Goal: Task Accomplishment & Management: Manage account settings

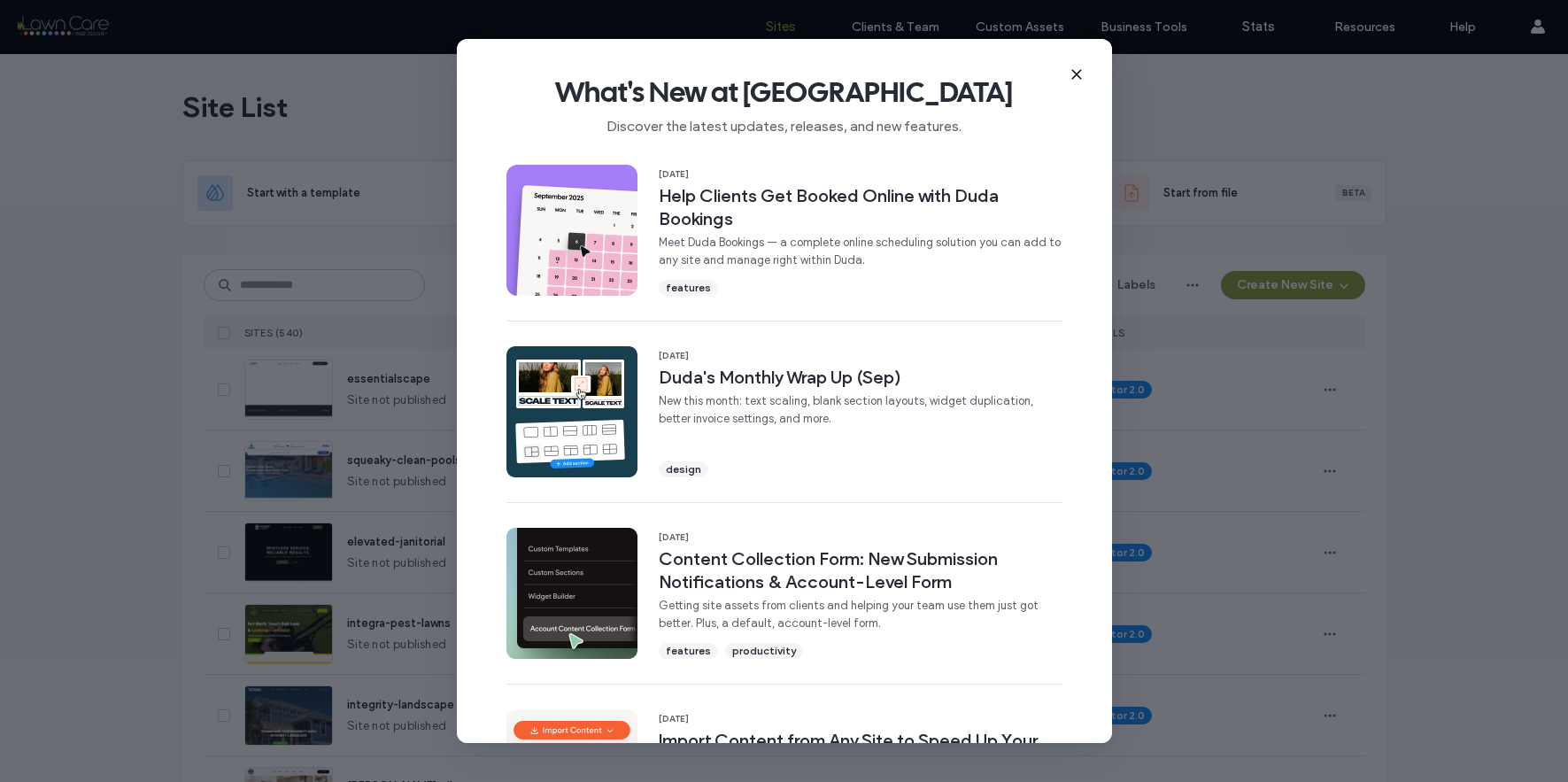
click at [1073, 67] on icon at bounding box center [1077, 74] width 15 height 15
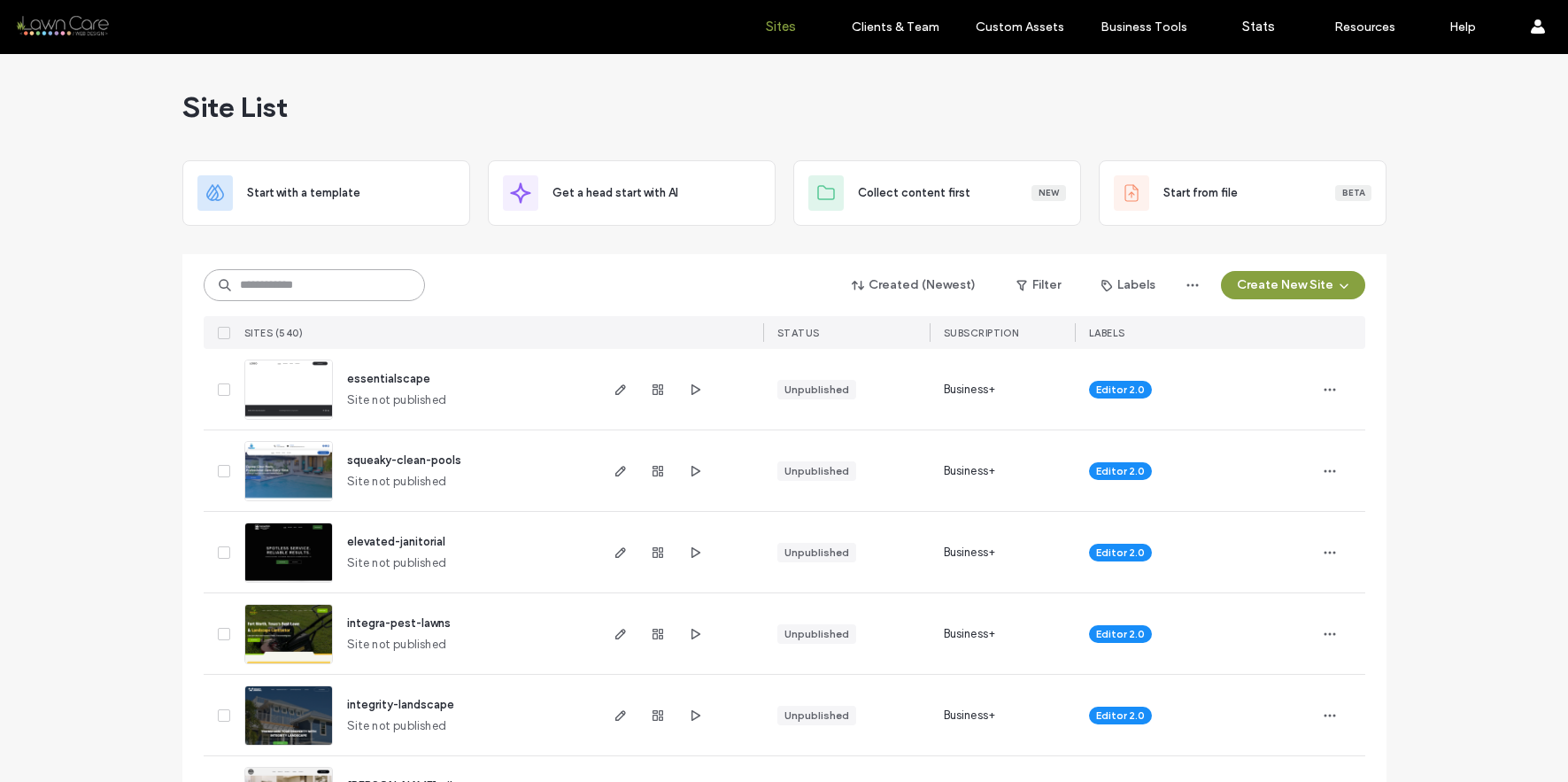
click at [357, 280] on input at bounding box center [315, 285] width 221 height 32
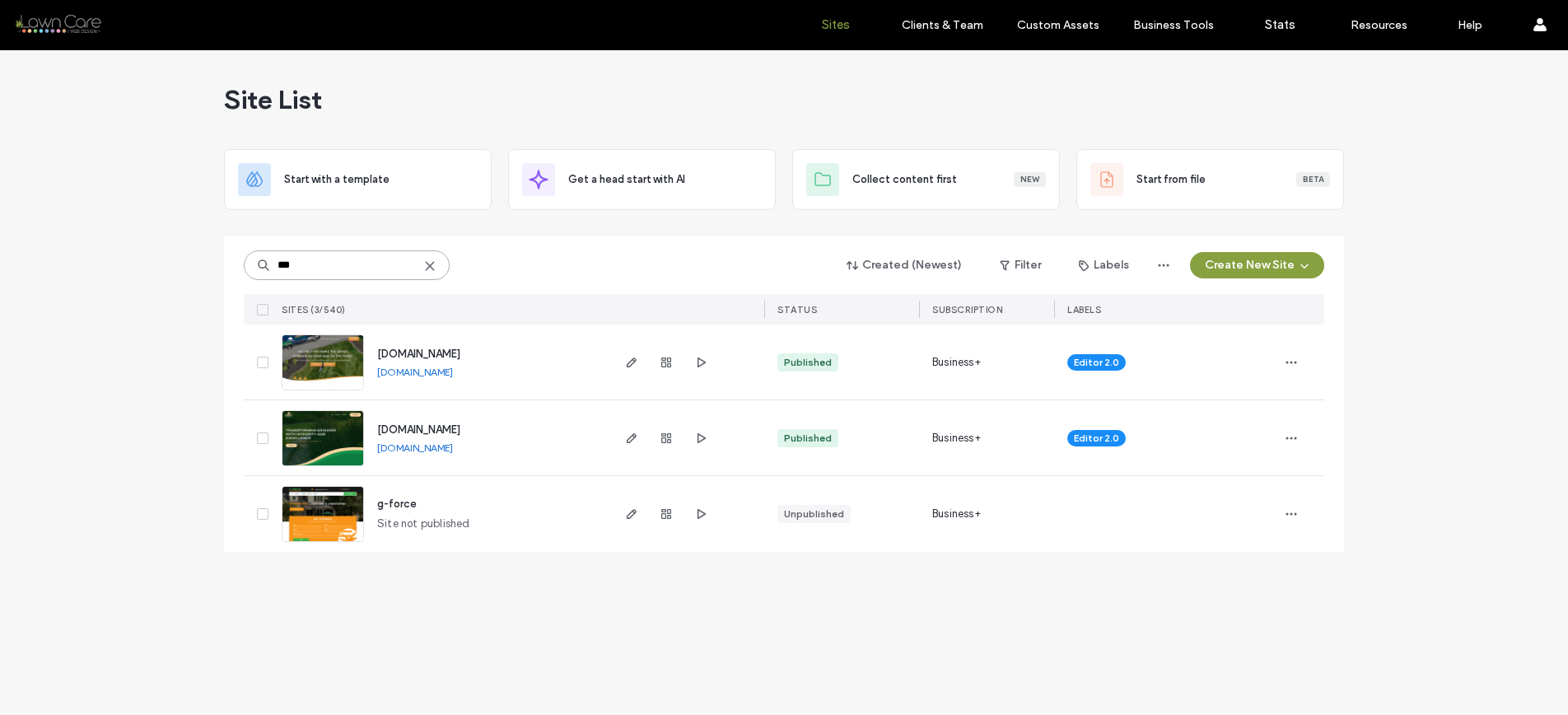
click at [344, 266] on input "***" at bounding box center [347, 265] width 206 height 30
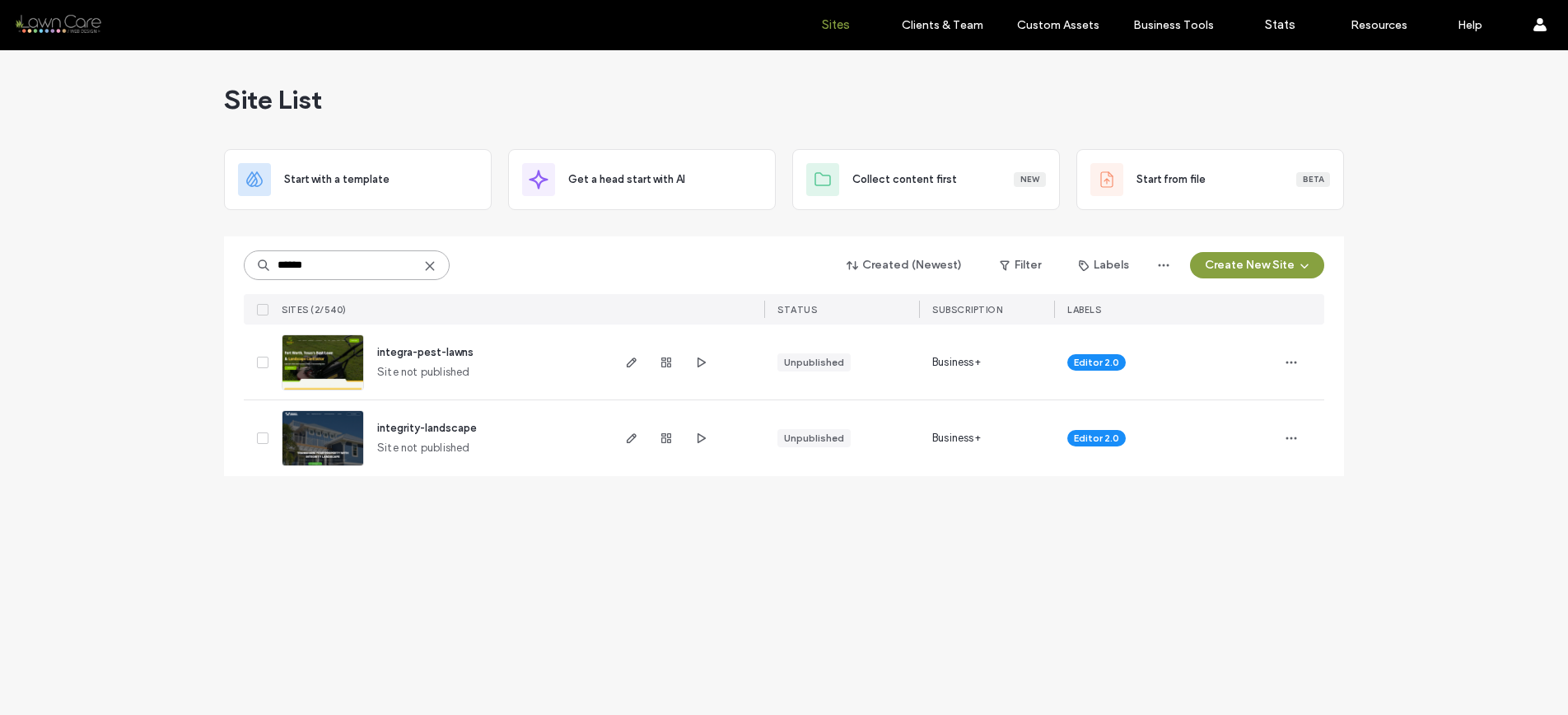
type input "******"
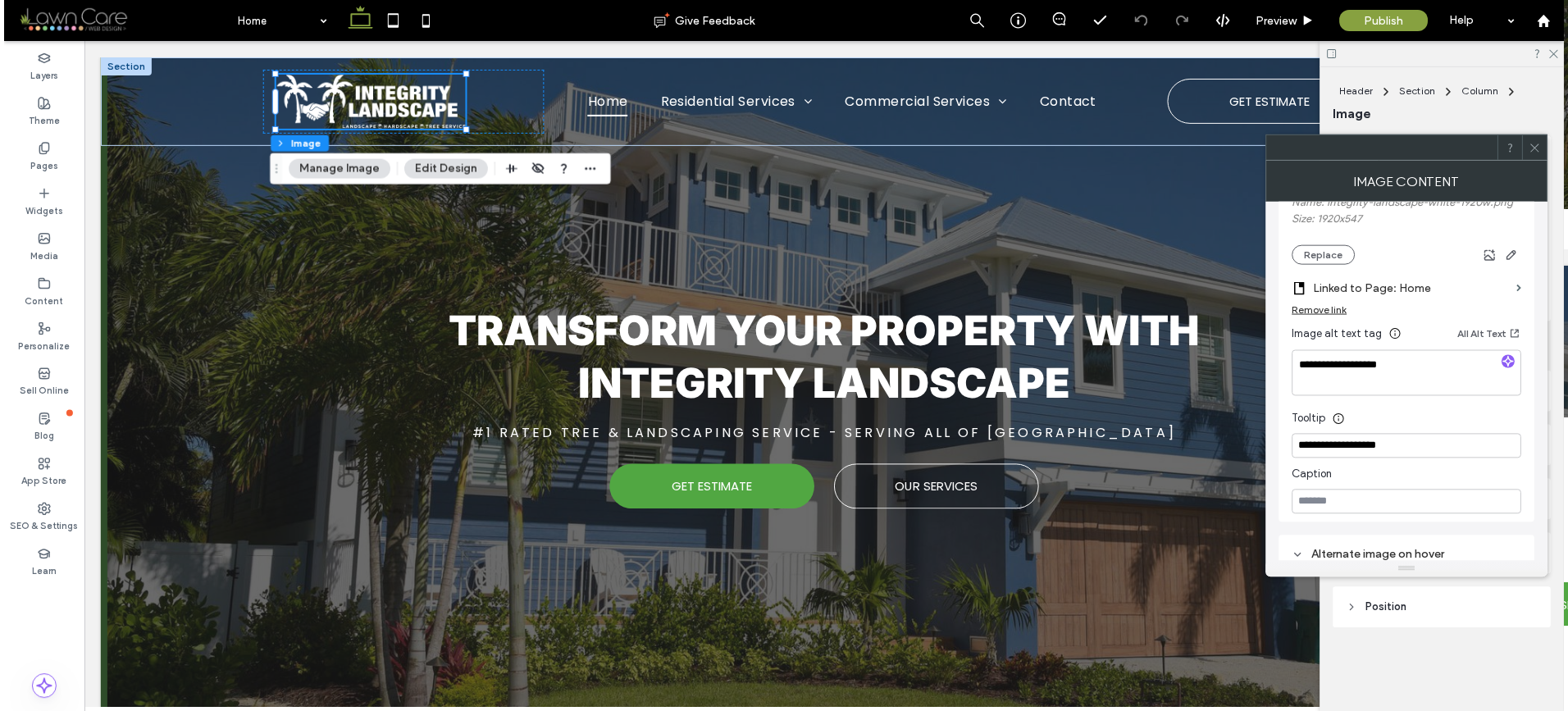
scroll to position [324, 0]
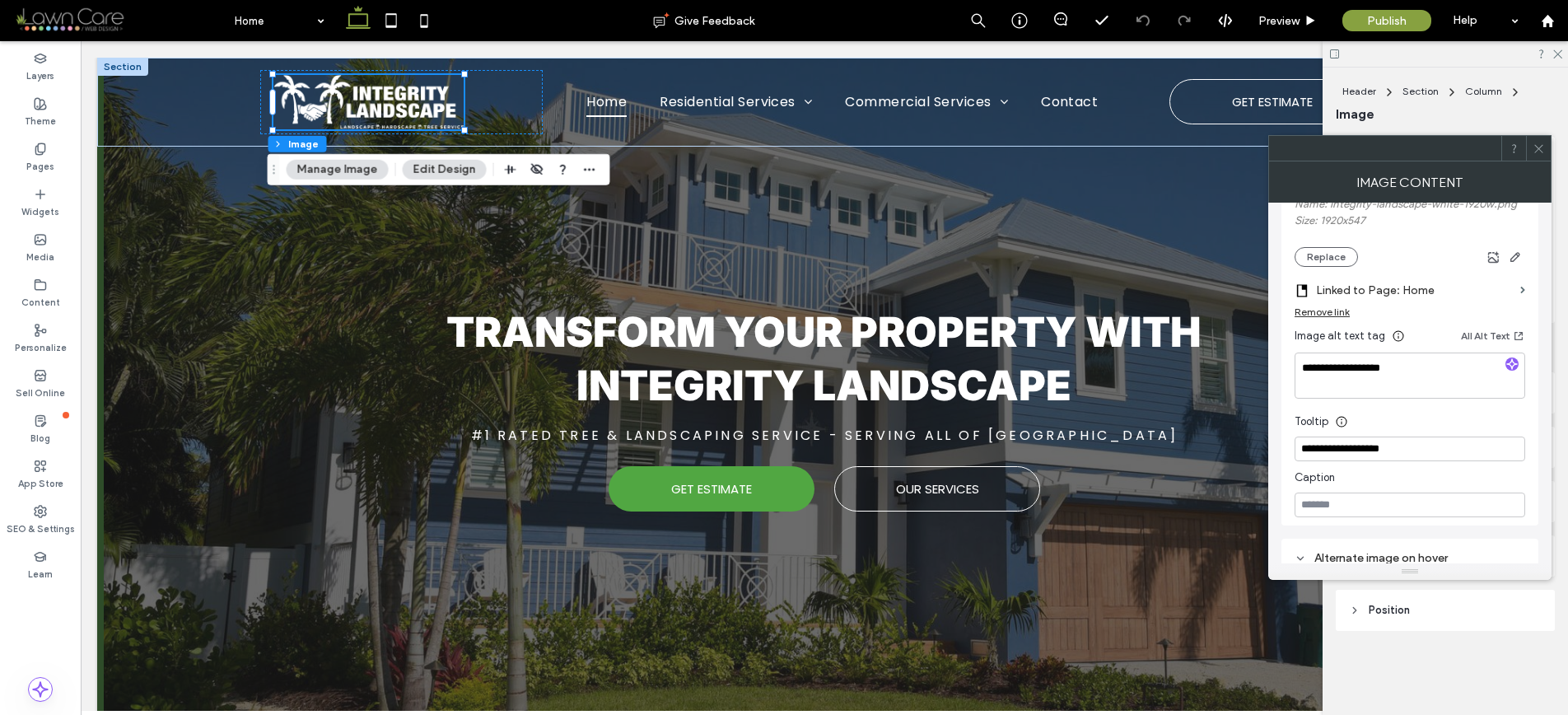
click at [1544, 149] on icon at bounding box center [1539, 149] width 13 height 13
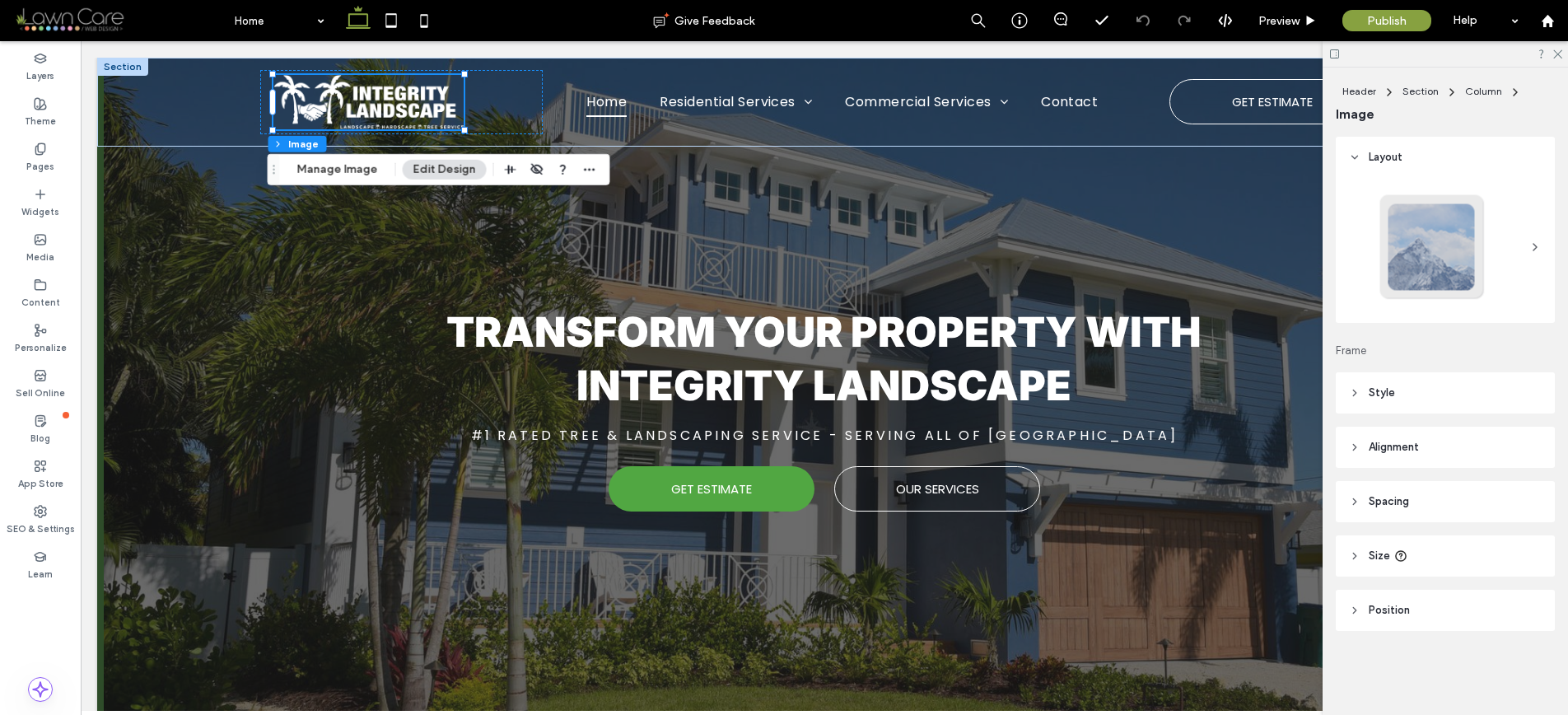
click at [1337, 56] on icon at bounding box center [1335, 54] width 13 height 13
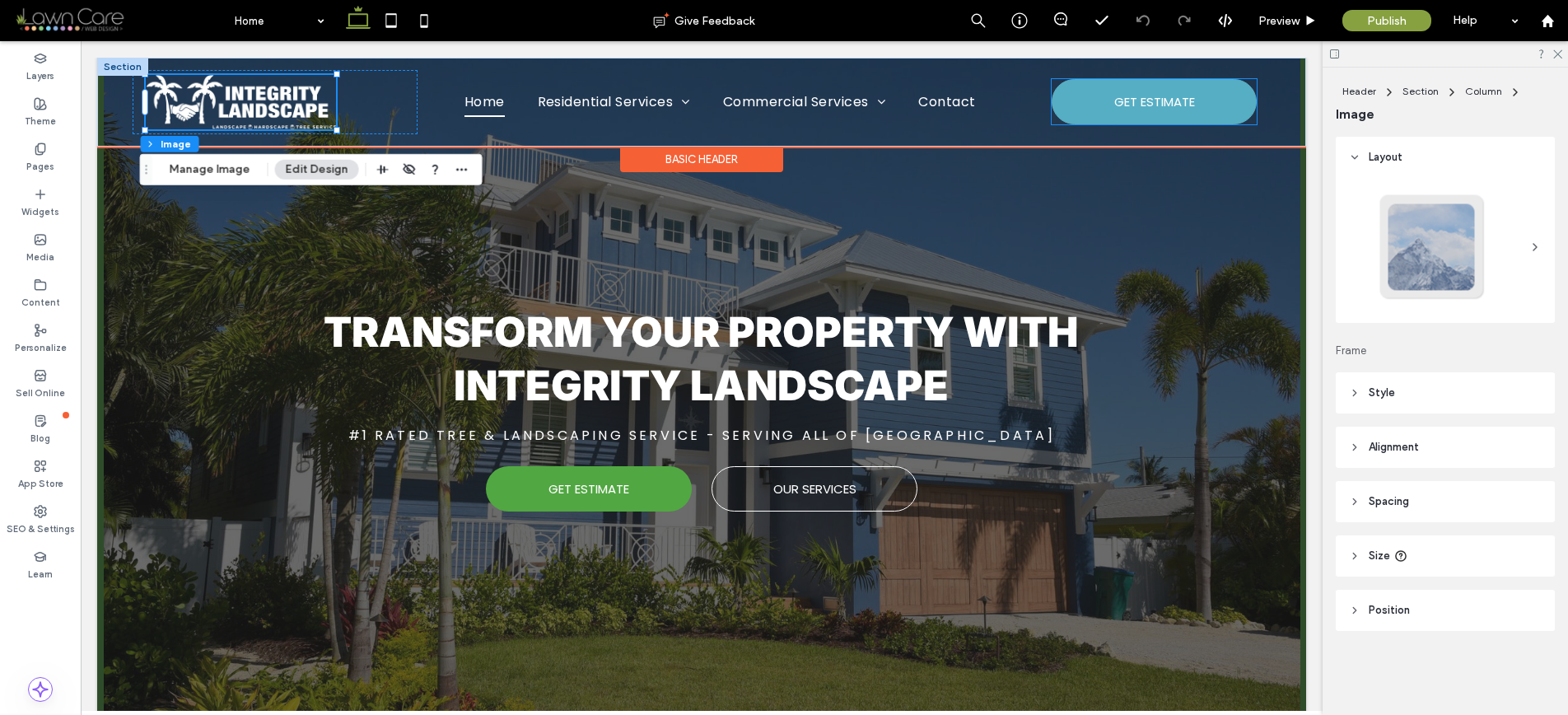
click at [1184, 95] on span "GET ESTIMATE" at bounding box center [1154, 101] width 80 height 35
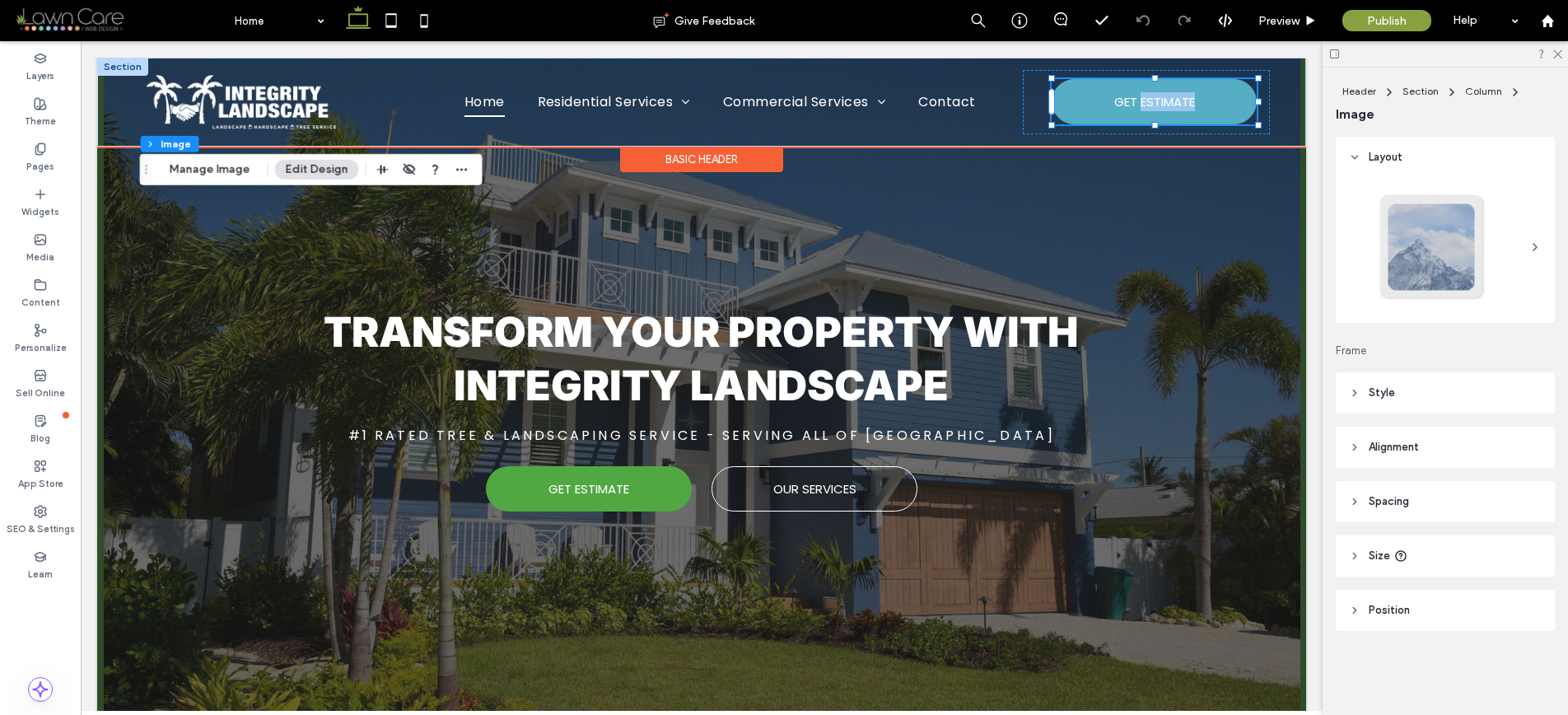
click at [1184, 95] on div "GET ESTIMATE" at bounding box center [1154, 102] width 205 height 45
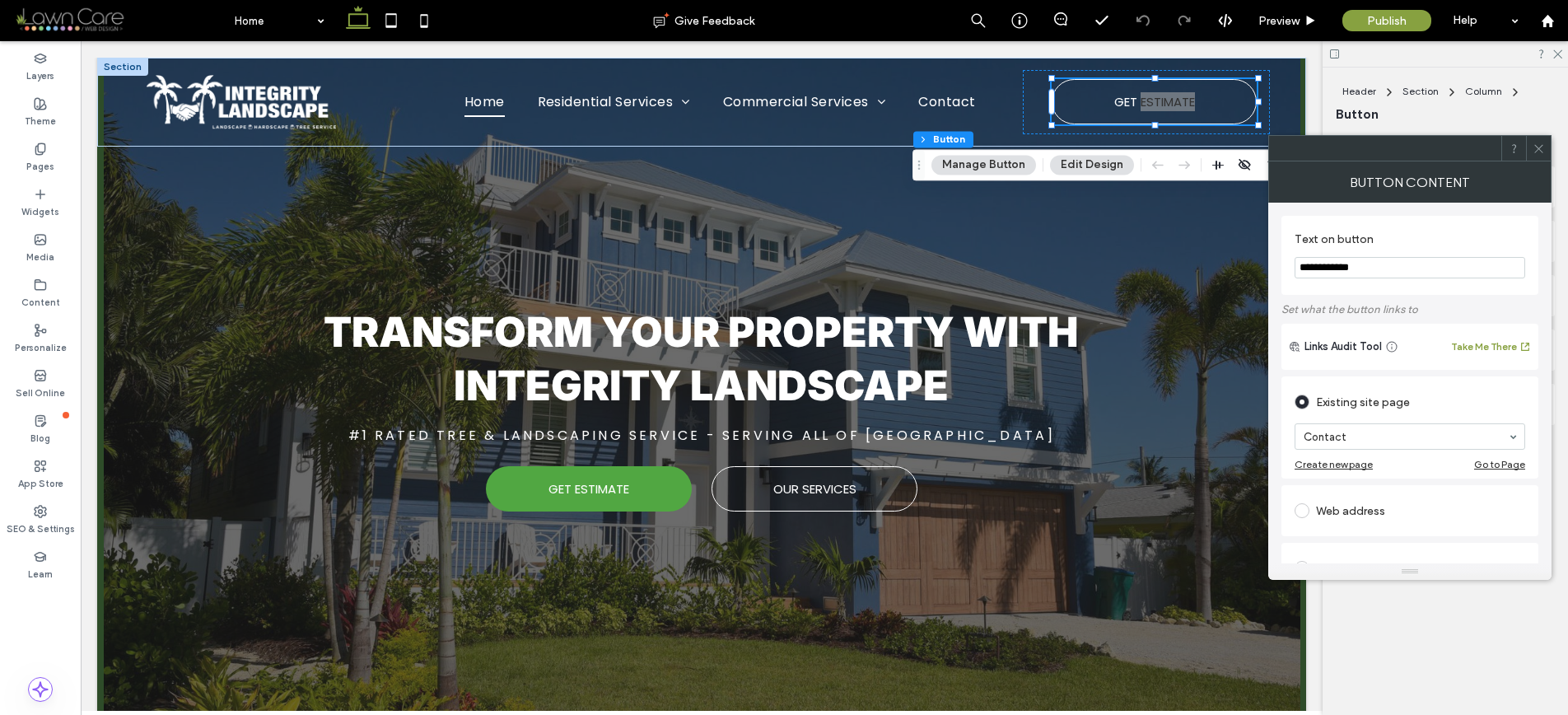
click at [1547, 149] on div at bounding box center [1538, 147] width 24 height 24
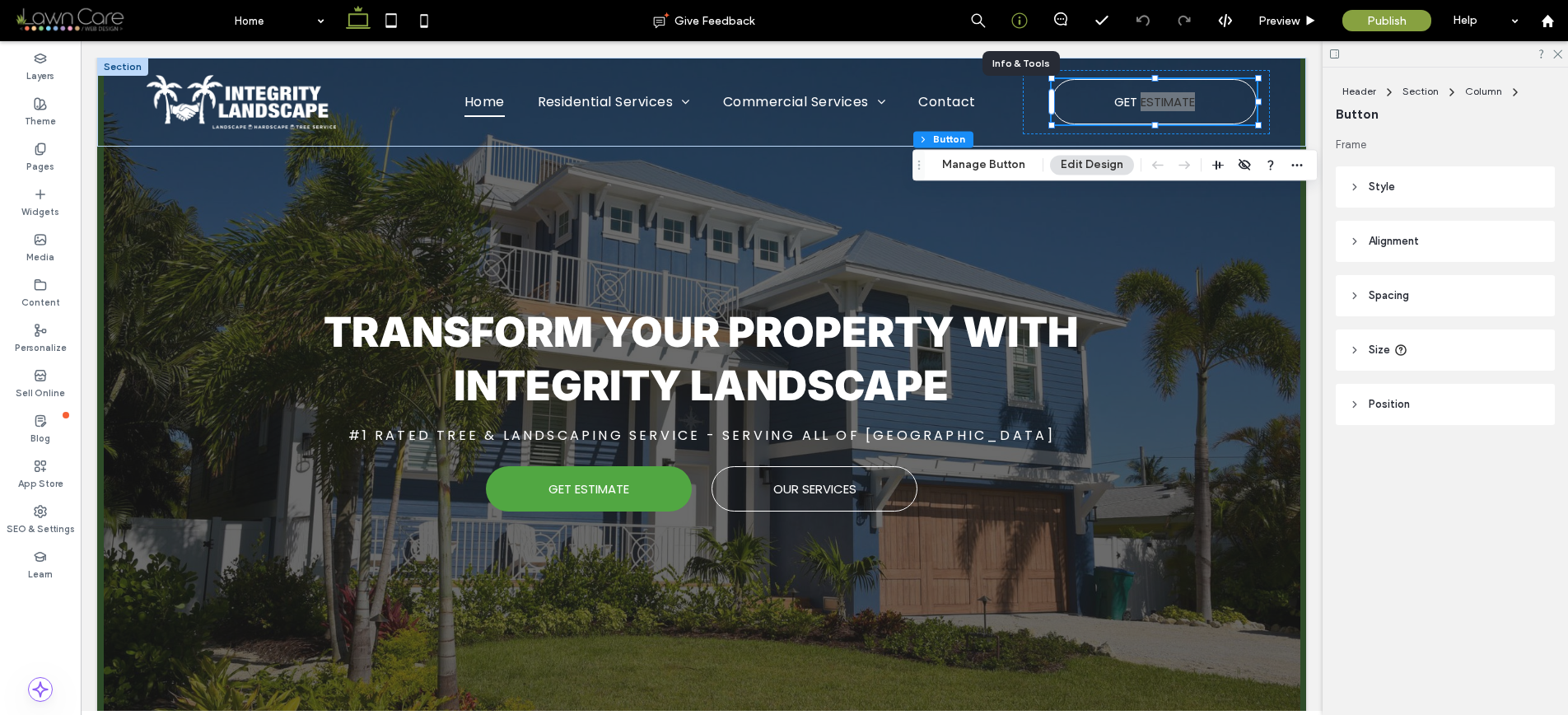
click at [1021, 22] on icon at bounding box center [1020, 21] width 16 height 16
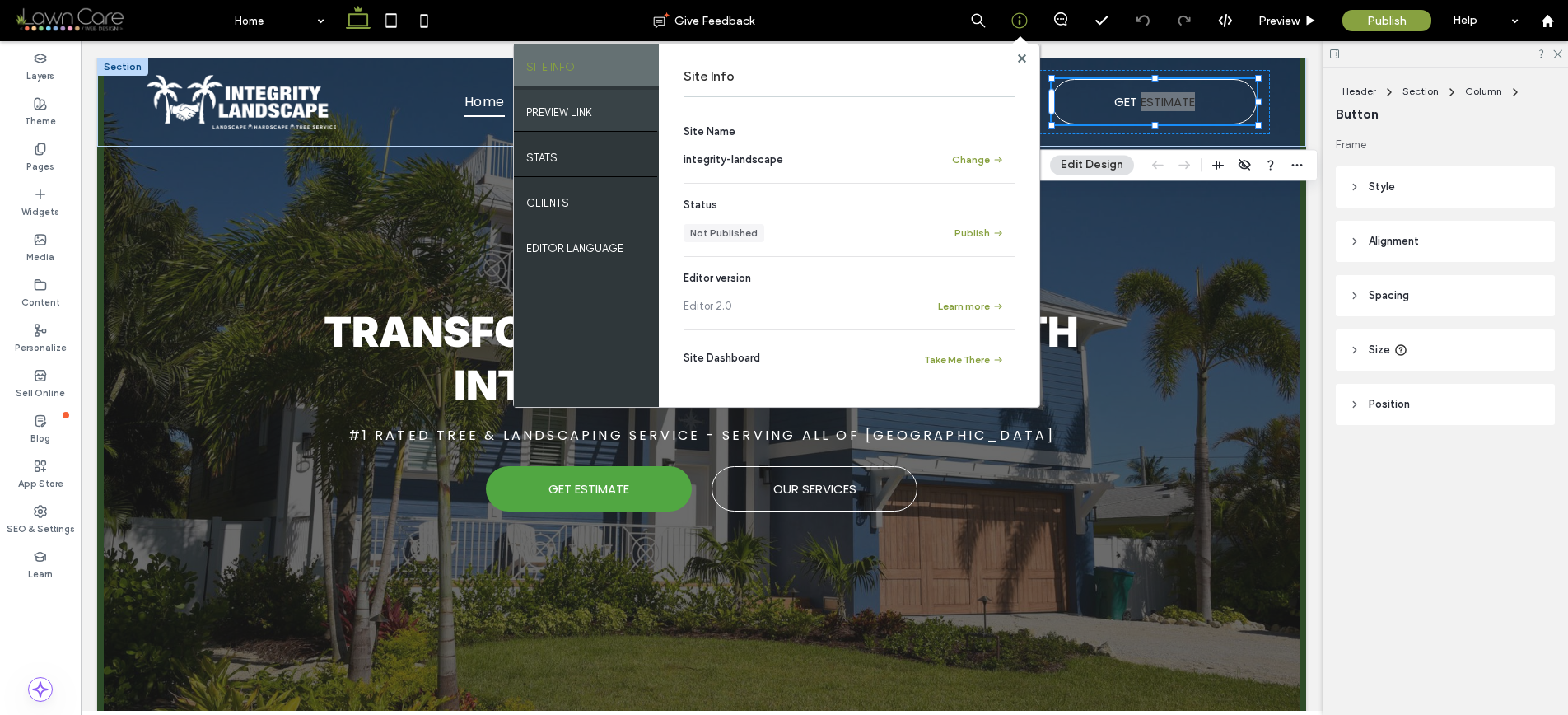
click at [597, 101] on div "PREVIEW LINK" at bounding box center [586, 110] width 145 height 42
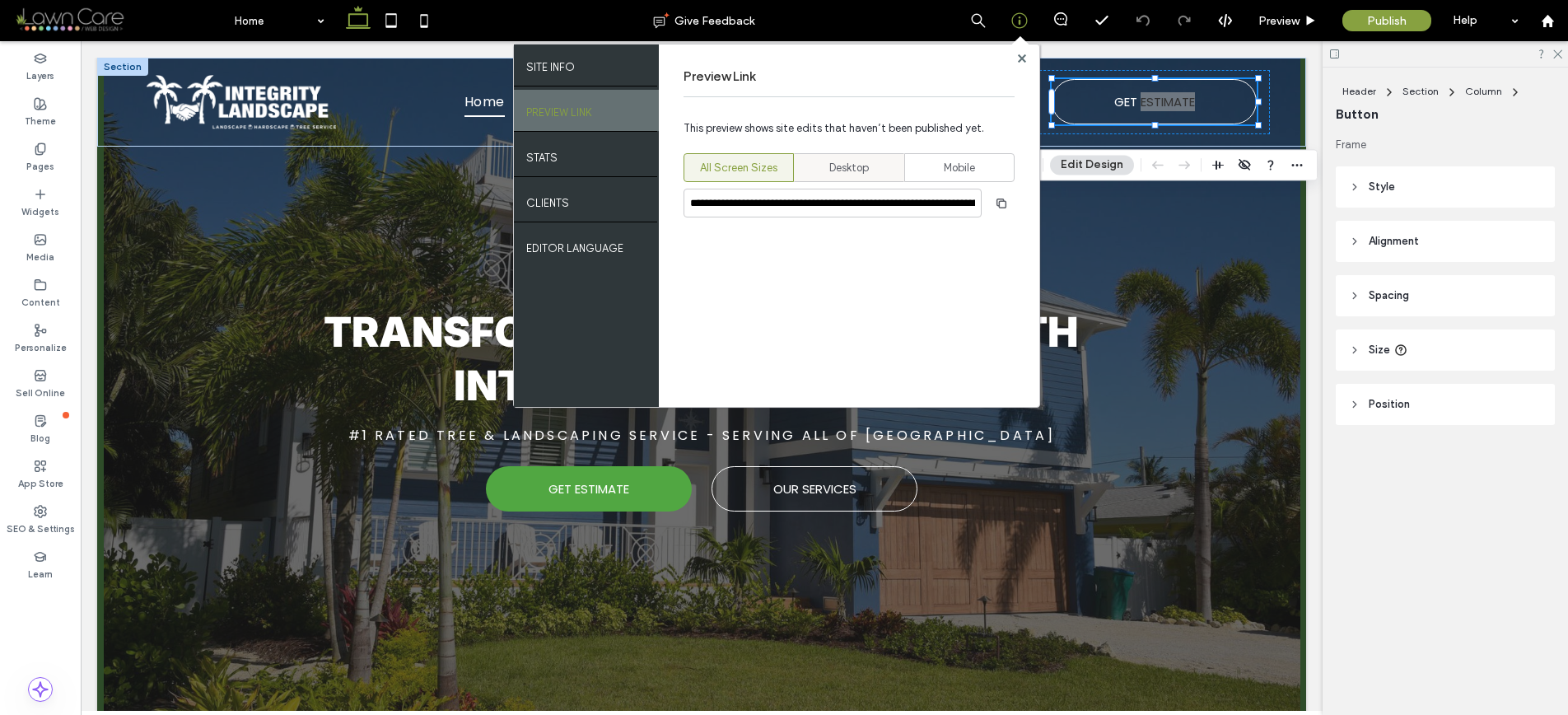
click at [829, 165] on span "Desktop" at bounding box center [849, 168] width 40 height 16
type input "**********"
click at [1003, 202] on icon "button" at bounding box center [1002, 203] width 14 height 14
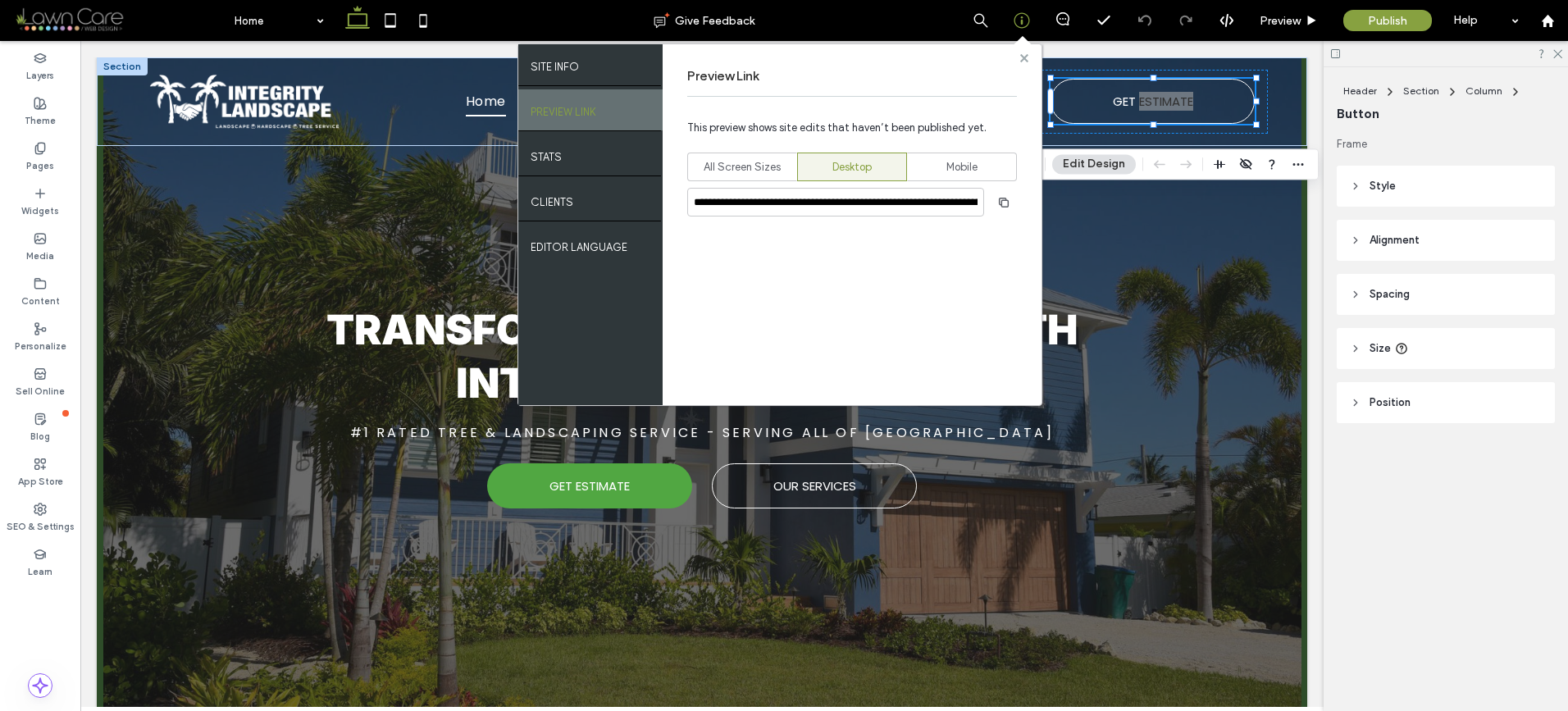
click at [1026, 55] on use at bounding box center [1023, 57] width 8 height 8
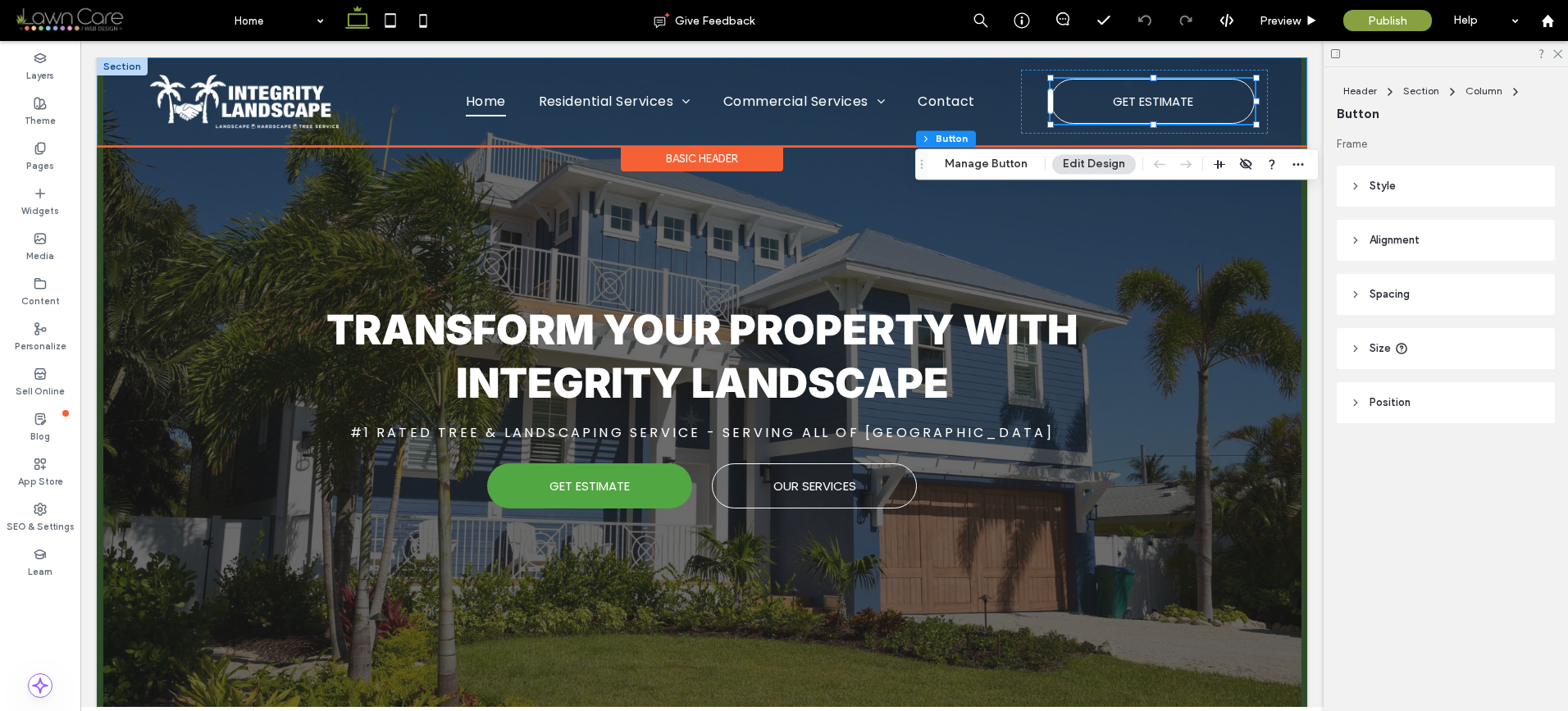
click at [1281, 102] on div "Home Residential Services Lawn Care & Mowing Landscape Design & Installation So…" at bounding box center [701, 102] width 1180 height 88
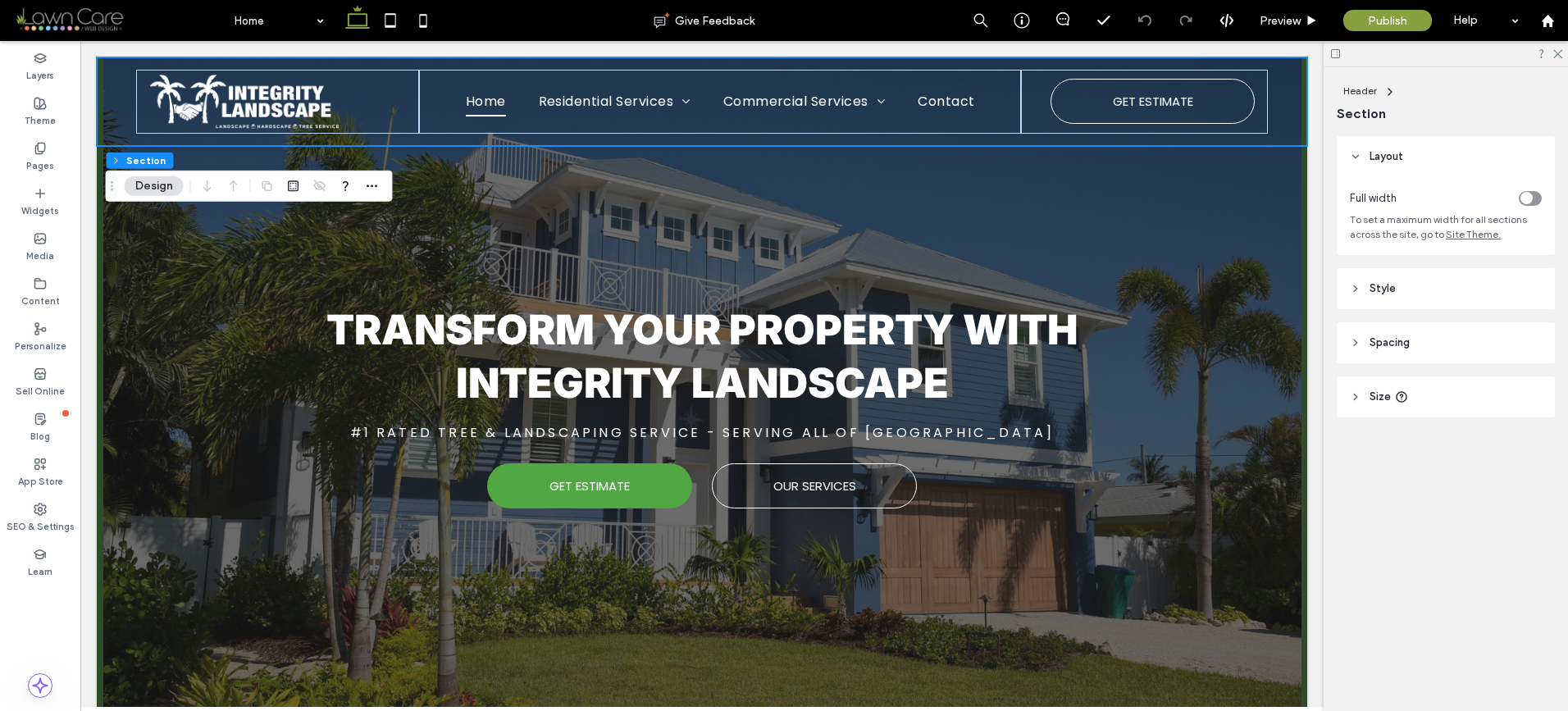
click at [1400, 276] on header "Style" at bounding box center [1445, 289] width 218 height 41
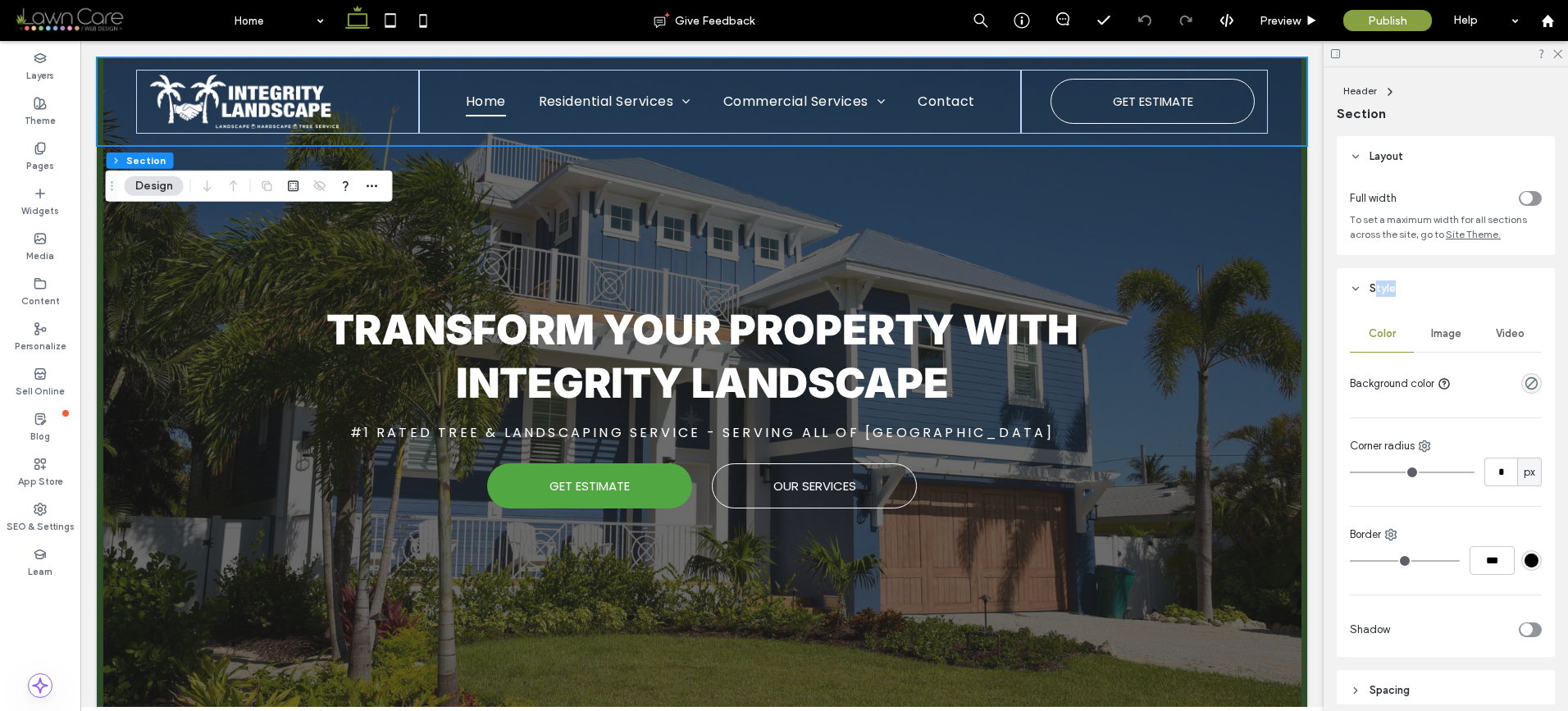
click at [1374, 295] on header "Style" at bounding box center [1445, 289] width 218 height 41
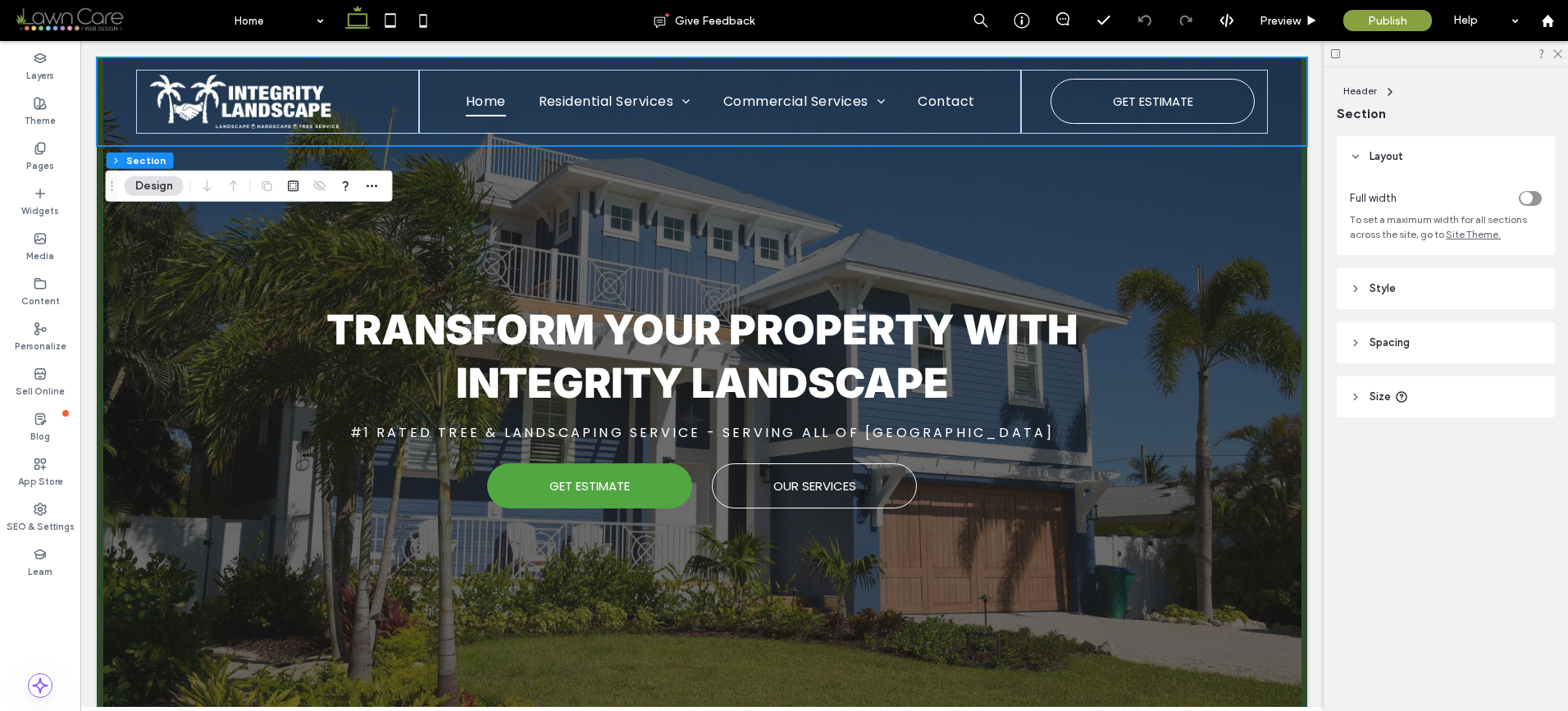
click at [1392, 347] on span "Spacing" at bounding box center [1389, 342] width 40 height 16
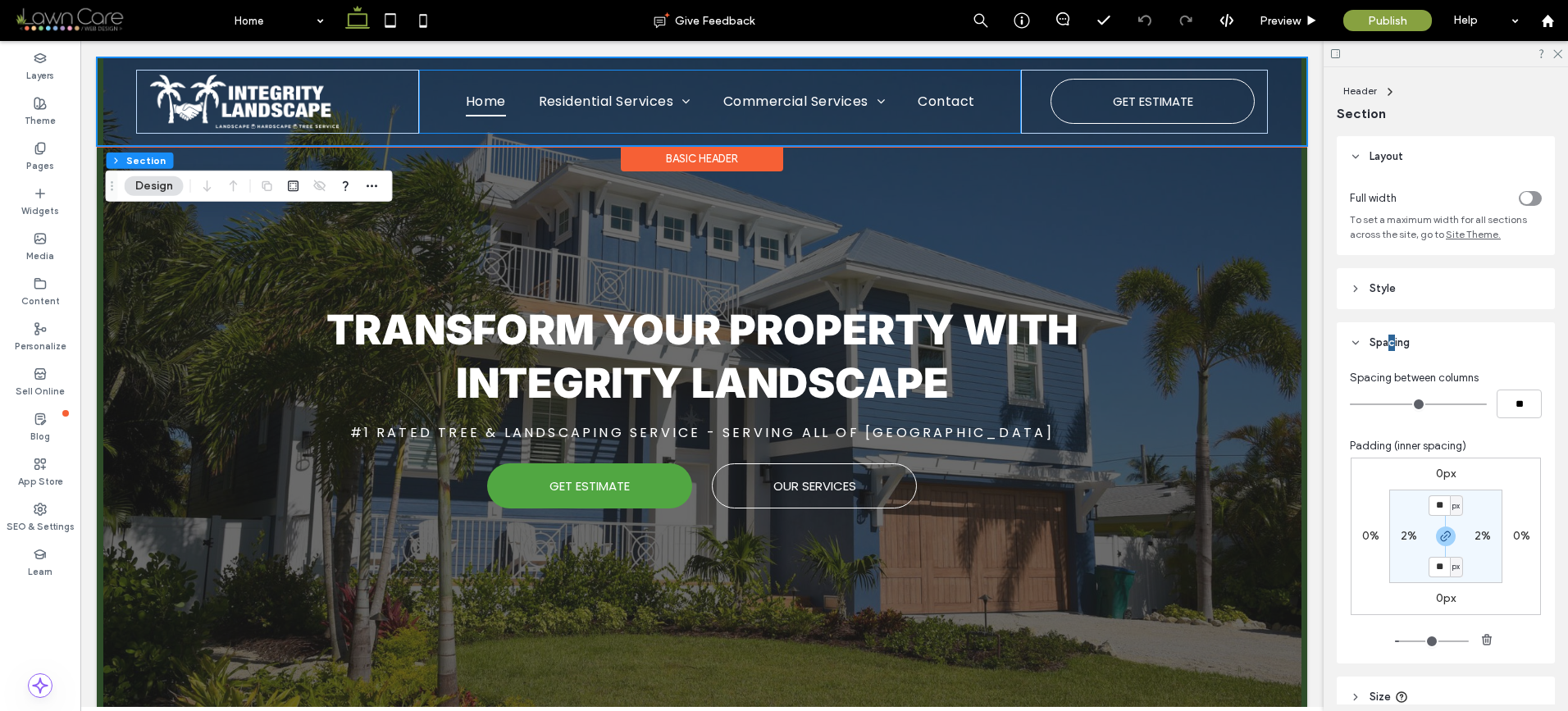
click at [835, 78] on div "Home Residential Services Lawn Care & Mowing Landscape Design & Installation So…" at bounding box center [720, 102] width 602 height 64
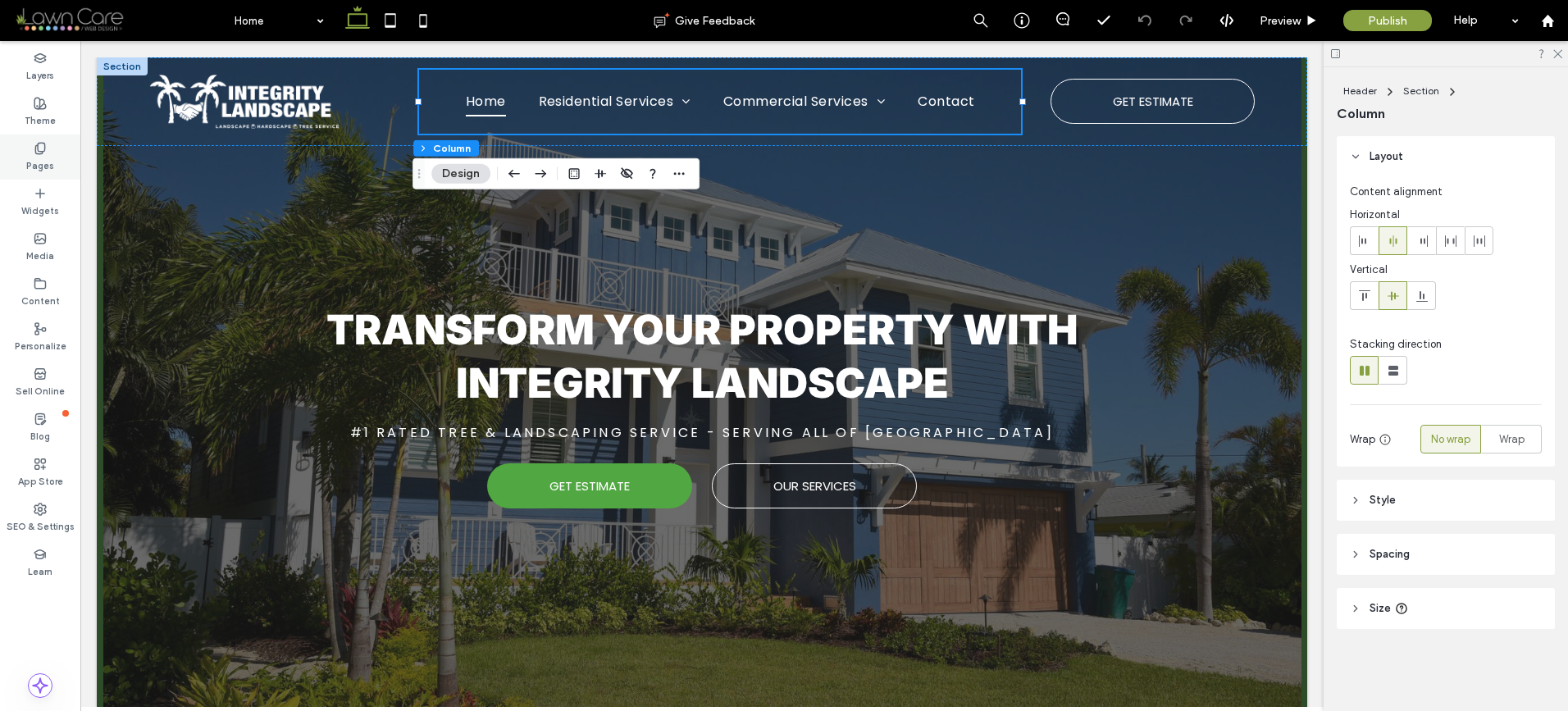
click at [50, 142] on div "Pages" at bounding box center [40, 157] width 80 height 45
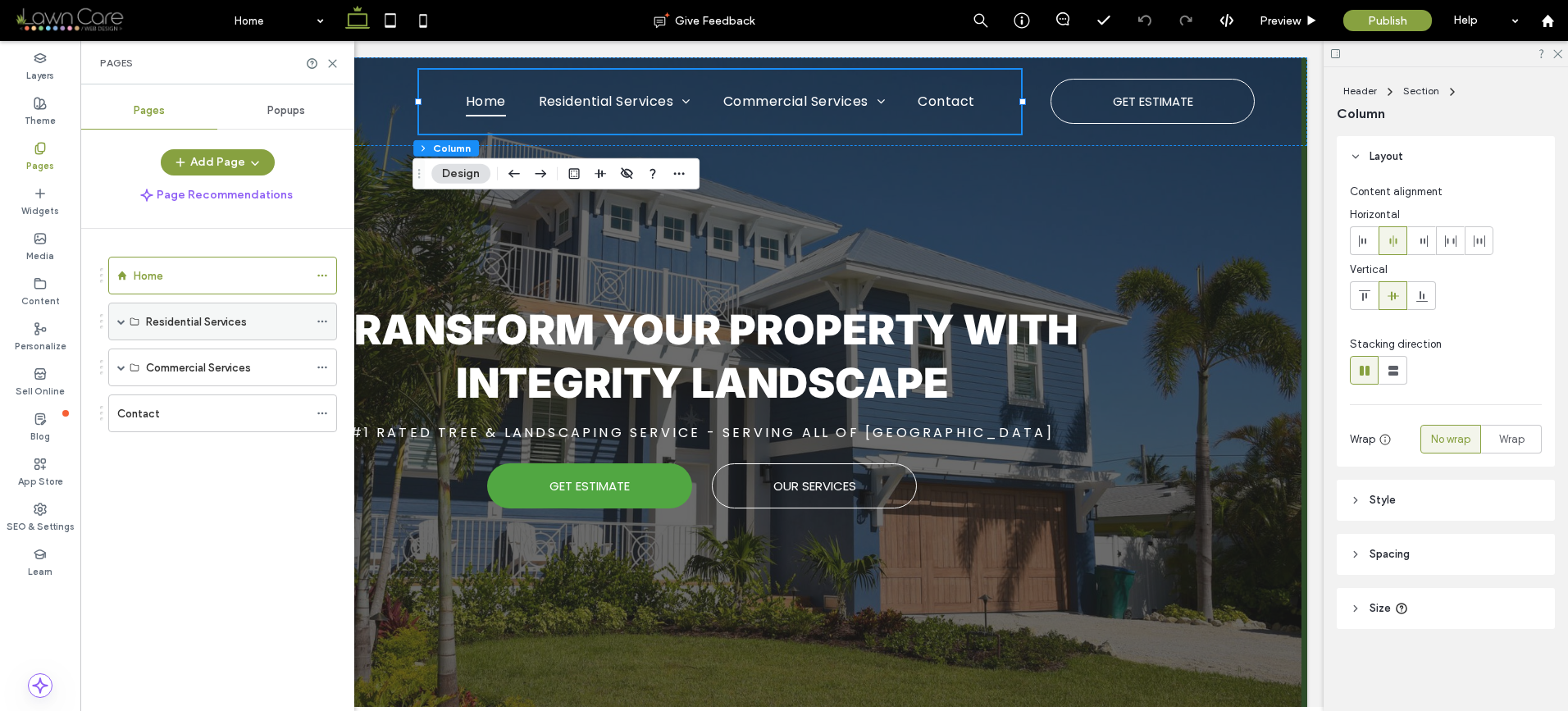
click at [323, 325] on icon at bounding box center [322, 321] width 12 height 12
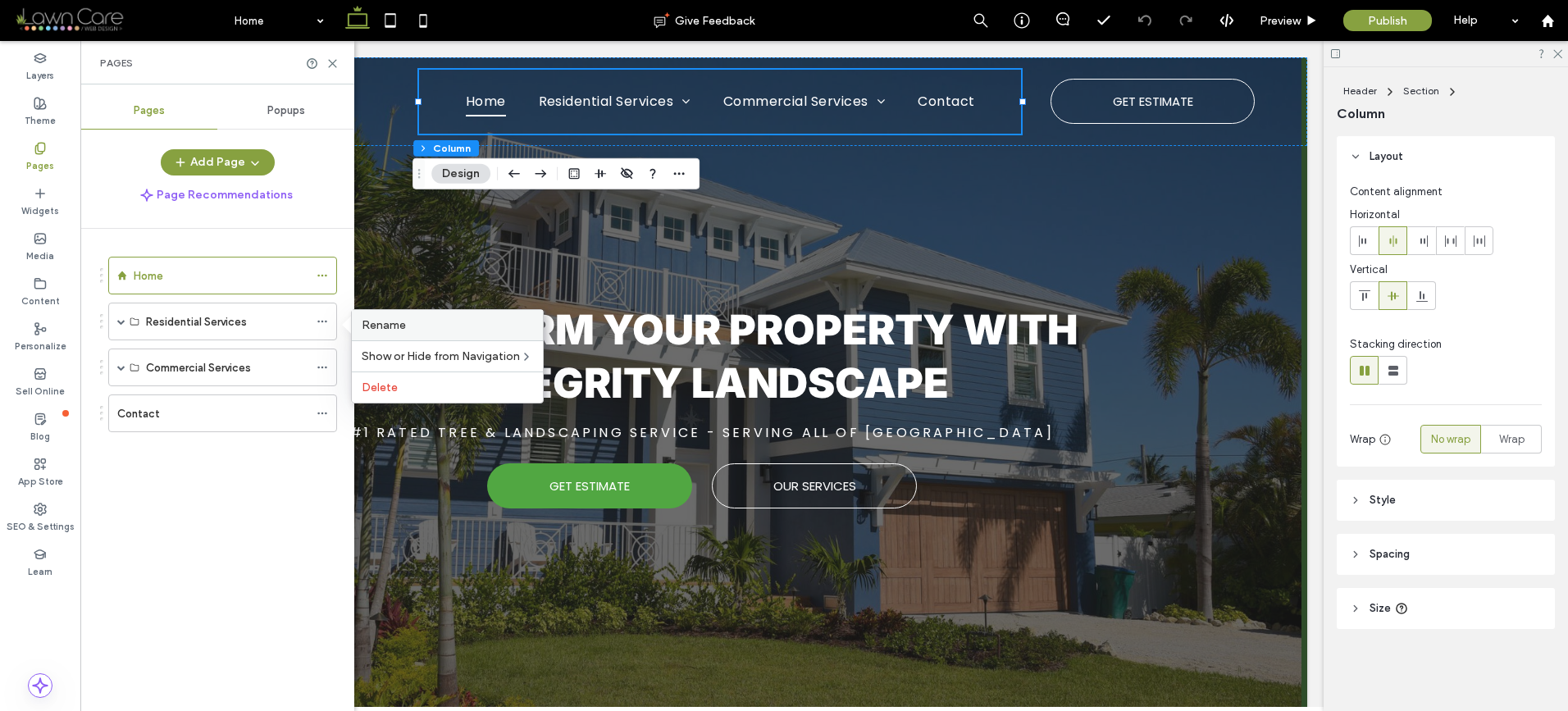
click at [361, 324] on span "Rename" at bounding box center [383, 325] width 44 height 14
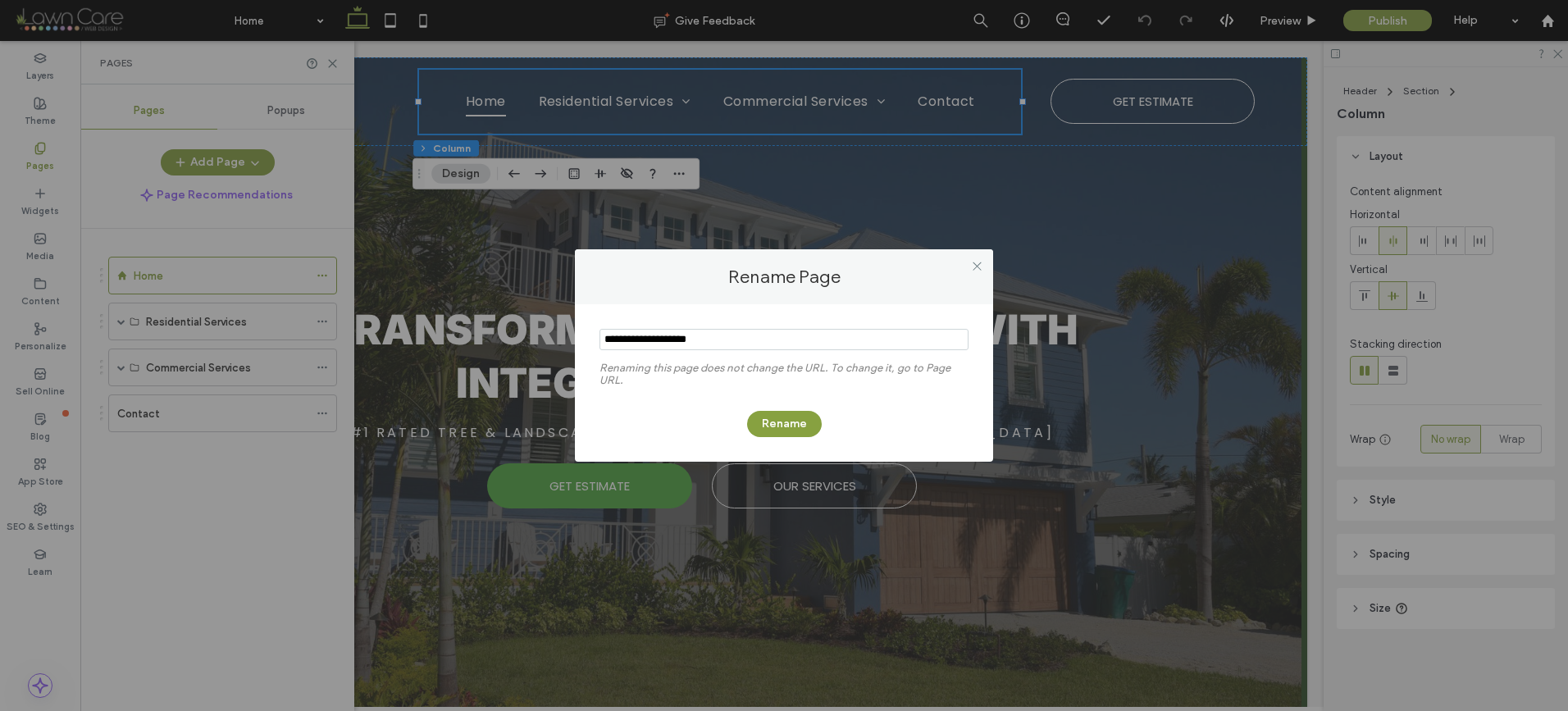
drag, startPoint x: 720, startPoint y: 340, endPoint x: 657, endPoint y: 334, distance: 63.3
click at [657, 334] on input "notEmpty" at bounding box center [784, 340] width 369 height 22
type input "**********"
click at [762, 411] on button "Rename" at bounding box center [784, 423] width 75 height 26
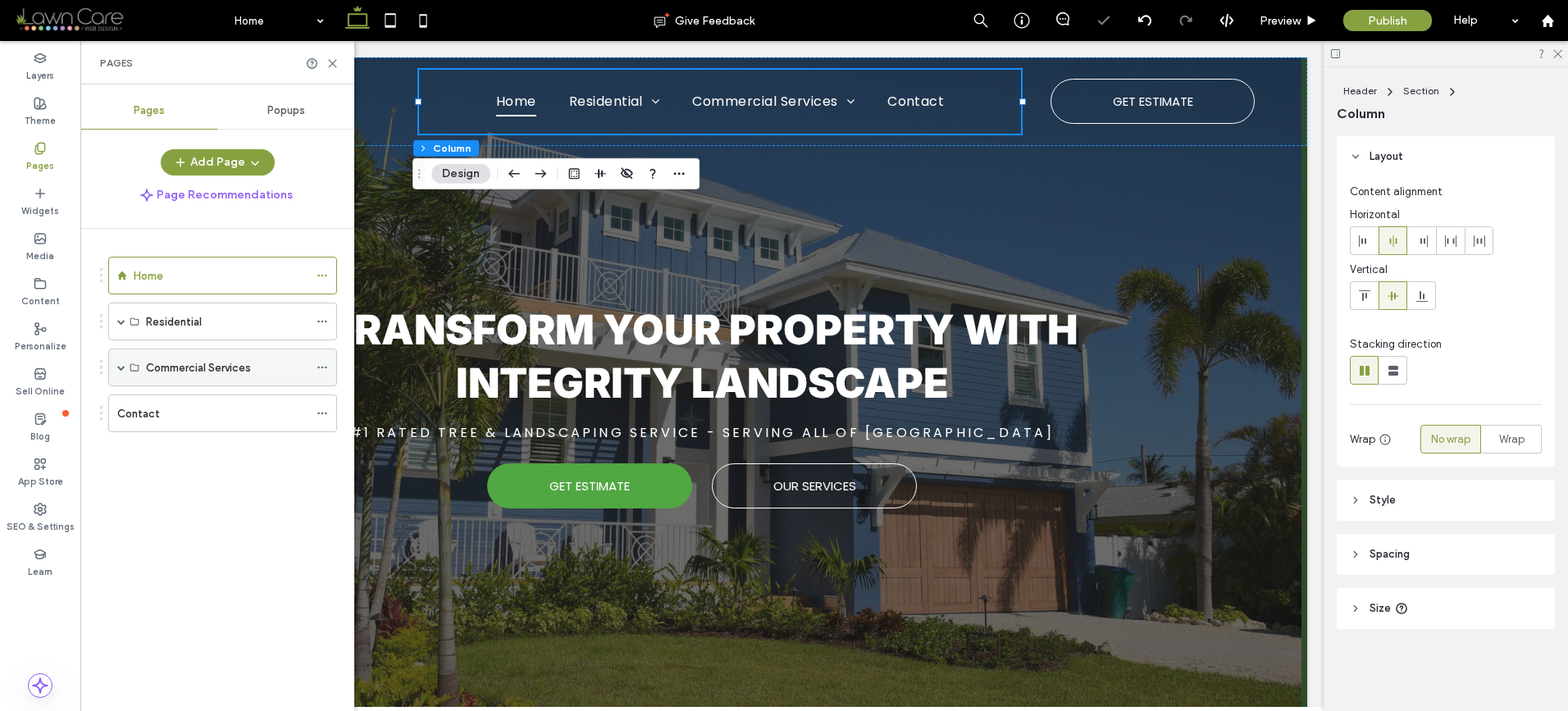
click at [328, 371] on div at bounding box center [326, 367] width 20 height 24
click at [321, 366] on icon at bounding box center [322, 367] width 12 height 12
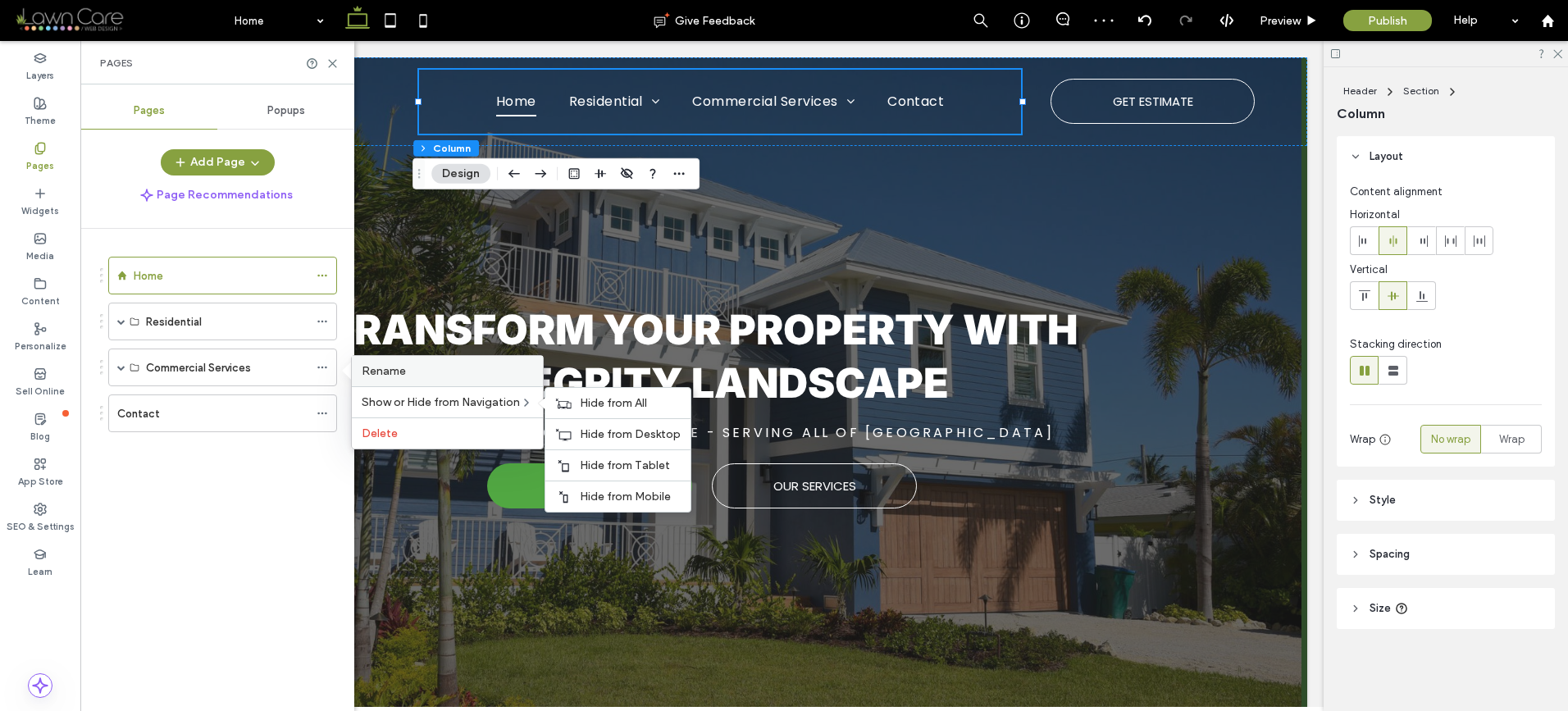
click at [390, 369] on span "Rename" at bounding box center [383, 371] width 44 height 14
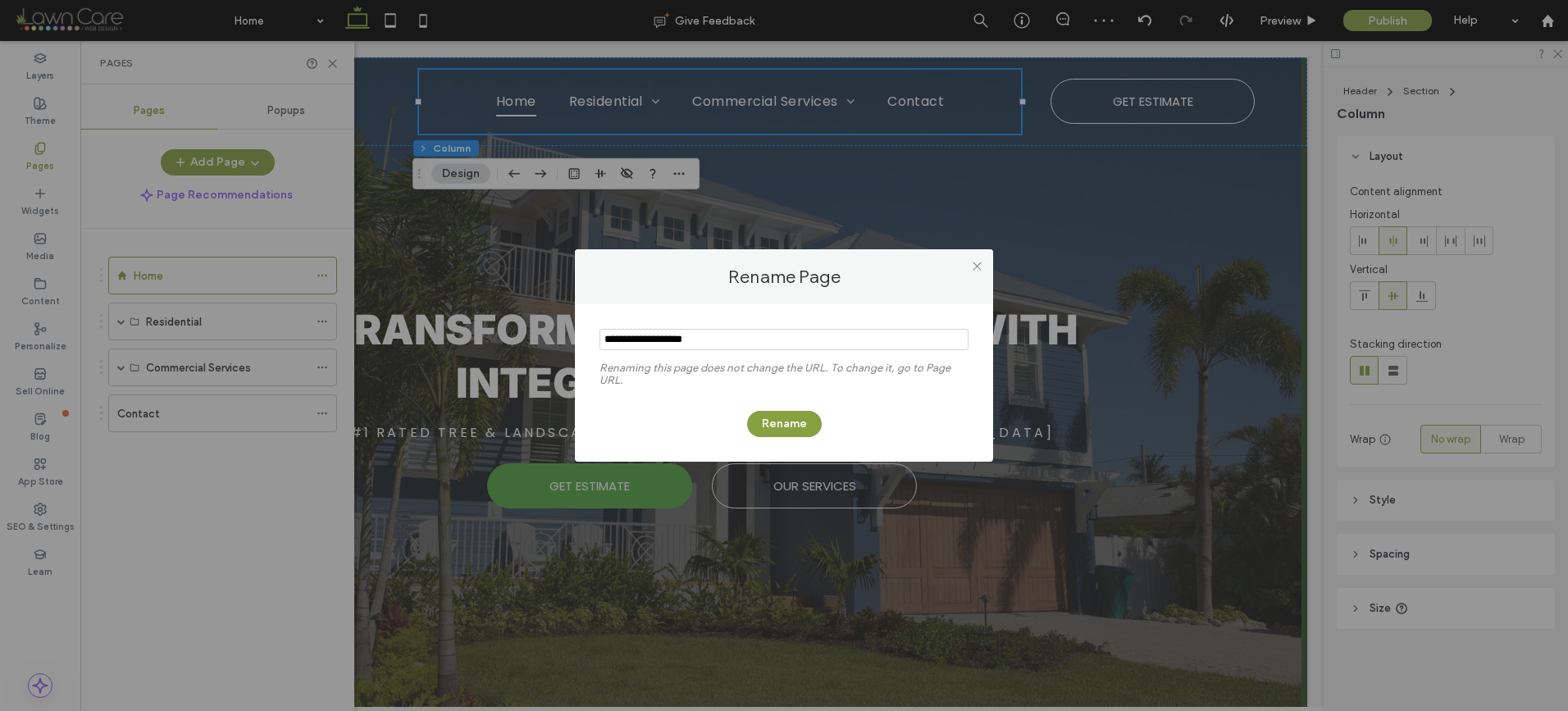
drag, startPoint x: 706, startPoint y: 341, endPoint x: 667, endPoint y: 340, distance: 39.0
click at [667, 340] on input "notEmpty" at bounding box center [784, 340] width 369 height 22
type input "**********"
click at [808, 404] on div "Rename" at bounding box center [784, 415] width 369 height 42
click at [799, 415] on button "Rename" at bounding box center [784, 423] width 75 height 26
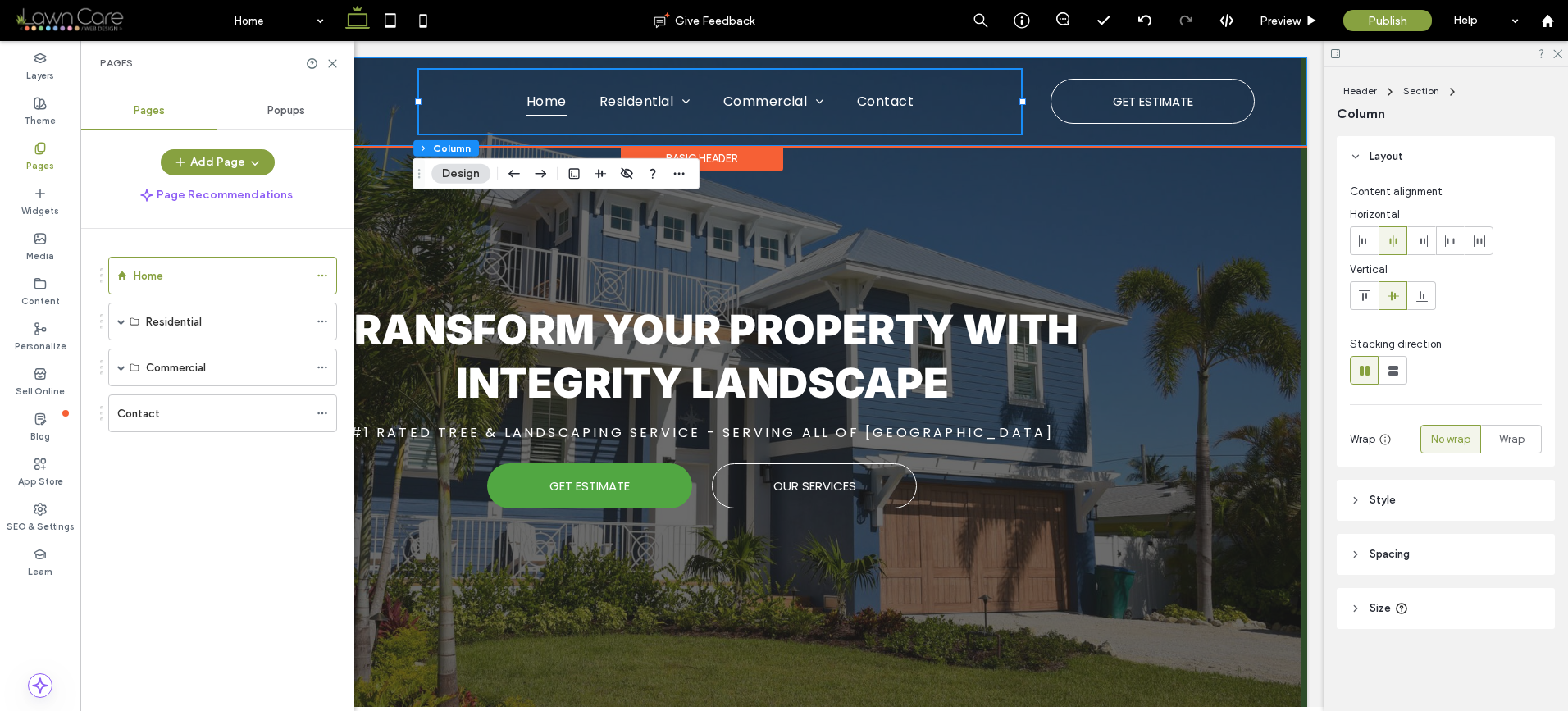
click at [1012, 66] on div "Home Residential Lawn Care & Mowing Landscape Design & Installation Sod Install…" at bounding box center [701, 102] width 1180 height 88
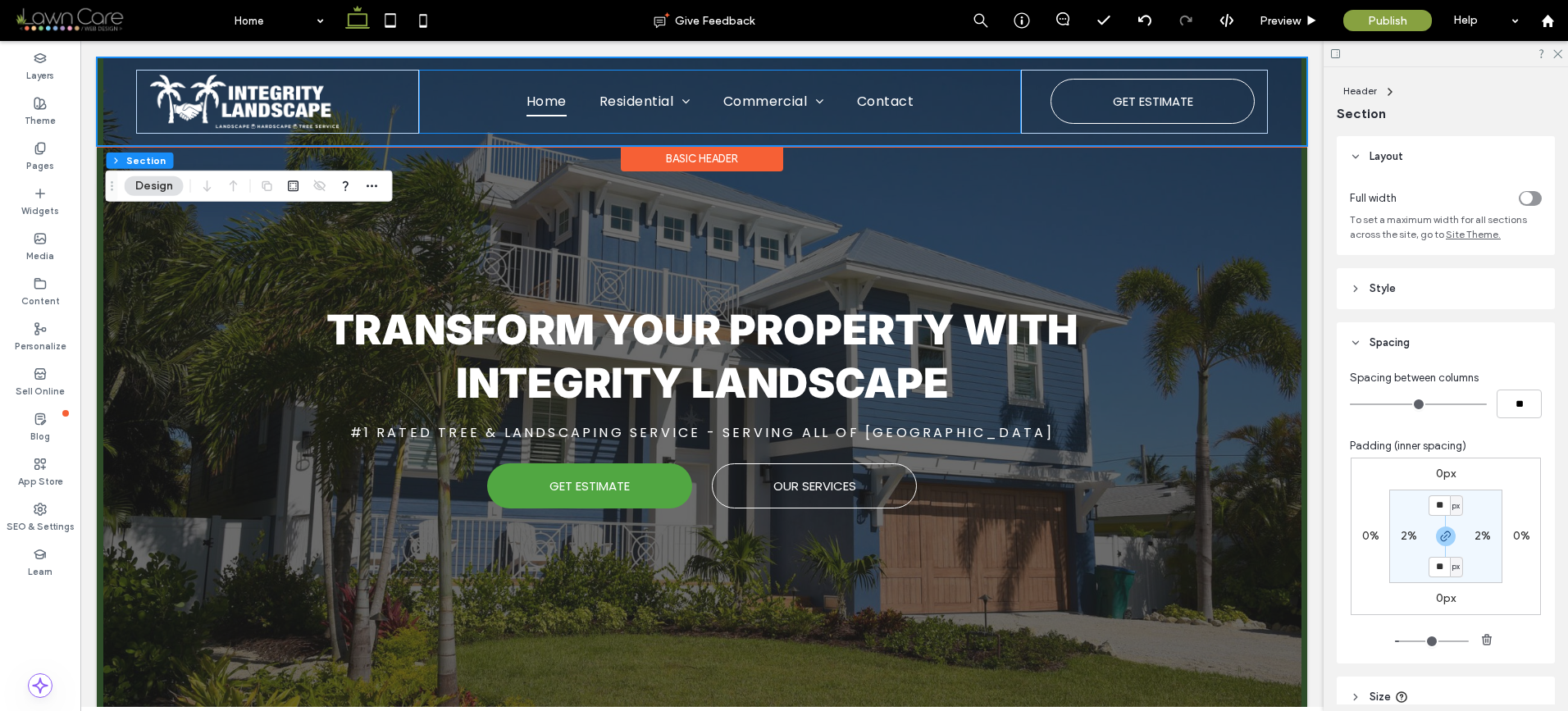
click at [1011, 85] on div "Home Residential Lawn Care & Mowing Landscape Design & Installation Sod Install…" at bounding box center [720, 102] width 602 height 64
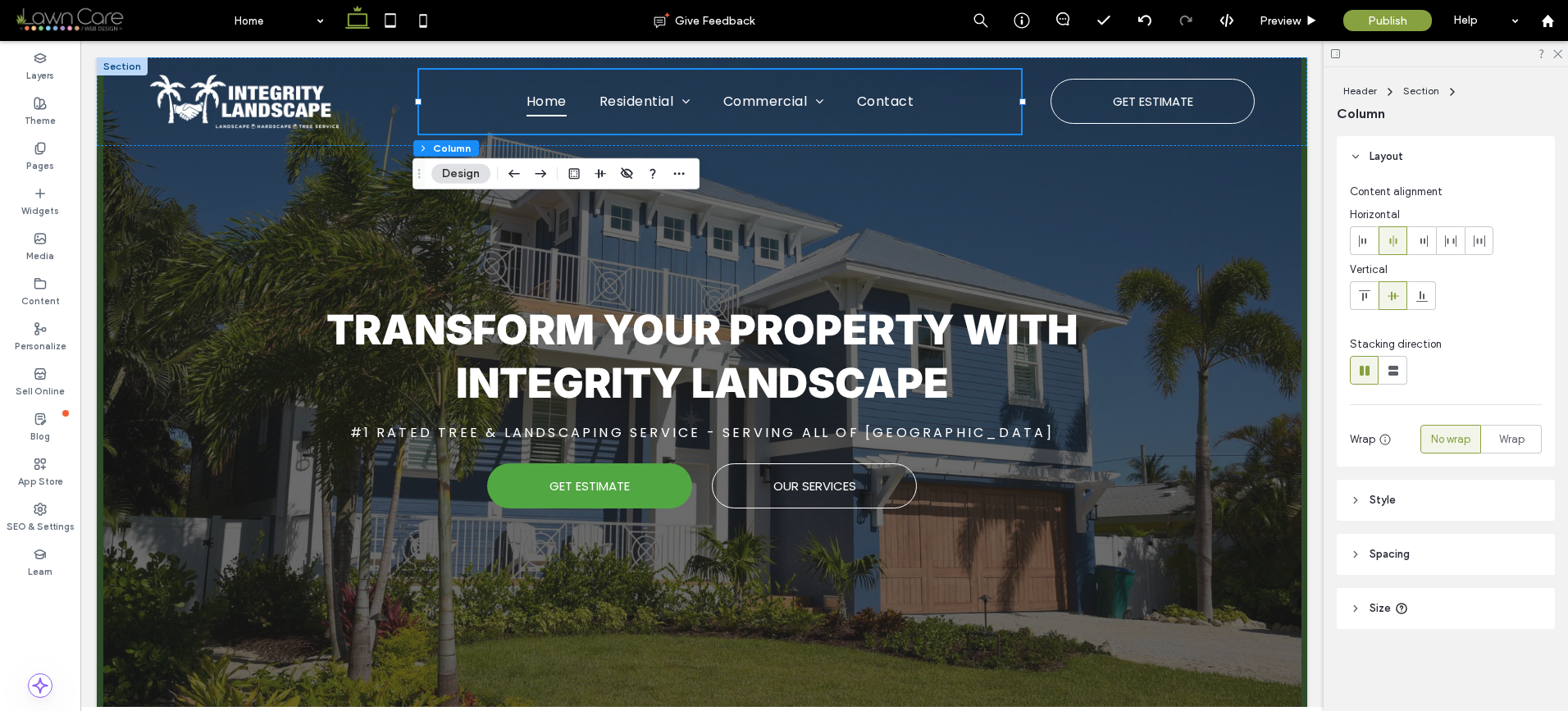
click at [1415, 559] on header "Spacing" at bounding box center [1445, 555] width 218 height 41
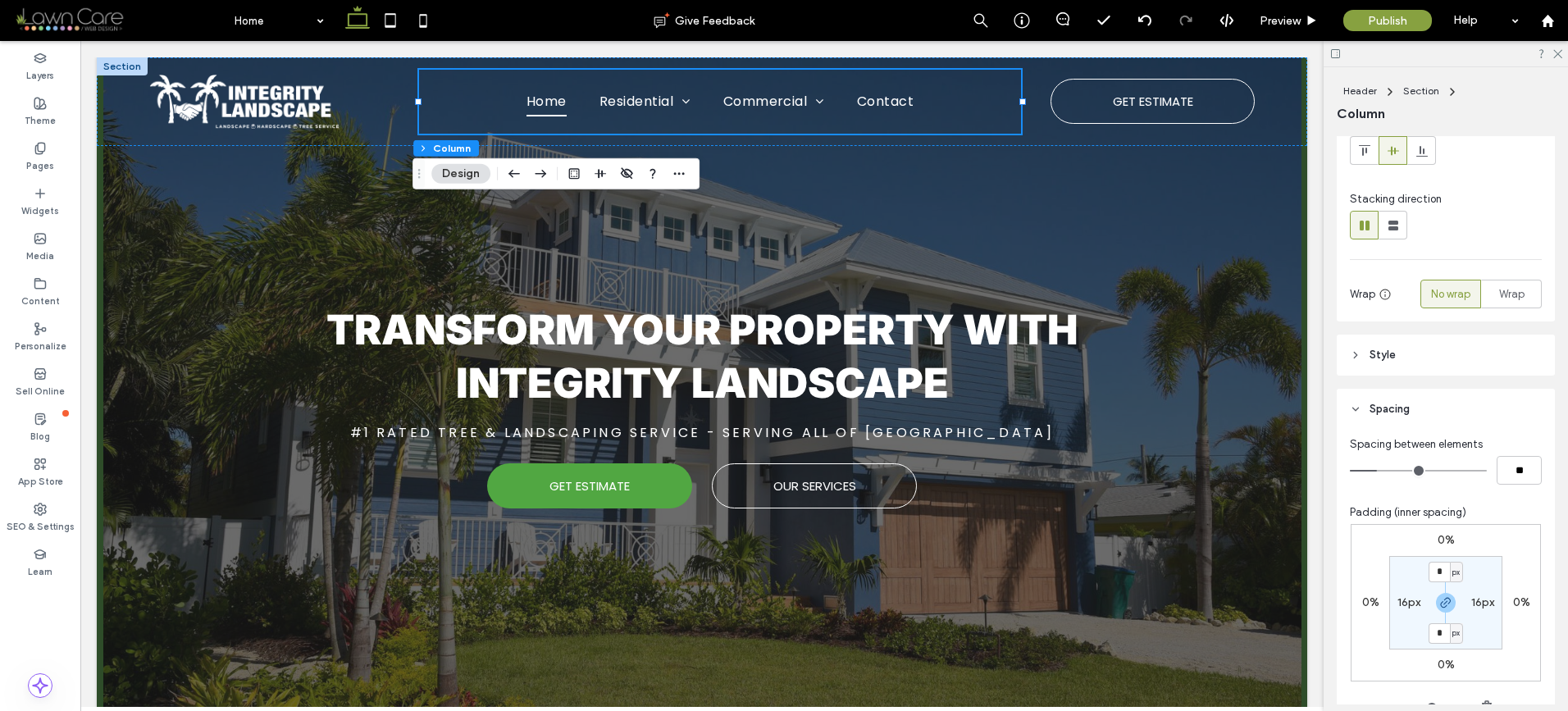
scroll to position [249, 0]
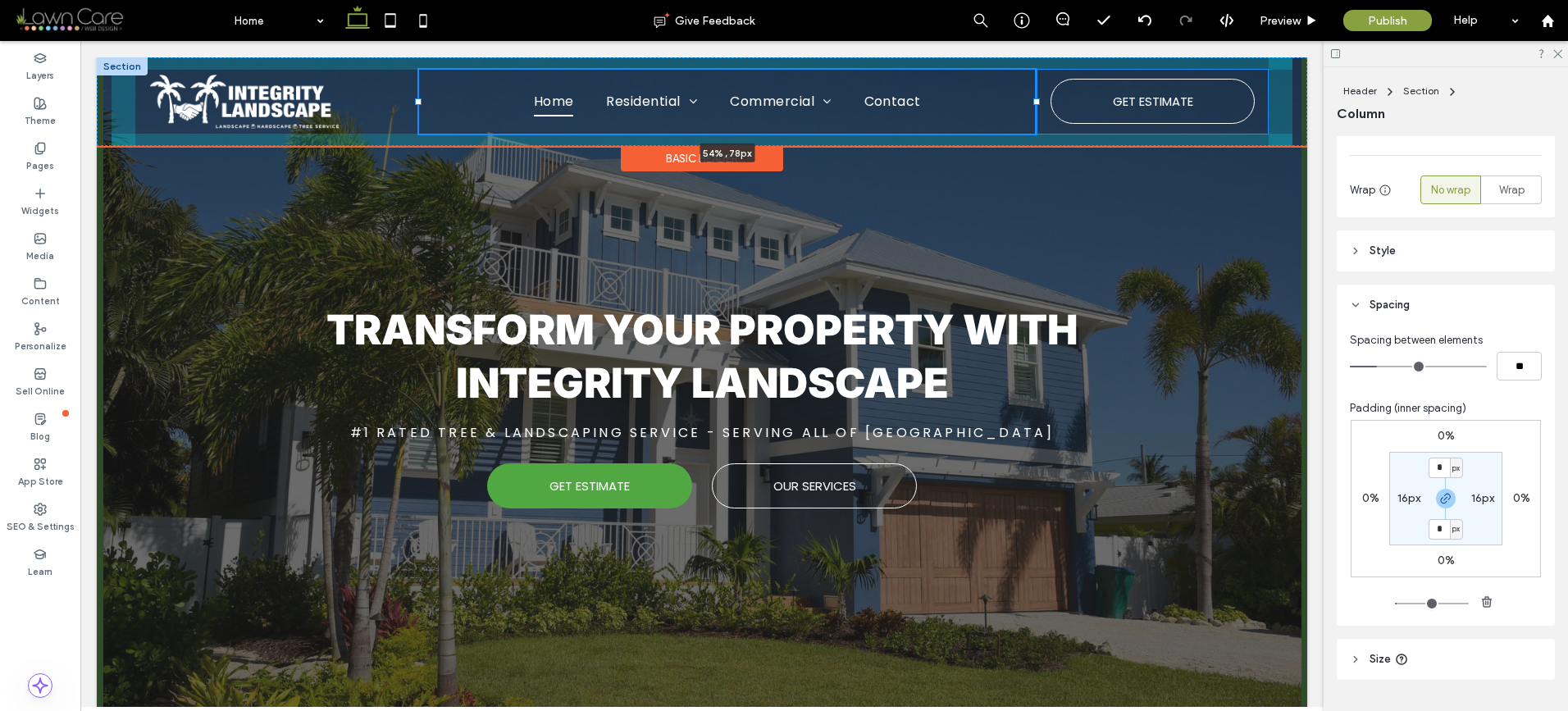
drag, startPoint x: 1020, startPoint y: 99, endPoint x: 1033, endPoint y: 100, distance: 13.0
click at [1033, 100] on div at bounding box center [1036, 101] width 6 height 6
type input "**"
type input "*****"
drag, startPoint x: 414, startPoint y: 101, endPoint x: 347, endPoint y: 102, distance: 67.0
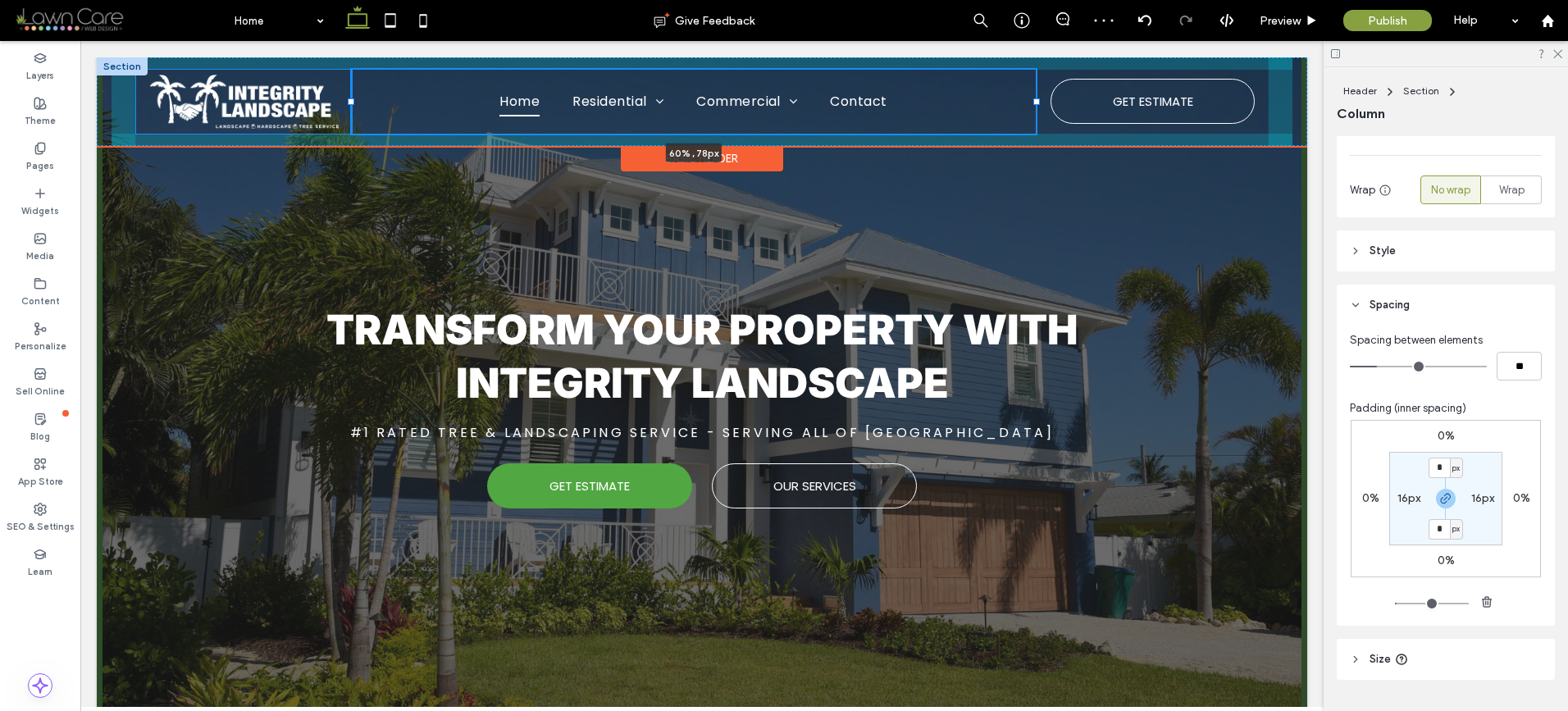
click at [348, 102] on div at bounding box center [351, 101] width 6 height 6
type input "**"
type input "*****"
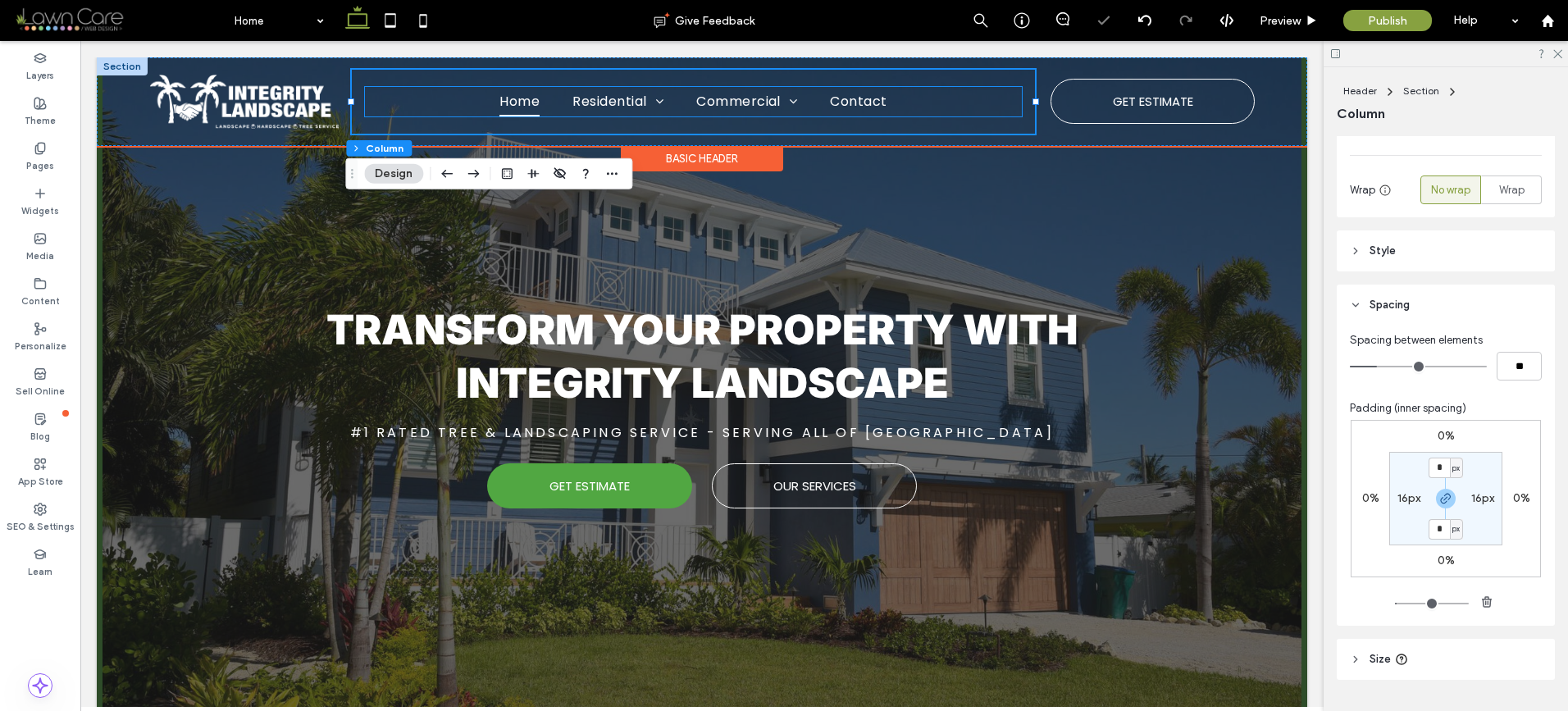
click at [483, 104] on link "Home" at bounding box center [519, 102] width 73 height 29
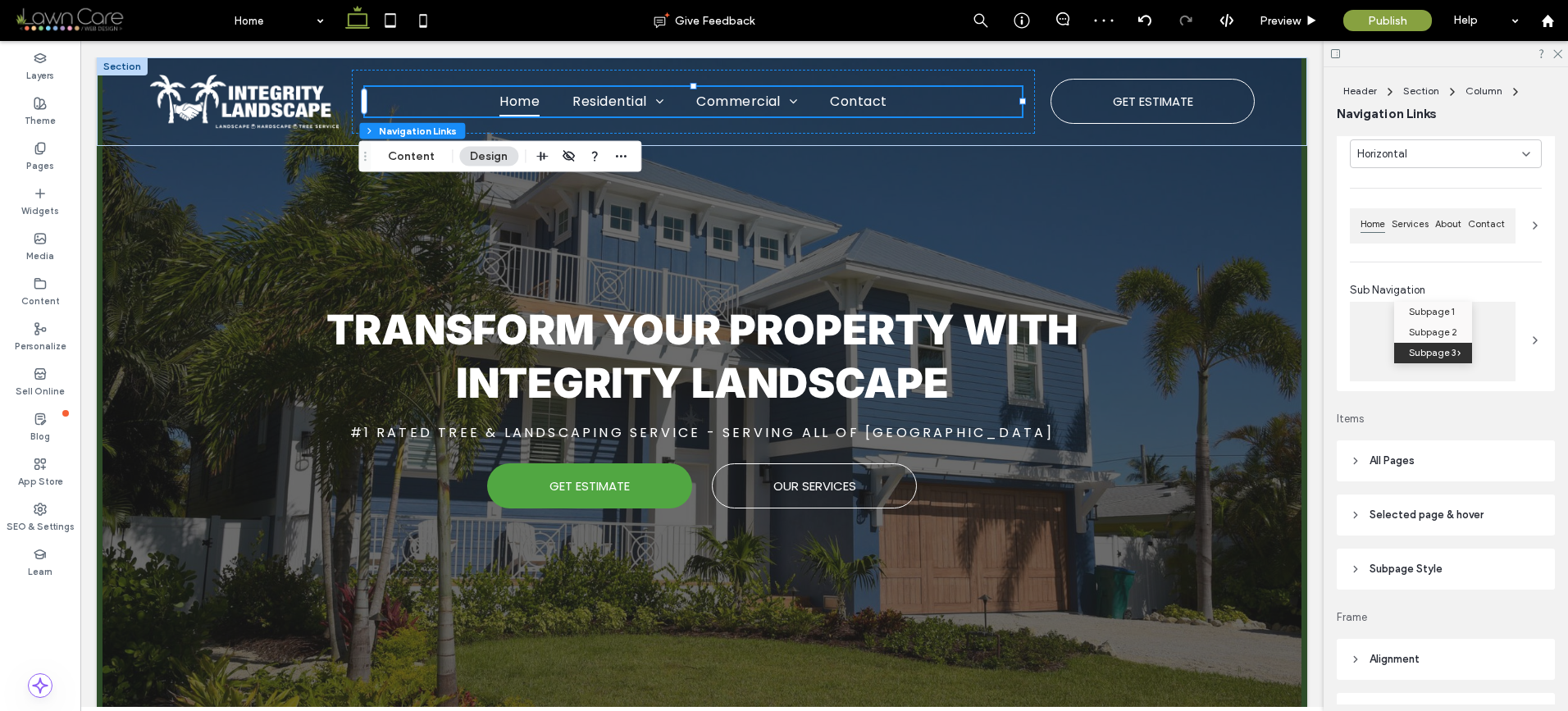
scroll to position [0, 0]
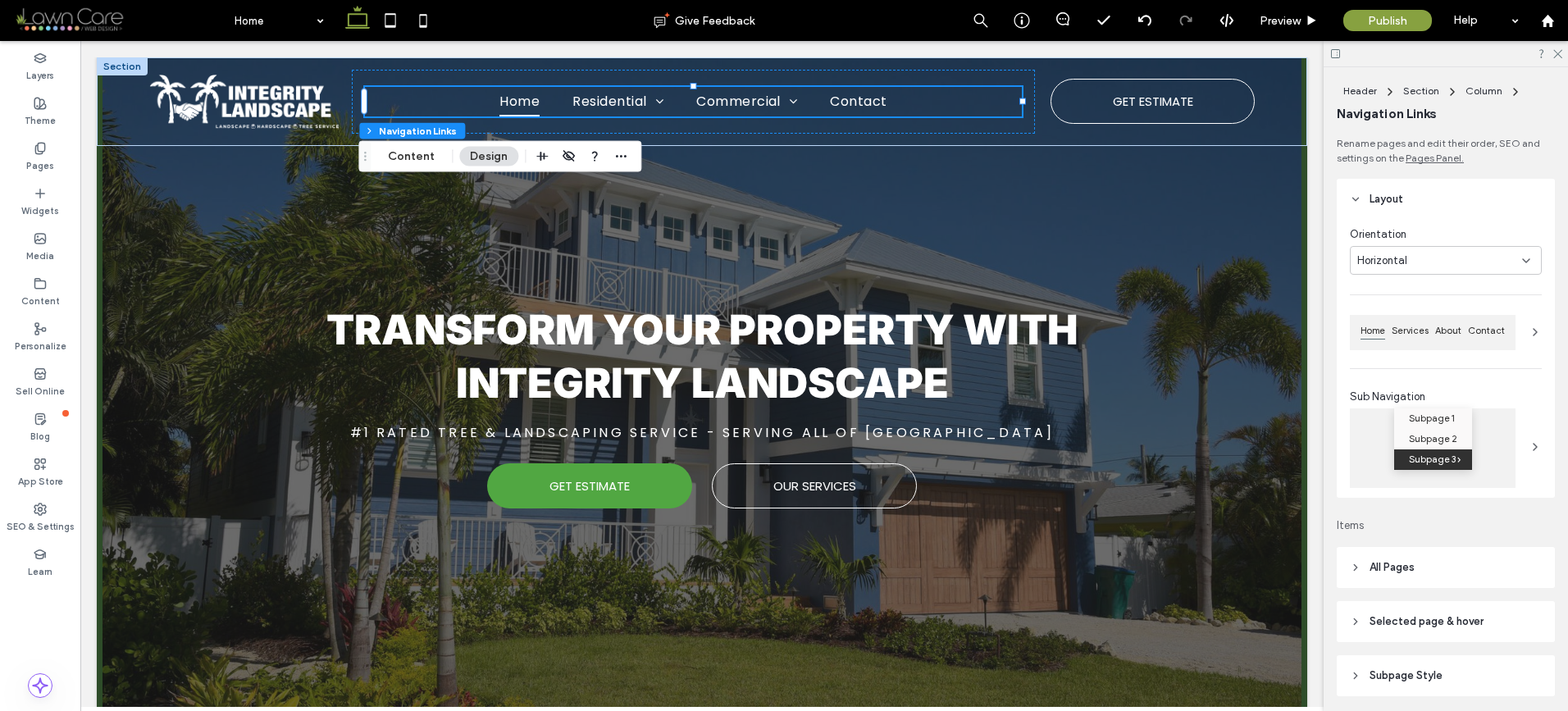
click at [1352, 200] on icon at bounding box center [1355, 199] width 12 height 12
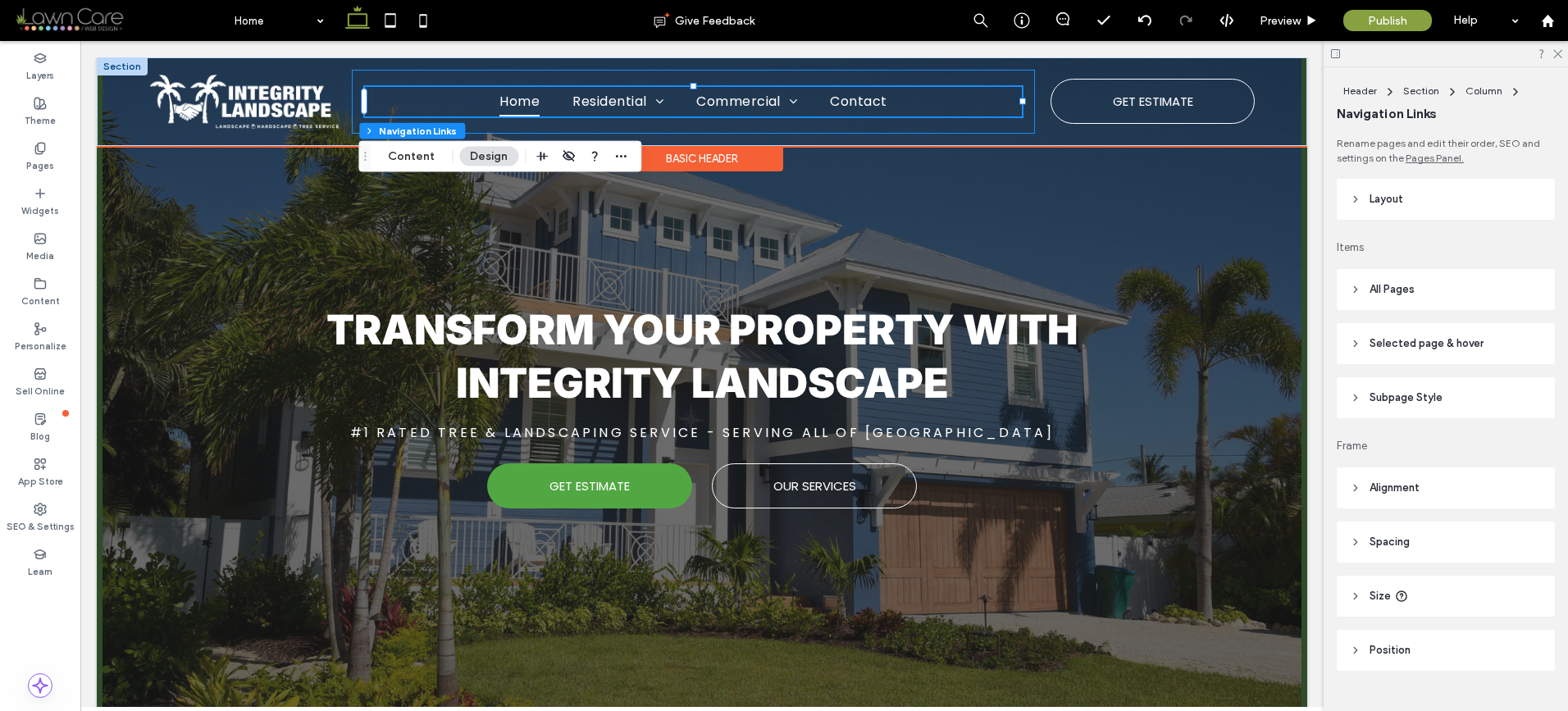
click at [901, 76] on div "Home Residential Lawn Care & Mowing Landscape Design & Installation Sod Install…" at bounding box center [693, 102] width 683 height 64
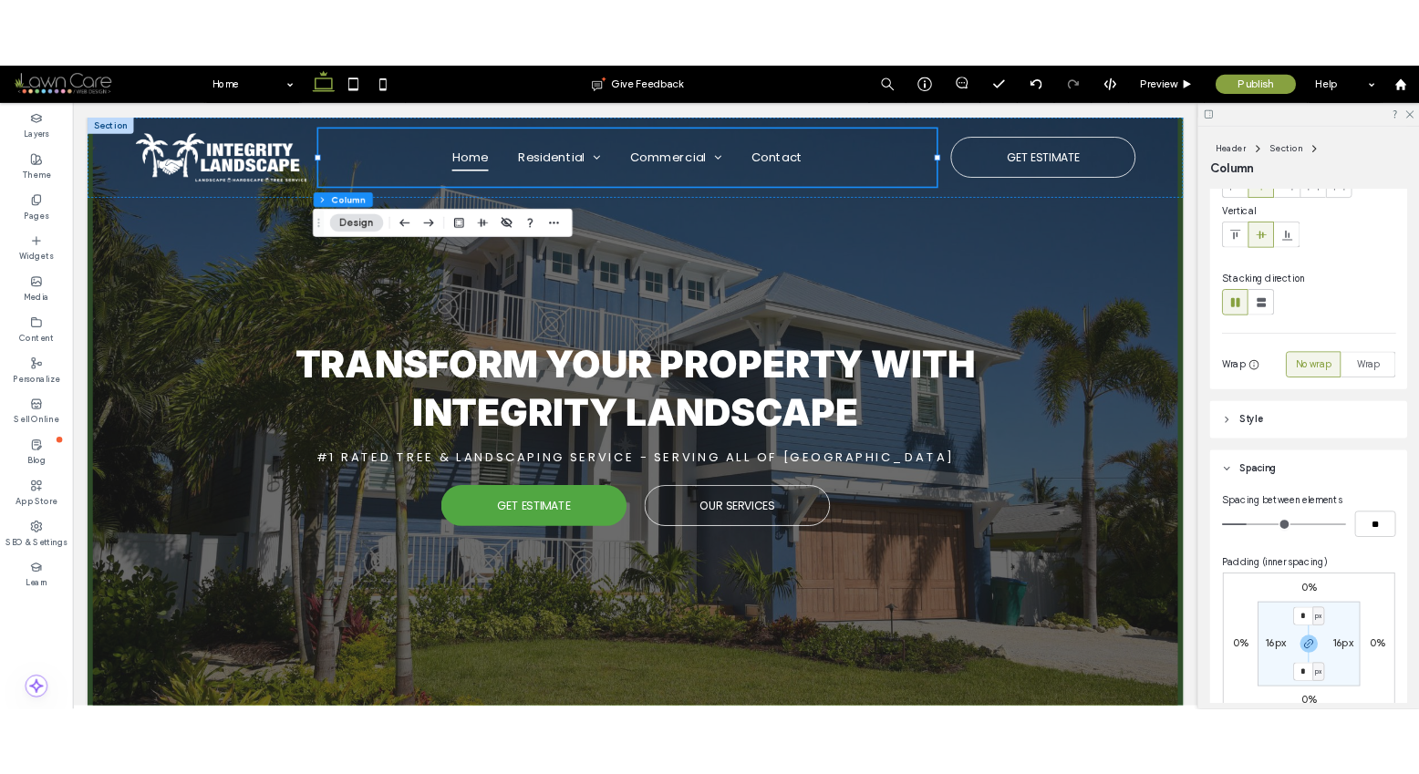
scroll to position [151, 0]
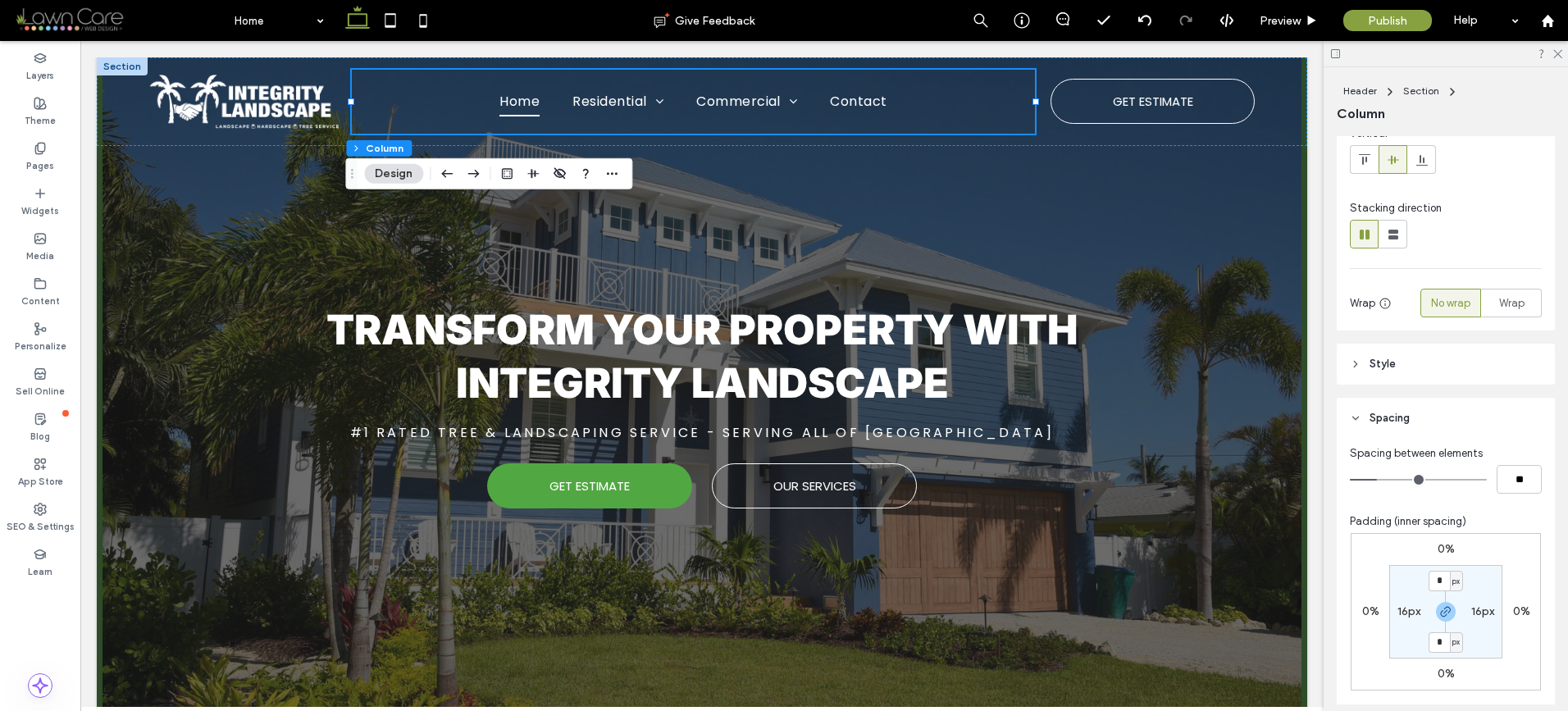
click at [1398, 612] on label "16px" at bounding box center [1409, 611] width 23 height 14
type input "**"
type input "*"
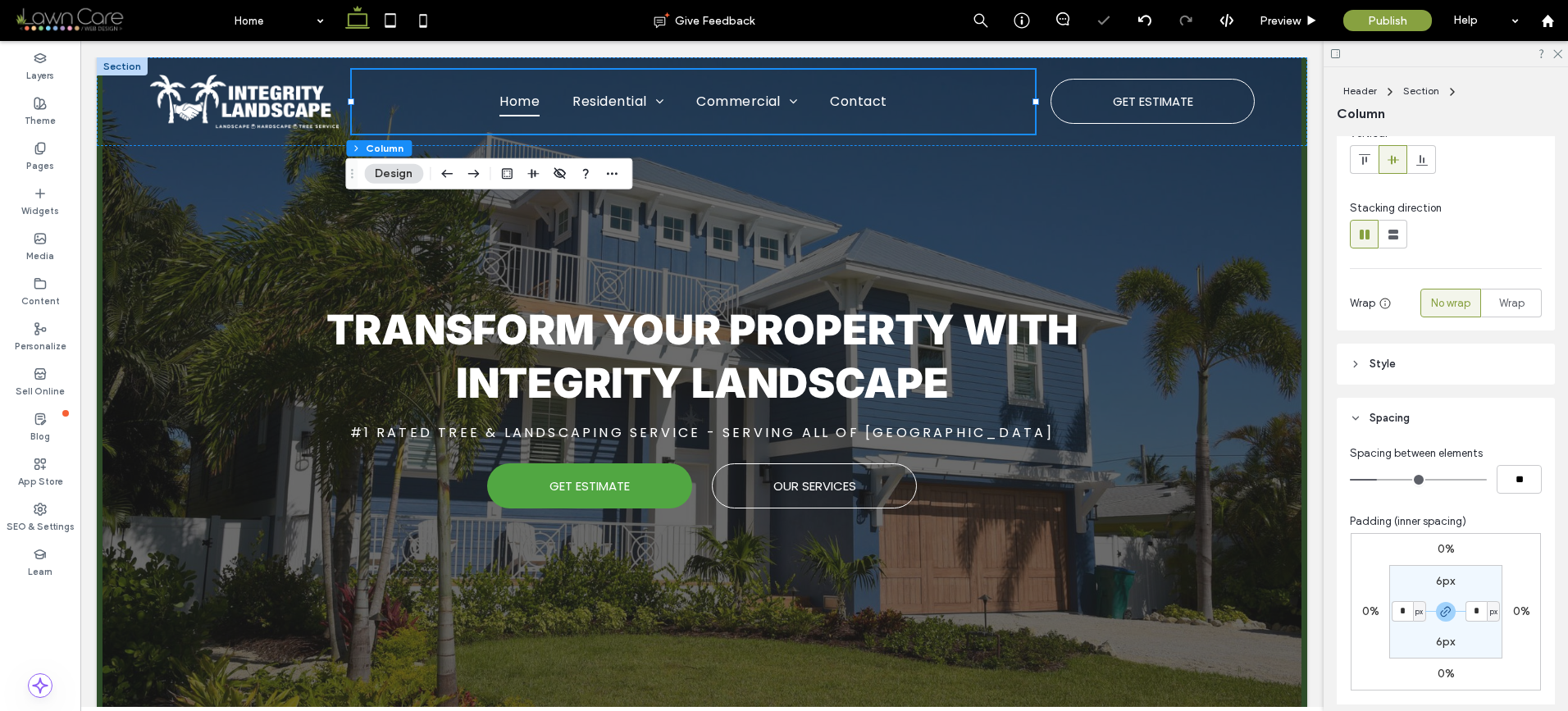
type input "*"
click at [1243, 456] on div at bounding box center [702, 452] width 1106 height 21
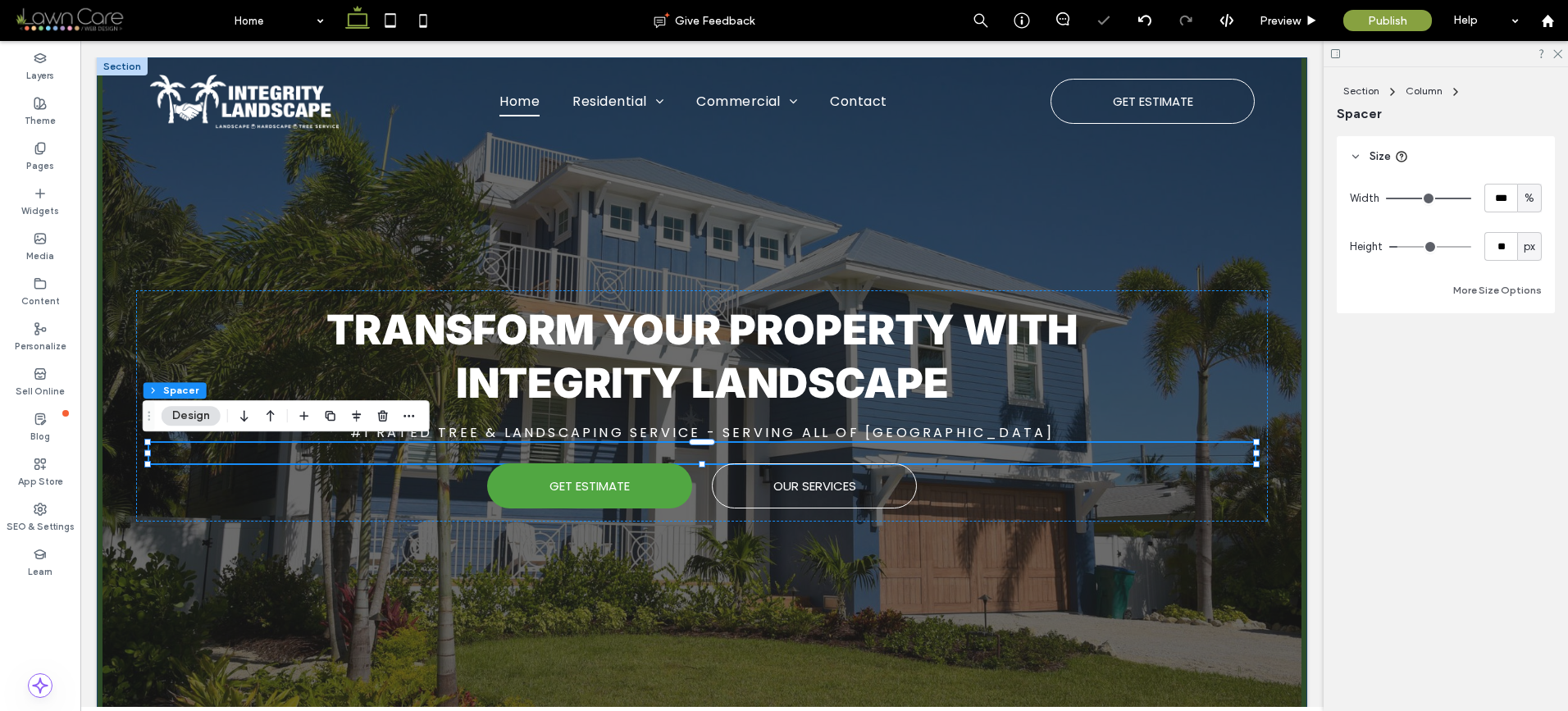
click at [1268, 265] on div "Transform Your Property with Integrity Landscape #1 Rated Tree & Landscaping Se…" at bounding box center [701, 389] width 1180 height 664
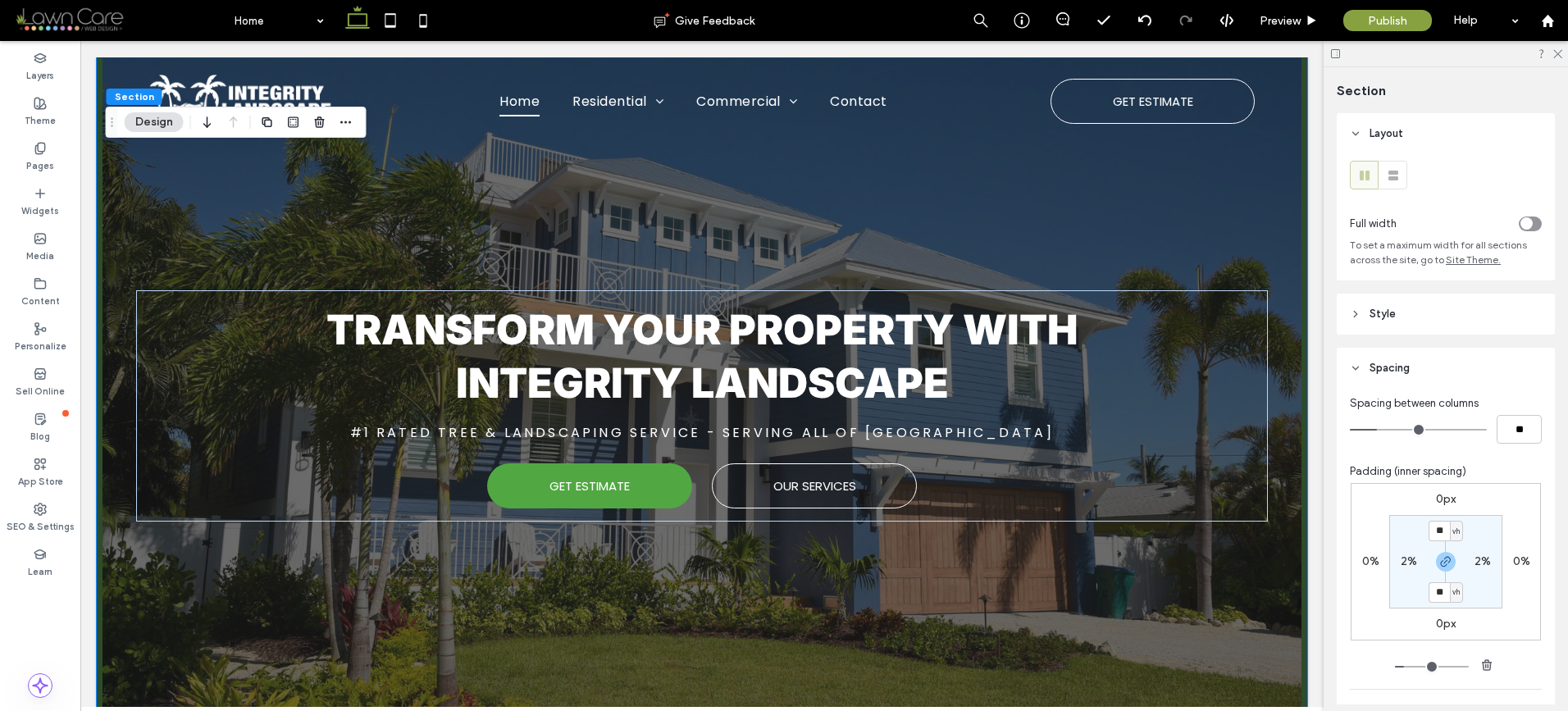
click at [1268, 265] on div "Transform Your Property with Integrity Landscape #1 Rated Tree & Landscaping Se…" at bounding box center [701, 389] width 1180 height 664
click at [816, 375] on strong "Transform Your Property with Integrity Landscape" at bounding box center [702, 356] width 752 height 102
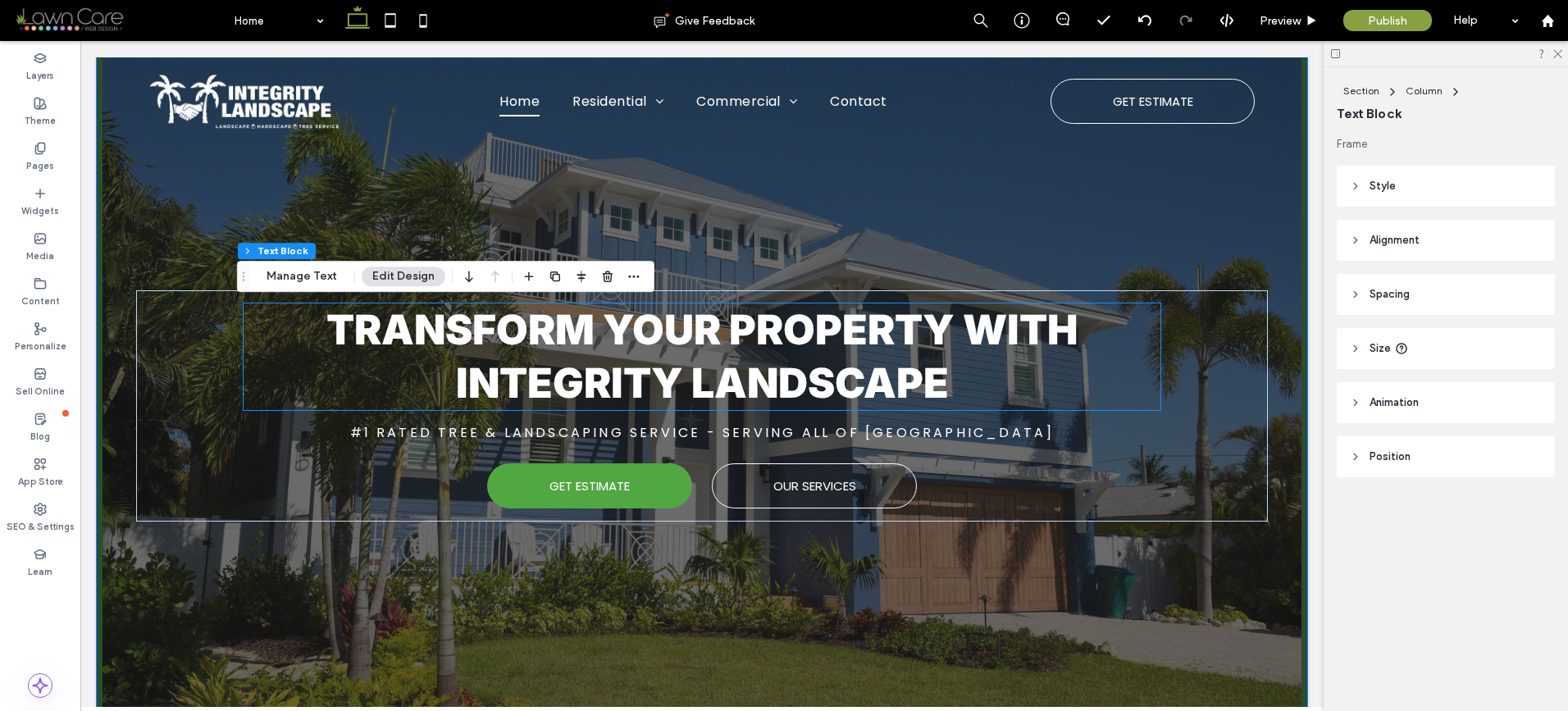
click at [816, 375] on strong "Transform Your Property with Integrity Landscape" at bounding box center [702, 356] width 752 height 102
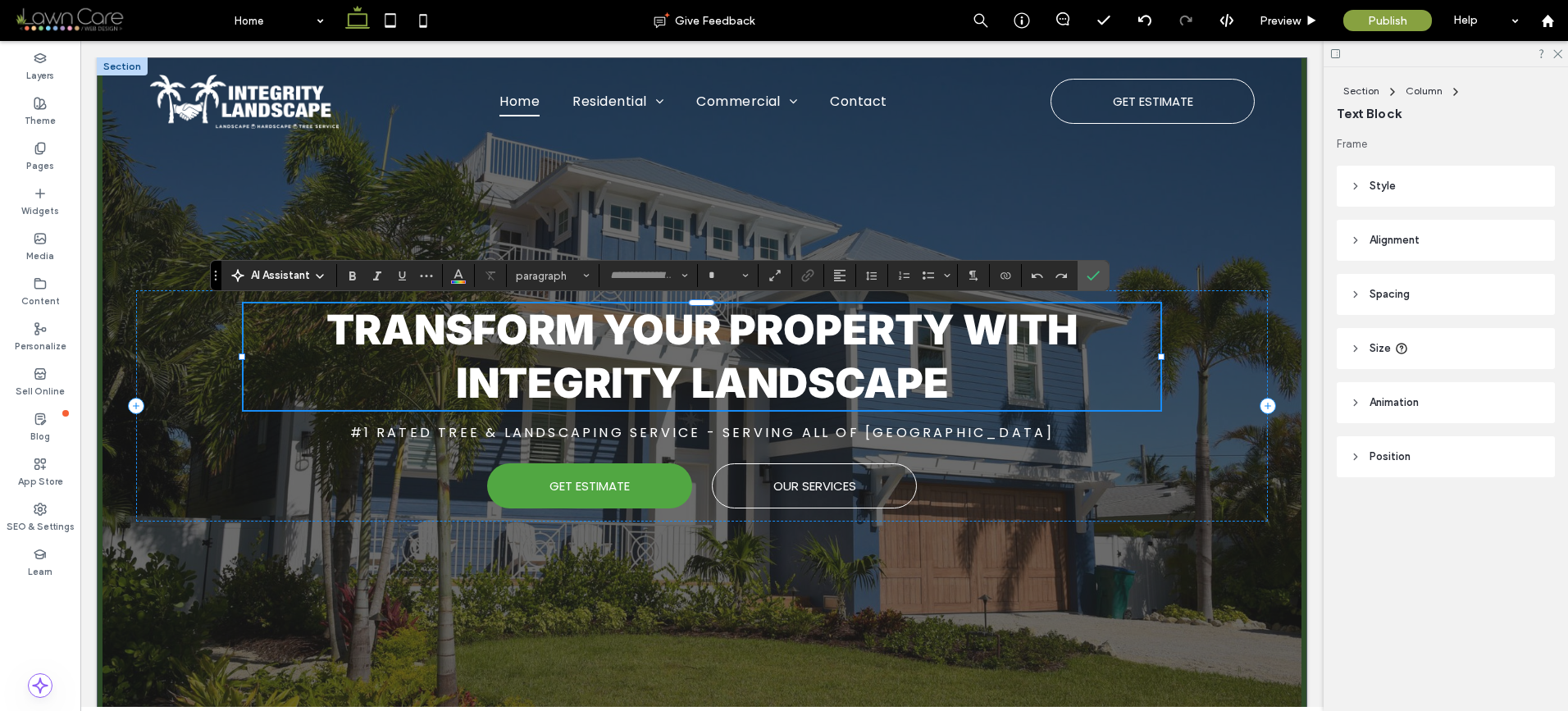
type input "*****"
type input "**"
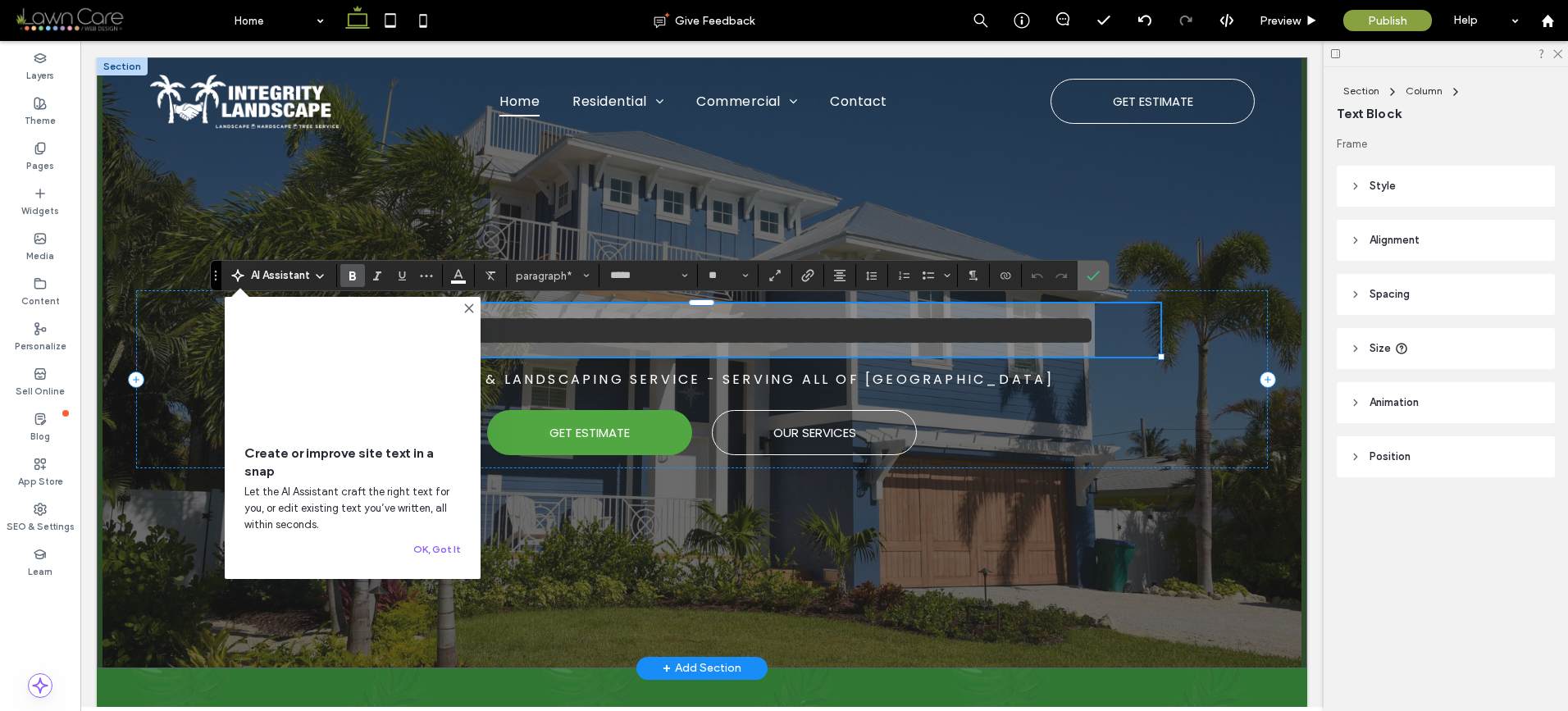
click at [1094, 275] on use "Confirm" at bounding box center [1092, 275] width 13 height 10
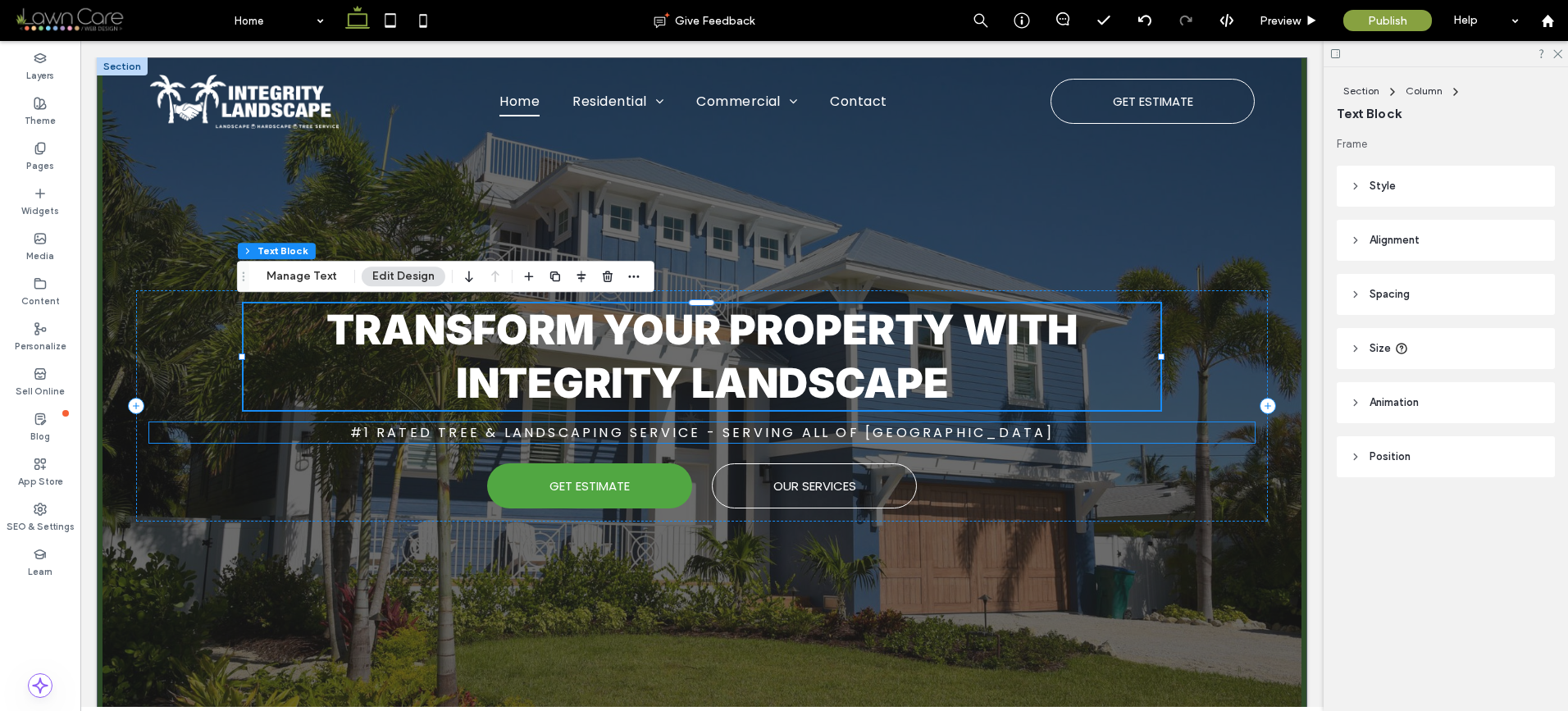
click at [881, 437] on span "#1 Rated Tree & Landscaping Service - Serving All Of Palm Beach County" at bounding box center [701, 432] width 704 height 19
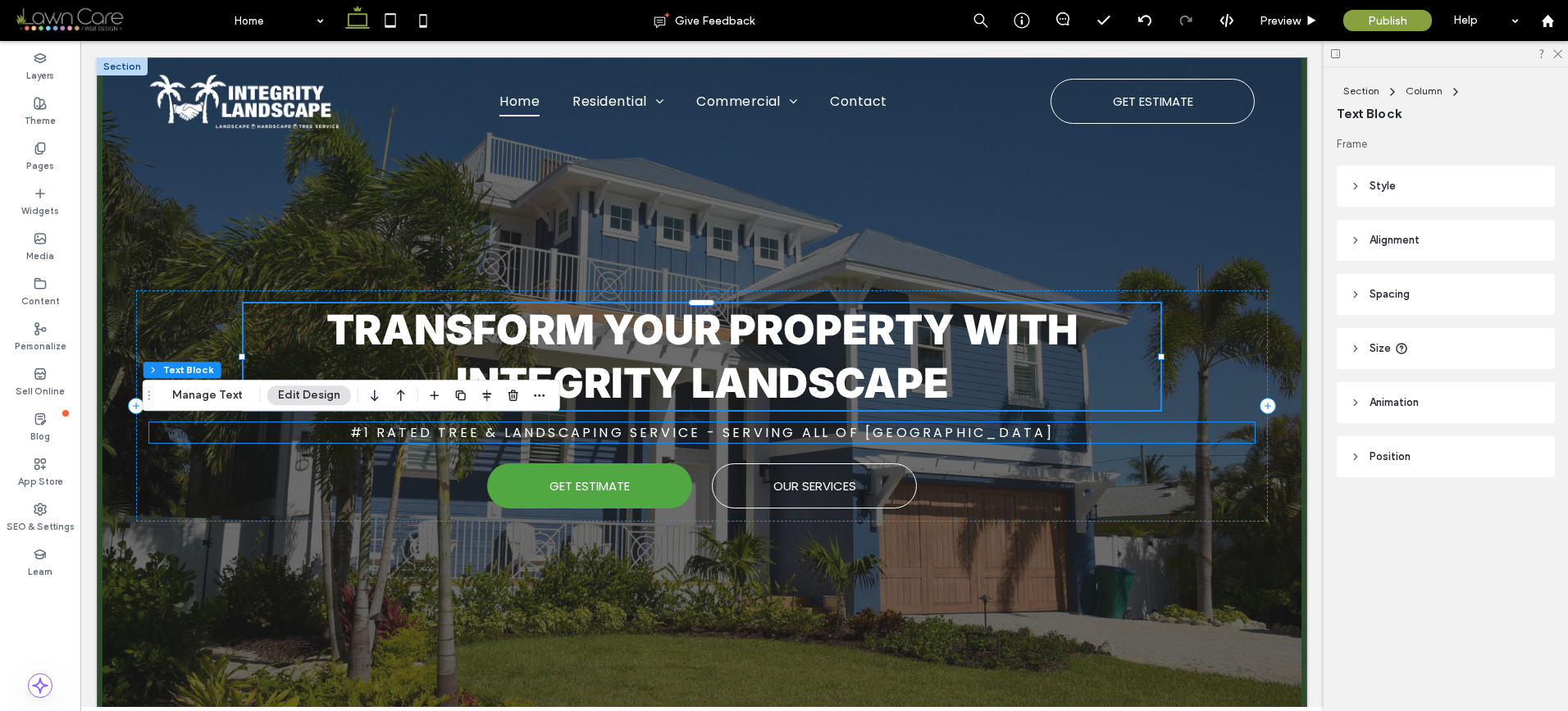
click at [881, 437] on div "#1 Rated Tree & Landscaping Service - Serving All Of Palm Beach County" at bounding box center [702, 432] width 1106 height 21
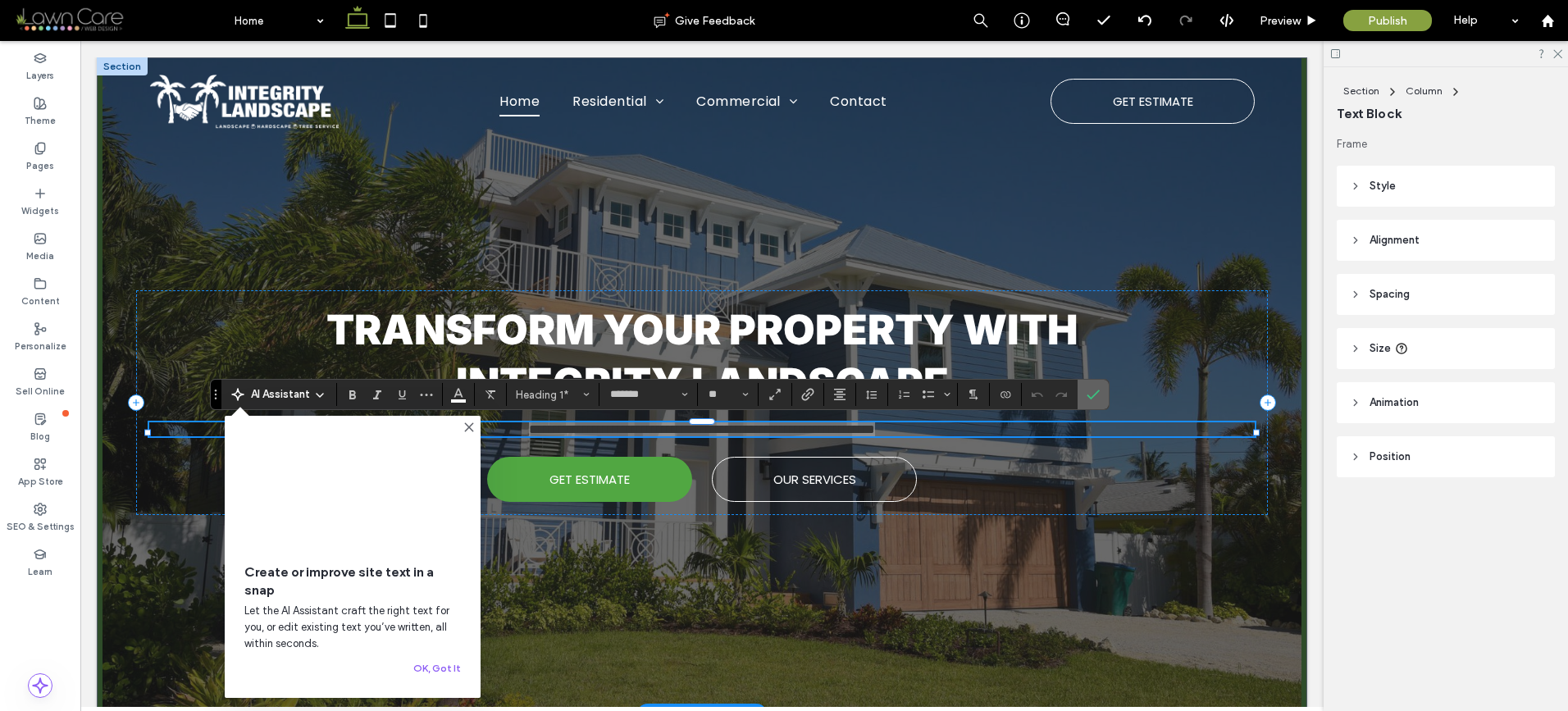
click at [1096, 389] on icon "Confirm" at bounding box center [1092, 394] width 13 height 13
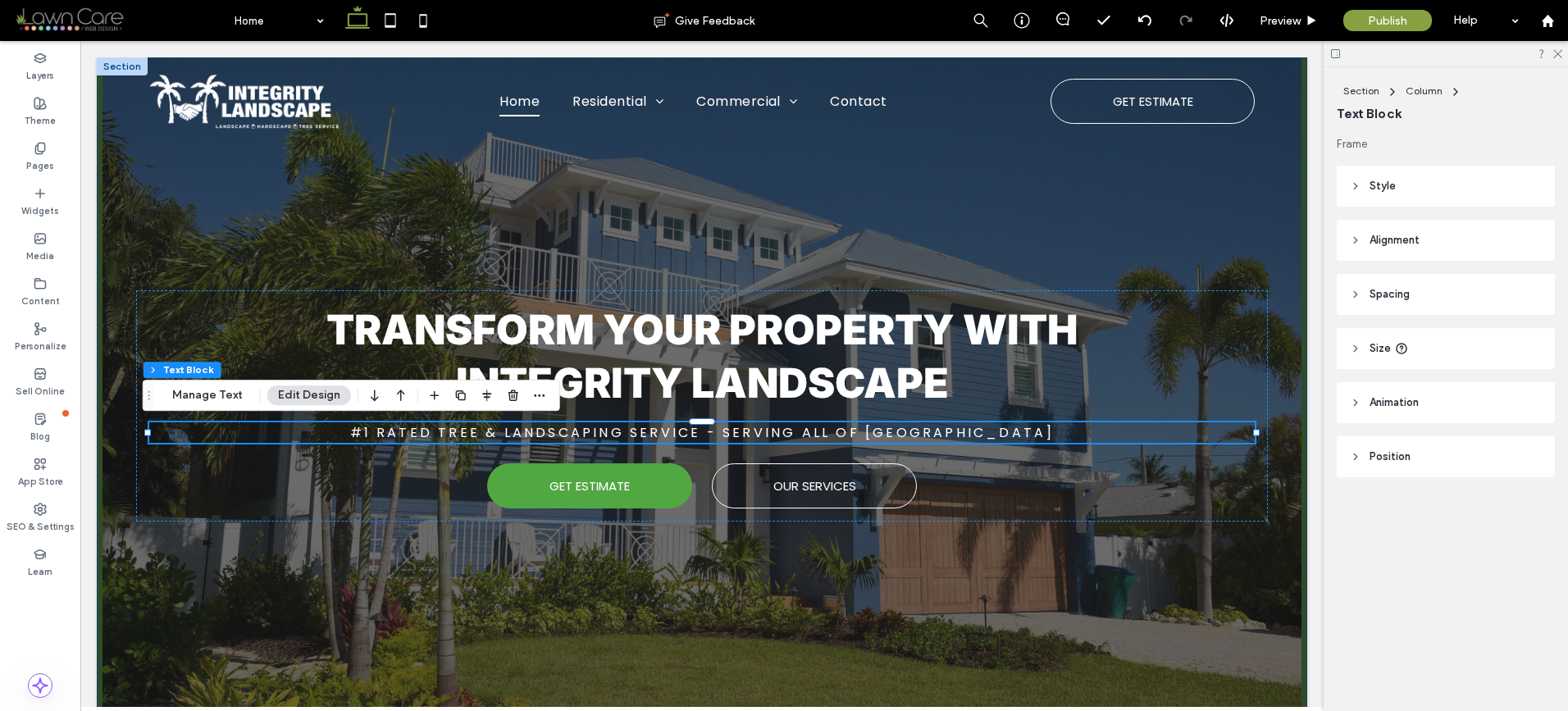
click at [952, 245] on div "Transform Your Property with Integrity Landscape #1 Rated Tree & Landscaping Se…" at bounding box center [701, 389] width 1180 height 664
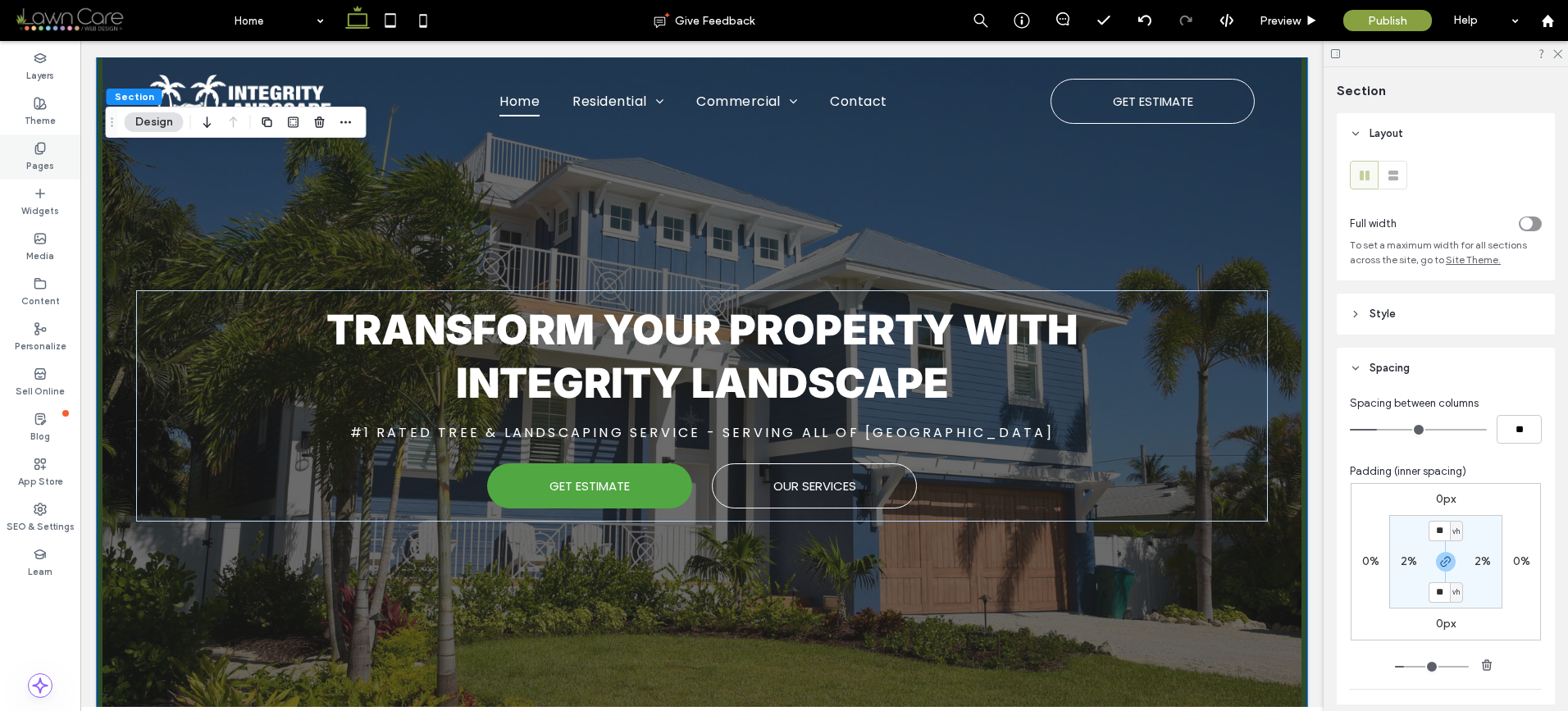
click at [51, 174] on div "Pages" at bounding box center [40, 157] width 80 height 45
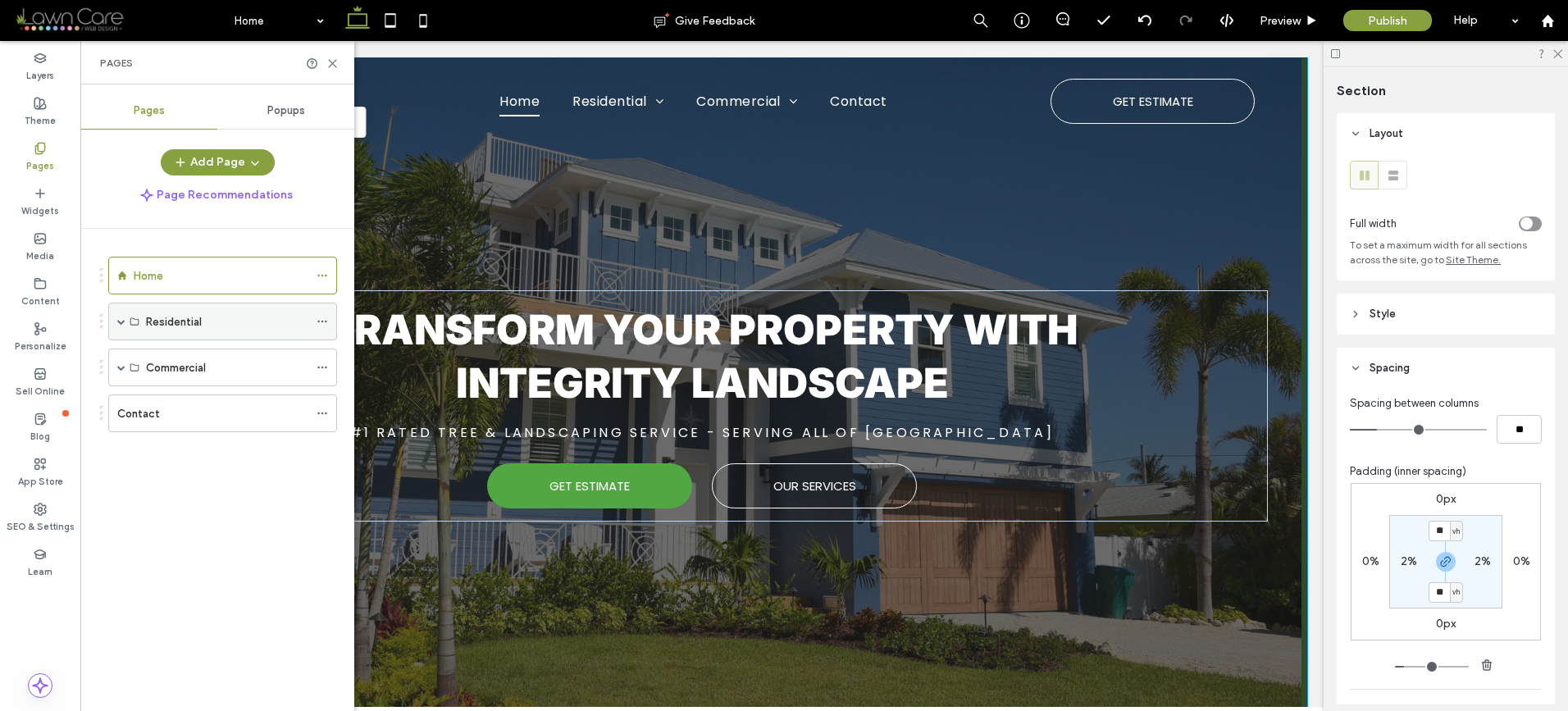
click at [111, 321] on div "Residential" at bounding box center [222, 322] width 228 height 38
click at [122, 322] on span at bounding box center [120, 321] width 8 height 8
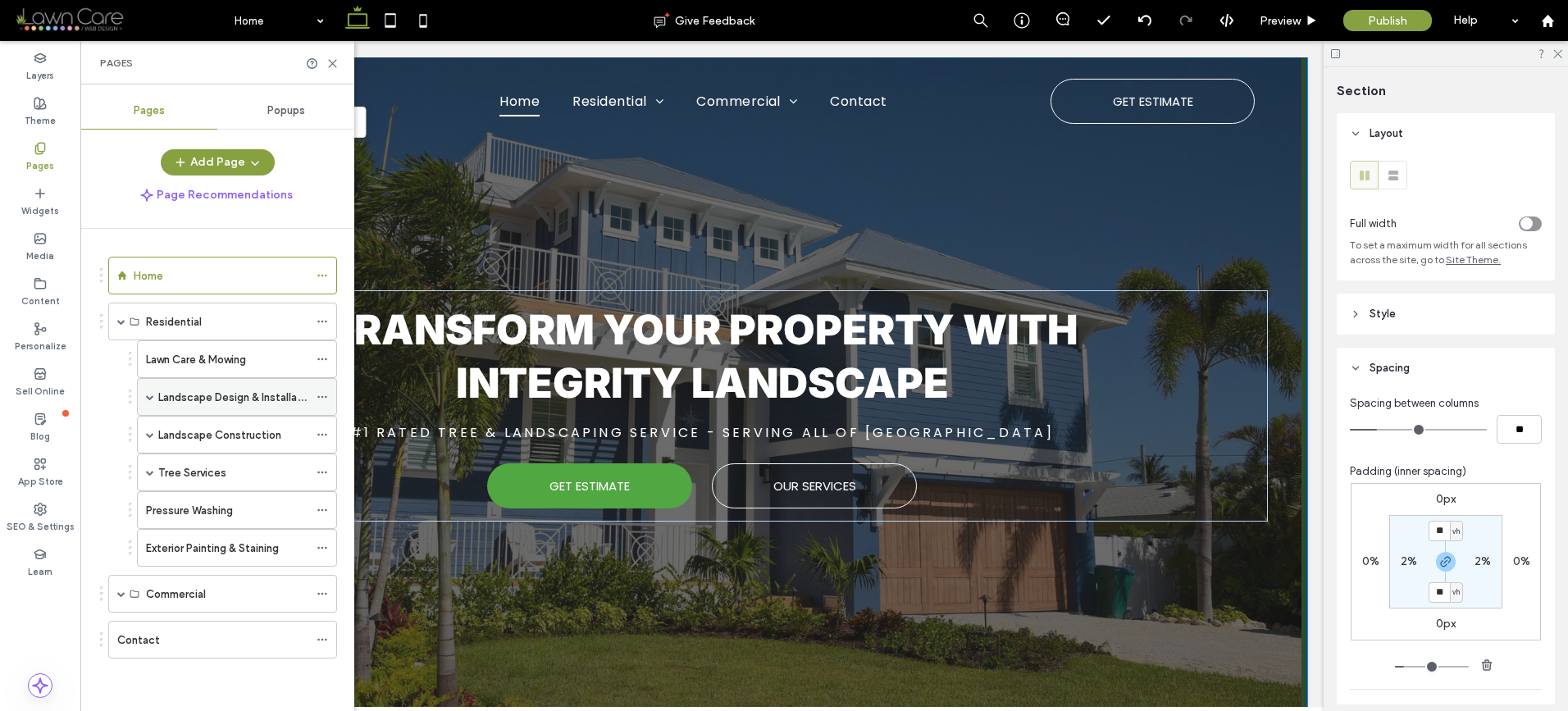
click at [149, 388] on span at bounding box center [149, 396] width 8 height 36
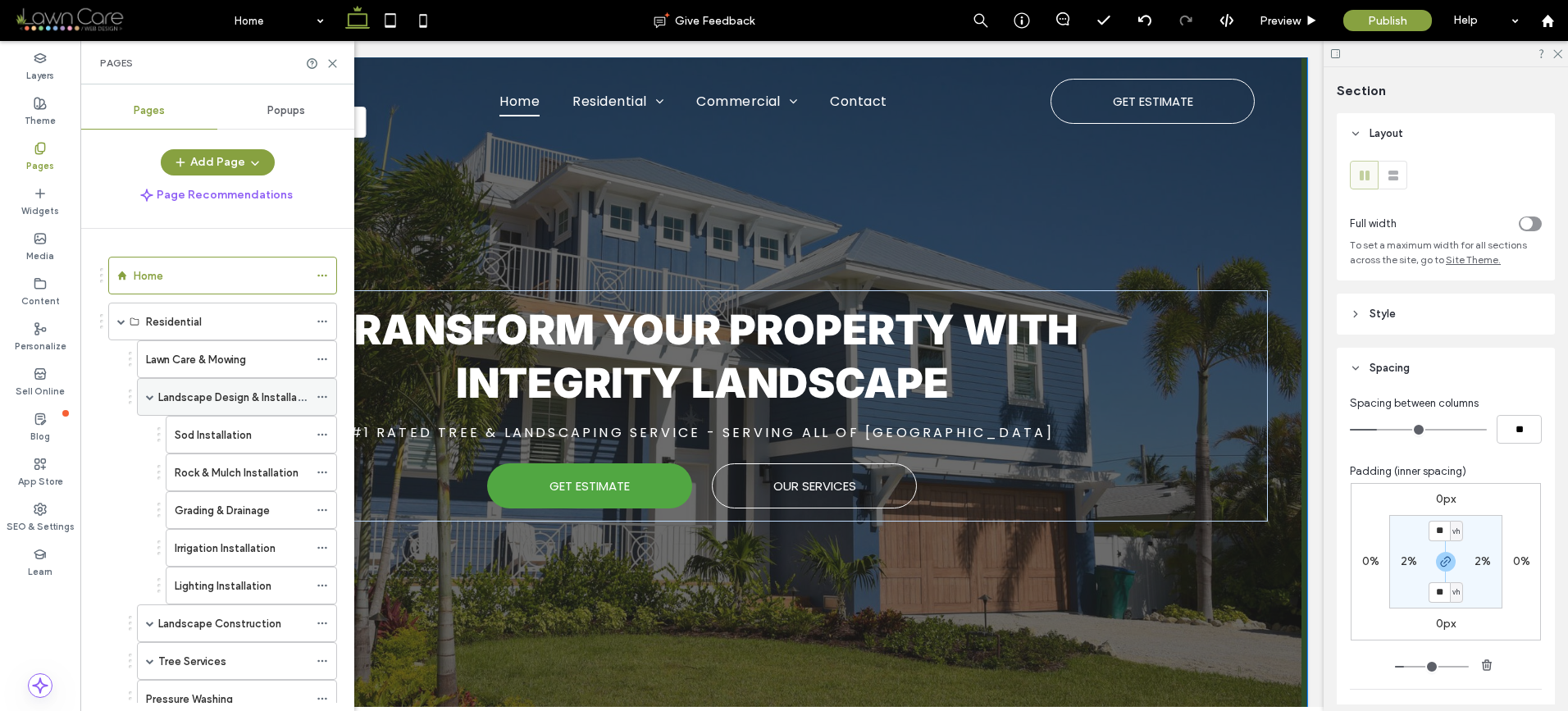
click at [150, 389] on span at bounding box center [149, 396] width 8 height 36
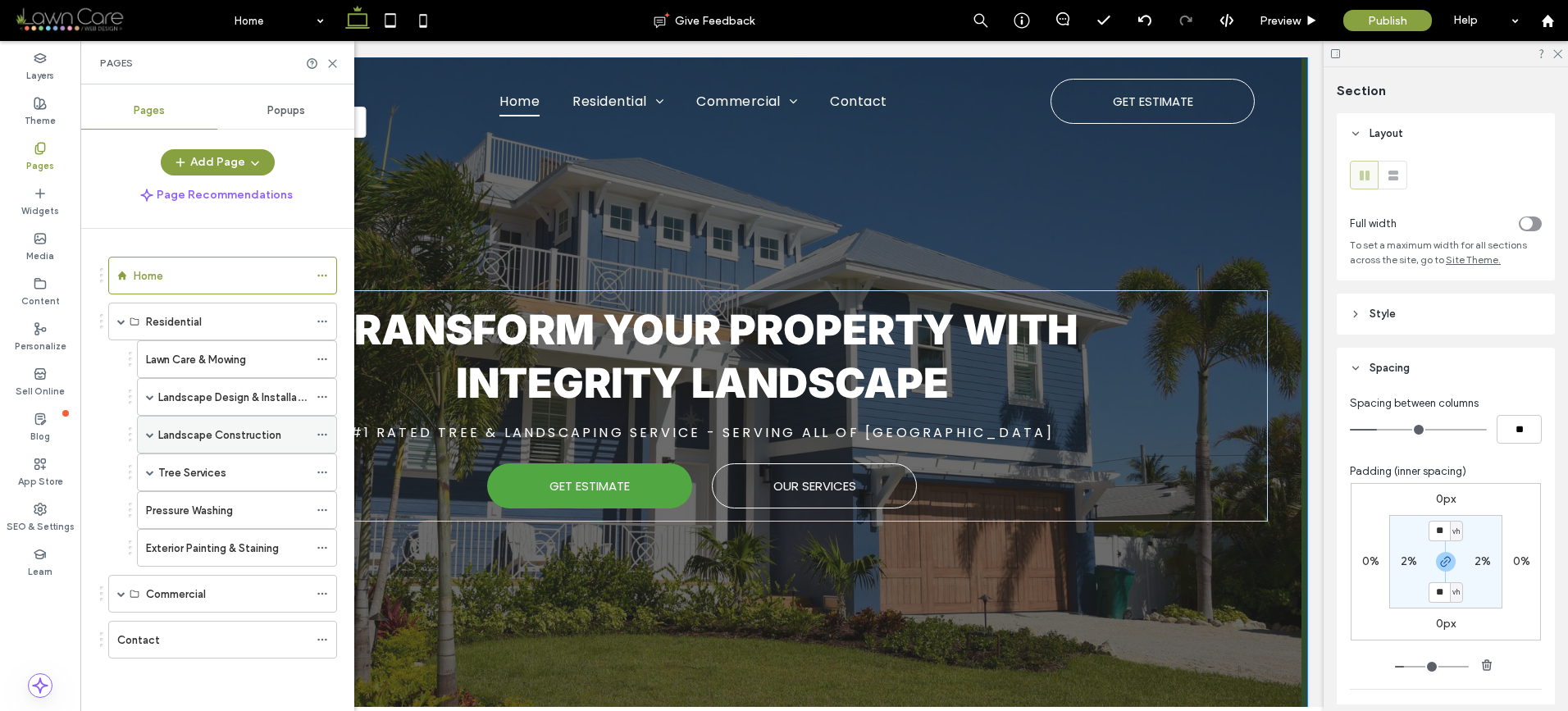
click at [150, 435] on span at bounding box center [149, 434] width 8 height 8
click at [149, 473] on span at bounding box center [149, 472] width 8 height 8
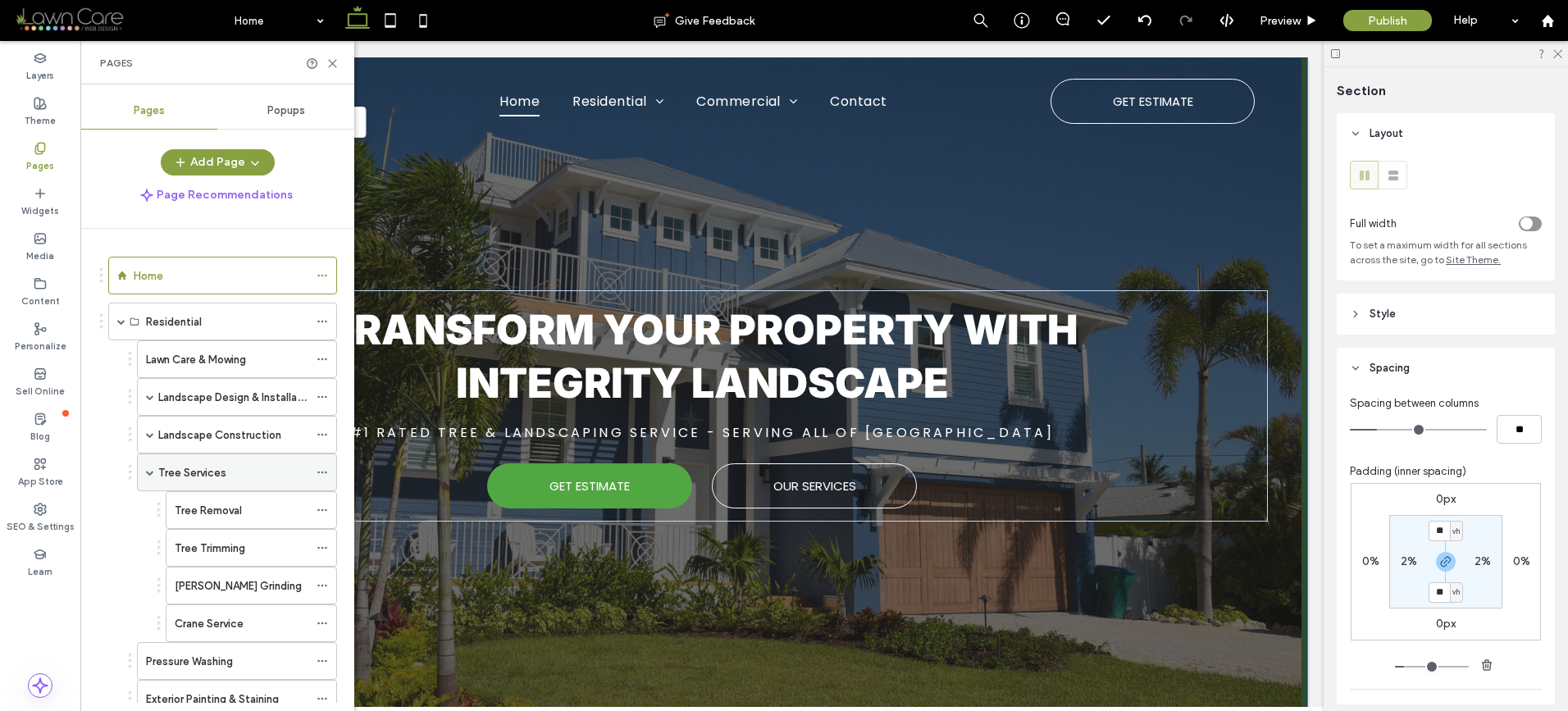
click at [149, 473] on span at bounding box center [149, 472] width 8 height 8
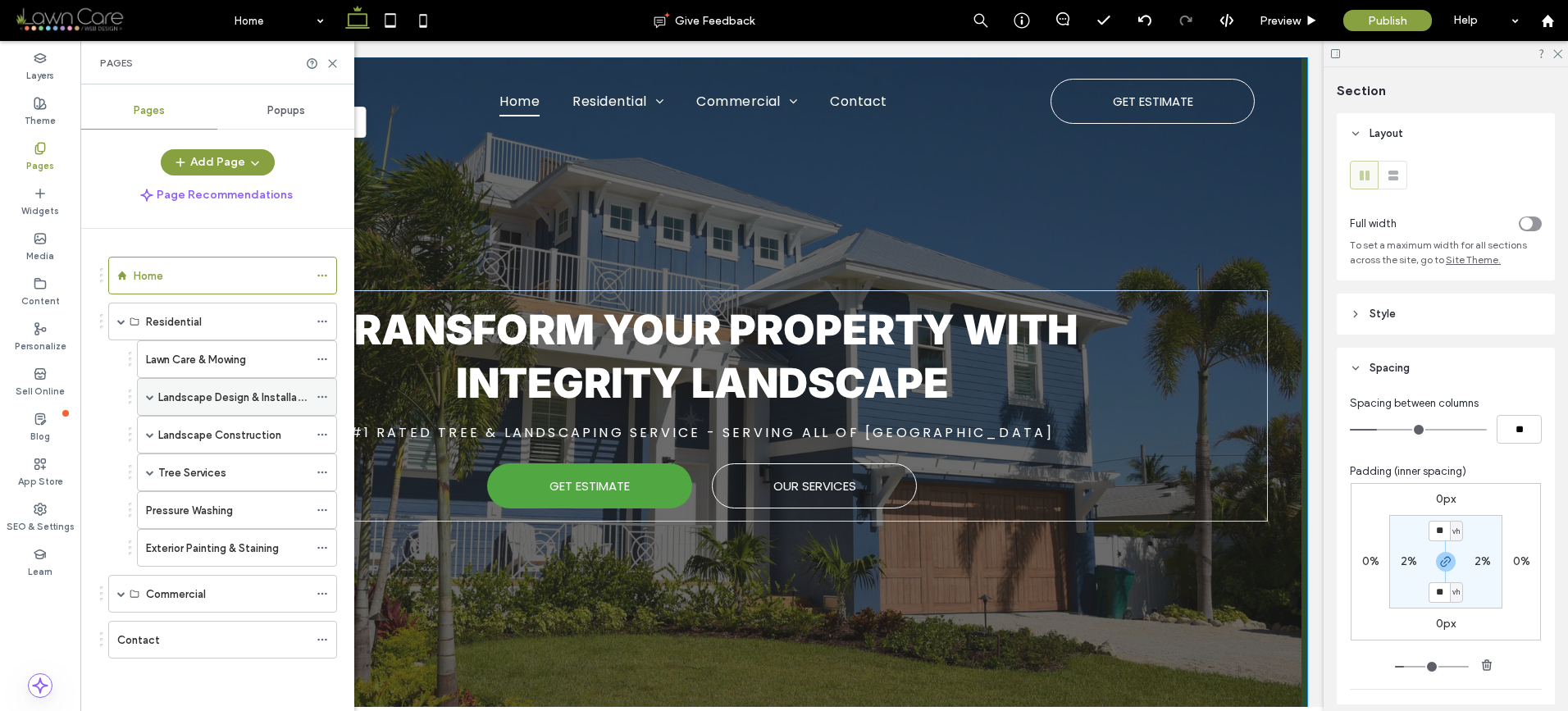
click at [153, 395] on span at bounding box center [149, 396] width 8 height 8
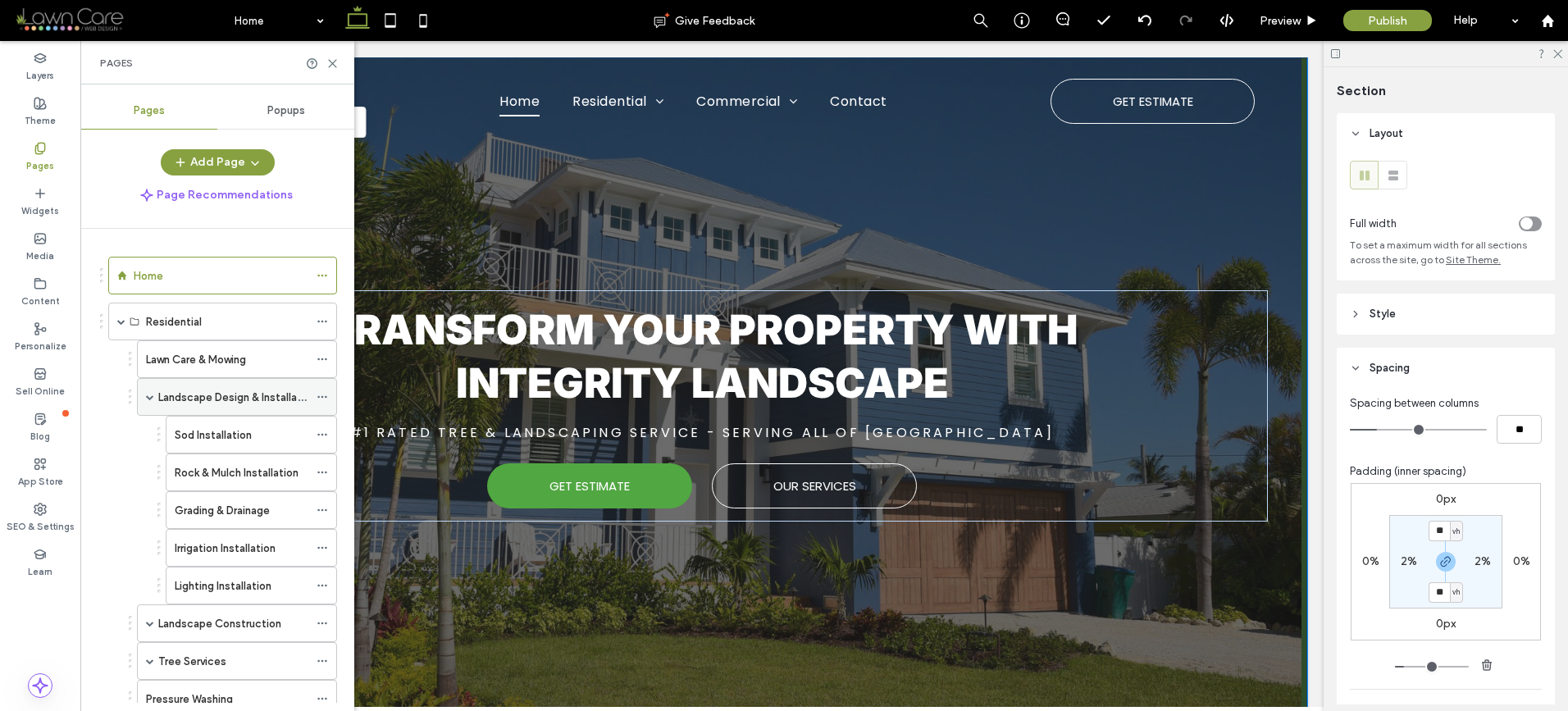
click at [153, 395] on span at bounding box center [149, 396] width 8 height 8
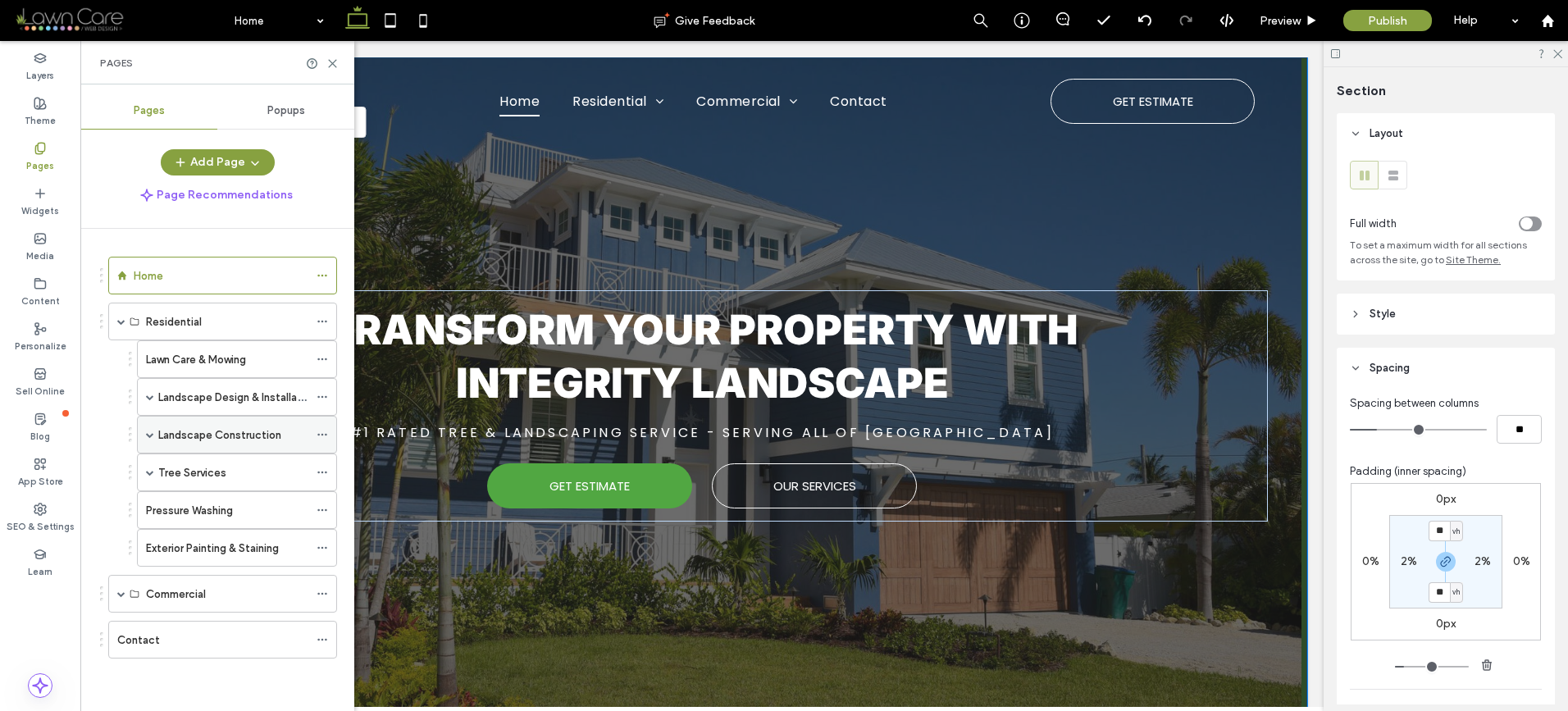
click at [152, 436] on span at bounding box center [149, 434] width 8 height 8
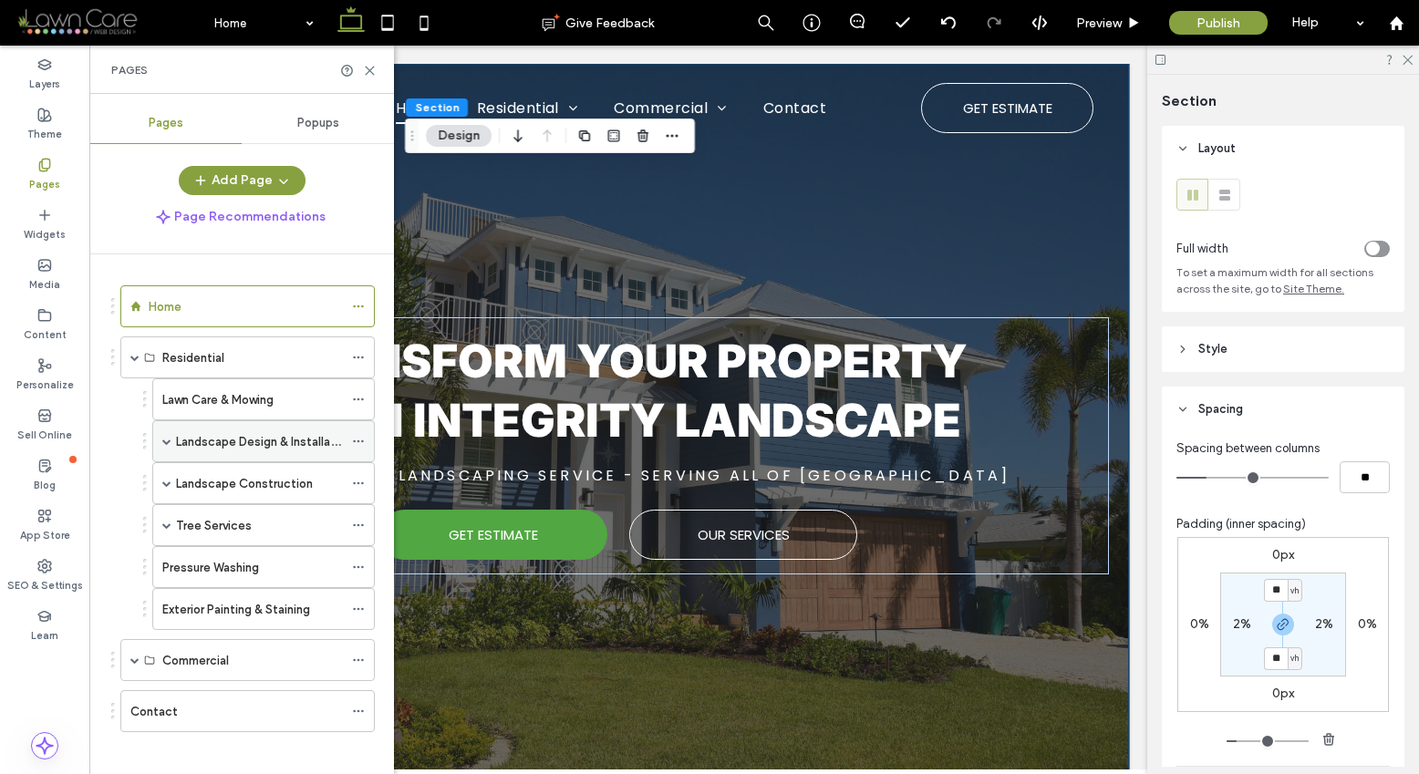
click at [170, 440] on span at bounding box center [166, 441] width 9 height 9
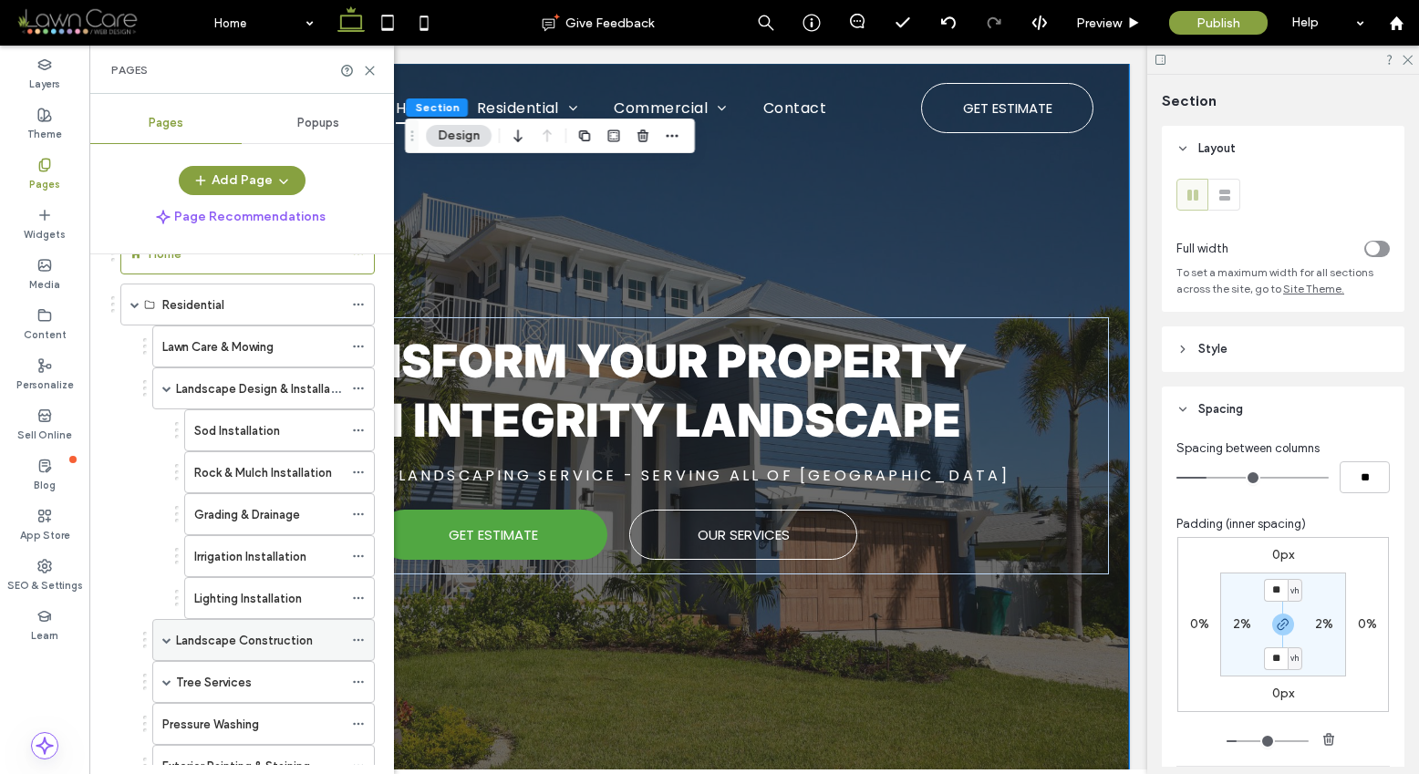
click at [163, 637] on span at bounding box center [166, 640] width 9 height 9
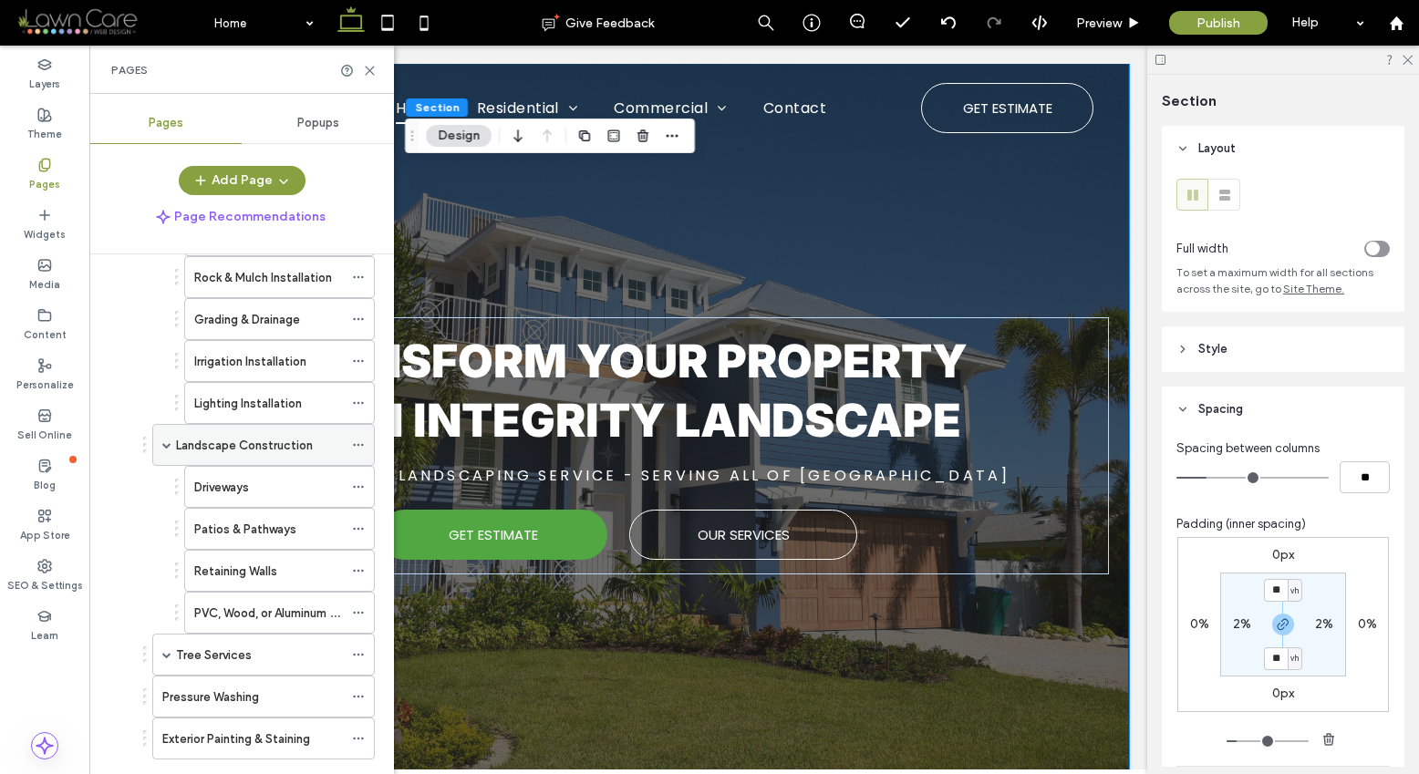
scroll to position [264, 0]
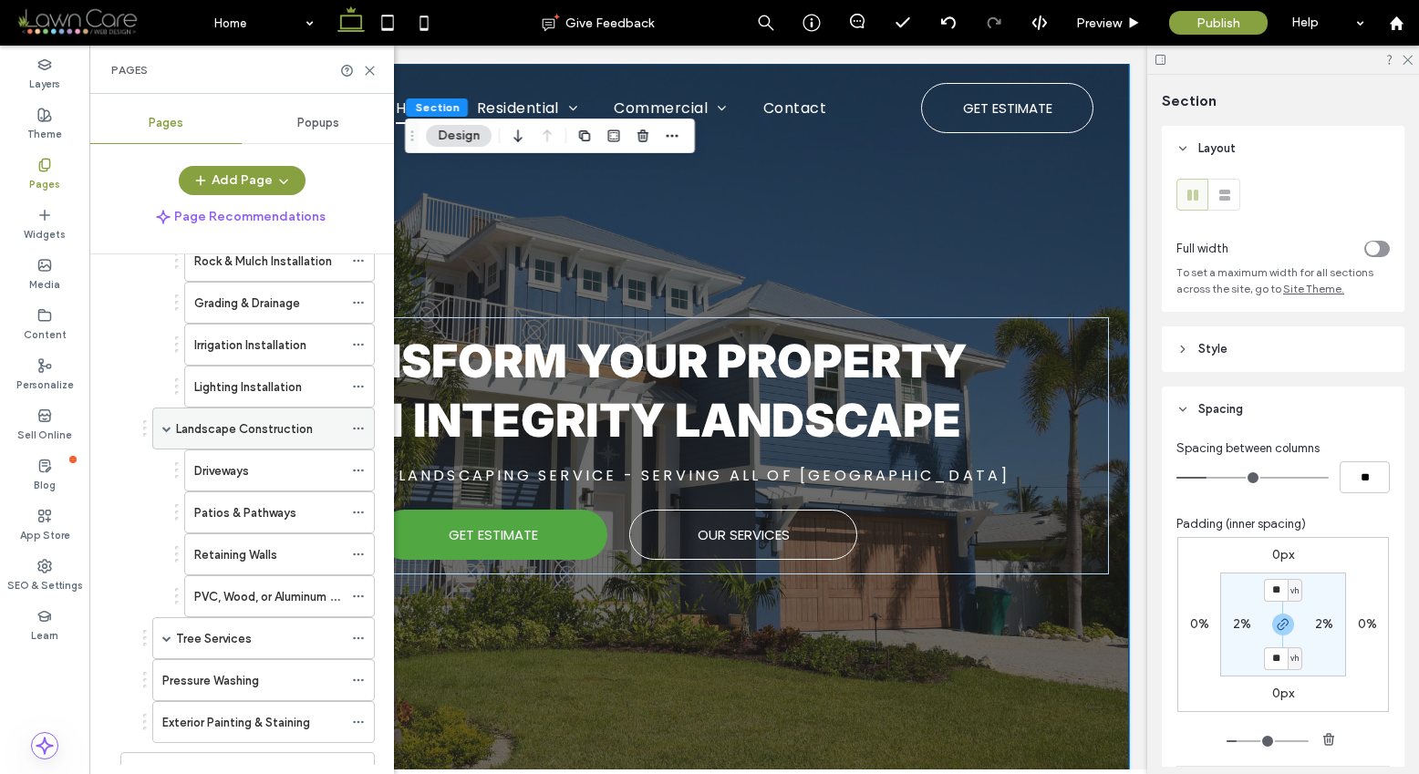
click at [284, 427] on label "Landscape Construction" at bounding box center [244, 429] width 137 height 32
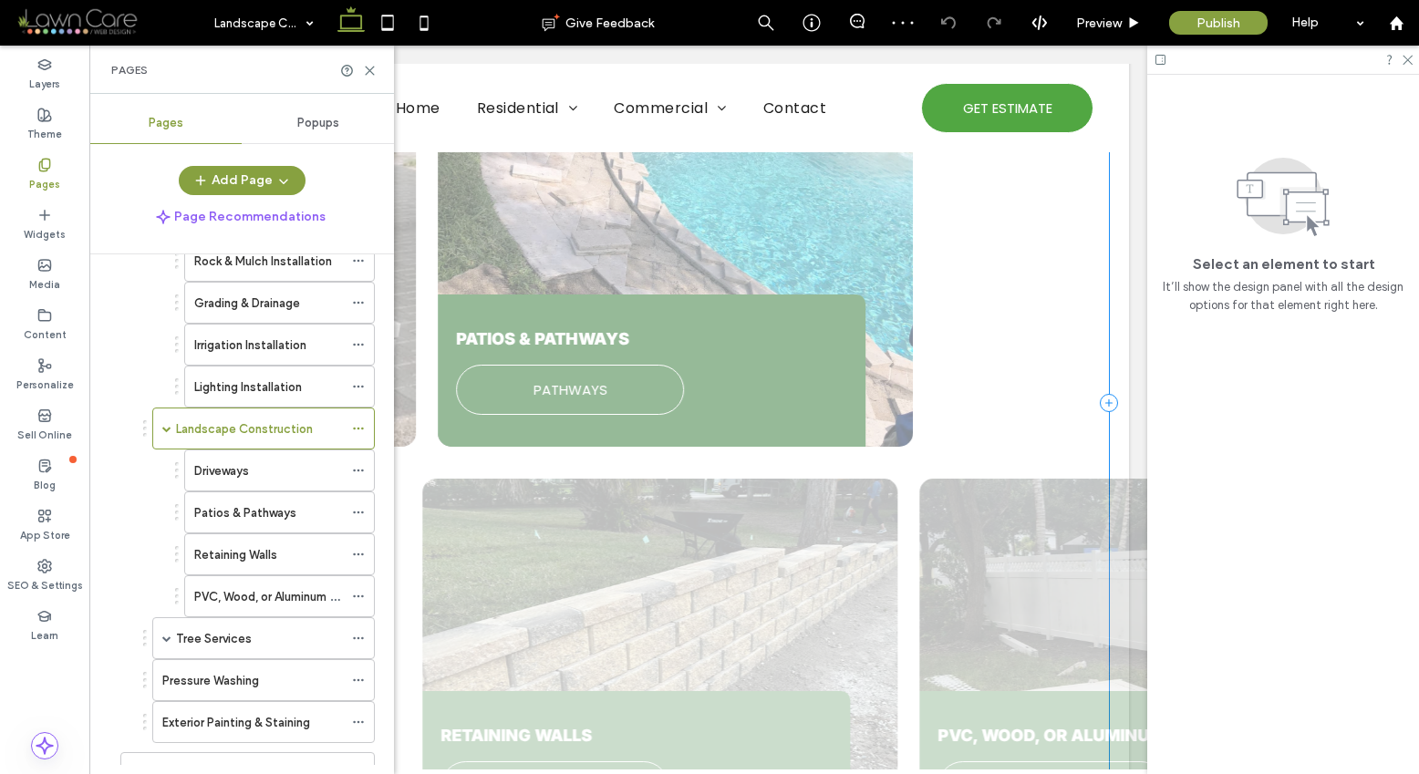
scroll to position [2685, 0]
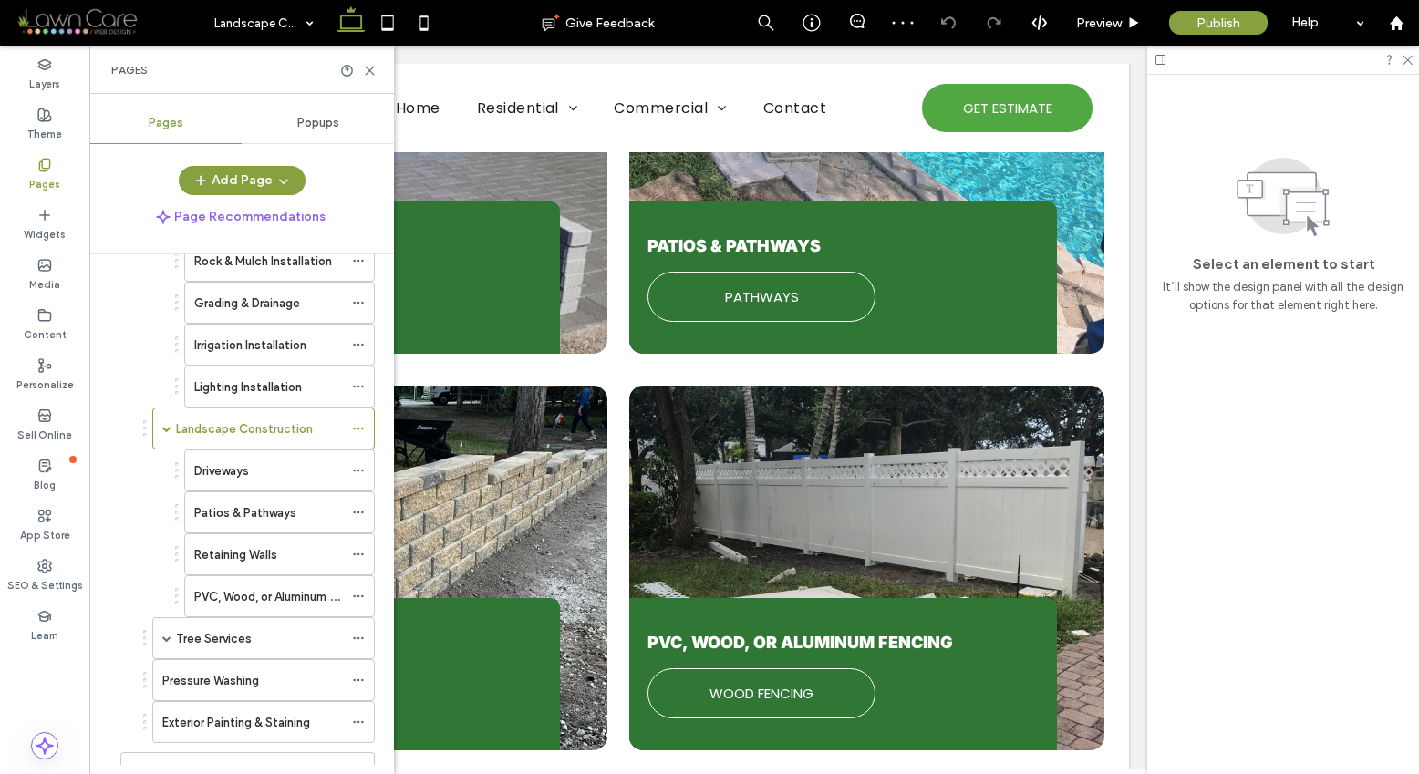
click at [1097, 398] on div "Our Services Our Landscape Construction Services Driveways DRIVEWAYS Patios & P…" at bounding box center [618, 287] width 1021 height 1118
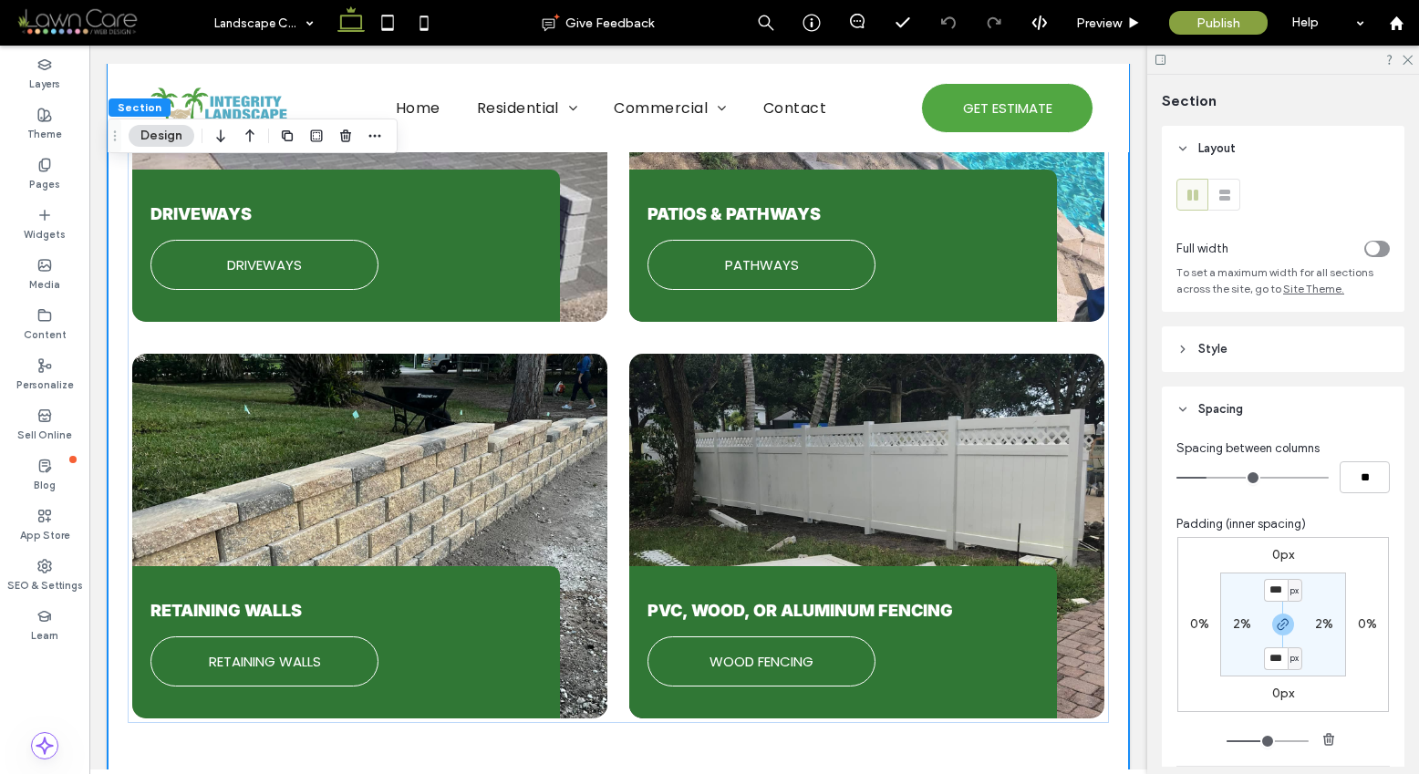
scroll to position [2729, 0]
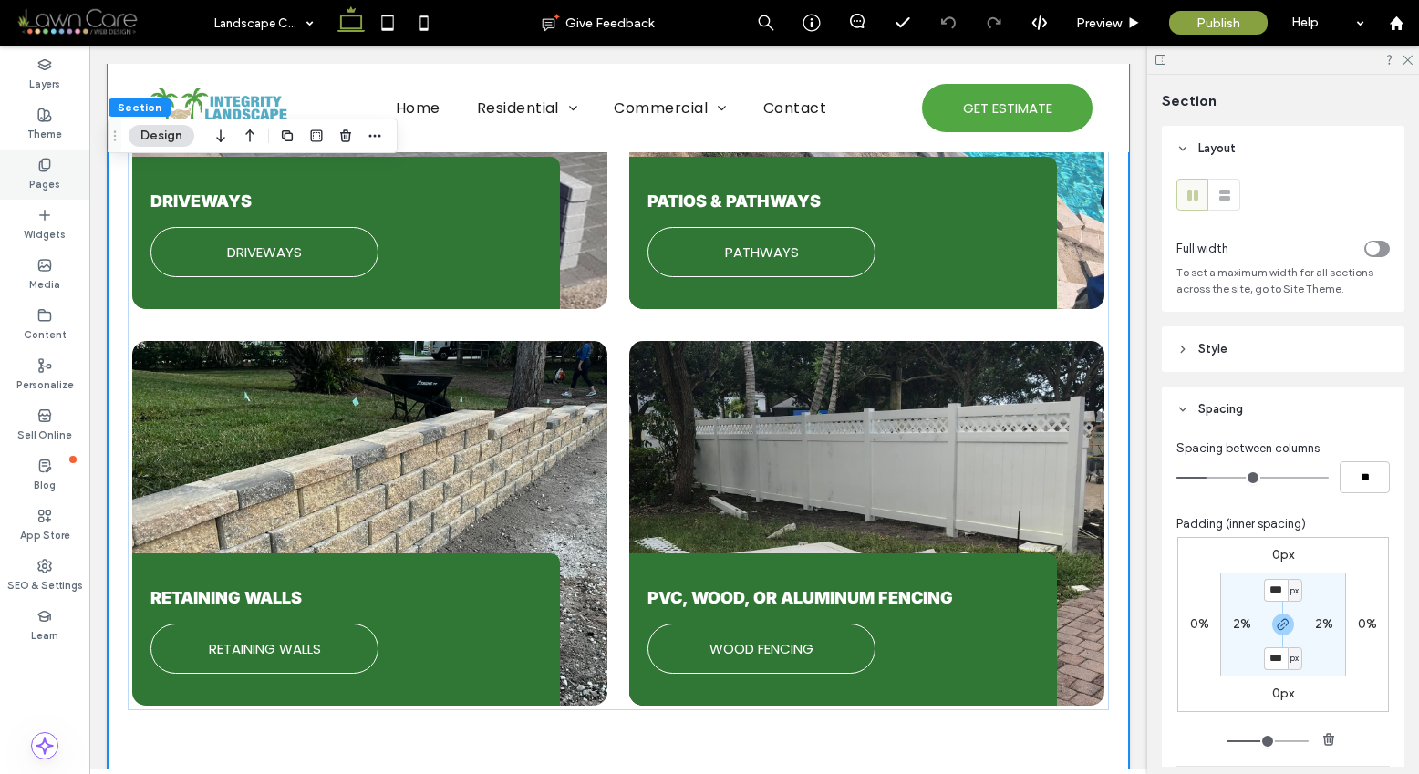
click at [51, 172] on label "Pages" at bounding box center [44, 182] width 31 height 20
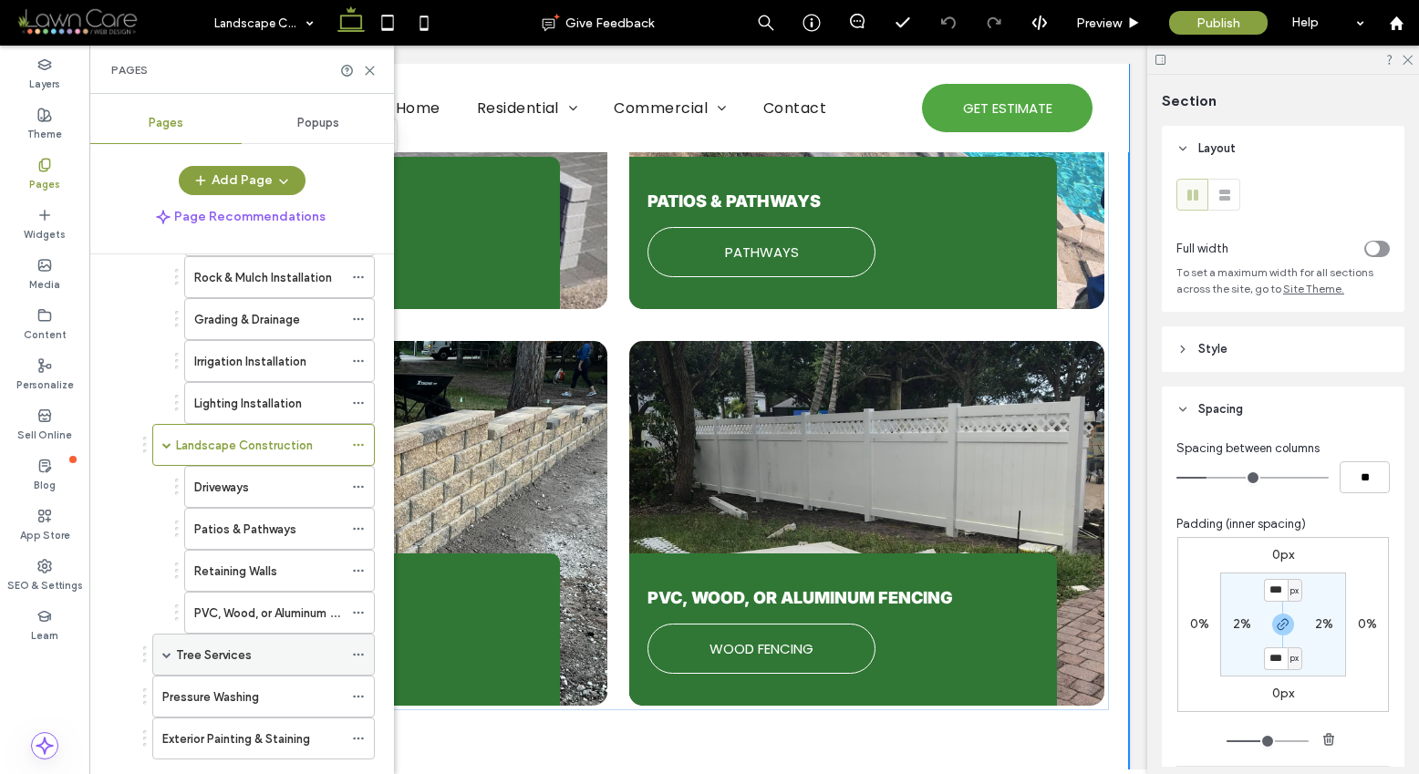
scroll to position [247, 0]
click at [166, 651] on span at bounding box center [166, 655] width 9 height 9
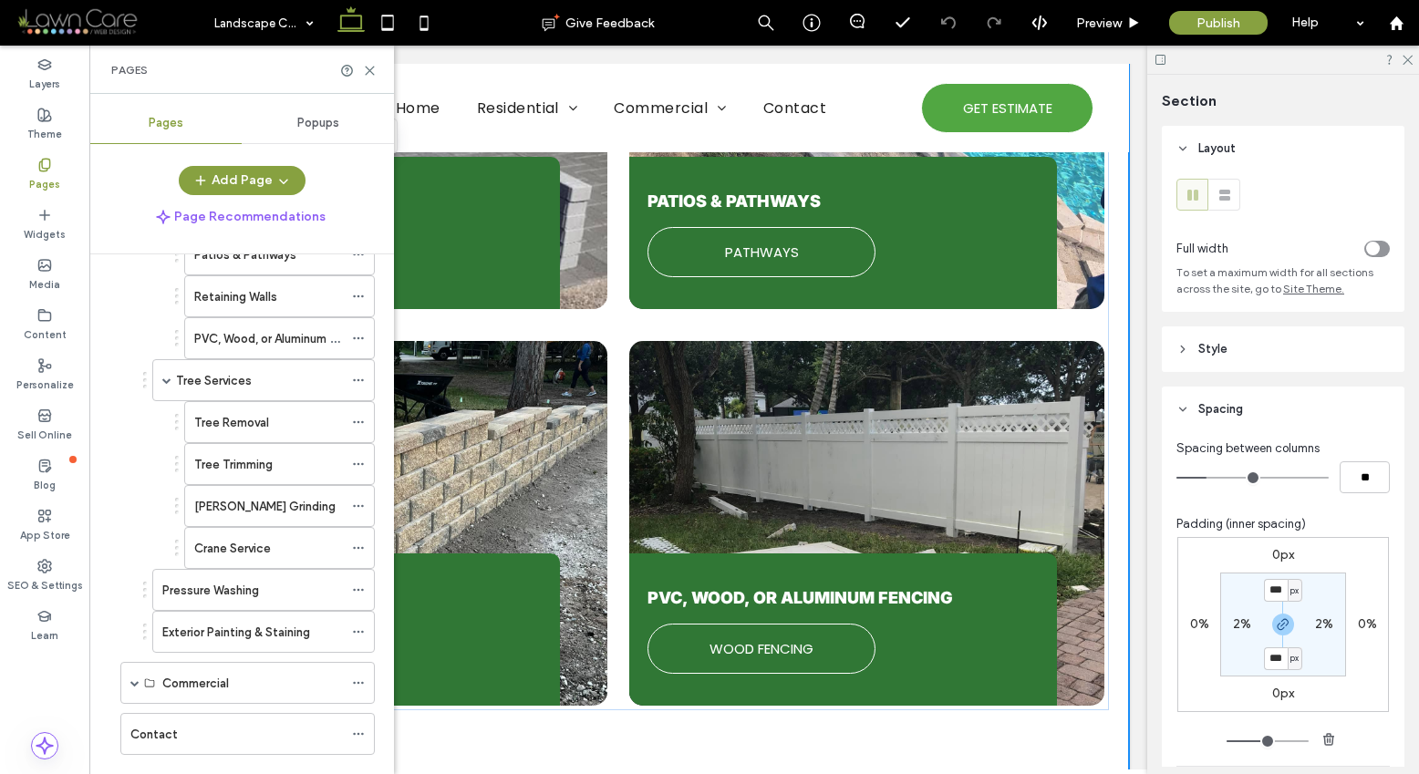
scroll to position [558, 0]
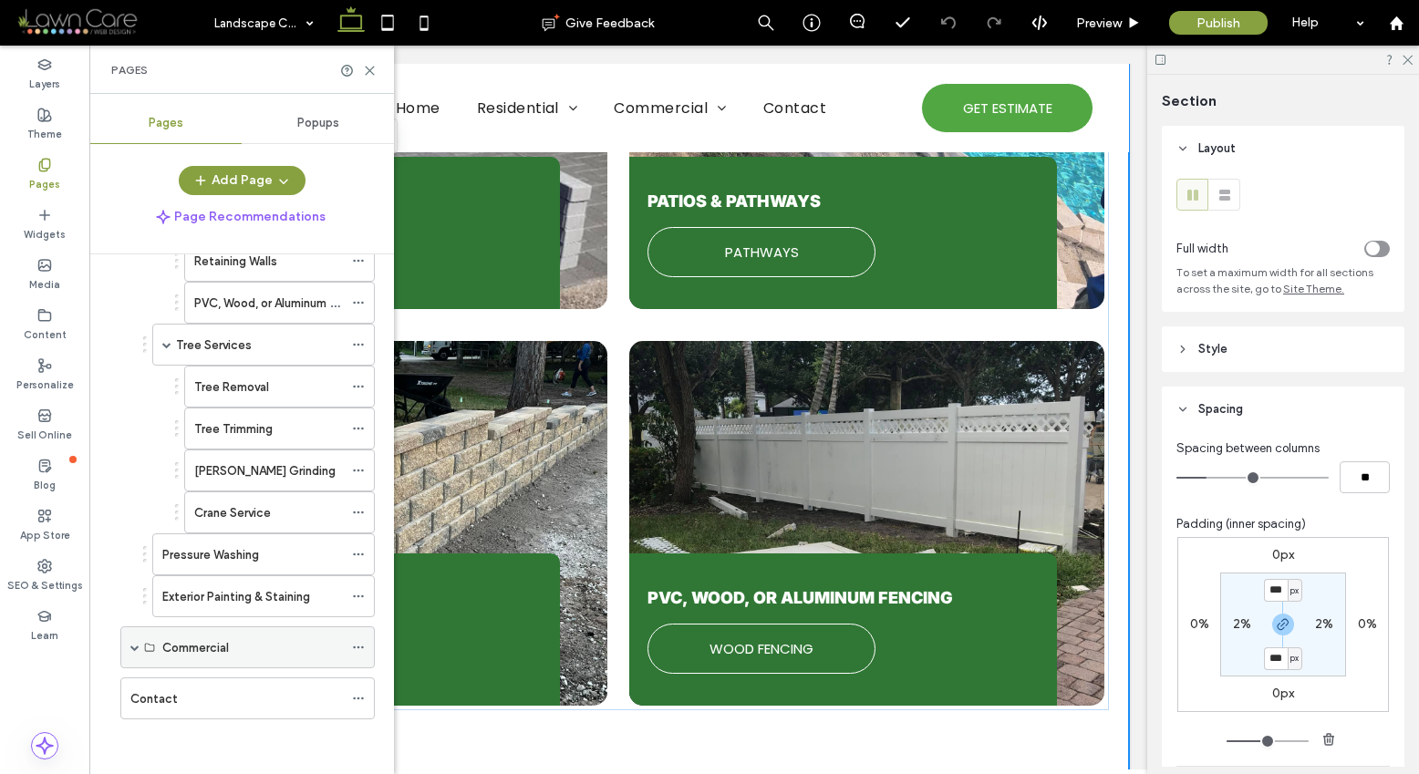
click at [135, 639] on span at bounding box center [134, 647] width 9 height 40
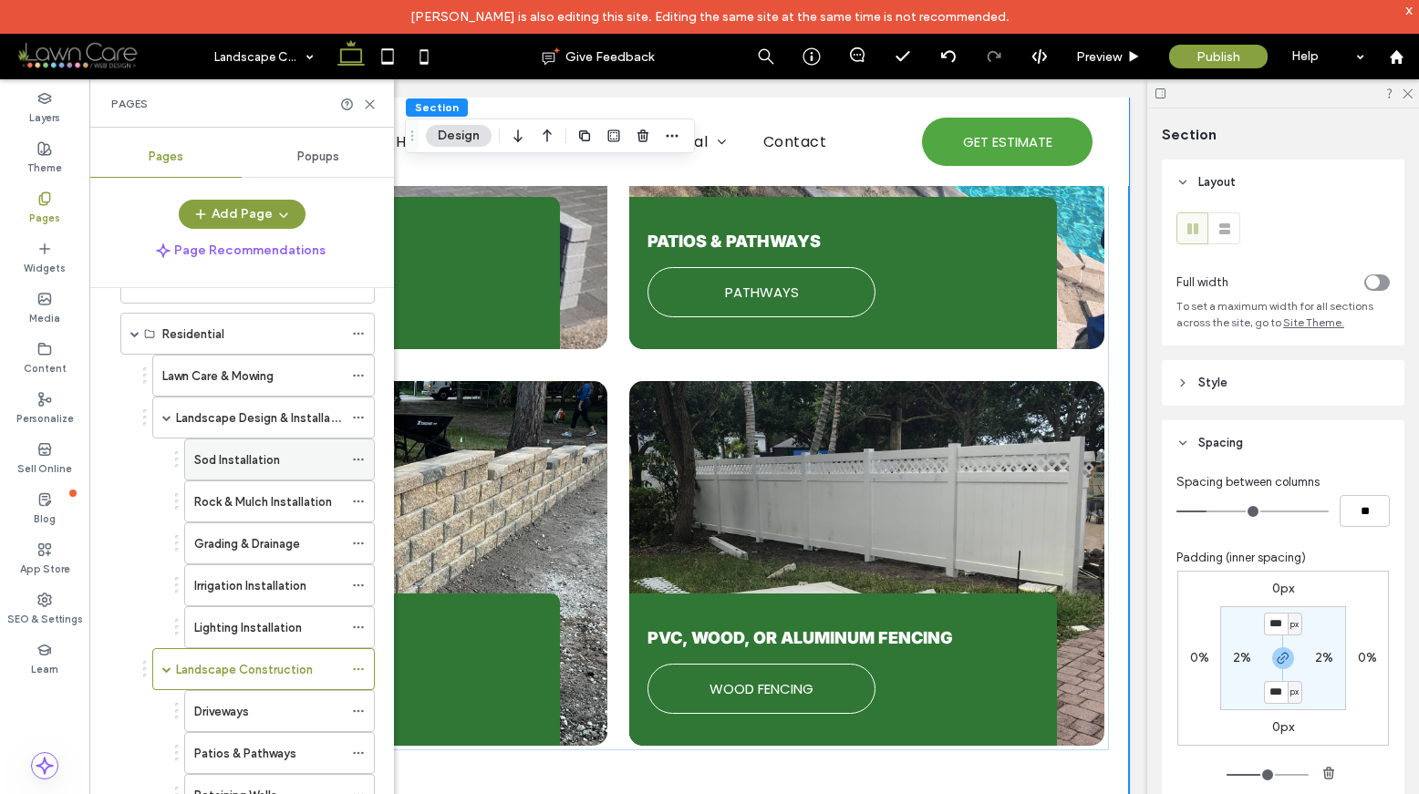
scroll to position [54, 0]
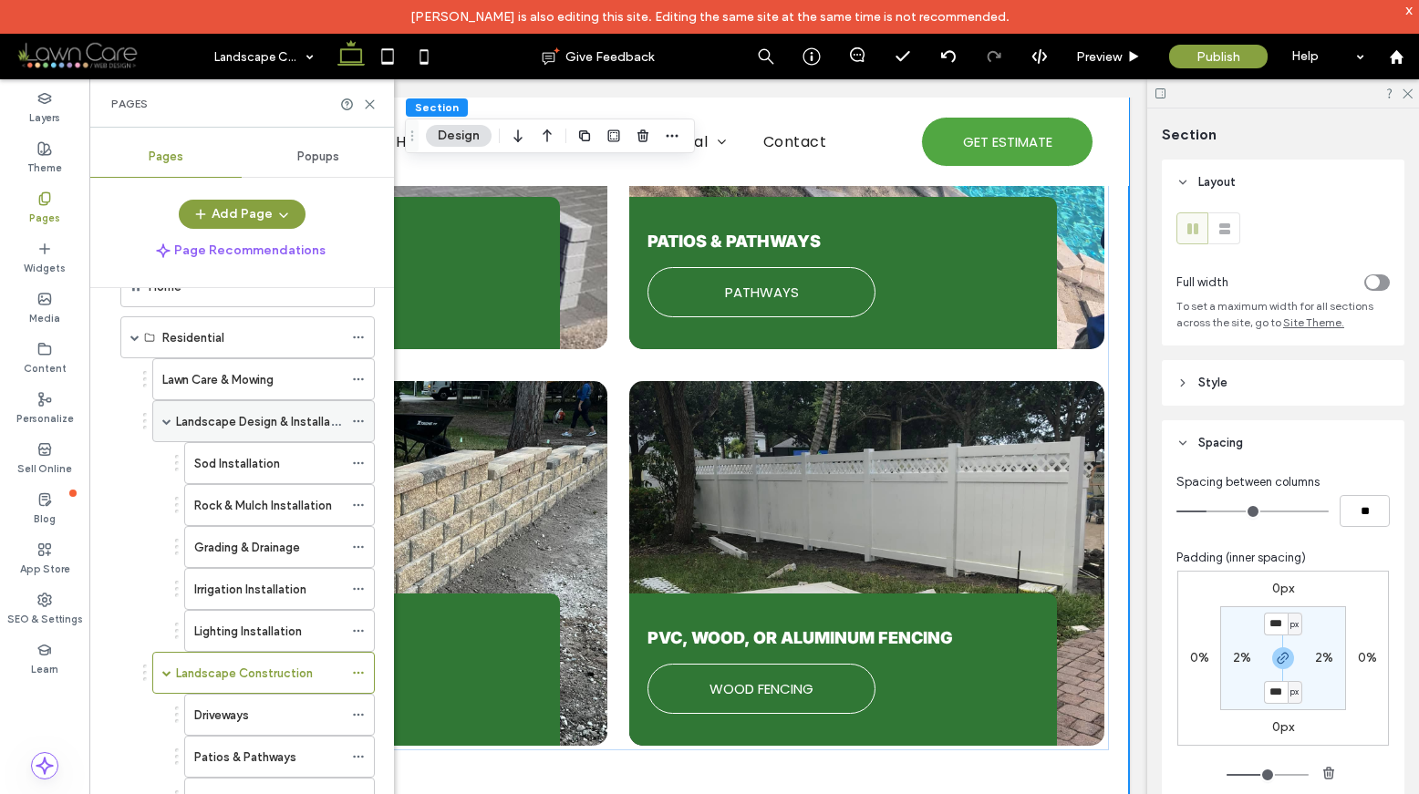
click at [167, 420] on span at bounding box center [166, 421] width 9 height 9
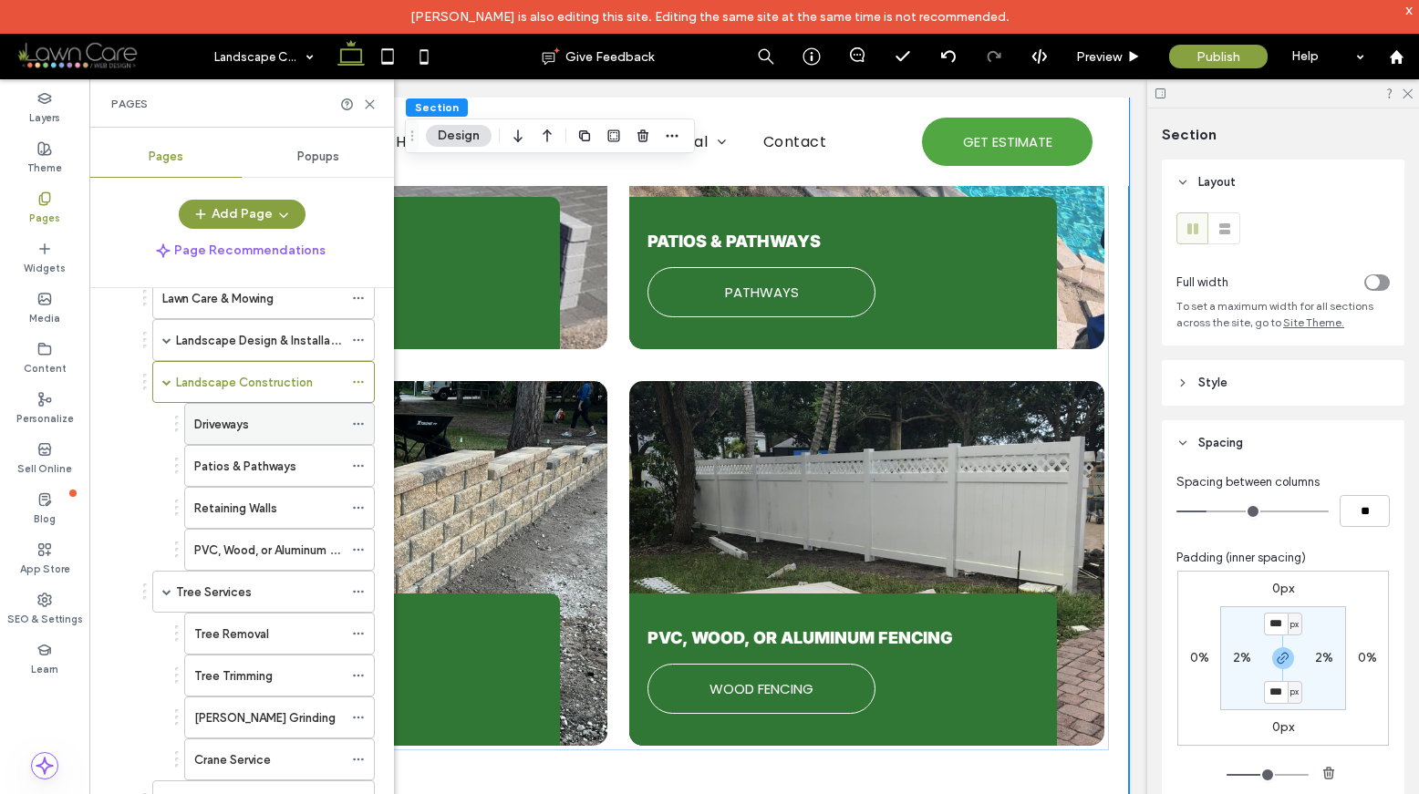
scroll to position [150, 0]
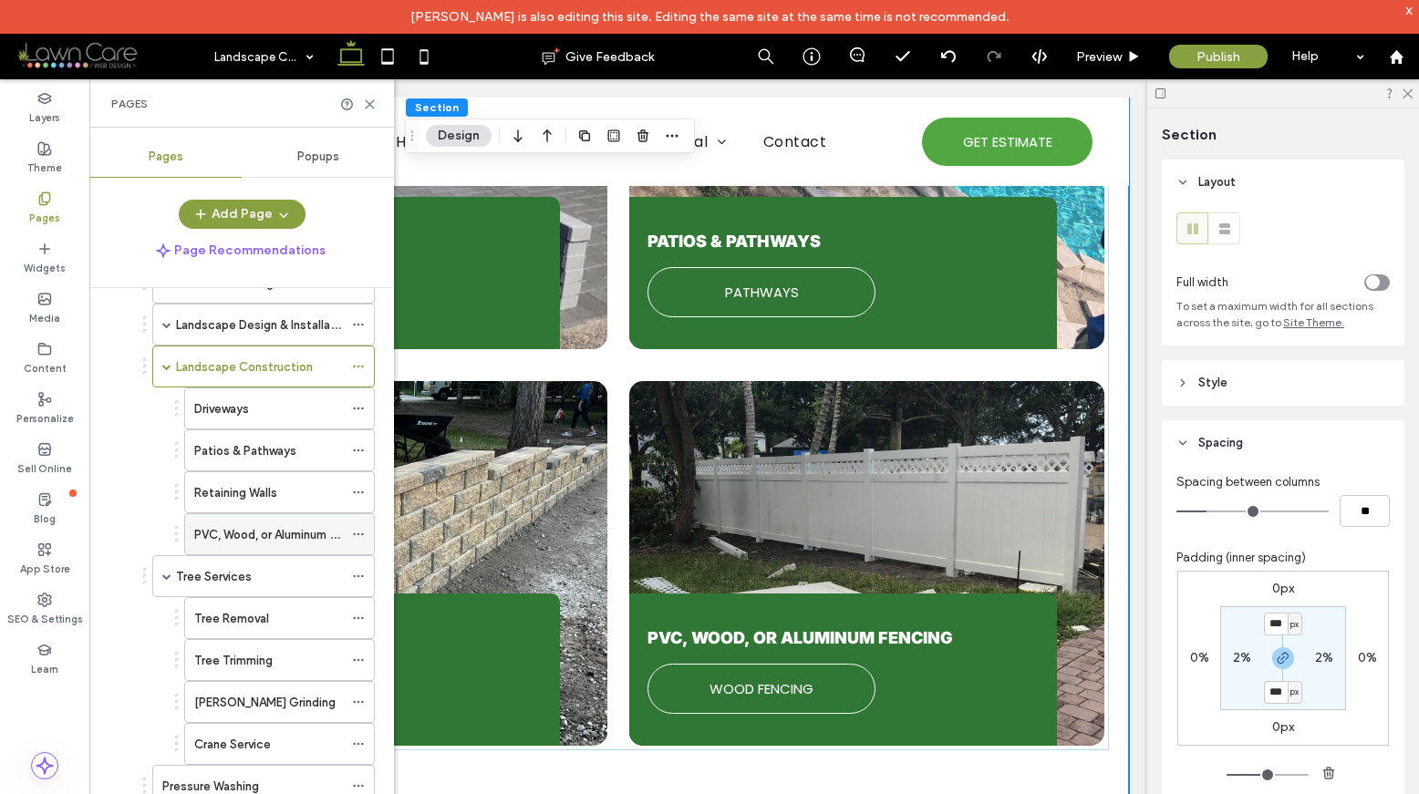
click at [263, 533] on label "PVC, Wood, or Aluminum Fencing" at bounding box center [283, 535] width 179 height 32
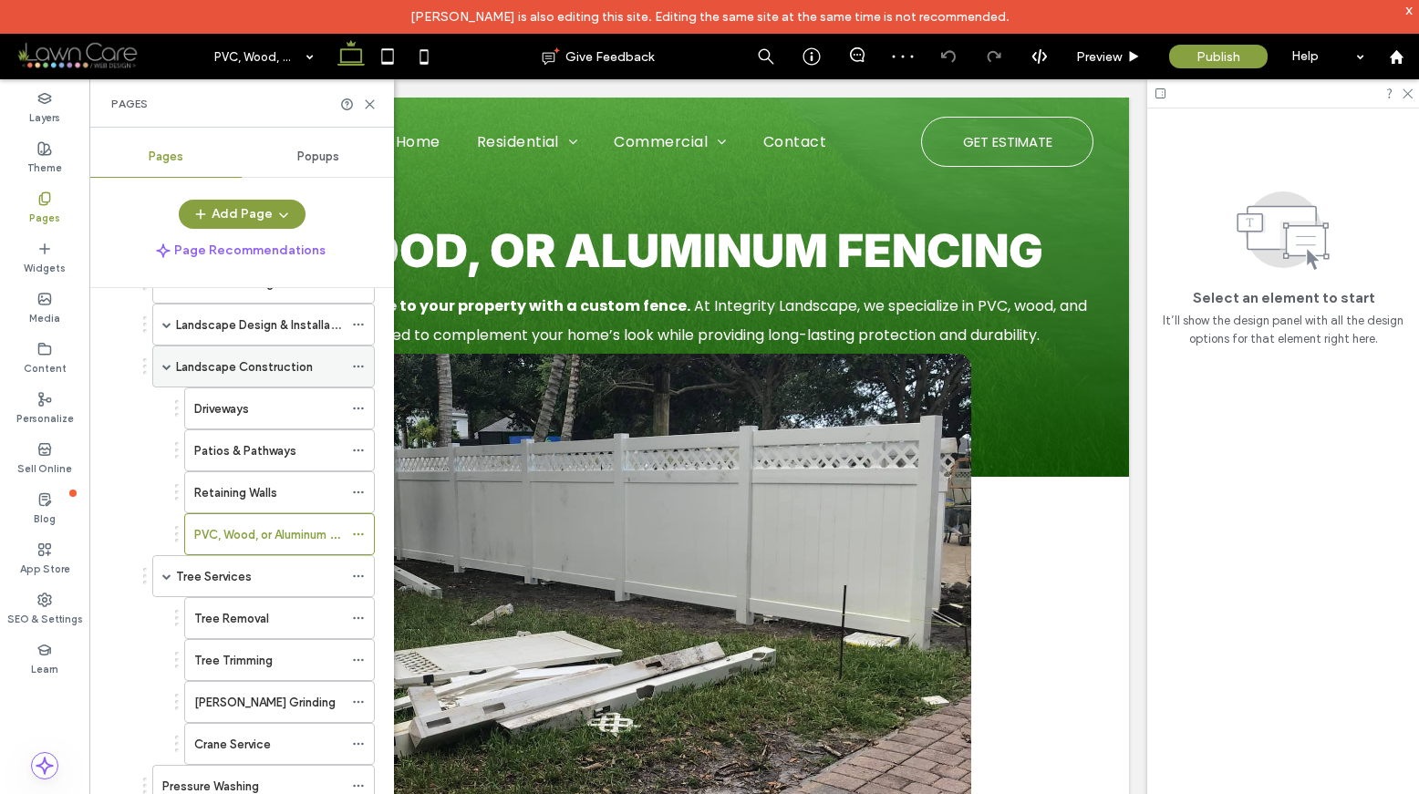
click at [162, 364] on span at bounding box center [166, 366] width 9 height 9
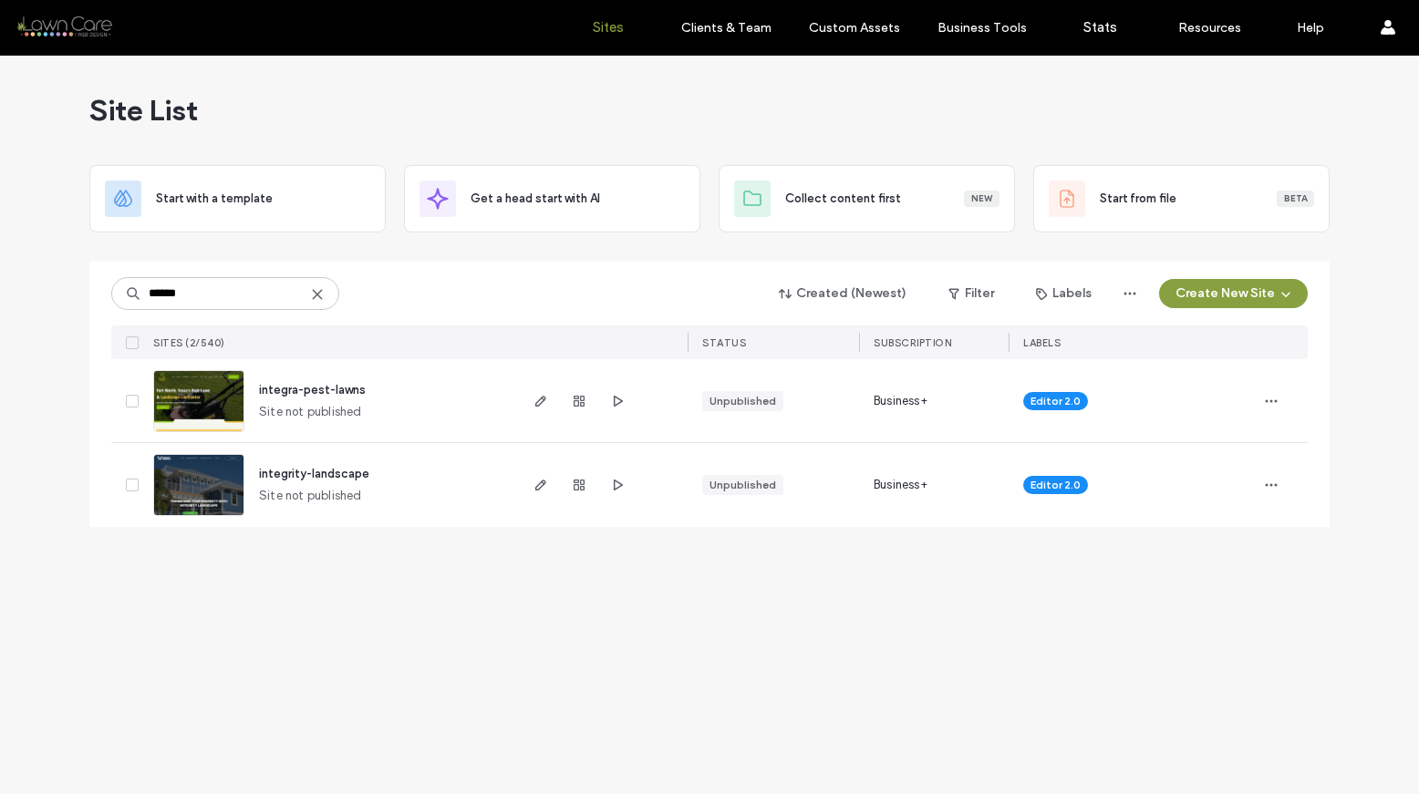
click at [319, 298] on icon at bounding box center [317, 294] width 15 height 15
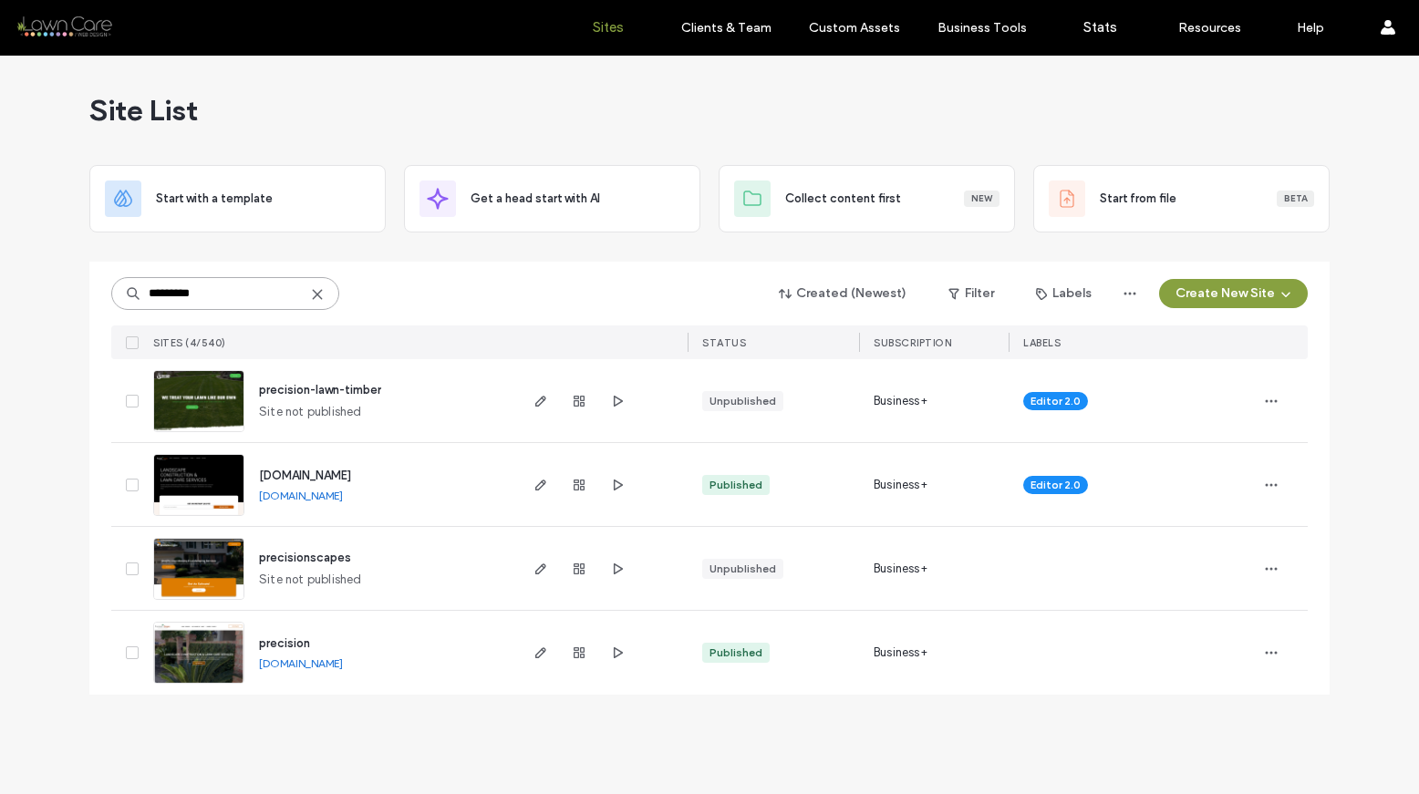
type input "*********"
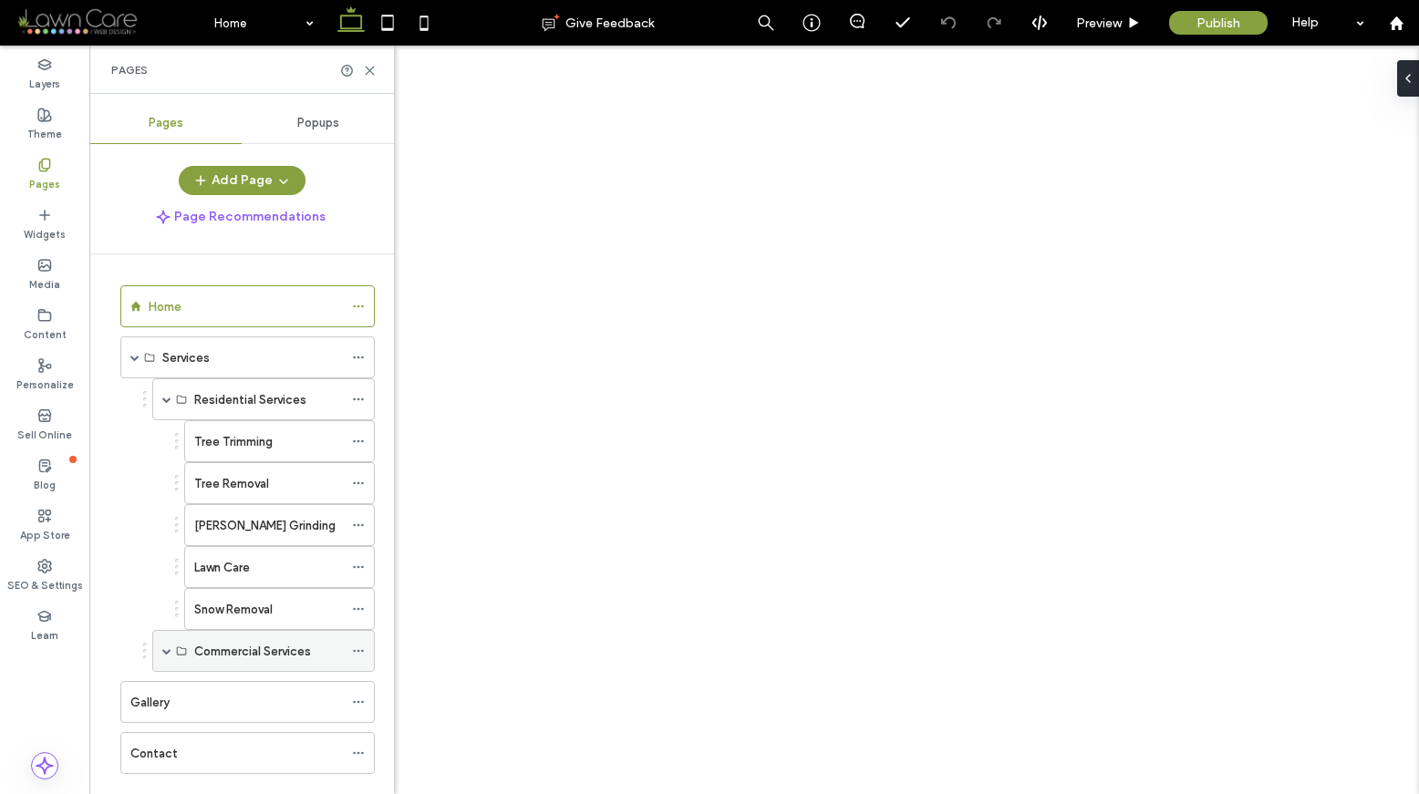
click at [160, 648] on div "Commercial Services" at bounding box center [263, 651] width 223 height 42
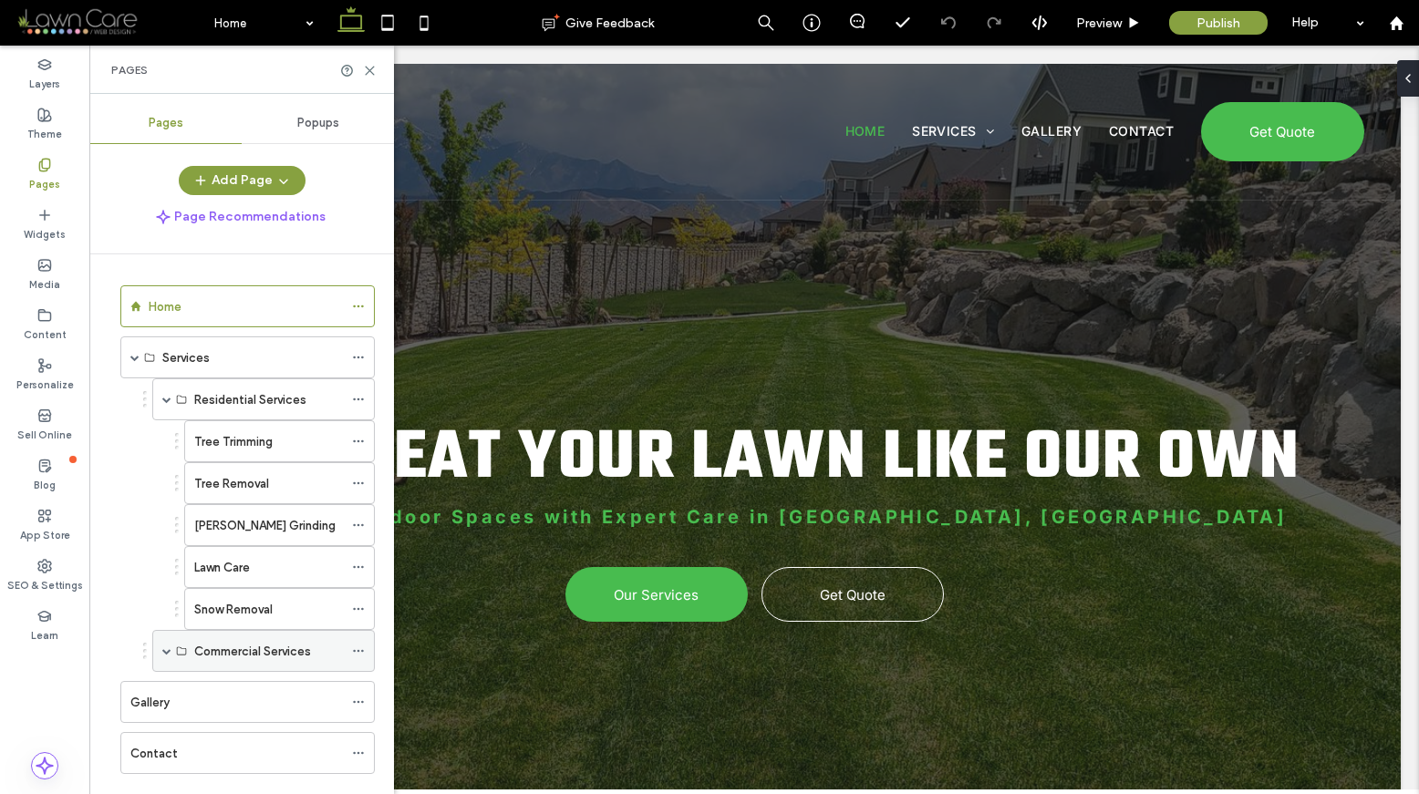
click at [160, 648] on div "Commercial Services" at bounding box center [263, 651] width 223 height 42
click at [171, 651] on span at bounding box center [166, 651] width 9 height 9
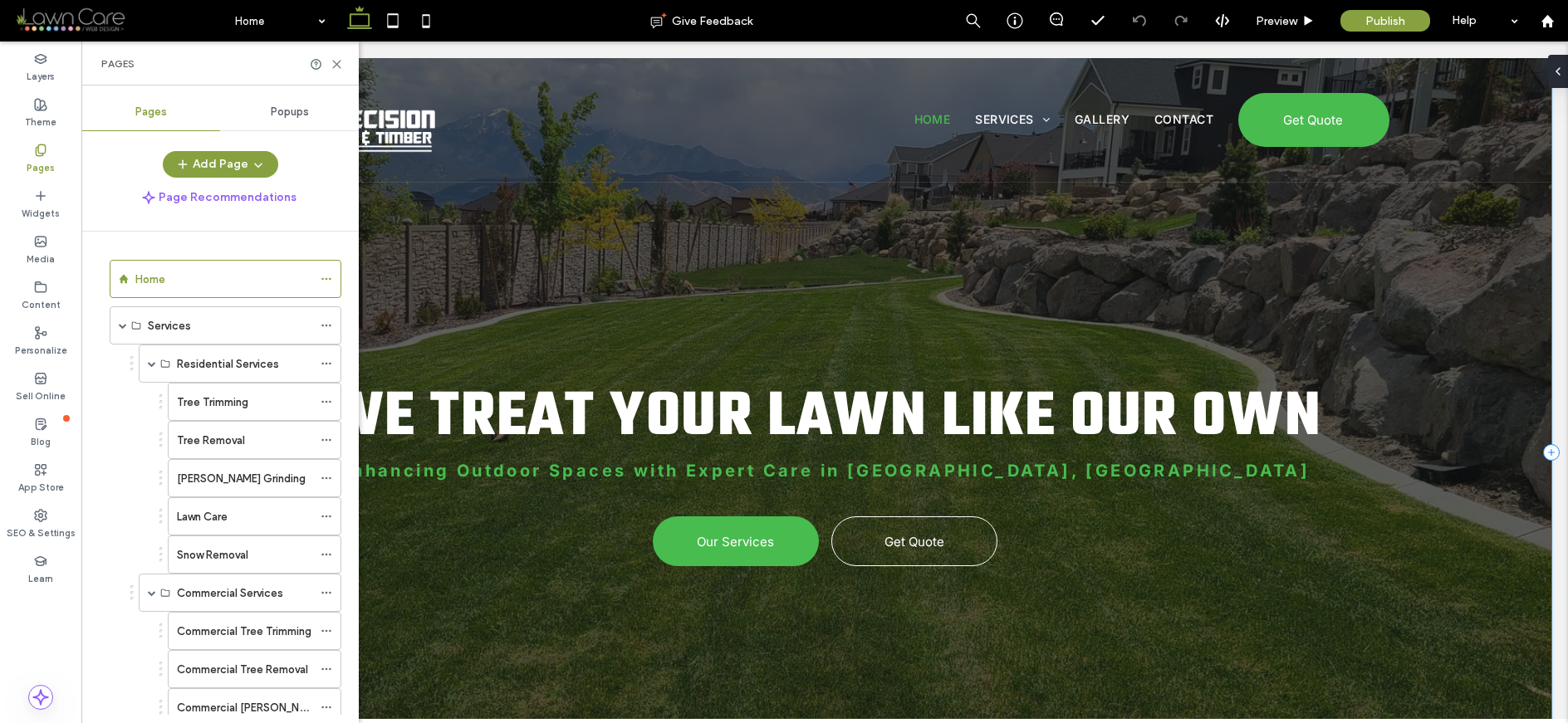
click at [1291, 249] on div "We Treat Your Lawn Like Our Own Enhancing Outdoor Spaces with Expert Care in Sa…" at bounding box center [825, 453] width 1453 height 789
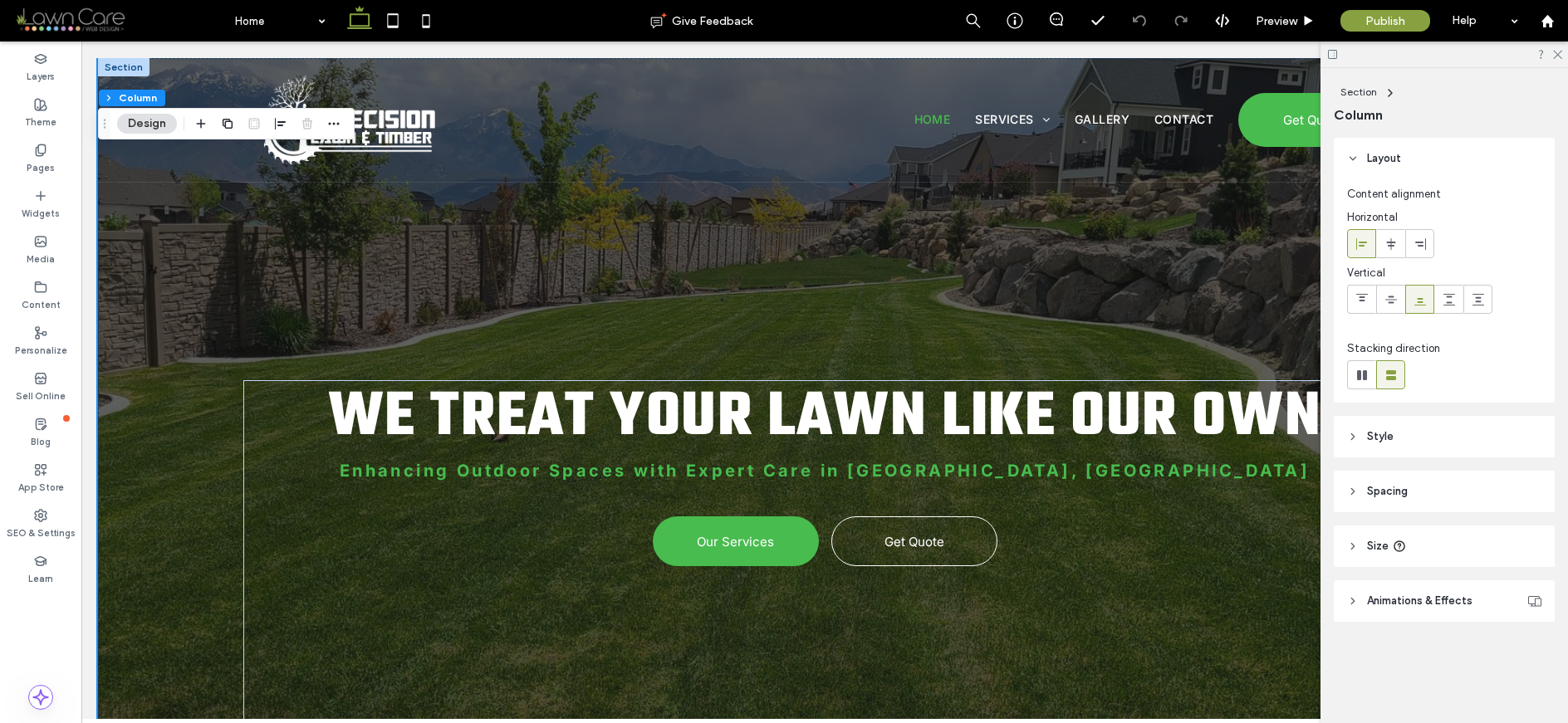
click at [1291, 56] on icon at bounding box center [1332, 55] width 13 height 13
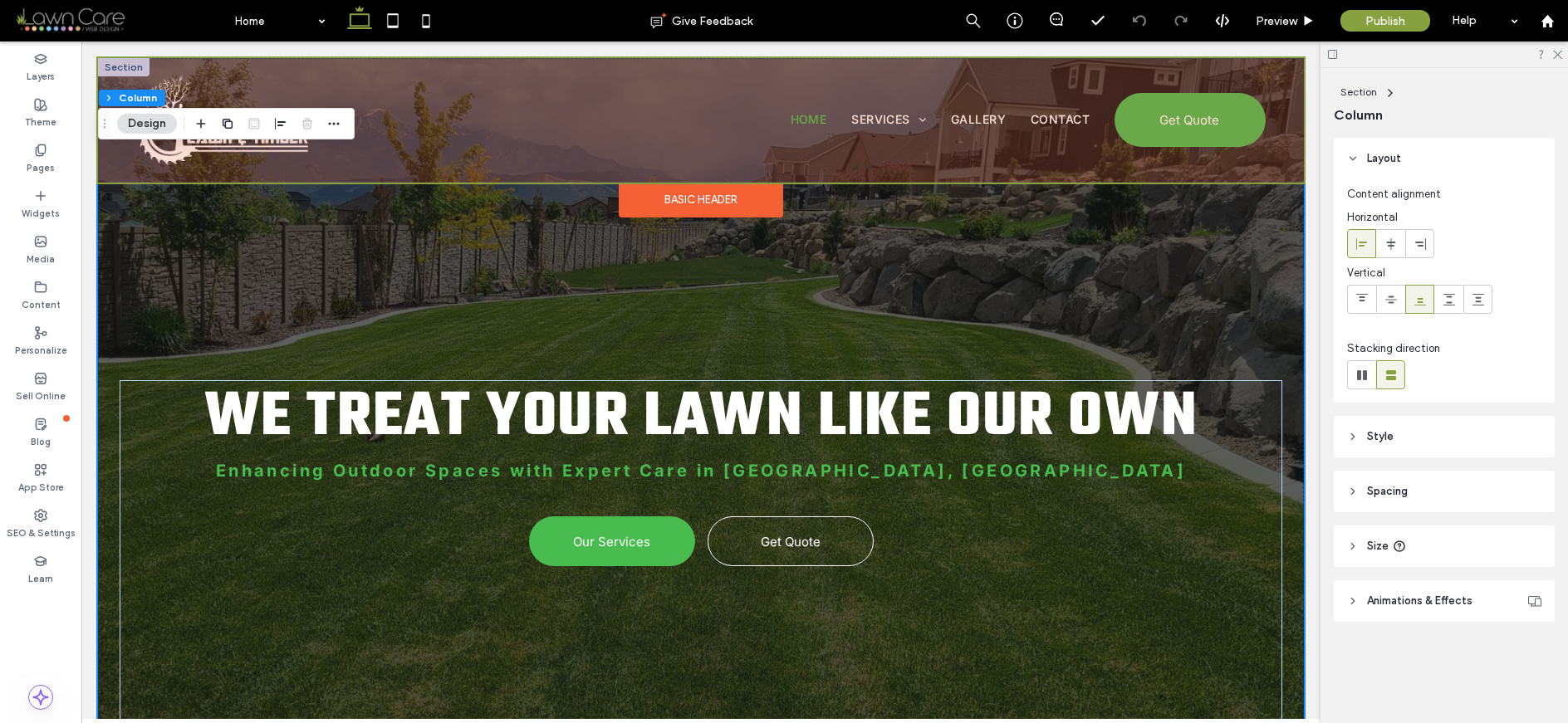
click at [1259, 69] on div at bounding box center [701, 120] width 1206 height 125
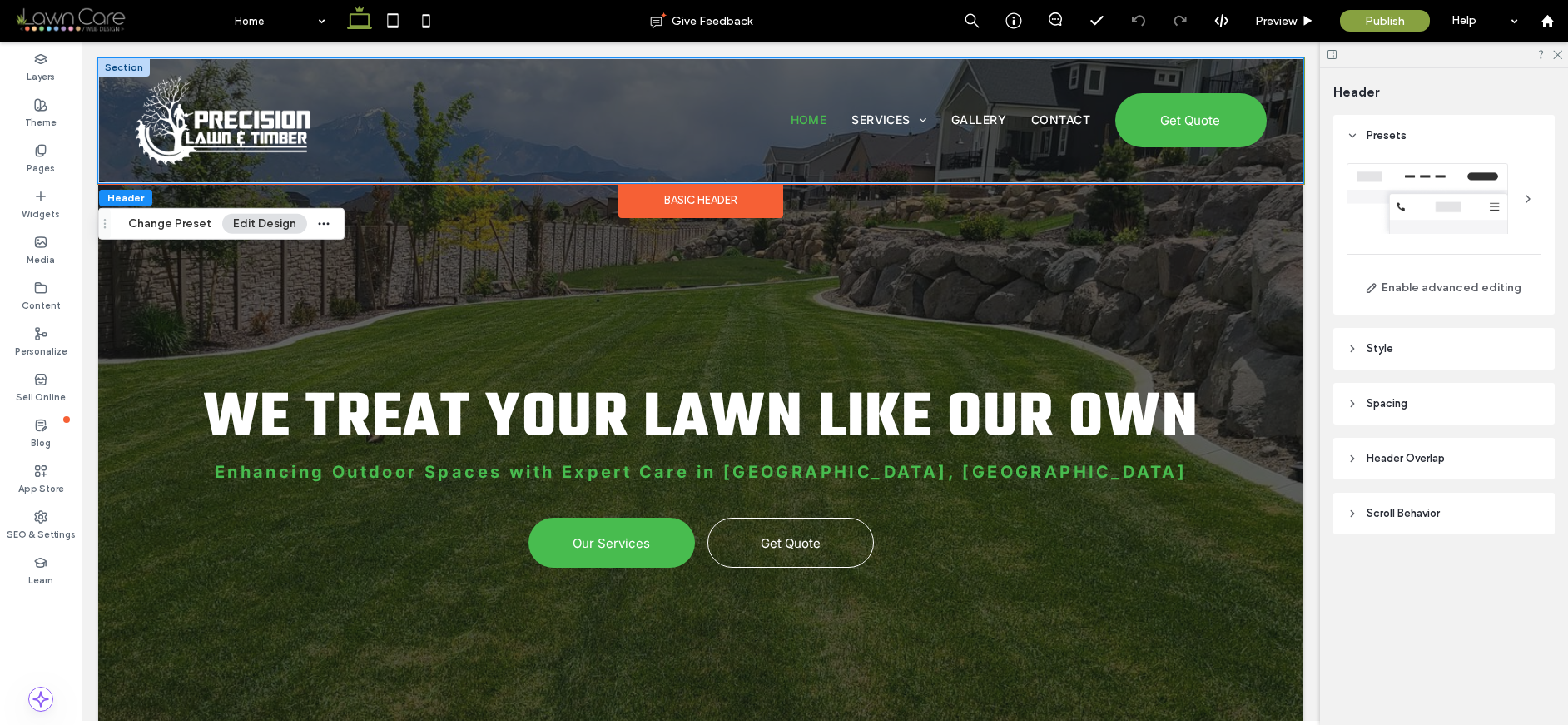
click at [1262, 70] on div "Home Services Residential Services Tree Trimming Tree Removal Stump Grinding La…" at bounding box center [700, 121] width 1198 height 124
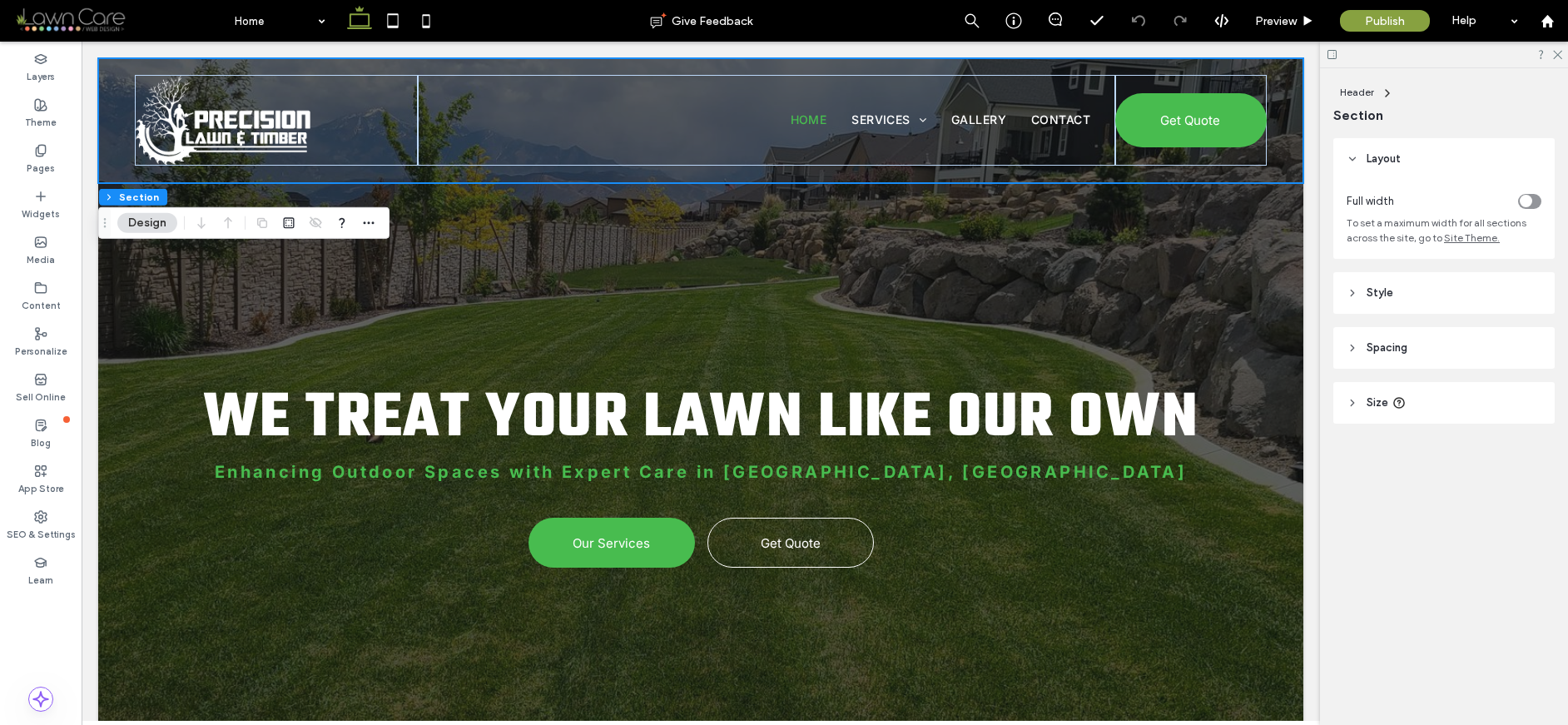
click at [1294, 341] on span "Spacing" at bounding box center [1386, 348] width 41 height 16
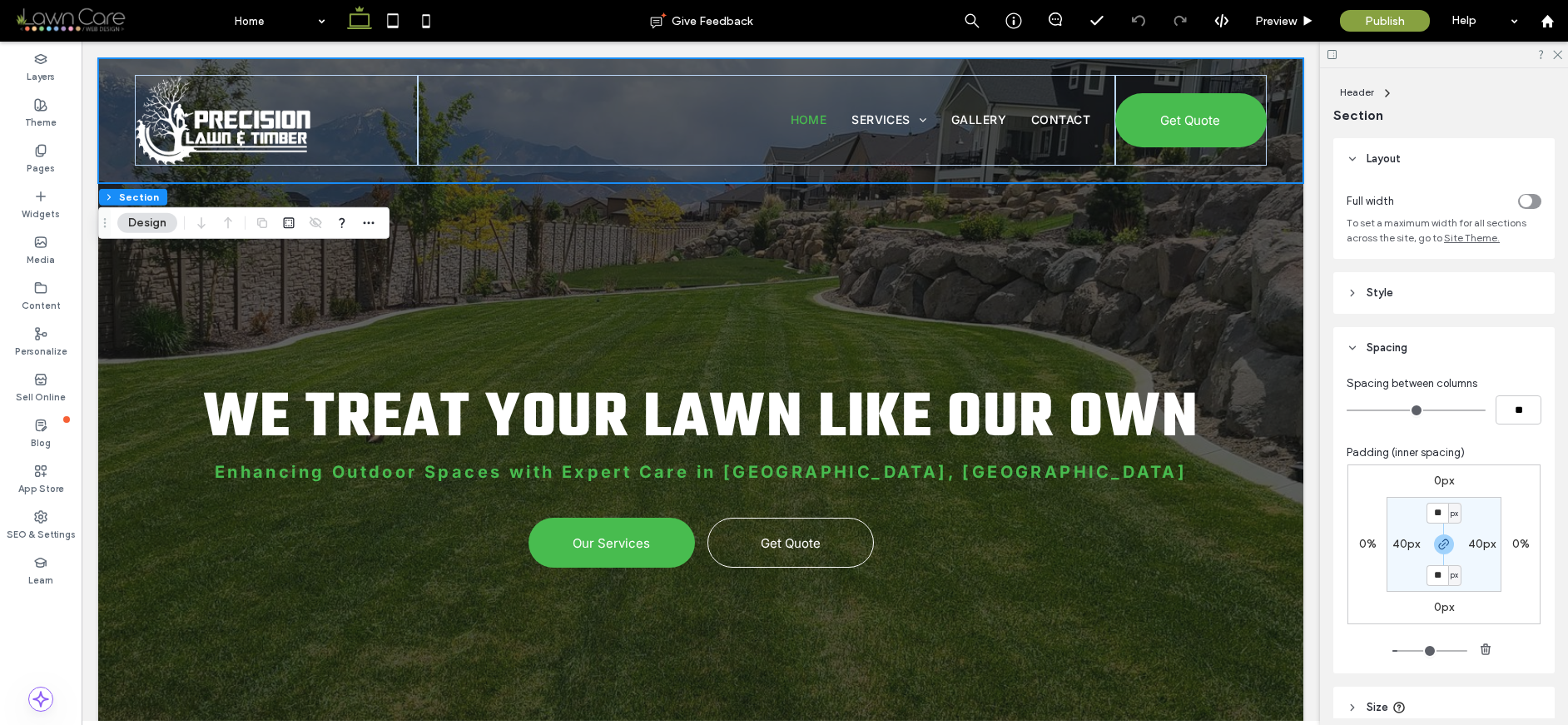
click at [1294, 341] on span "Spacing" at bounding box center [1386, 348] width 41 height 16
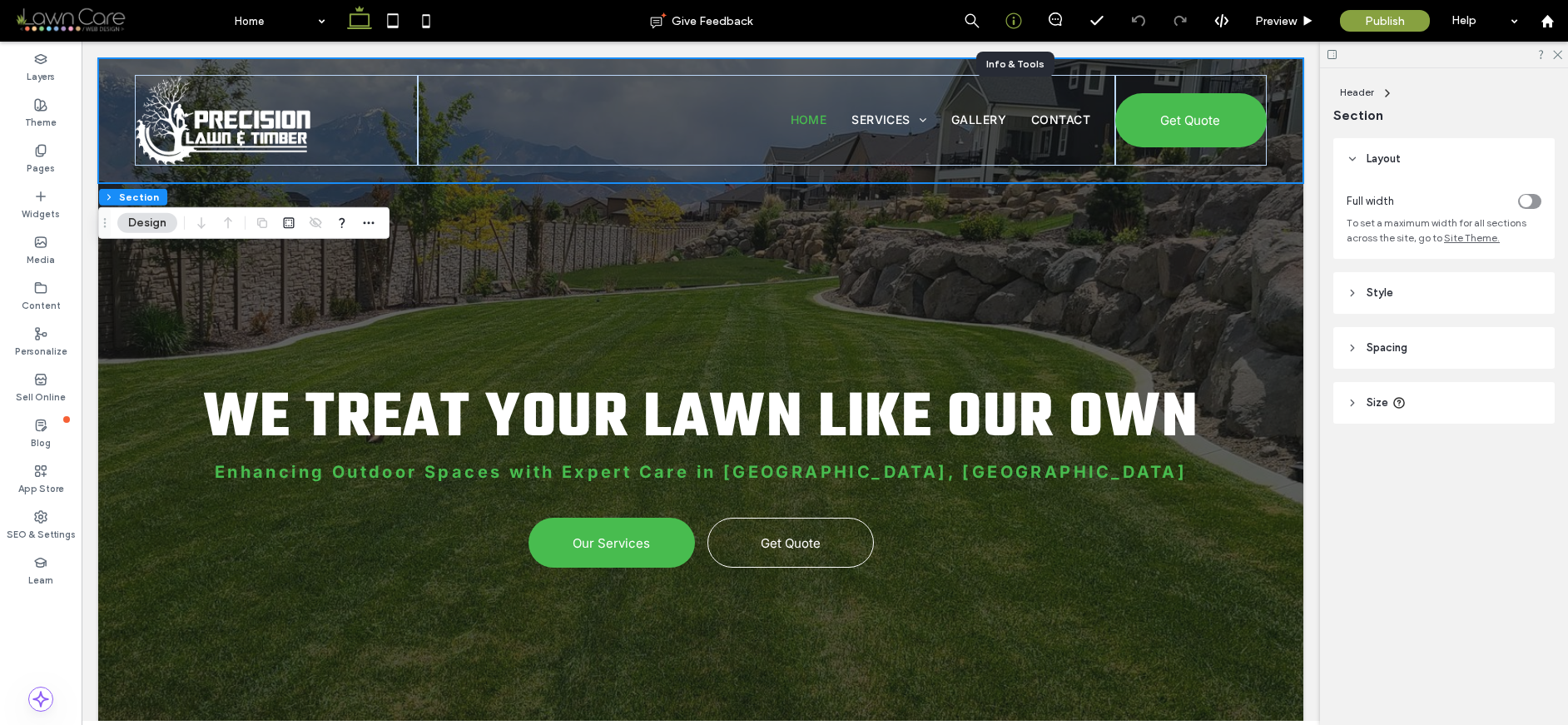
click at [1015, 16] on icon at bounding box center [1014, 21] width 16 height 16
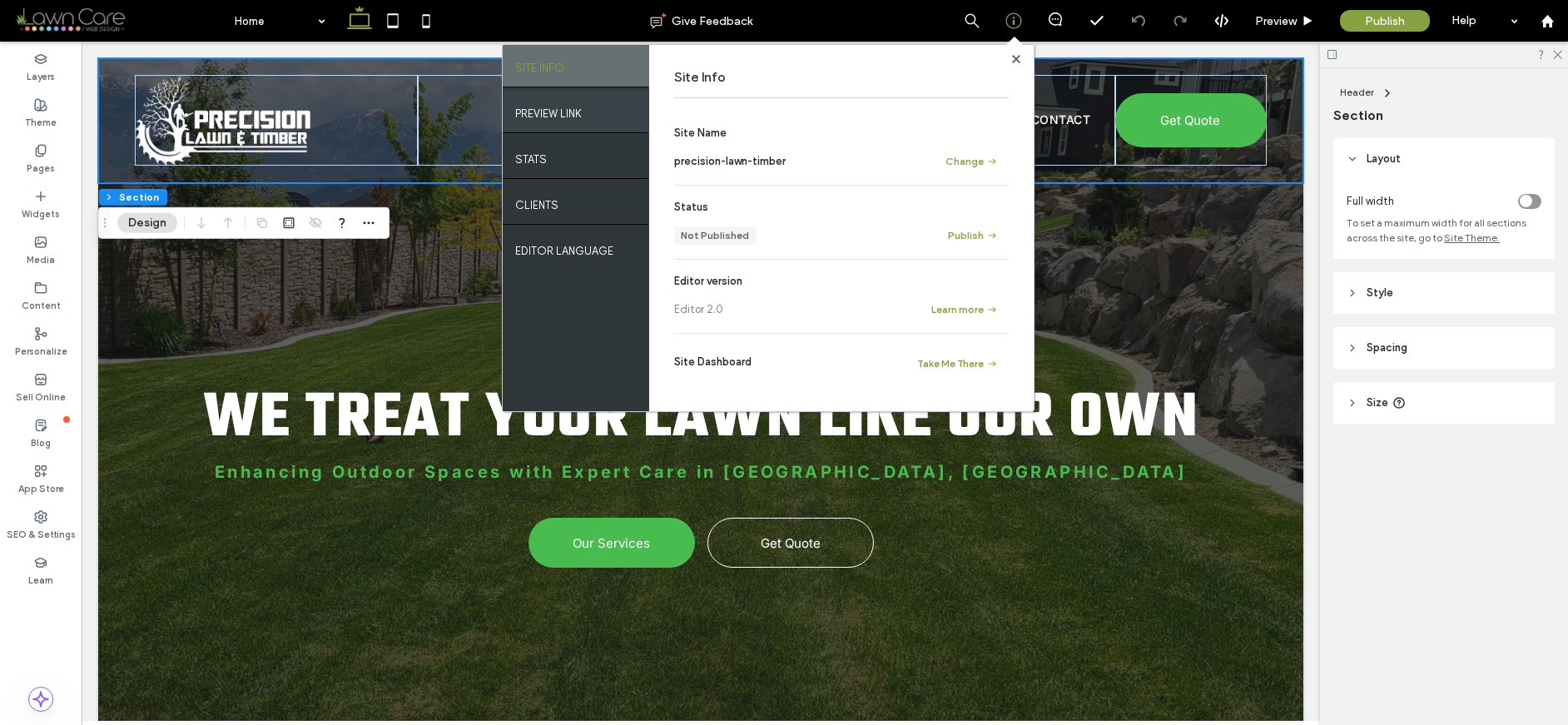
click at [564, 114] on label "PREVIEW LINK" at bounding box center [548, 110] width 67 height 21
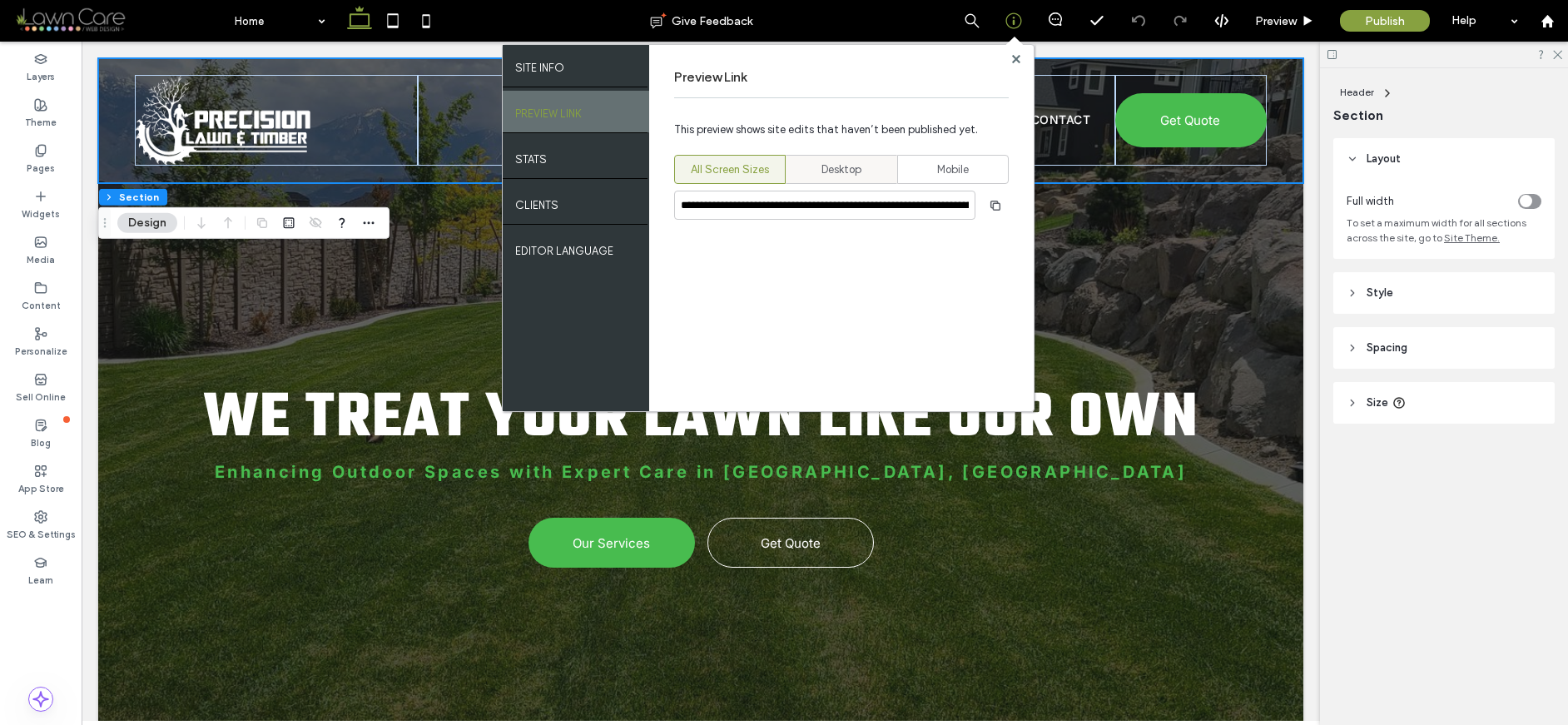
click at [856, 183] on div "Desktop" at bounding box center [841, 170] width 89 height 27
type input "**********"
click at [997, 204] on icon "button" at bounding box center [995, 205] width 14 height 14
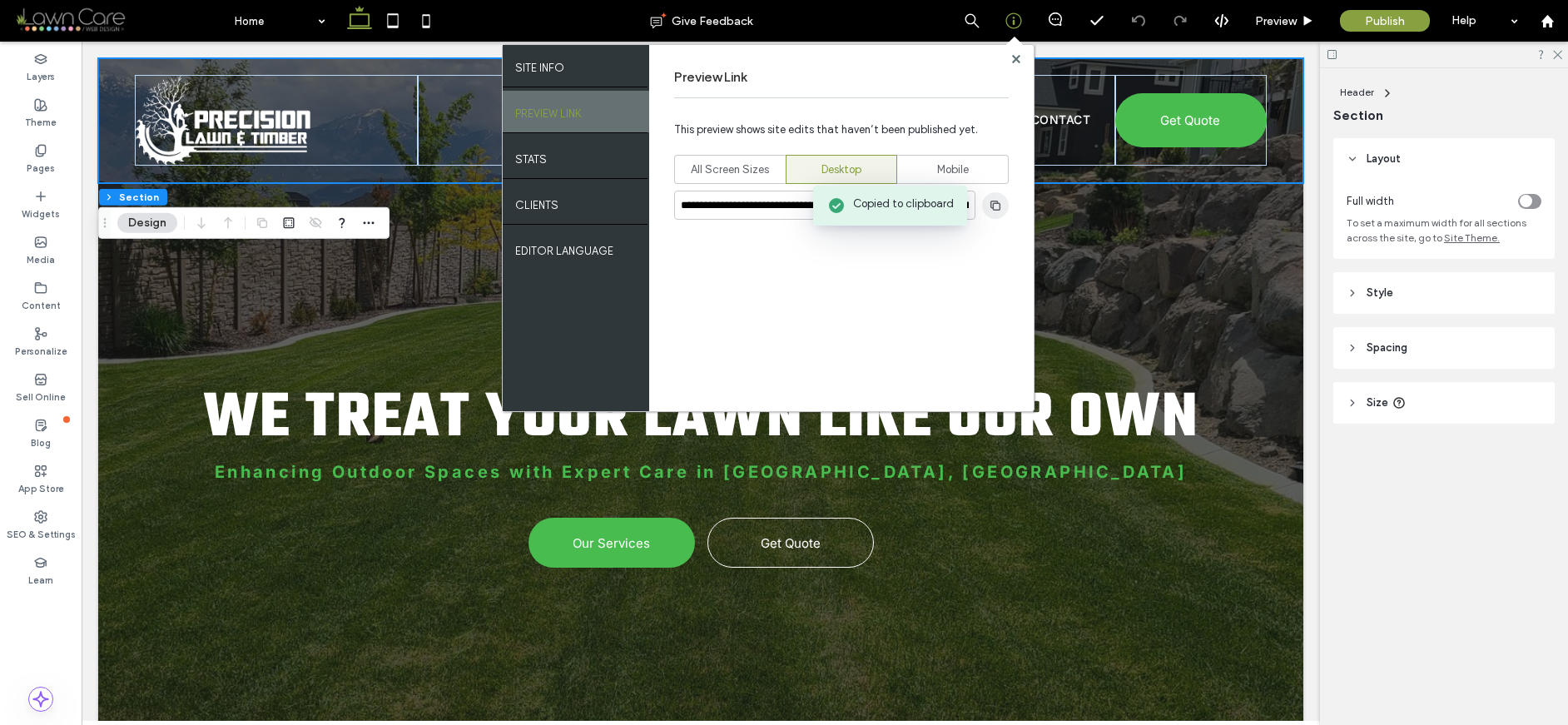
click at [997, 204] on icon "button" at bounding box center [995, 205] width 14 height 14
click at [1019, 59] on icon at bounding box center [1016, 58] width 8 height 8
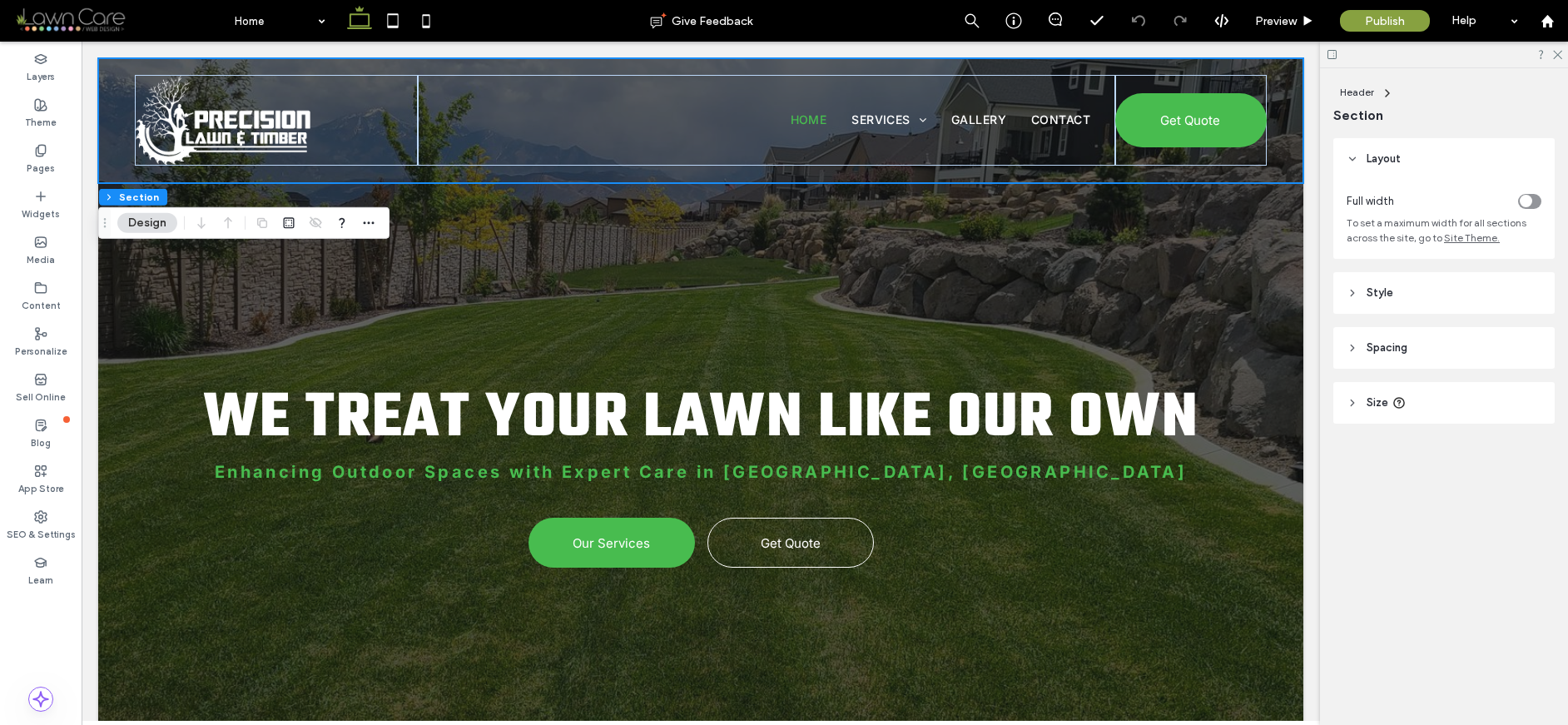
click at [1286, 151] on div "Home Services Residential Services Tree Trimming Tree Removal Stump Grinding La…" at bounding box center [700, 121] width 1198 height 124
click at [1294, 351] on header "Spacing" at bounding box center [1444, 348] width 222 height 42
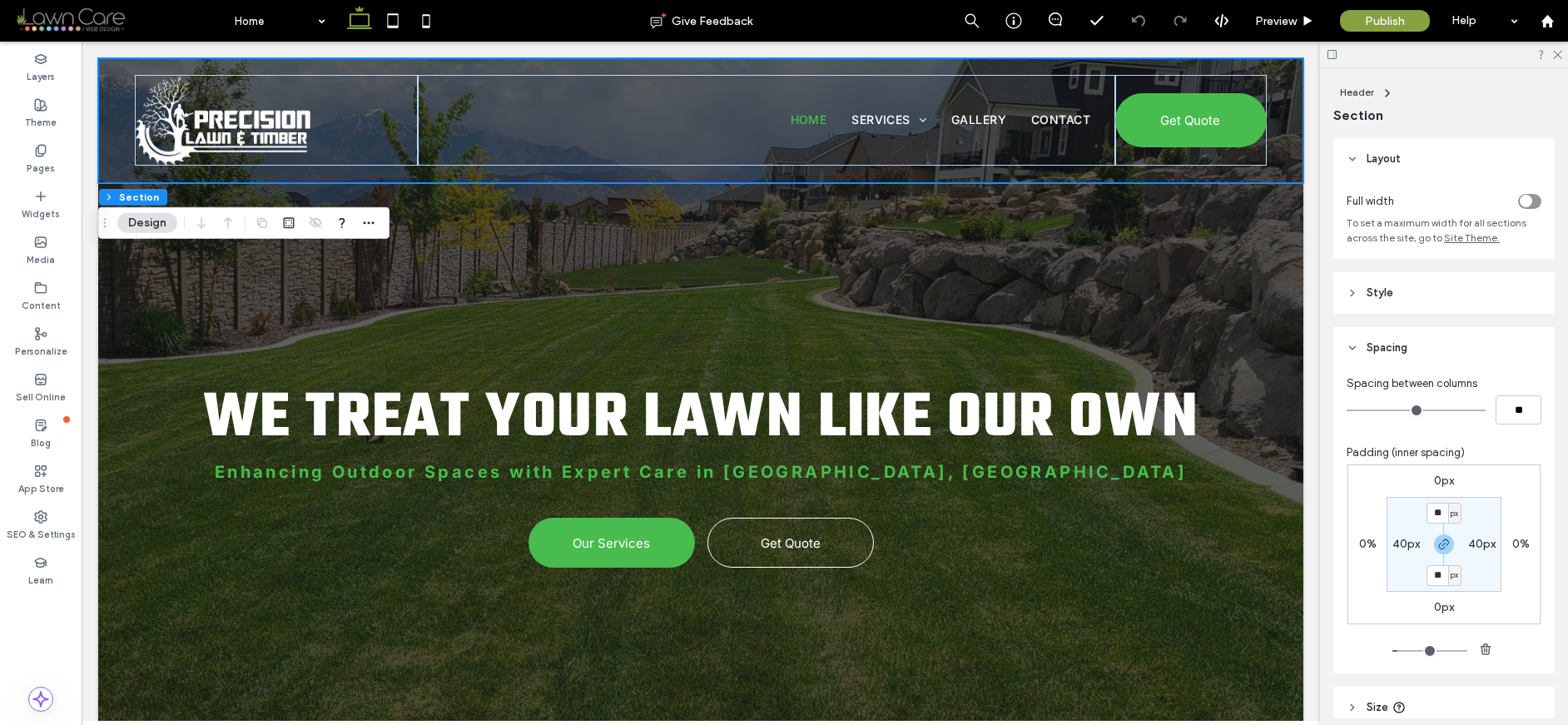
click at [1294, 351] on header "Spacing" at bounding box center [1444, 348] width 222 height 42
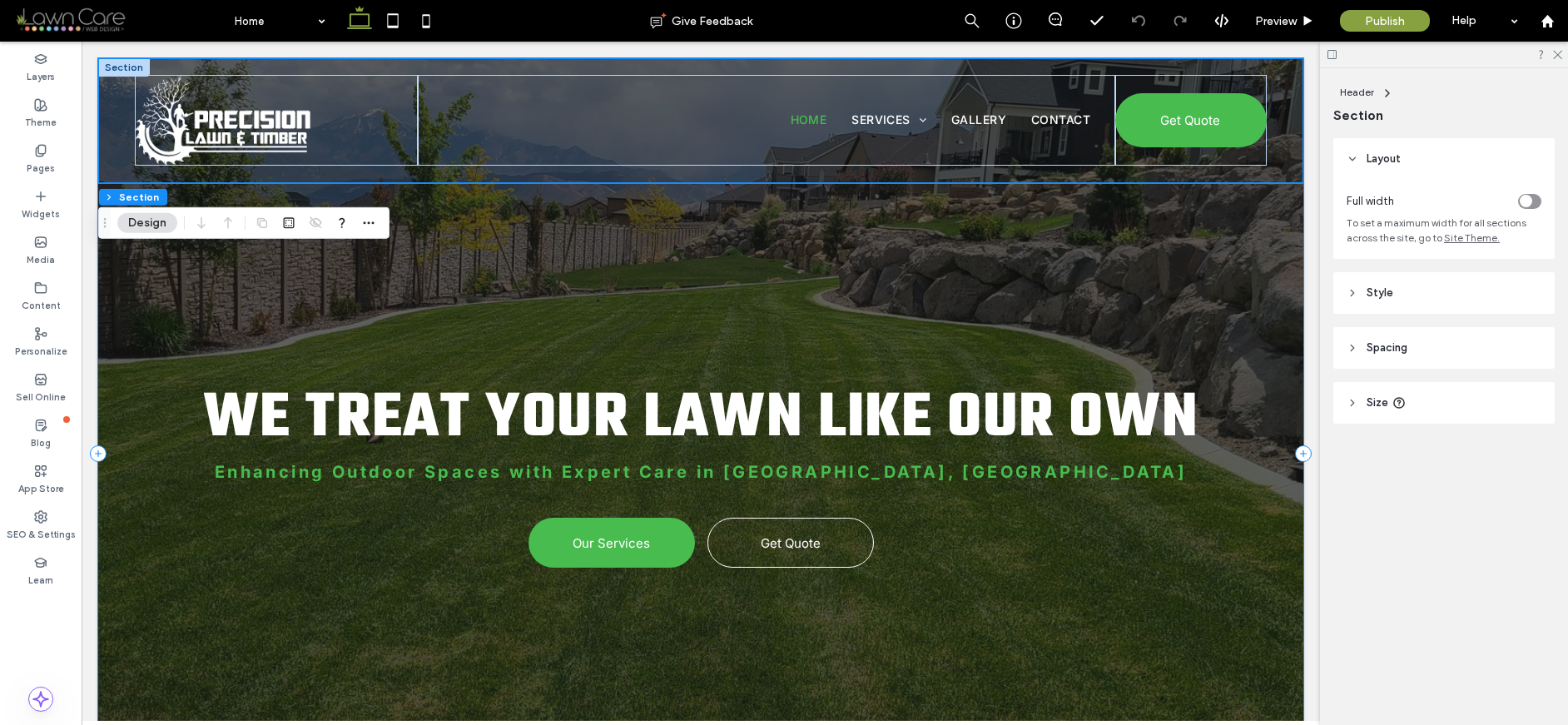
click at [1072, 278] on div "We Treat Your Lawn Like Our Own Enhancing Outdoor Spaces with Expert Care in Sa…" at bounding box center [701, 454] width 1205 height 791
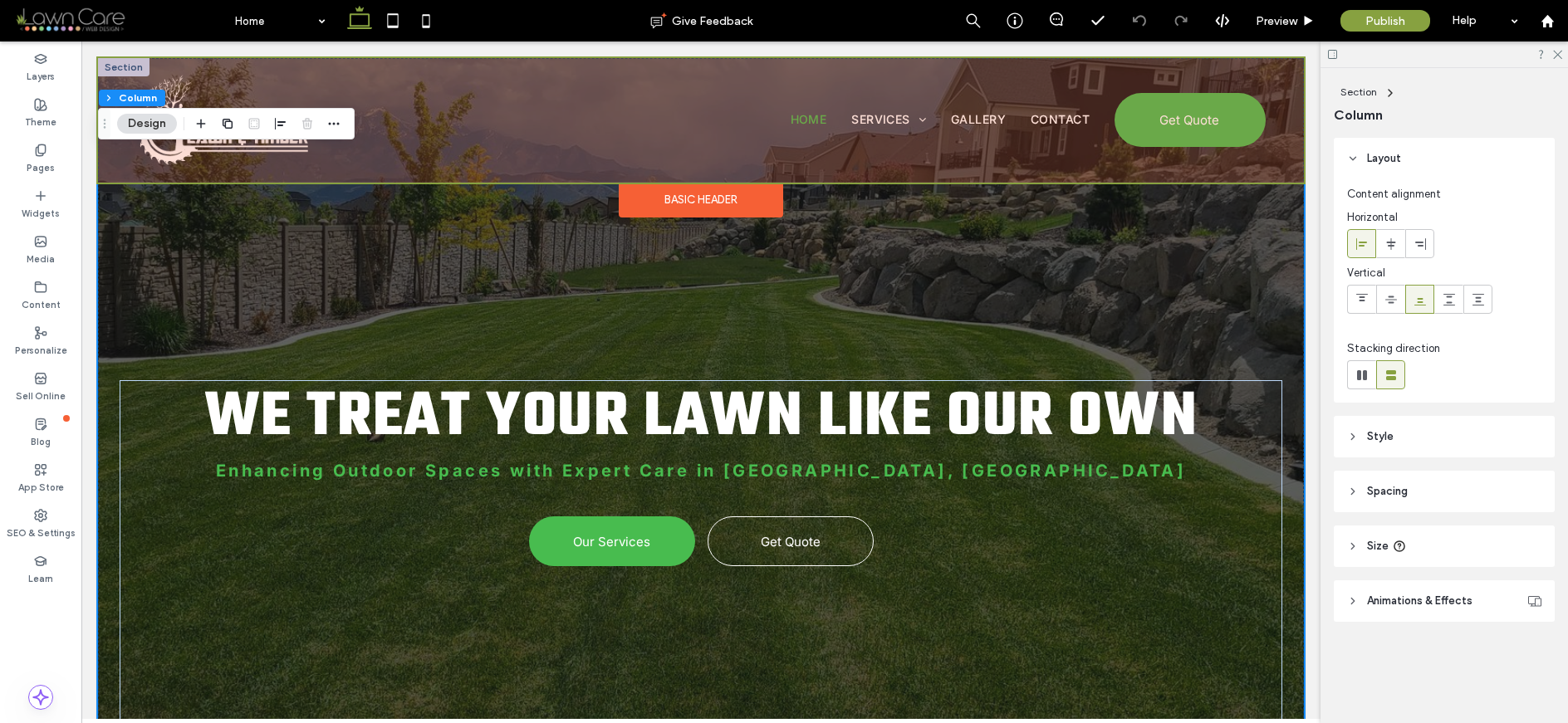
click at [1244, 63] on div at bounding box center [701, 120] width 1206 height 125
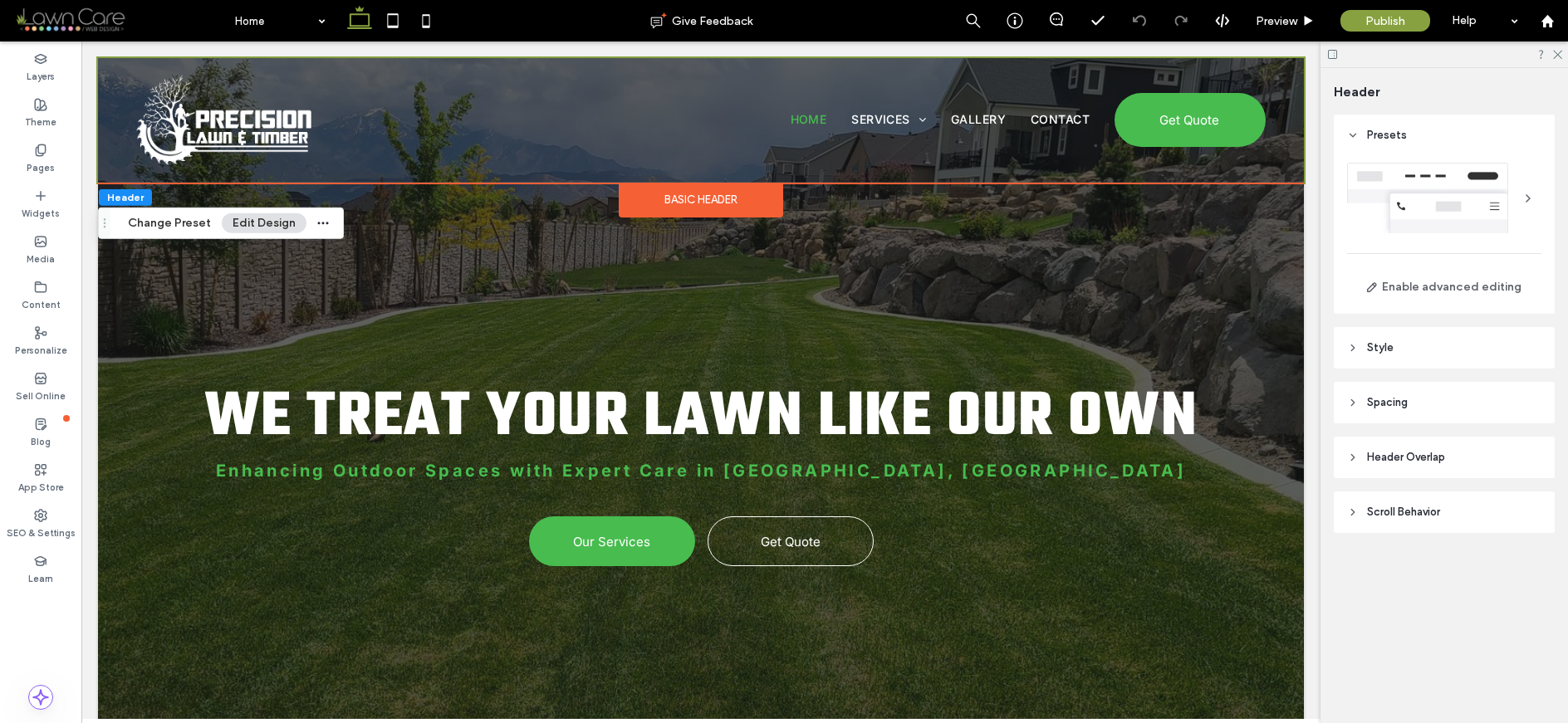
click at [1291, 411] on header "Spacing" at bounding box center [1444, 402] width 221 height 42
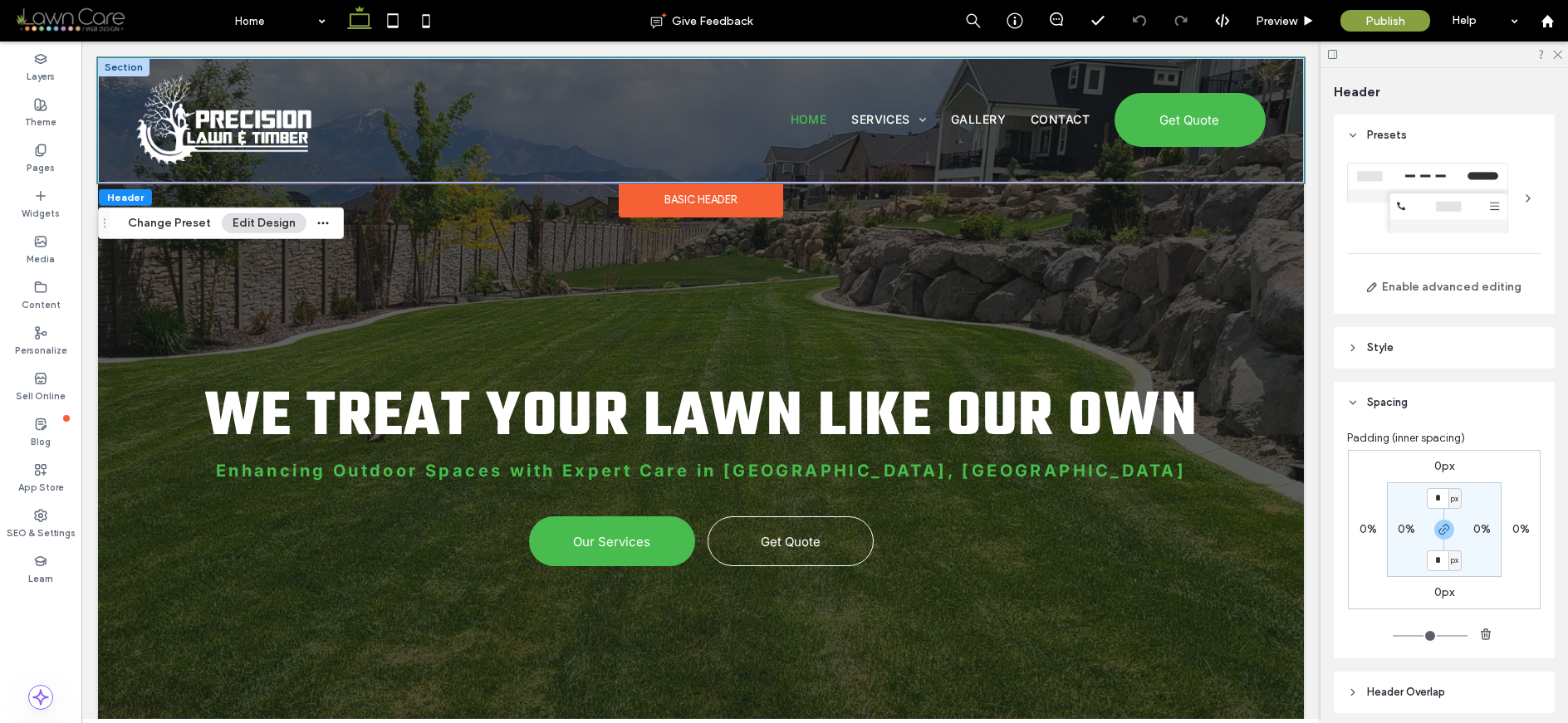
click at [1279, 121] on div "Home Services Residential Services Tree Trimming Tree Removal Stump Grinding La…" at bounding box center [700, 120] width 1196 height 124
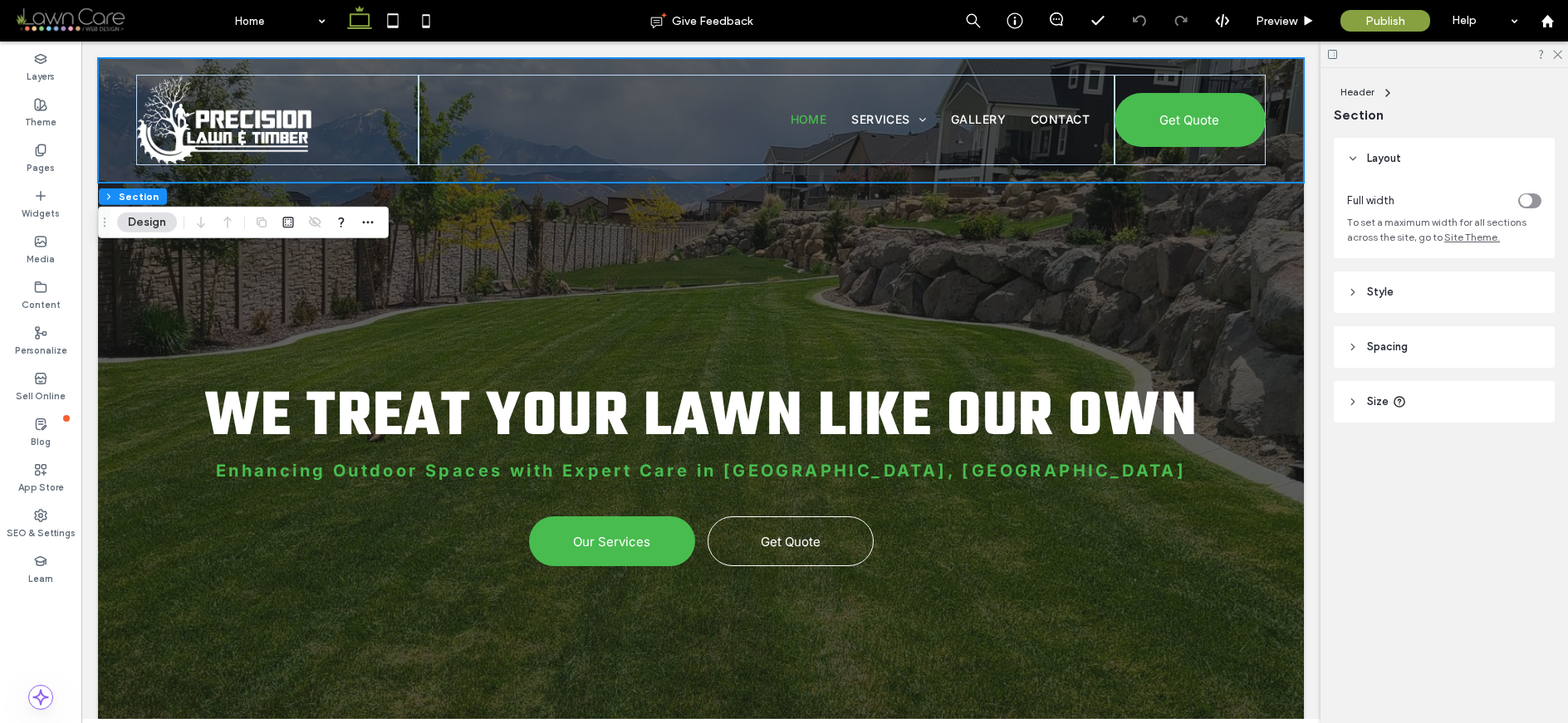
click at [1291, 349] on header "Spacing" at bounding box center [1444, 347] width 221 height 42
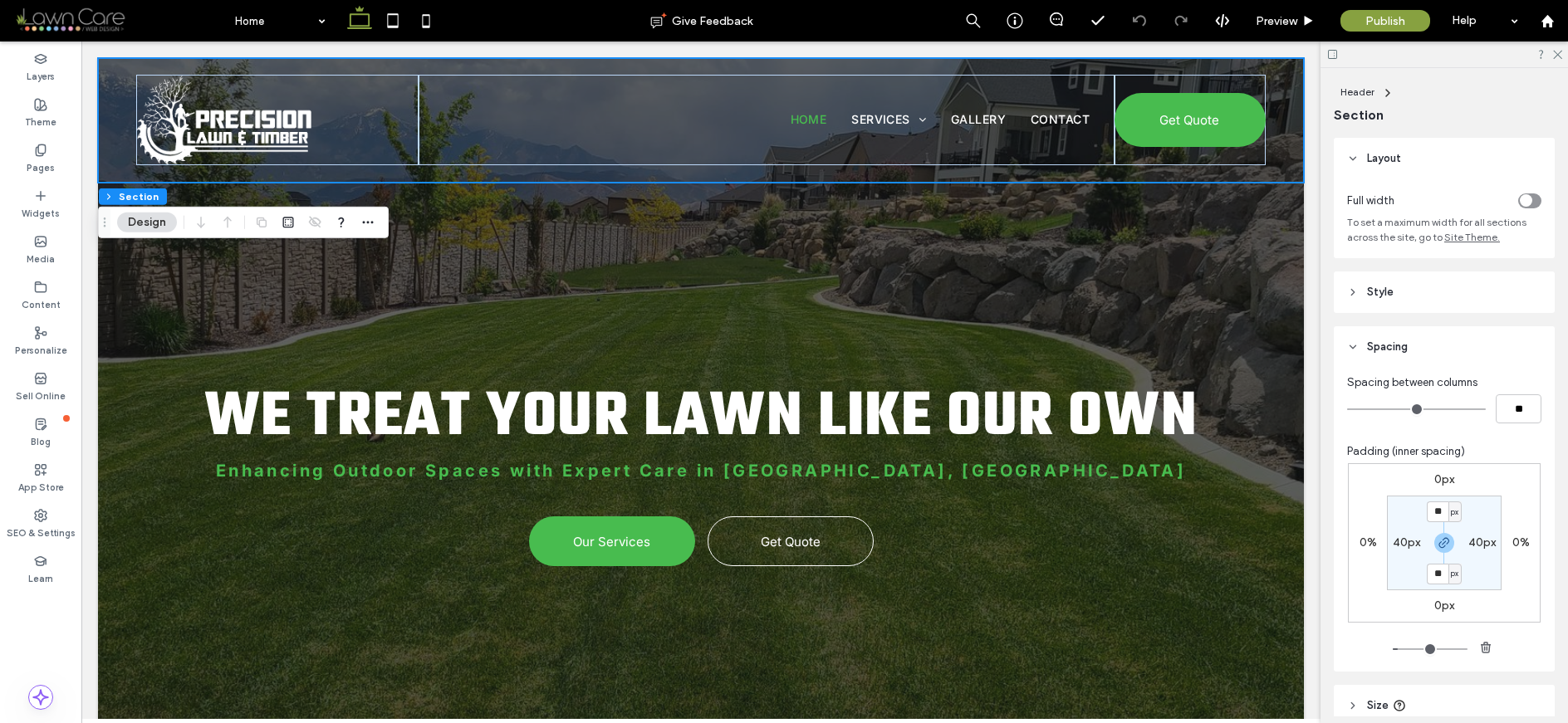
click at [1291, 535] on label "40px" at bounding box center [1406, 543] width 27 height 15
type input "**"
click at [1181, 261] on div "We Treat Your Lawn Like Our Own Enhancing Outdoor Spaces with Expert Care in Sa…" at bounding box center [701, 453] width 1206 height 789
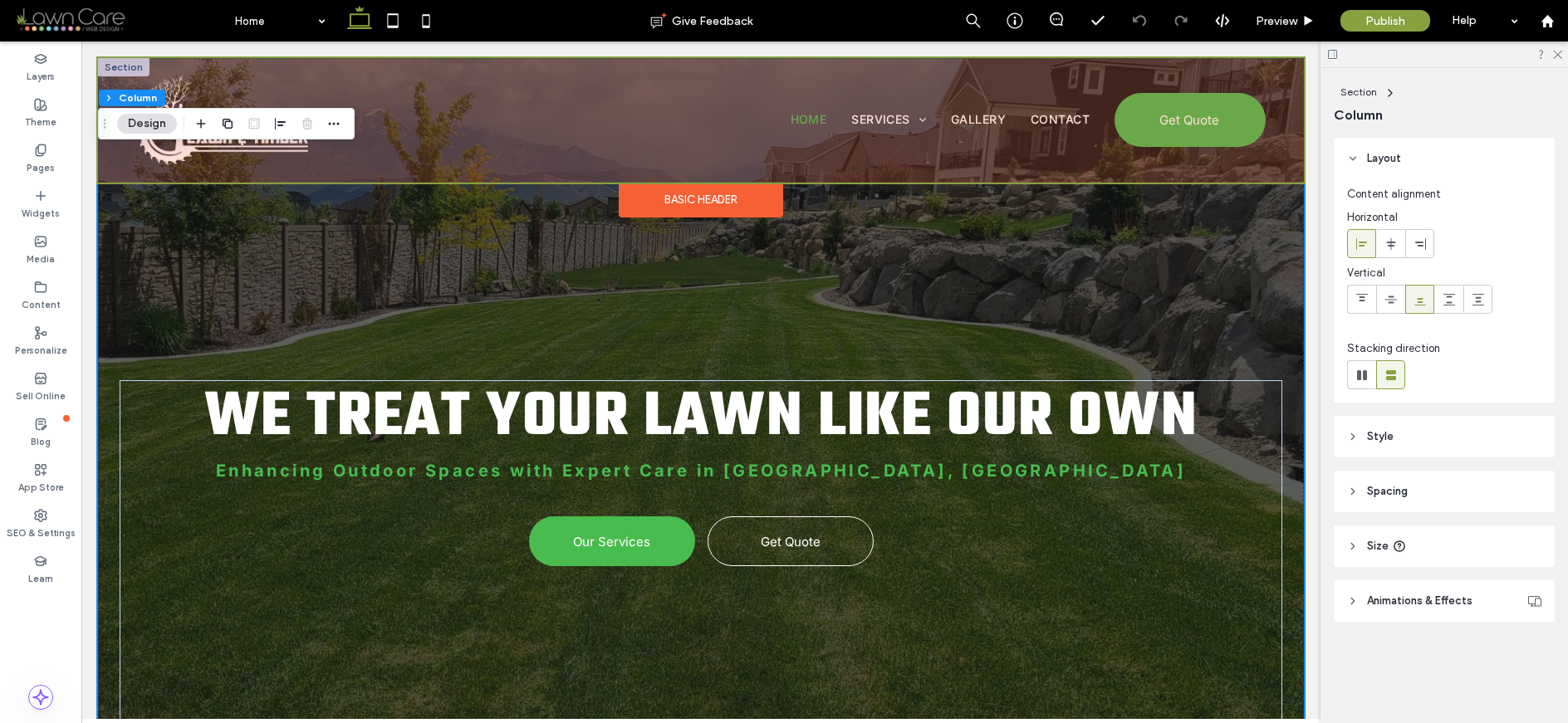
click at [941, 71] on div at bounding box center [701, 120] width 1206 height 125
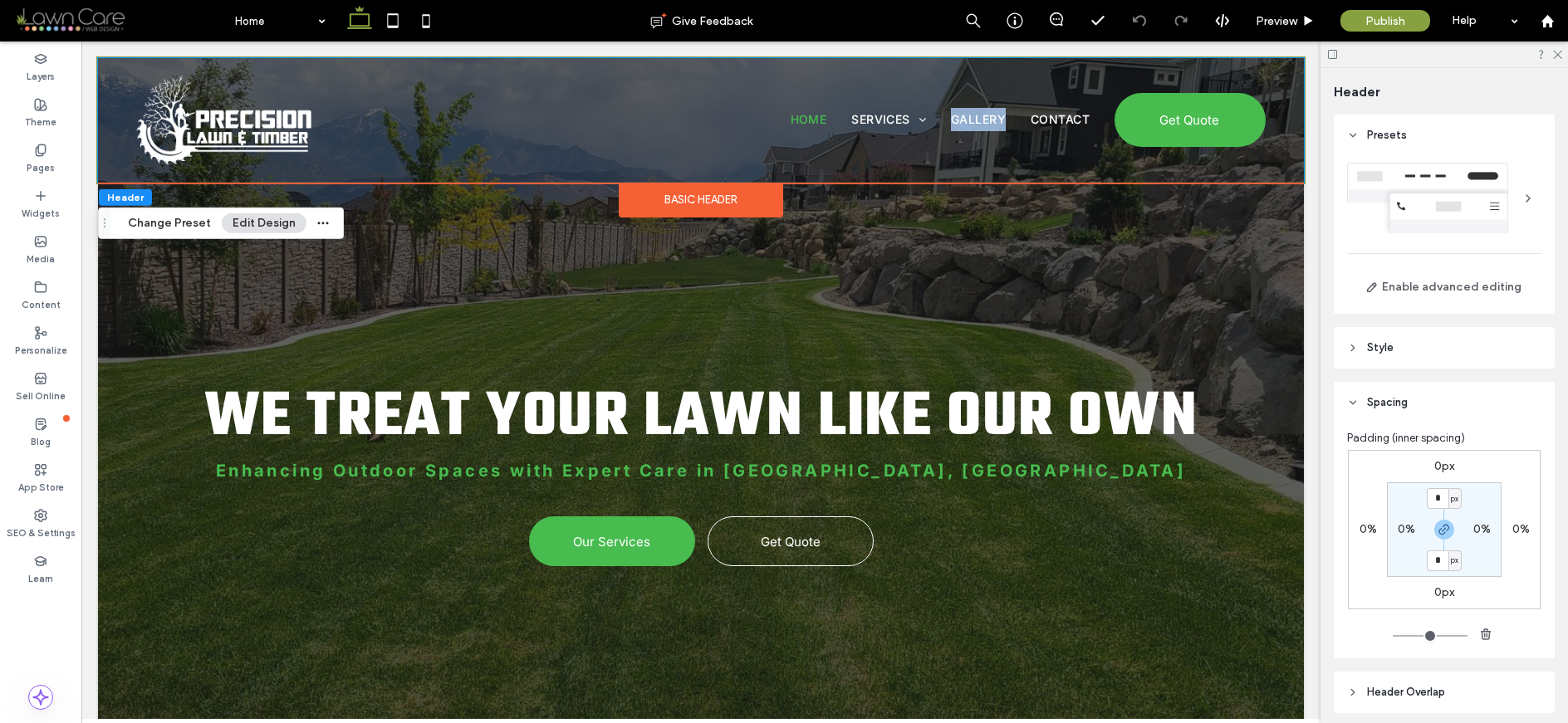
click at [941, 71] on div "Home Services Residential Services Tree Trimming Tree Removal Stump Grinding La…" at bounding box center [700, 120] width 1196 height 124
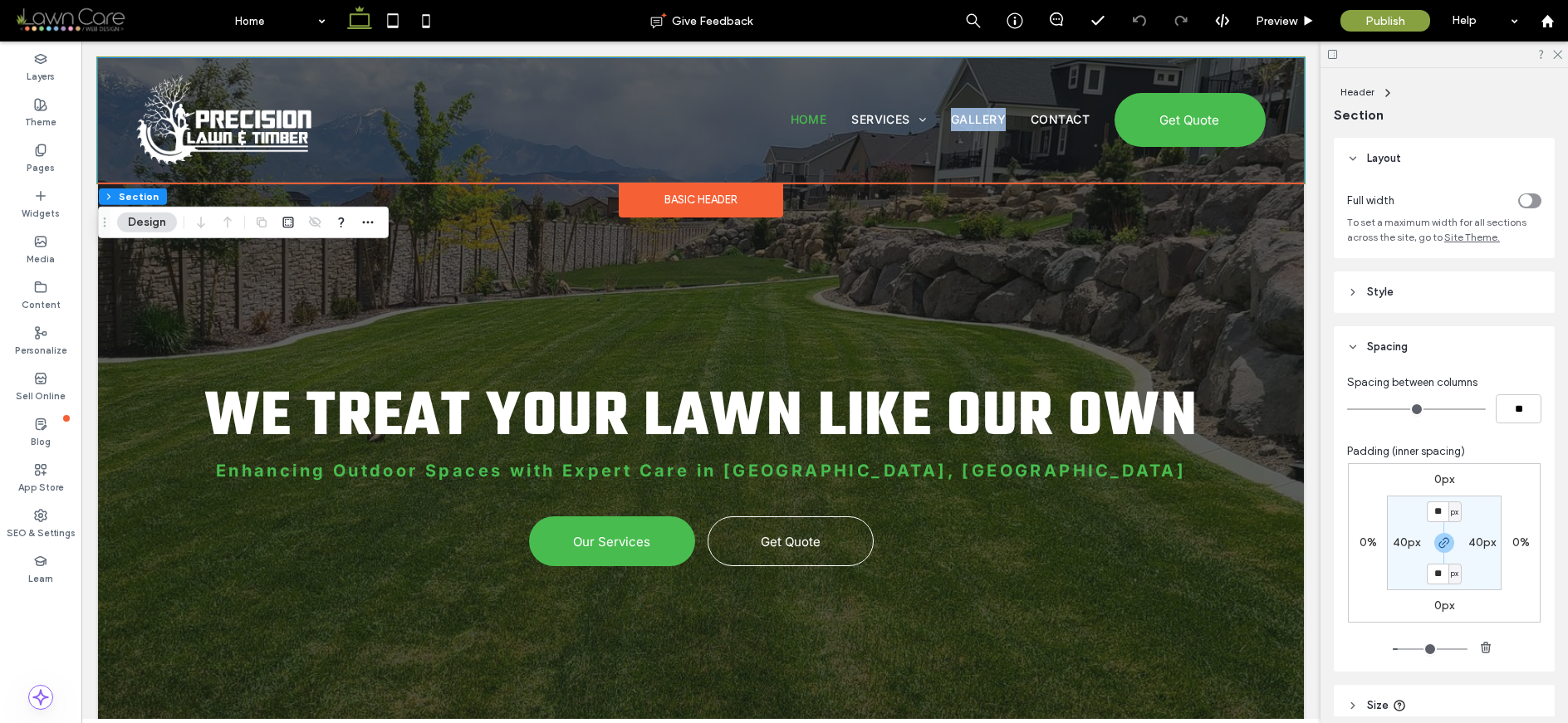
type input "*"
type input "***"
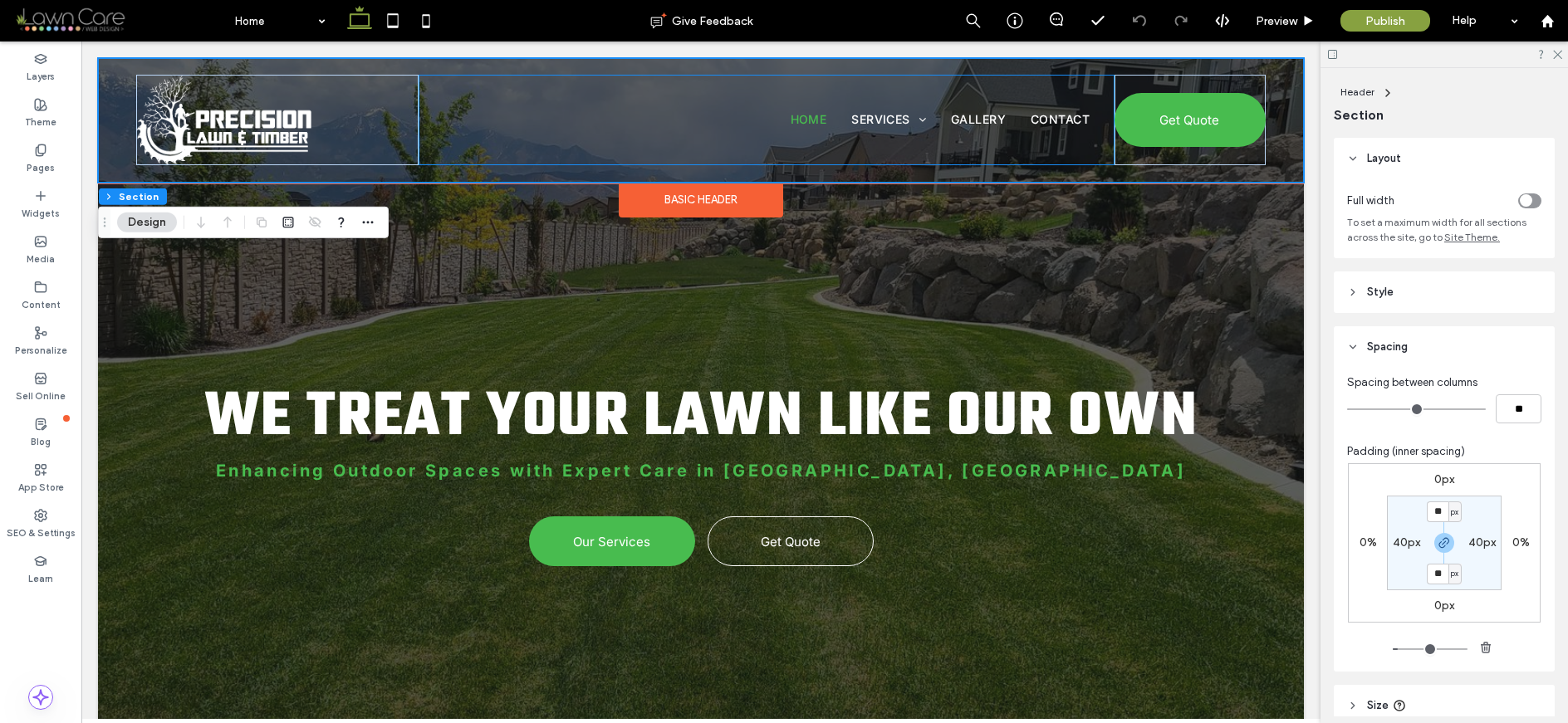
click at [1099, 83] on div "Home Services Residential Services Tree Trimming Tree Removal Stump Grinding La…" at bounding box center [767, 119] width 696 height 90
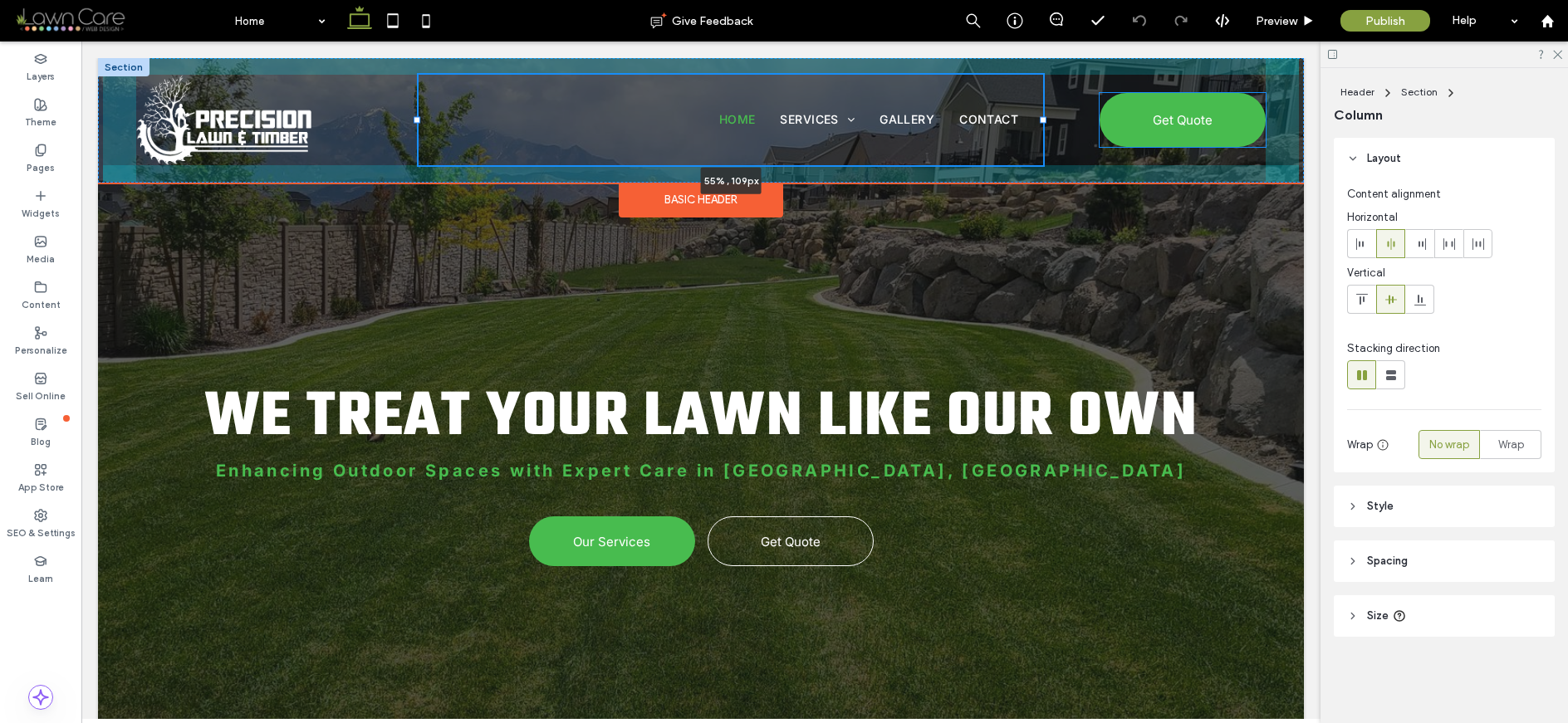
drag, startPoint x: 1109, startPoint y: 117, endPoint x: 1040, endPoint y: 109, distance: 69.5
click at [1040, 109] on div "Home Services Residential Services Tree Trimming Tree Removal Stump Grinding La…" at bounding box center [700, 120] width 1196 height 124
type input "**"
type input "*****"
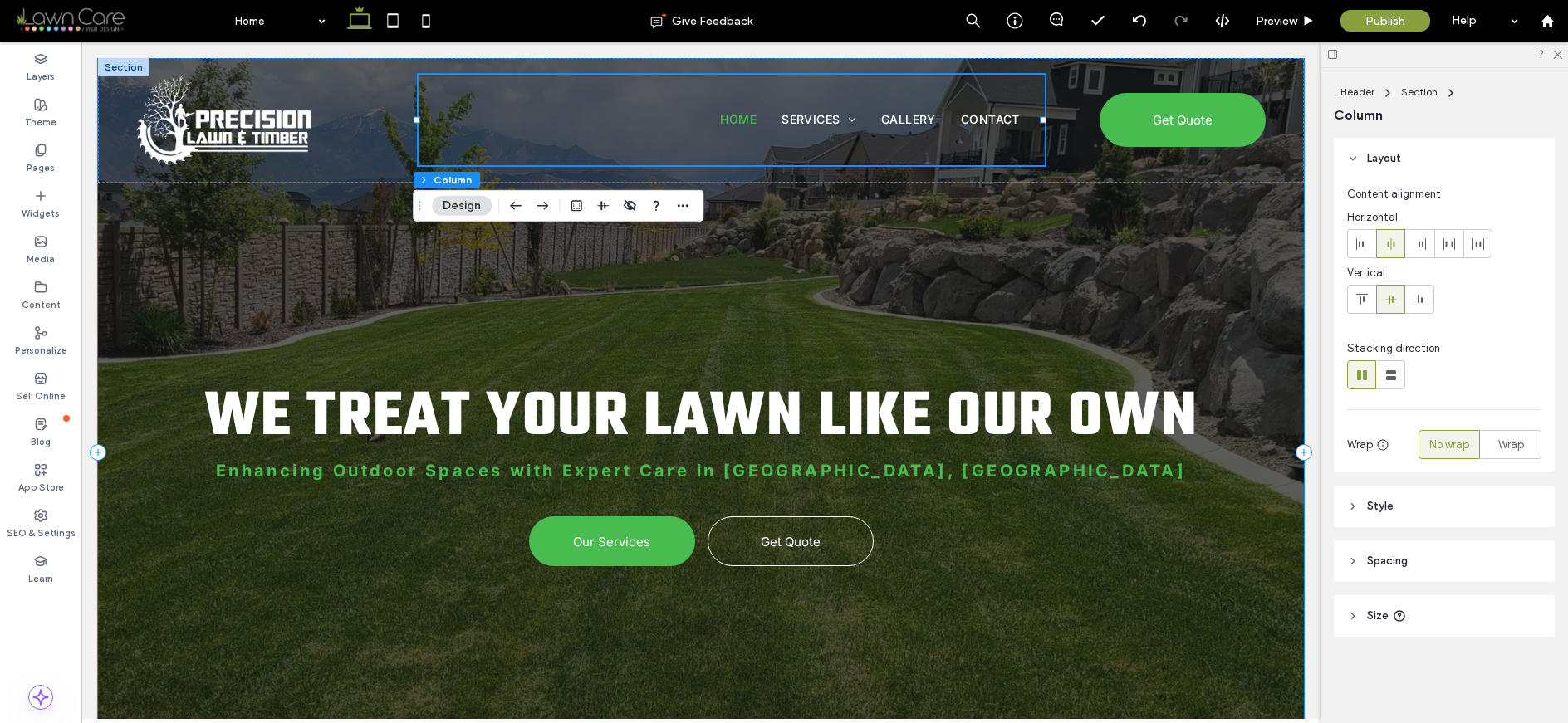
click at [946, 229] on div "We Treat Your Lawn Like Our Own Enhancing Outdoor Spaces with Expert Care in Sa…" at bounding box center [701, 453] width 1206 height 789
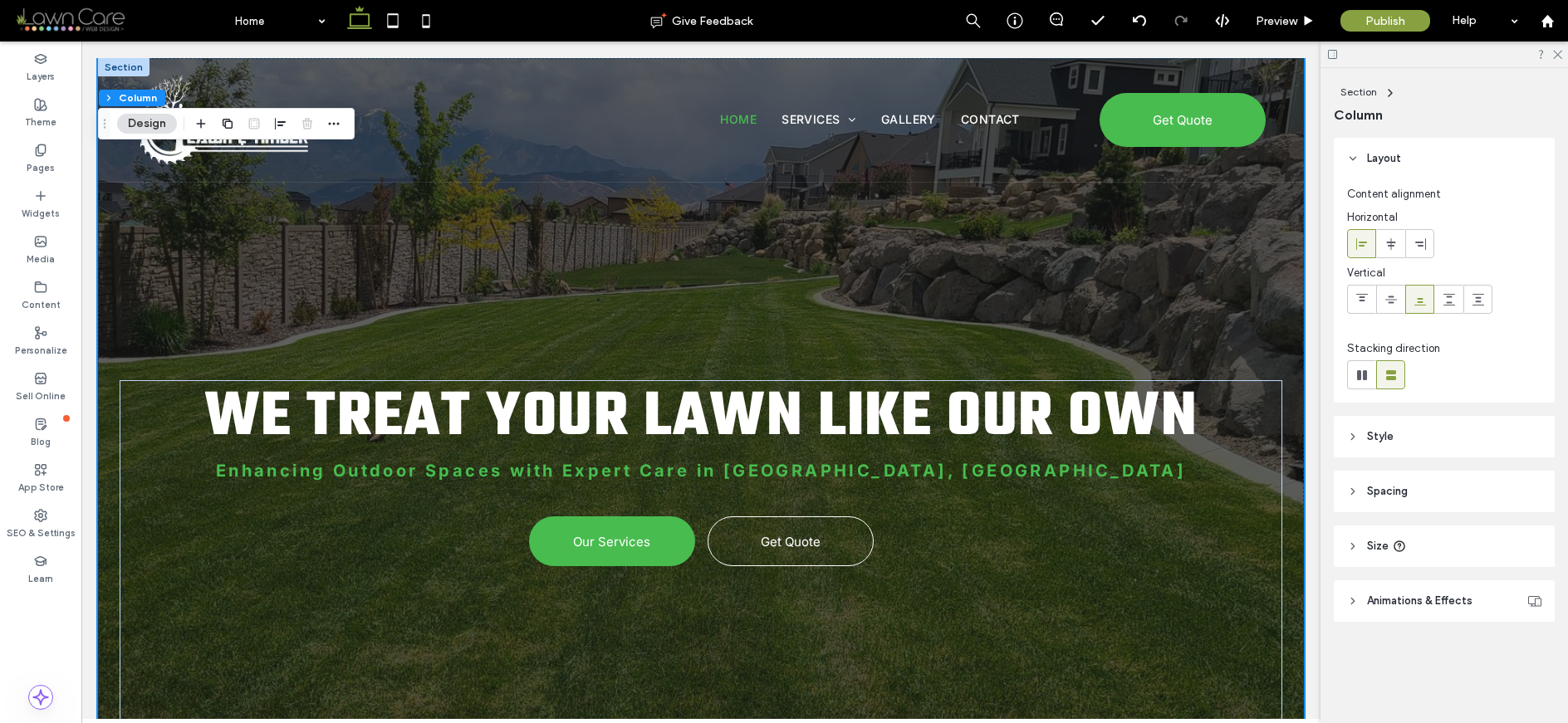
click at [1291, 596] on span "Animations & Effects" at bounding box center [1420, 601] width 106 height 16
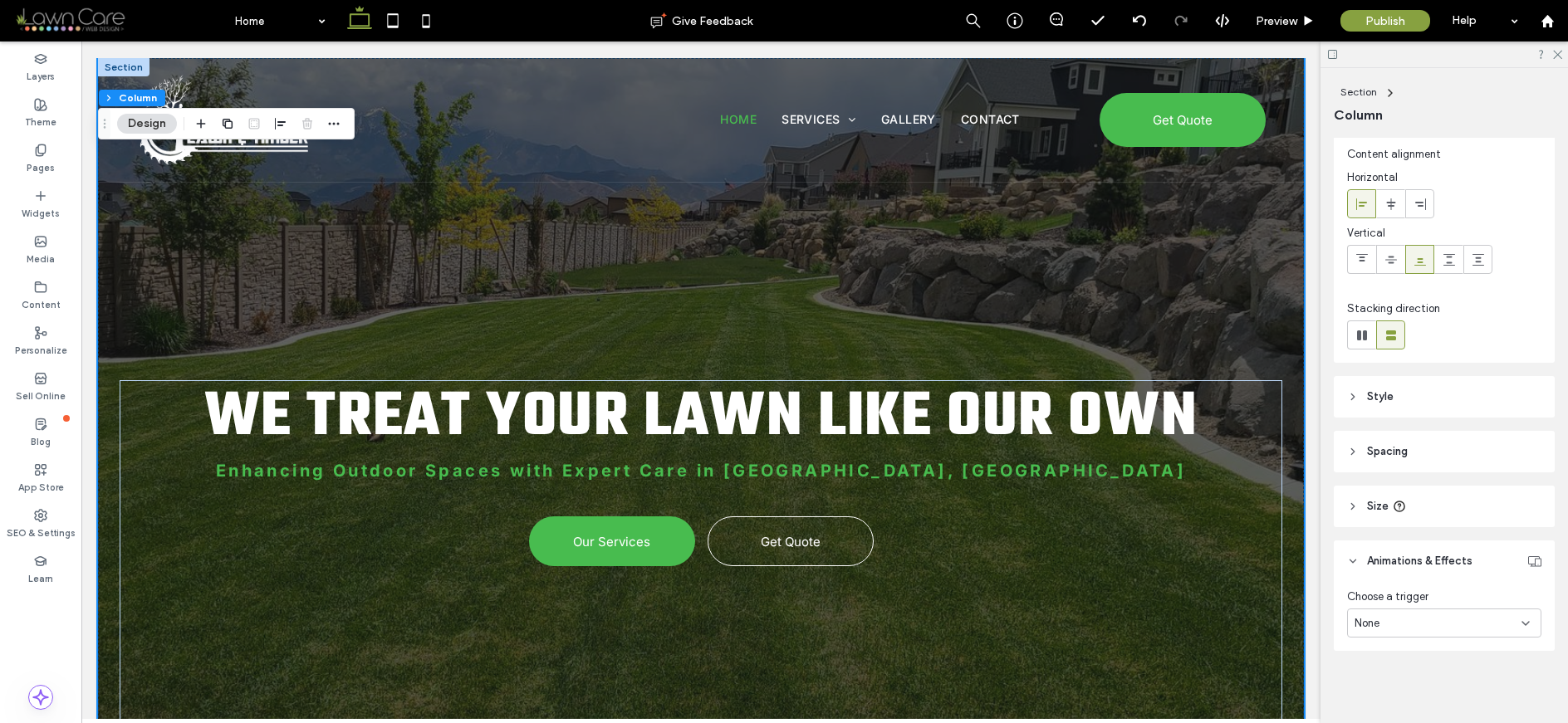
scroll to position [41, 0]
click at [1291, 502] on header "Size" at bounding box center [1444, 506] width 221 height 42
click at [1291, 405] on header "Style" at bounding box center [1444, 396] width 221 height 42
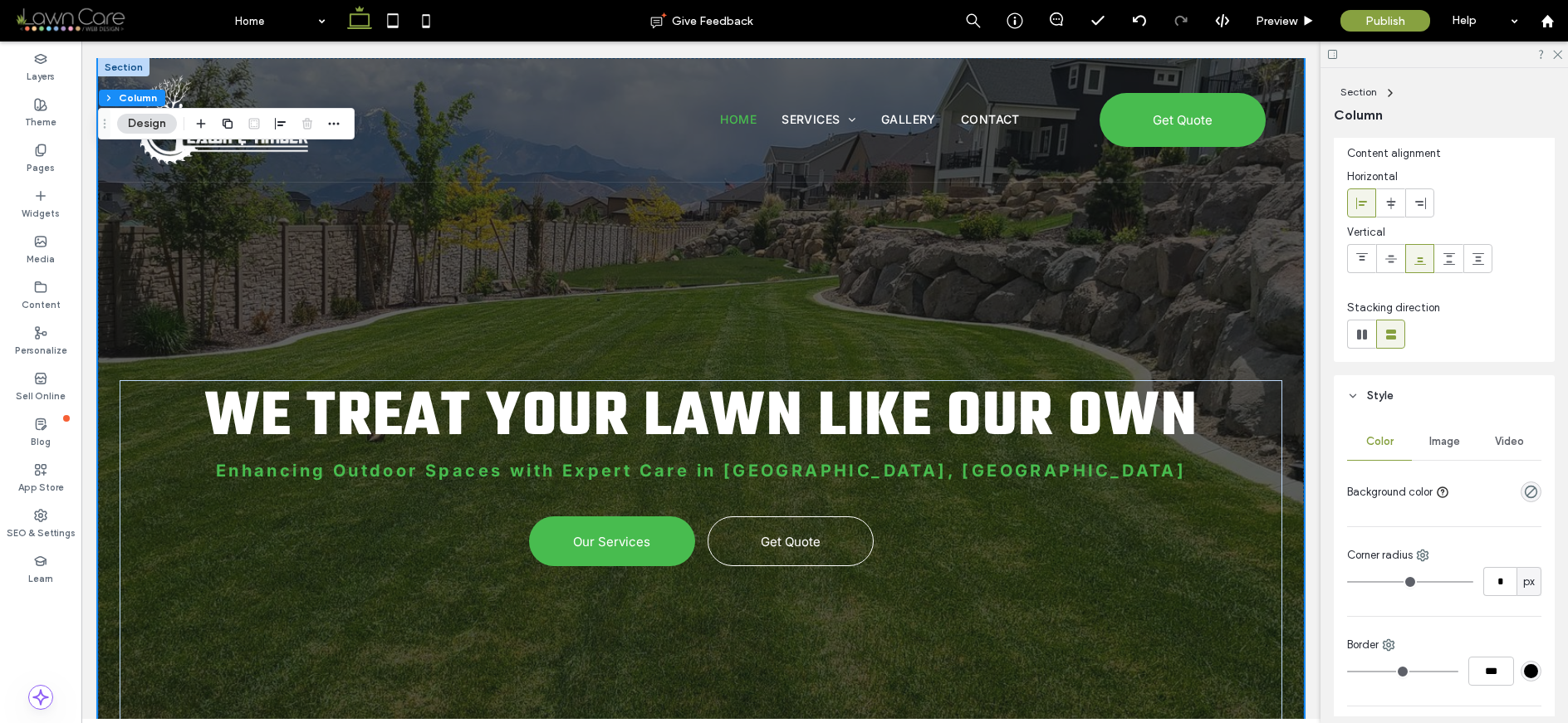
click at [1291, 445] on span "Image" at bounding box center [1444, 442] width 31 height 14
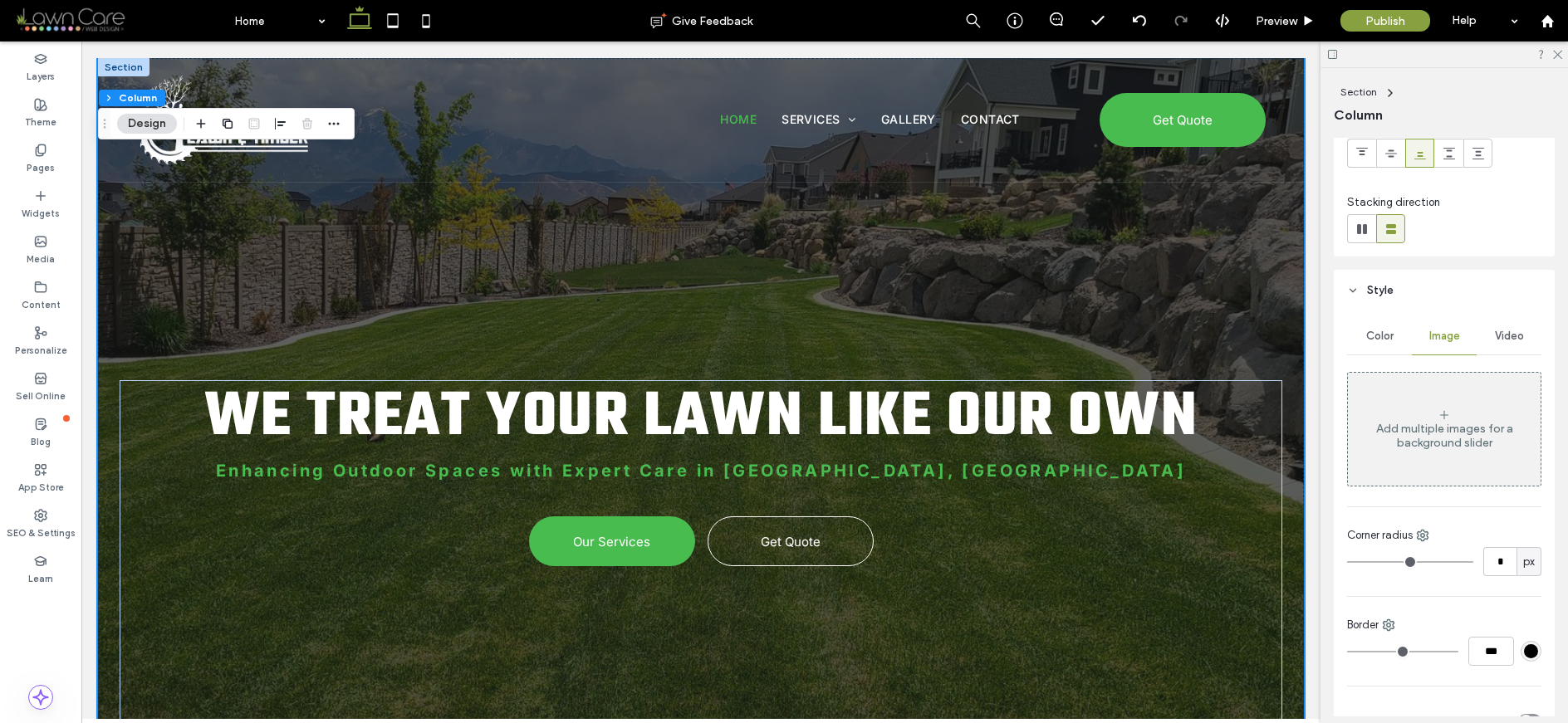
scroll to position [146, 0]
click at [1291, 80] on div "Section Column" at bounding box center [1444, 103] width 221 height 70
click at [1291, 97] on span "Section" at bounding box center [1359, 92] width 36 height 13
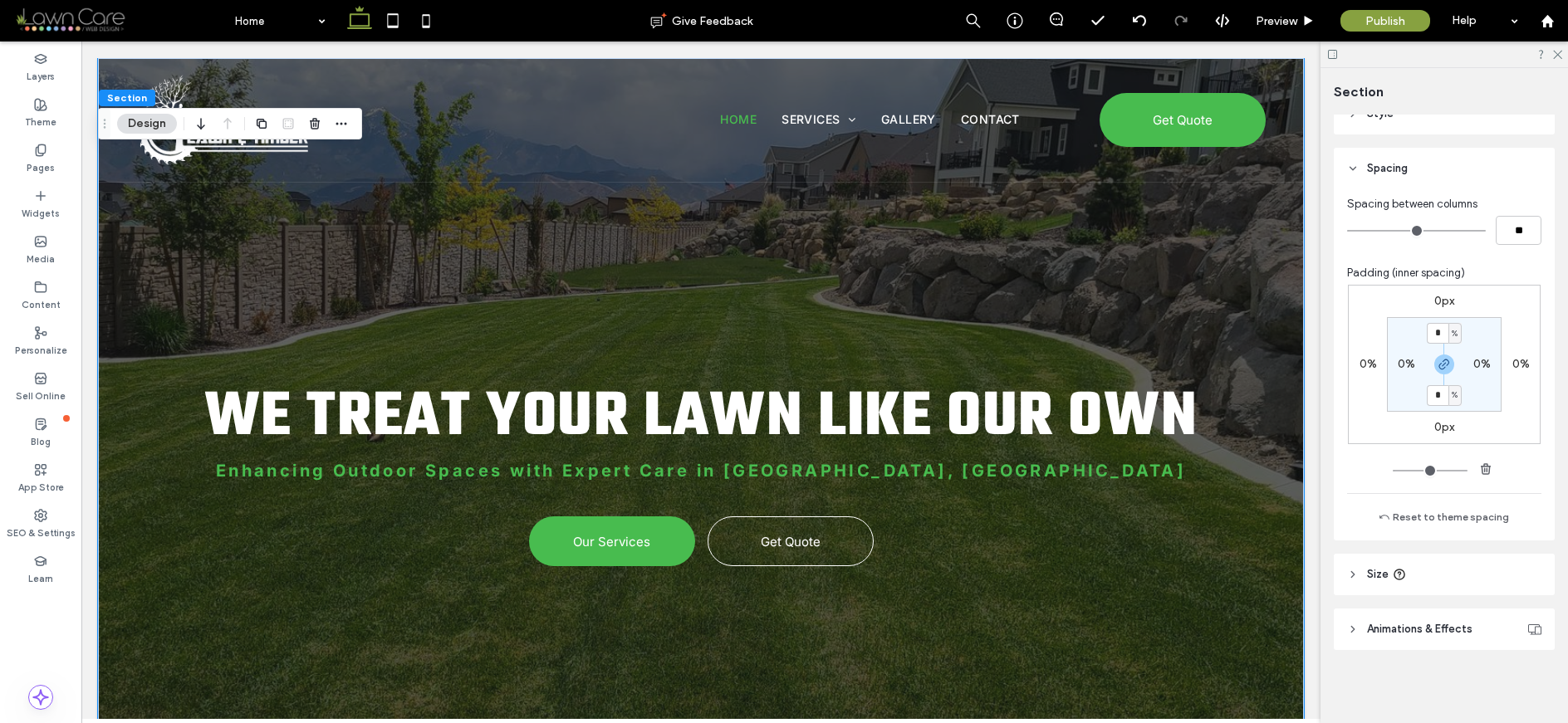
scroll to position [0, 0]
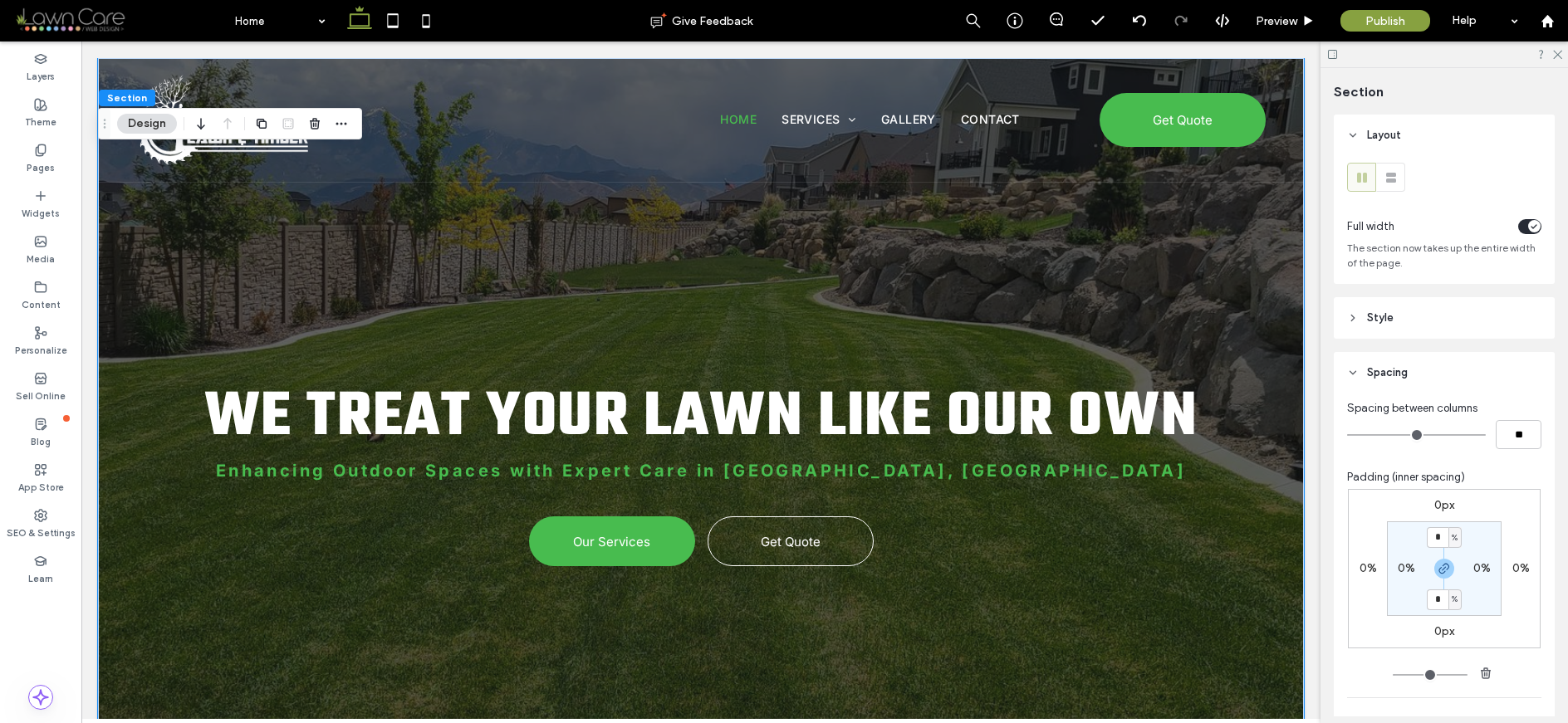
click at [1291, 373] on span "Spacing" at bounding box center [1387, 372] width 41 height 16
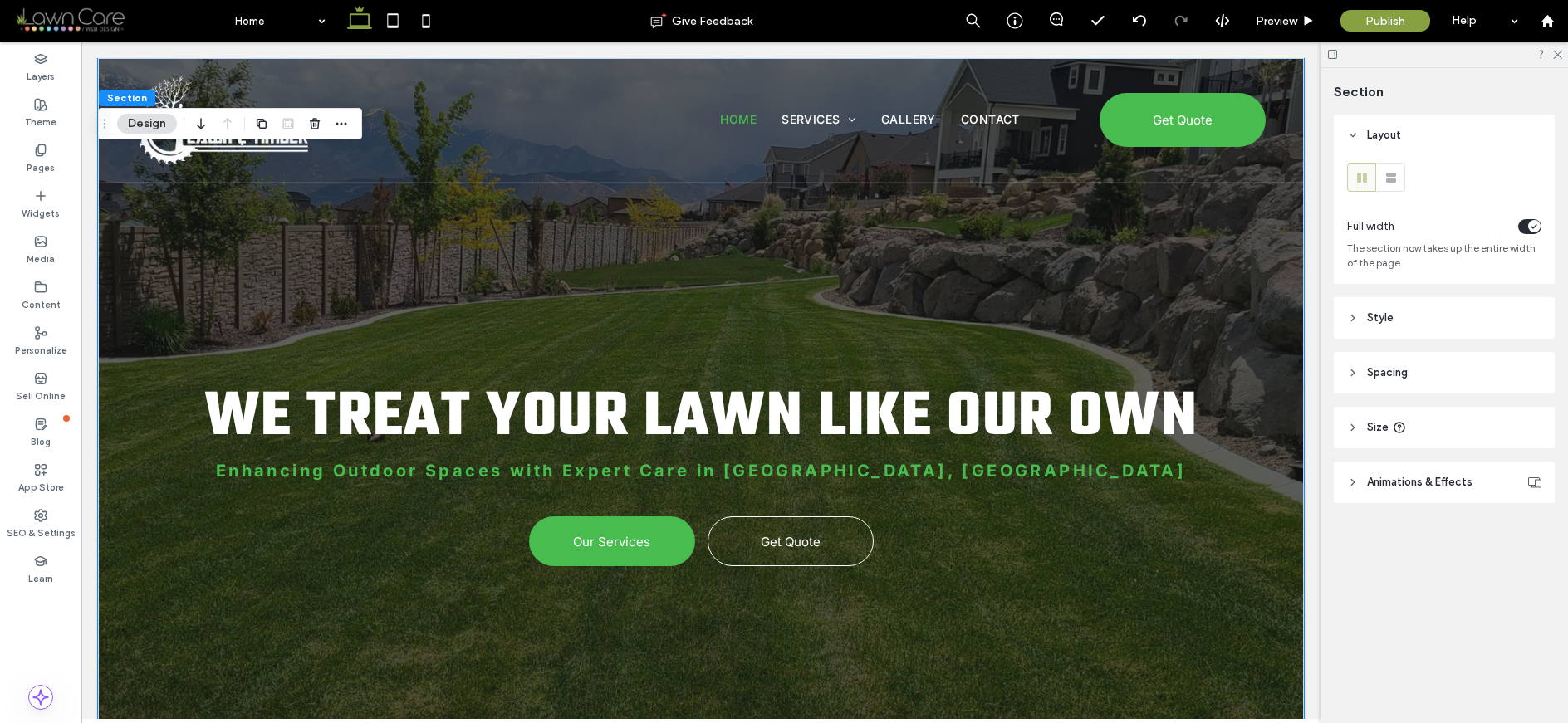
click at [1291, 327] on header "Style" at bounding box center [1444, 318] width 221 height 42
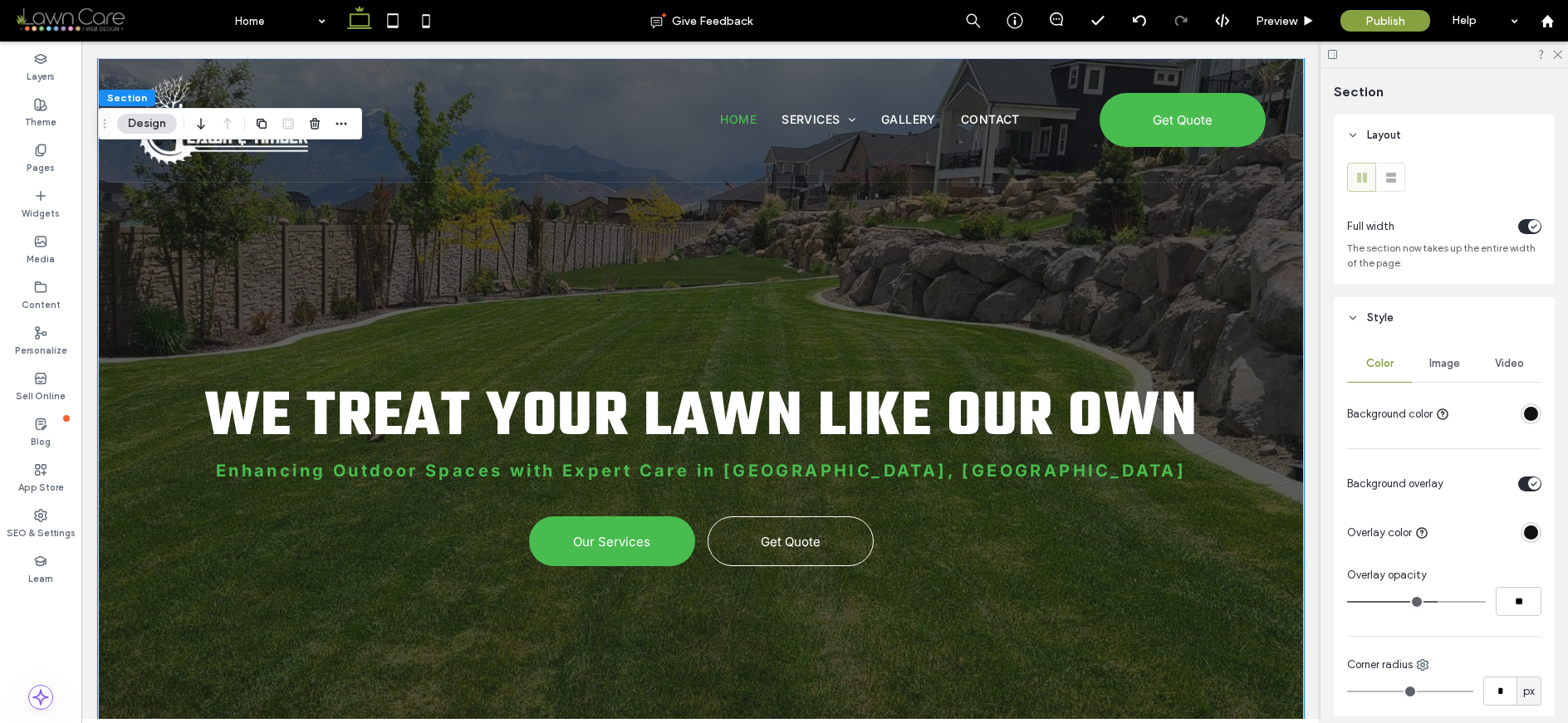
click at [1291, 363] on div "Image" at bounding box center [1443, 363] width 65 height 36
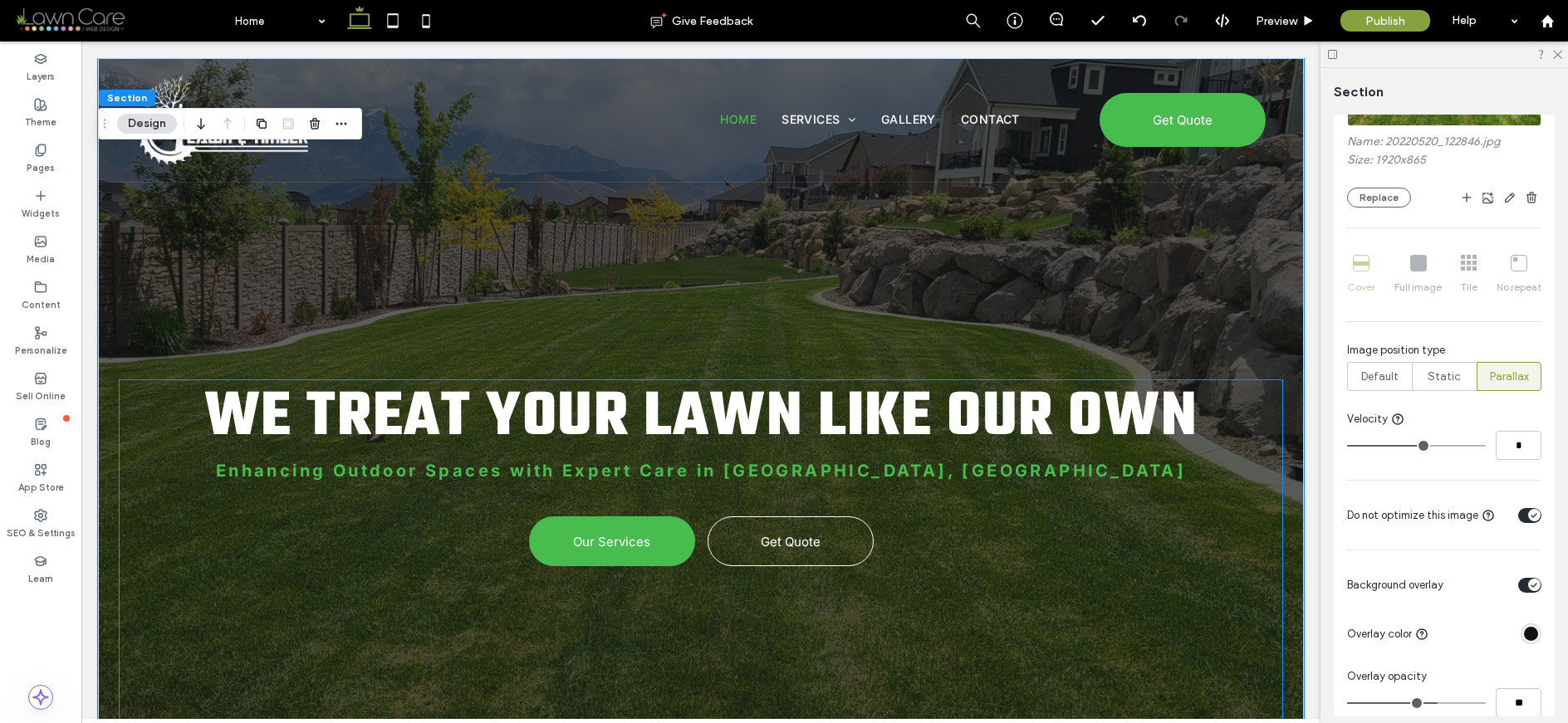
click at [1130, 436] on strong "We Treat Your Lawn Like Our Own" at bounding box center [701, 418] width 994 height 96
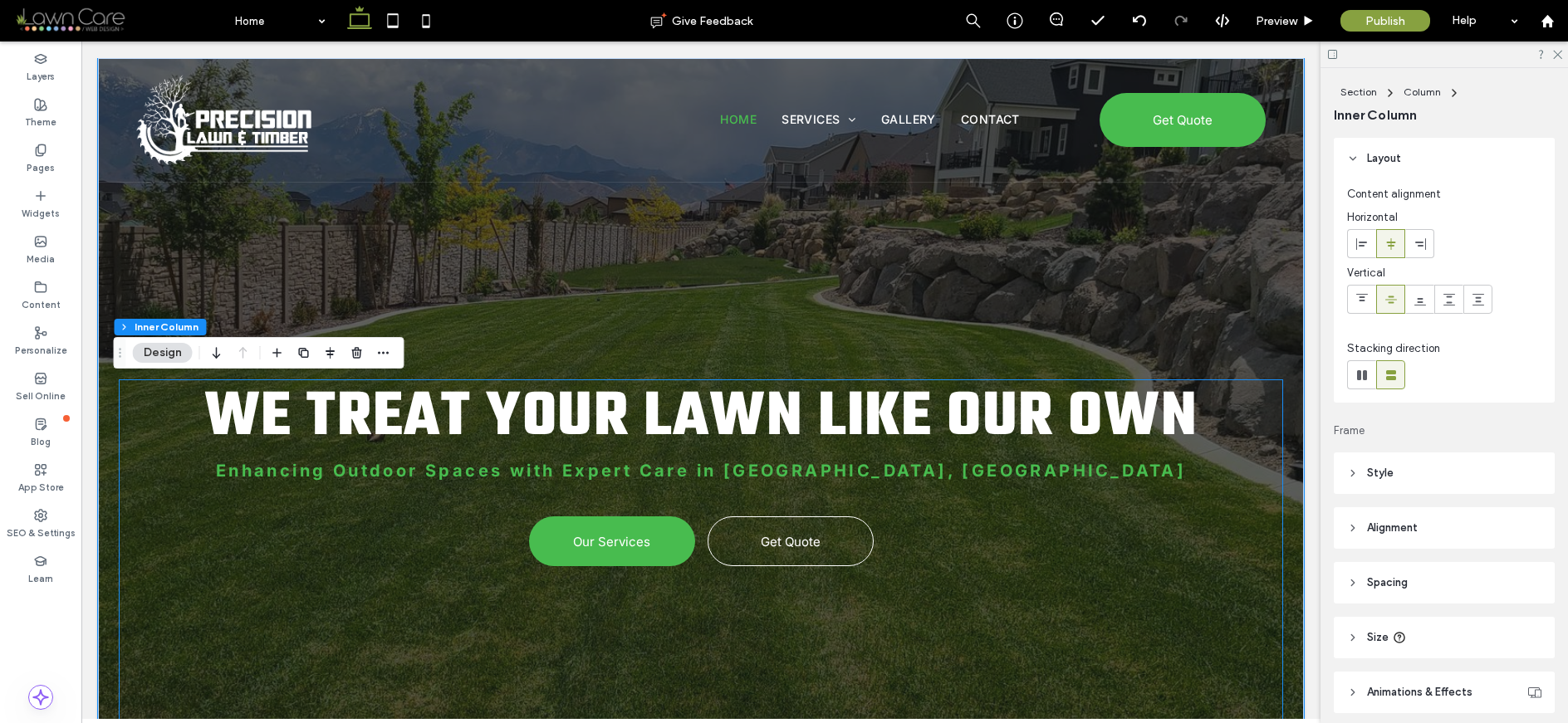
click at [1130, 436] on strong "We Treat Your Lawn Like Our Own" at bounding box center [701, 418] width 994 height 96
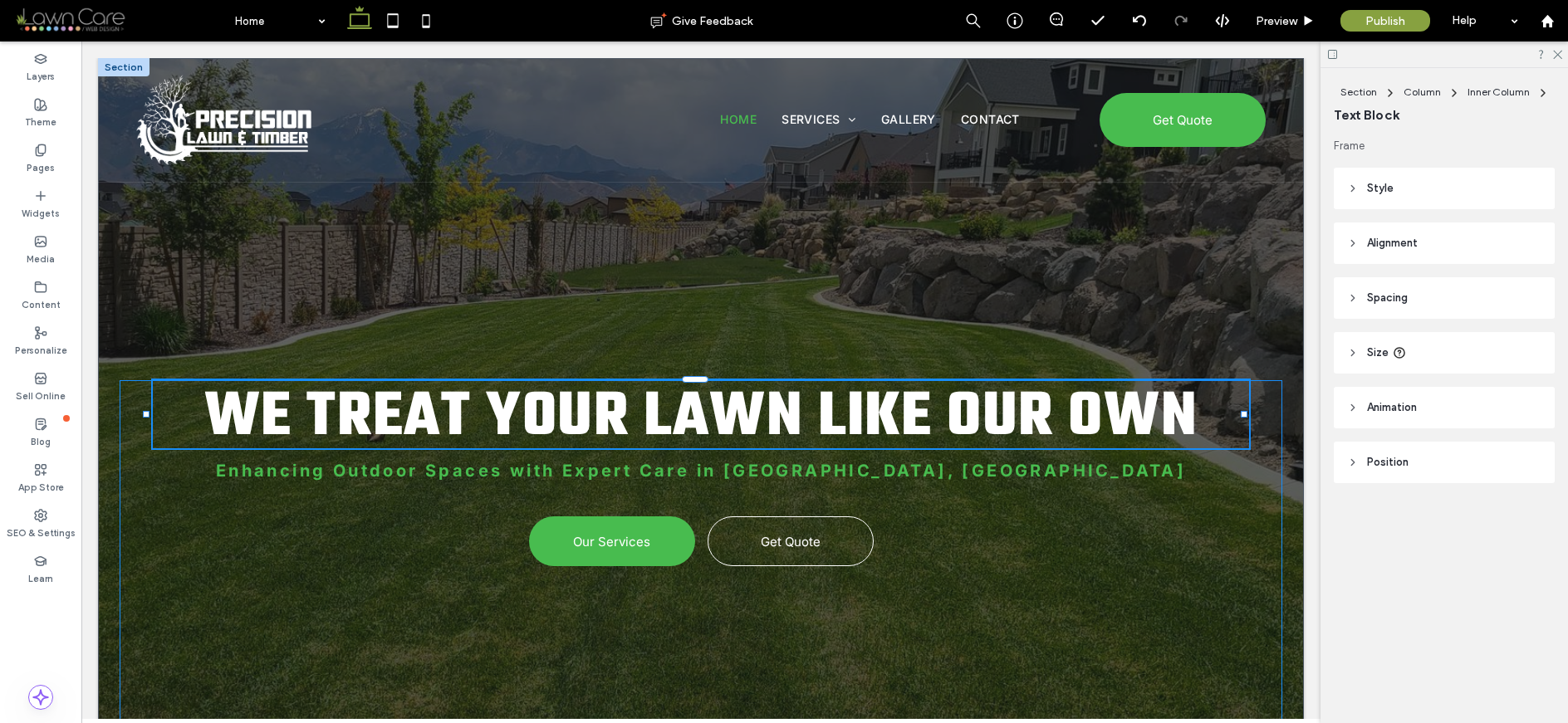
type input "****"
type input "**"
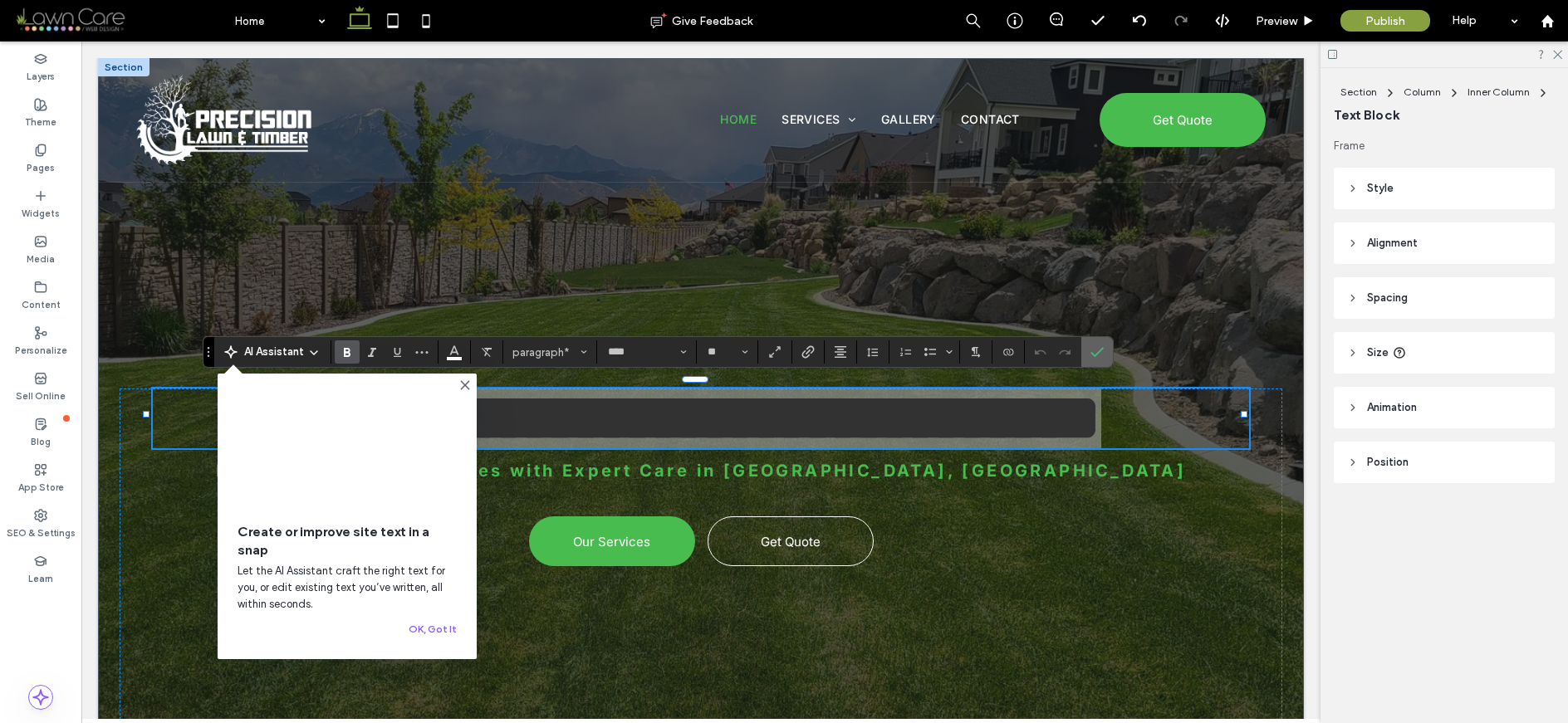
click at [1101, 352] on icon "Confirm" at bounding box center [1096, 351] width 14 height 14
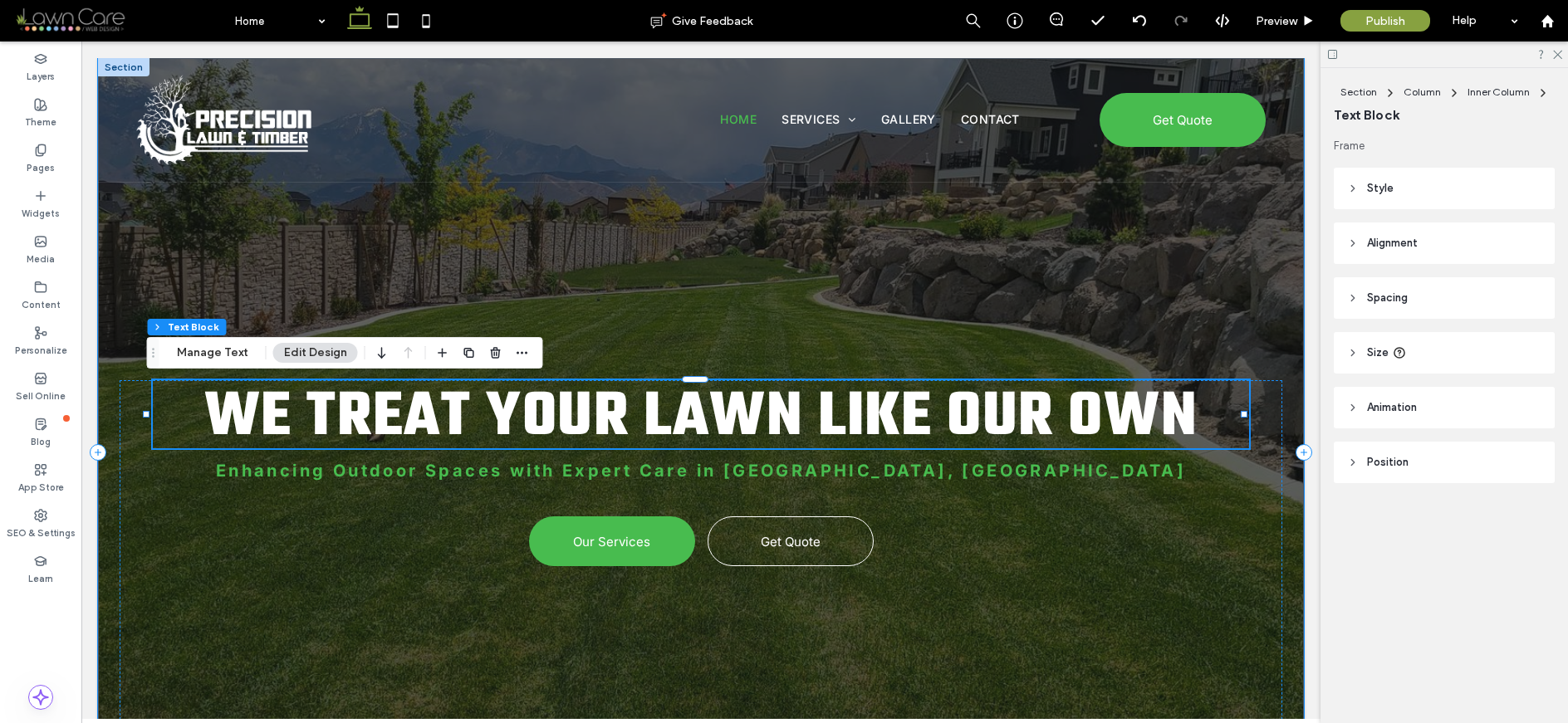
click at [1033, 308] on div "We Treat Your Lawn Like Our Own Enhancing Outdoor Spaces with Expert Care in Sa…" at bounding box center [701, 453] width 1206 height 789
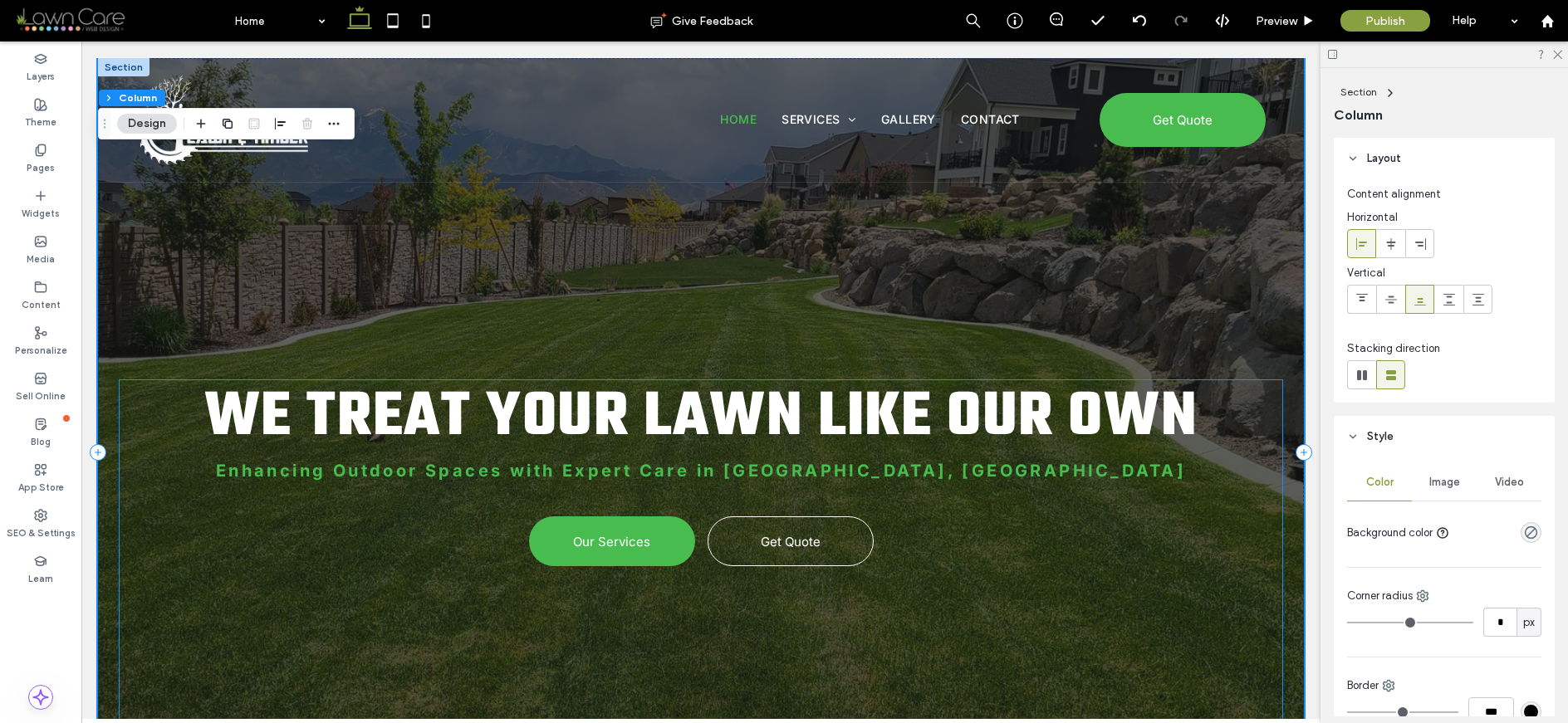
click at [835, 463] on span "Enhancing Outdoor Spaces with Expert Care in [GEOGRAPHIC_DATA], [GEOGRAPHIC_DAT…" at bounding box center [700, 471] width 970 height 20
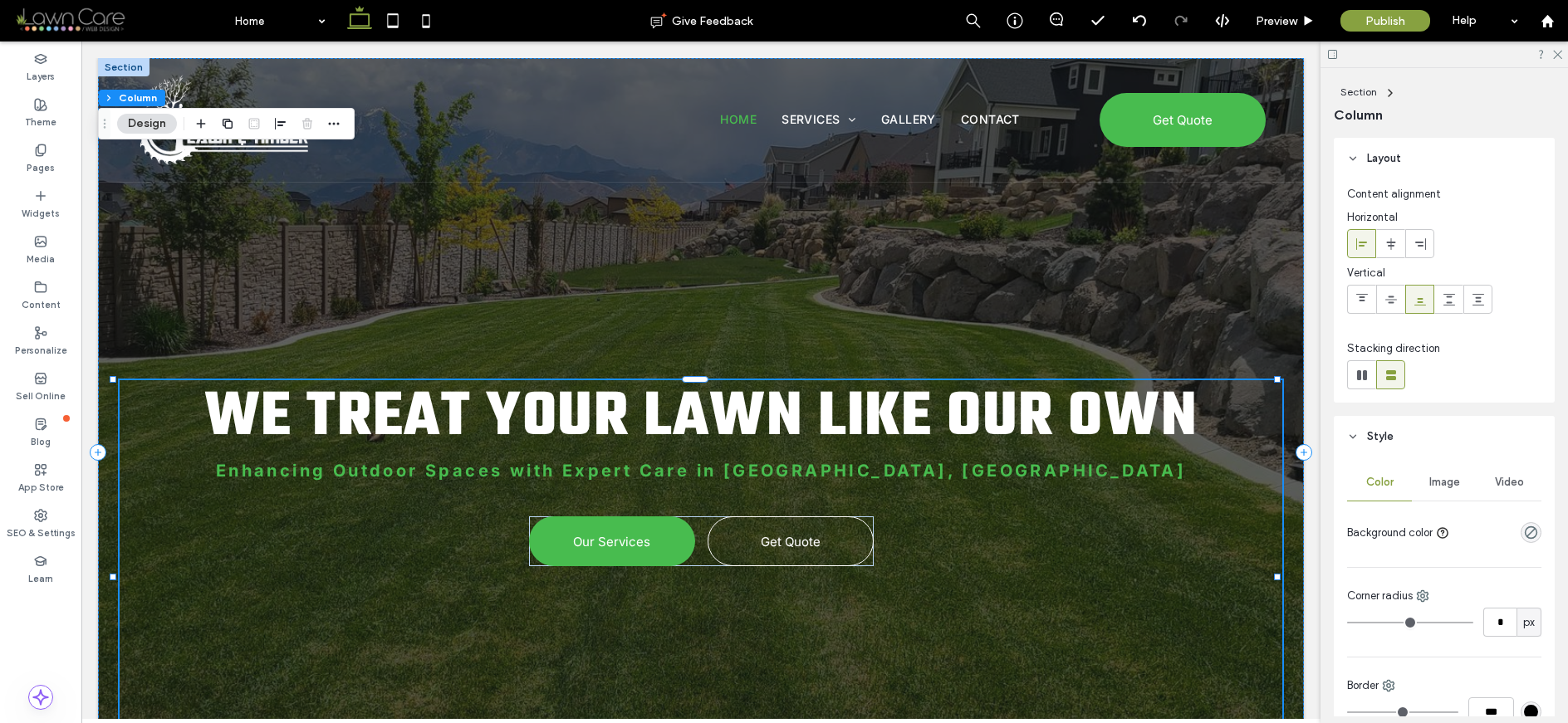
click at [835, 463] on span "Enhancing Outdoor Spaces with Expert Care in [GEOGRAPHIC_DATA], [GEOGRAPHIC_DAT…" at bounding box center [700, 471] width 970 height 20
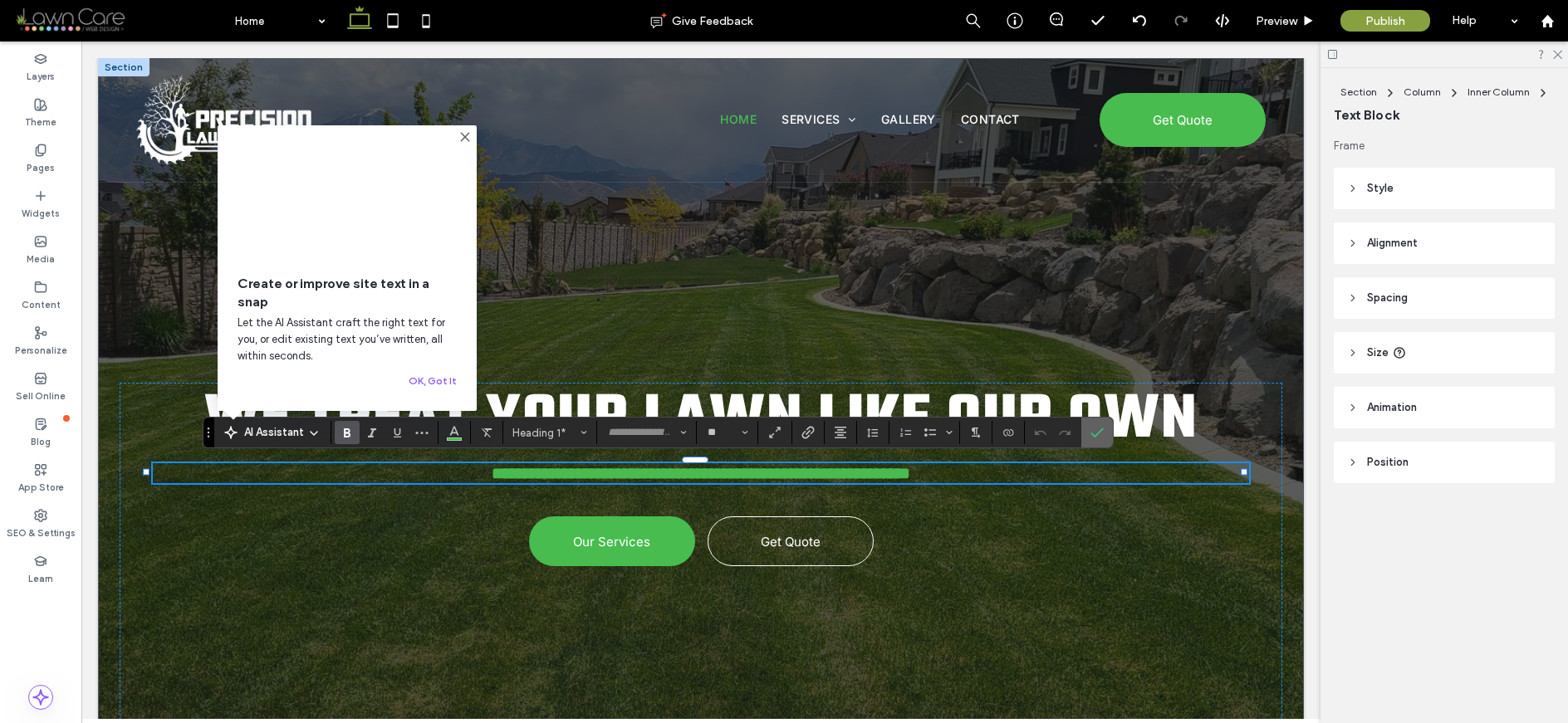
click at [1100, 434] on icon "Confirm" at bounding box center [1096, 433] width 14 height 14
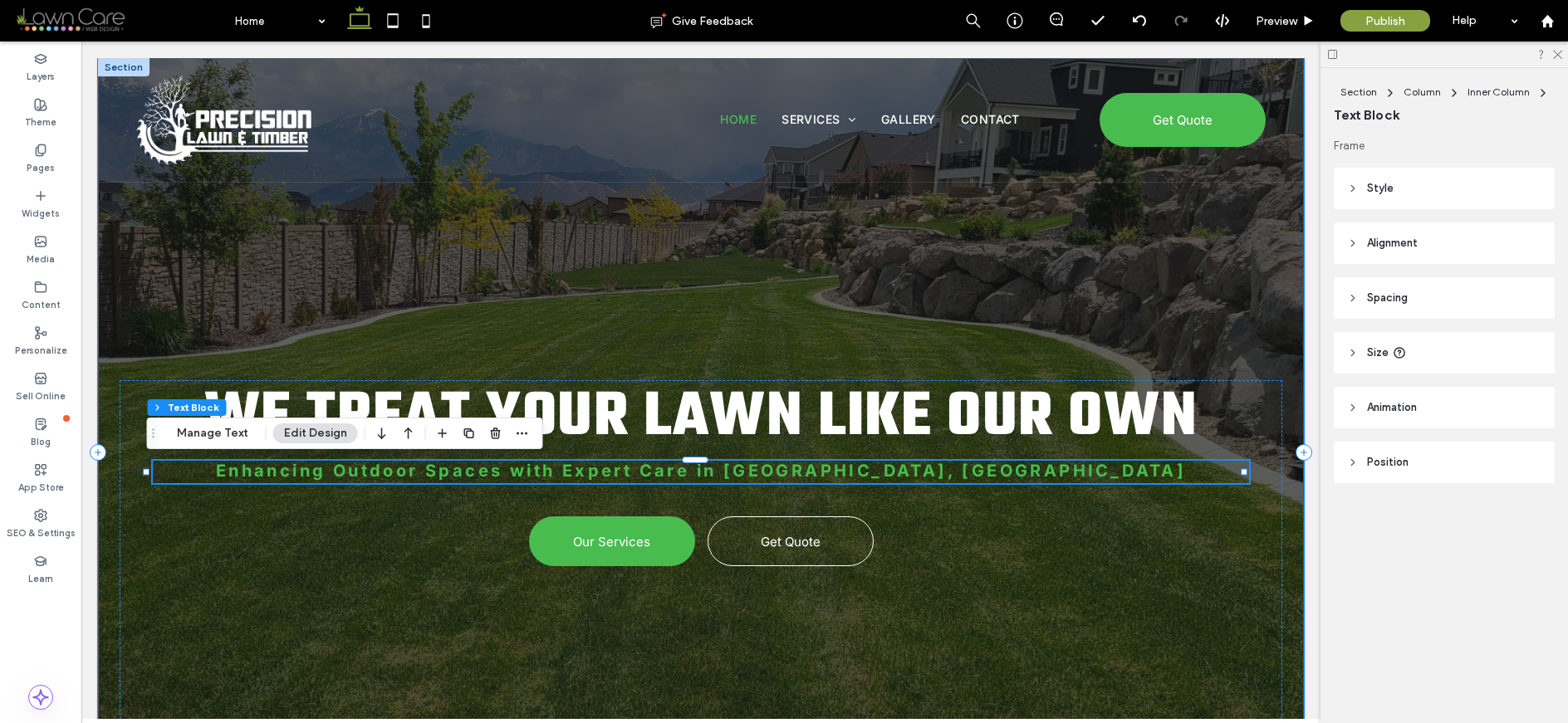
click at [1086, 340] on div "We Treat Your Lawn Like Our Own Enhancing Outdoor Spaces with Expert Care in Sa…" at bounding box center [701, 453] width 1206 height 789
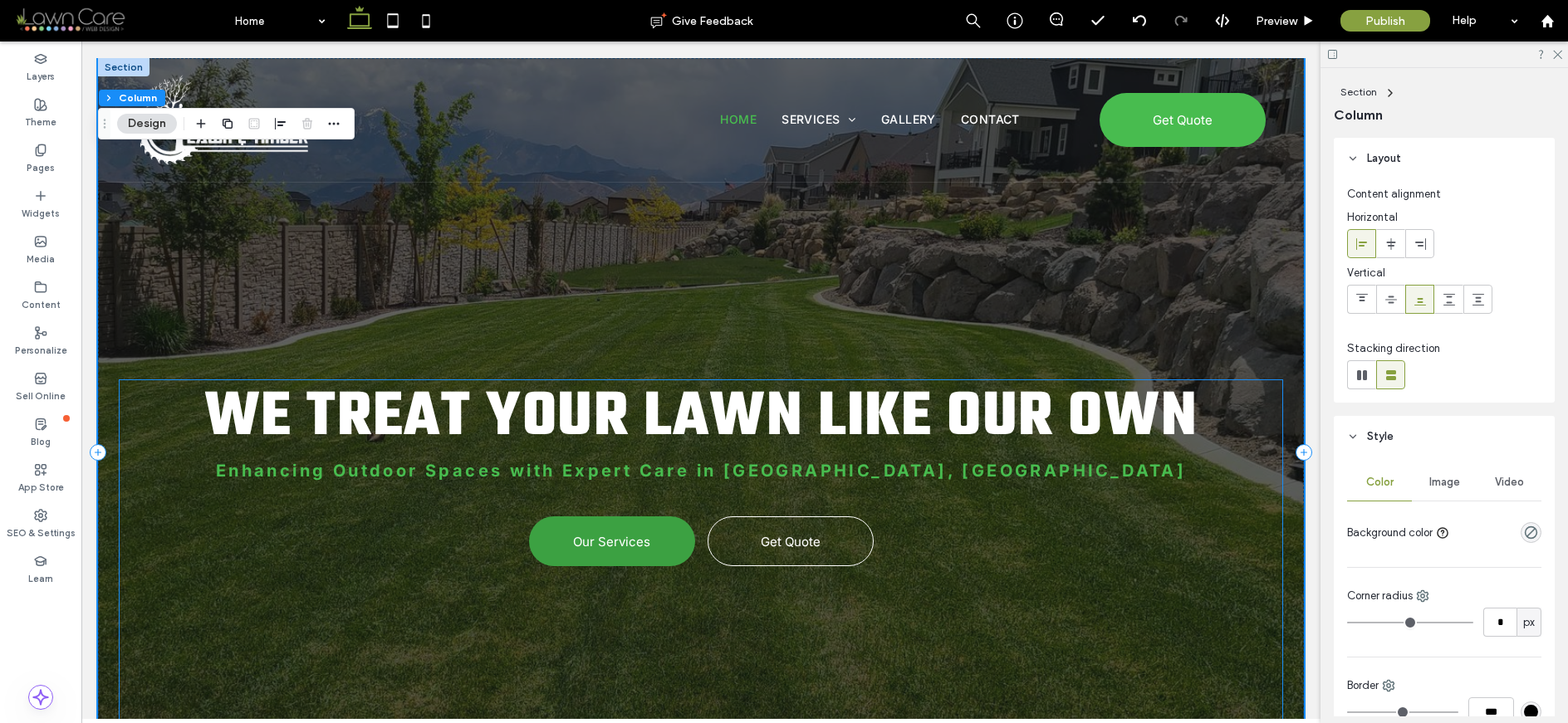
click at [626, 543] on span "Our Services" at bounding box center [611, 541] width 77 height 15
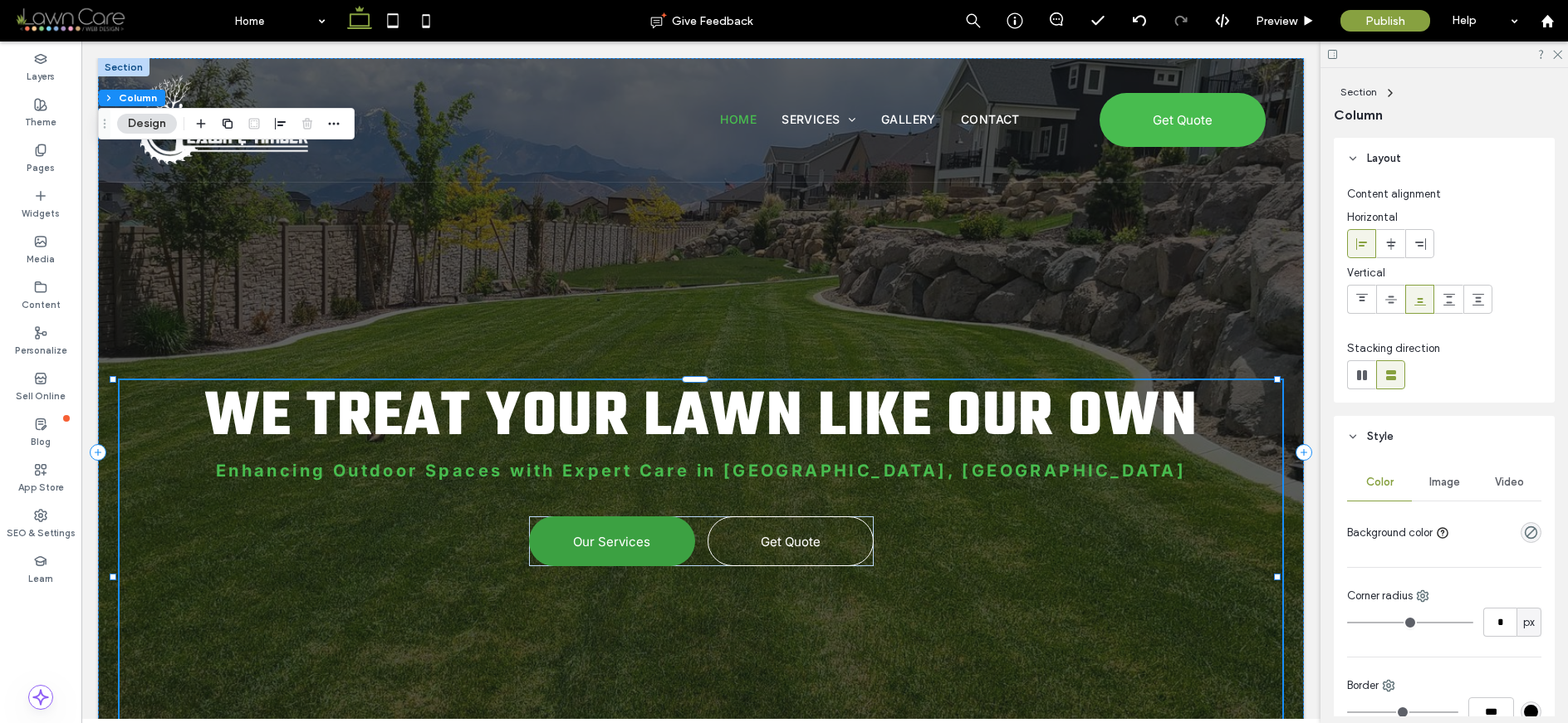
click at [626, 543] on span "Our Services" at bounding box center [611, 541] width 77 height 15
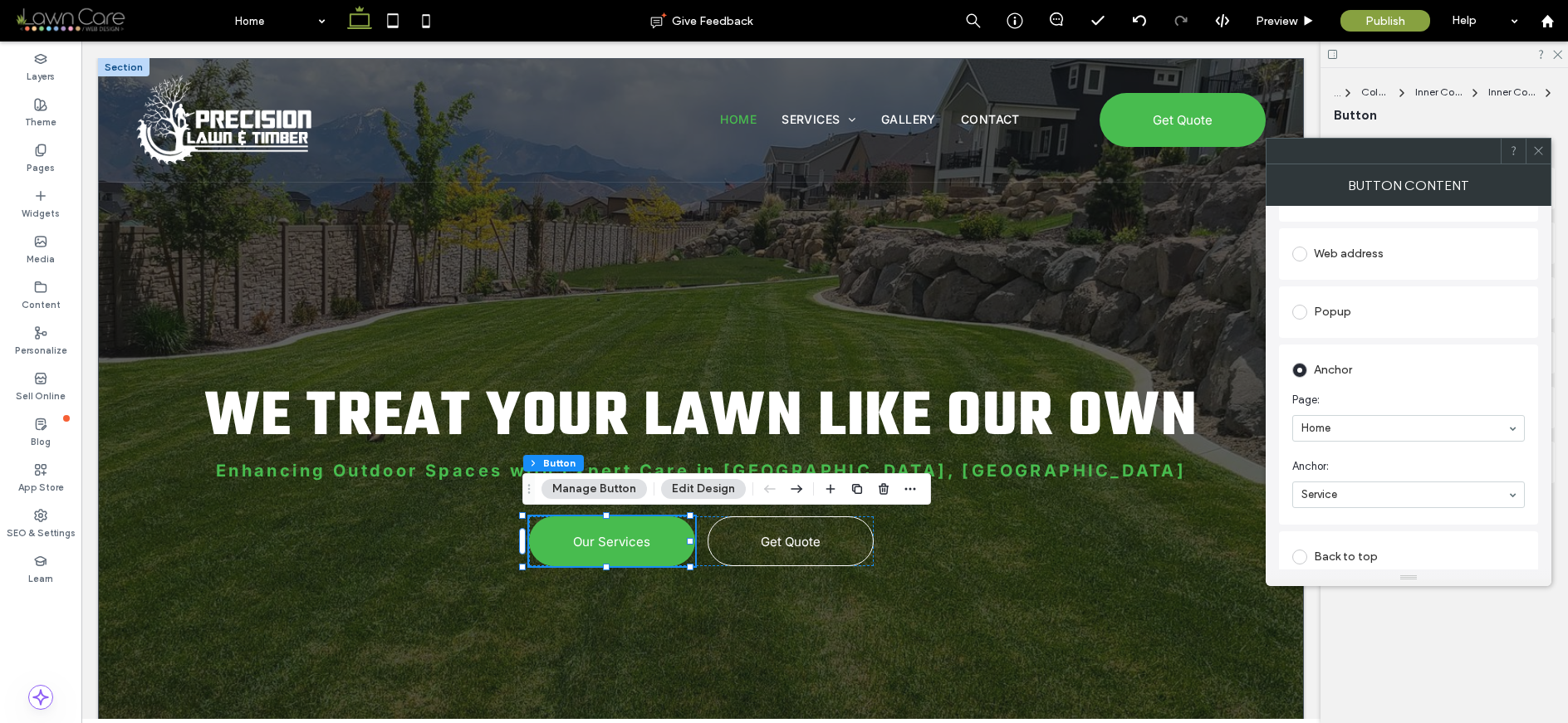
scroll to position [273, 0]
click at [1291, 153] on div at bounding box center [1537, 150] width 25 height 25
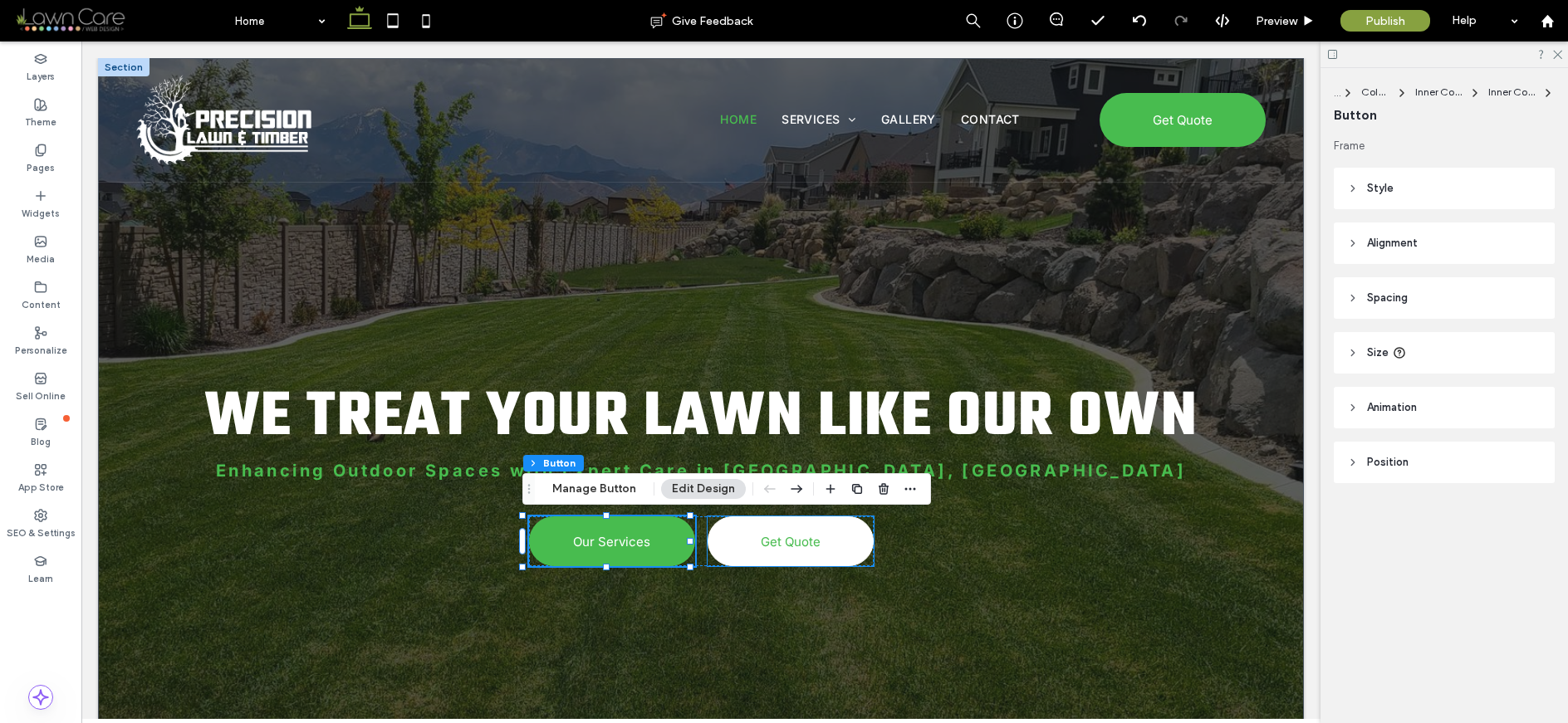
click at [800, 557] on link "Get Quote" at bounding box center [790, 541] width 166 height 50
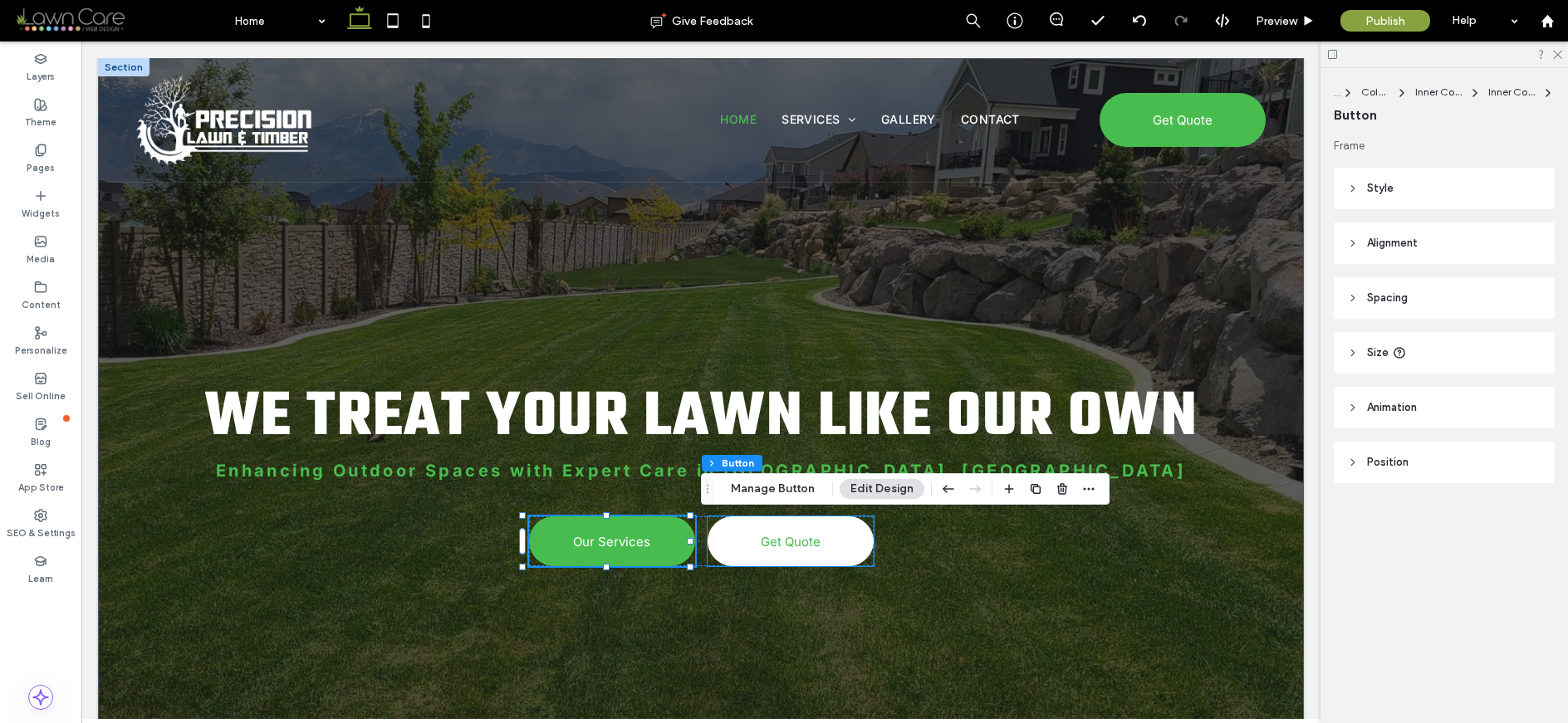
click at [800, 557] on div "Get Quote" at bounding box center [790, 541] width 166 height 50
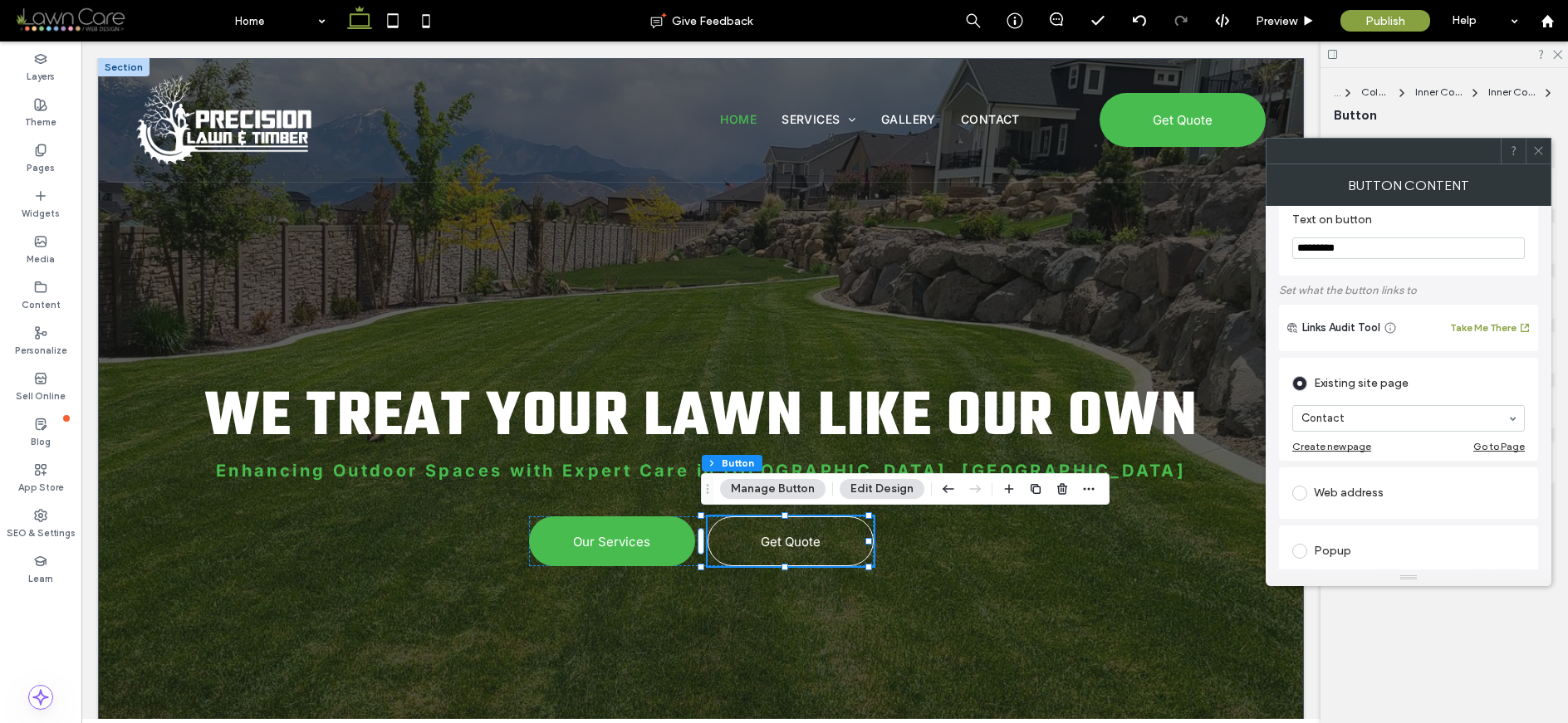
scroll to position [0, 0]
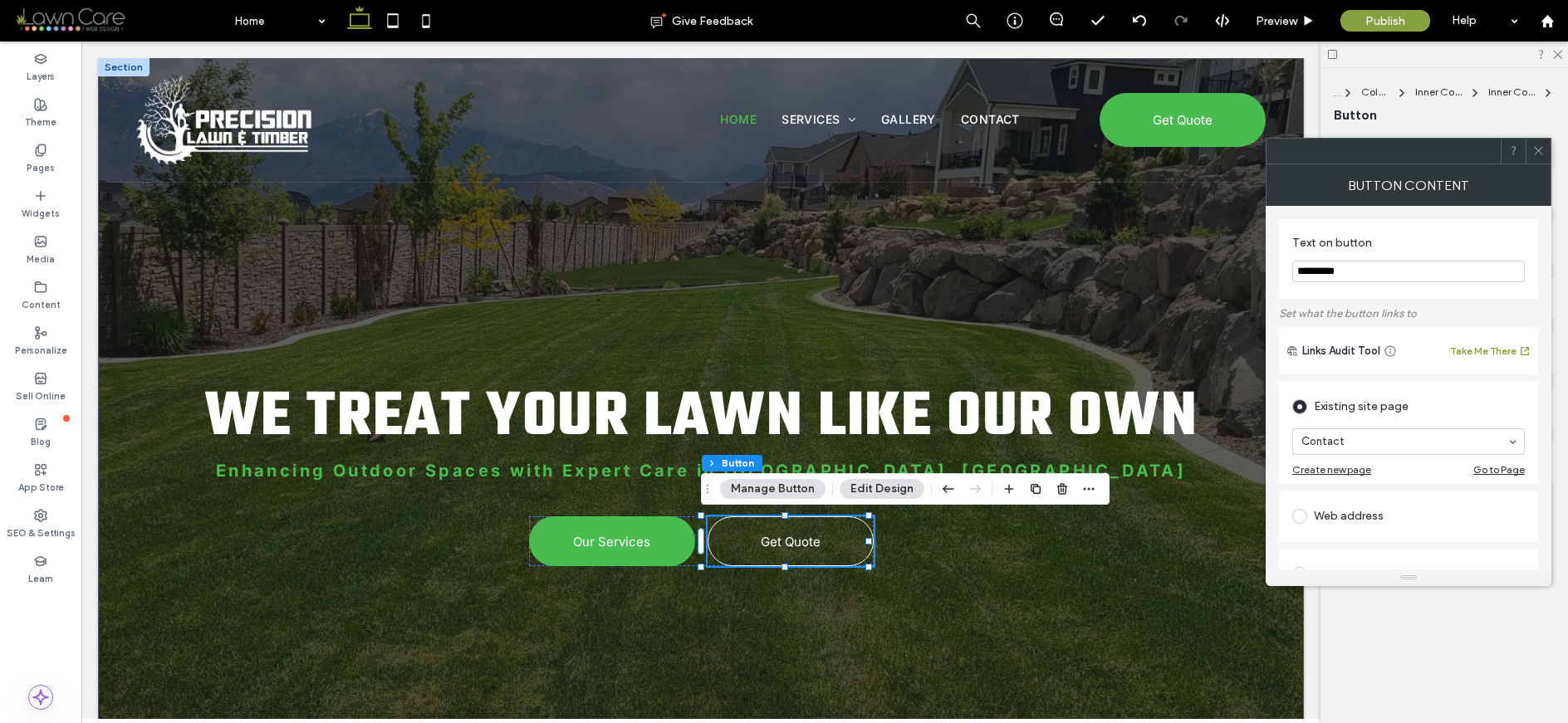
click at [1291, 155] on icon at bounding box center [1539, 151] width 13 height 13
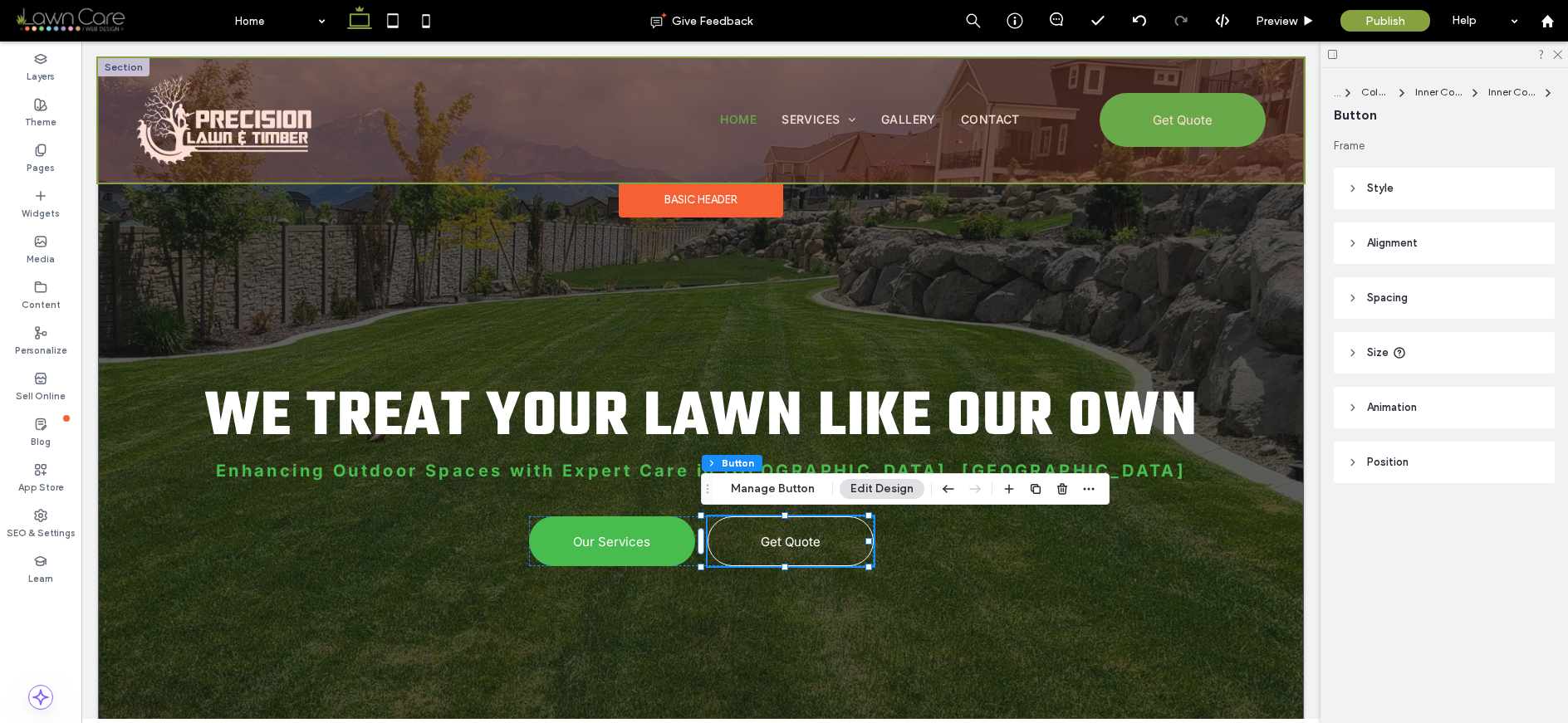
click at [1197, 127] on div at bounding box center [701, 120] width 1206 height 125
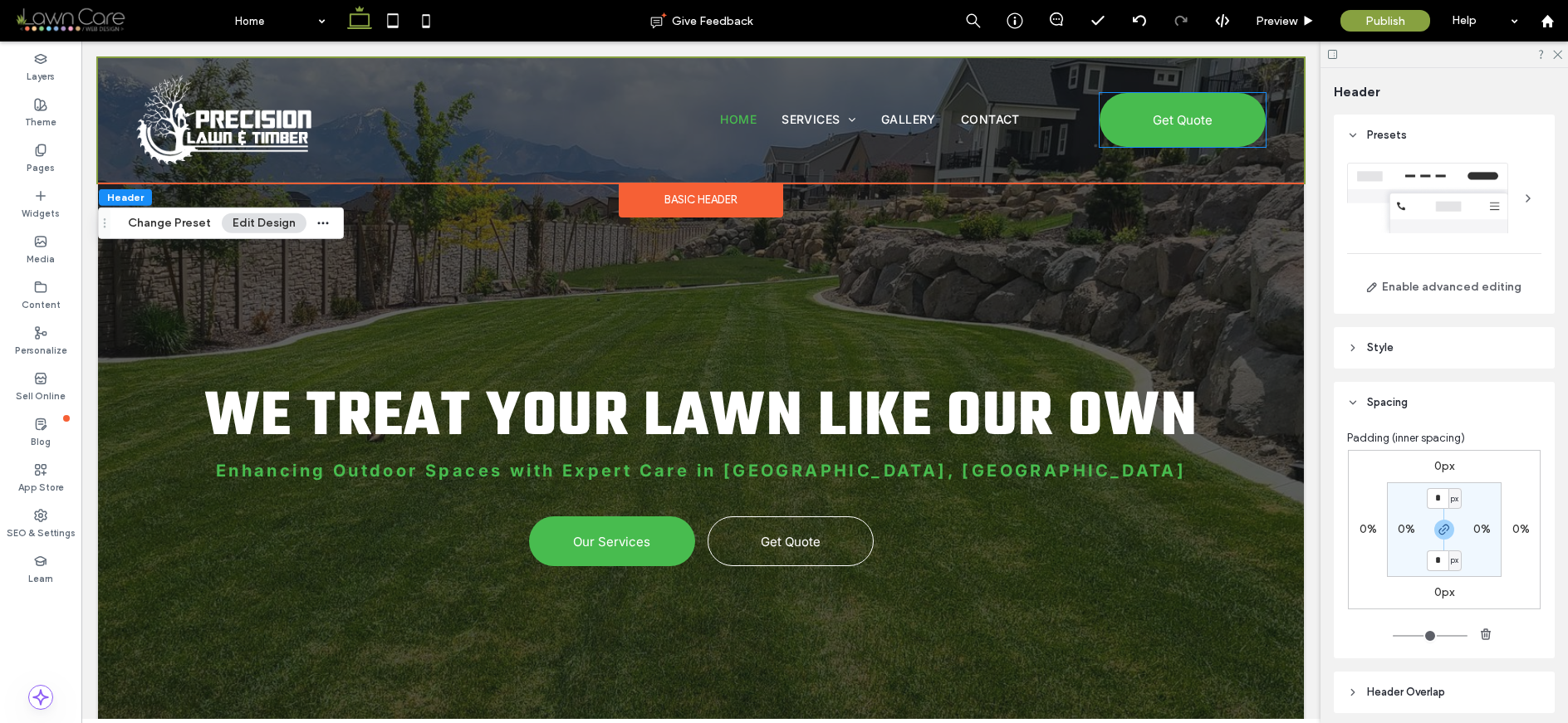
click at [1197, 127] on span "Get Quote" at bounding box center [1183, 120] width 60 height 33
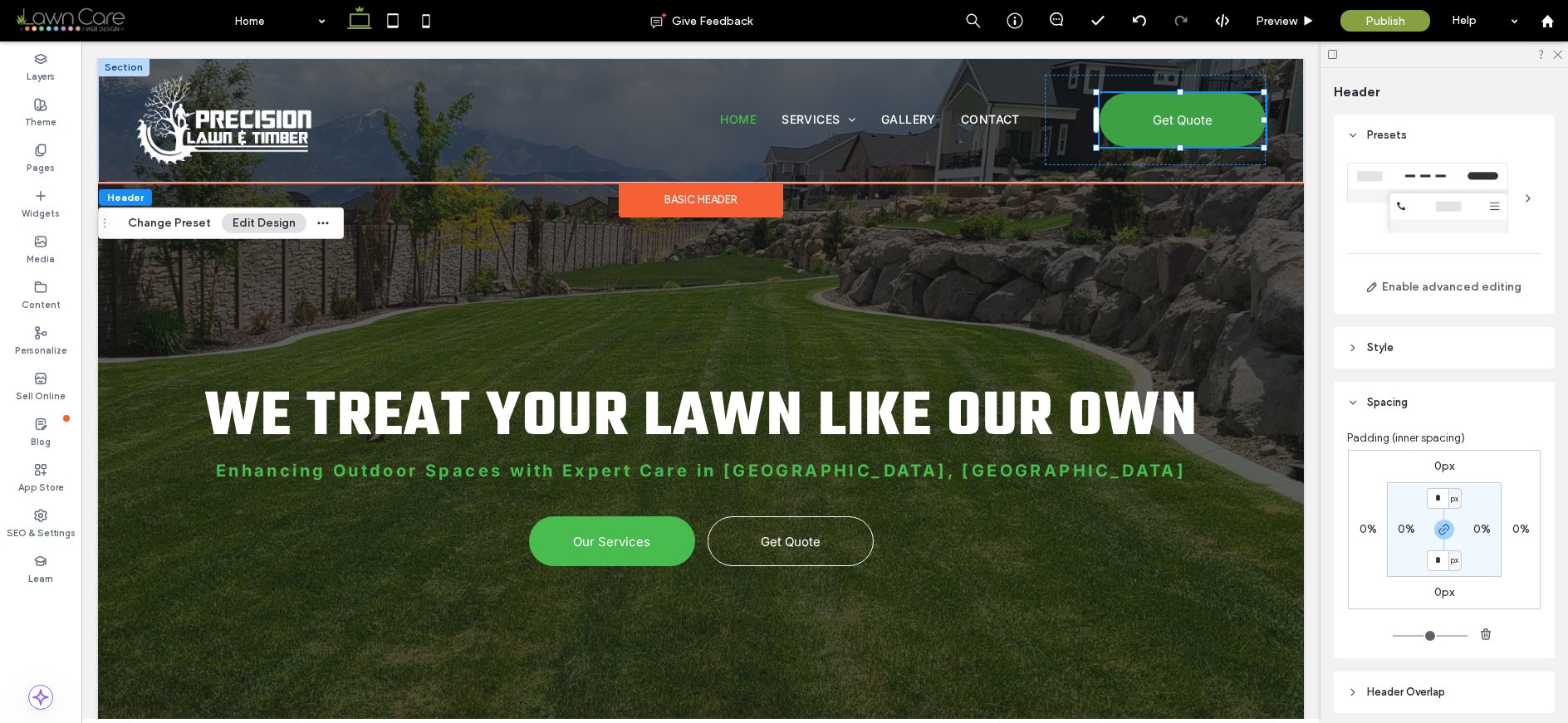
click at [1197, 127] on span "Get Quote" at bounding box center [1183, 120] width 60 height 33
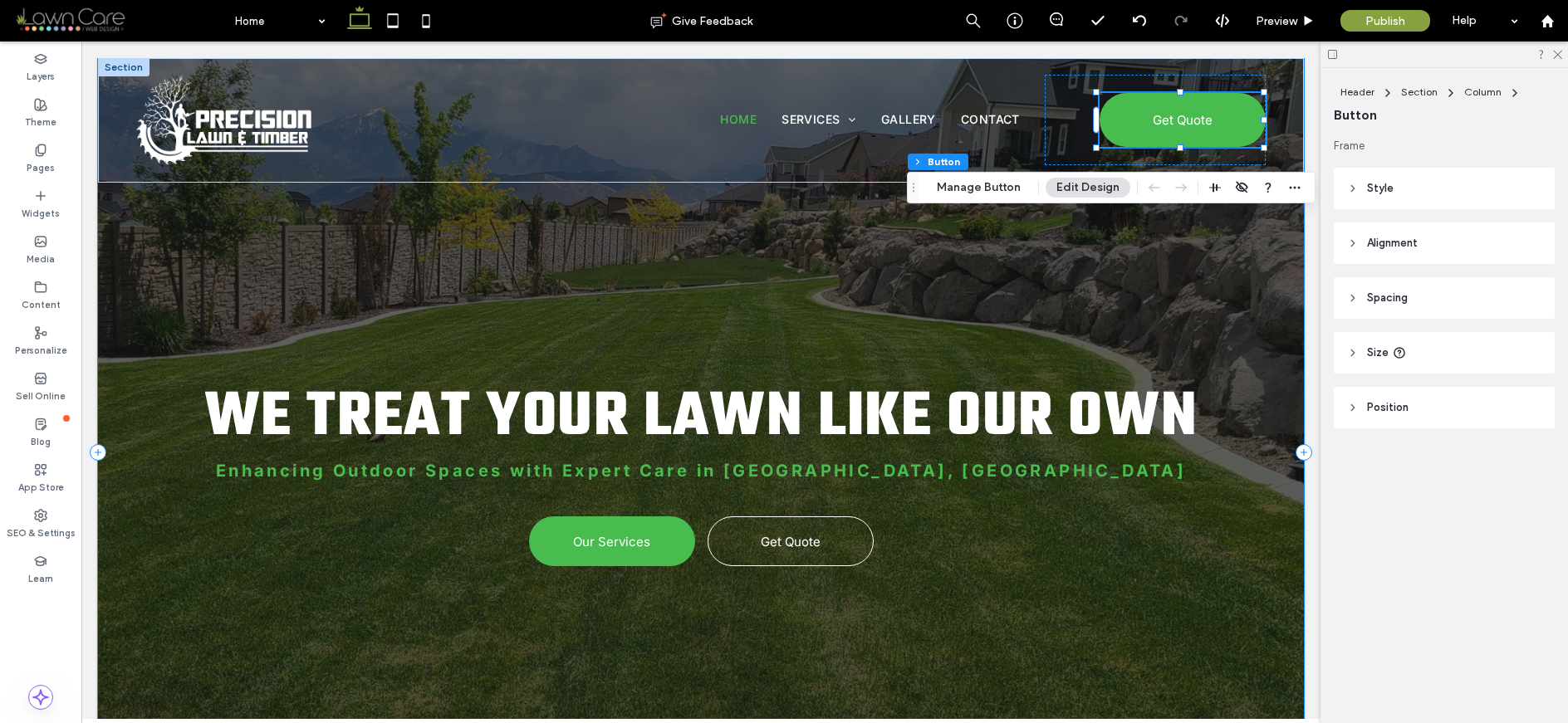
click at [1150, 238] on div "We Treat Your Lawn Like Our Own Enhancing Outdoor Spaces with Expert Care in Sa…" at bounding box center [701, 453] width 1206 height 789
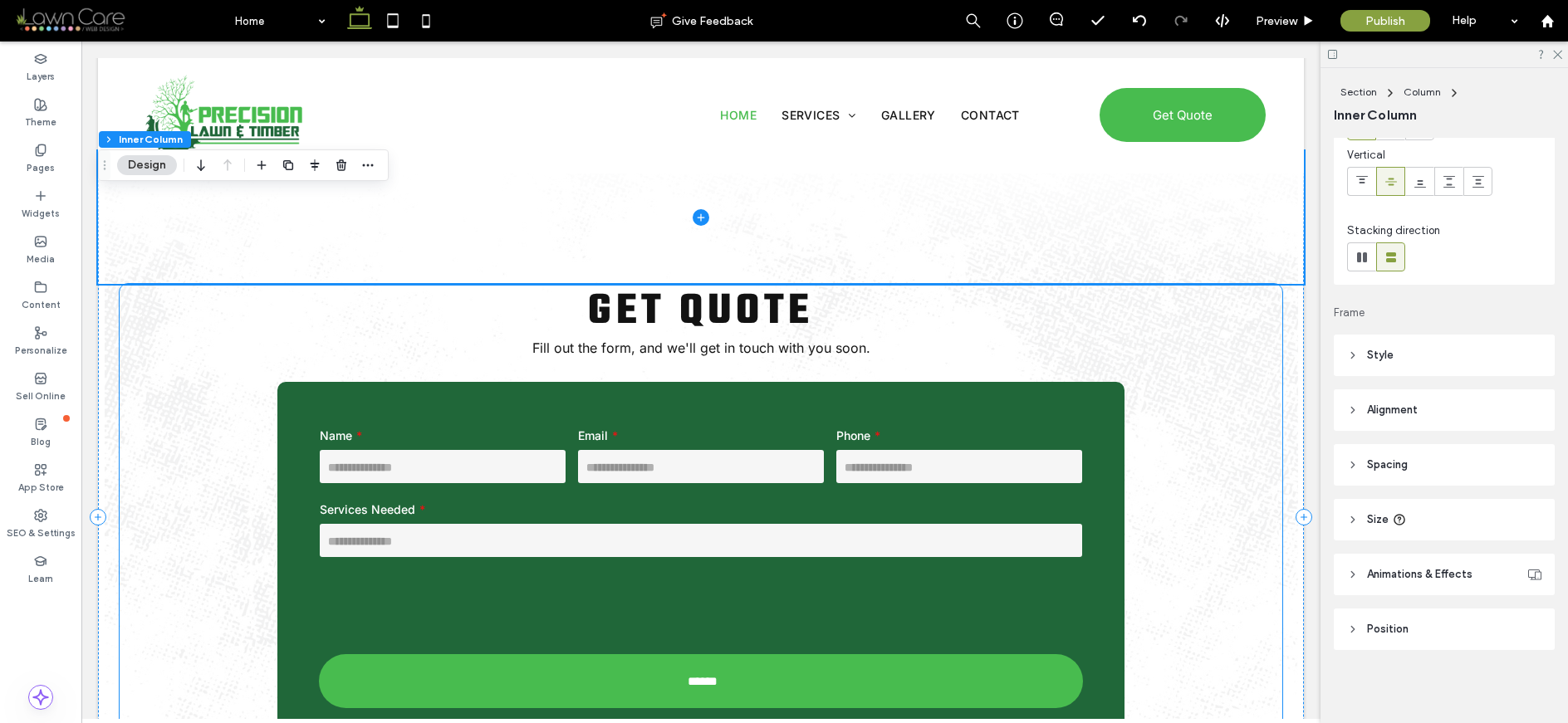
scroll to position [706, 0]
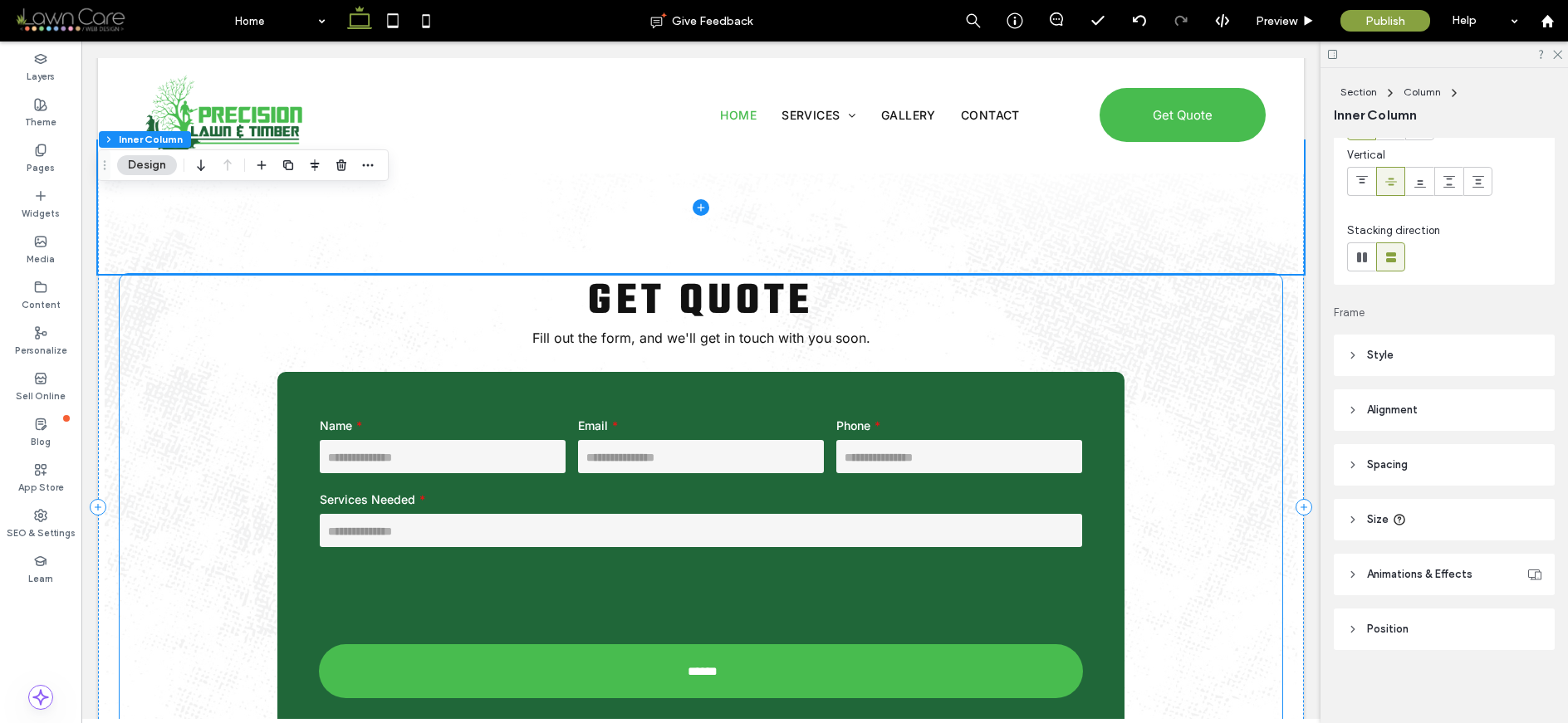
click at [1248, 448] on div "Get Quote Fill out the form, and we'll get in touch with you soon. Name Email P…" at bounding box center [700, 507] width 1163 height 466
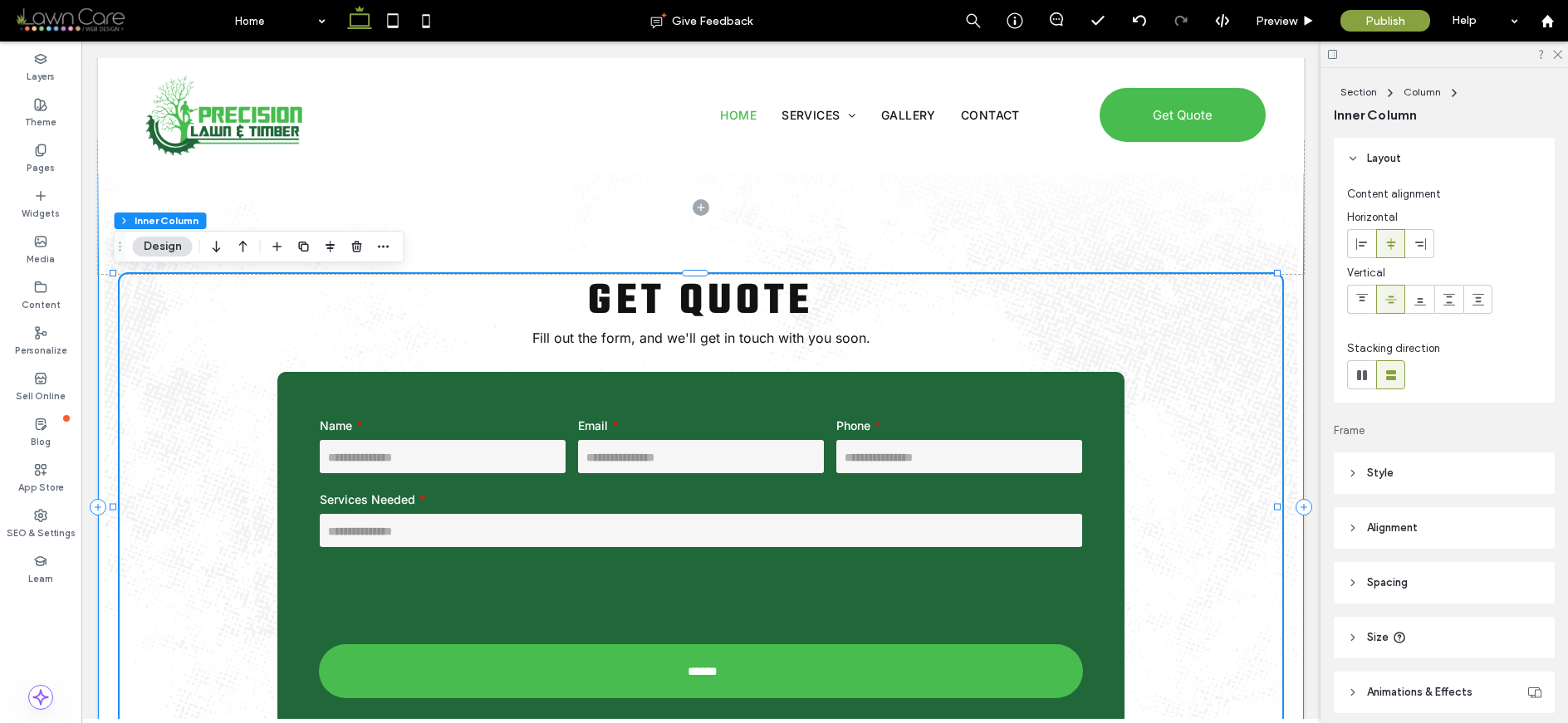
click at [1282, 393] on div "Get Quote Fill out the form, and we'll get in touch with you soon. Name Email P…" at bounding box center [701, 506] width 1206 height 731
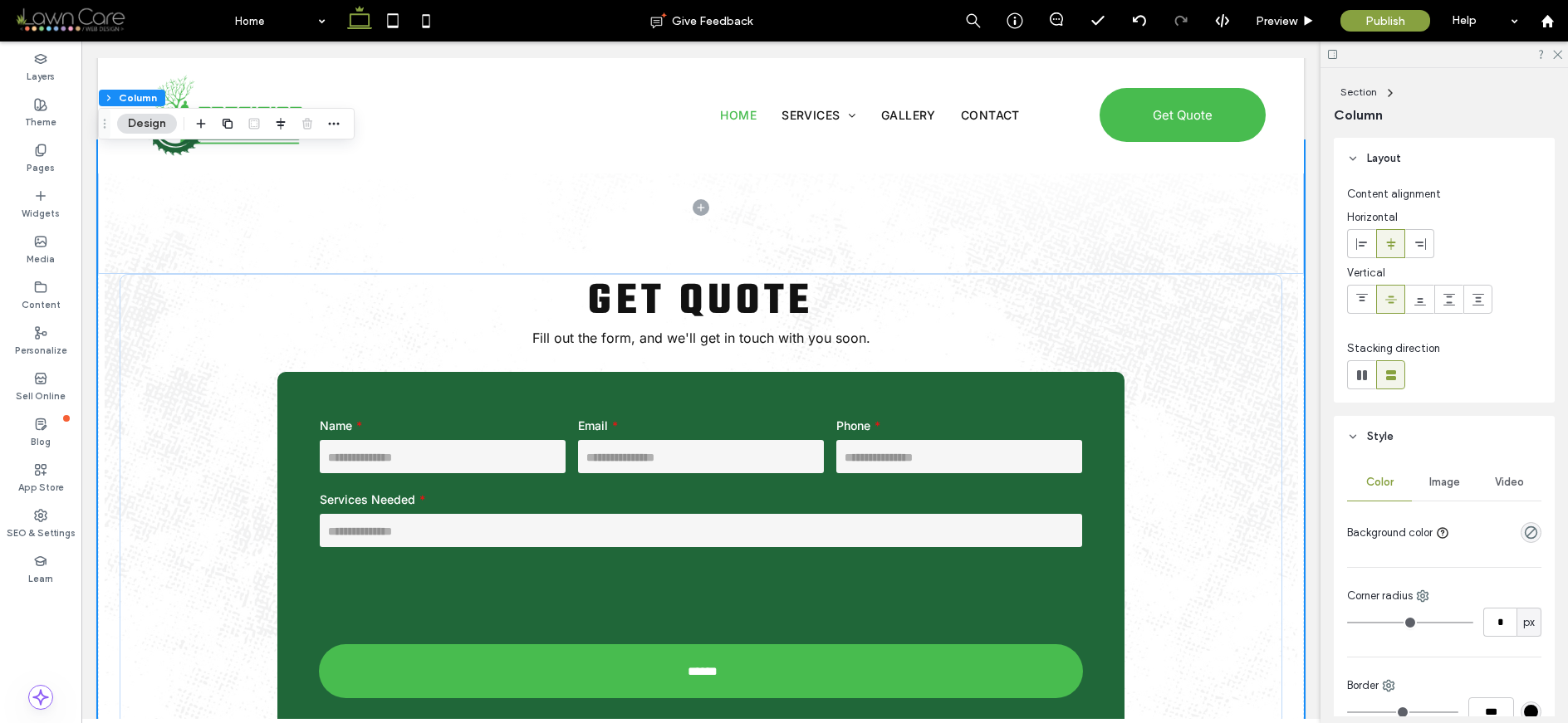
click at [1291, 80] on div "Section Column" at bounding box center [1444, 103] width 221 height 70
click at [1291, 86] on span "Section" at bounding box center [1359, 92] width 36 height 13
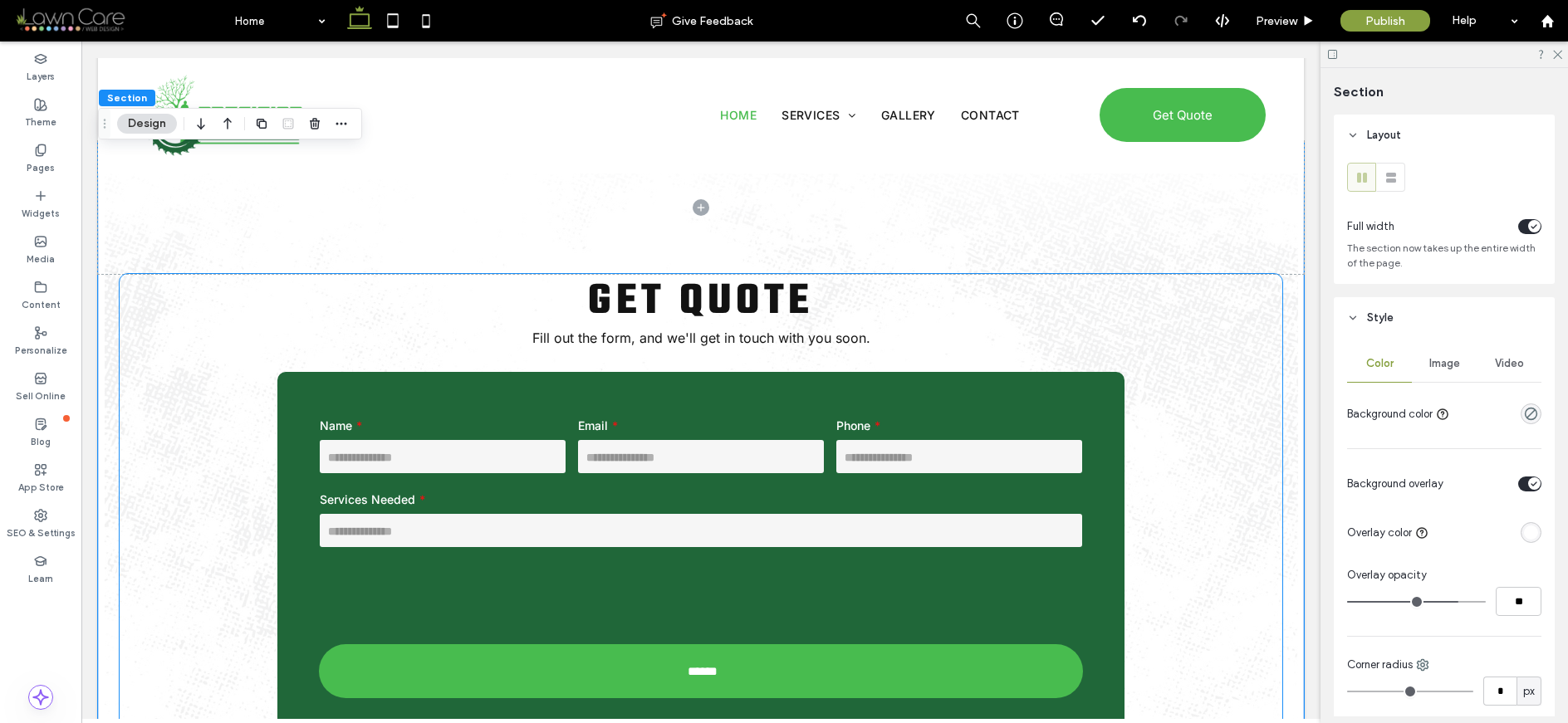
click at [744, 304] on strong "Get Quote" at bounding box center [701, 301] width 226 height 66
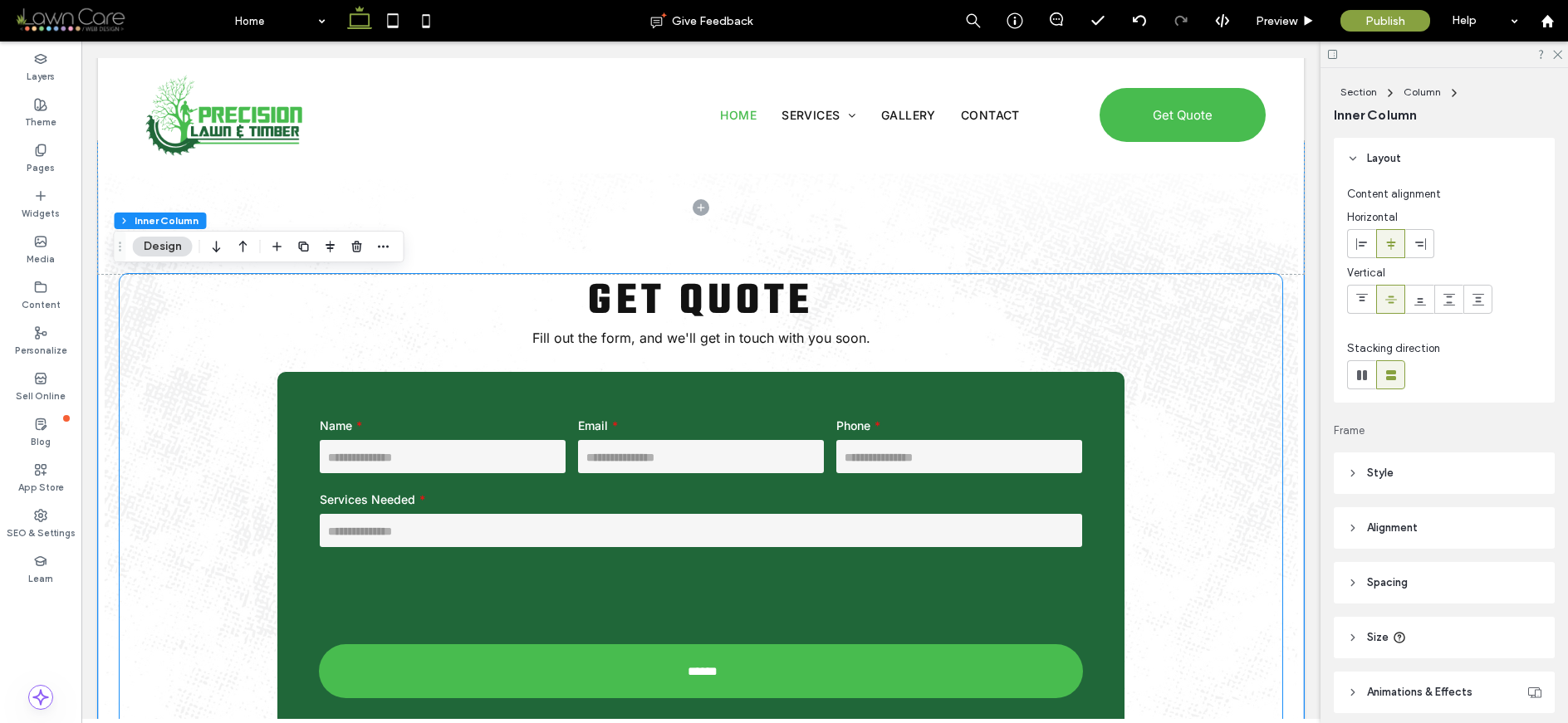
click at [744, 304] on strong "Get Quote" at bounding box center [701, 301] width 226 height 66
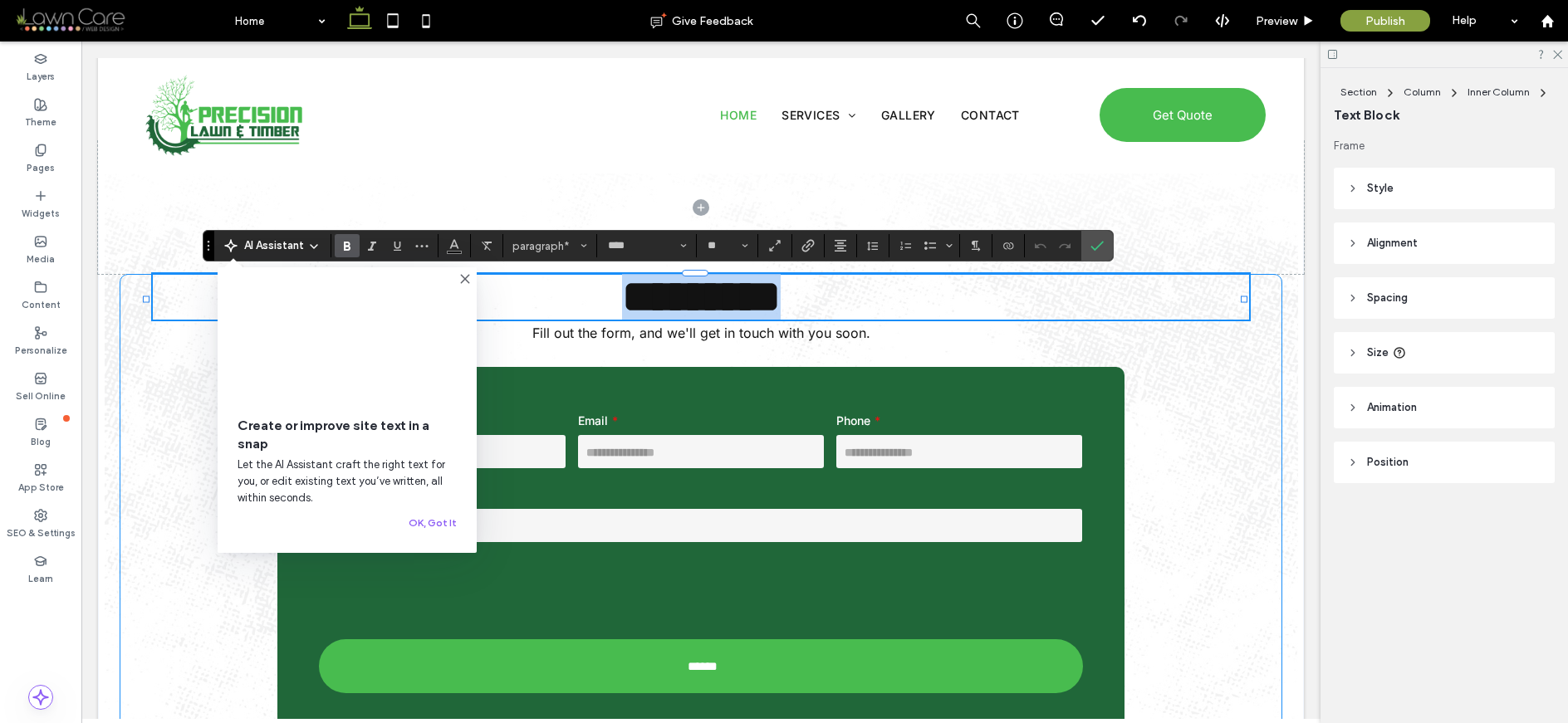
click at [681, 301] on strong "*********" at bounding box center [701, 297] width 158 height 46
click at [1105, 249] on label "Confirm" at bounding box center [1096, 246] width 25 height 30
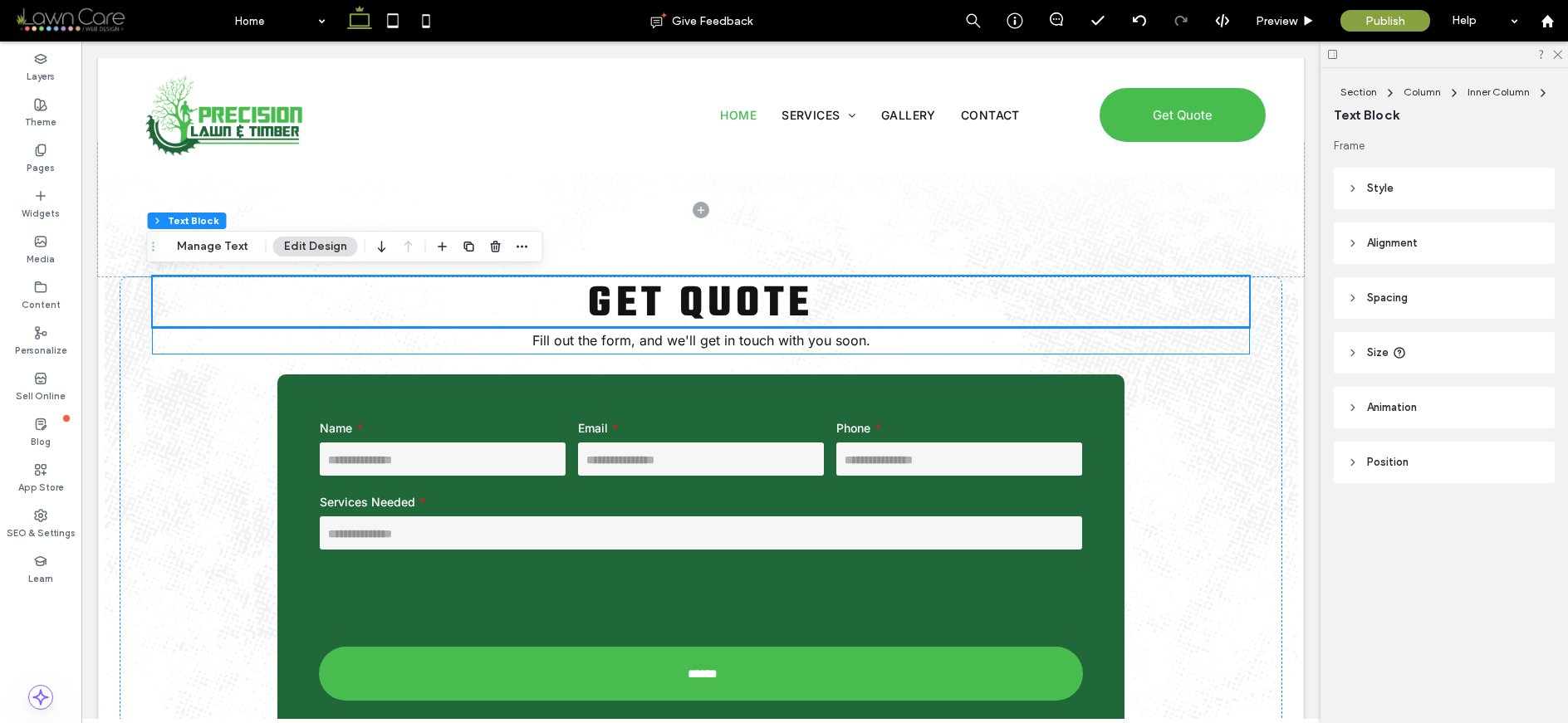
scroll to position [702, 0]
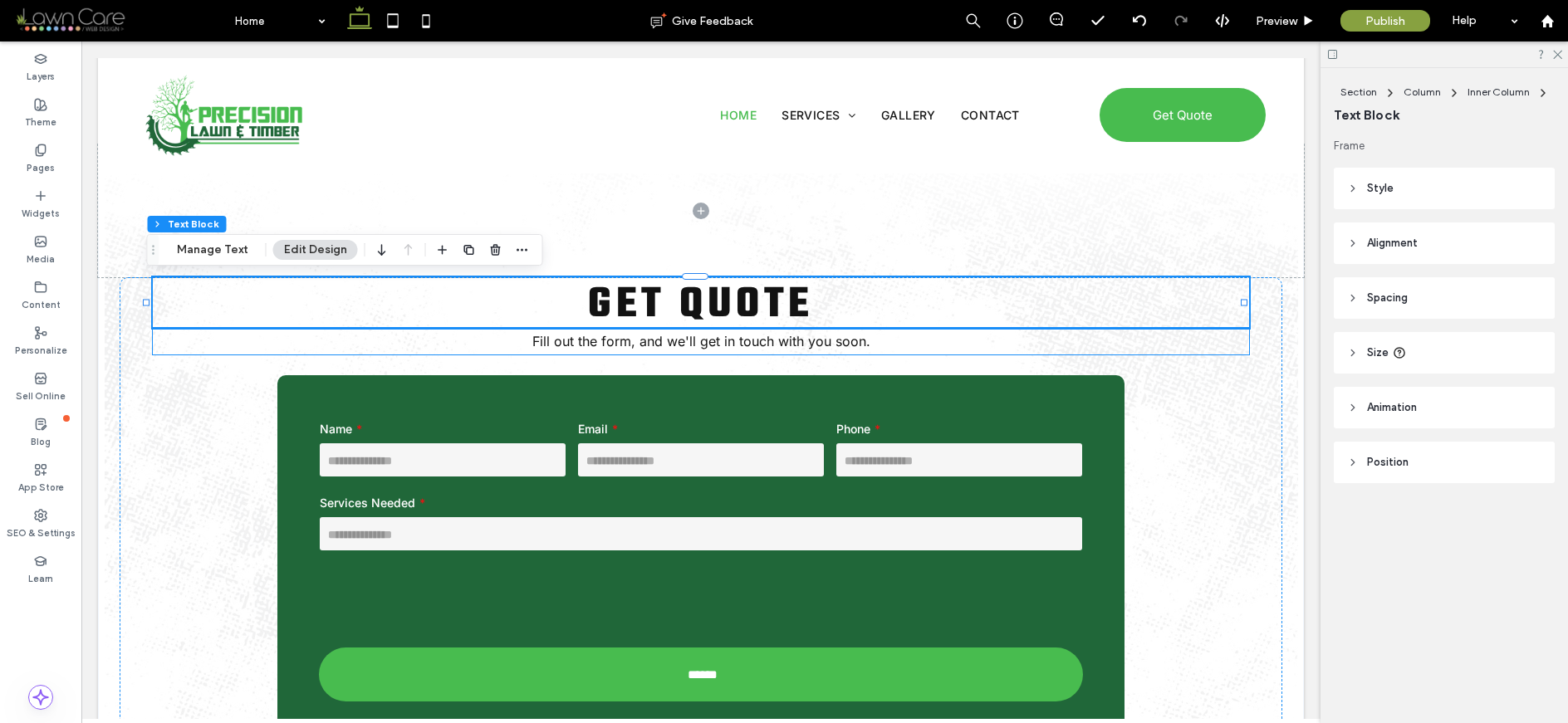
click at [772, 335] on span "Fill out the form, and we'll get in touch with you soon." at bounding box center [701, 341] width 338 height 16
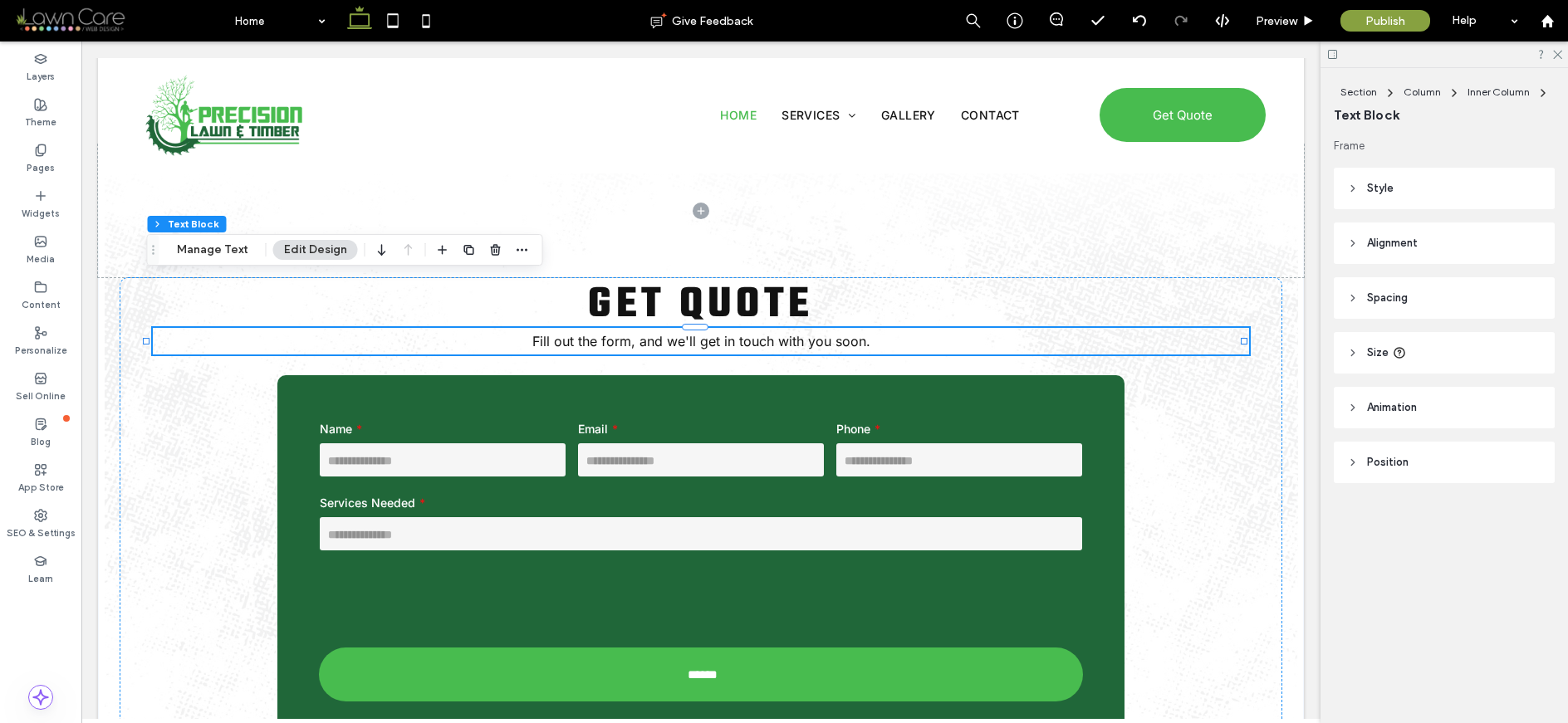
click at [772, 335] on span "Fill out the form, and we'll get in touch with you soon." at bounding box center [701, 341] width 338 height 16
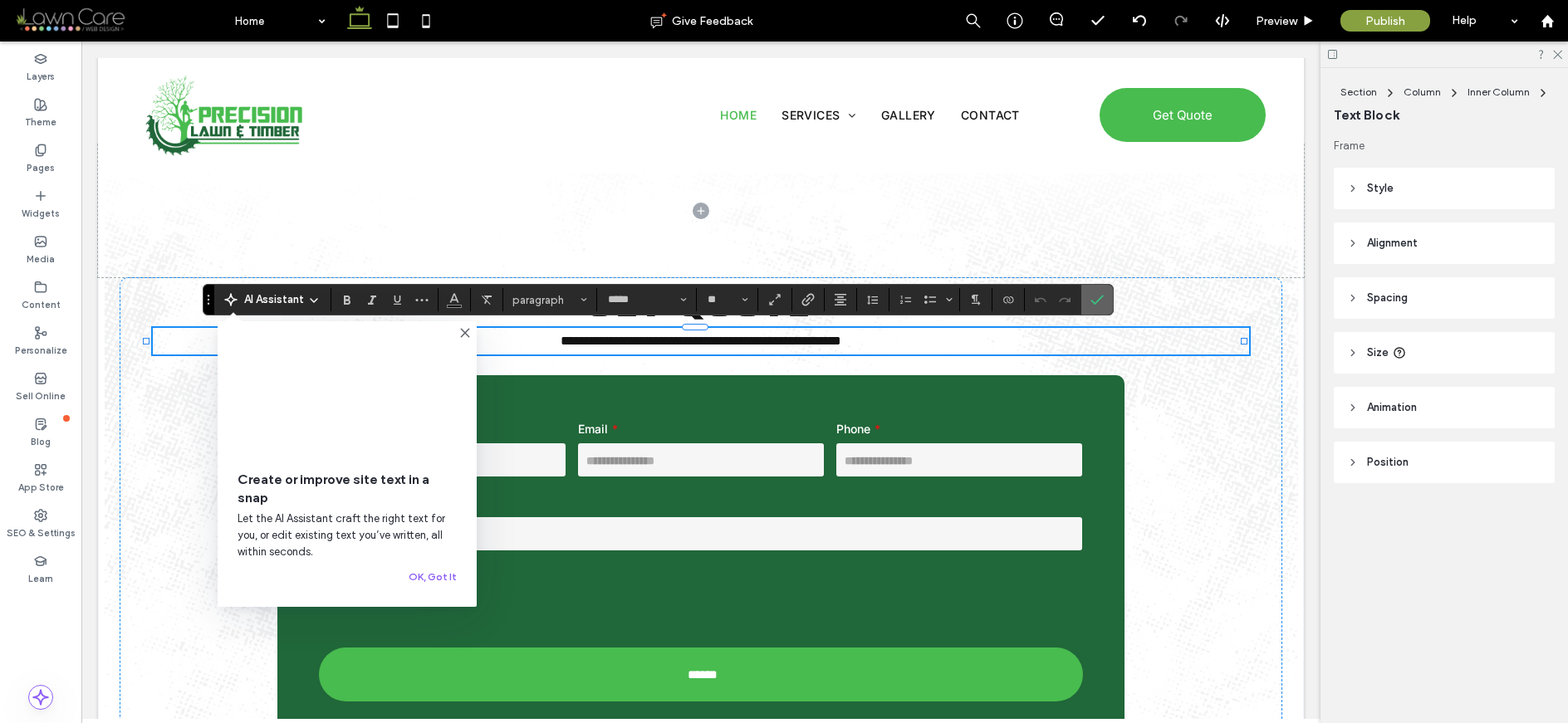
click at [1105, 297] on label "Confirm" at bounding box center [1096, 300] width 25 height 30
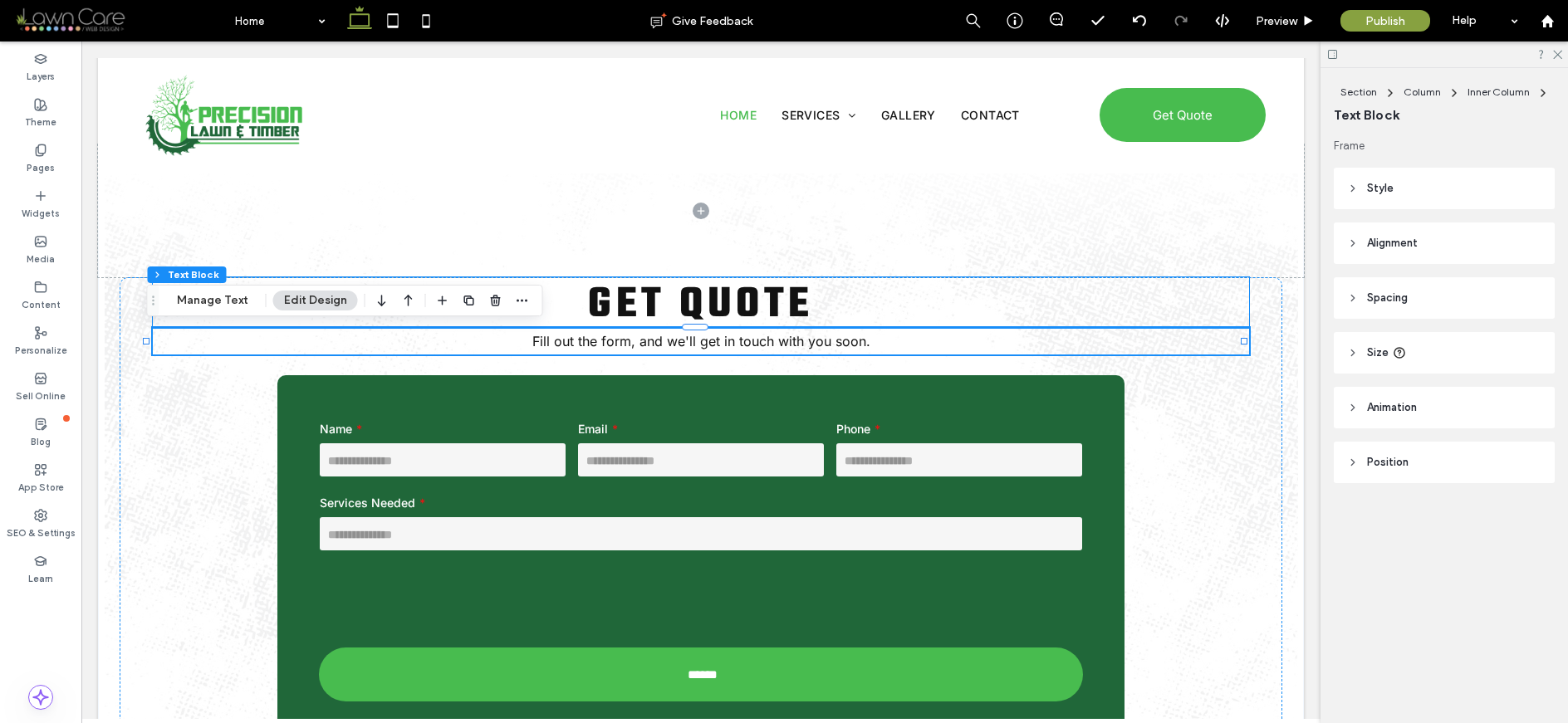
click at [1113, 279] on p "Get Quote" at bounding box center [701, 303] width 1096 height 51
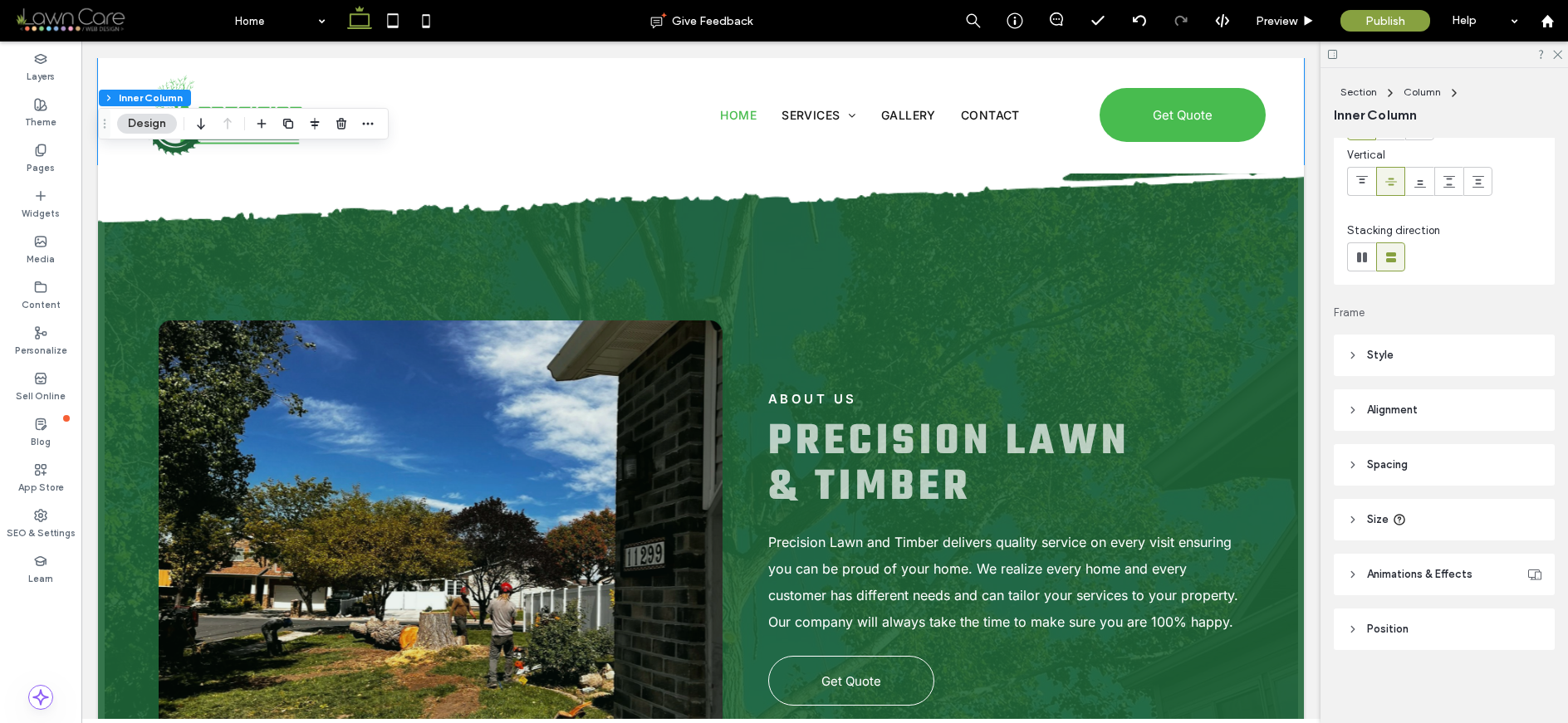
scroll to position [1071, 0]
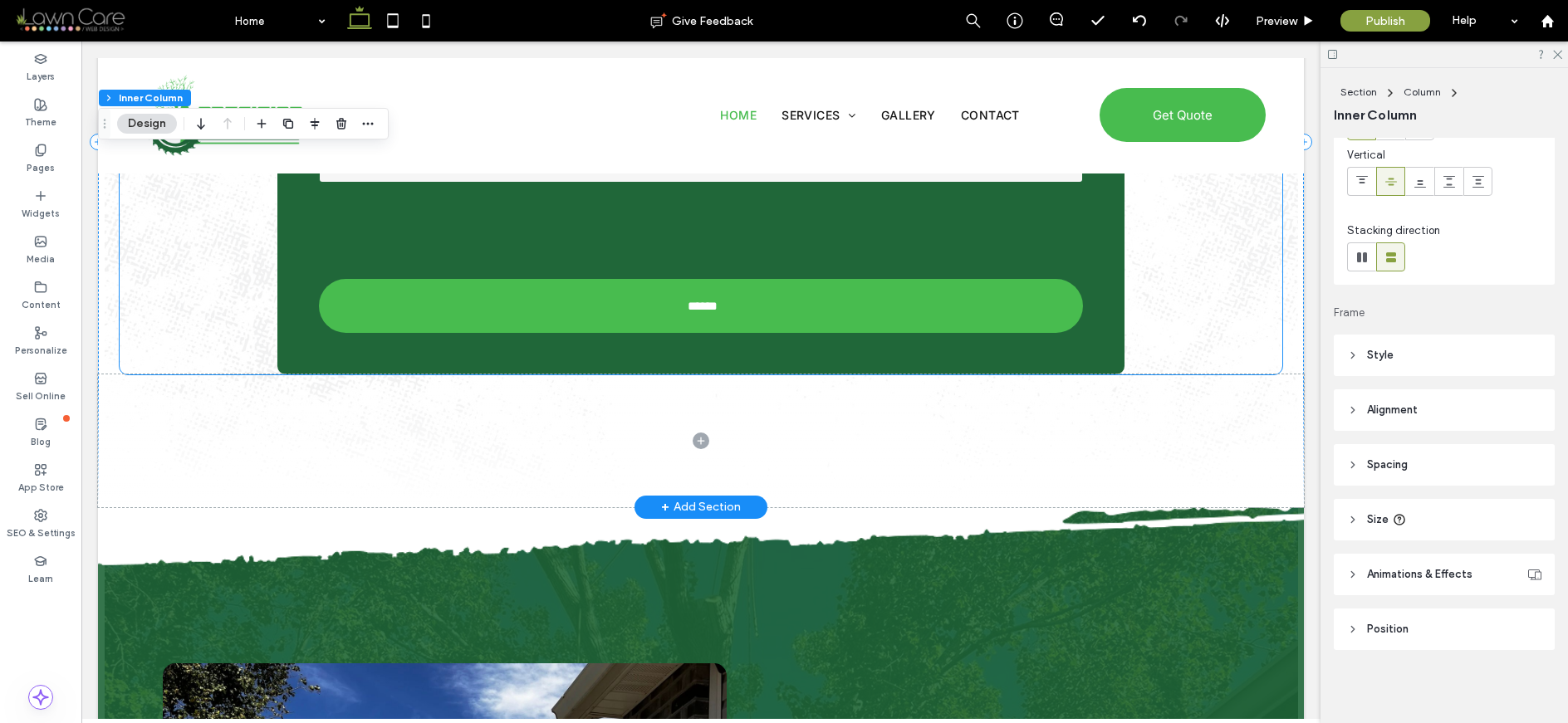
click at [1081, 262] on div "Name Email Phone Services Needed ****** Thank you for contacting us. We will ge…" at bounding box center [700, 190] width 846 height 368
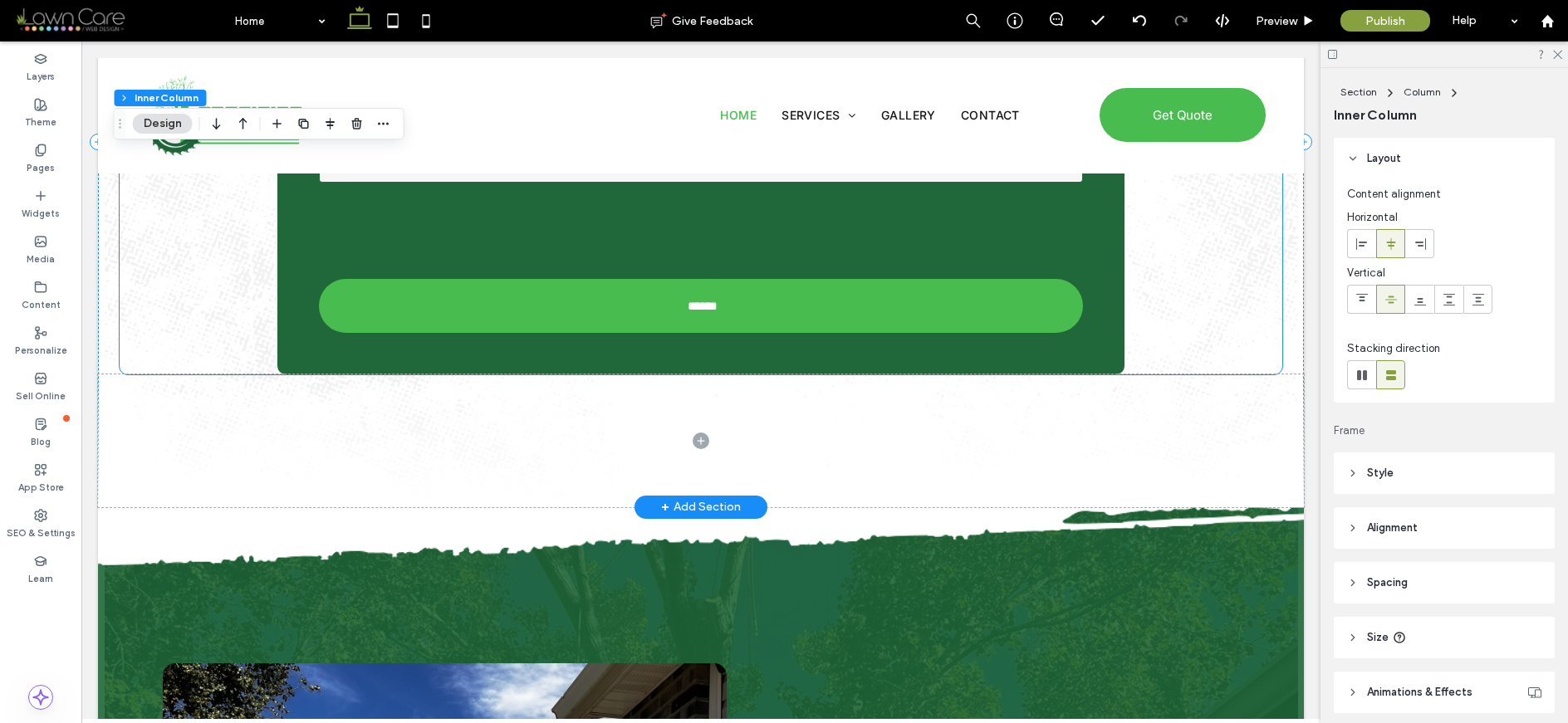
click at [1081, 262] on div "Name Email Phone Services Needed ****** Thank you for contacting us. We will ge…" at bounding box center [700, 190] width 846 height 368
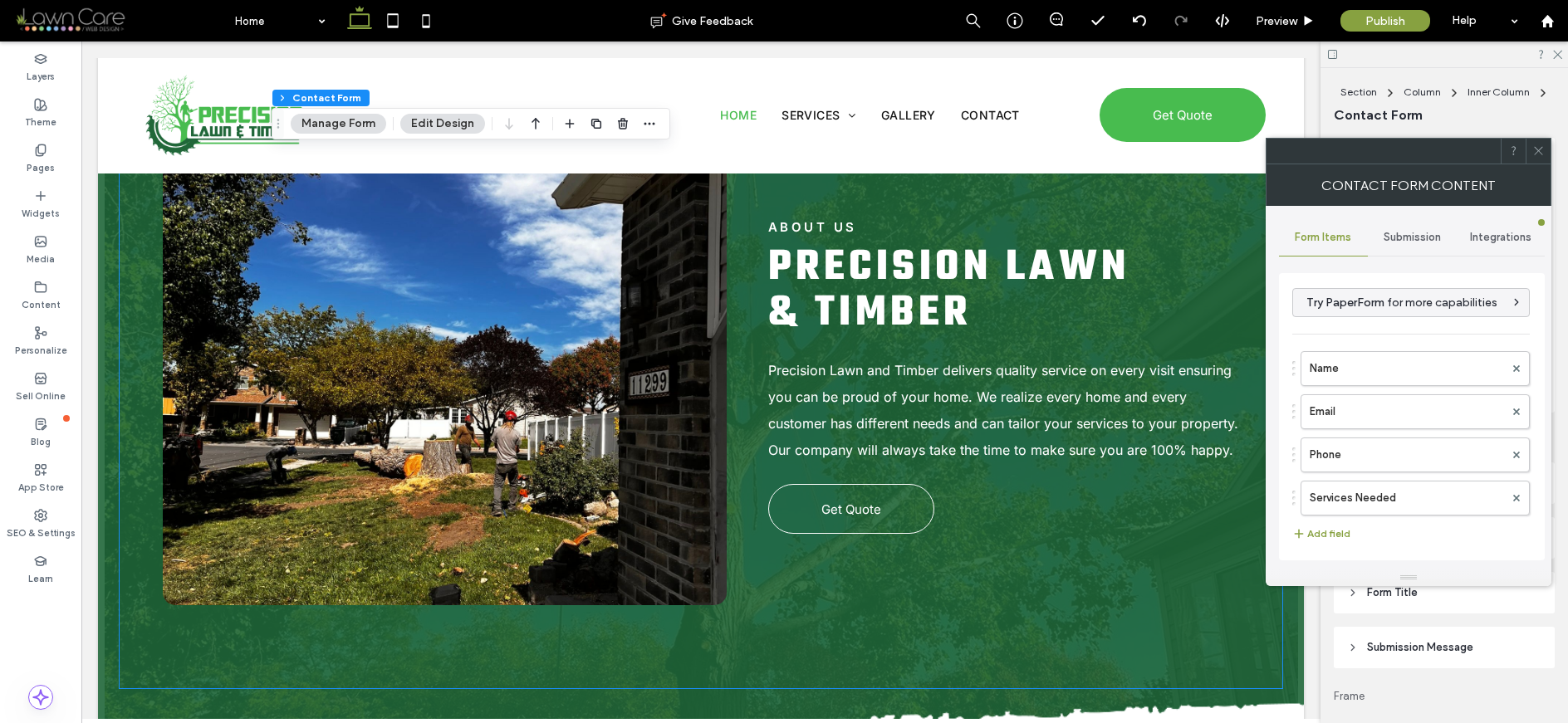
scroll to position [1820, 0]
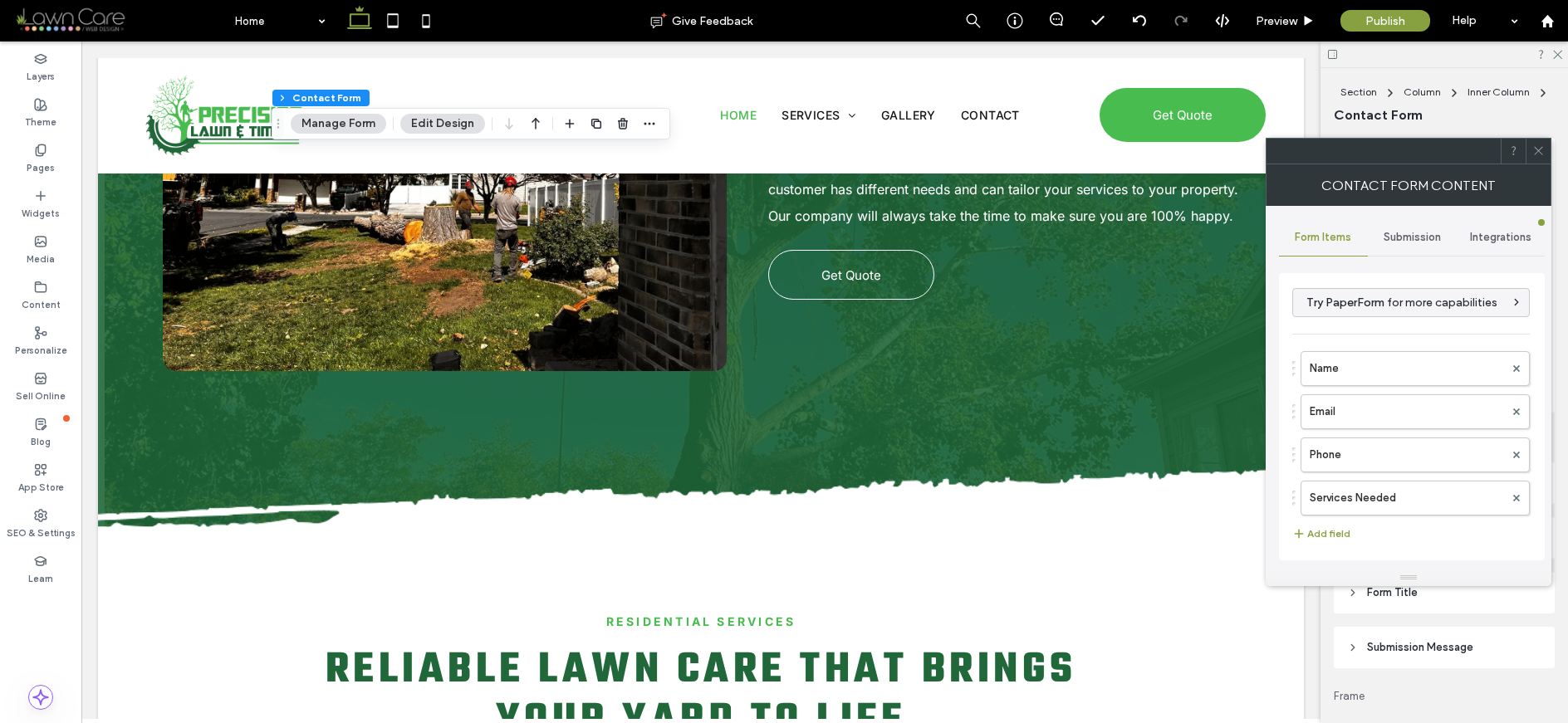
click at [1291, 237] on span "Submission" at bounding box center [1411, 238] width 57 height 14
click at [1291, 306] on label "New submission notification" at bounding box center [1411, 315] width 221 height 33
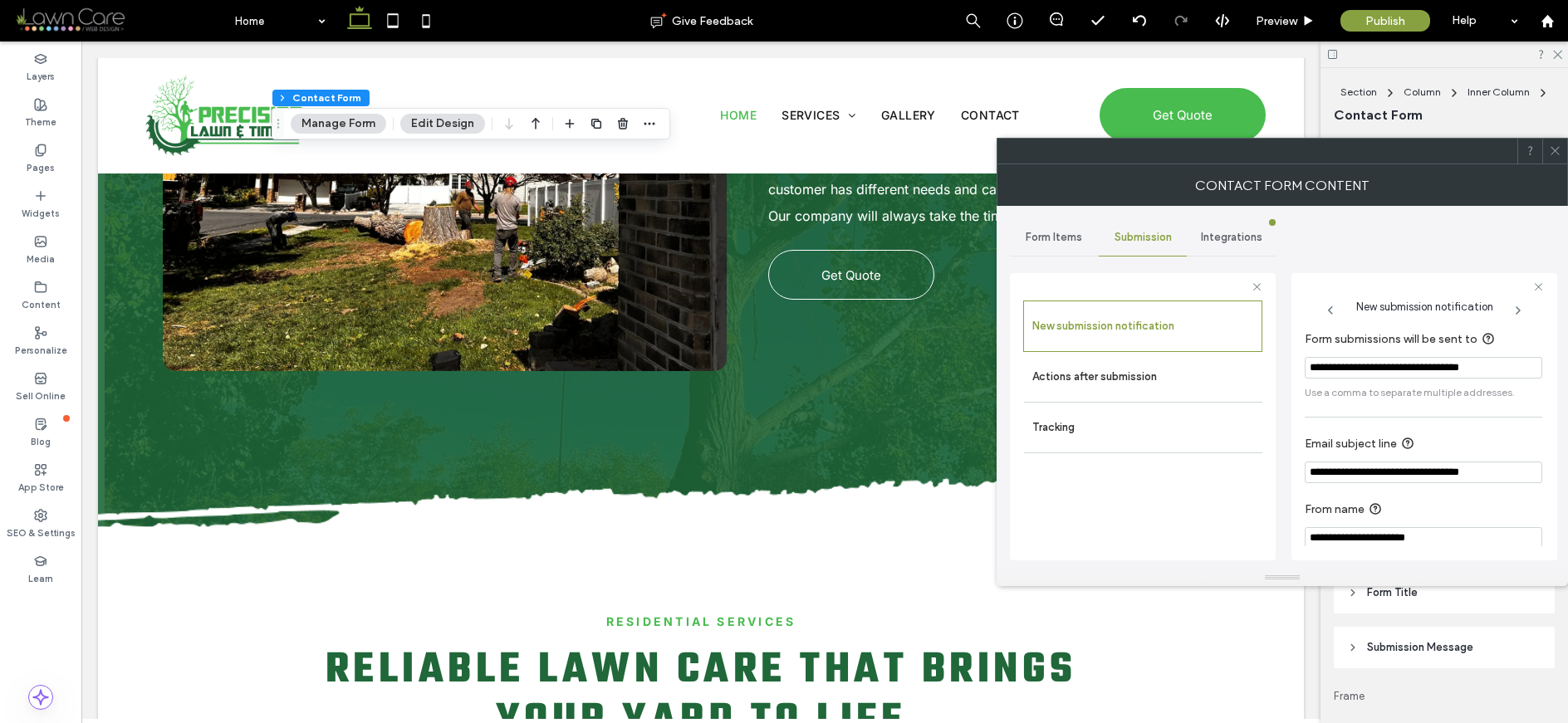
scroll to position [15, 0]
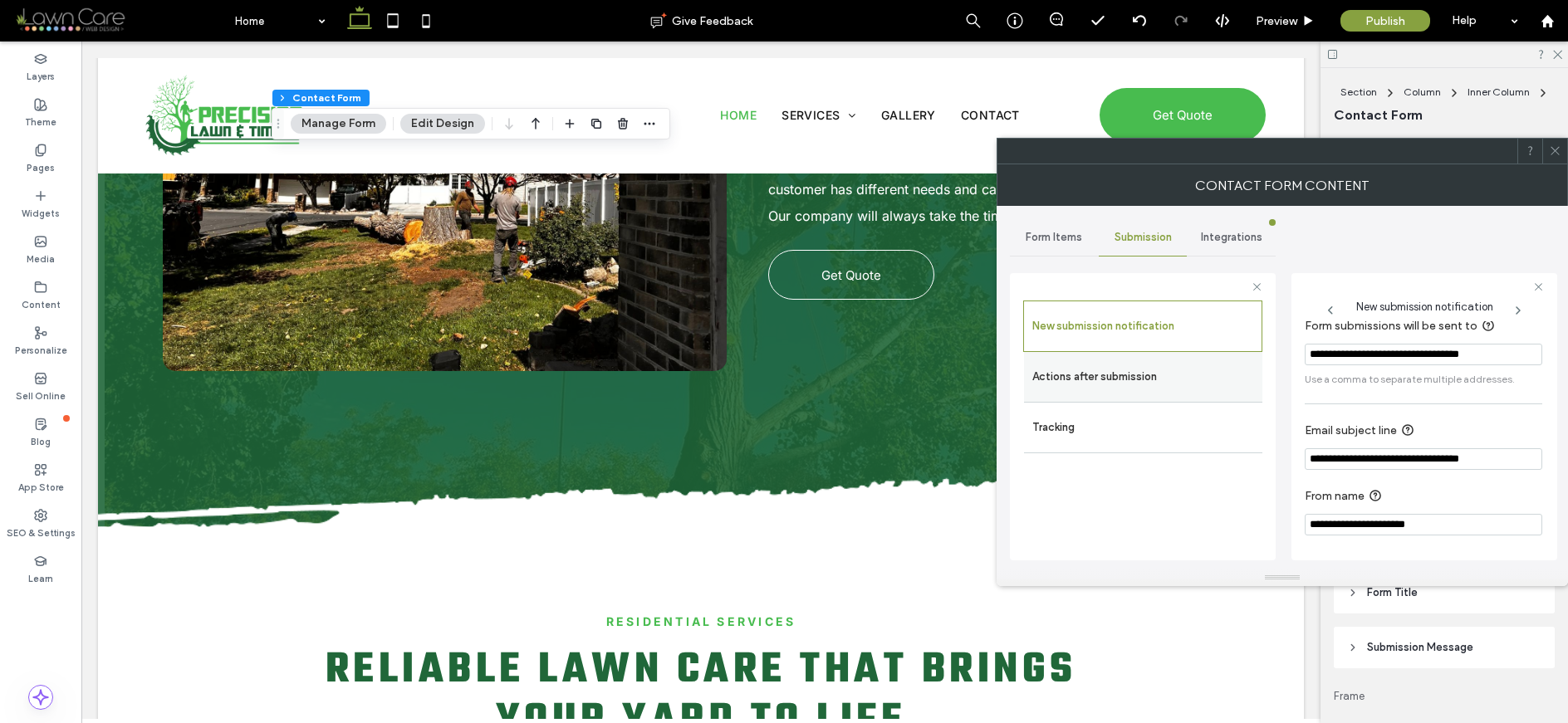
click at [1100, 363] on label "Actions after submission" at bounding box center [1143, 377] width 221 height 33
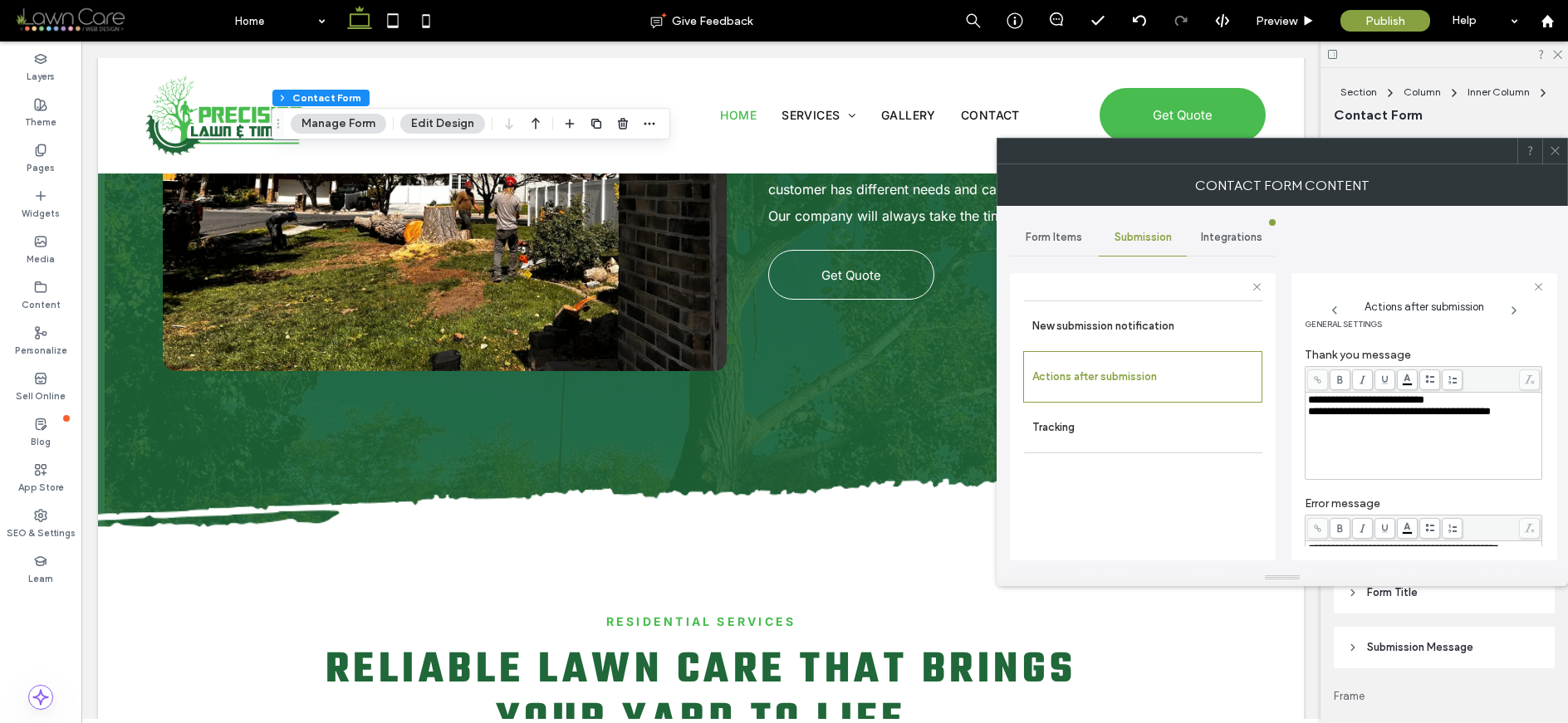
scroll to position [0, 0]
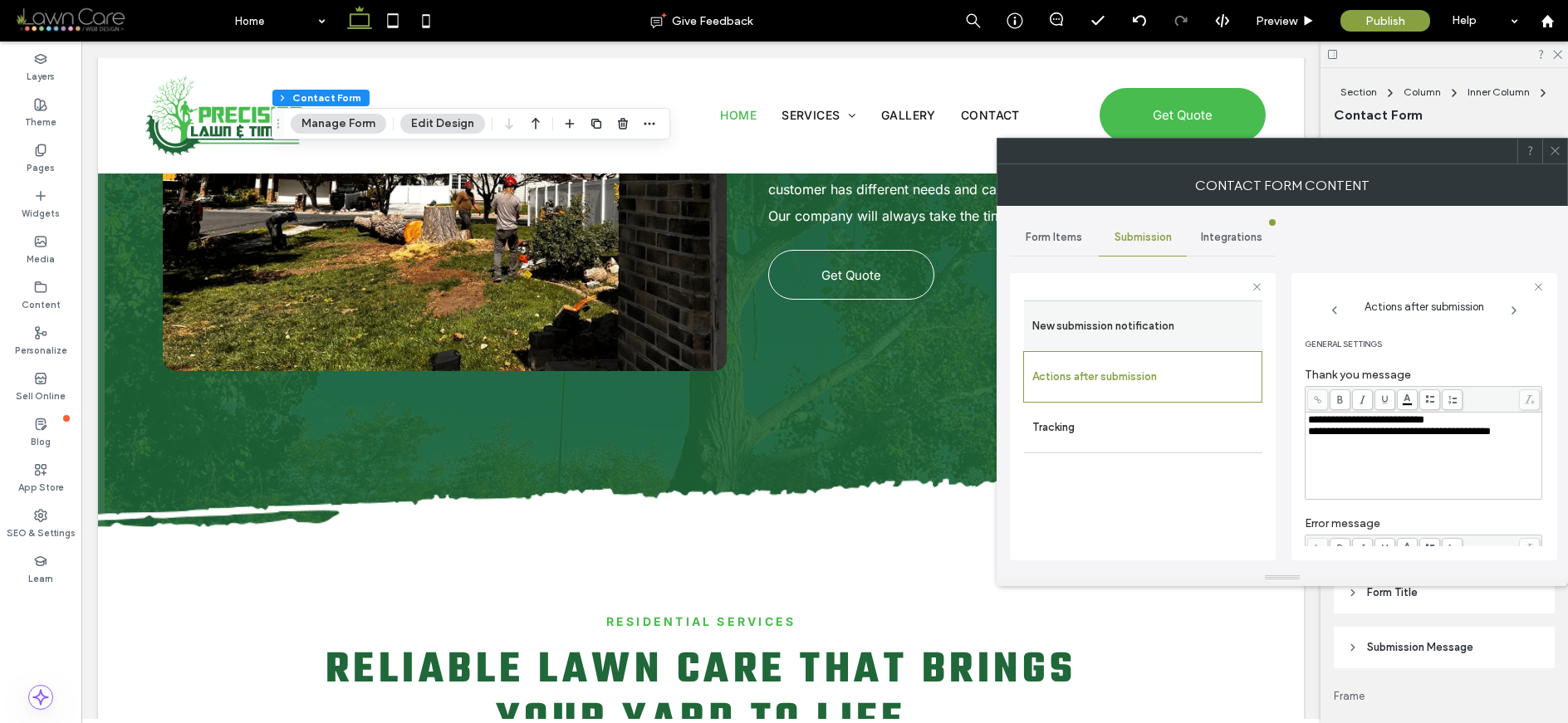
click at [1125, 319] on label "New submission notification" at bounding box center [1143, 326] width 221 height 33
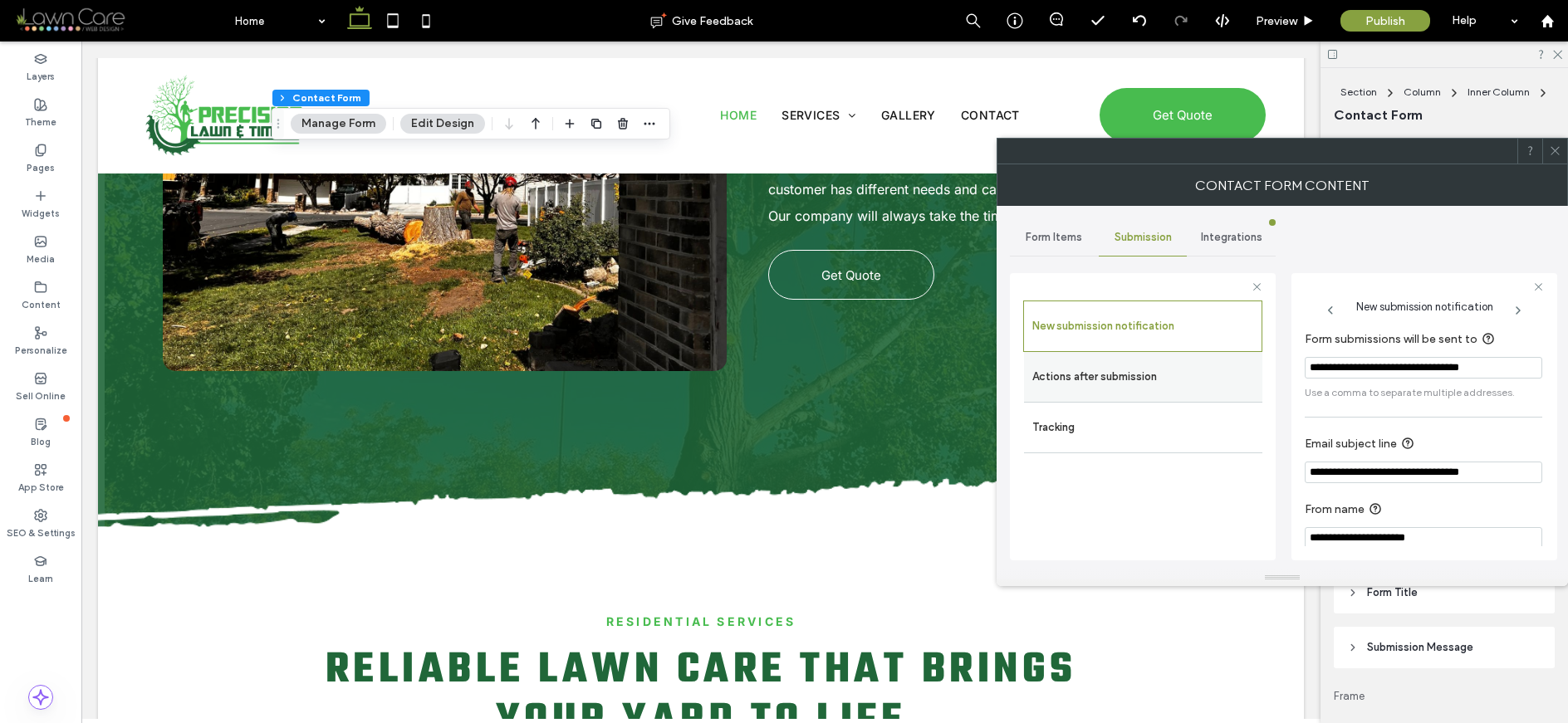
click at [1132, 367] on label "Actions after submission" at bounding box center [1143, 377] width 221 height 33
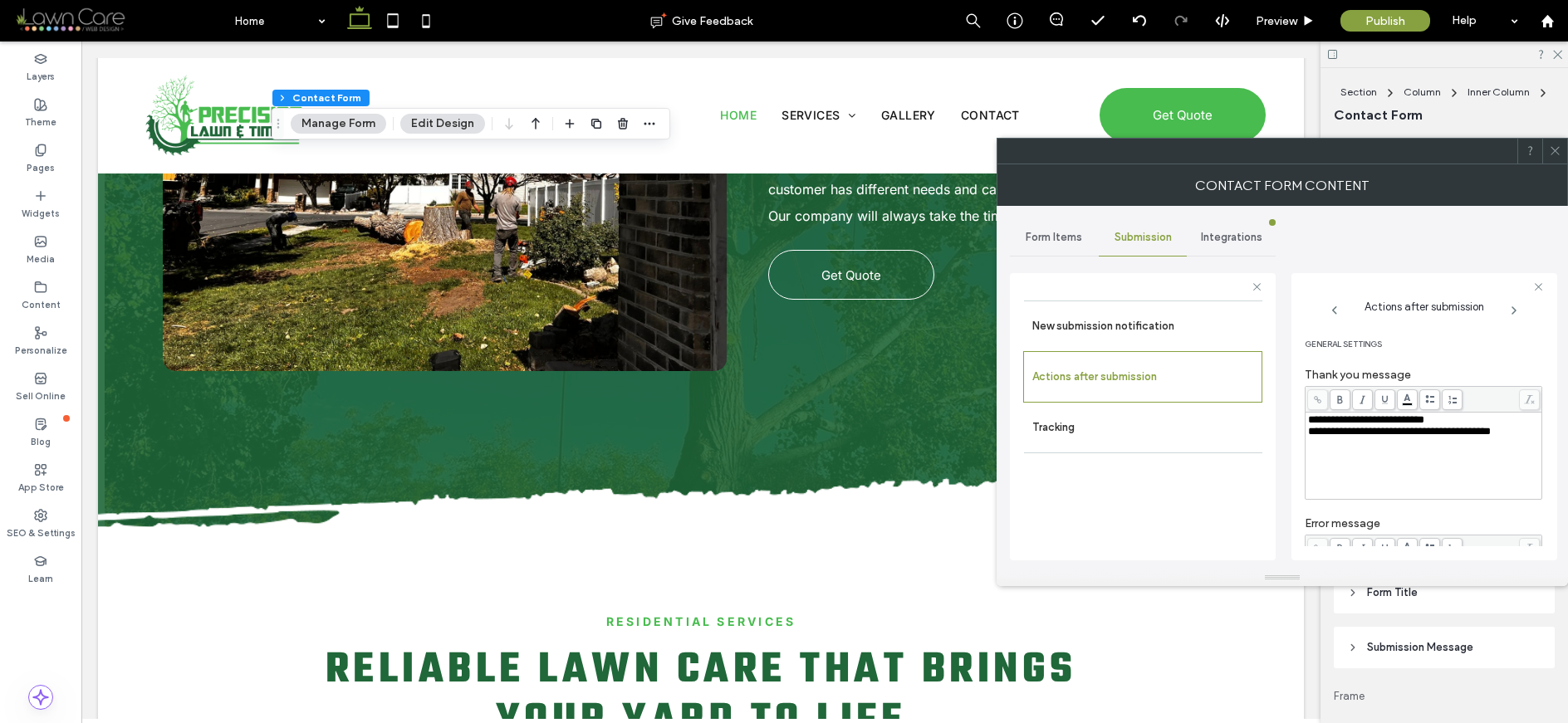
click at [1291, 158] on div at bounding box center [1553, 150] width 25 height 25
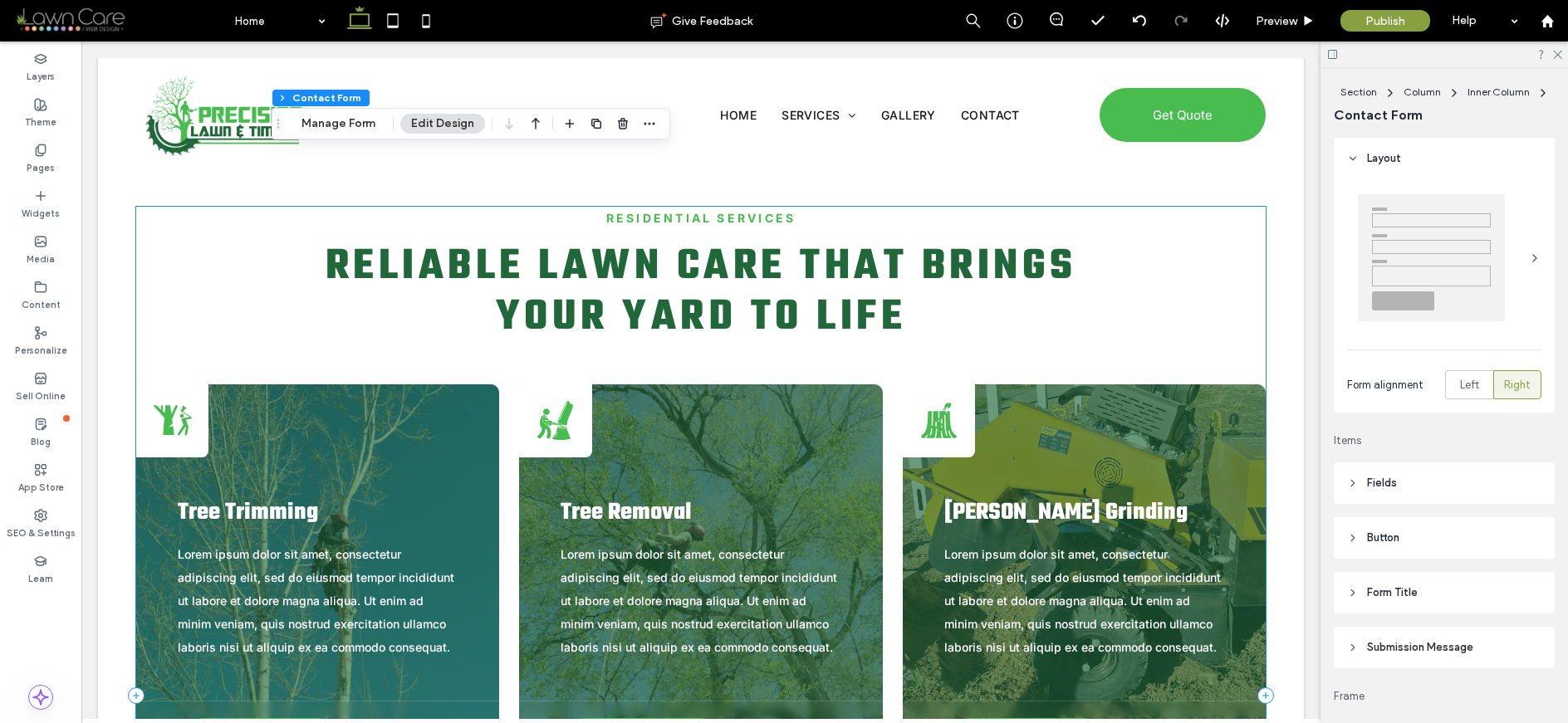
scroll to position [2221, 0]
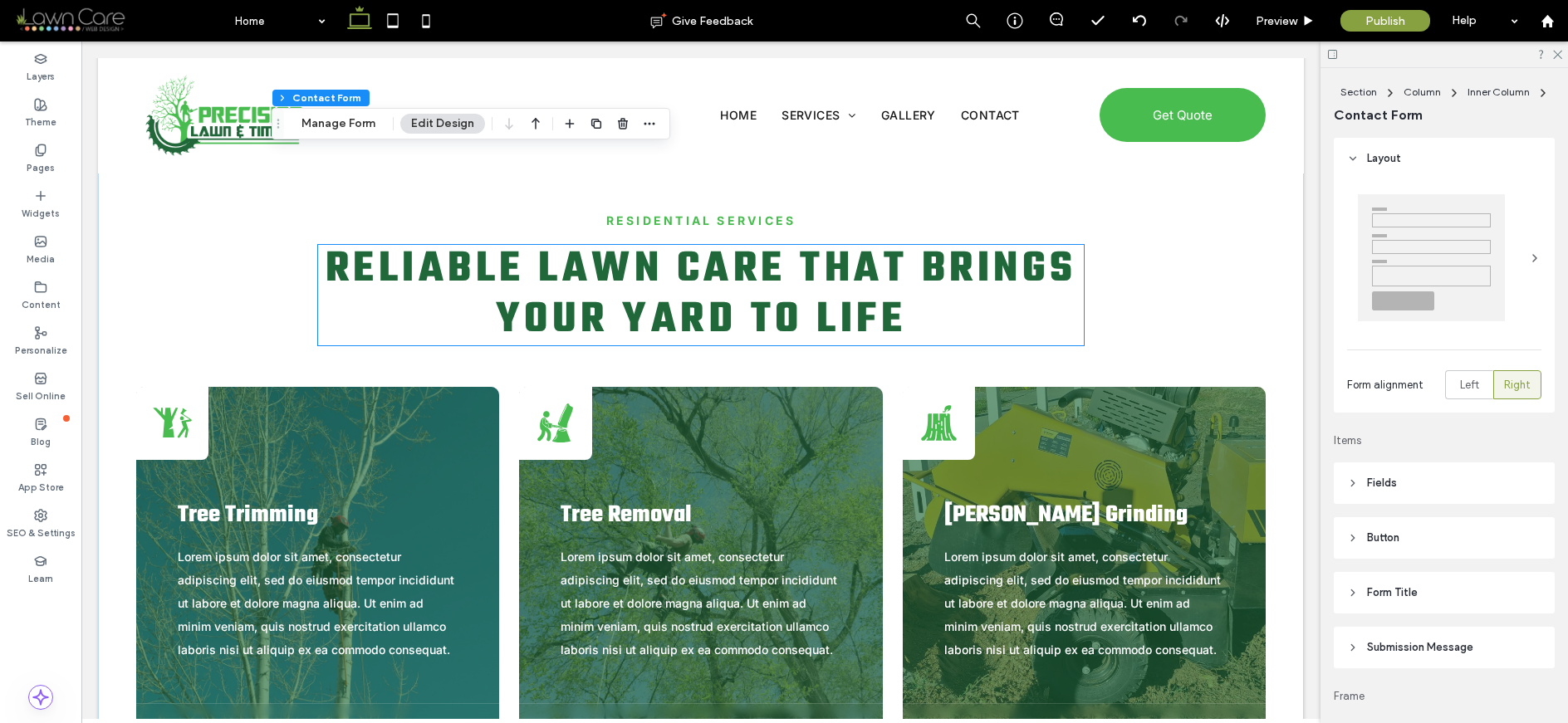
click at [783, 270] on span "Reliable Lawn Care That Brings Your Yard to Life" at bounding box center [700, 295] width 751 height 117
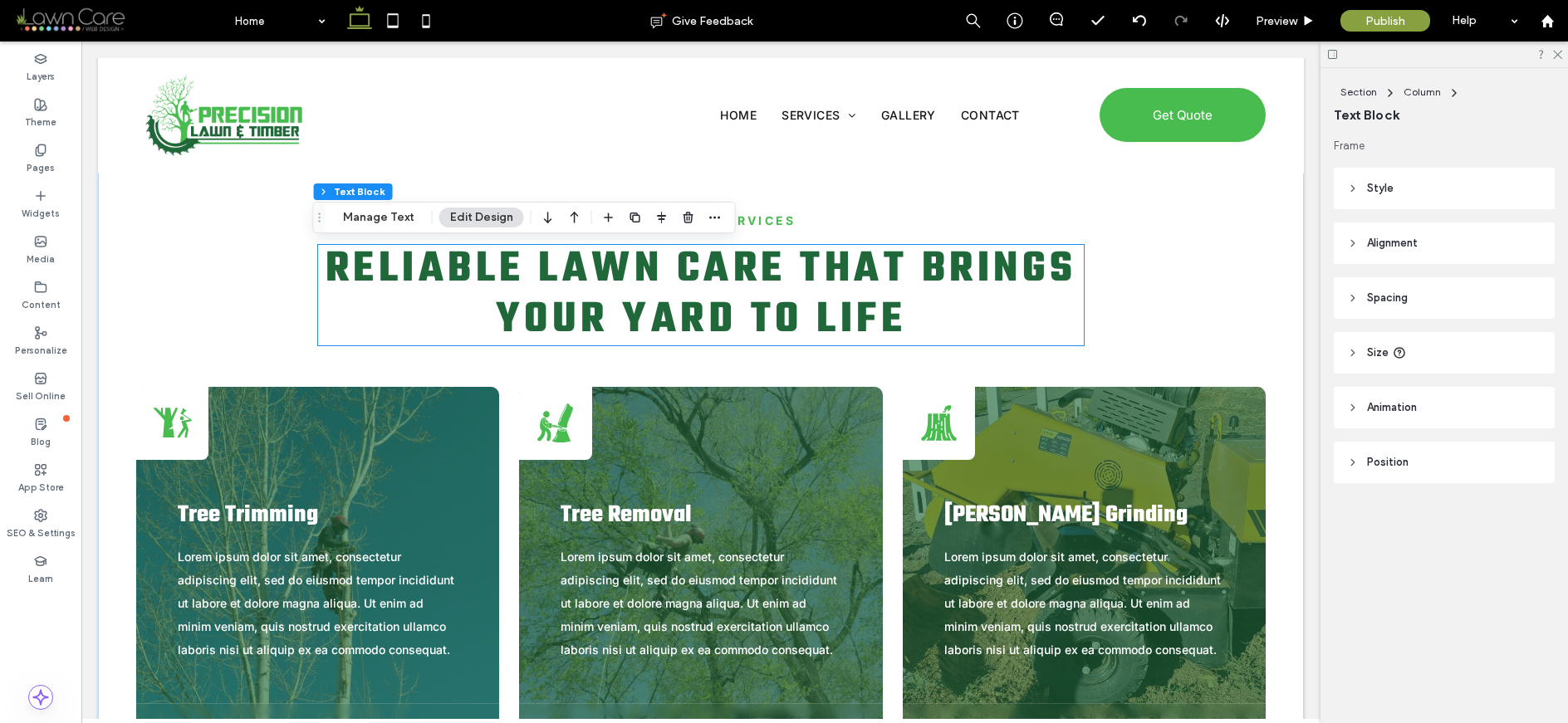
click at [783, 270] on div "Reliable Lawn Care That Brings Your Yard to Life" at bounding box center [700, 295] width 766 height 100
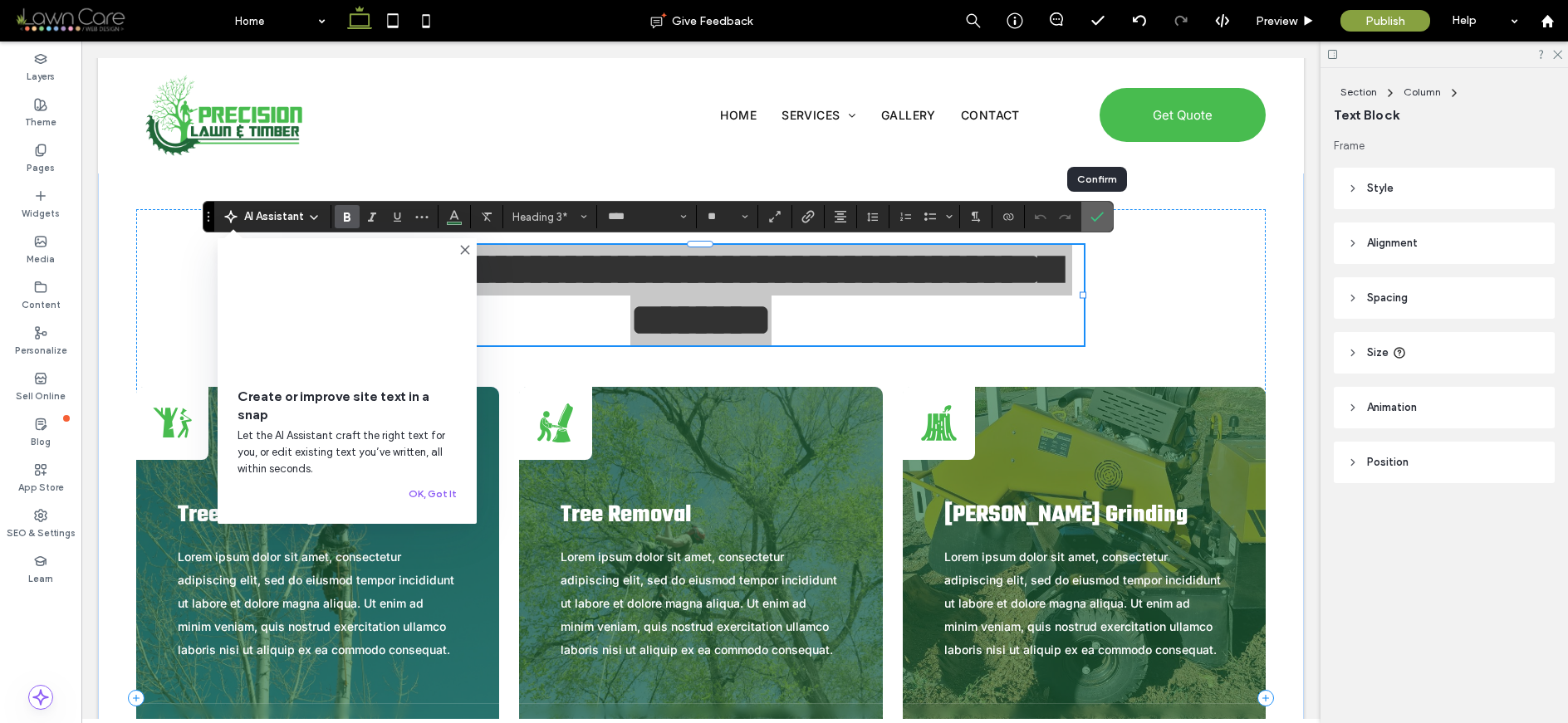
click at [1100, 219] on icon "Confirm" at bounding box center [1096, 217] width 14 height 14
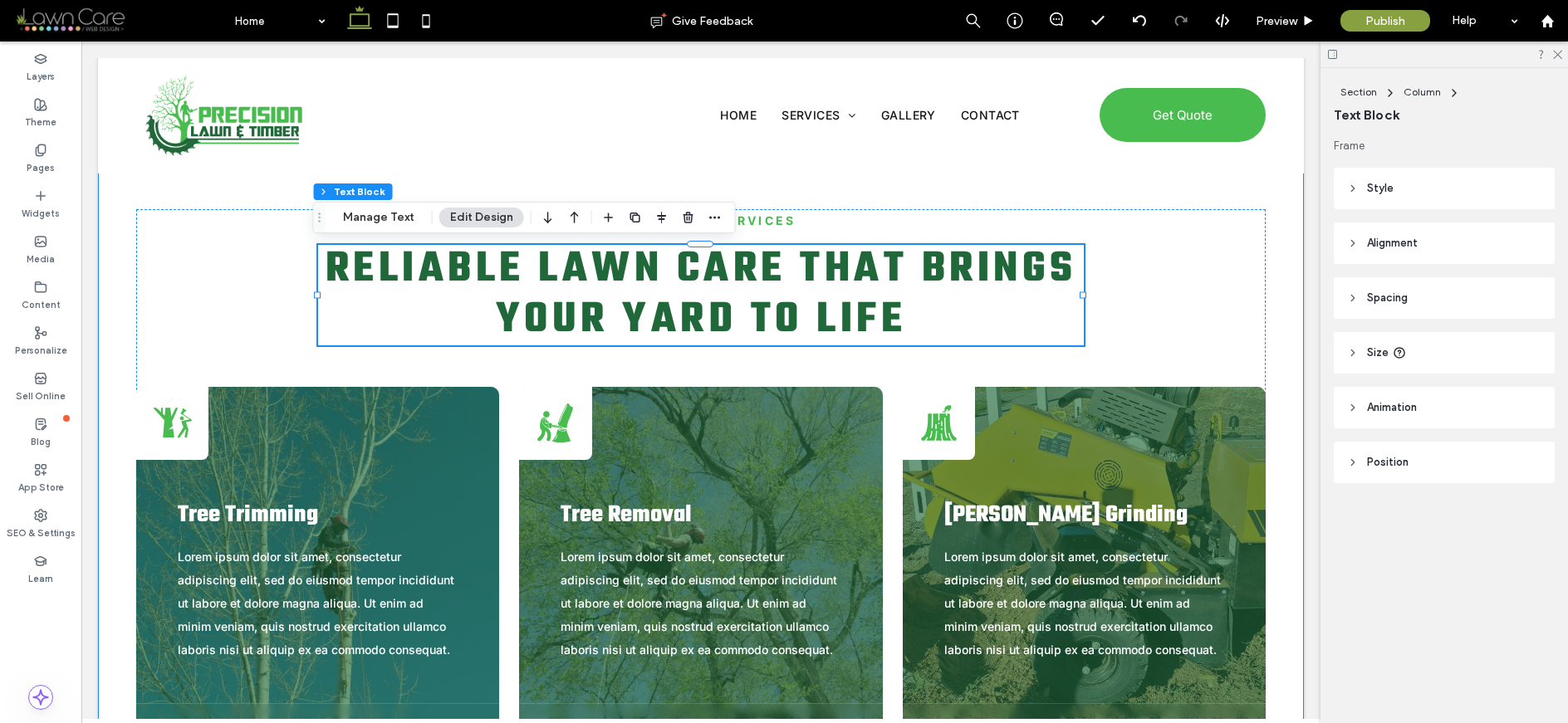
click at [863, 189] on div "Residential Services Reliable Lawn Care That Brings Your Yard to Life Person ch…" at bounding box center [700, 698] width 1196 height 1144
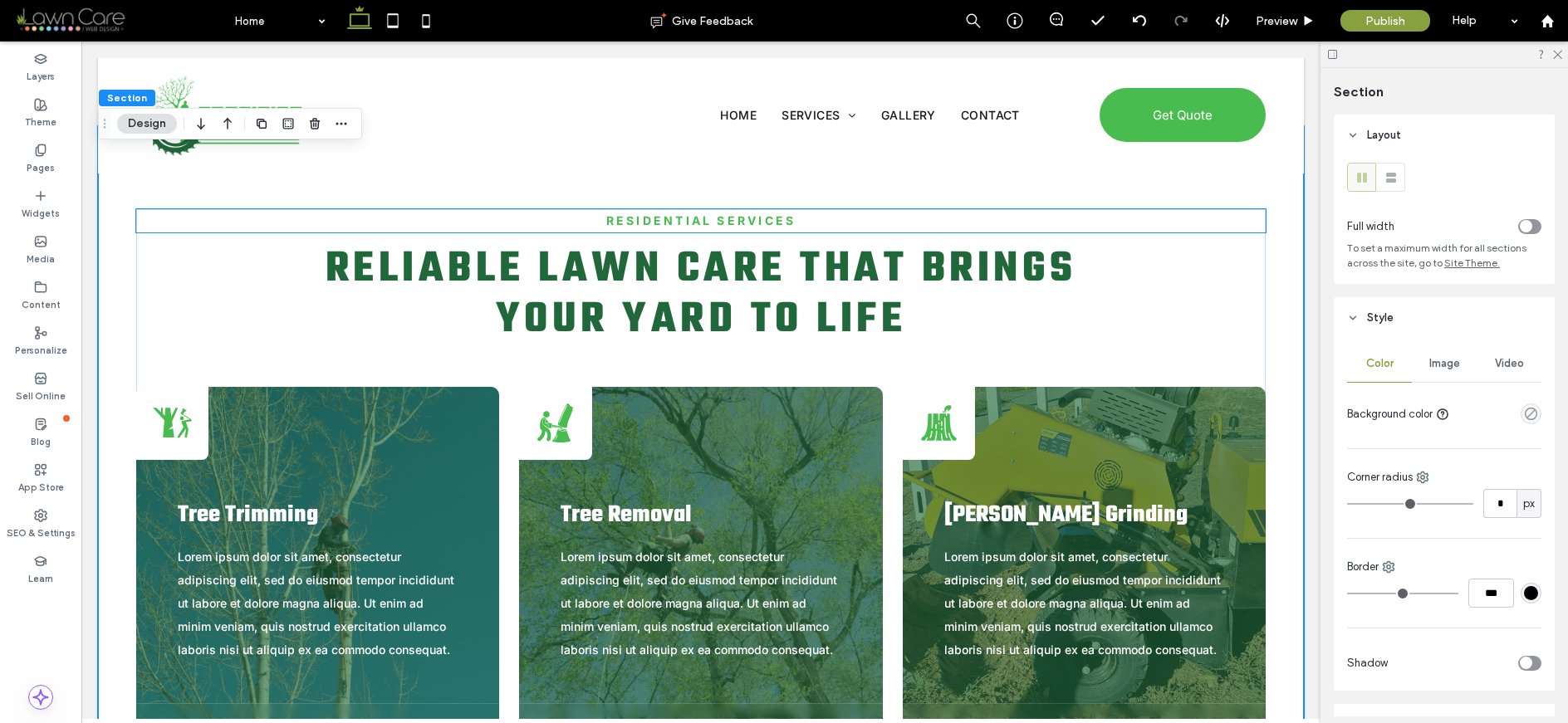
click at [765, 220] on strong "Residential Services" at bounding box center [701, 220] width 189 height 15
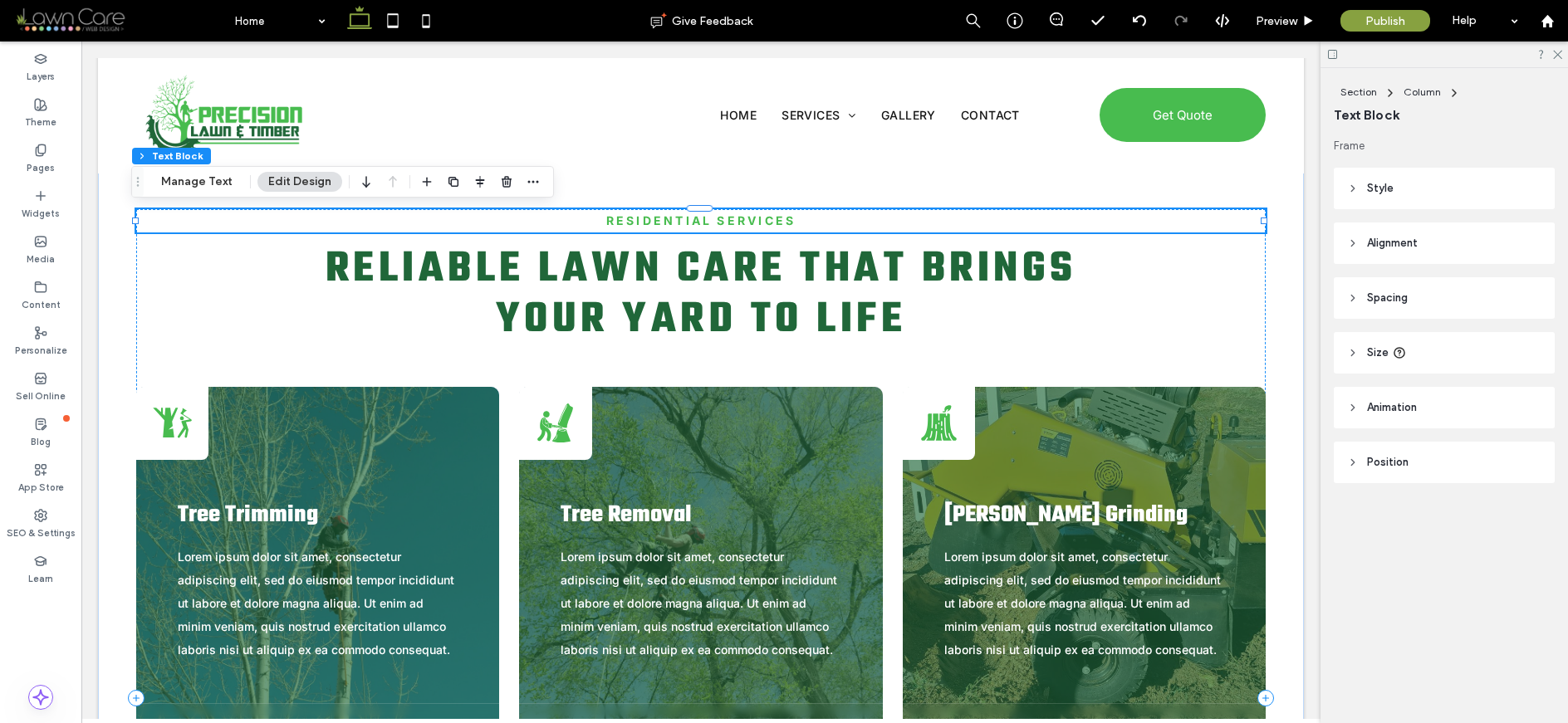
click at [765, 220] on strong "Residential Services" at bounding box center [701, 220] width 189 height 15
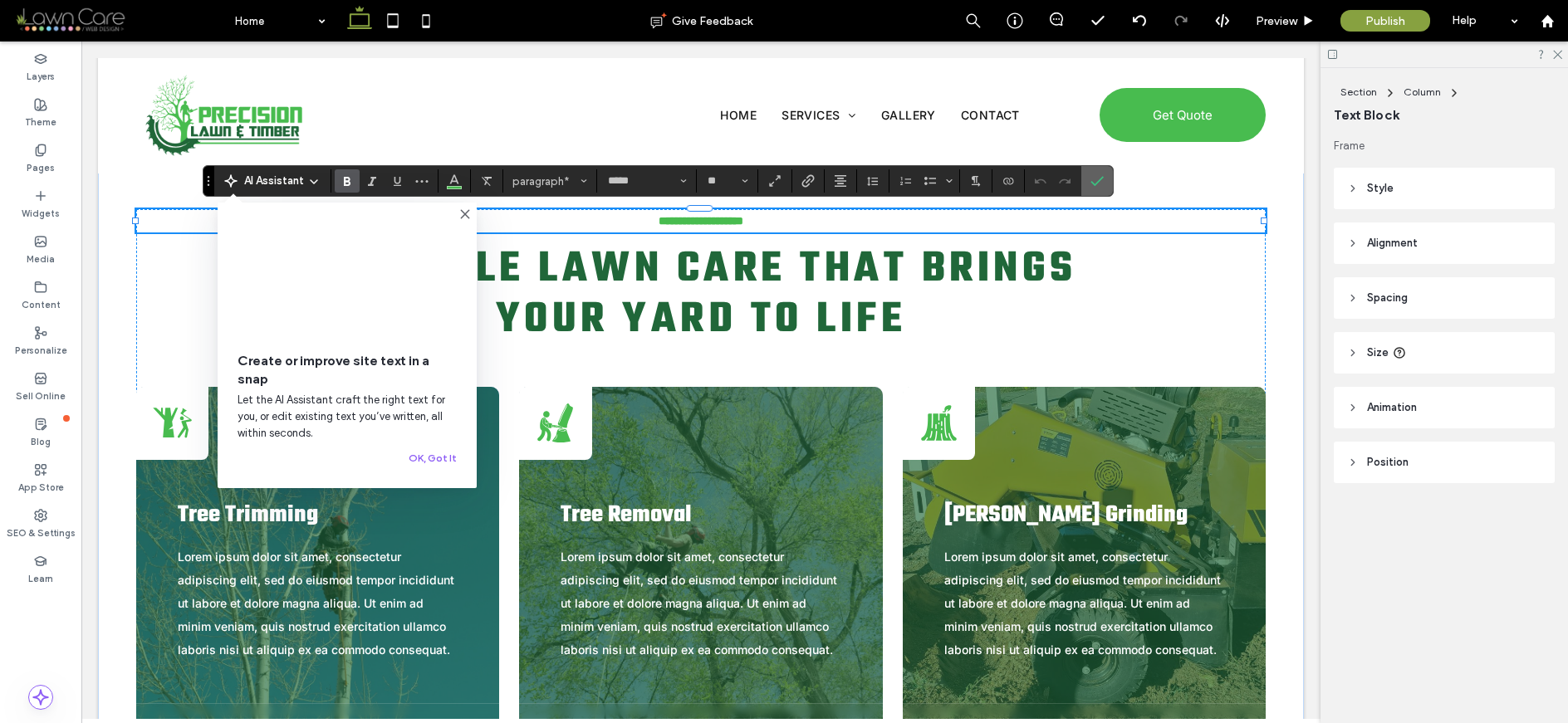
click at [1104, 187] on label "Confirm" at bounding box center [1096, 180] width 25 height 30
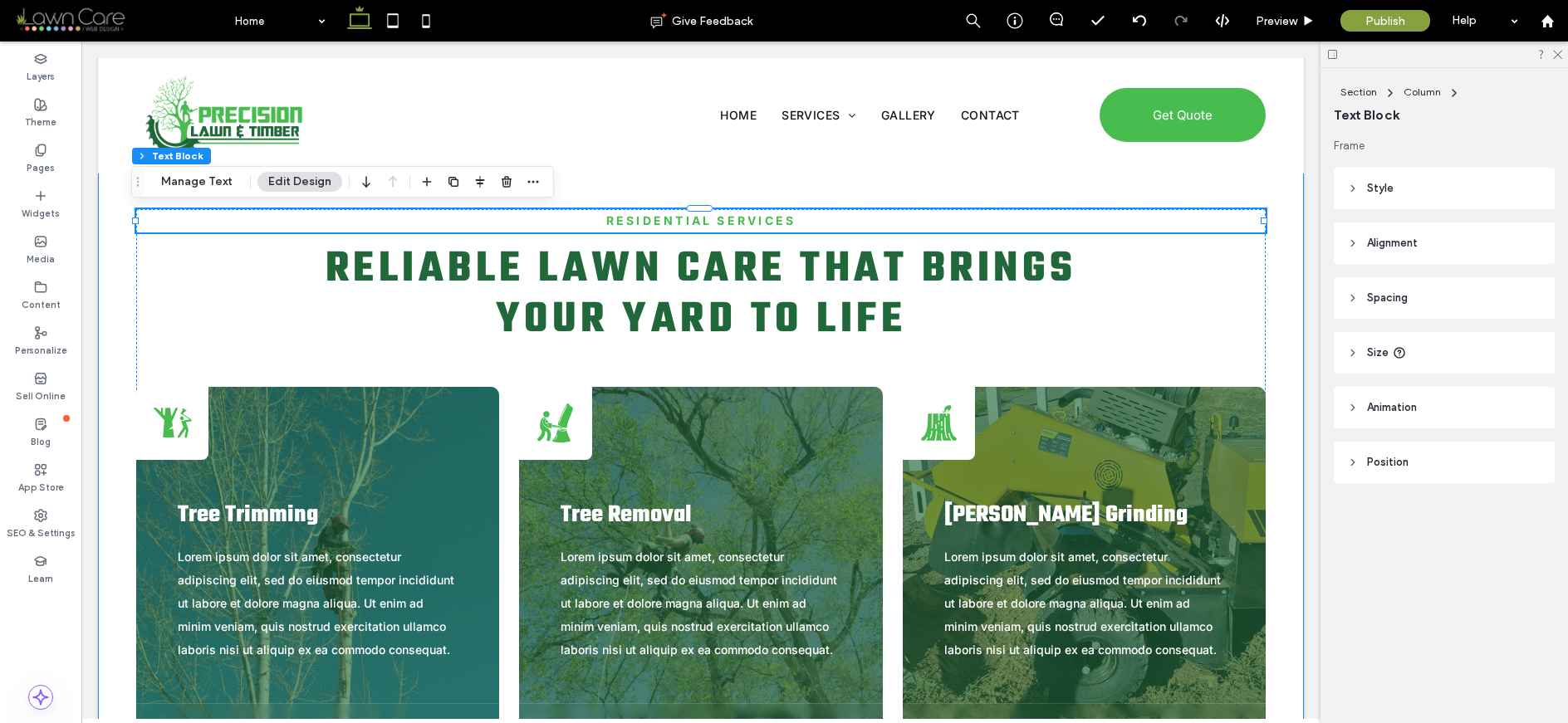
click at [1252, 213] on p "Residential Services" at bounding box center [701, 221] width 1129 height 24
type input "*****"
type input "**"
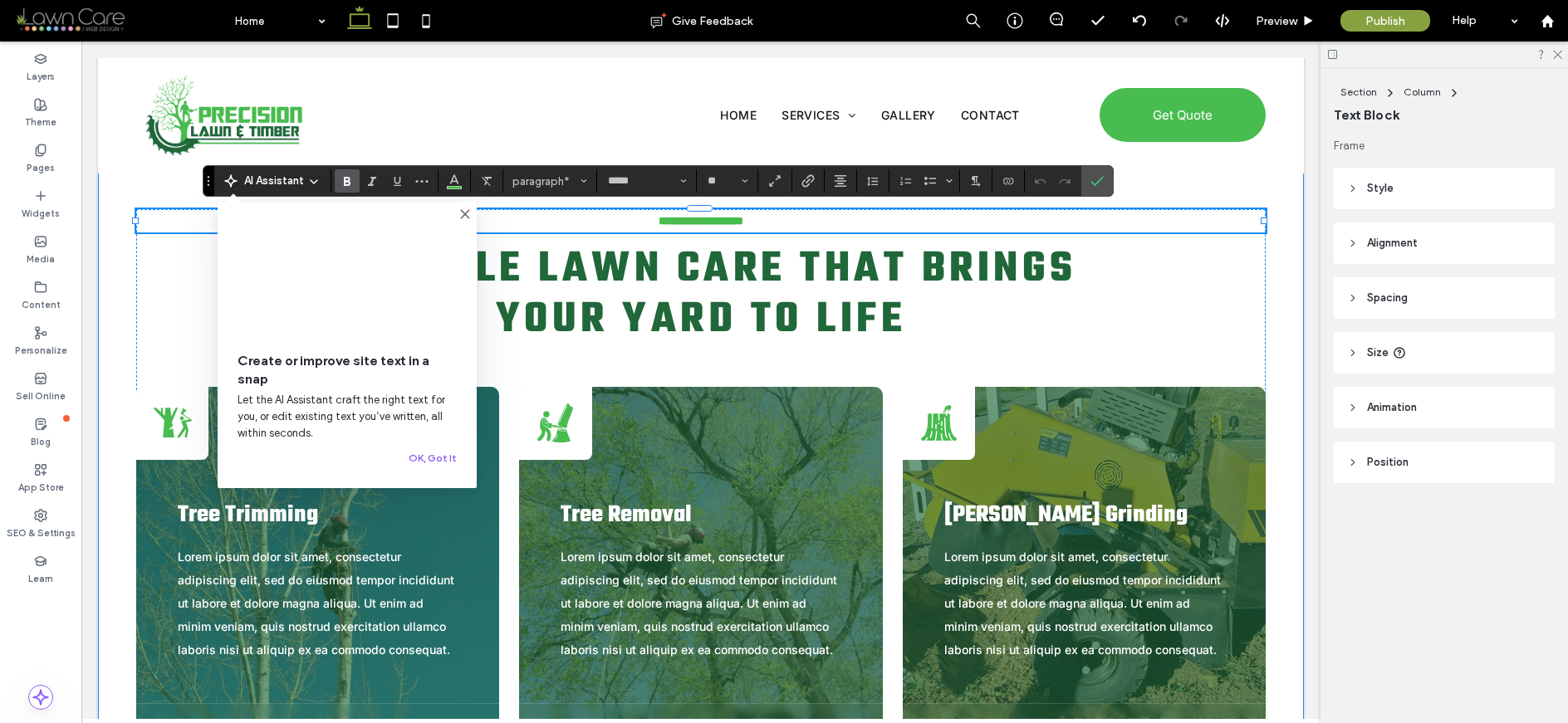
click at [1276, 218] on div "**********" at bounding box center [700, 698] width 1196 height 1144
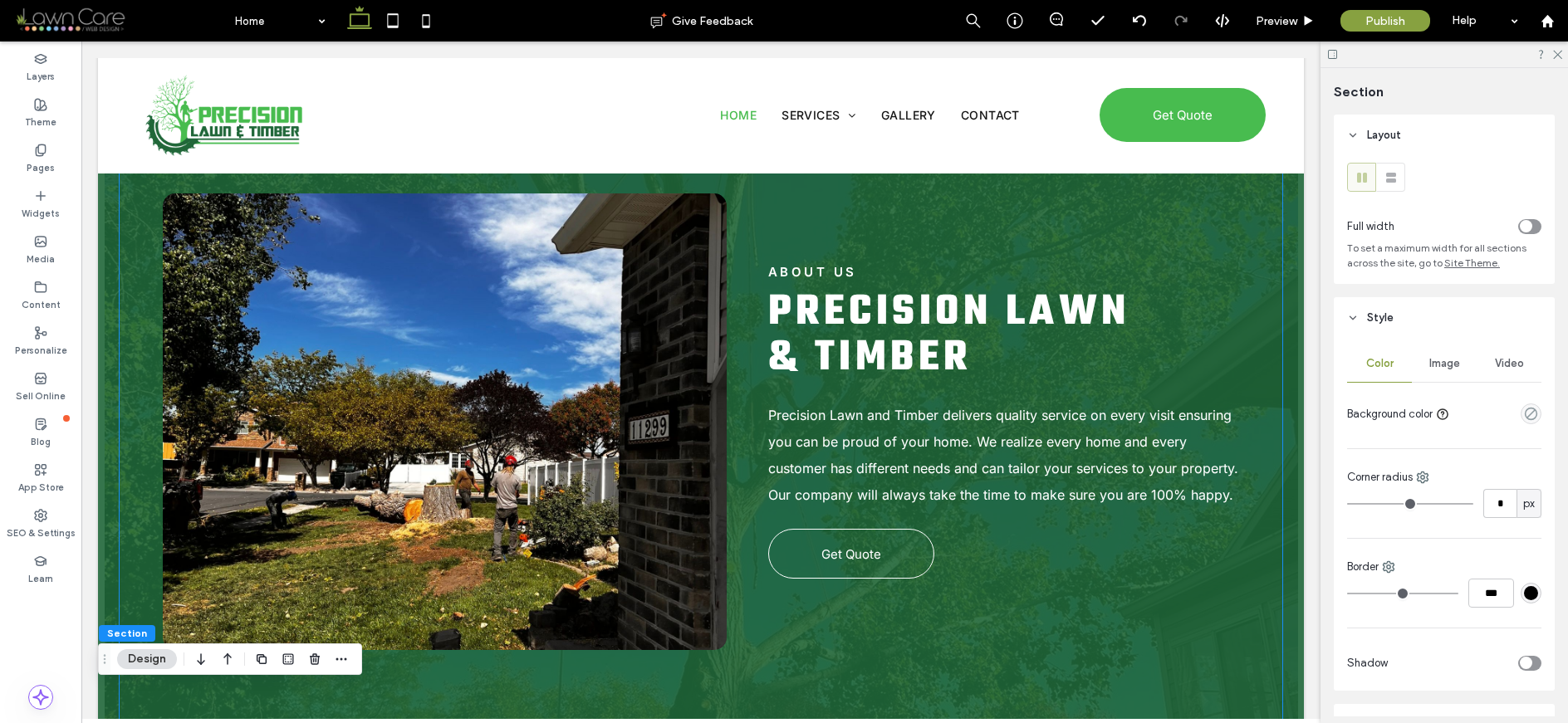
scroll to position [1522, 0]
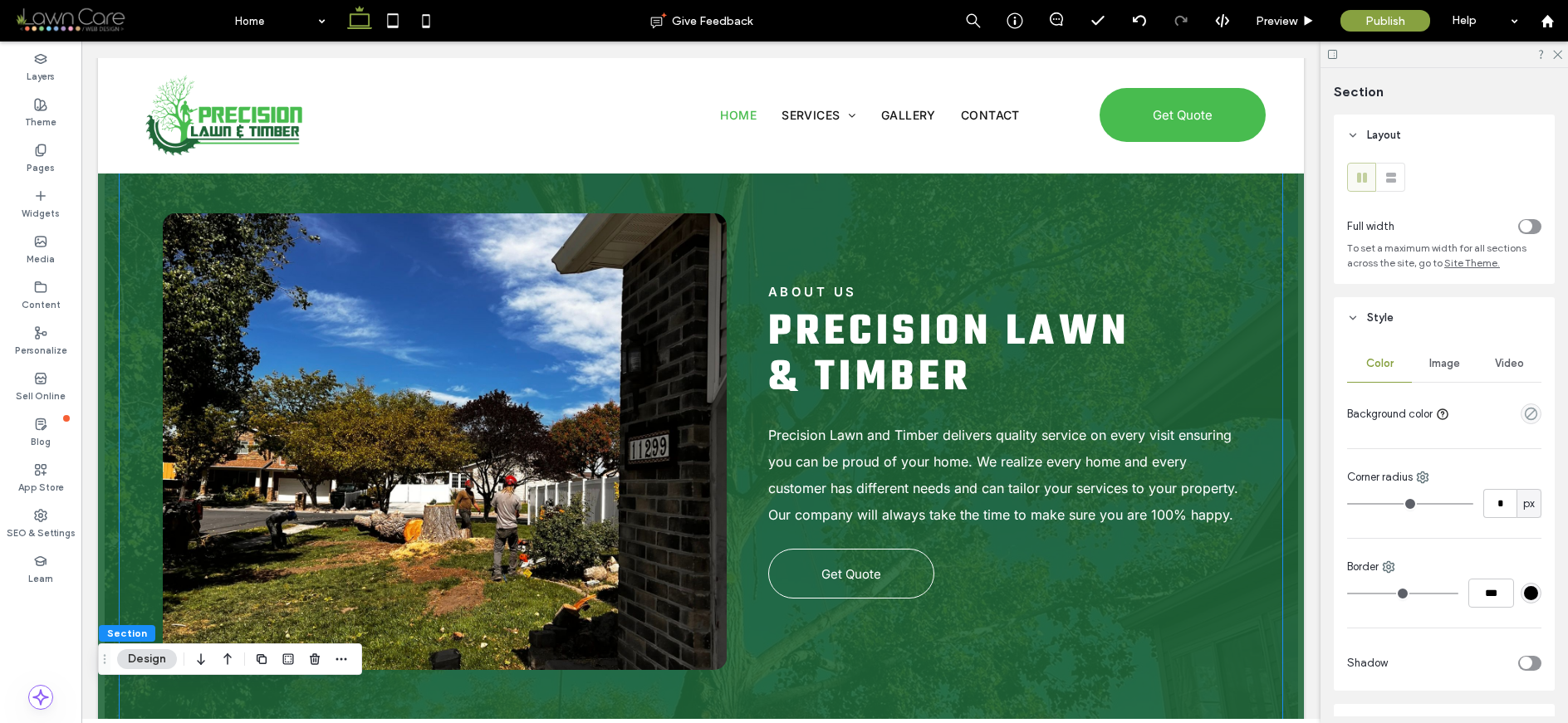
click at [998, 322] on span "Precision Lawn & Timber" at bounding box center [950, 355] width 362 height 111
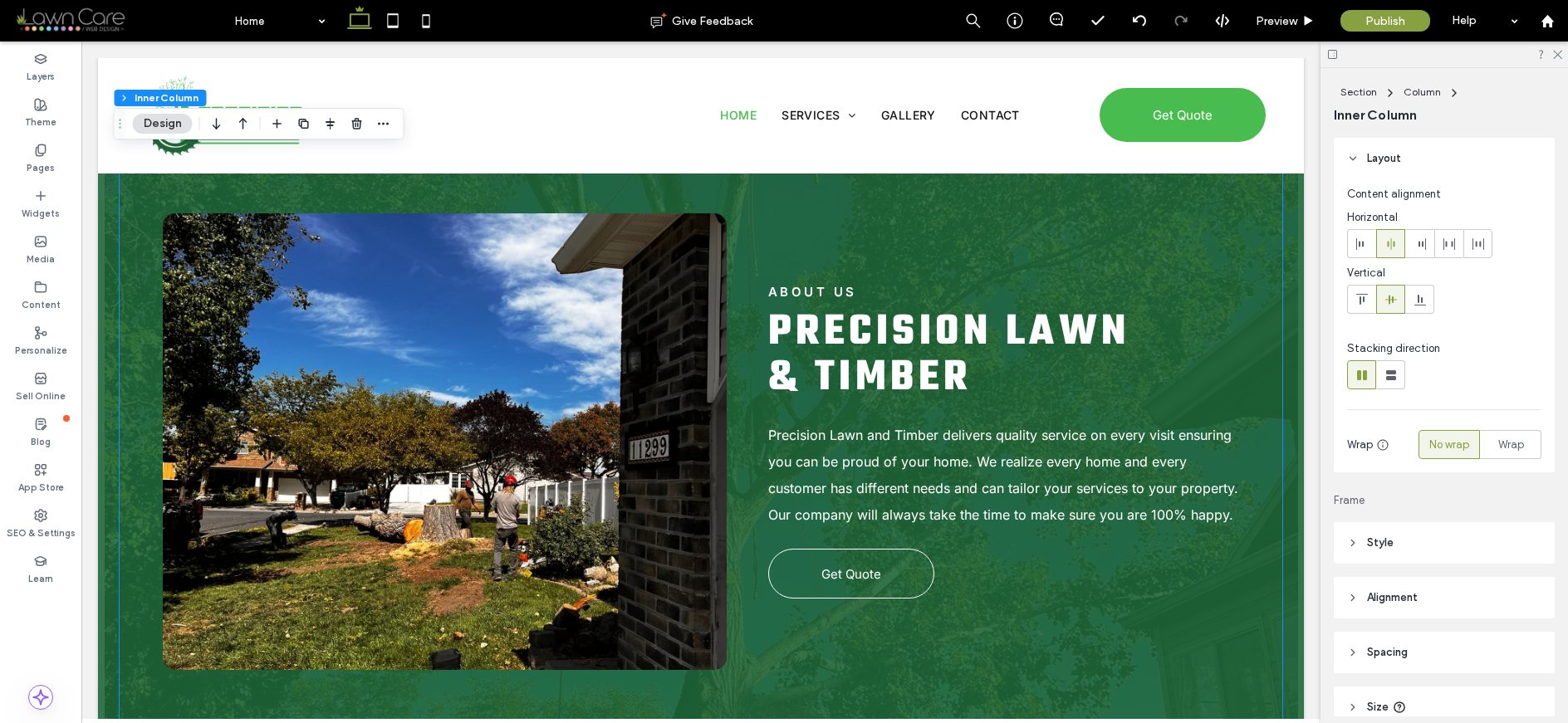
click at [998, 322] on span "Precision Lawn & Timber" at bounding box center [950, 355] width 362 height 111
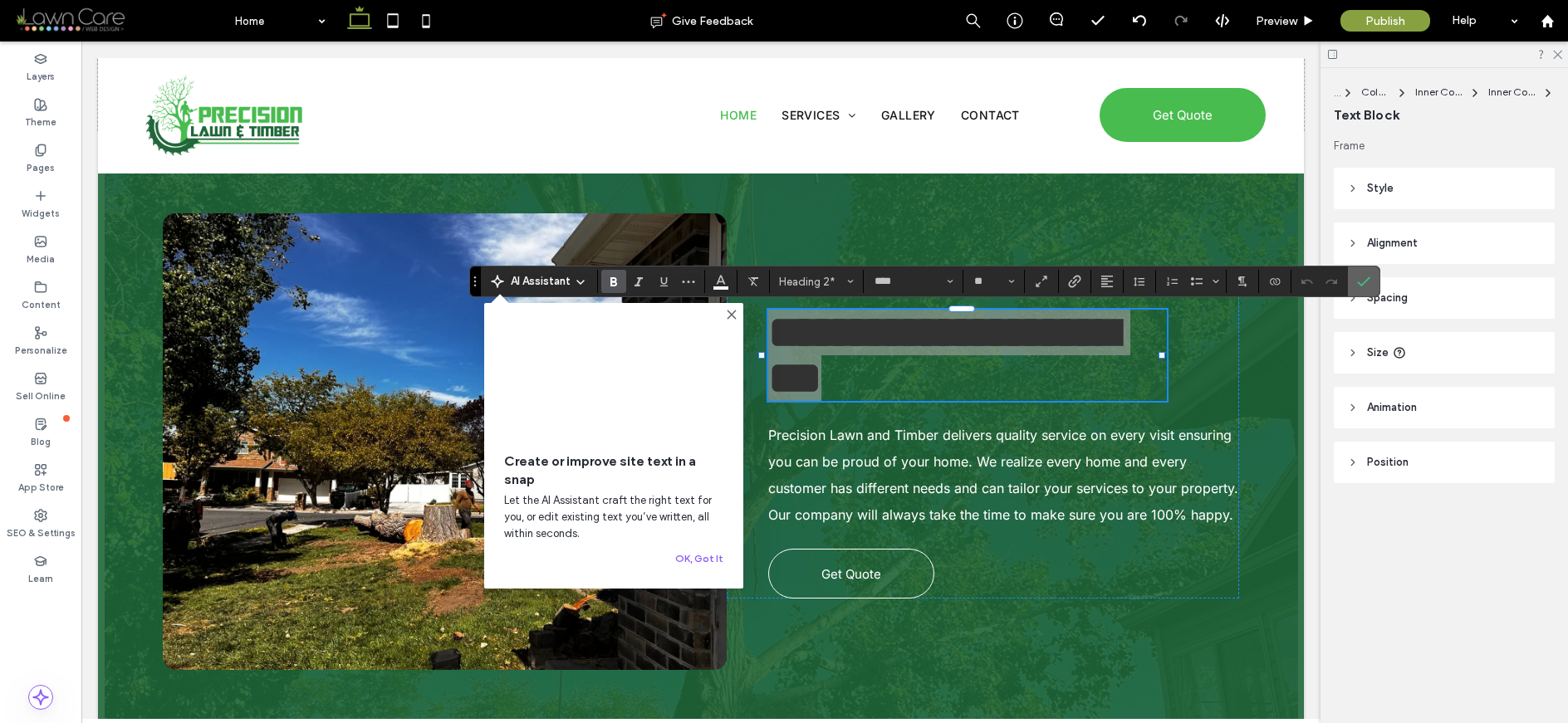
click at [1291, 277] on label "Confirm" at bounding box center [1363, 281] width 25 height 30
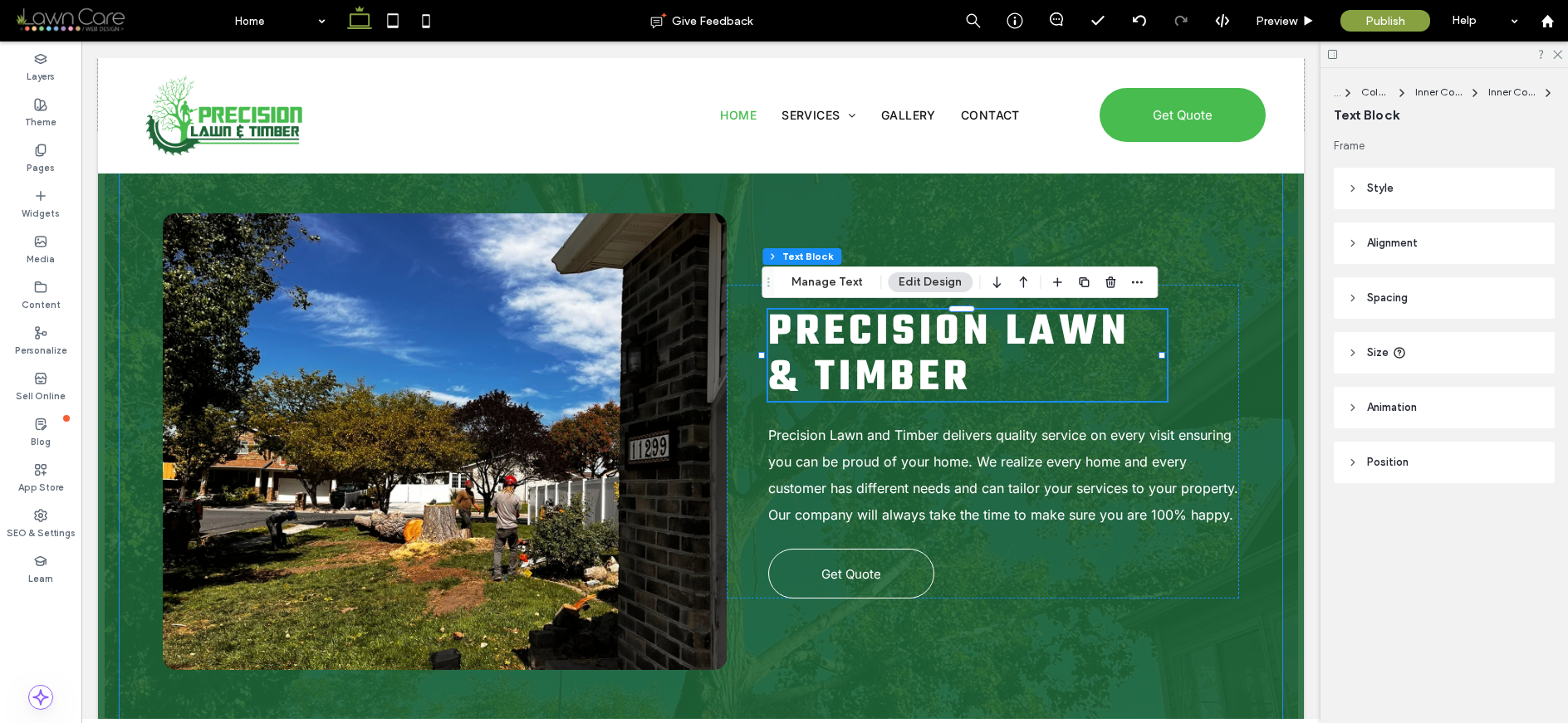
click at [1079, 249] on div "About Us Precision Lawn & Timber Precision Lawn and Timber delivers quality ser…" at bounding box center [700, 442] width 1163 height 623
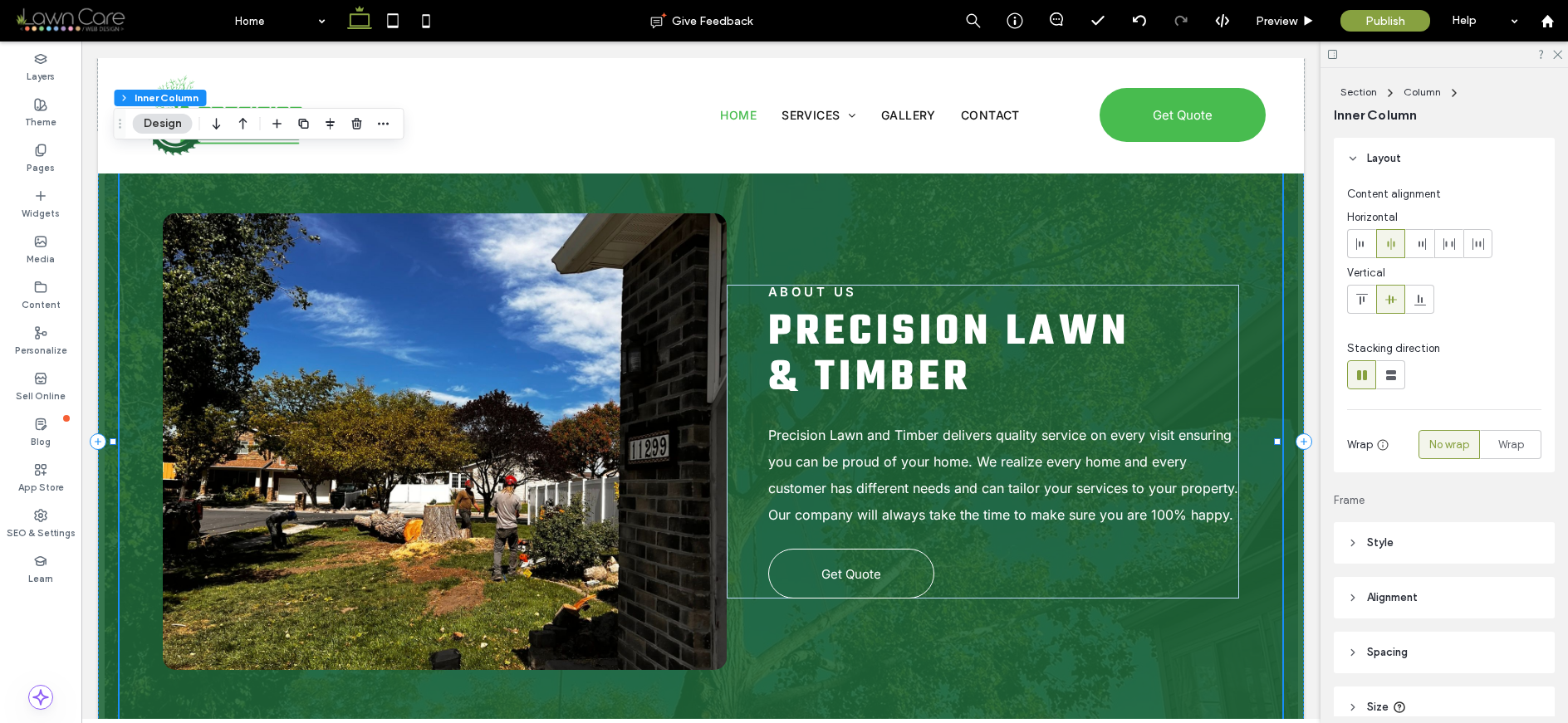
click at [1257, 282] on div "About Us Precision Lawn & Timber Precision Lawn and Timber delivers quality ser…" at bounding box center [700, 442] width 1163 height 623
click at [1279, 277] on div "About Us Precision Lawn & Timber Precision Lawn and Timber delivers quality ser…" at bounding box center [701, 442] width 1206 height 769
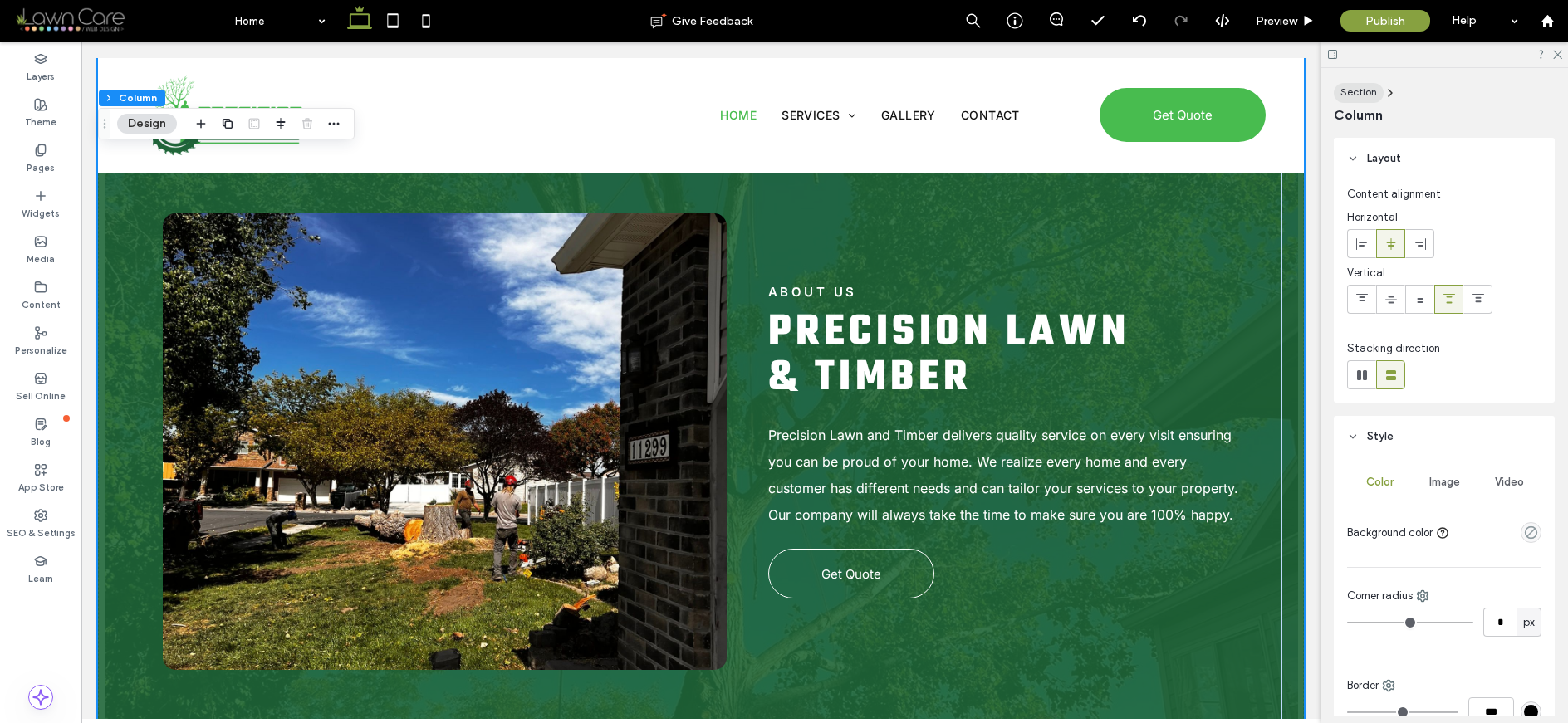
click at [1291, 89] on span "Section" at bounding box center [1359, 92] width 36 height 13
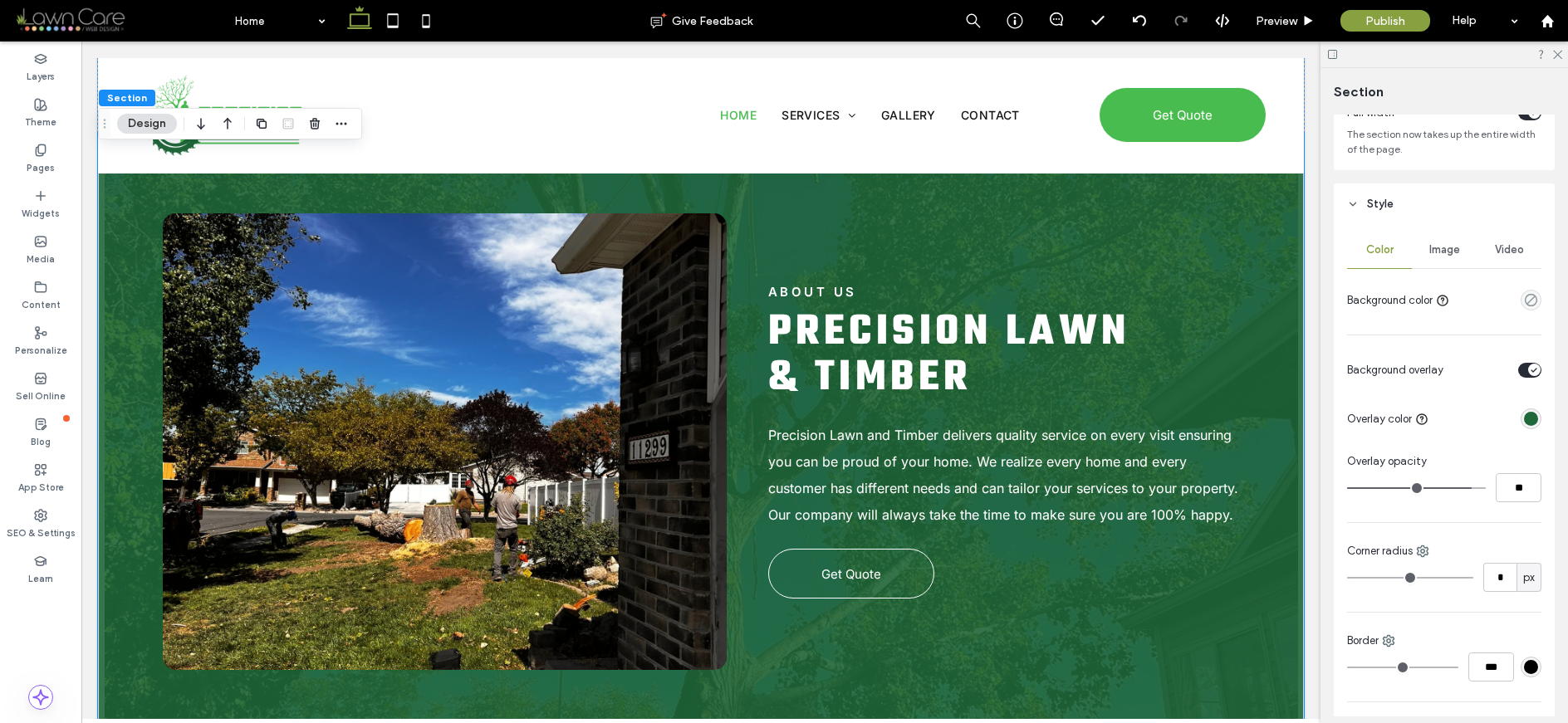
click at [1291, 254] on span "Image" at bounding box center [1444, 249] width 31 height 14
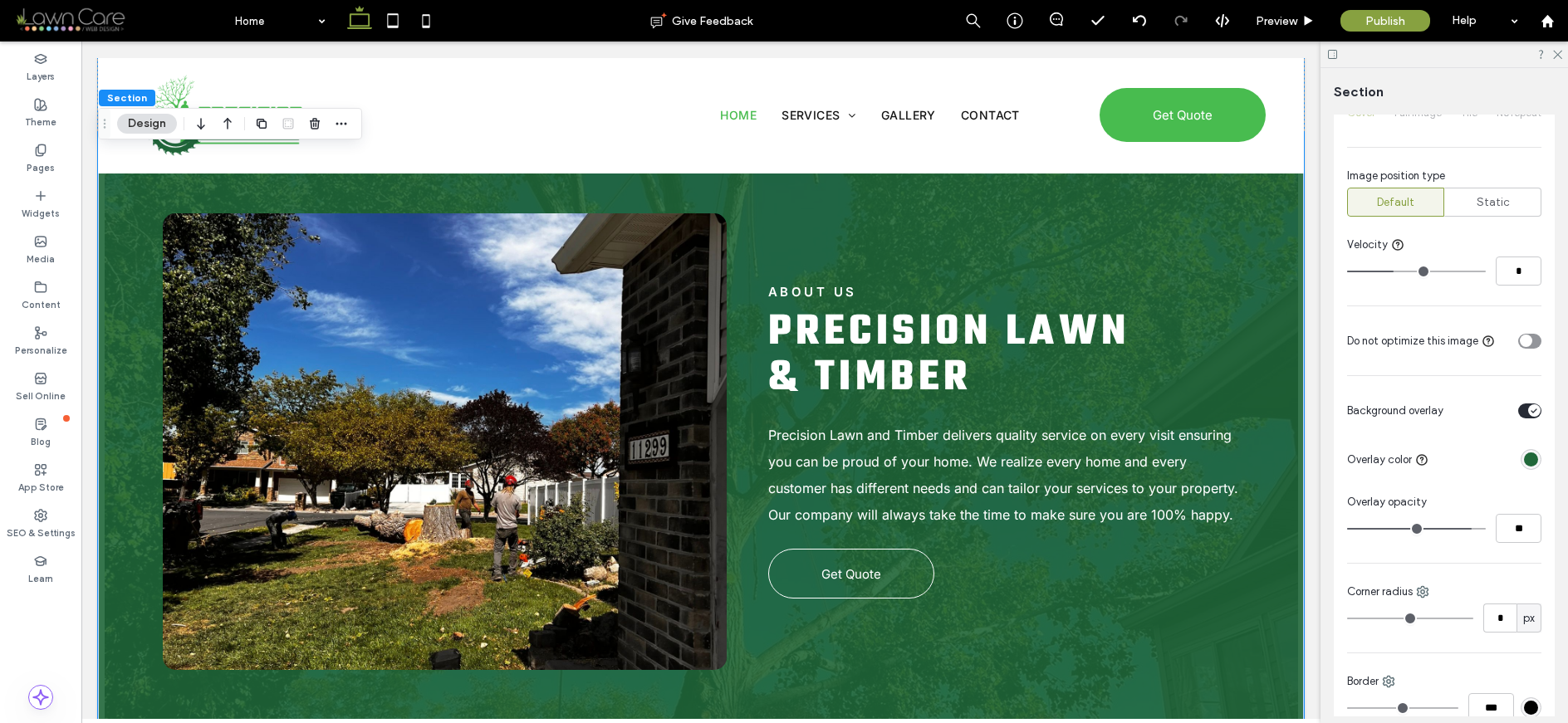
scroll to position [558, 0]
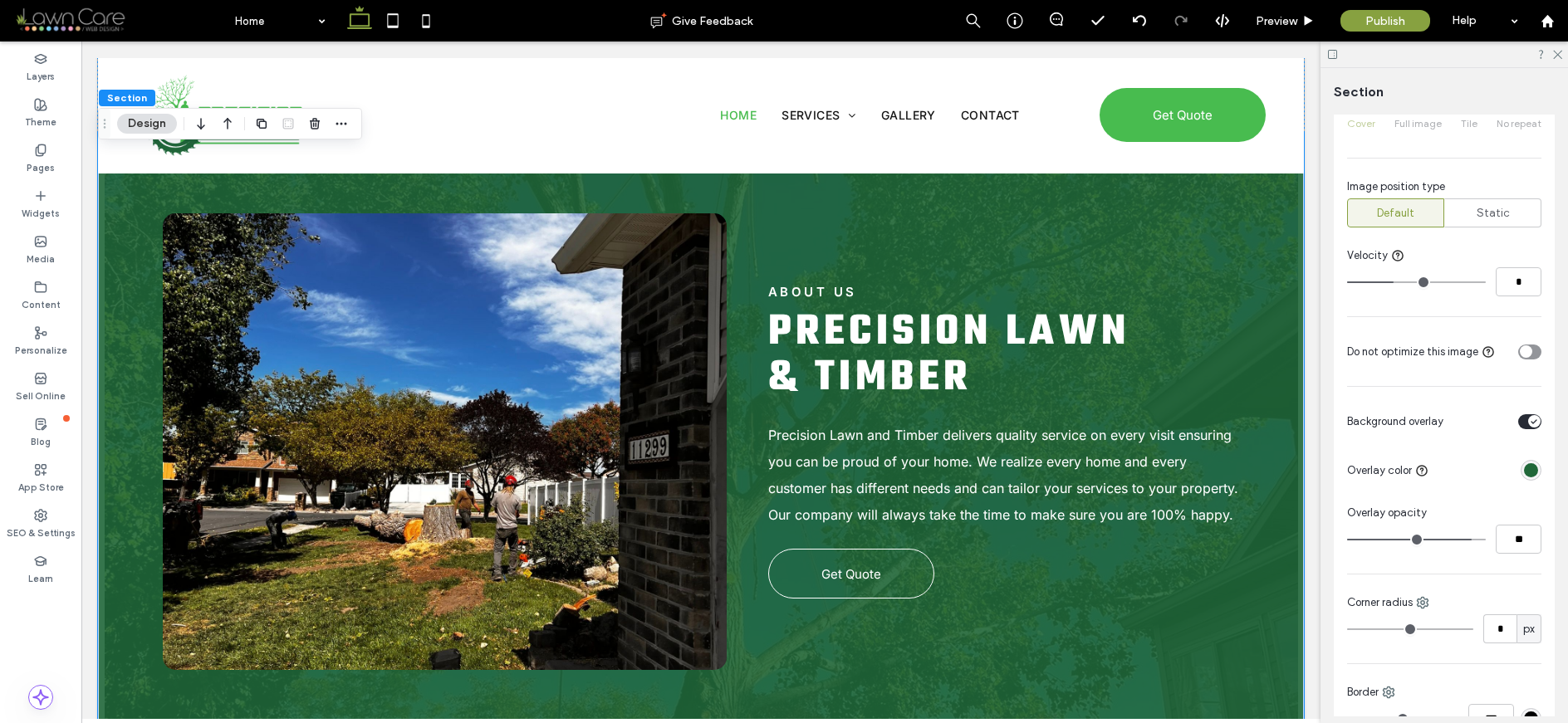
click at [1291, 349] on div "toggle" at bounding box center [1530, 351] width 24 height 15
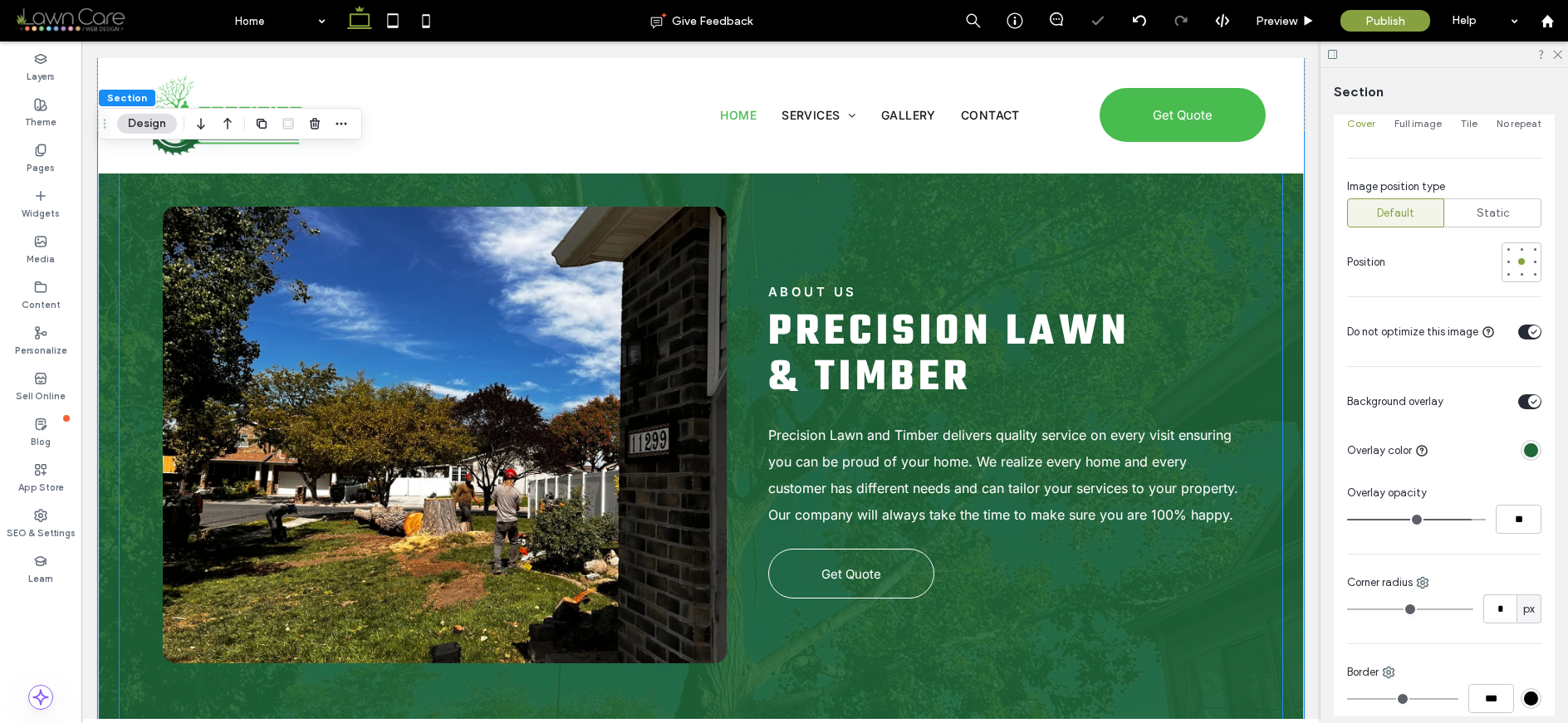
click at [674, 311] on img at bounding box center [444, 435] width 564 height 457
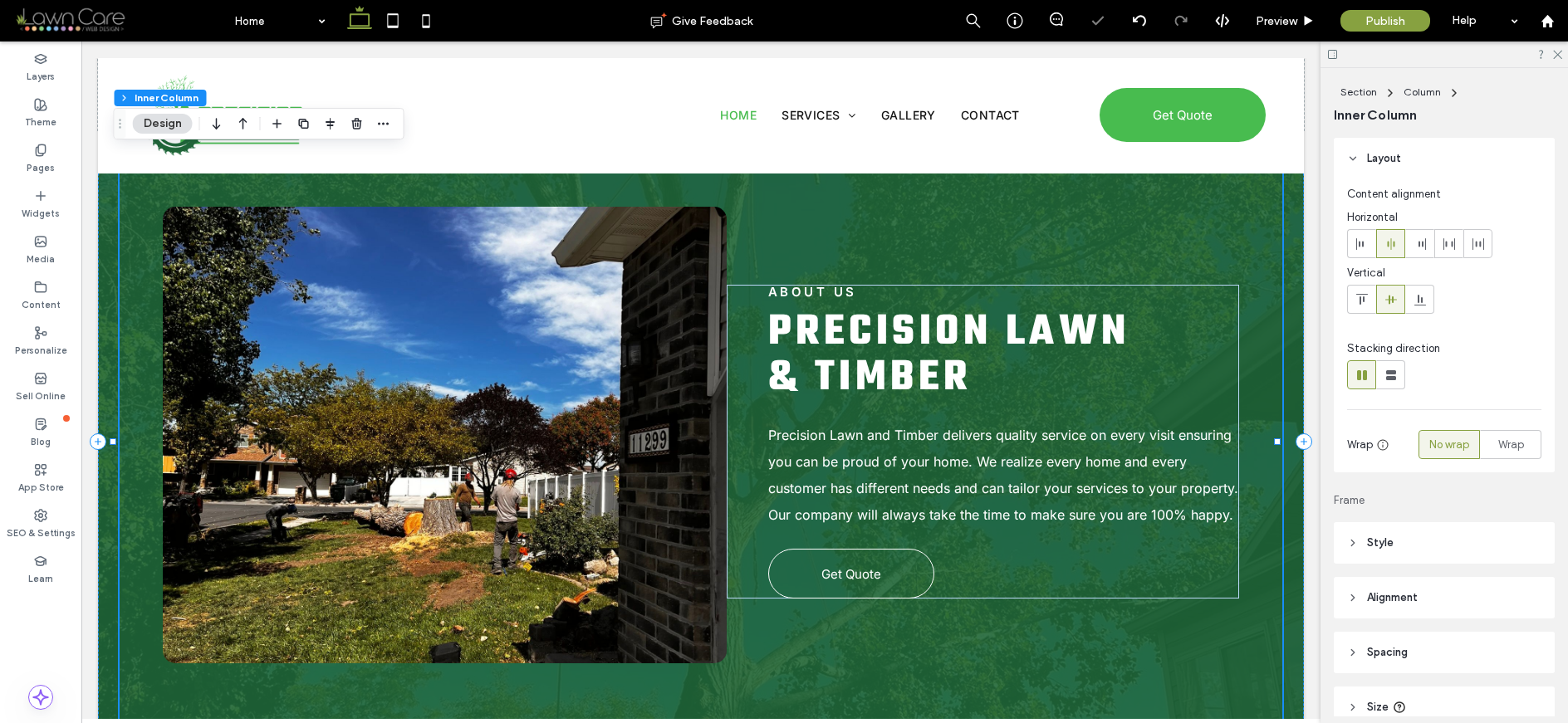
click at [674, 311] on img at bounding box center [444, 435] width 564 height 457
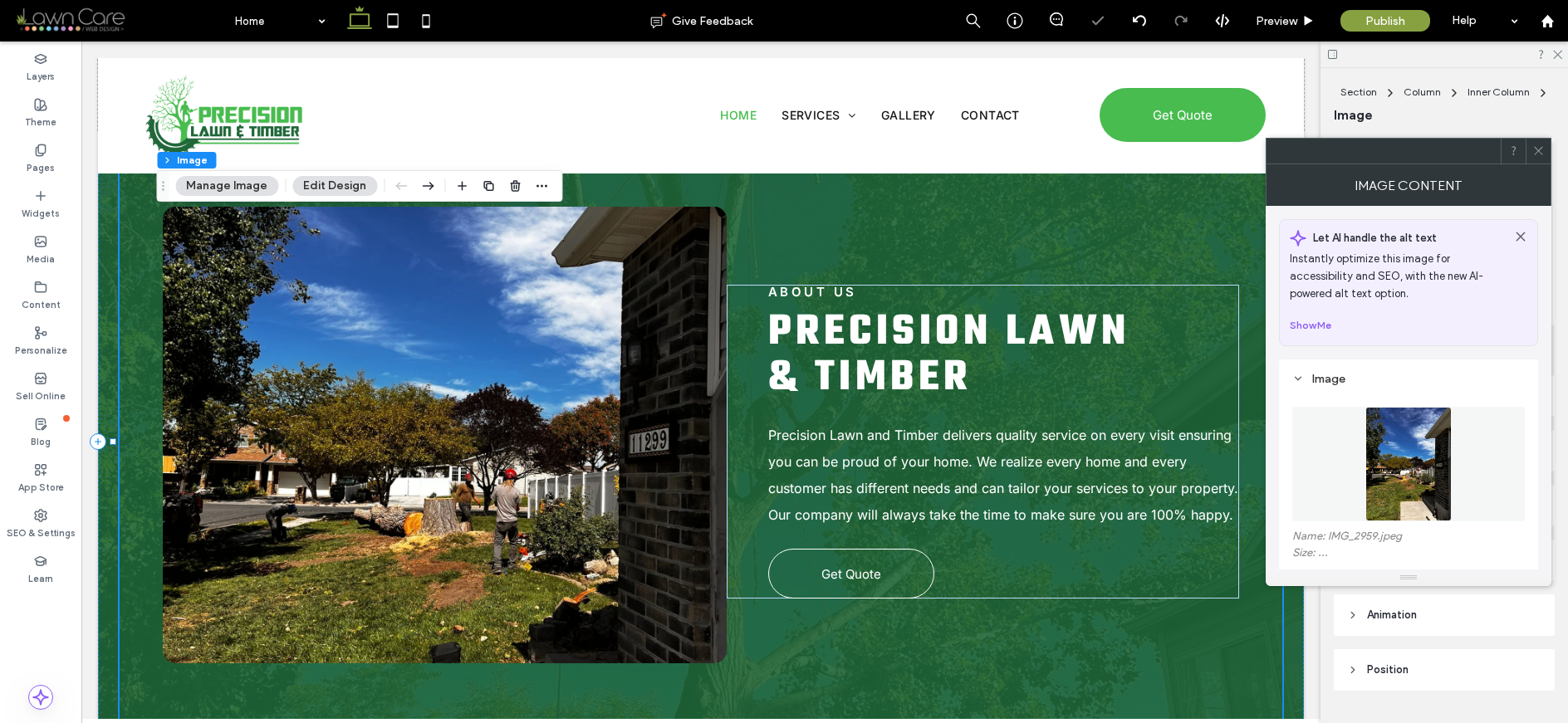
type input "**"
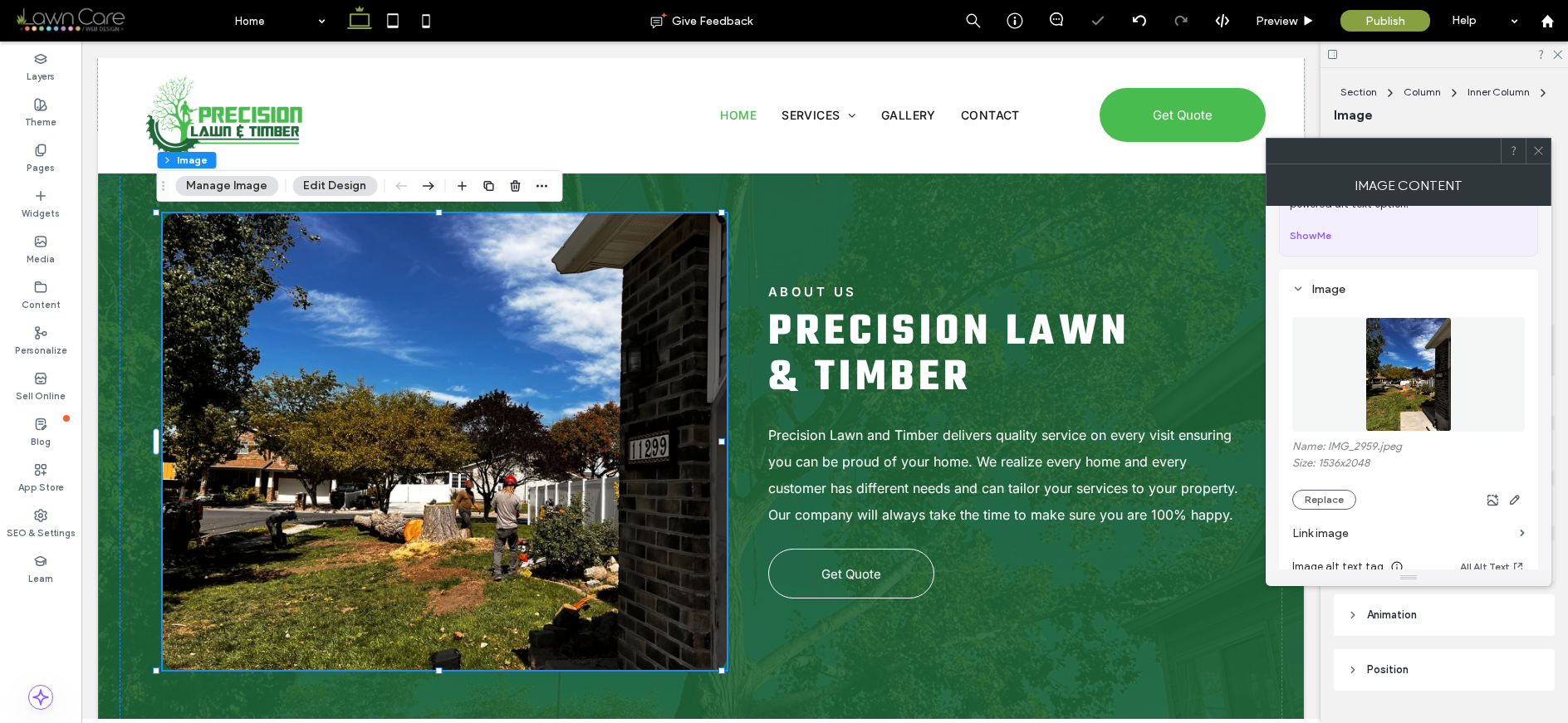
scroll to position [319, 0]
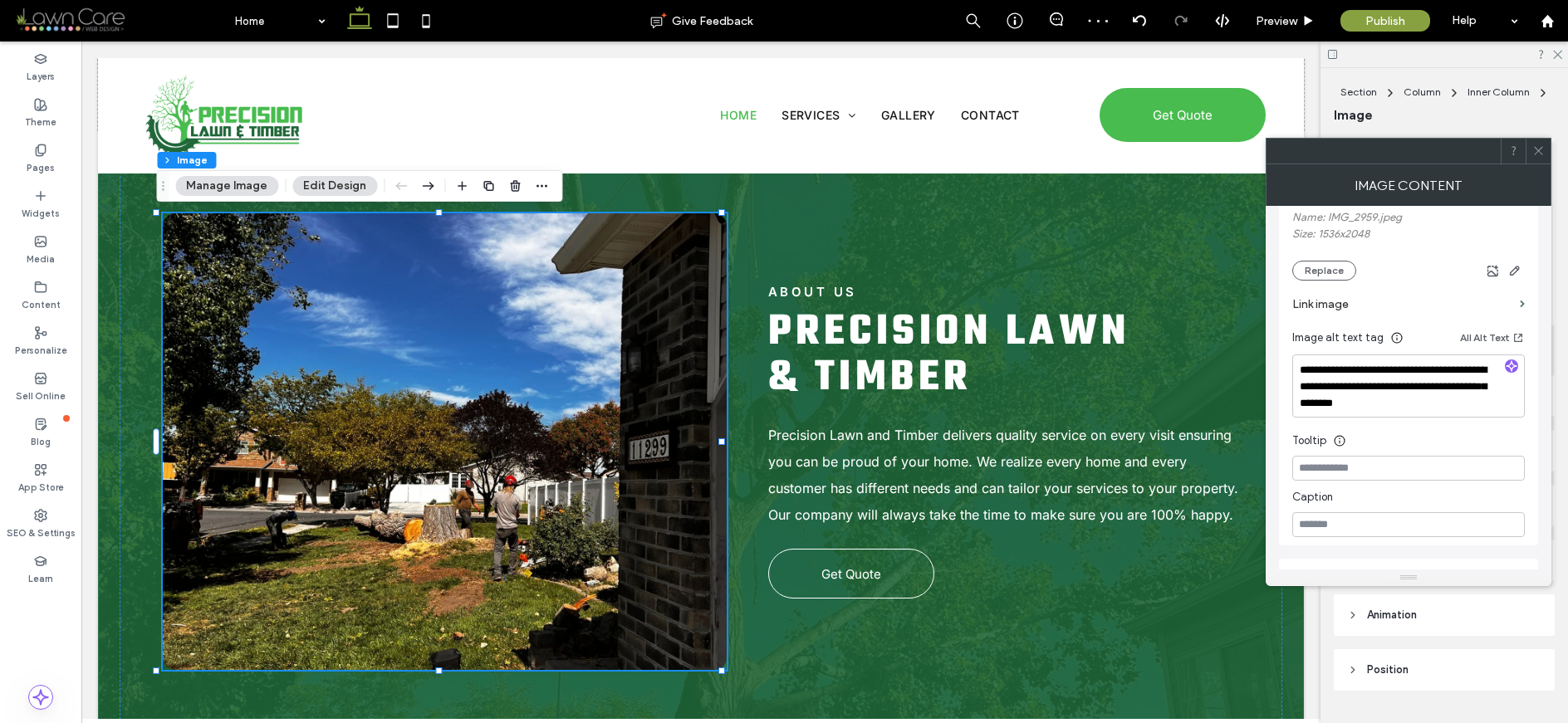
click at [1291, 149] on icon at bounding box center [1539, 151] width 13 height 13
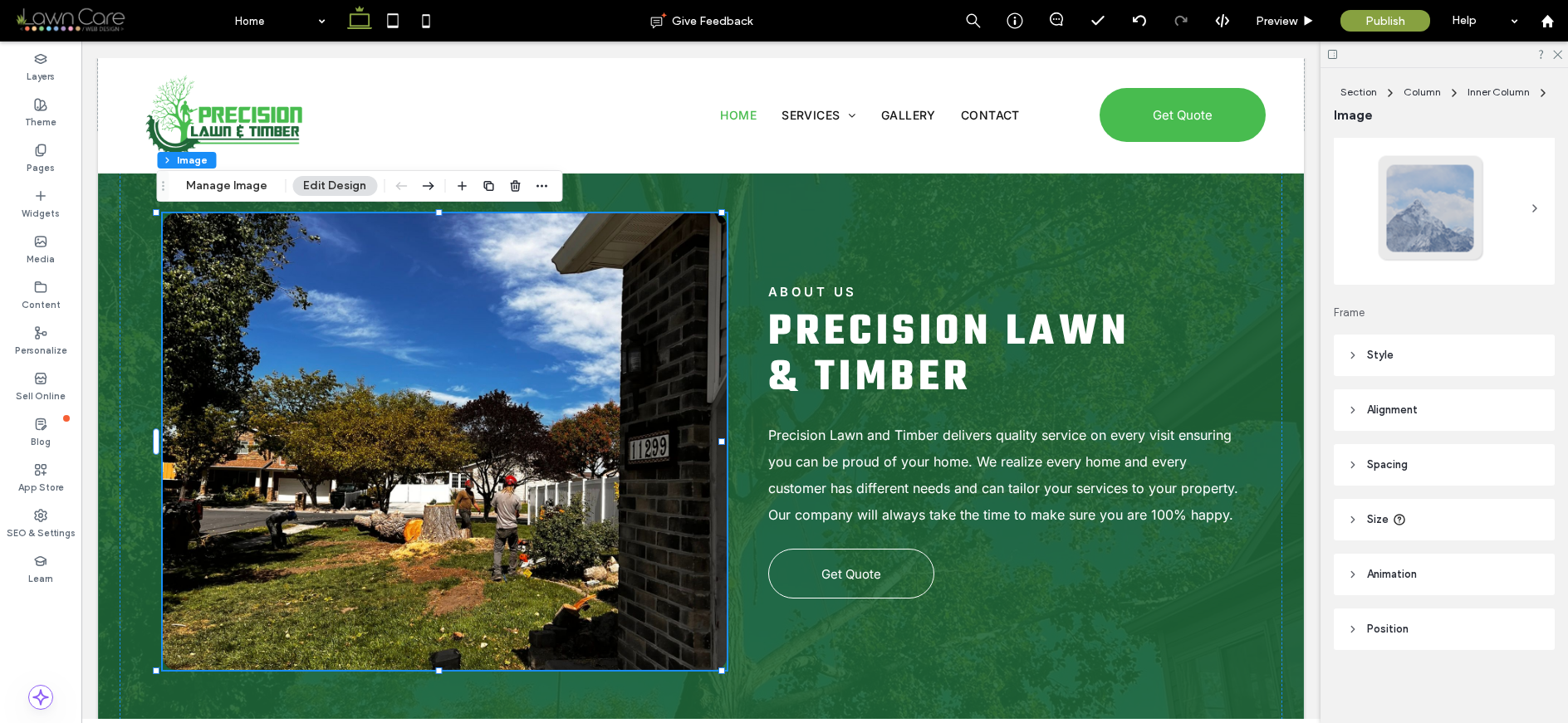
click at [1291, 342] on header "Style" at bounding box center [1444, 356] width 221 height 42
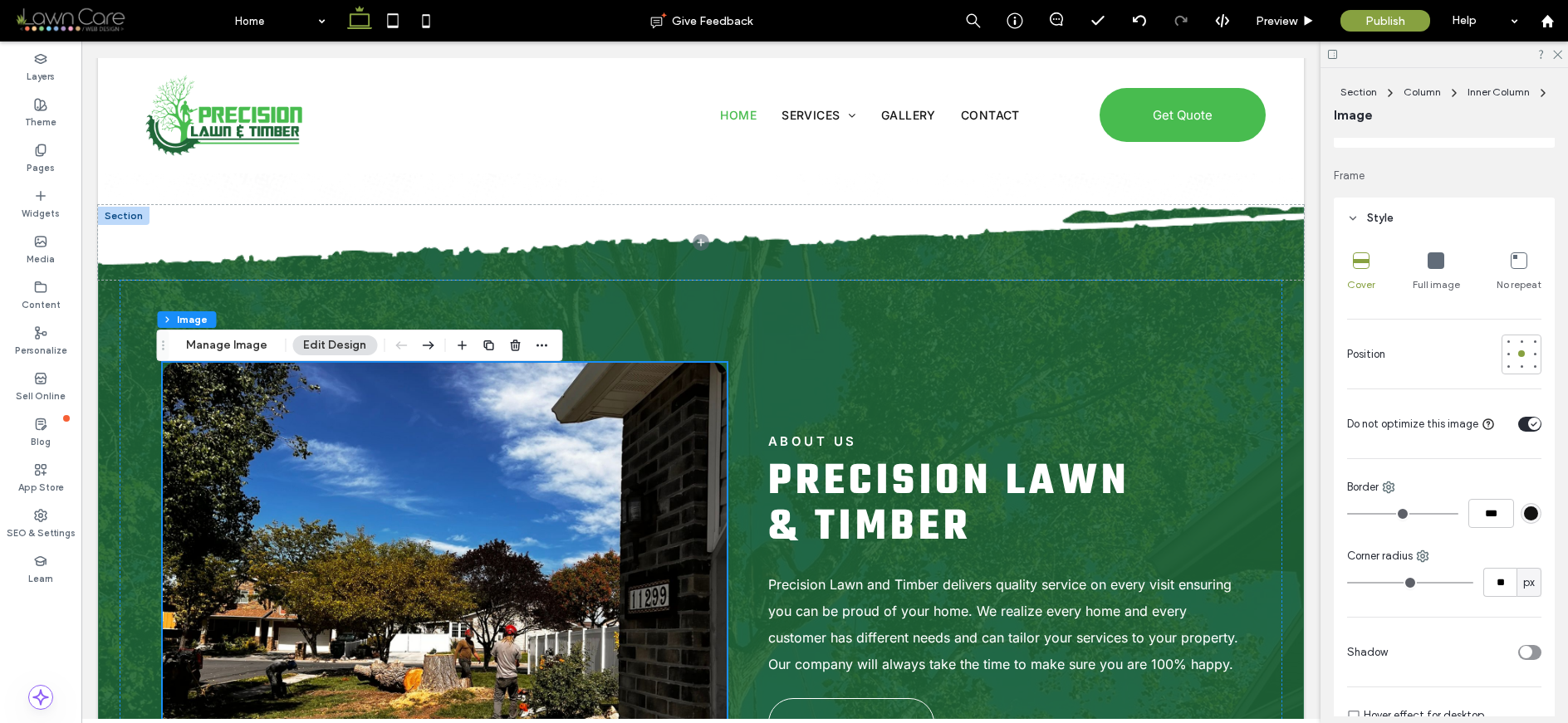
scroll to position [1362, 0]
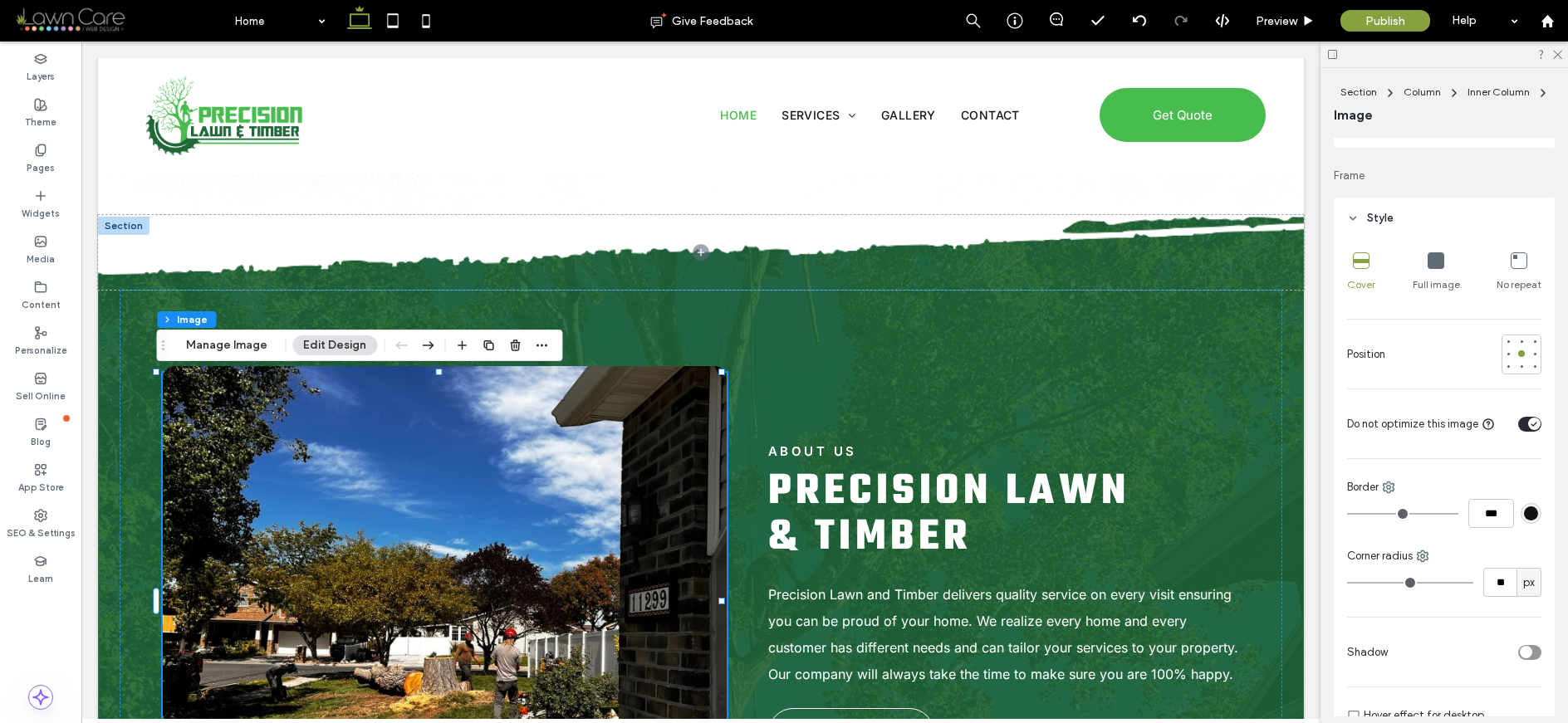
click at [594, 427] on img at bounding box center [444, 595] width 564 height 457
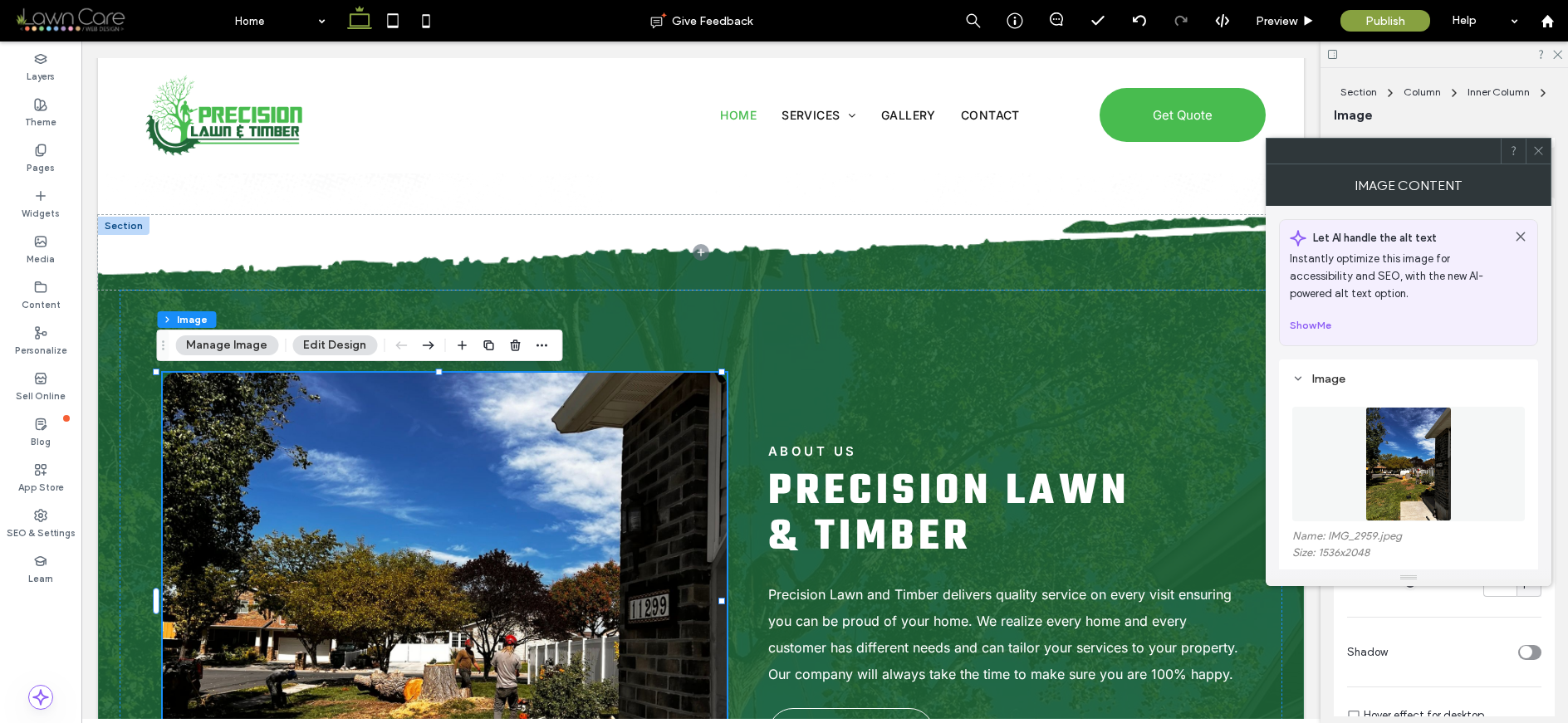
click at [1291, 153] on icon at bounding box center [1539, 151] width 13 height 13
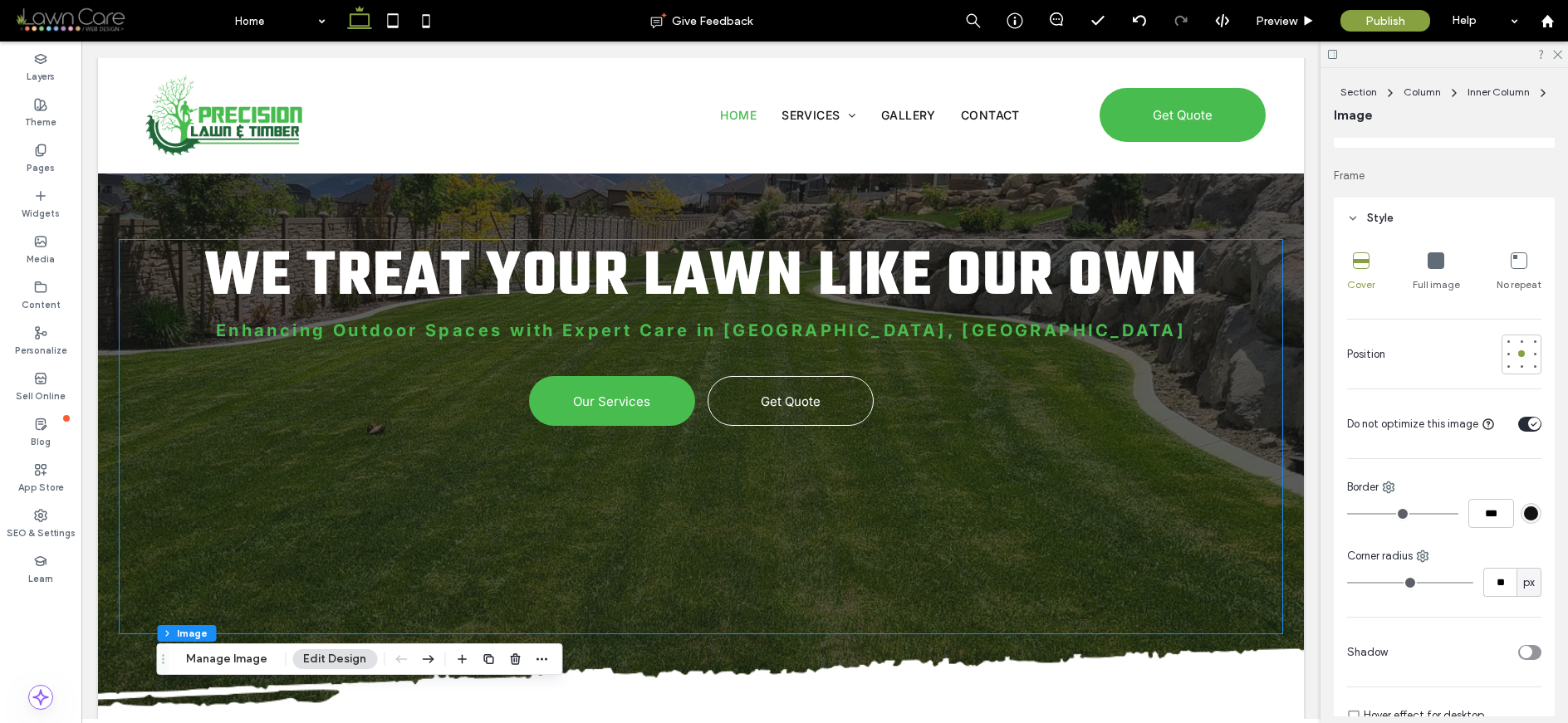
scroll to position [0, 0]
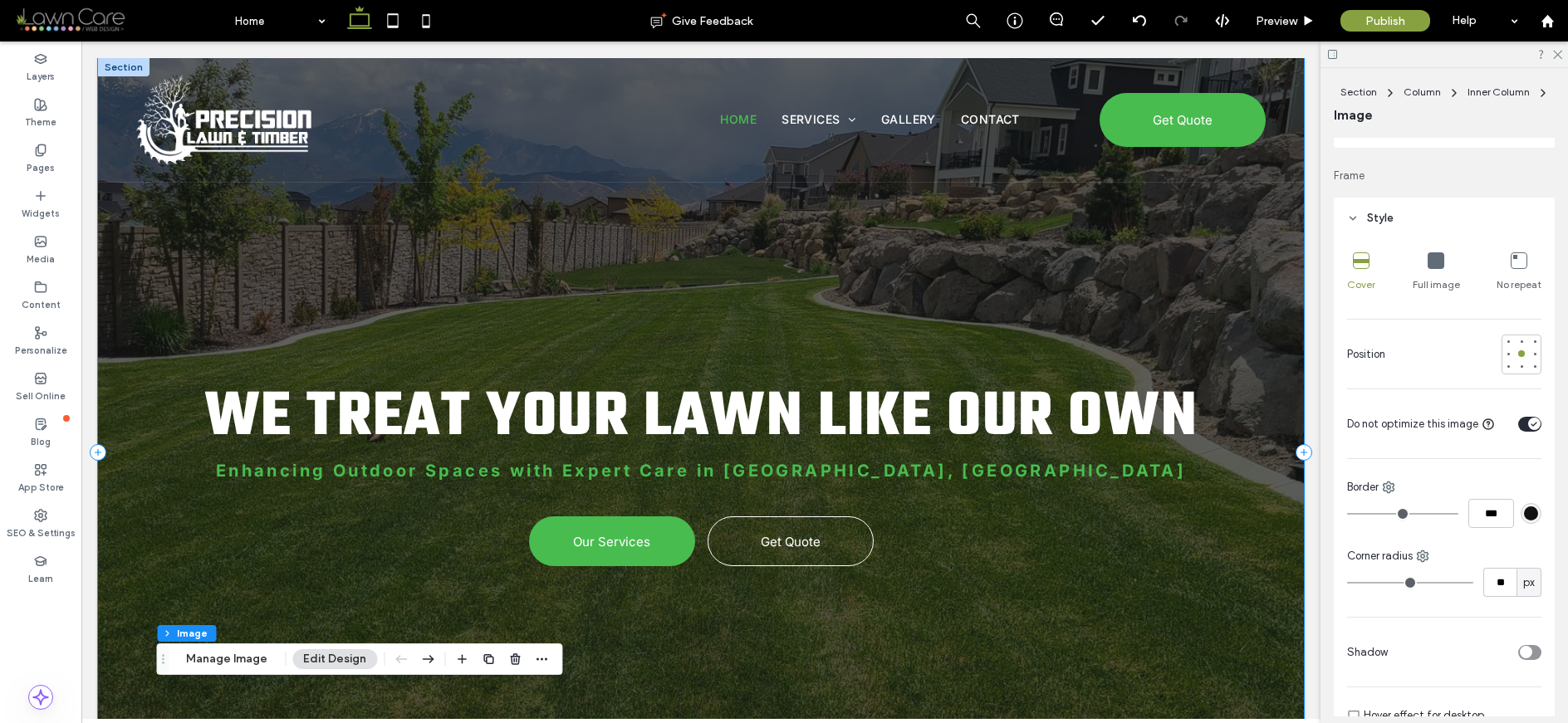
click at [1265, 260] on div "We Treat Your Lawn Like Our Own Enhancing Outdoor Spaces with Expert Care in Sa…" at bounding box center [701, 453] width 1206 height 789
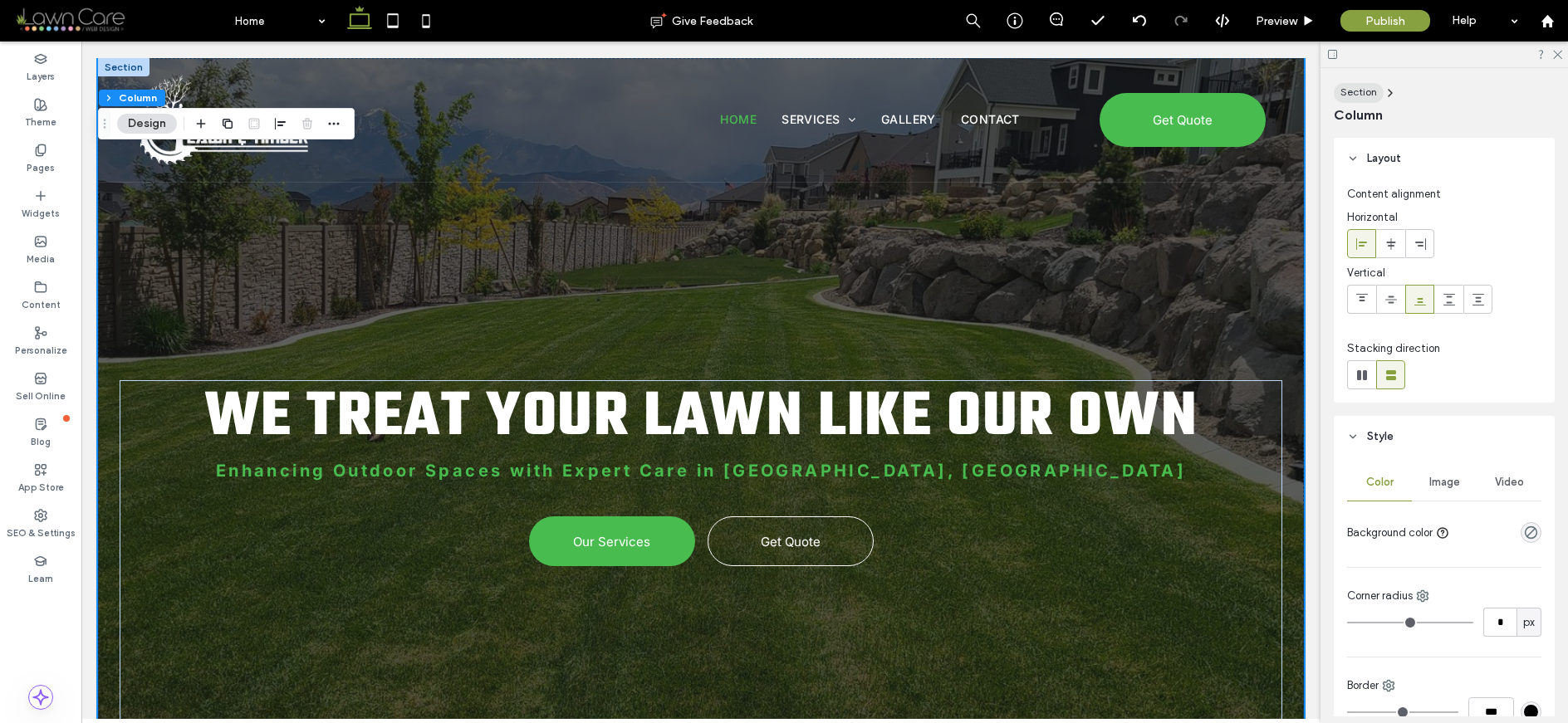
click at [1291, 89] on span "Section" at bounding box center [1359, 92] width 36 height 13
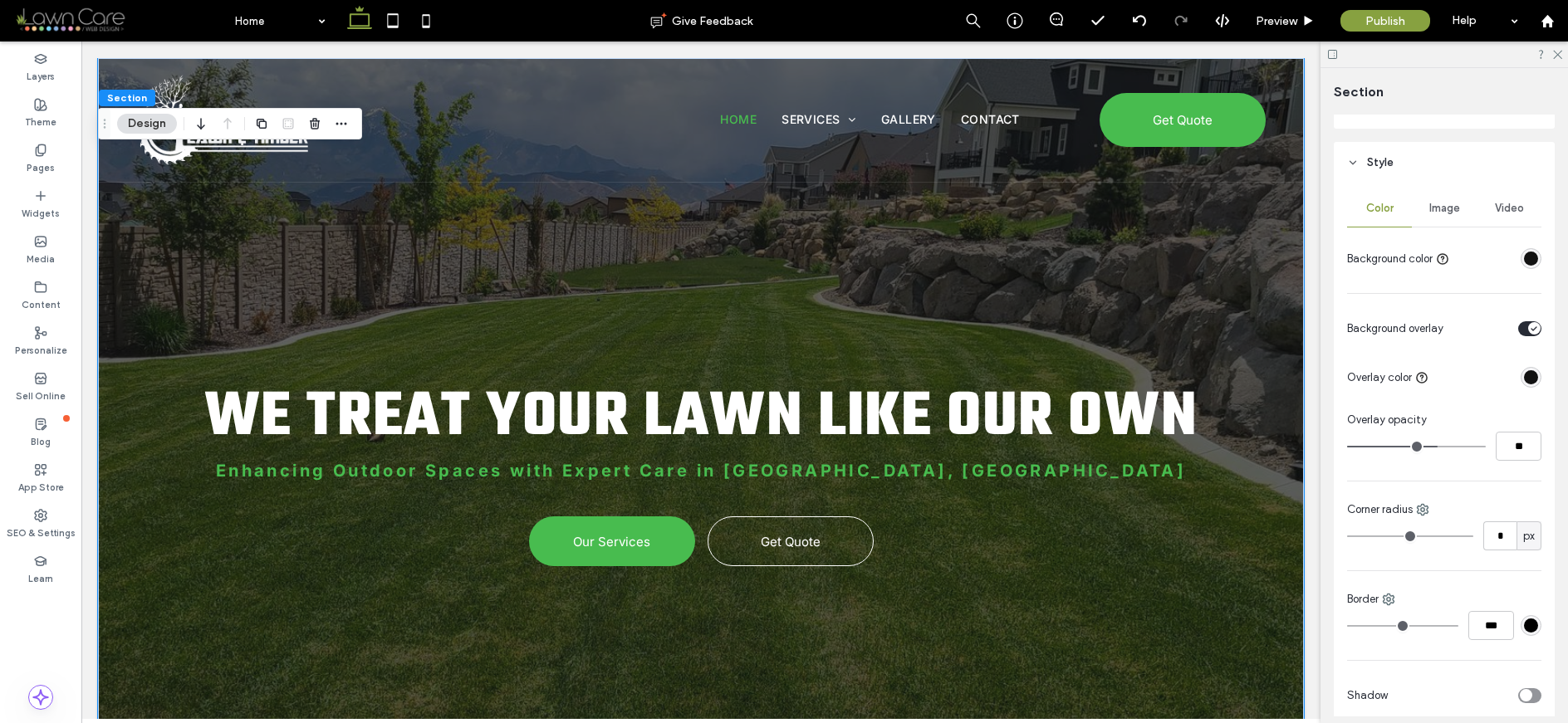
scroll to position [35, 0]
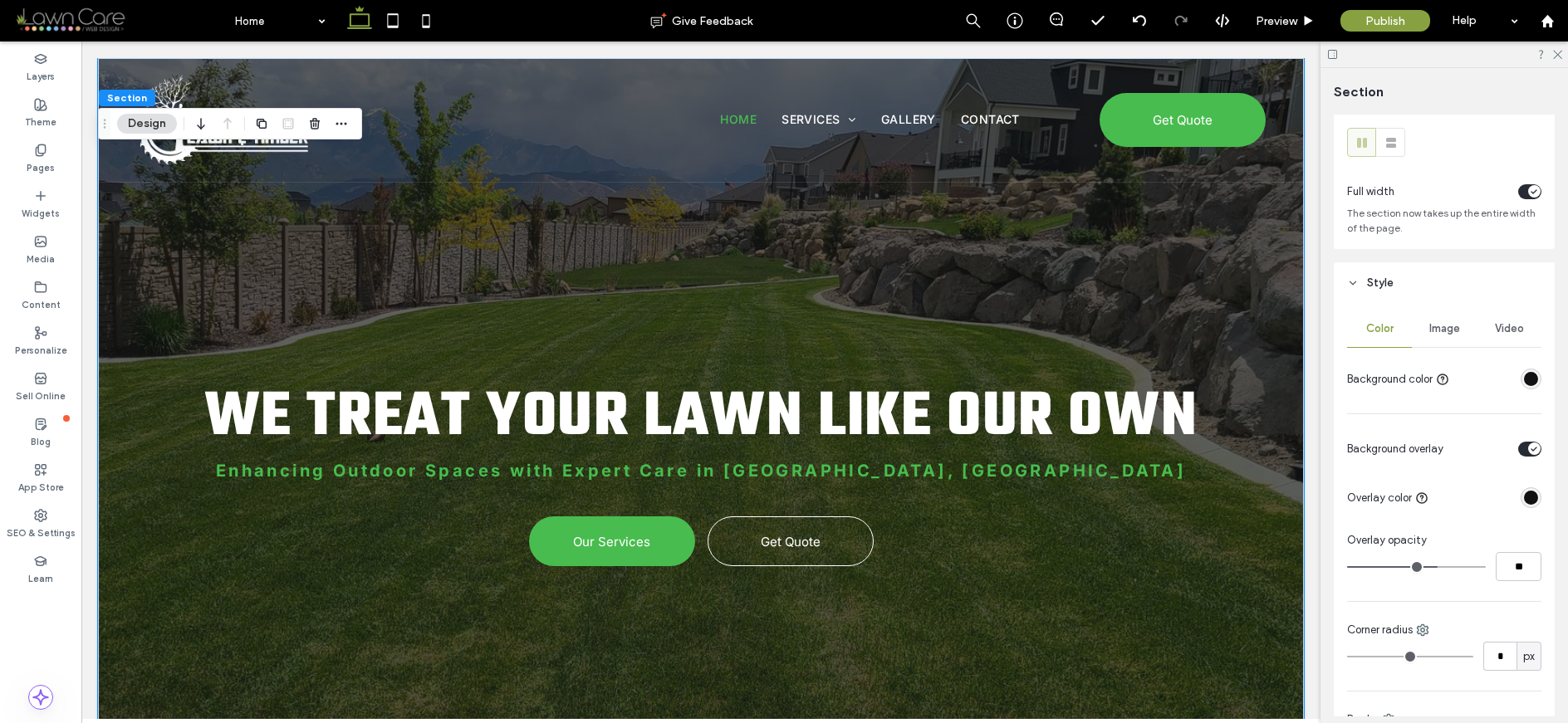
click at [1291, 315] on div "Image" at bounding box center [1443, 329] width 65 height 36
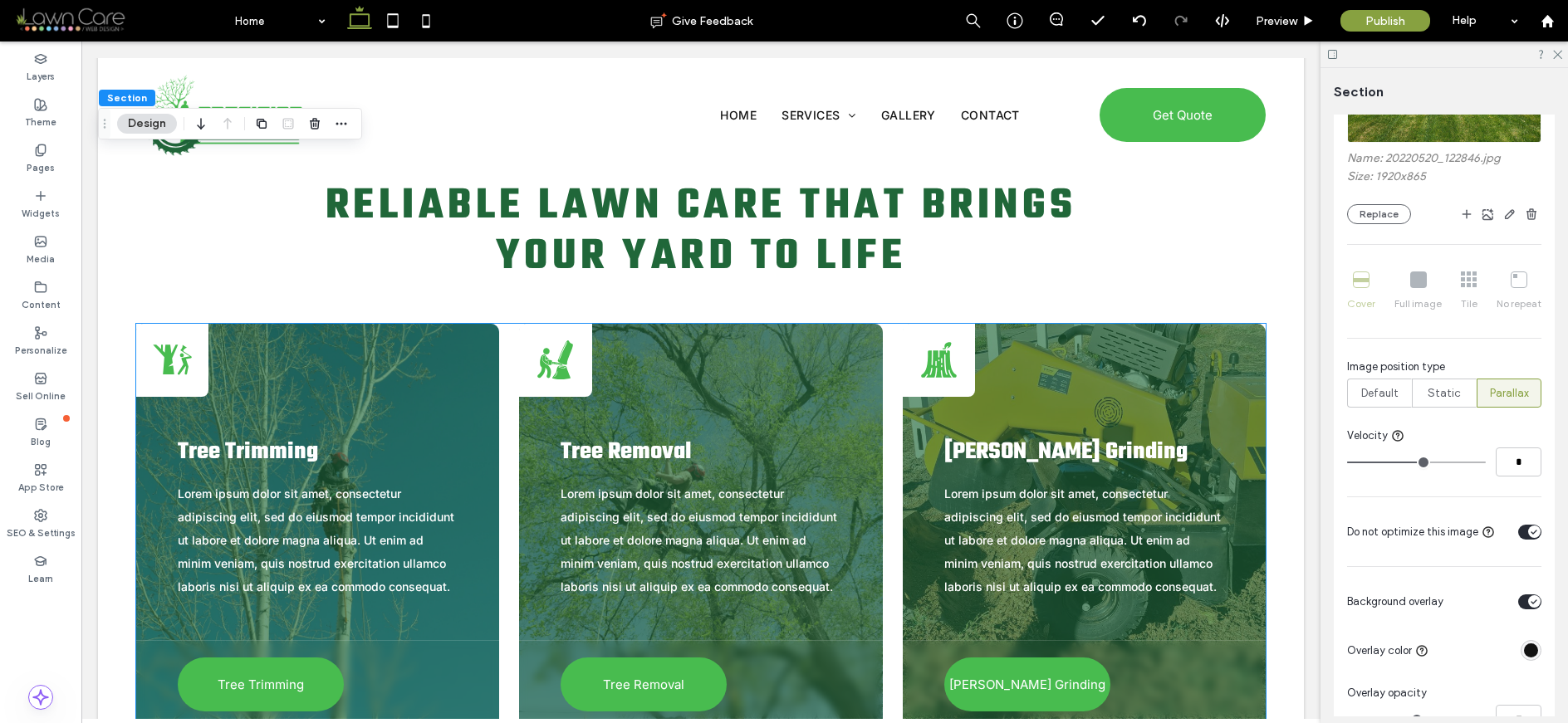
scroll to position [2284, 0]
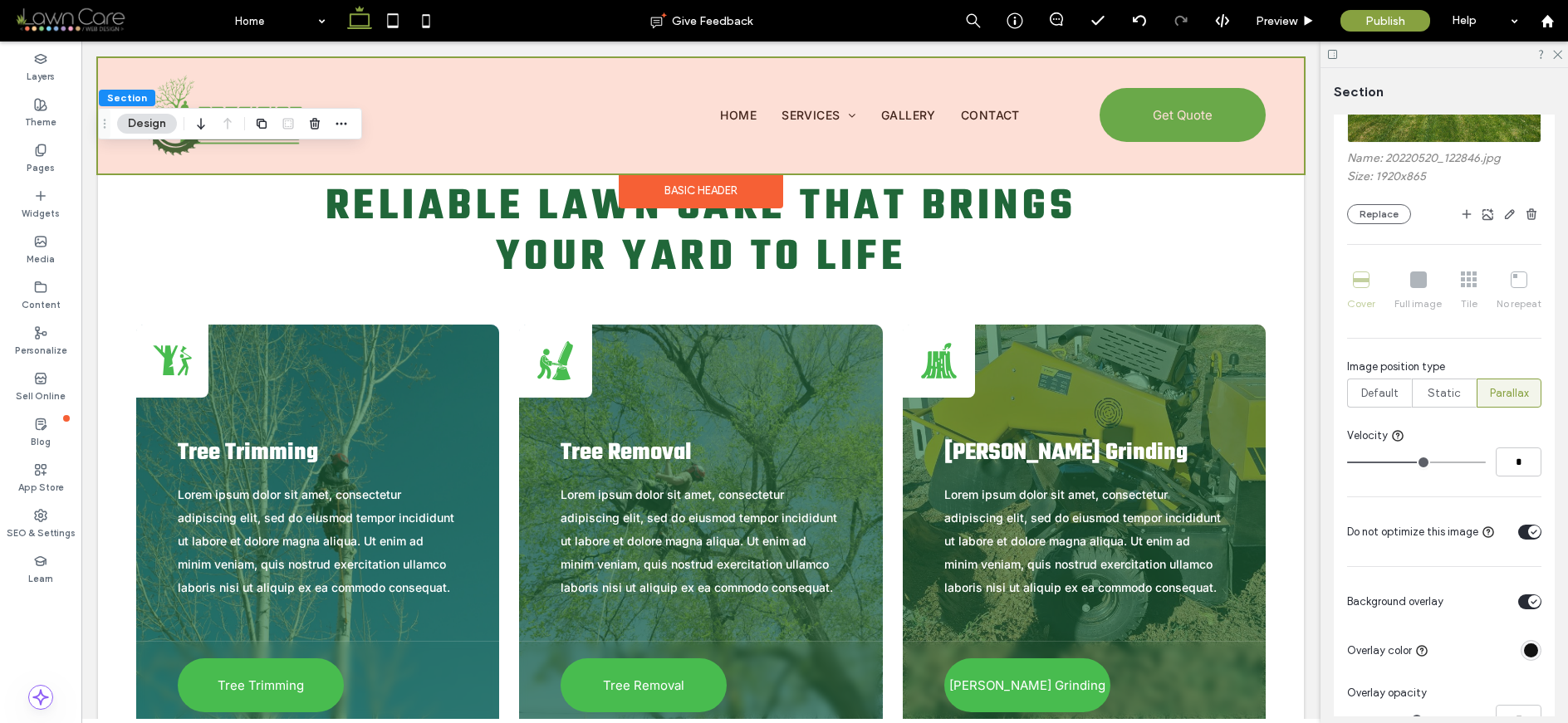
click at [731, 202] on div "Basic Header" at bounding box center [700, 191] width 165 height 35
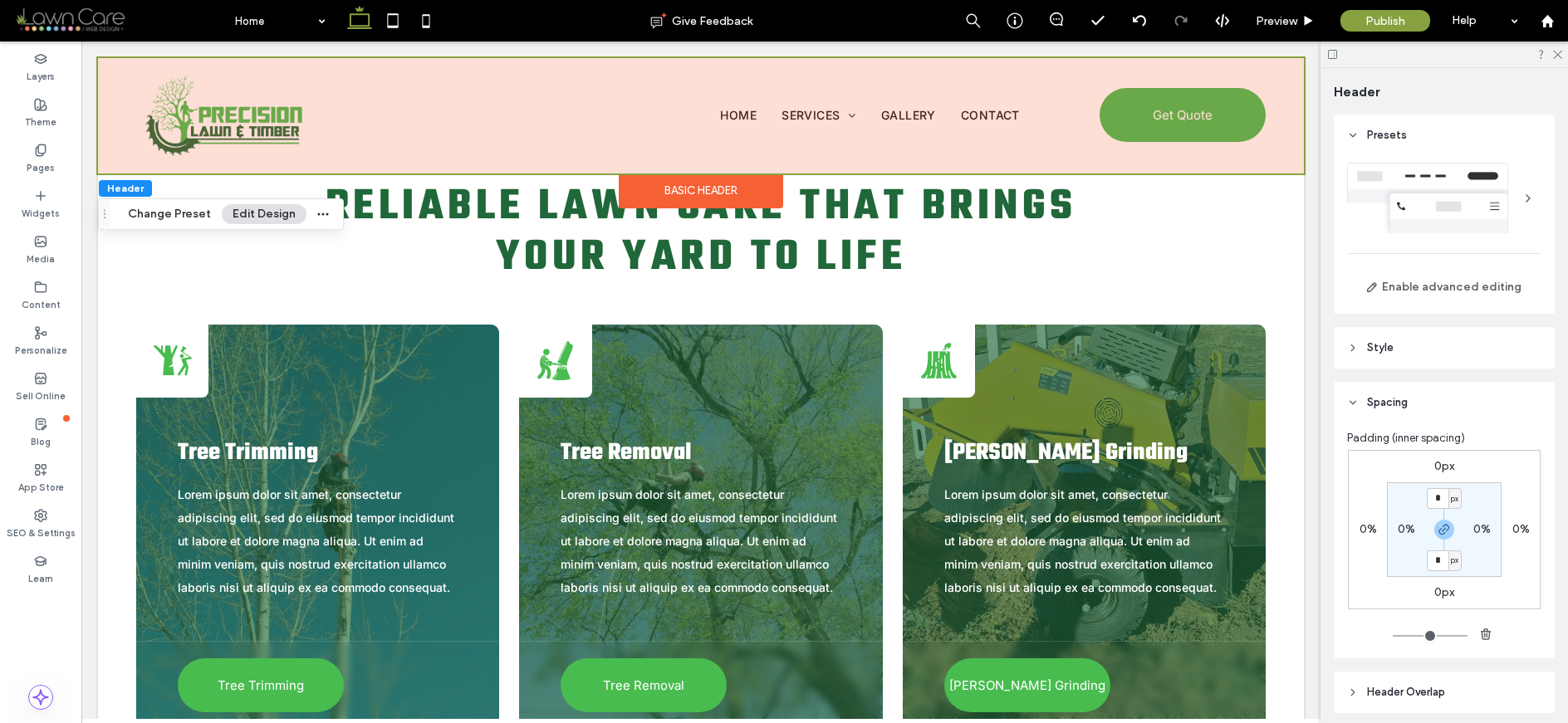
click at [731, 202] on div "Basic Header" at bounding box center [700, 191] width 165 height 35
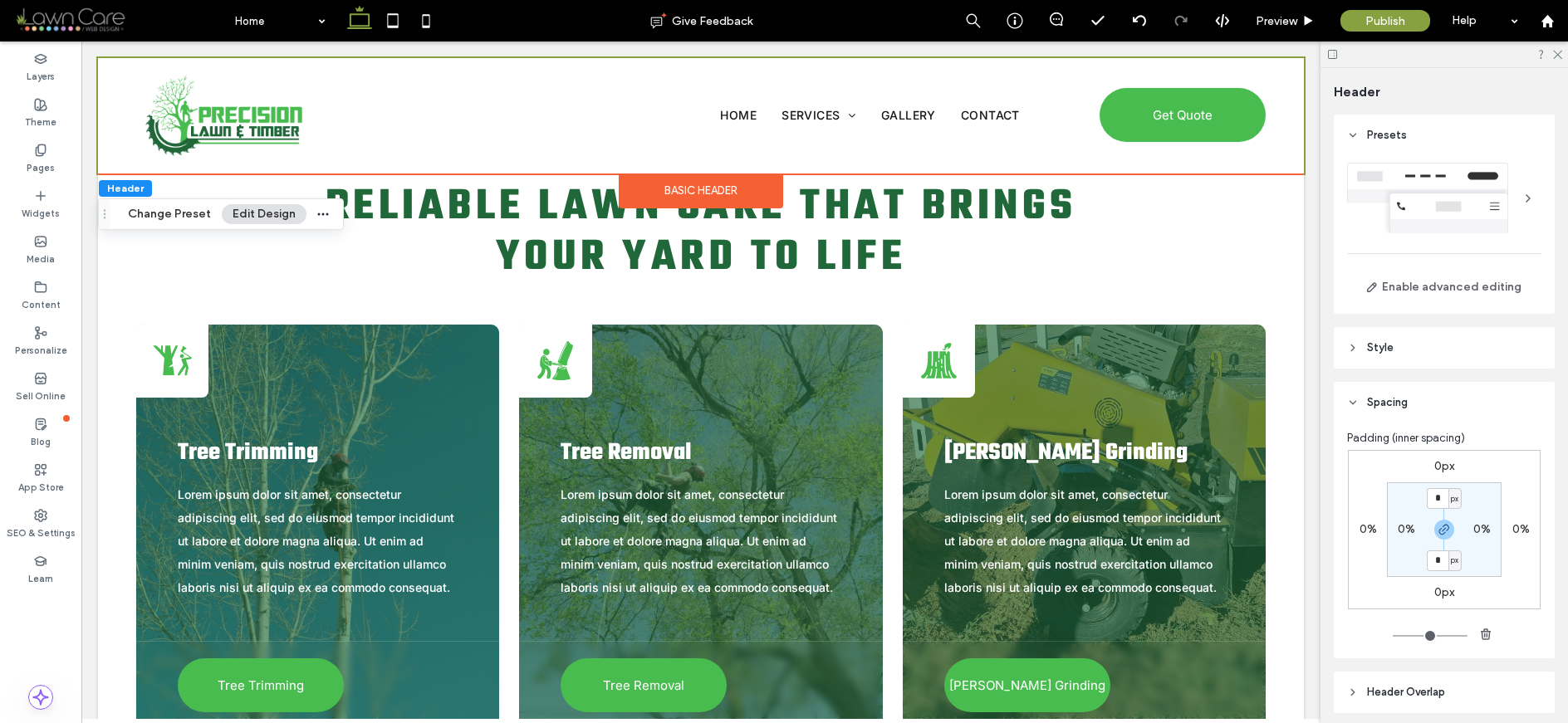
scroll to position [117, 0]
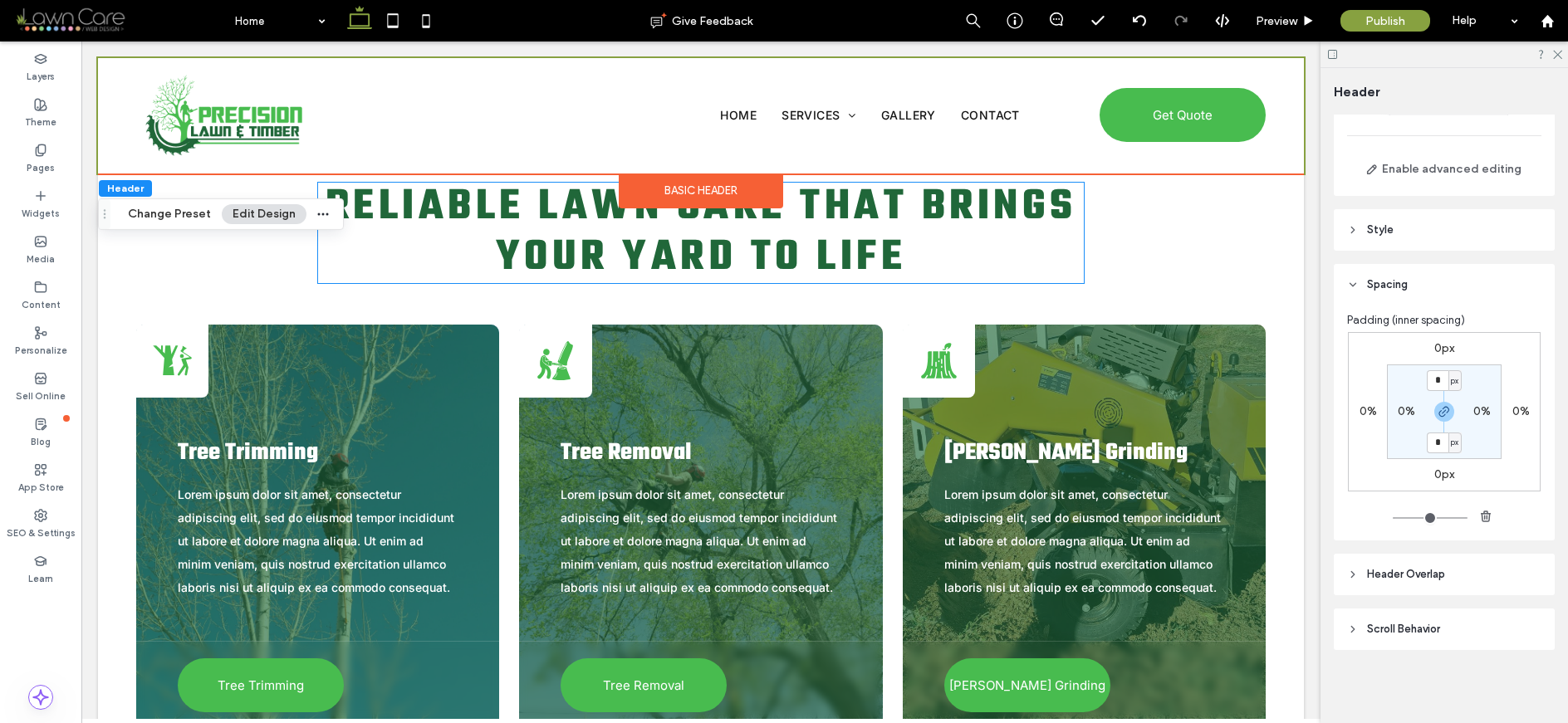
click at [816, 219] on span "Reliable Lawn Care That Brings Your Yard to Life" at bounding box center [700, 233] width 751 height 117
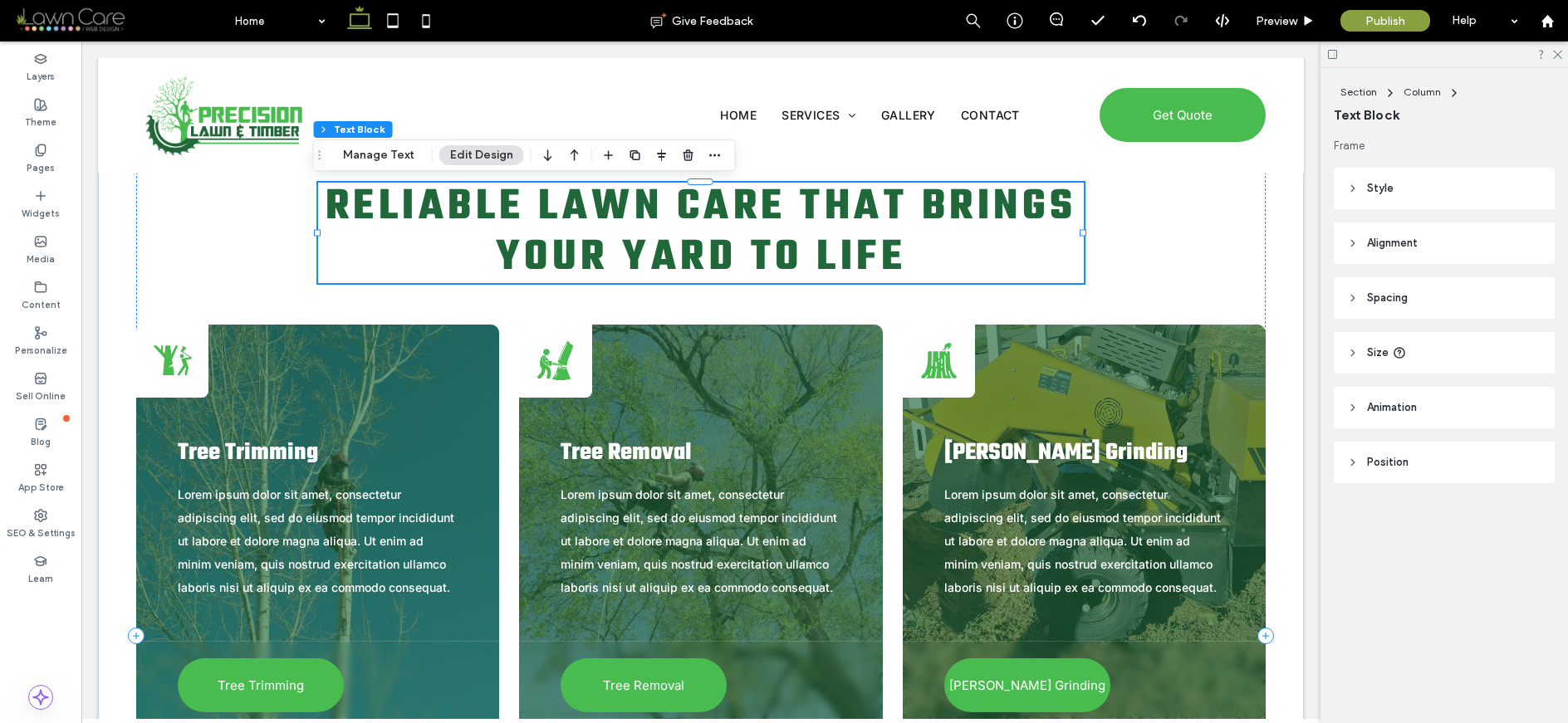
click at [816, 219] on div "Reliable Lawn Care That Brings Your Yard to Life" at bounding box center [700, 233] width 766 height 100
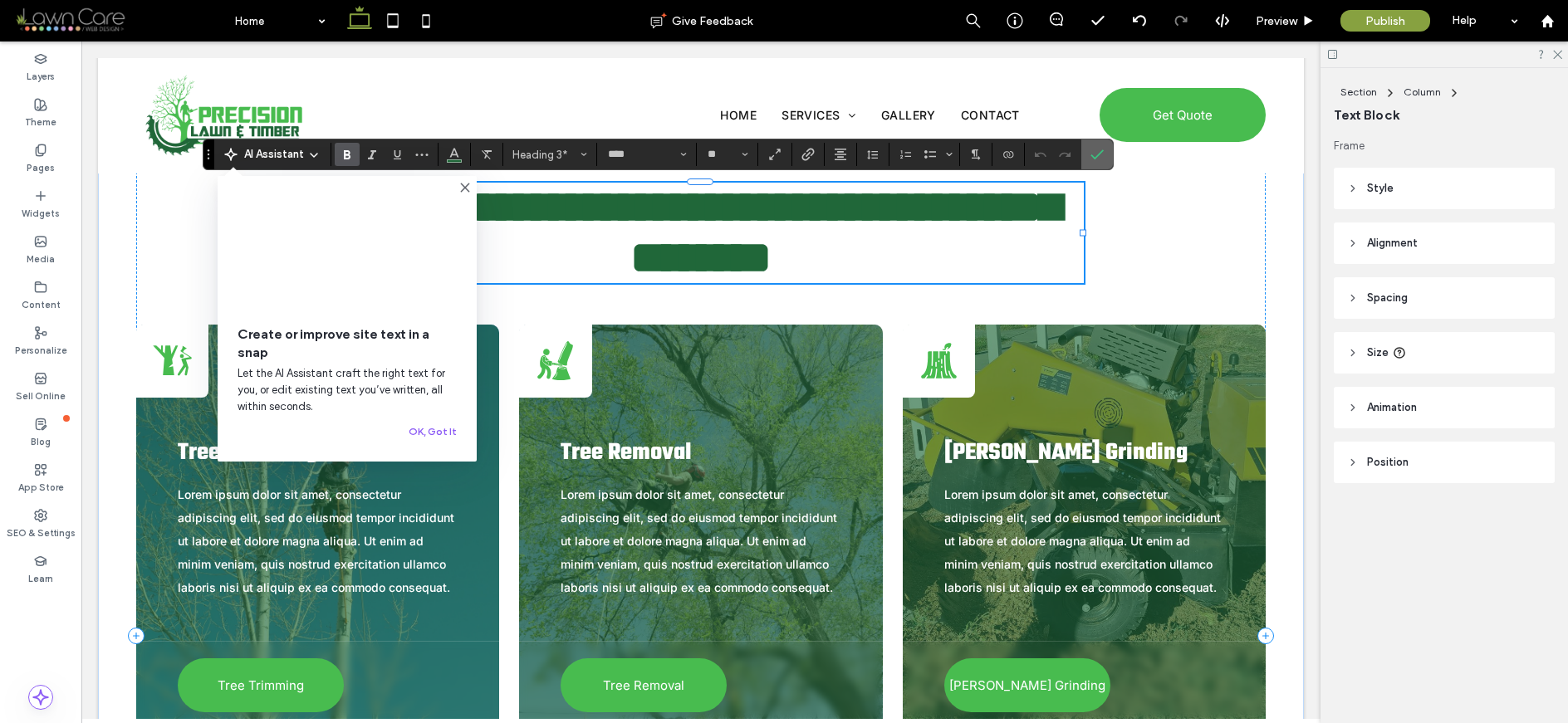
click at [1104, 159] on label "Confirm" at bounding box center [1096, 154] width 25 height 30
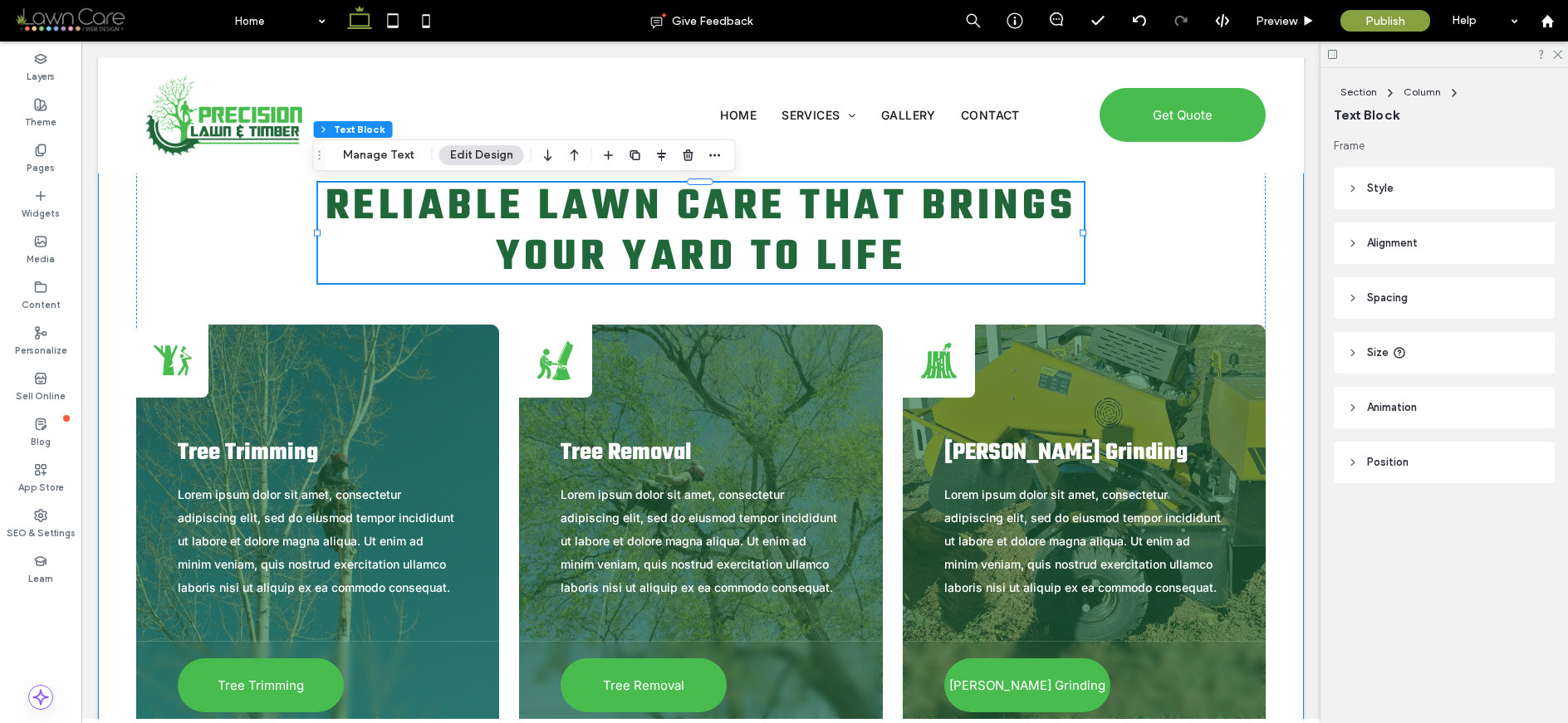
click at [1271, 215] on div "Residential Services Reliable Lawn Care That Brings Your Yard to Life Person ch…" at bounding box center [700, 636] width 1196 height 1144
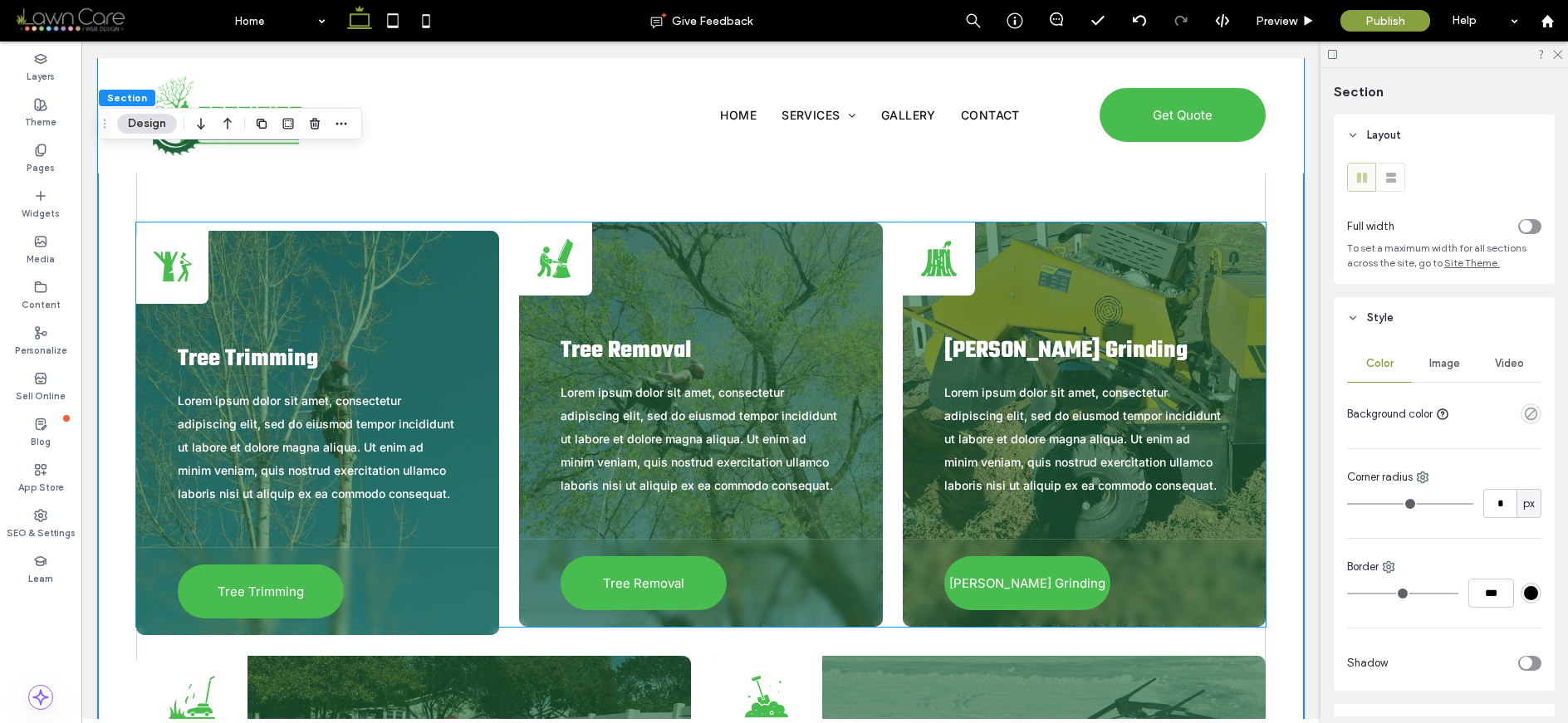
scroll to position [2377, 0]
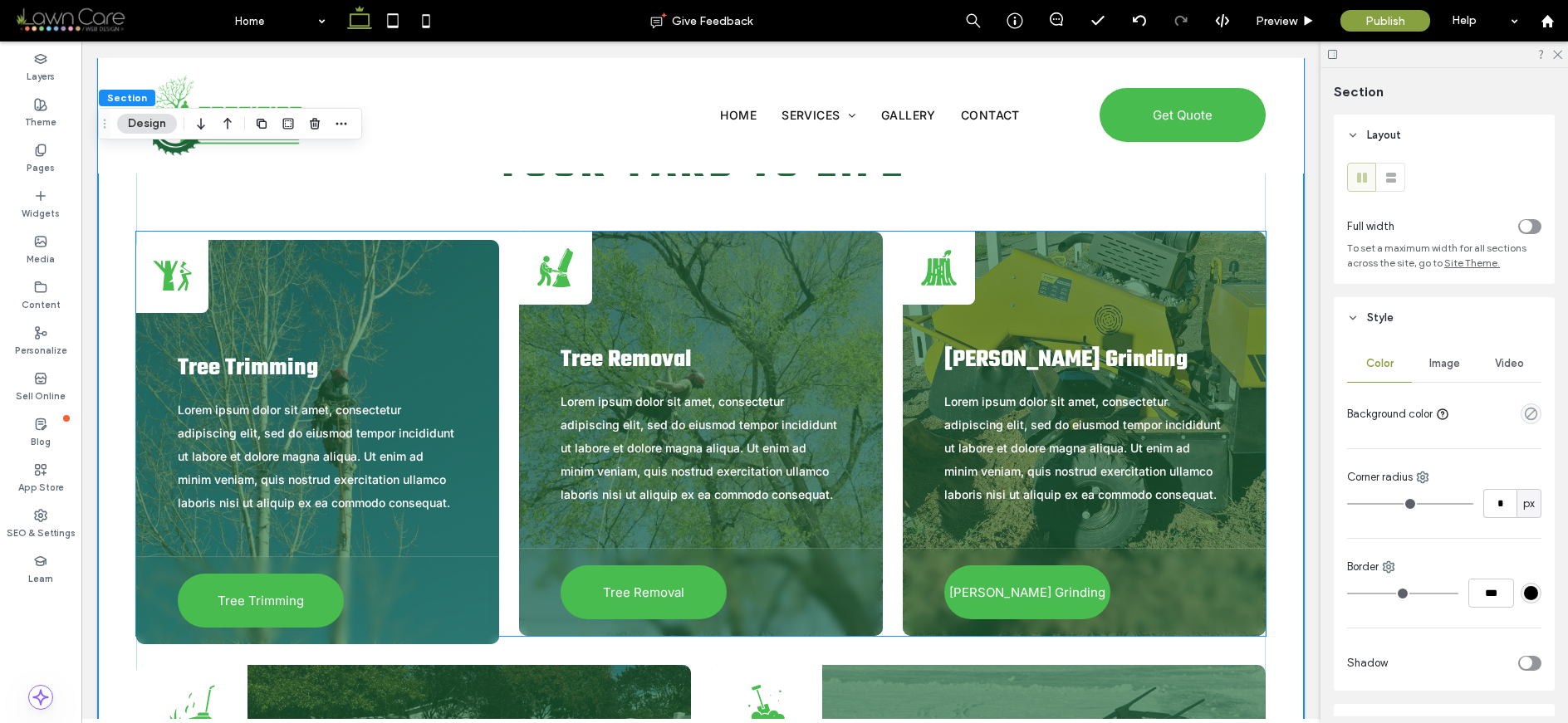
click at [176, 278] on icon "Person chopping down a tree with an axe." at bounding box center [172, 276] width 39 height 39
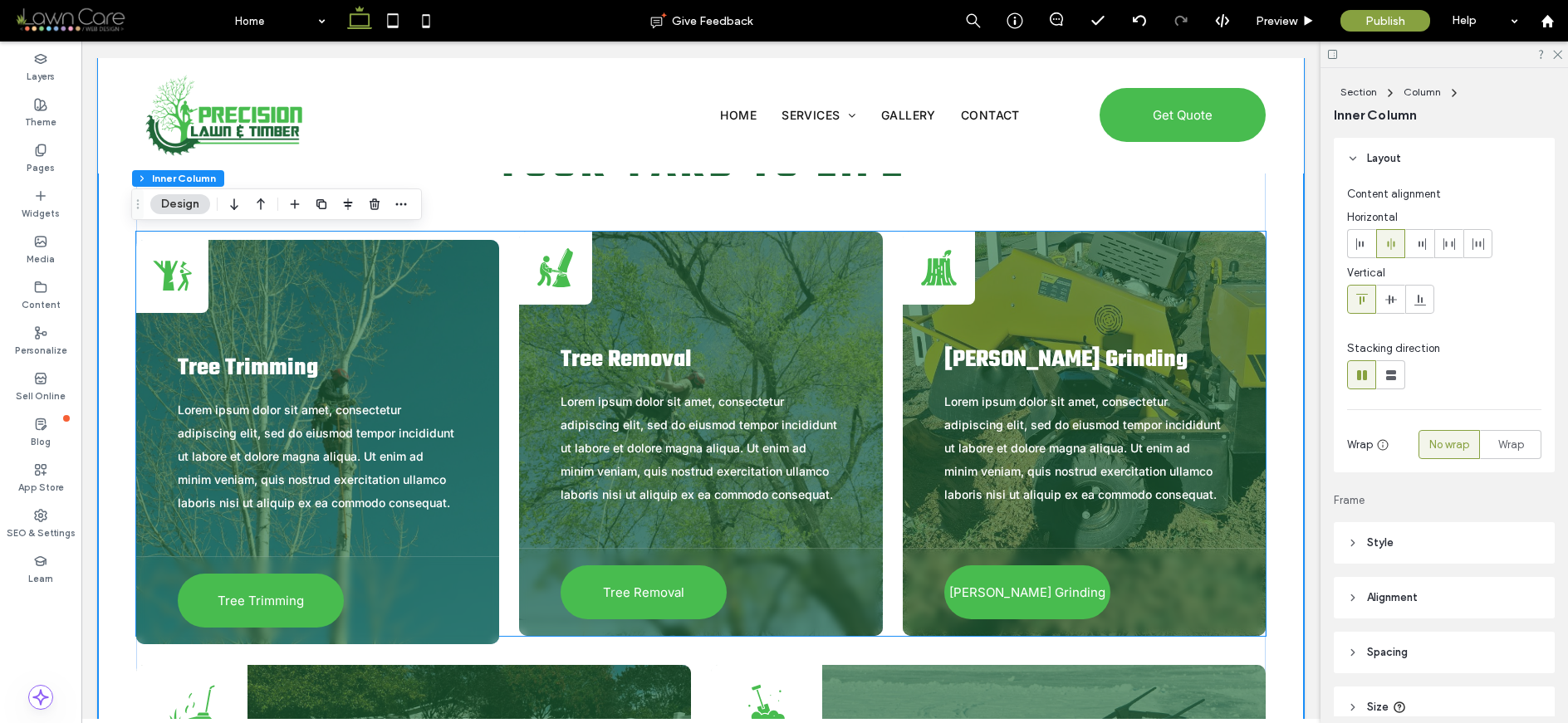
click at [176, 278] on icon "Person chopping down a tree with an axe." at bounding box center [172, 276] width 39 height 39
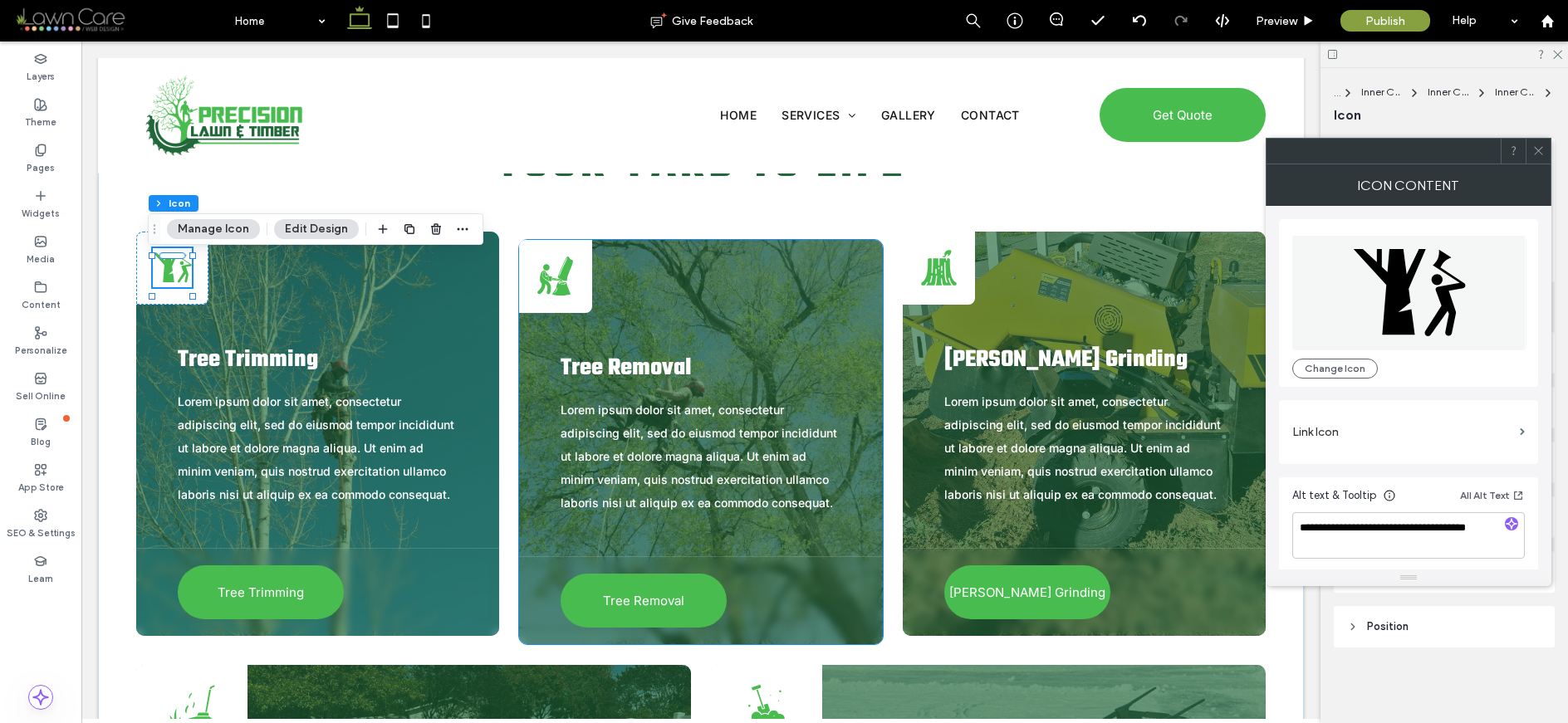
click at [559, 274] on icon at bounding box center [565, 269] width 15 height 25
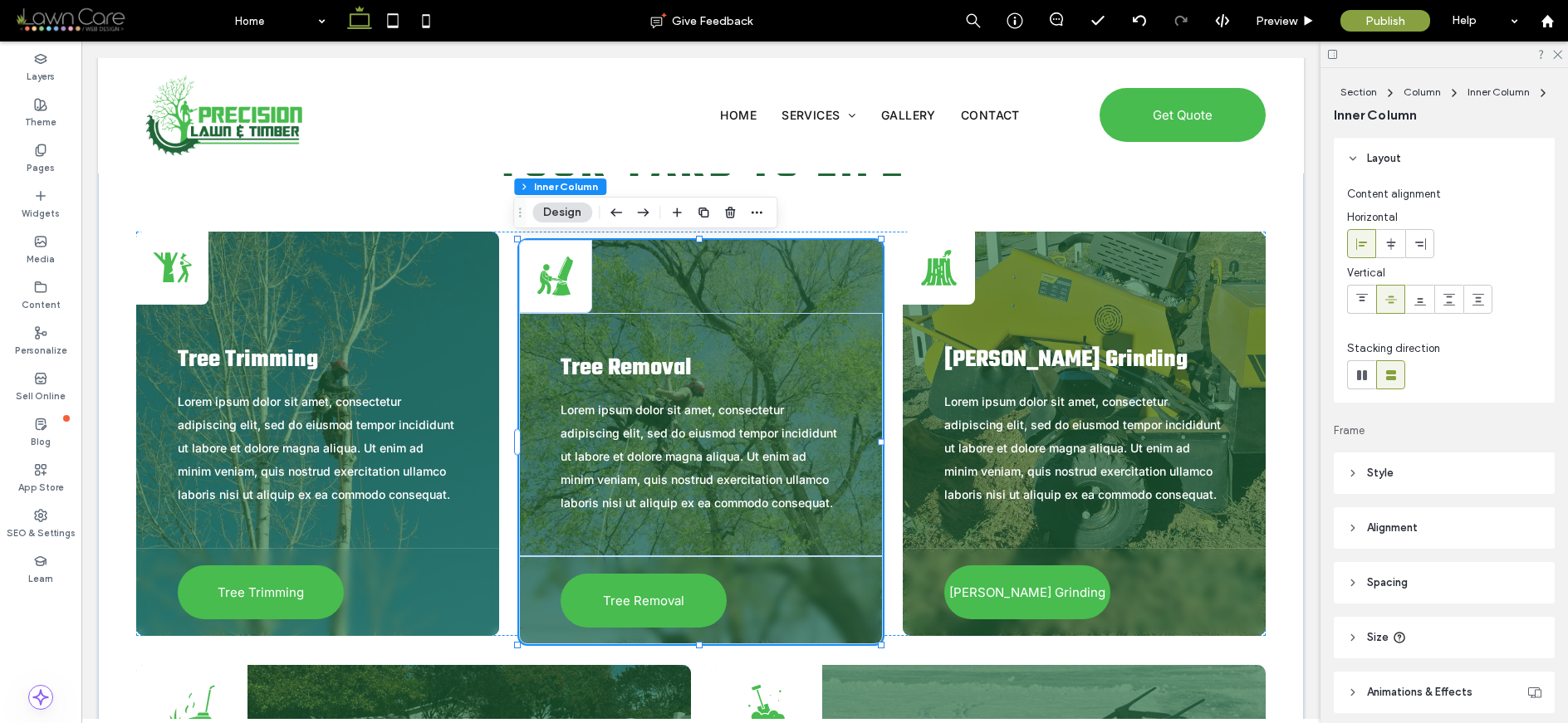
click at [559, 274] on icon at bounding box center [565, 269] width 15 height 25
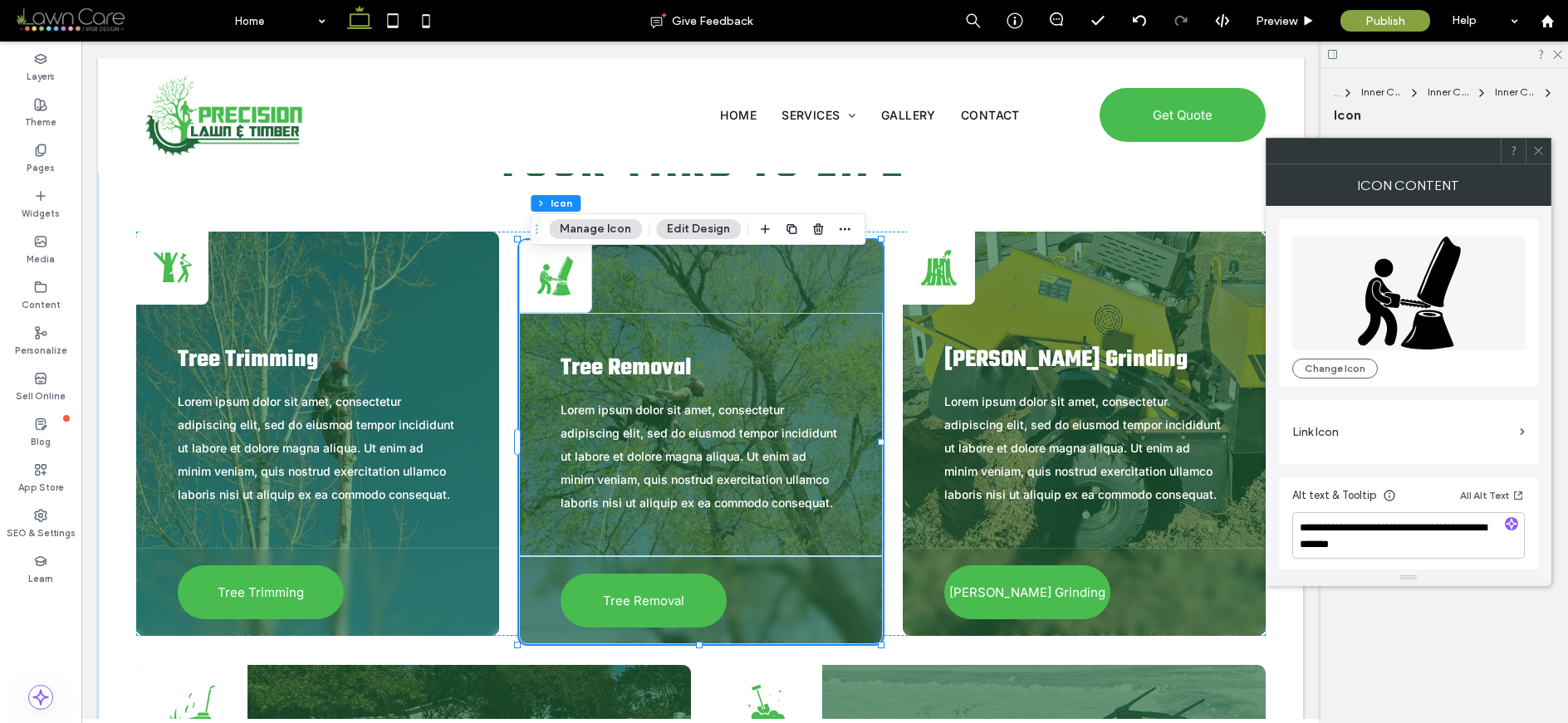
click at [559, 274] on div "A stick figure using a chainsaw to cut a tree trunk." at bounding box center [555, 276] width 39 height 39
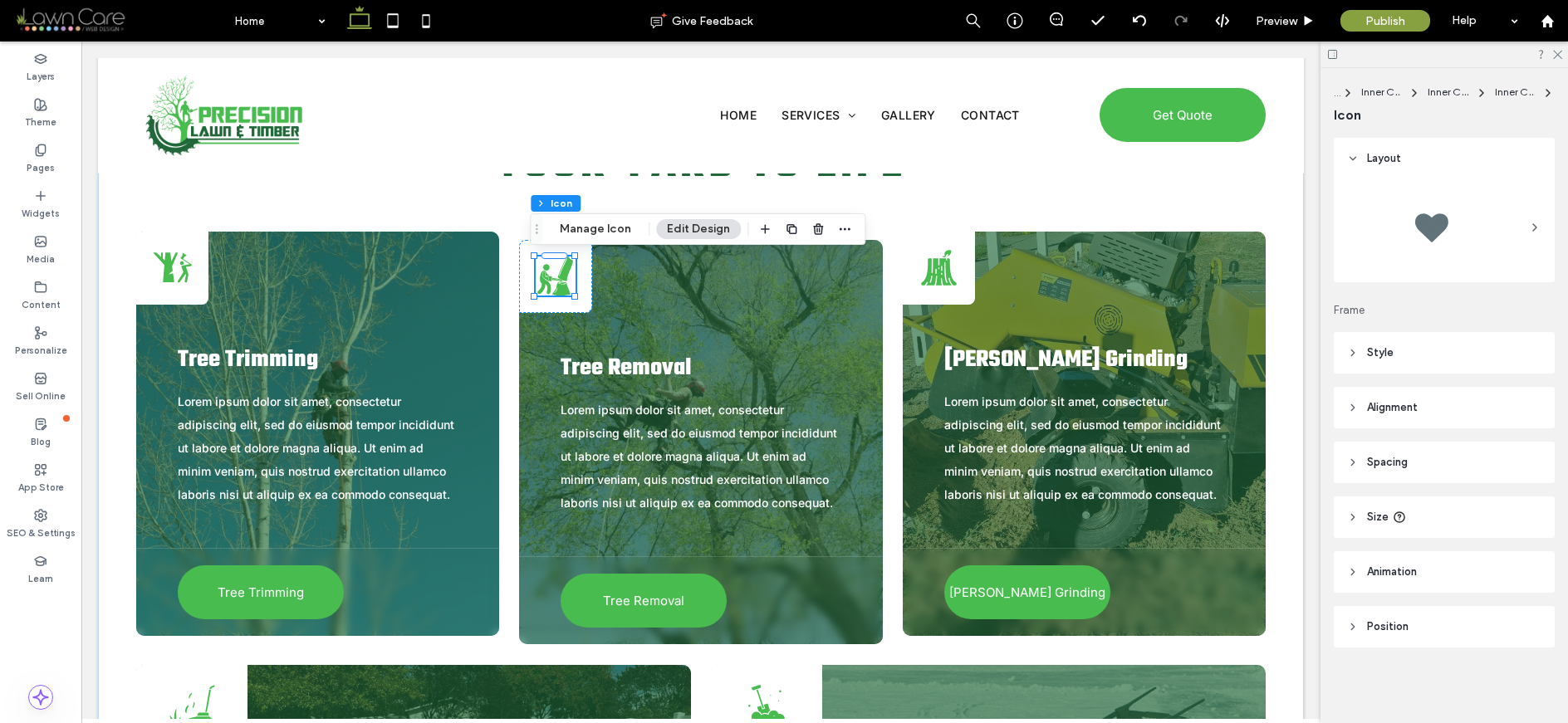
click at [559, 274] on icon at bounding box center [565, 269] width 15 height 25
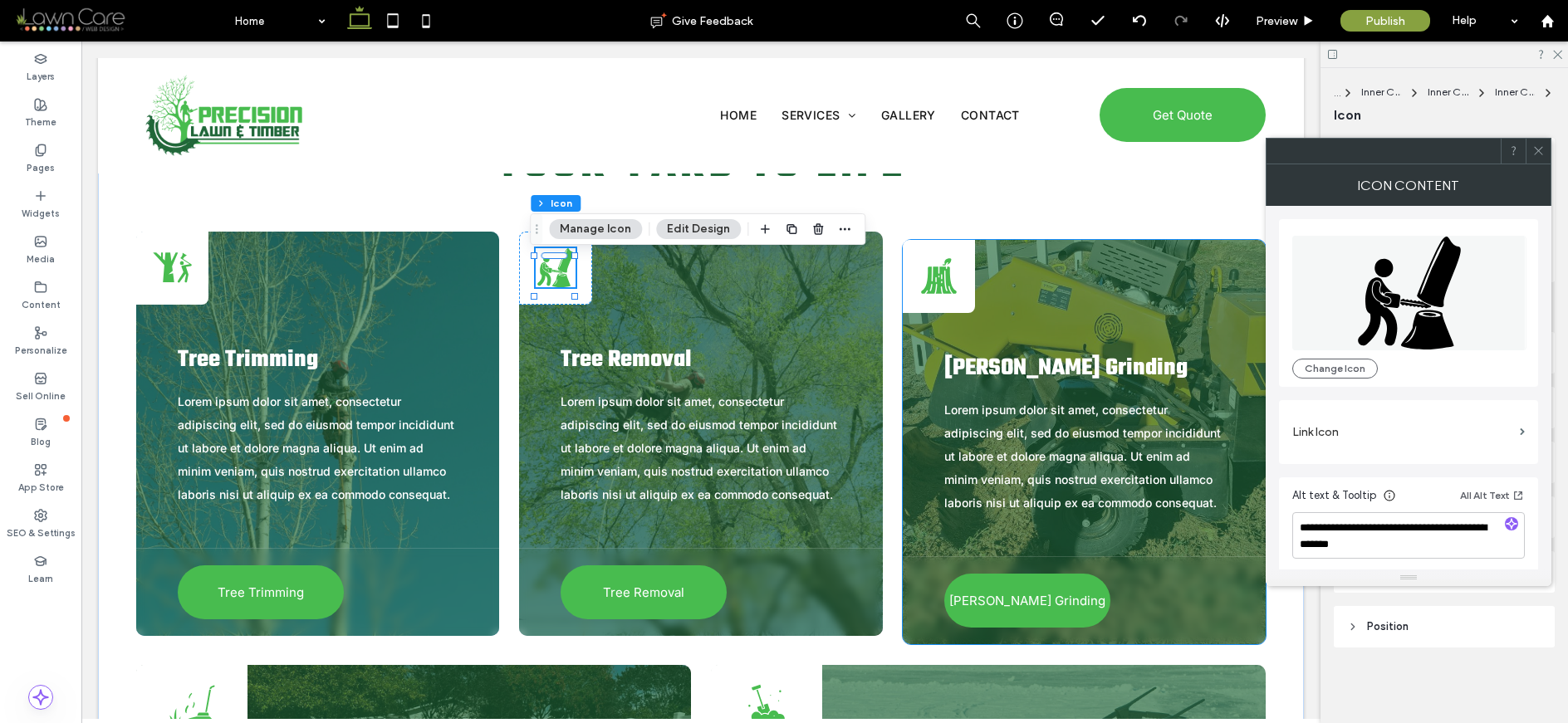
click at [955, 270] on div "A tree [PERSON_NAME] with a small leaf growing on top, in black and white." at bounding box center [938, 277] width 72 height 73
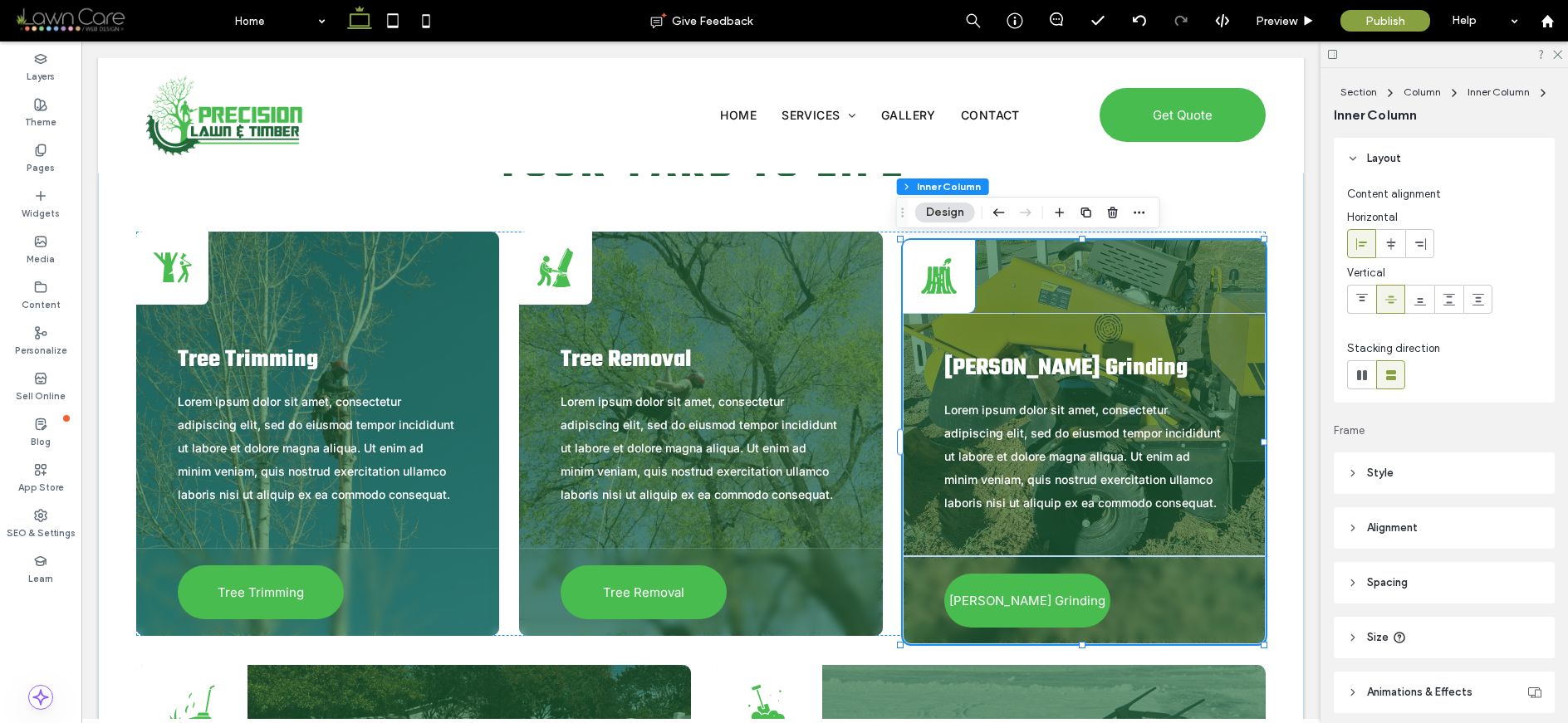
click at [929, 276] on icon at bounding box center [938, 280] width 36 height 27
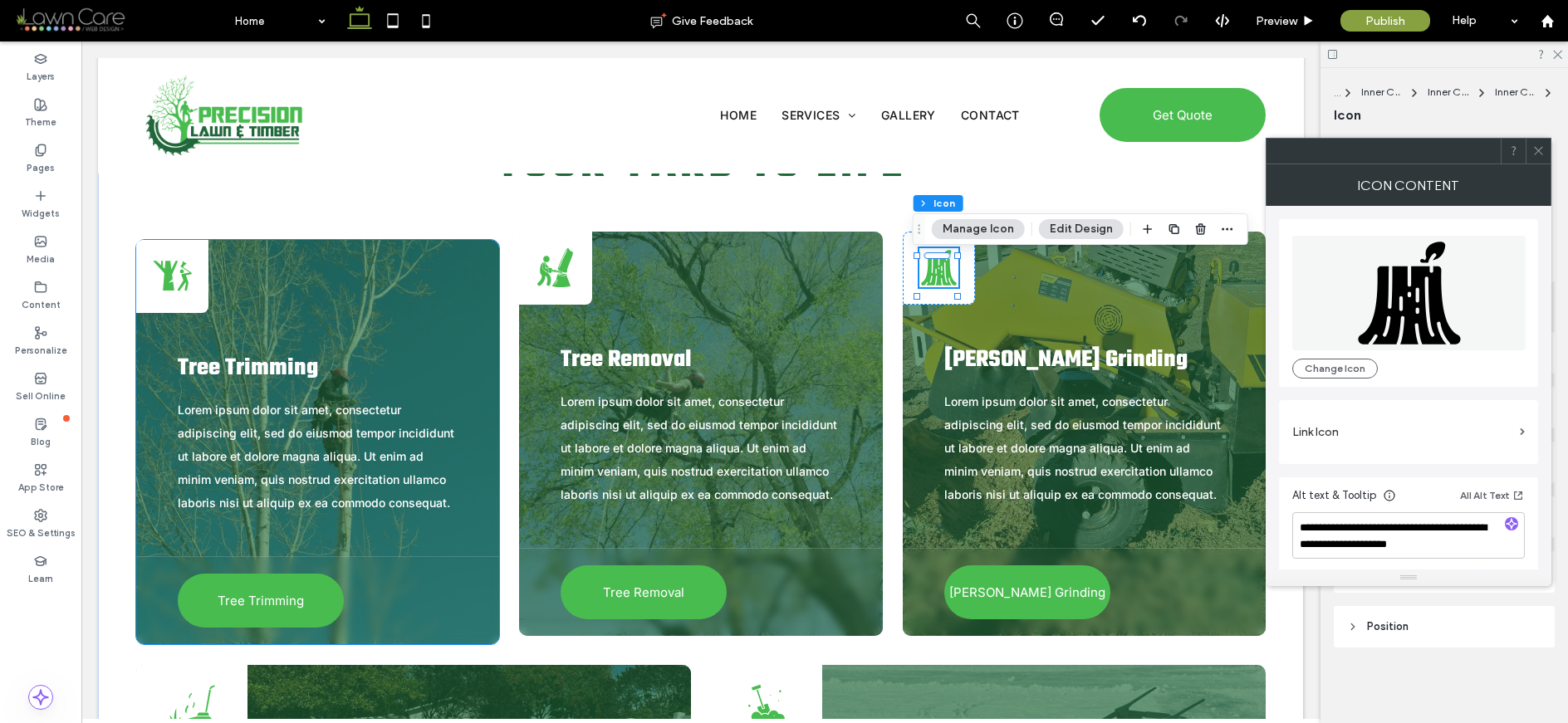
click at [283, 407] on span "Lorem ipsum dolor sit amet, consectetur adipiscing elit, sed do eiusmod tempor …" at bounding box center [316, 456] width 277 height 107
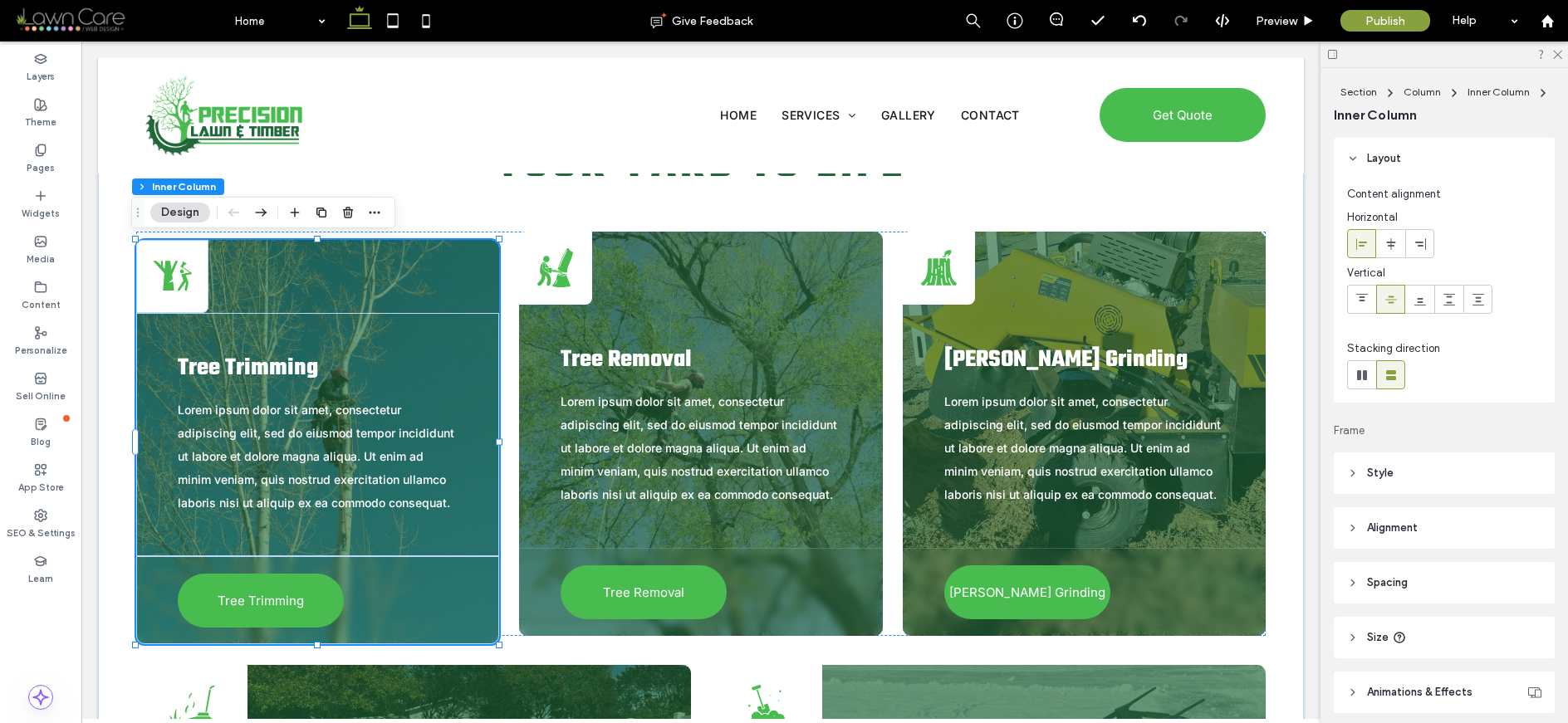
click at [283, 407] on span "Lorem ipsum dolor sit amet, consectetur adipiscing elit, sed do eiusmod tempor …" at bounding box center [316, 456] width 277 height 107
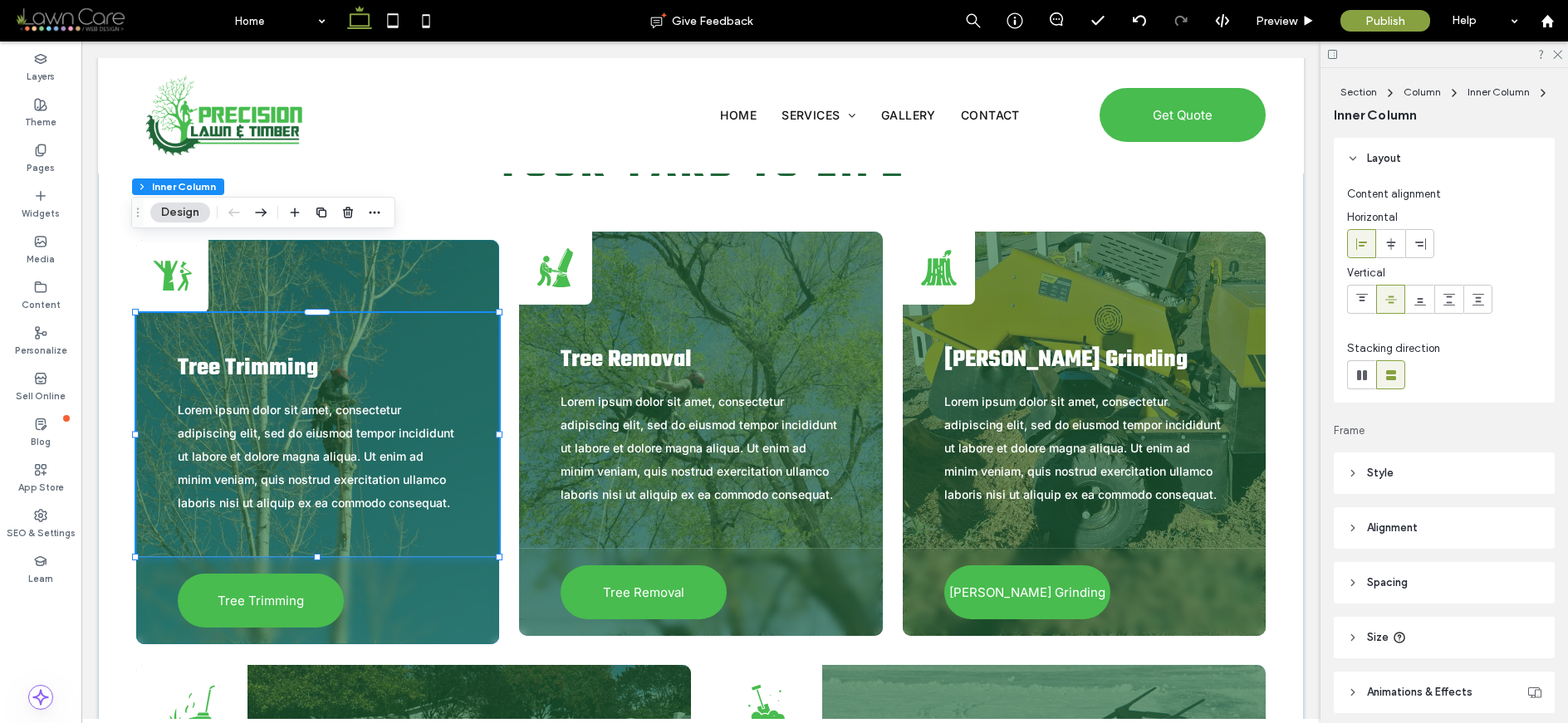
click at [283, 407] on span "Lorem ipsum dolor sit amet, consectetur adipiscing elit, sed do eiusmod tempor …" at bounding box center [316, 456] width 277 height 107
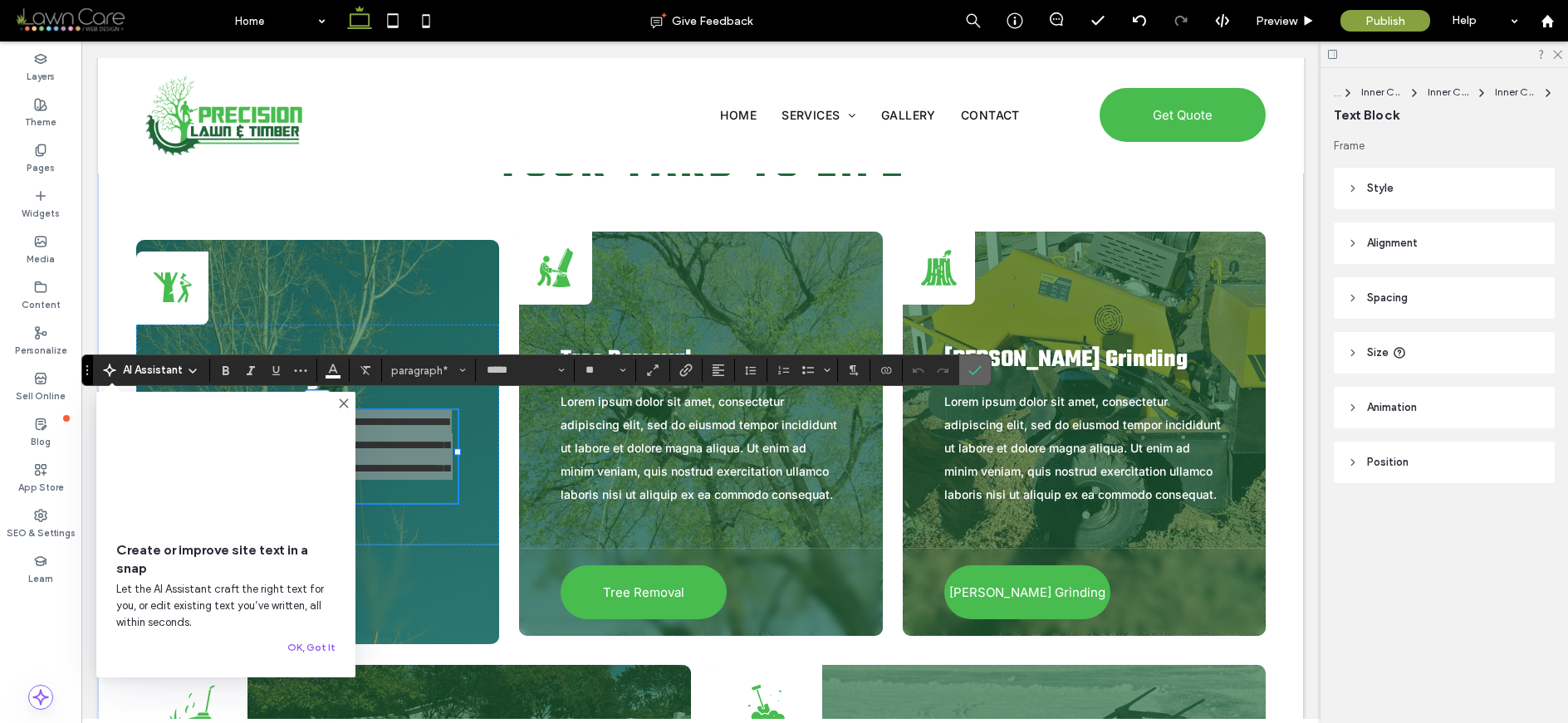
click at [976, 368] on icon "Confirm" at bounding box center [974, 370] width 14 height 14
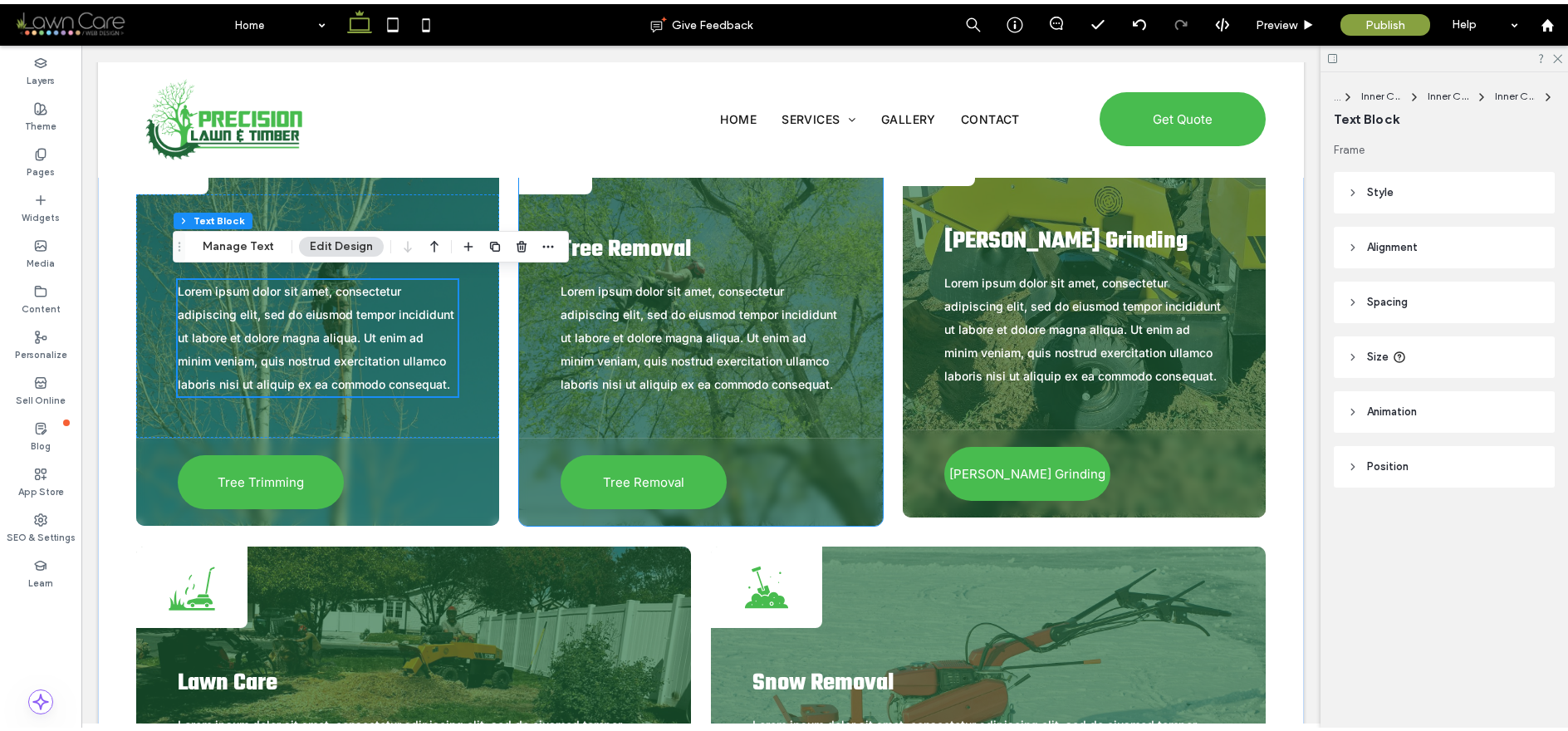
scroll to position [2496, 0]
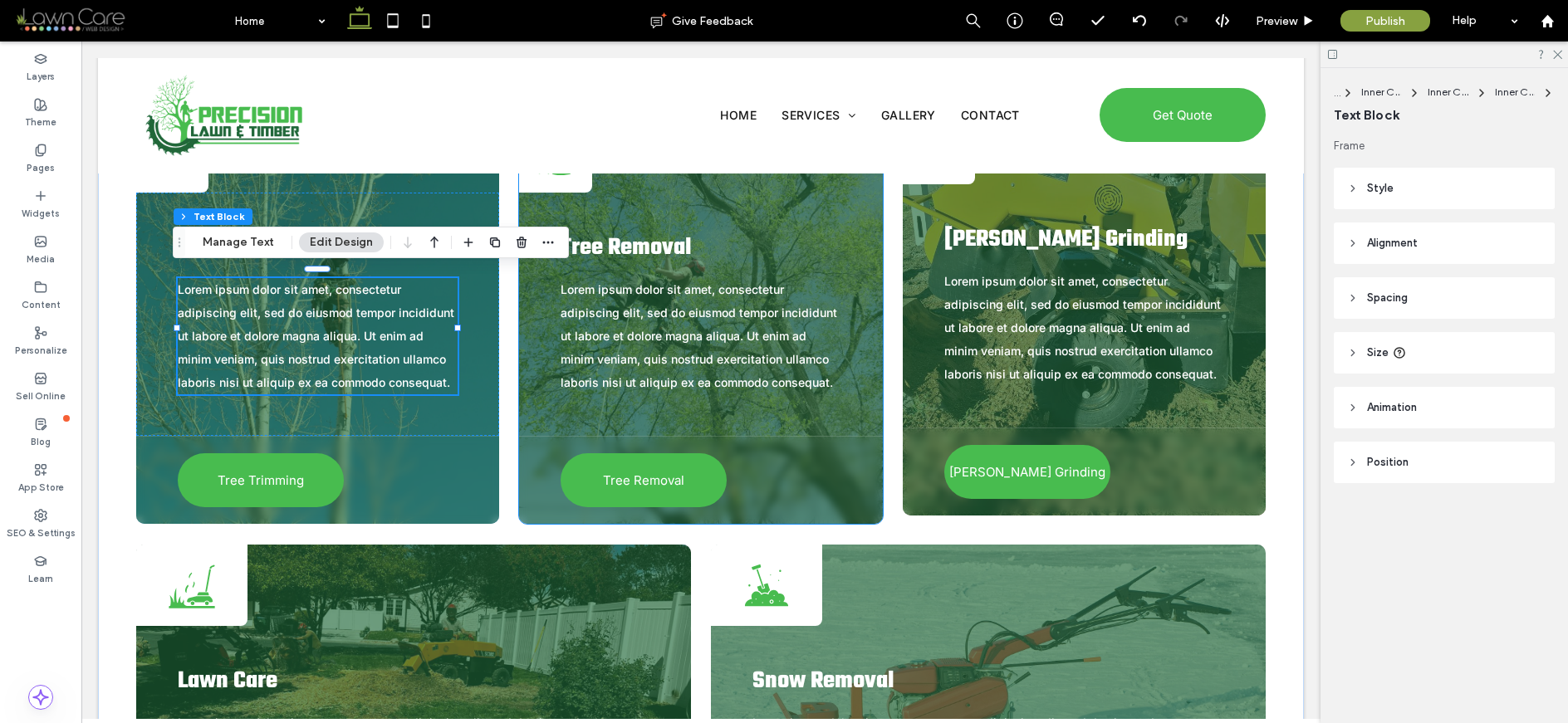
click at [636, 247] on span "Tree Removal" at bounding box center [626, 248] width 131 height 36
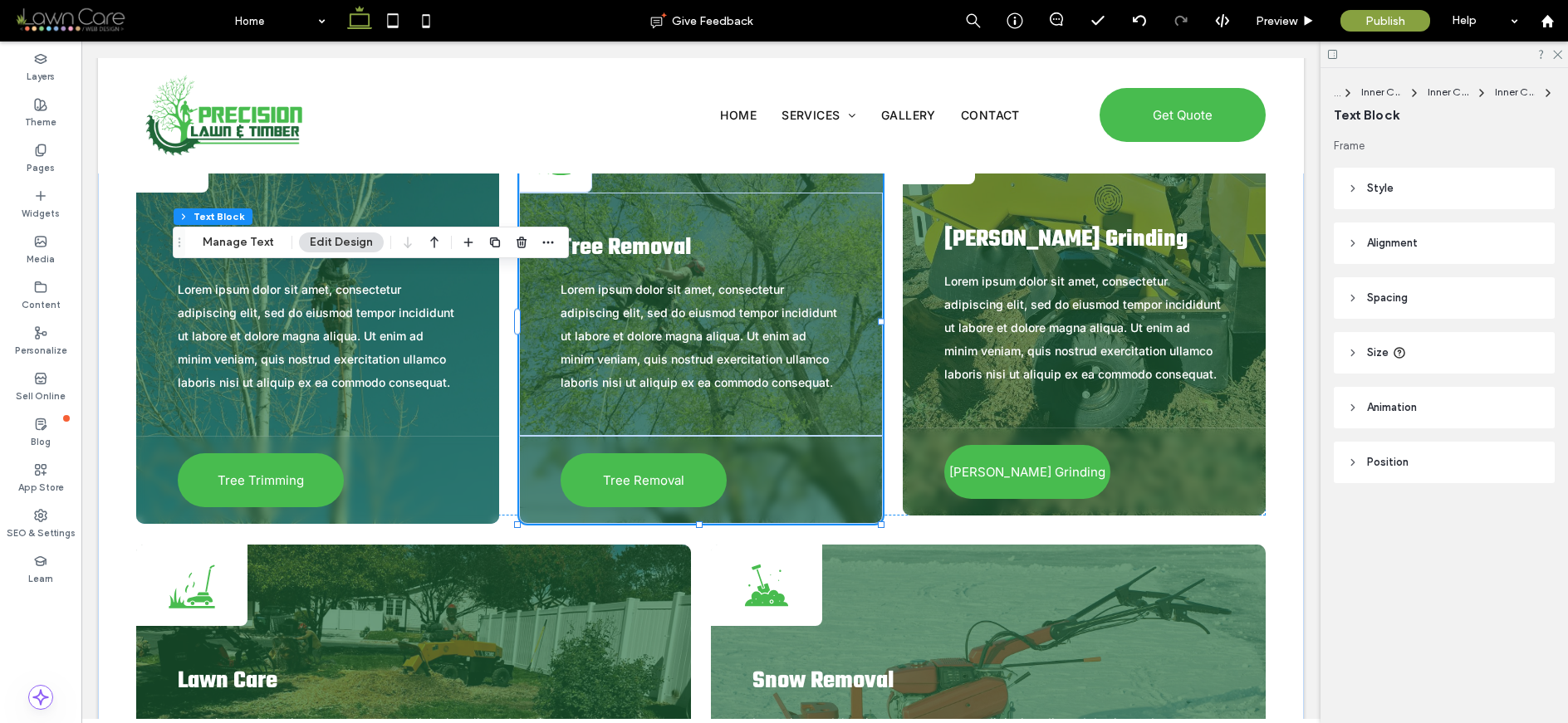
click at [636, 247] on span "Tree Removal" at bounding box center [626, 248] width 131 height 36
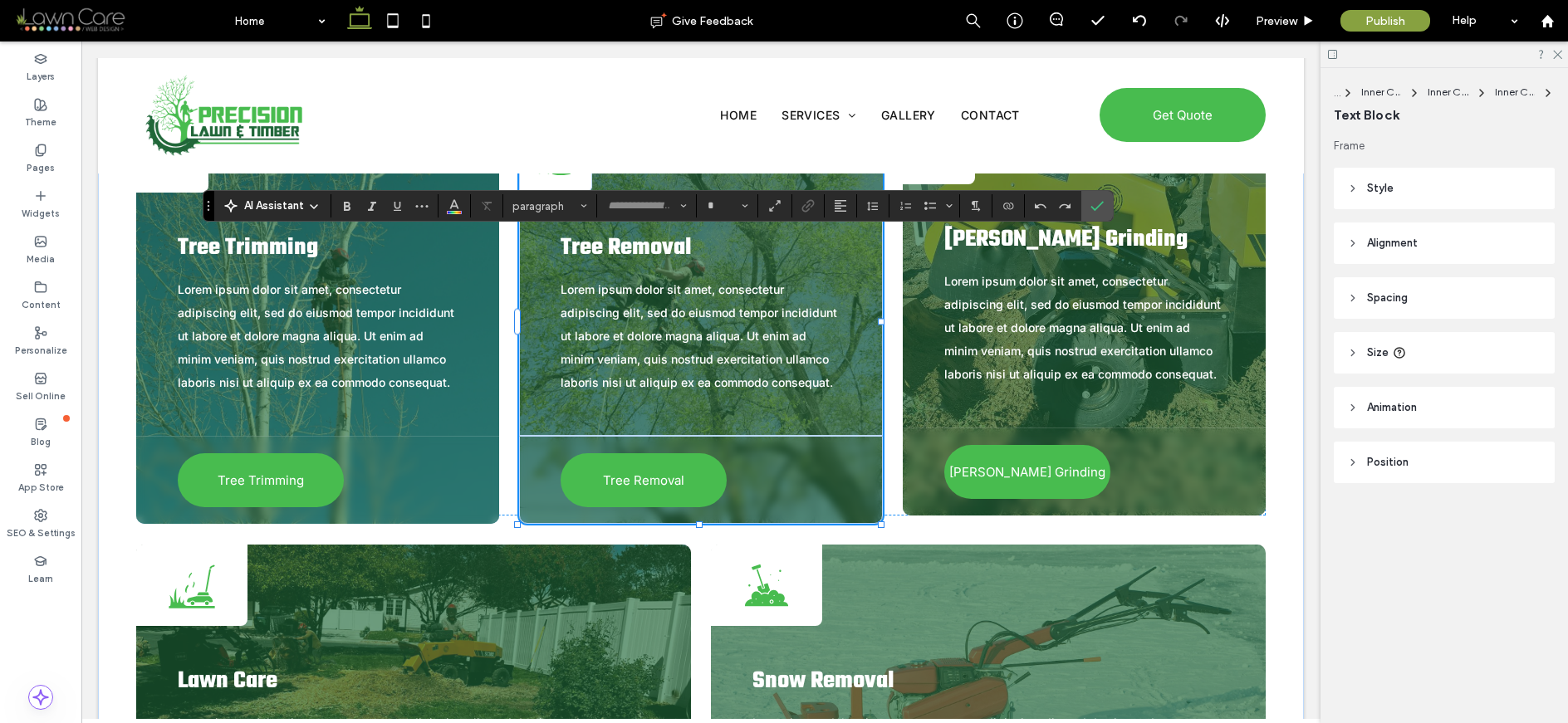
type input "****"
type input "**"
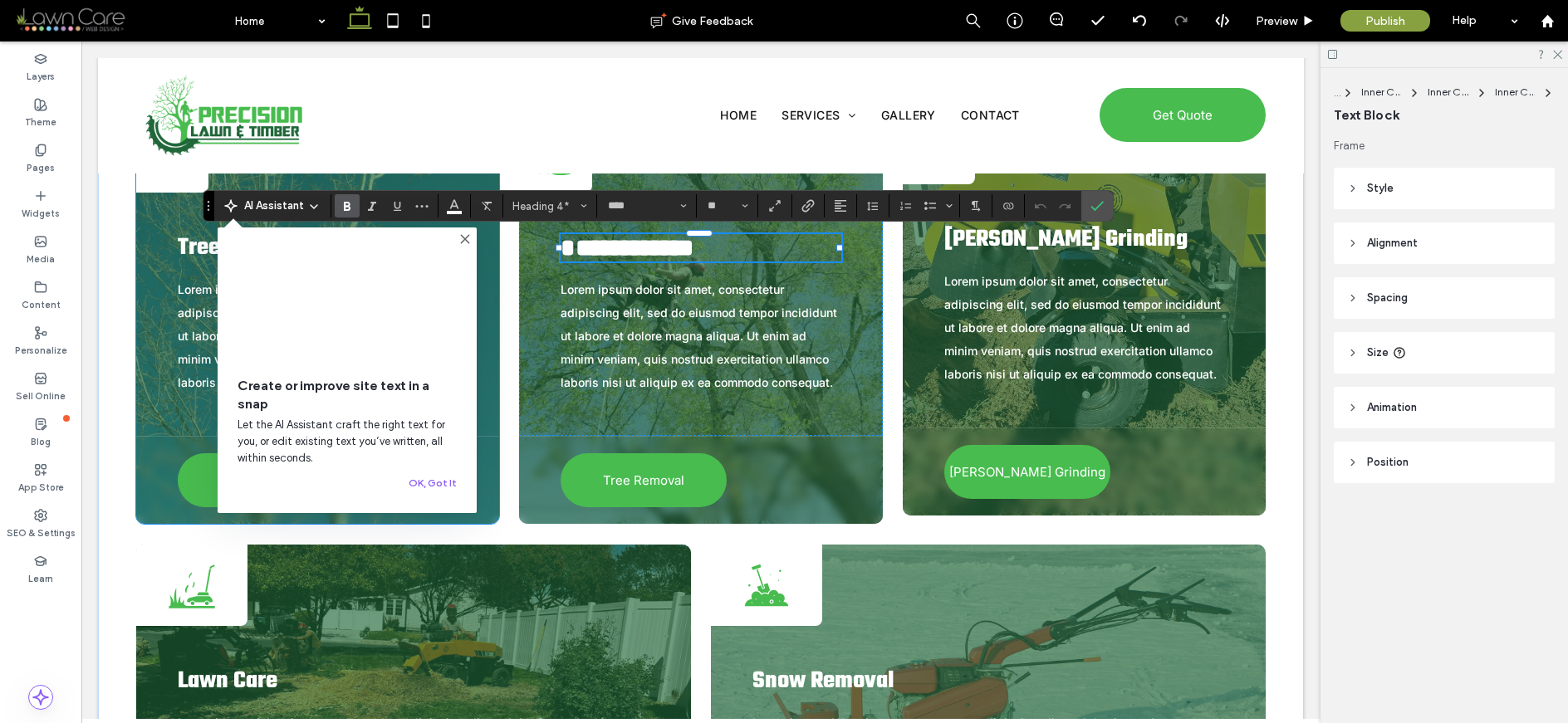
click at [189, 232] on span "Tree Trimming" at bounding box center [248, 248] width 140 height 36
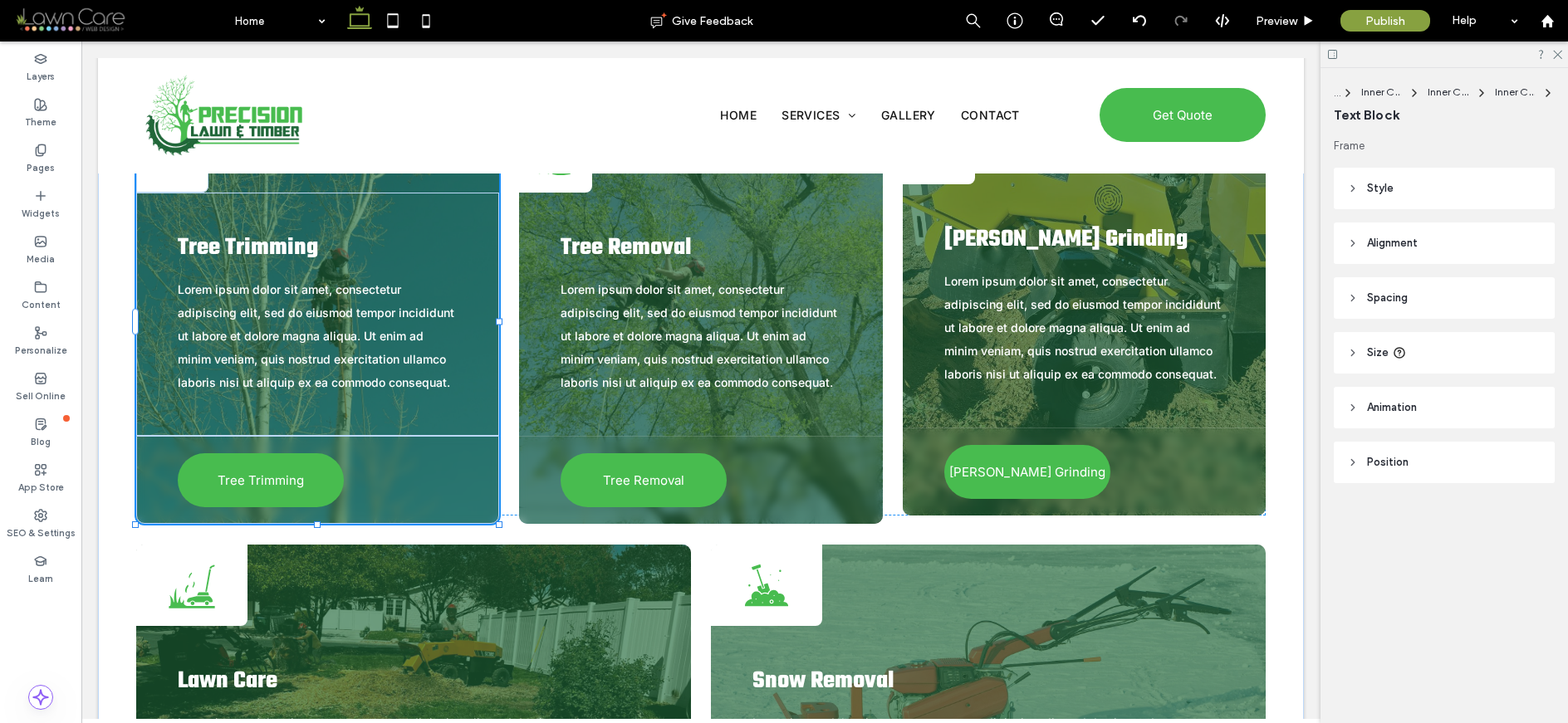
type input "****"
type input "**"
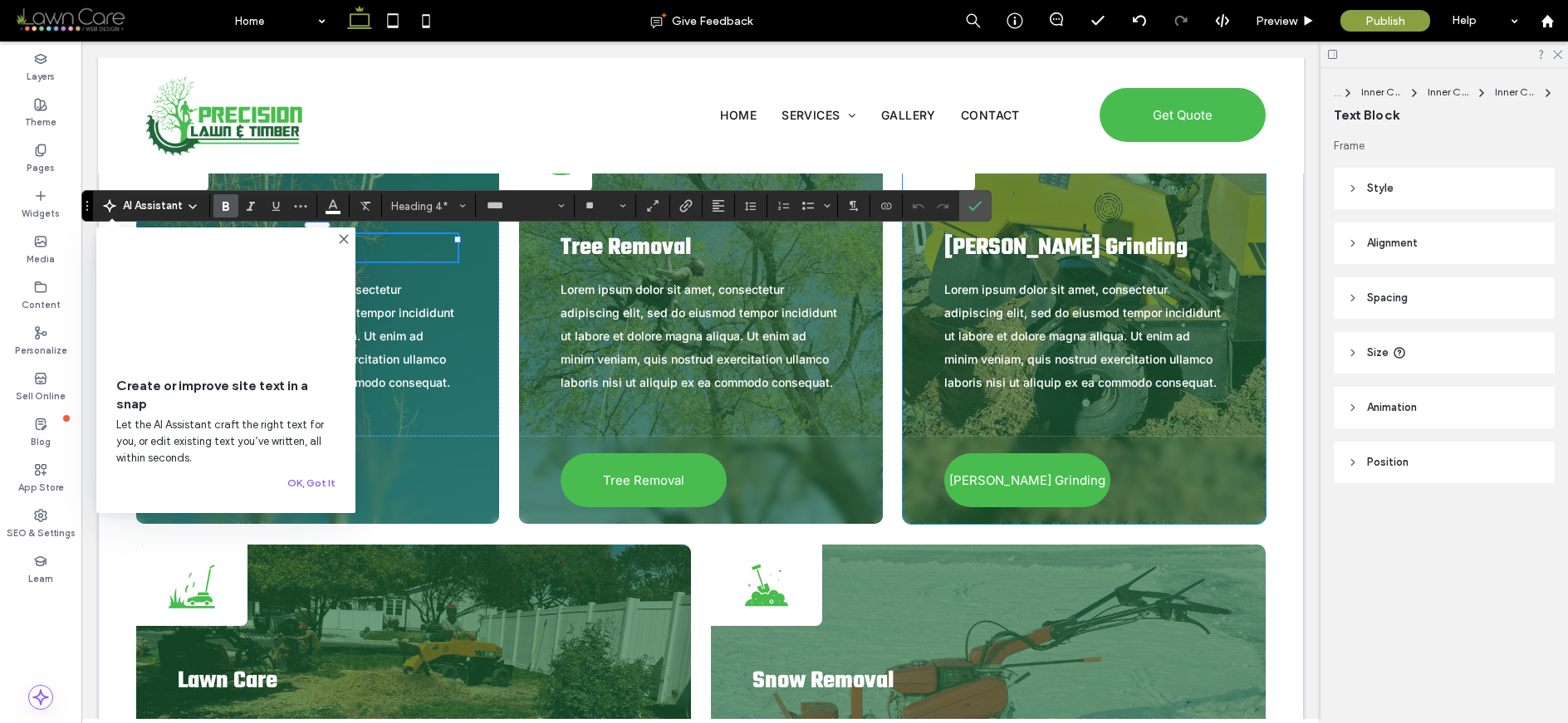
click at [1014, 248] on span "[PERSON_NAME] Grinding" at bounding box center [1065, 248] width 243 height 36
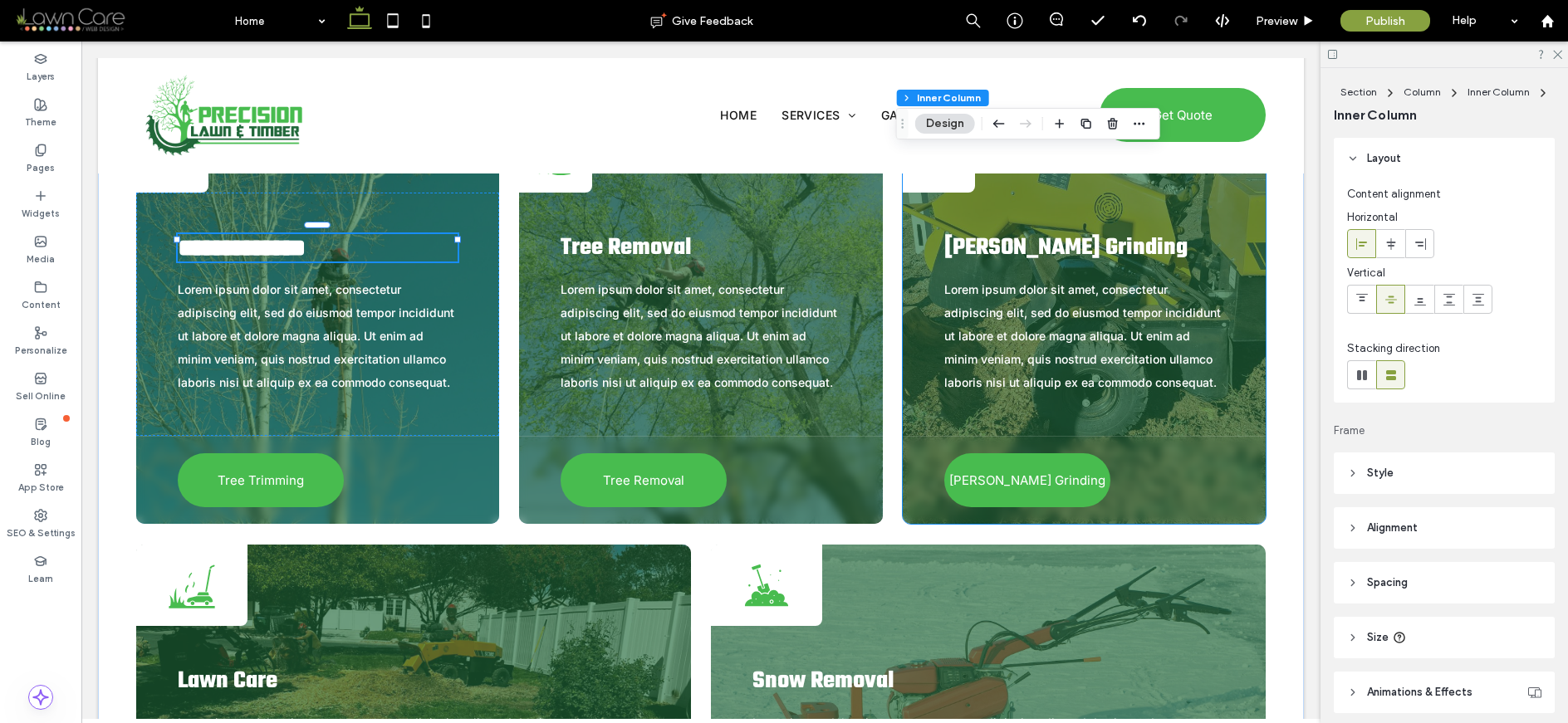
click at [1014, 248] on span "[PERSON_NAME] Grinding" at bounding box center [1065, 248] width 243 height 36
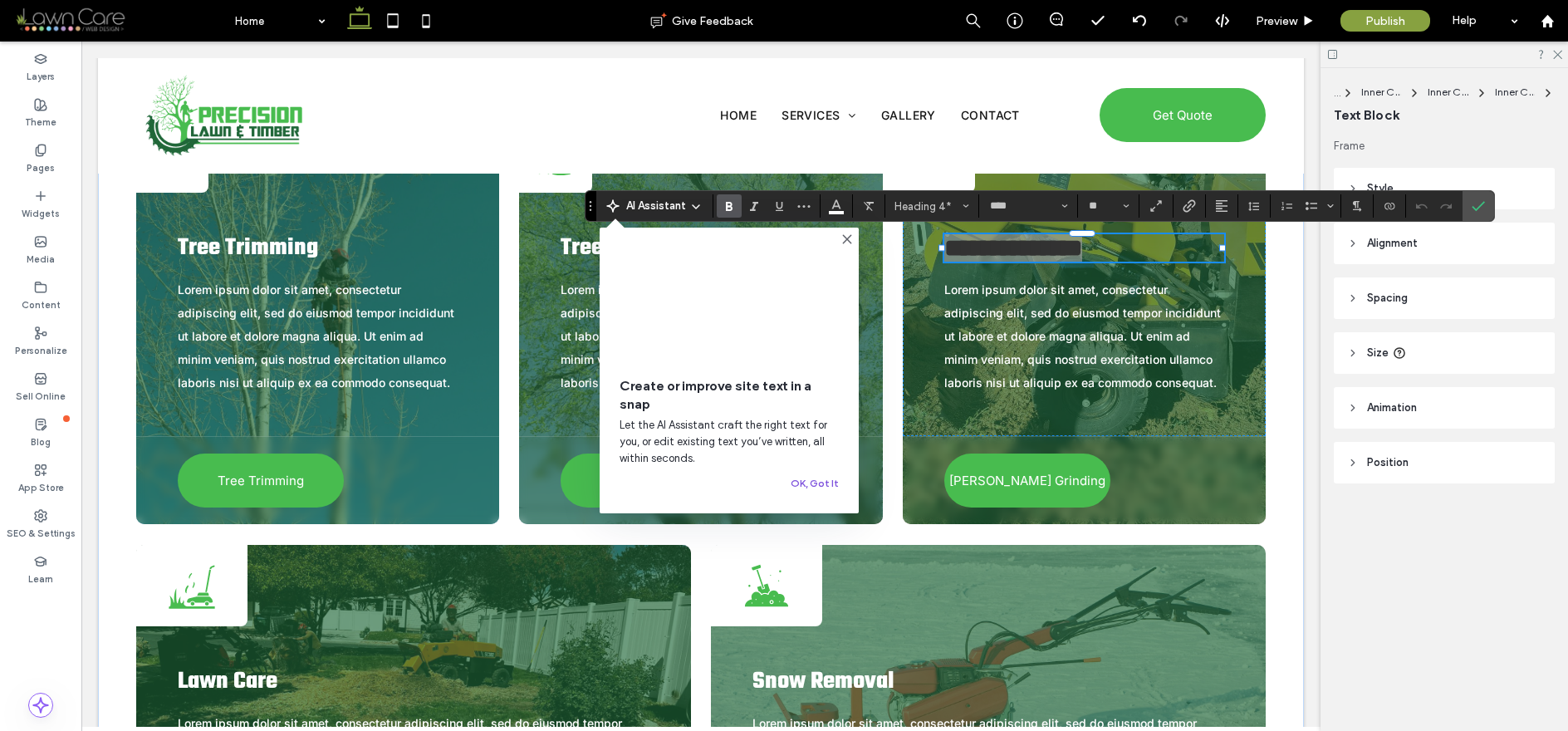
click at [813, 482] on button "OK, Got It" at bounding box center [814, 483] width 48 height 20
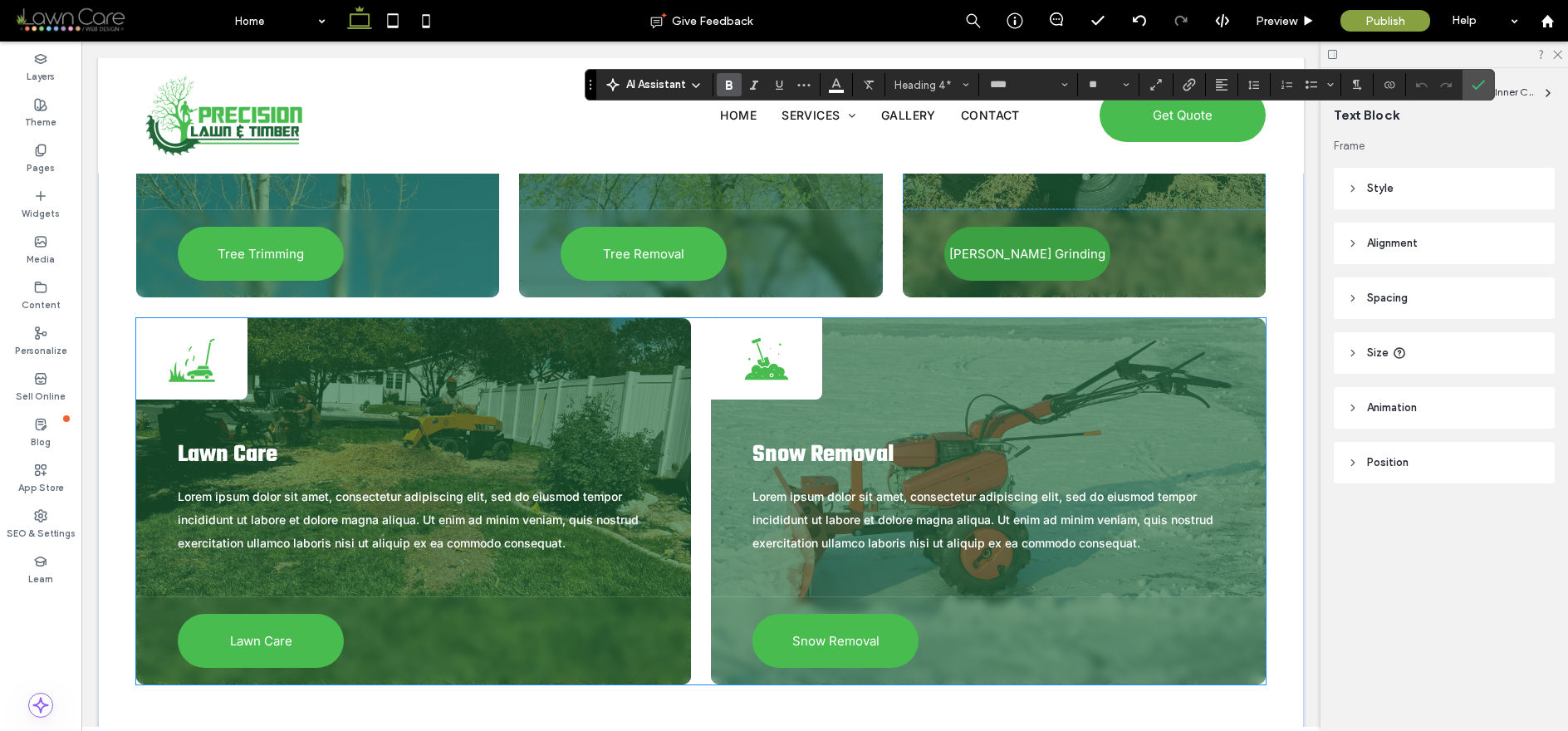
scroll to position [2738, 0]
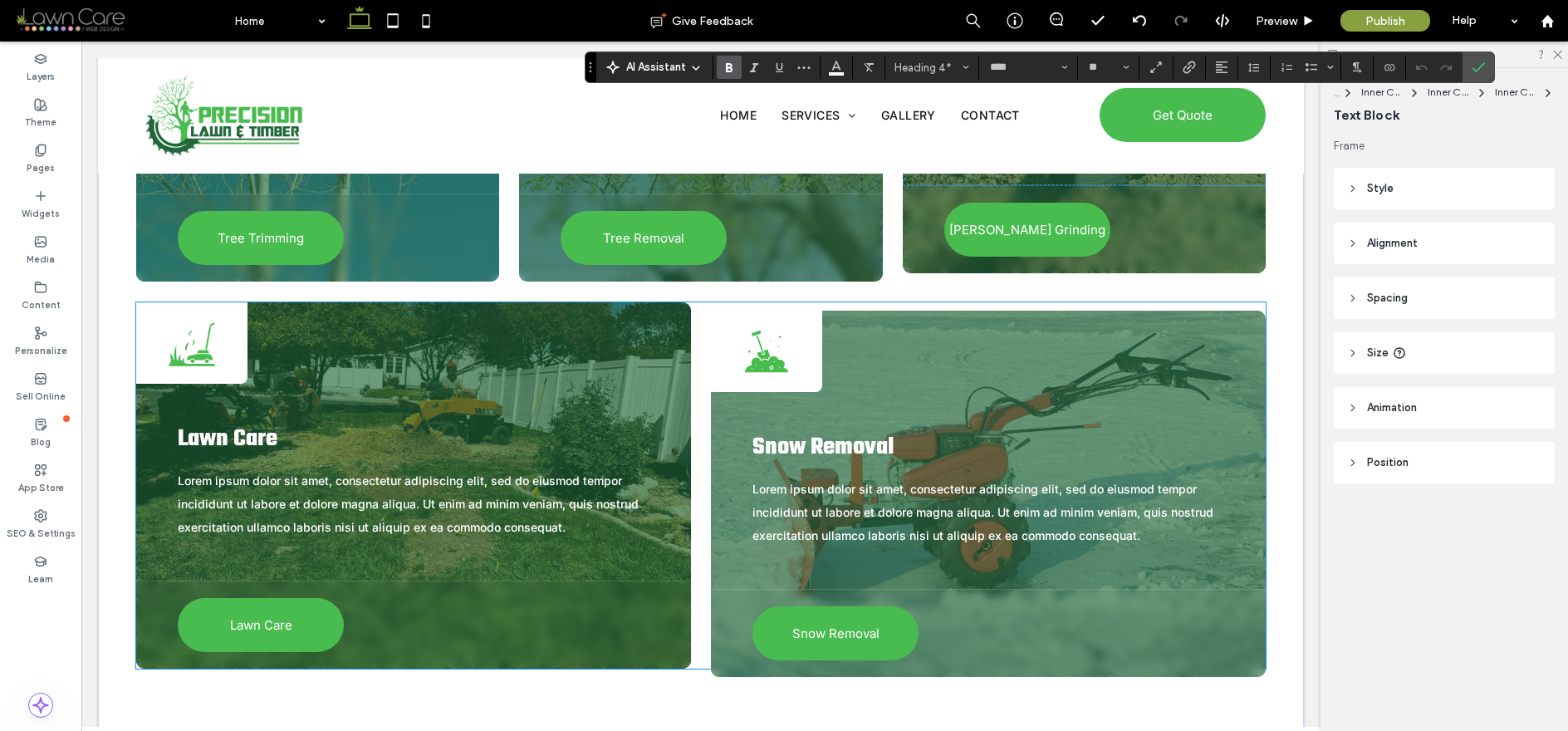
click at [754, 361] on icon at bounding box center [766, 363] width 43 height 15
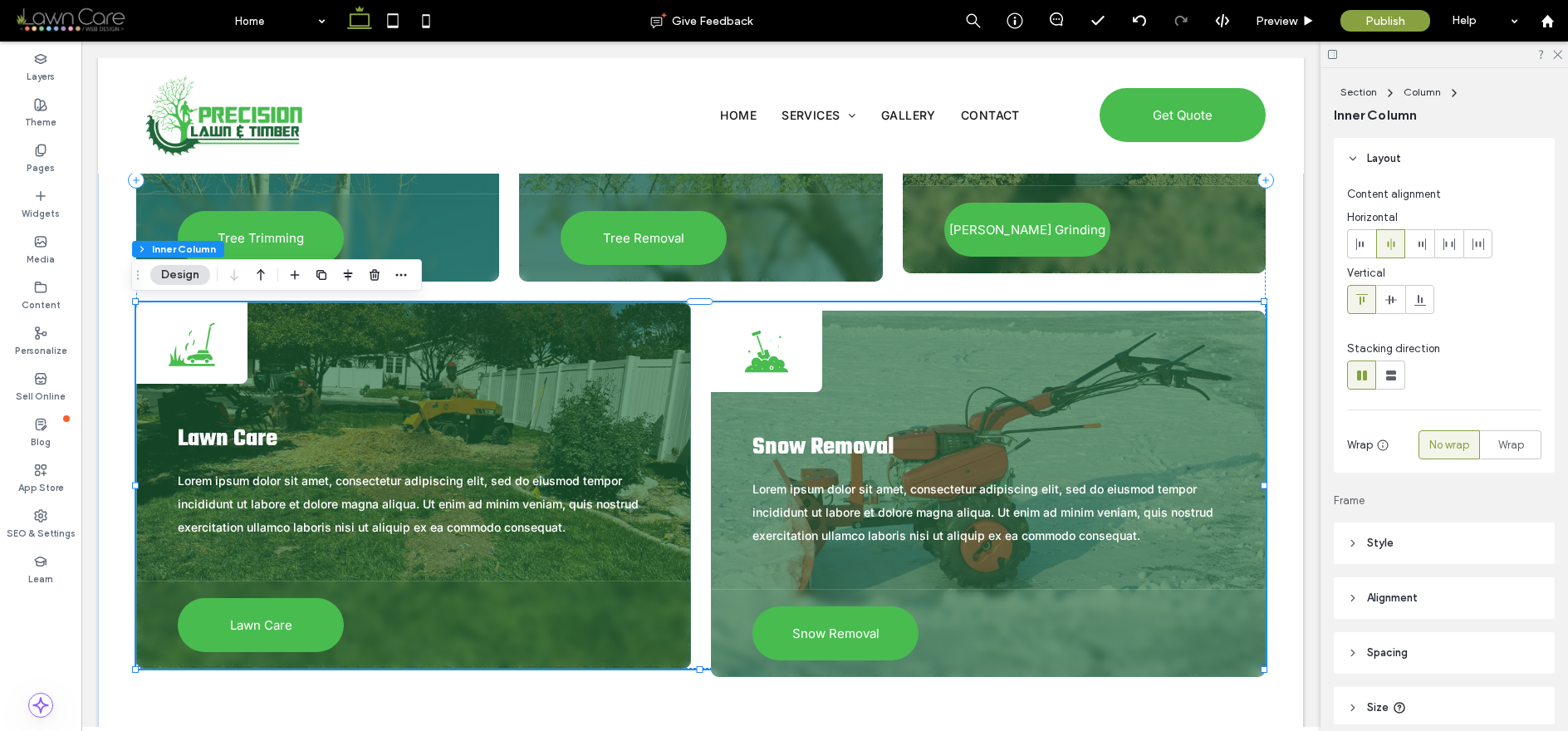
click at [754, 361] on icon at bounding box center [766, 363] width 43 height 15
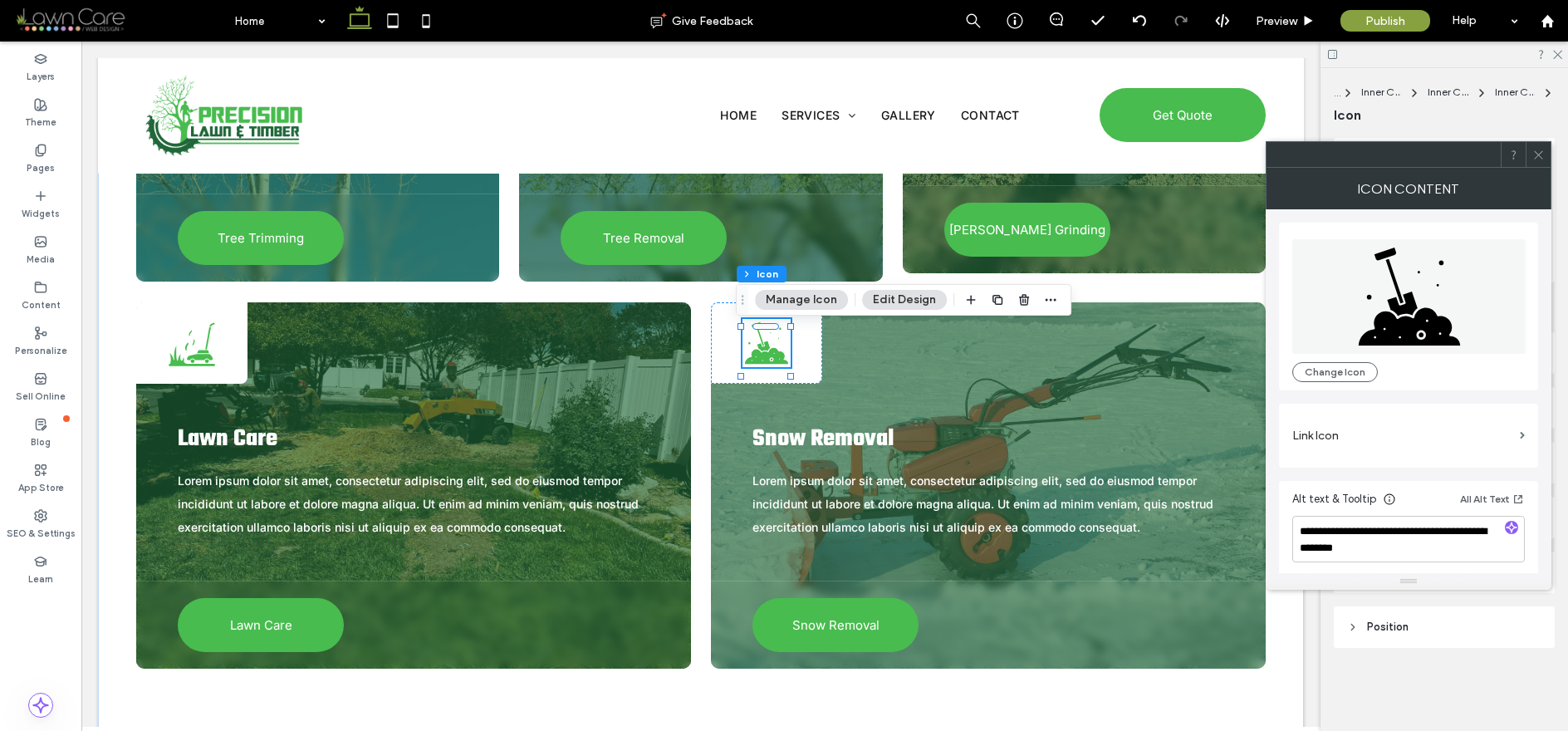
click at [1291, 148] on icon at bounding box center [1539, 155] width 13 height 13
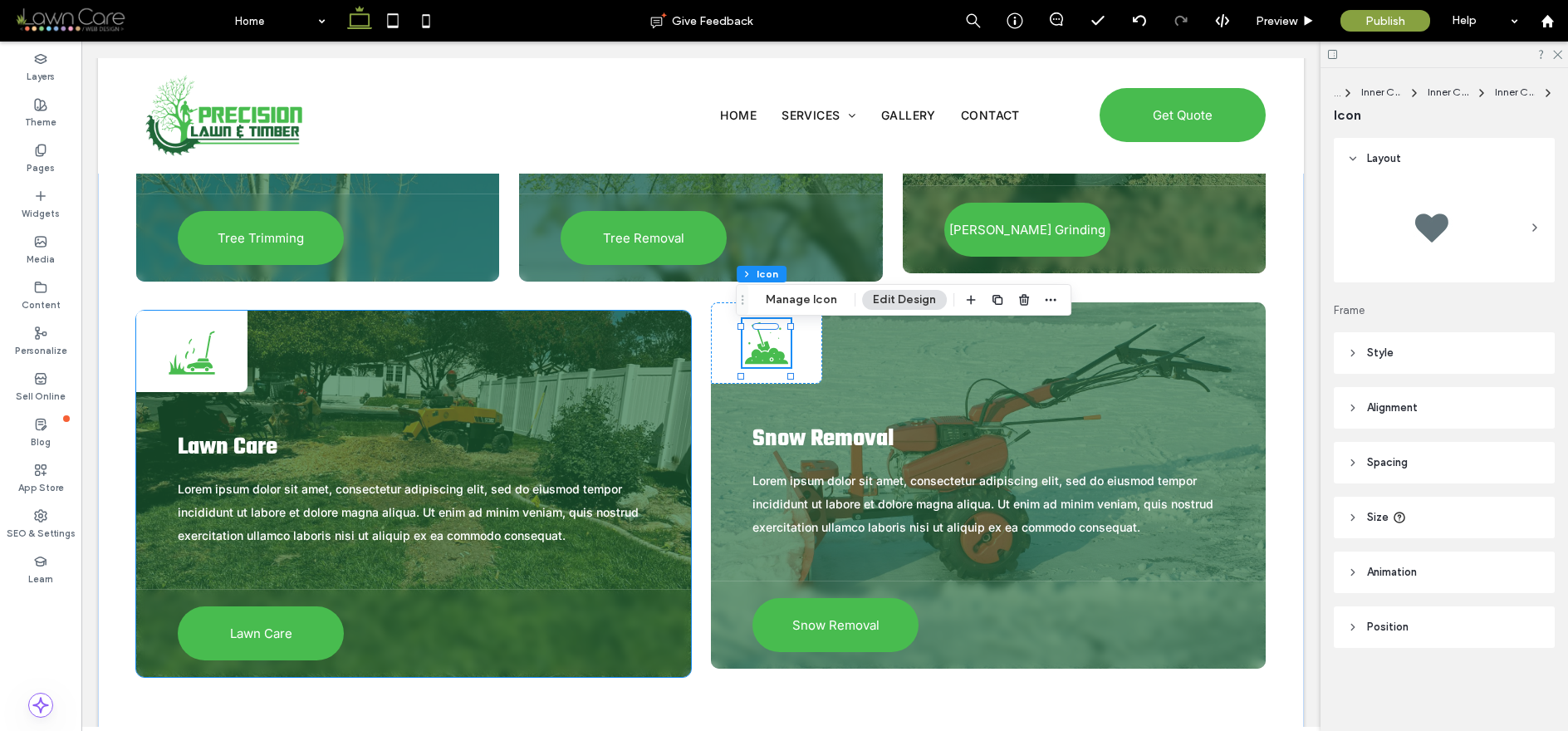
click at [192, 346] on icon "Lawnmower cutting grass." at bounding box center [191, 350] width 48 height 48
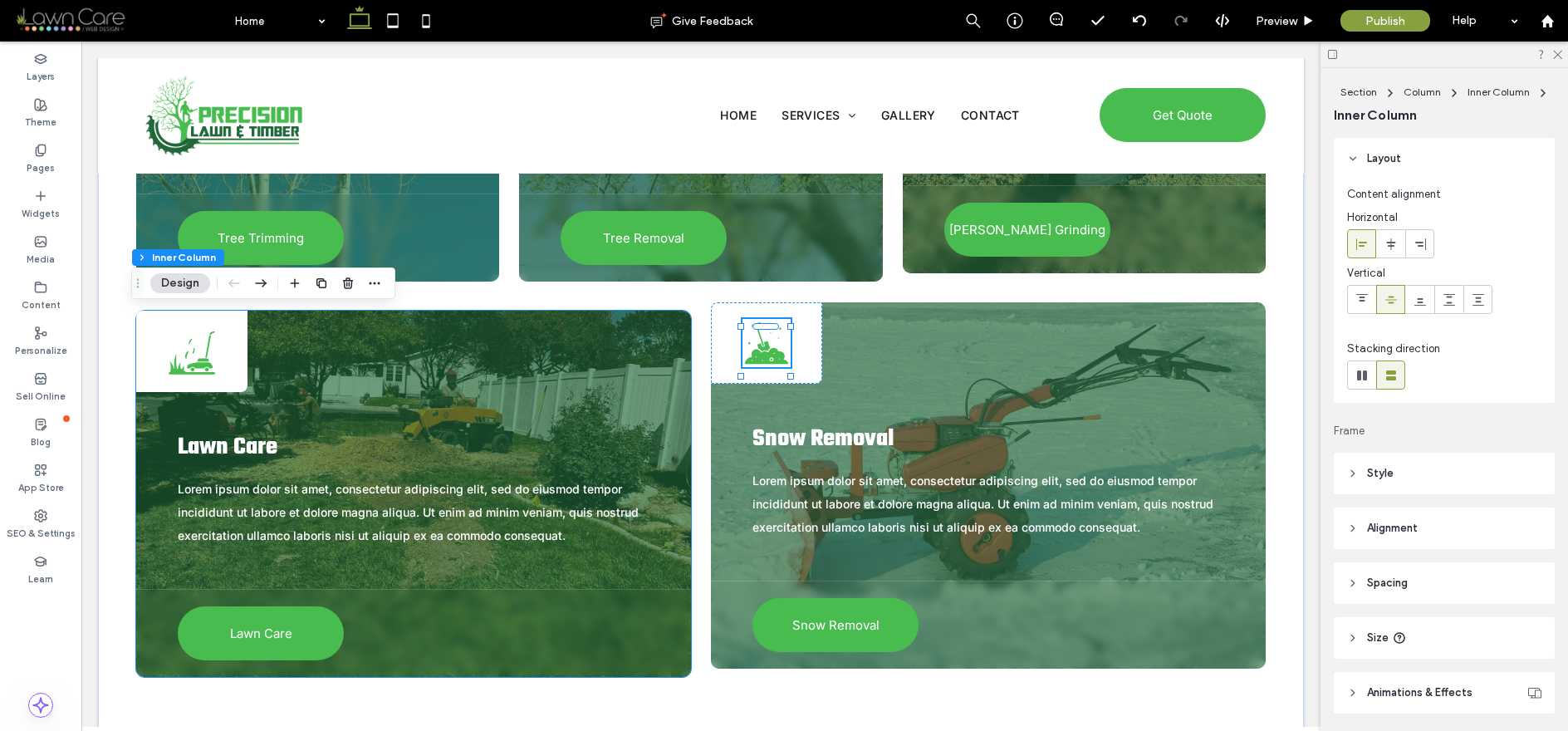
click at [192, 346] on icon "Lawnmower cutting grass." at bounding box center [191, 350] width 48 height 48
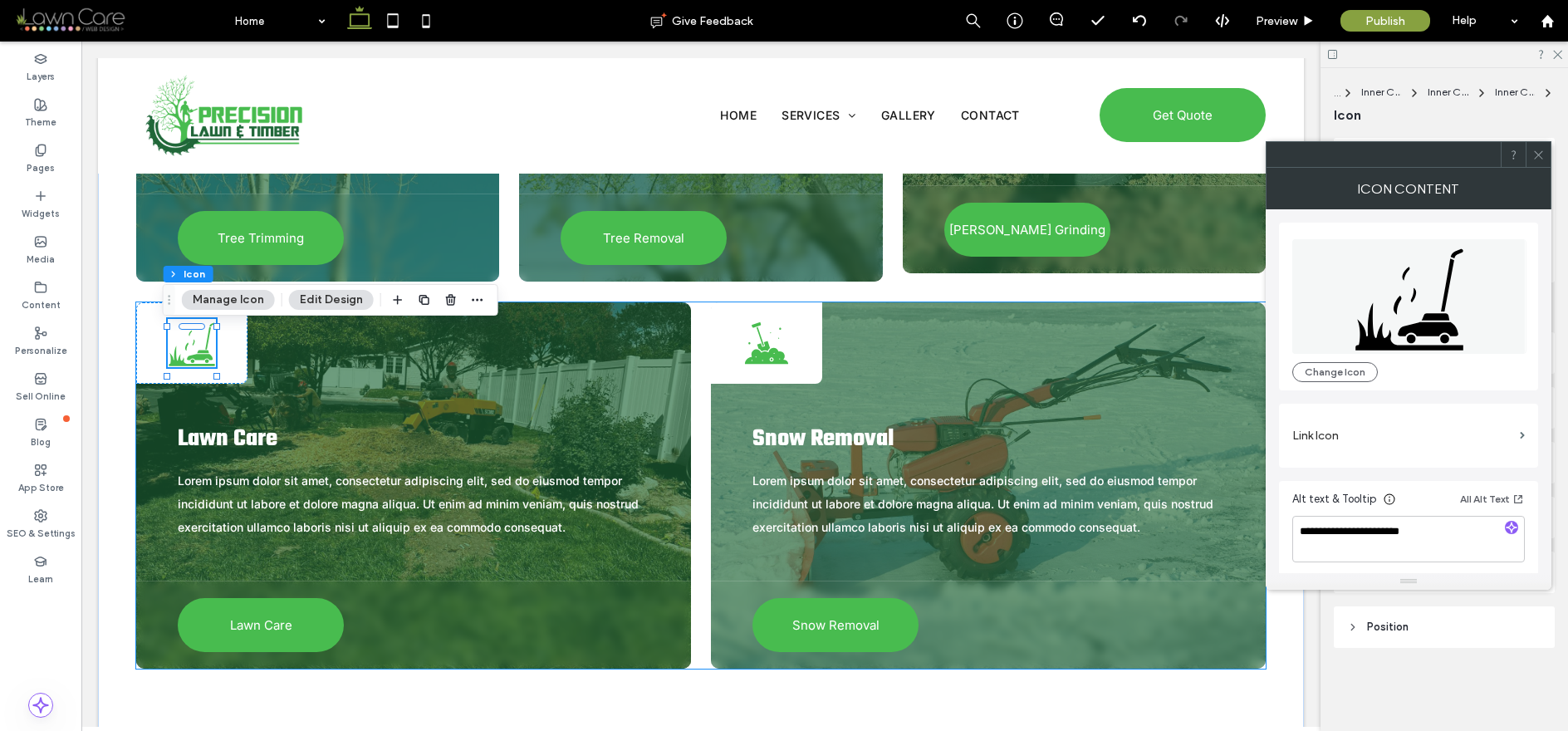
click at [685, 508] on div "Lawnmower cutting grass. Lawn Care Lorem ipsum dolor sit amet, consectetur adip…" at bounding box center [701, 485] width 1129 height 366
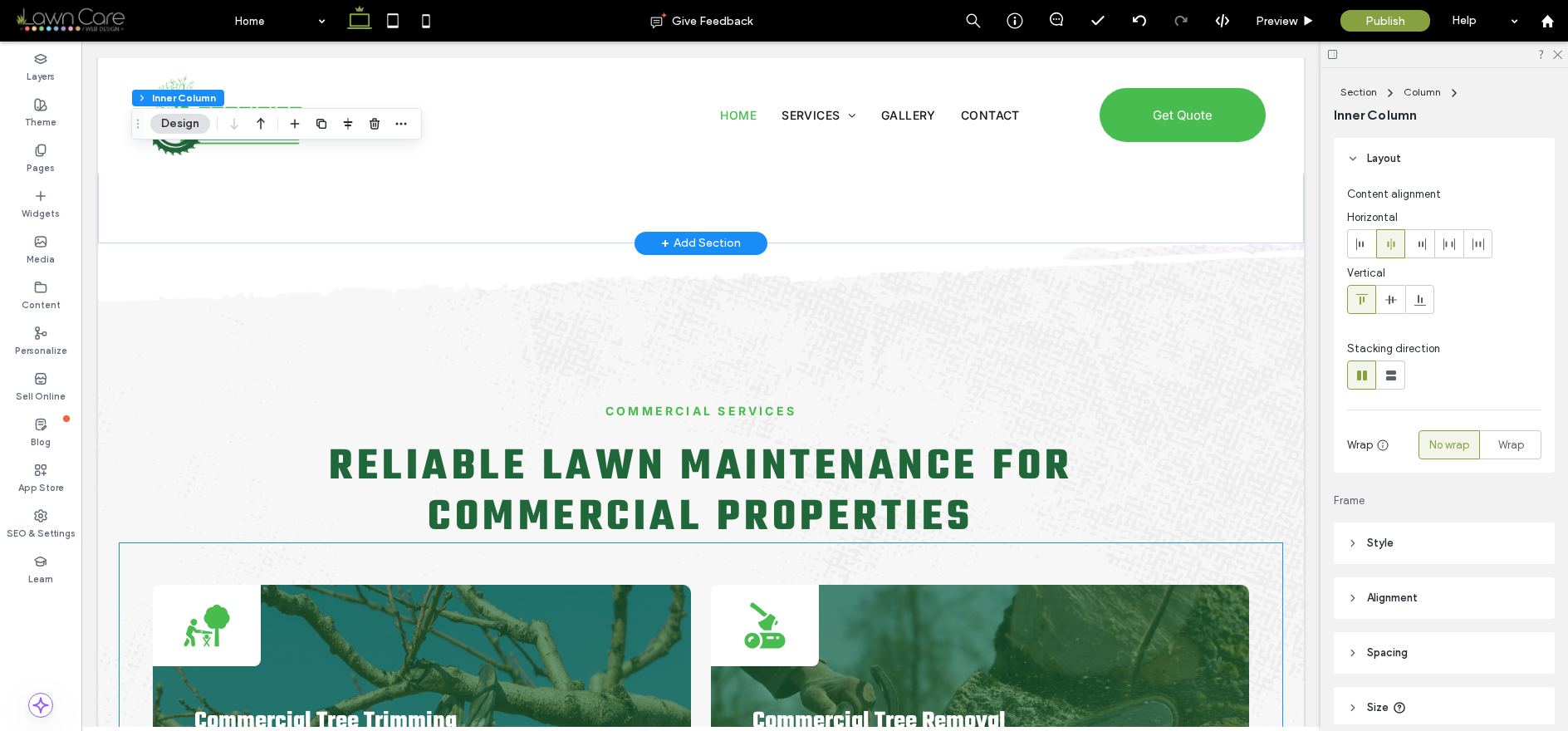
scroll to position [3249, 0]
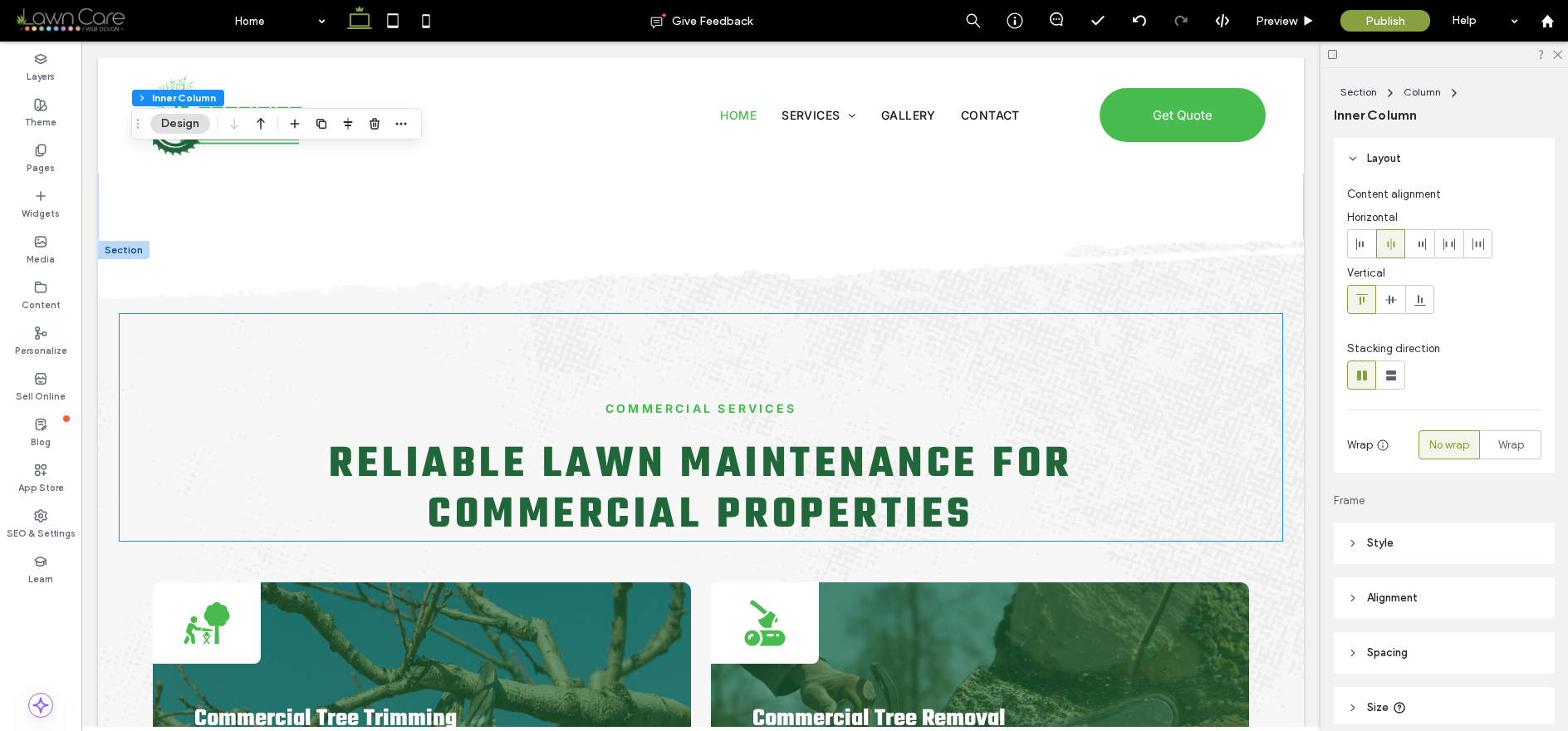
click at [786, 443] on span "Reliable Lawn Maintenance for Commercial Properties" at bounding box center [700, 490] width 744 height 117
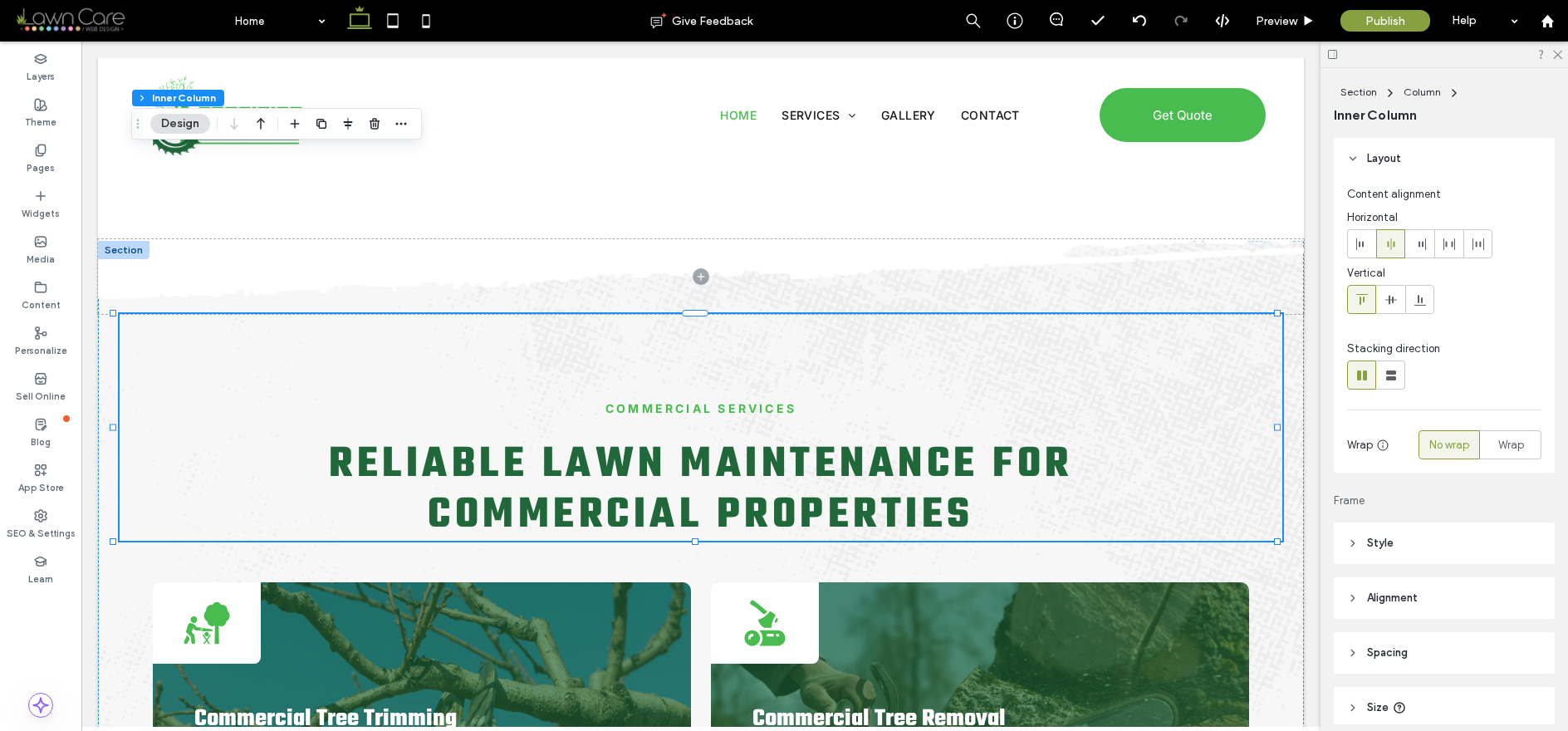
click at [786, 443] on span "Reliable Lawn Maintenance for Commercial Properties" at bounding box center [700, 490] width 744 height 117
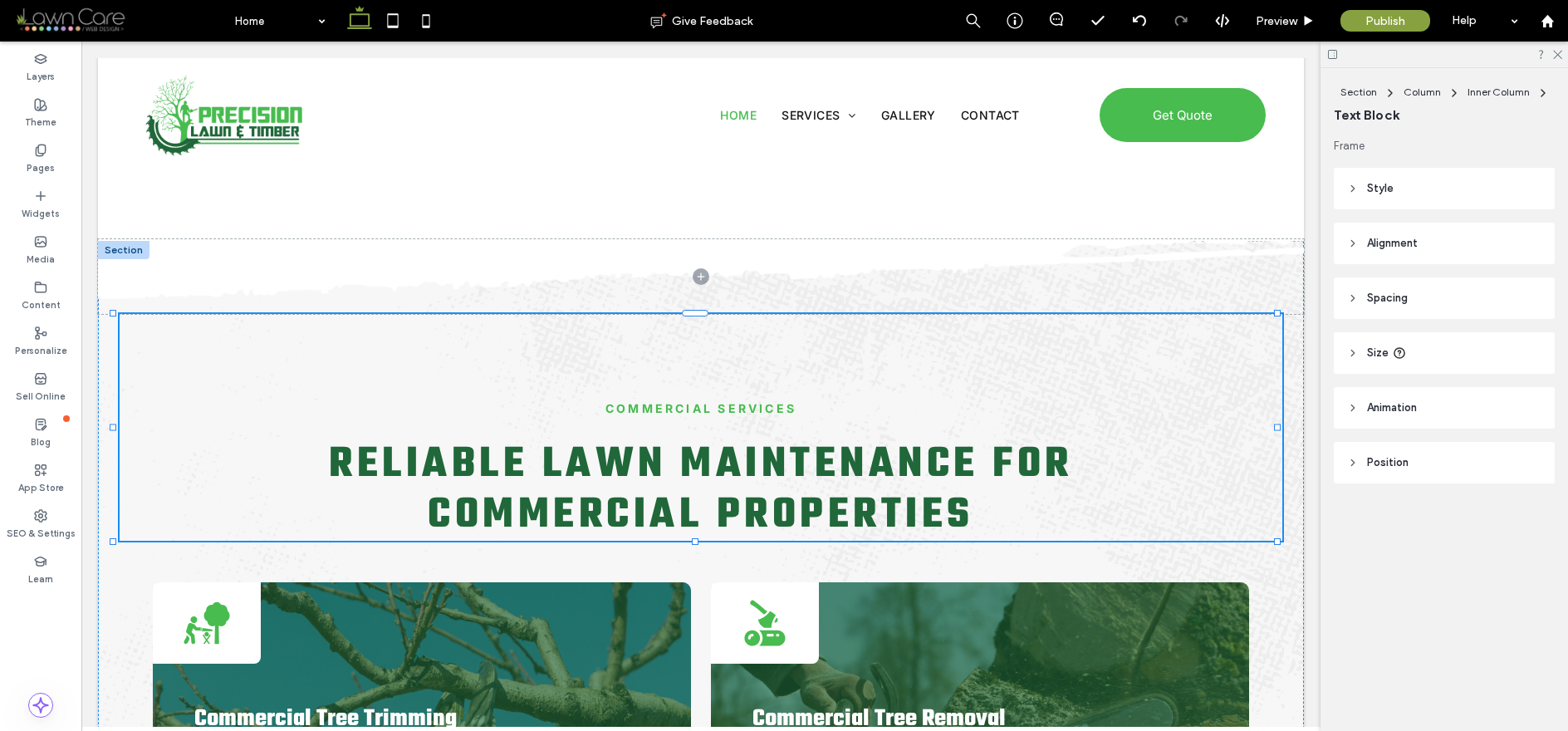
type input "****"
type input "**"
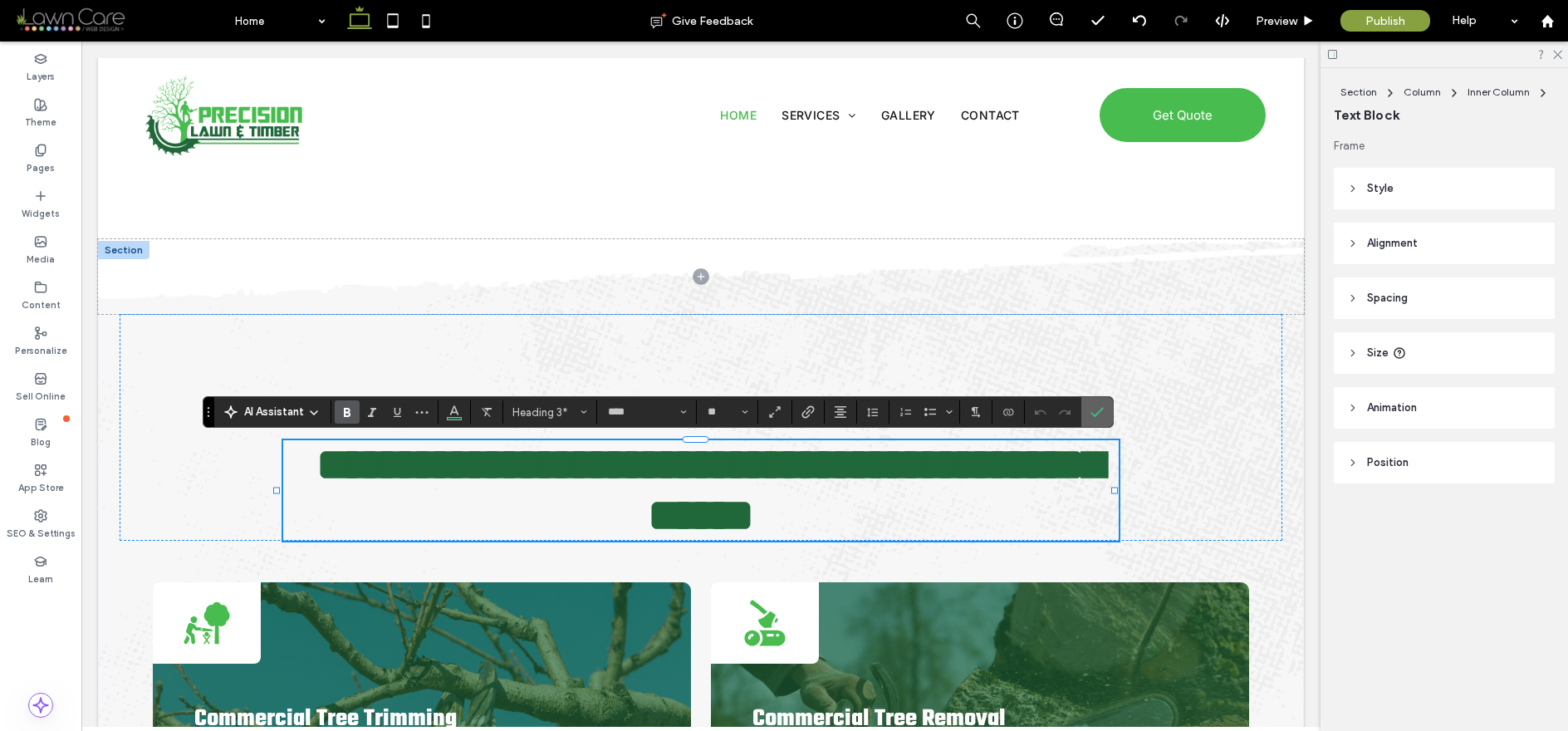
click at [1094, 414] on use "Confirm" at bounding box center [1096, 411] width 14 height 10
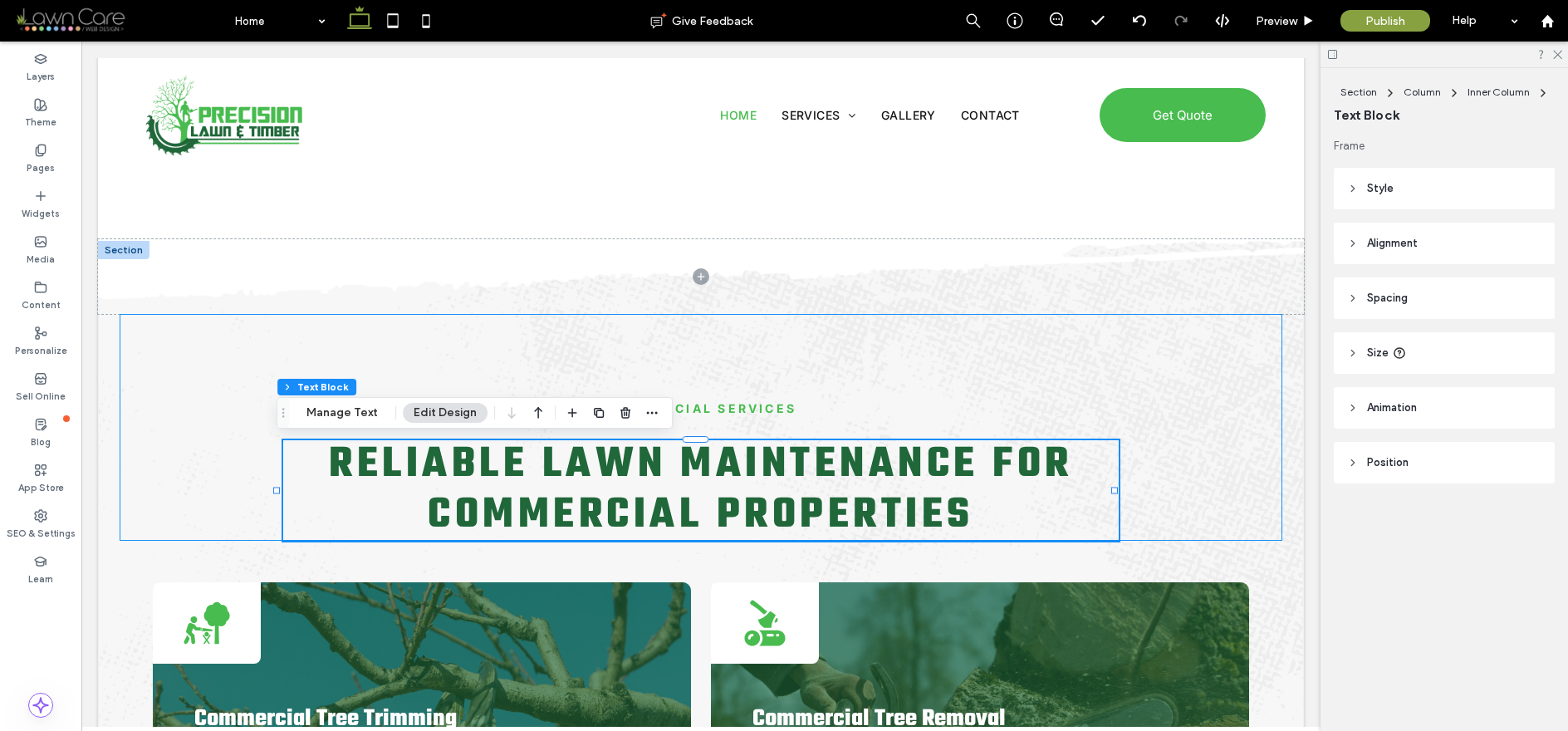
click at [1109, 361] on div "COMMERCIAL SERVICES Reliable Lawn Maintenance for Commercial Properties" at bounding box center [700, 427] width 1163 height 227
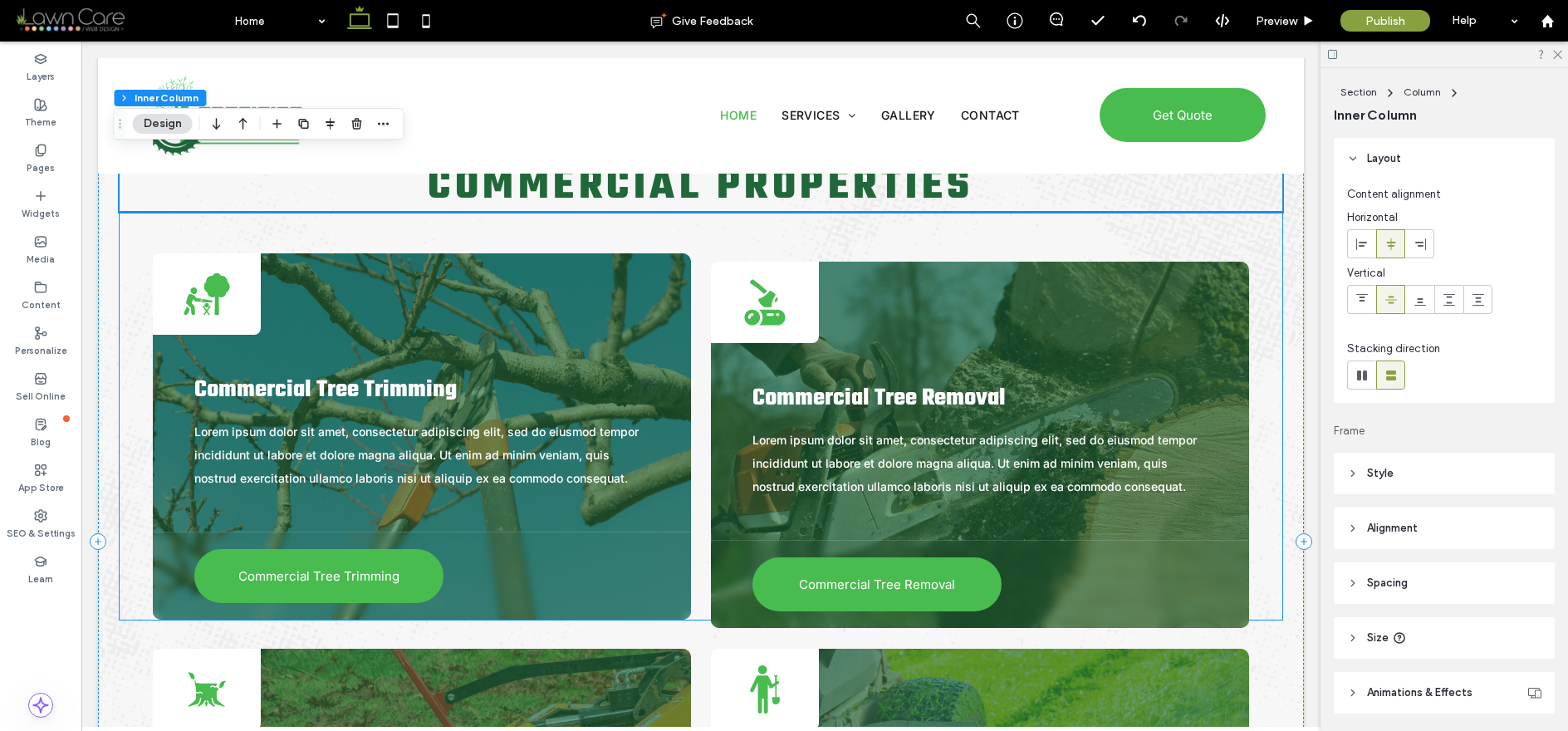
scroll to position [3563, 0]
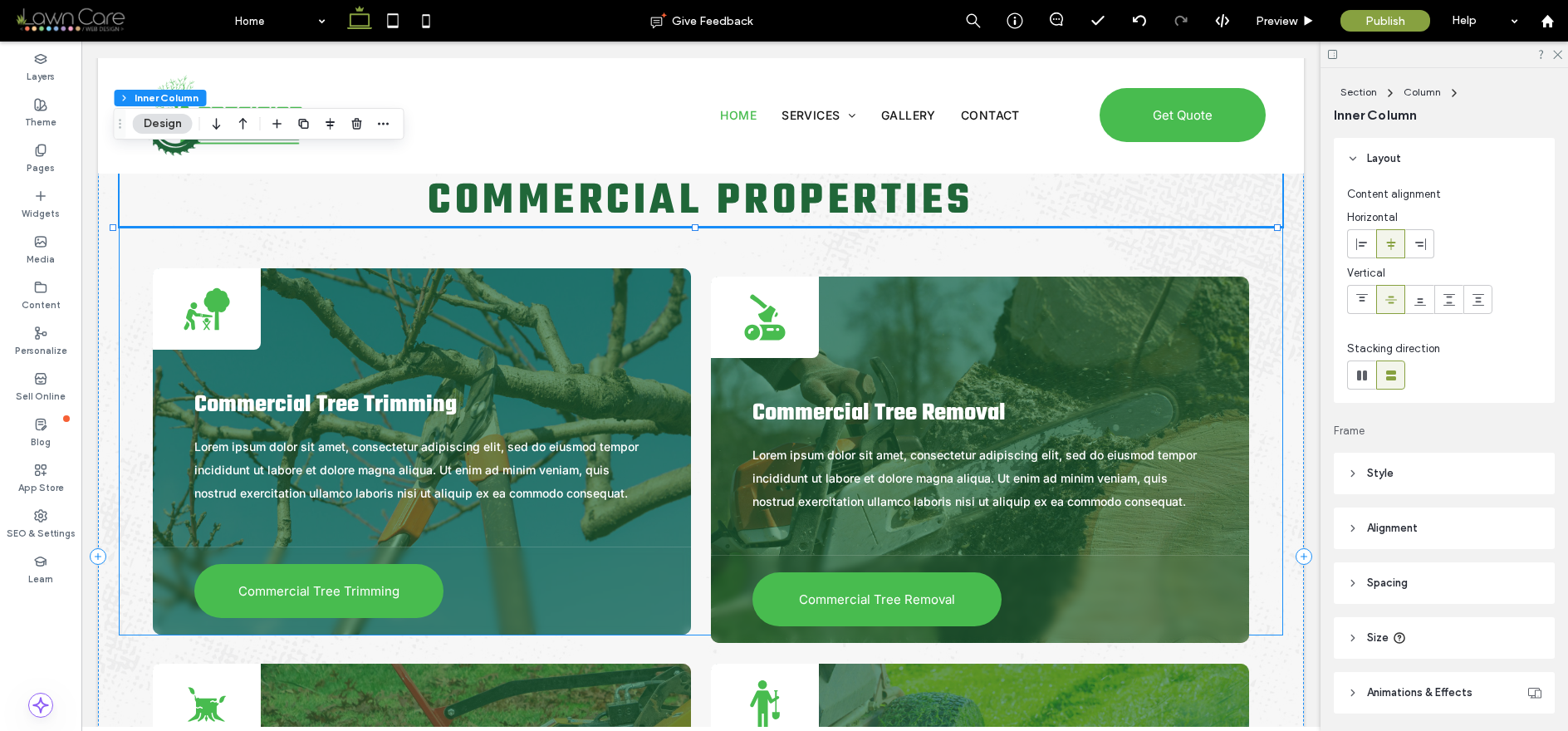
click at [761, 318] on icon at bounding box center [767, 314] width 17 height 16
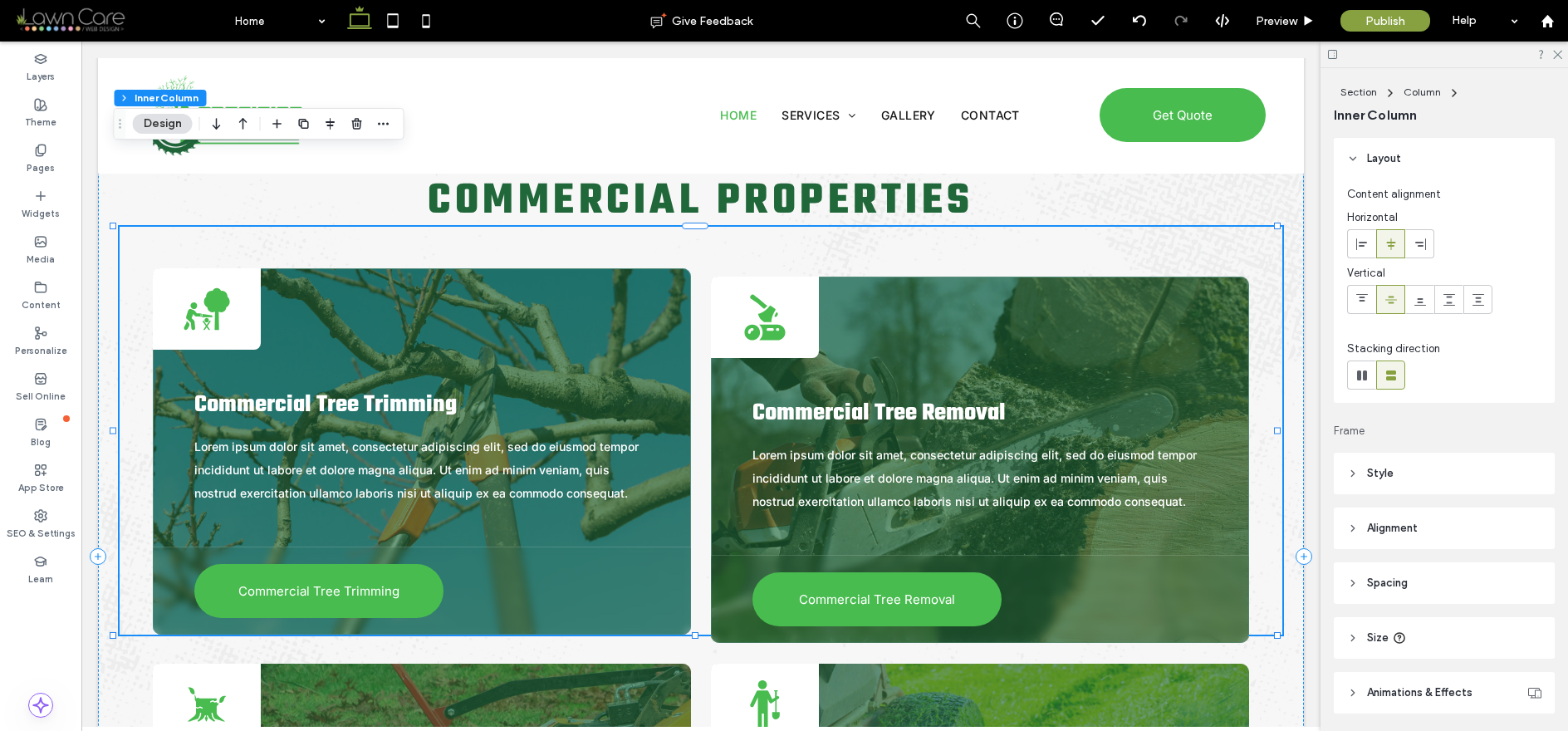
click at [761, 318] on icon at bounding box center [767, 314] width 17 height 16
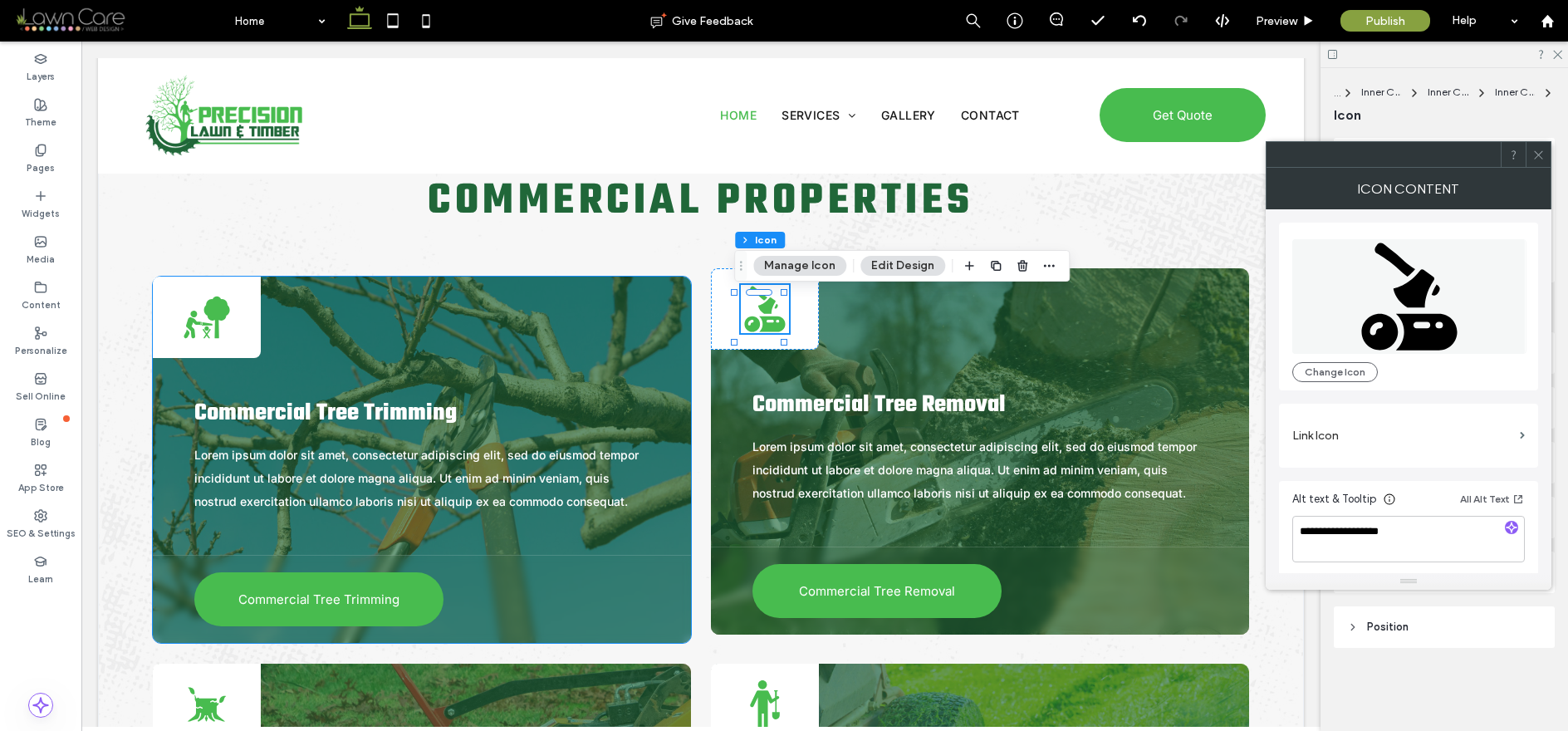
click at [186, 330] on icon at bounding box center [193, 327] width 15 height 21
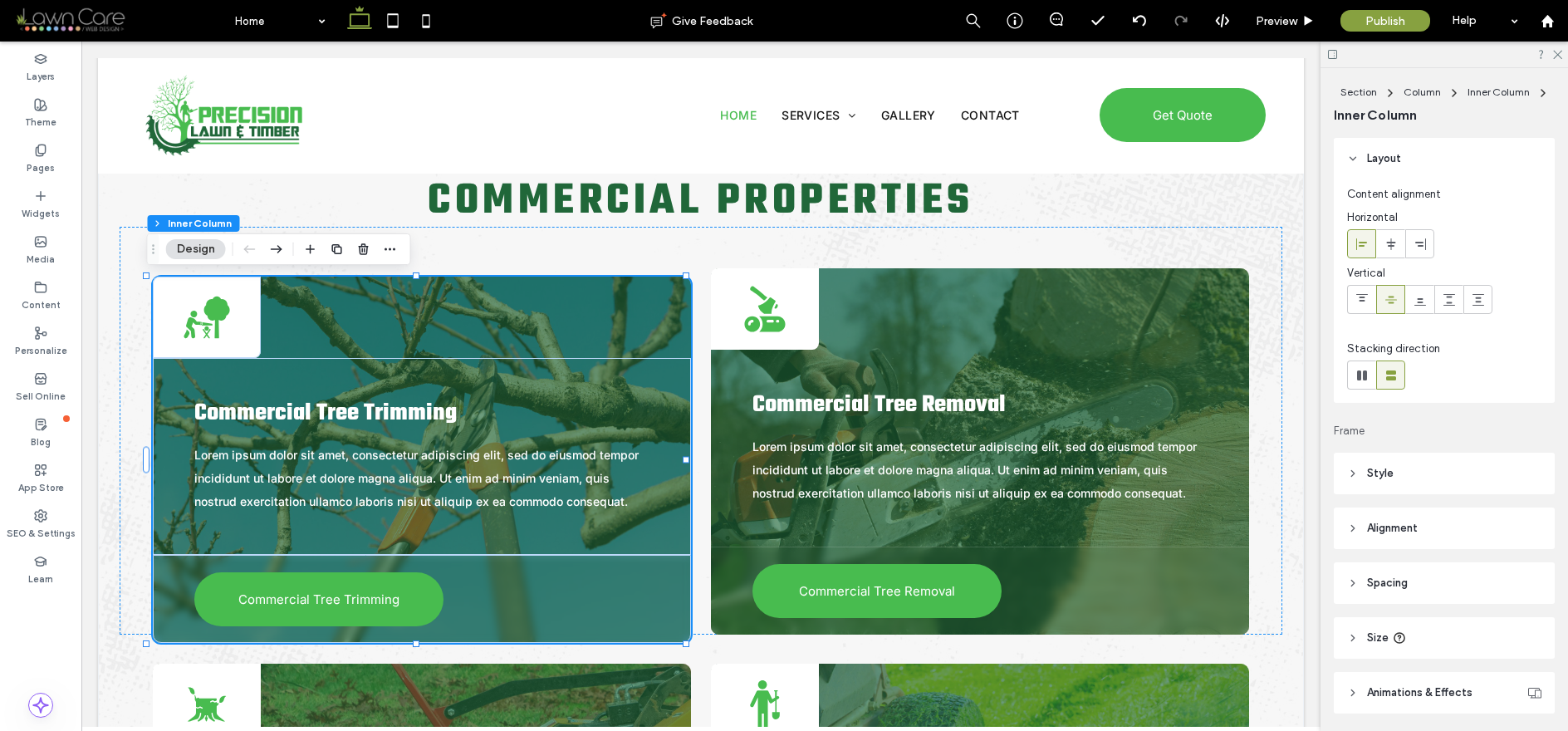
click at [186, 330] on icon at bounding box center [193, 327] width 15 height 21
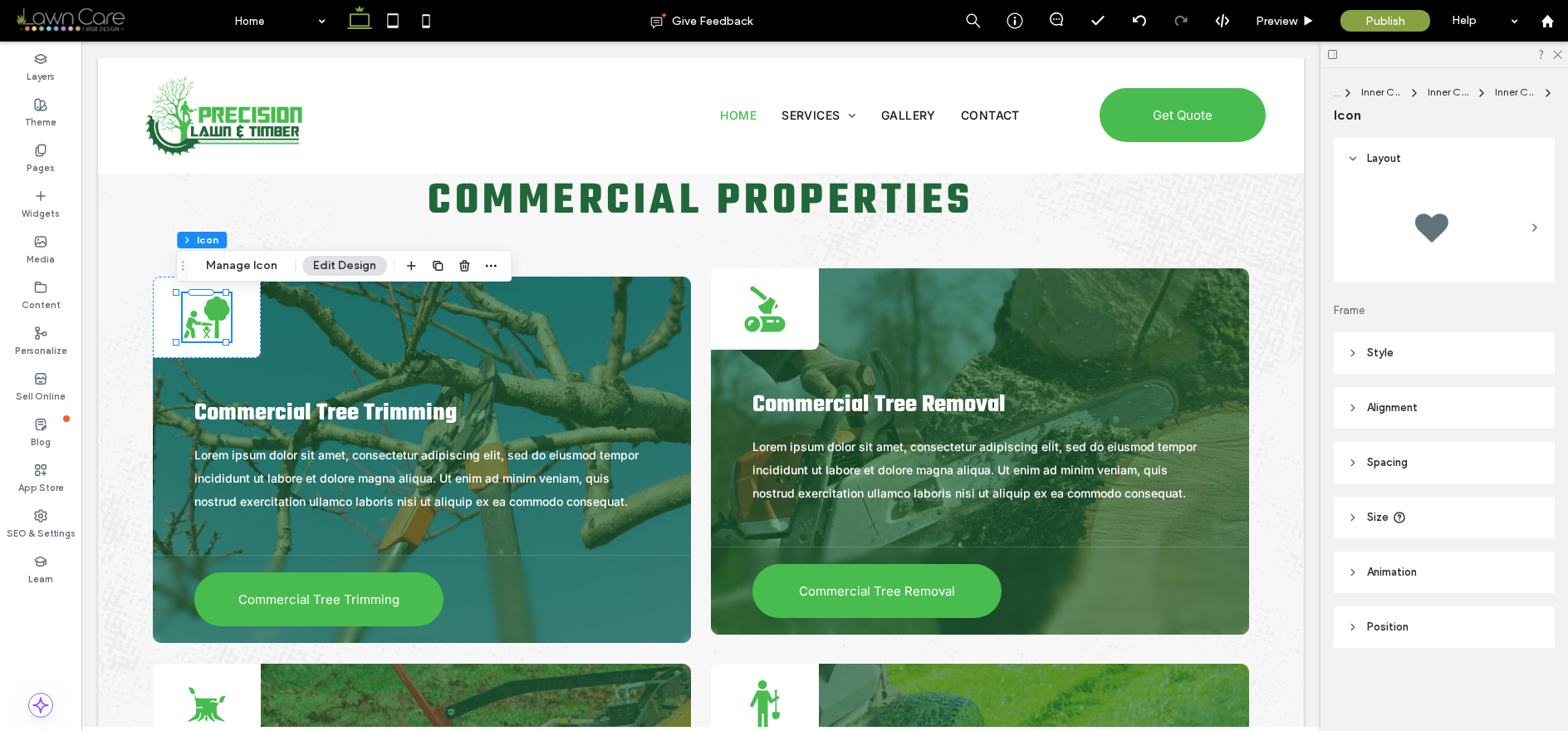
click at [186, 330] on icon at bounding box center [193, 327] width 15 height 21
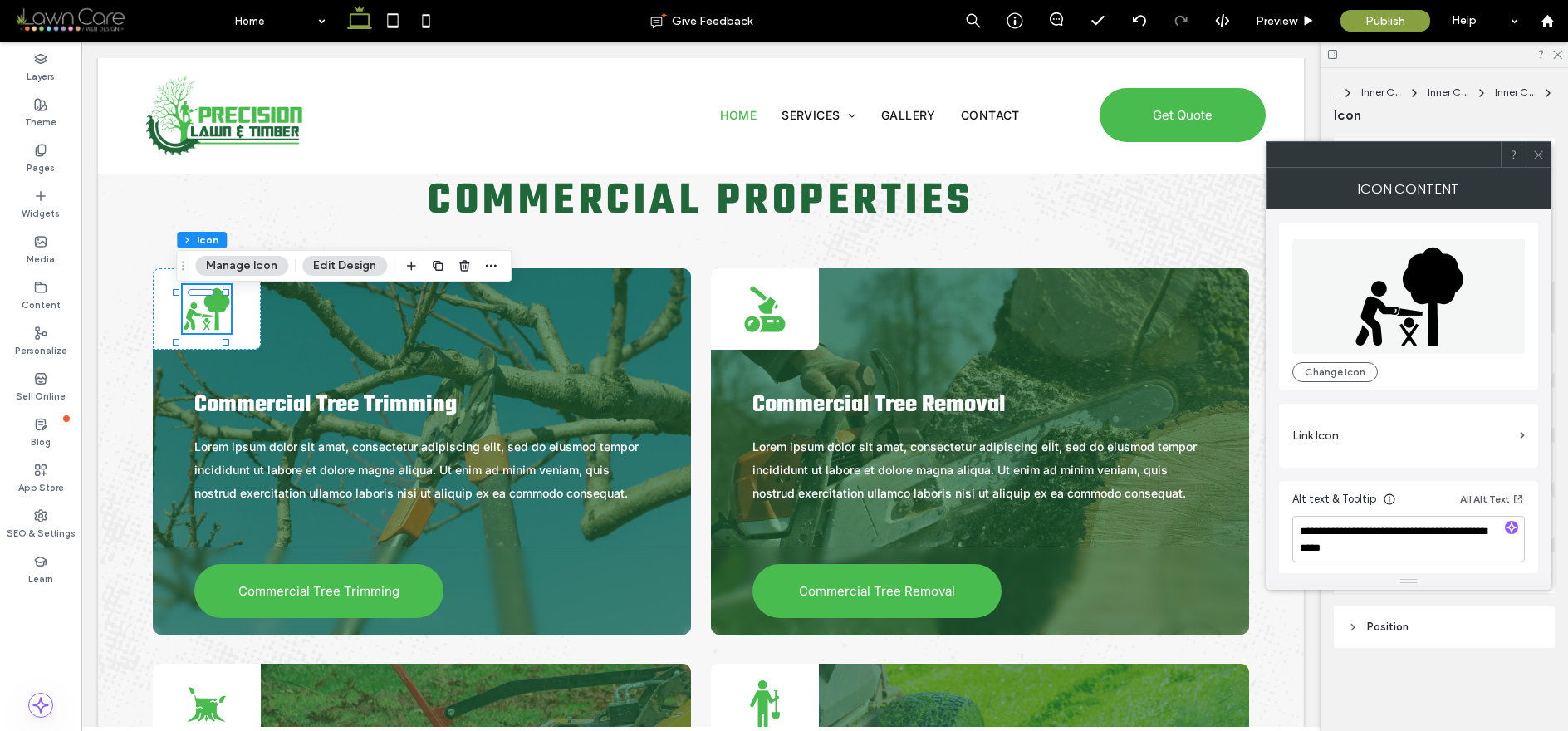
click at [1291, 156] on div at bounding box center [1537, 154] width 25 height 25
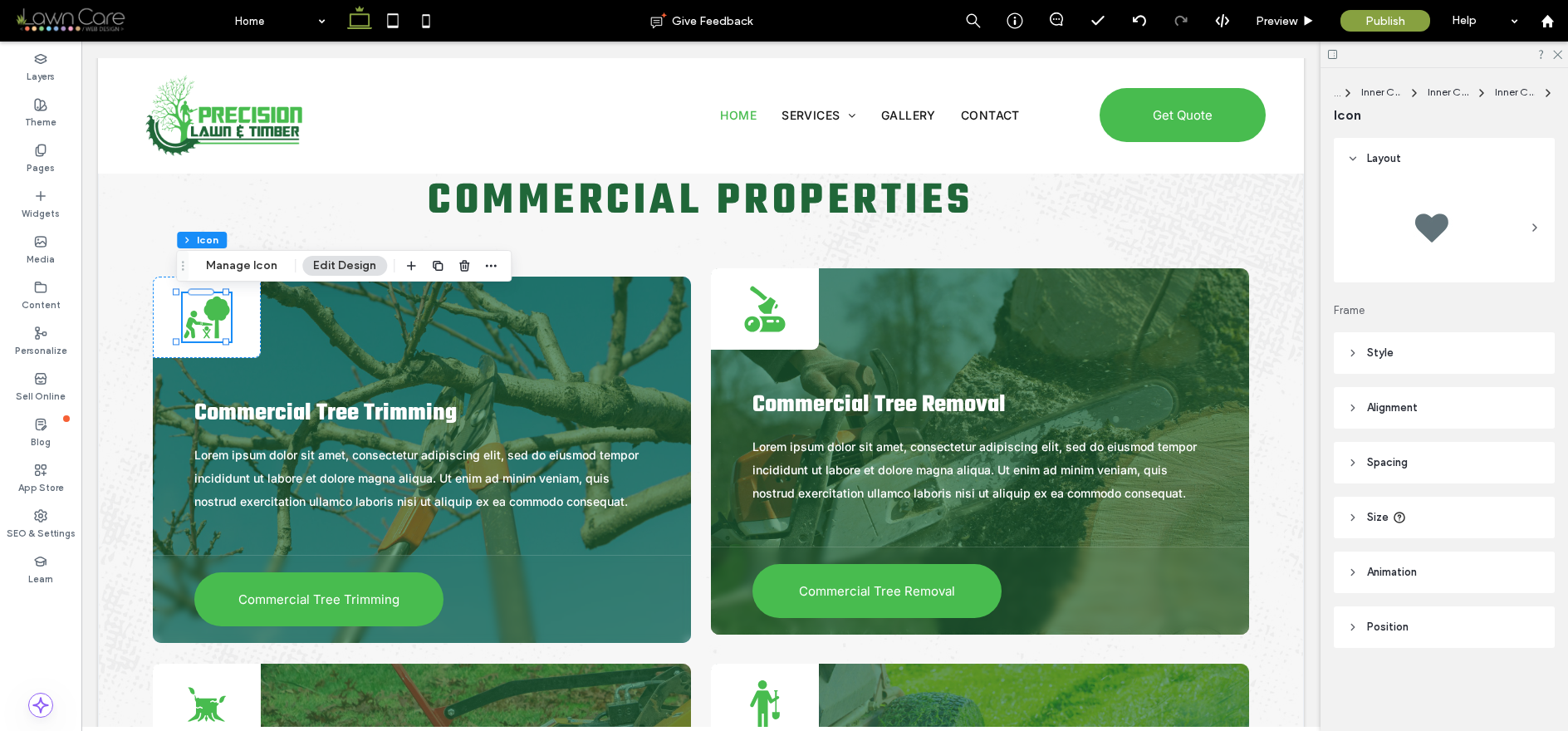
click at [217, 316] on icon at bounding box center [216, 318] width 25 height 42
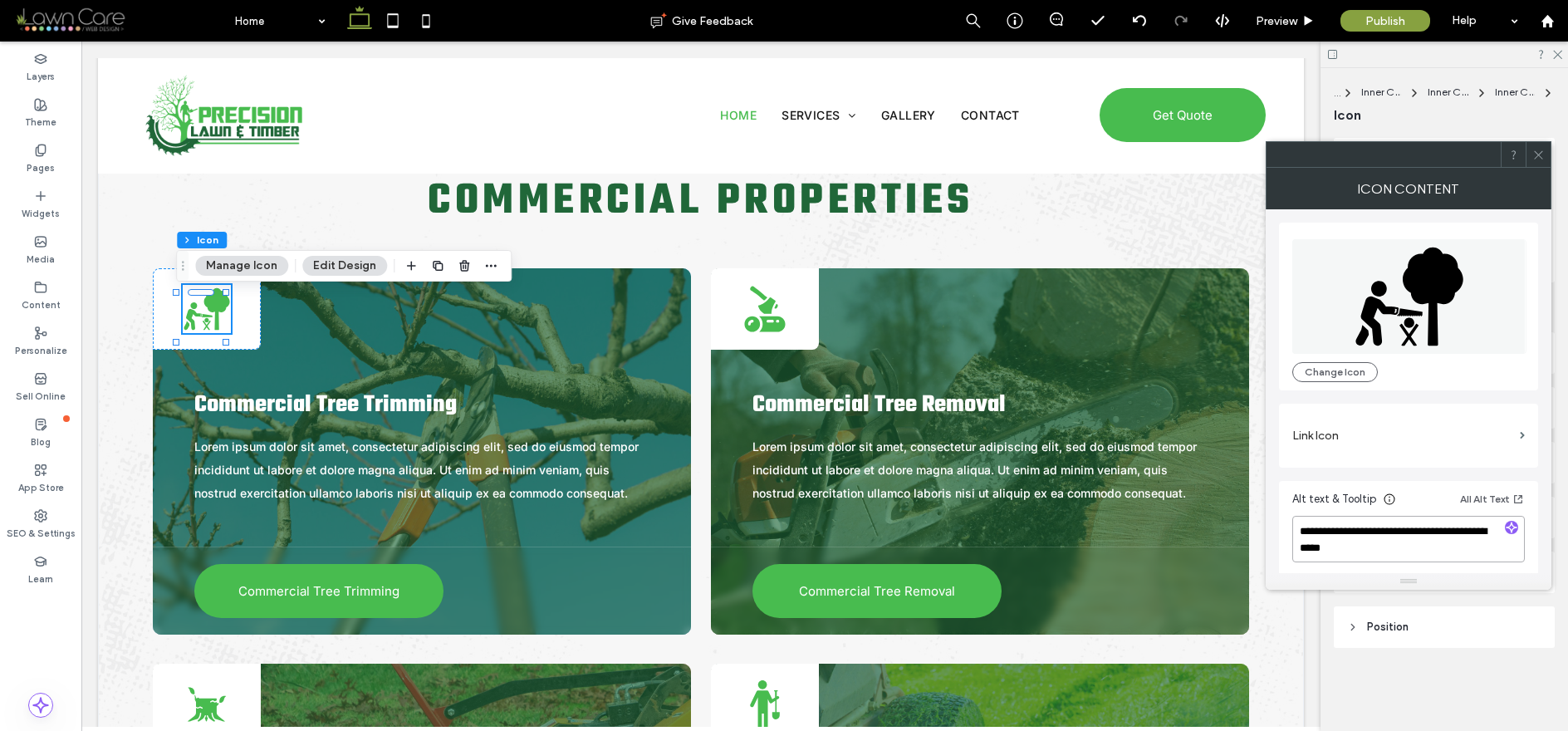
drag, startPoint x: 1392, startPoint y: 551, endPoint x: 1405, endPoint y: 532, distance: 23.0
click at [1291, 532] on textarea "**********" at bounding box center [1408, 538] width 232 height 46
type textarea "**********"
click at [1291, 146] on span at bounding box center [1539, 154] width 13 height 25
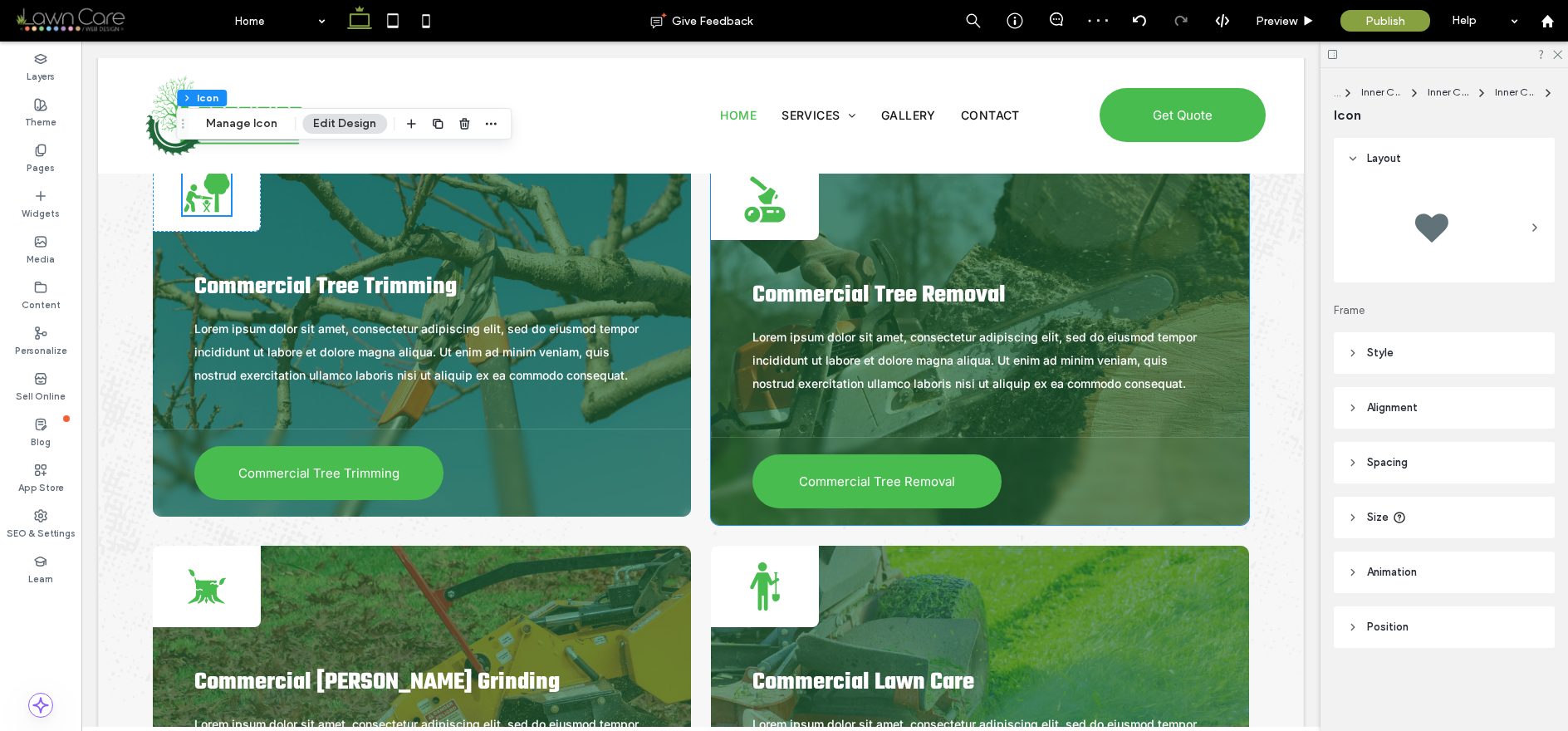
scroll to position [3671, 0]
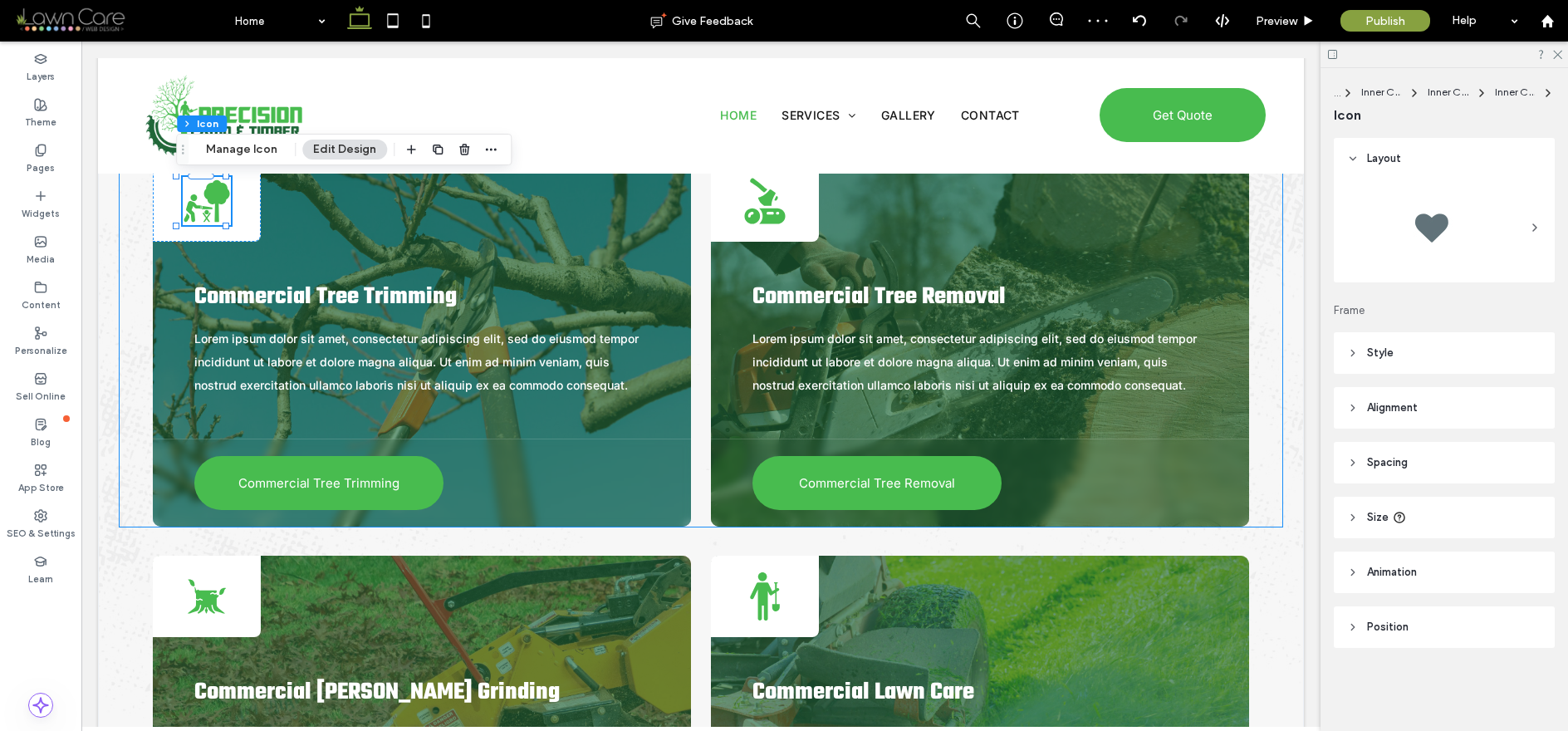
click at [687, 318] on div "A person saws a tree. Commercial Tree Trimming Lorem ipsum dolor sit amet, cons…" at bounding box center [700, 322] width 1163 height 408
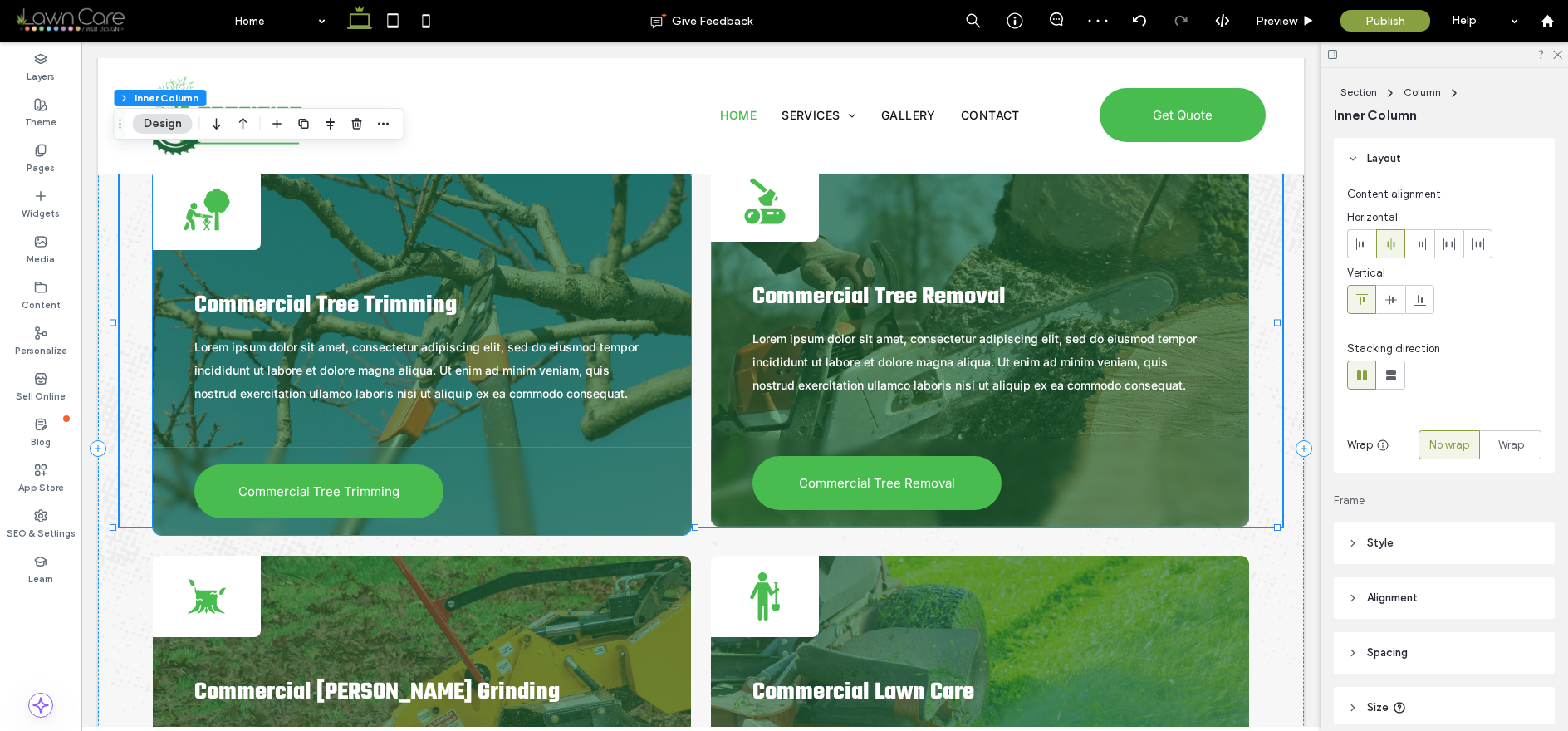
click at [676, 309] on div "Commercial Tree Trimming Lorem ipsum dolor sit amet, consectetur adipiscing eli…" at bounding box center [422, 348] width 538 height 197
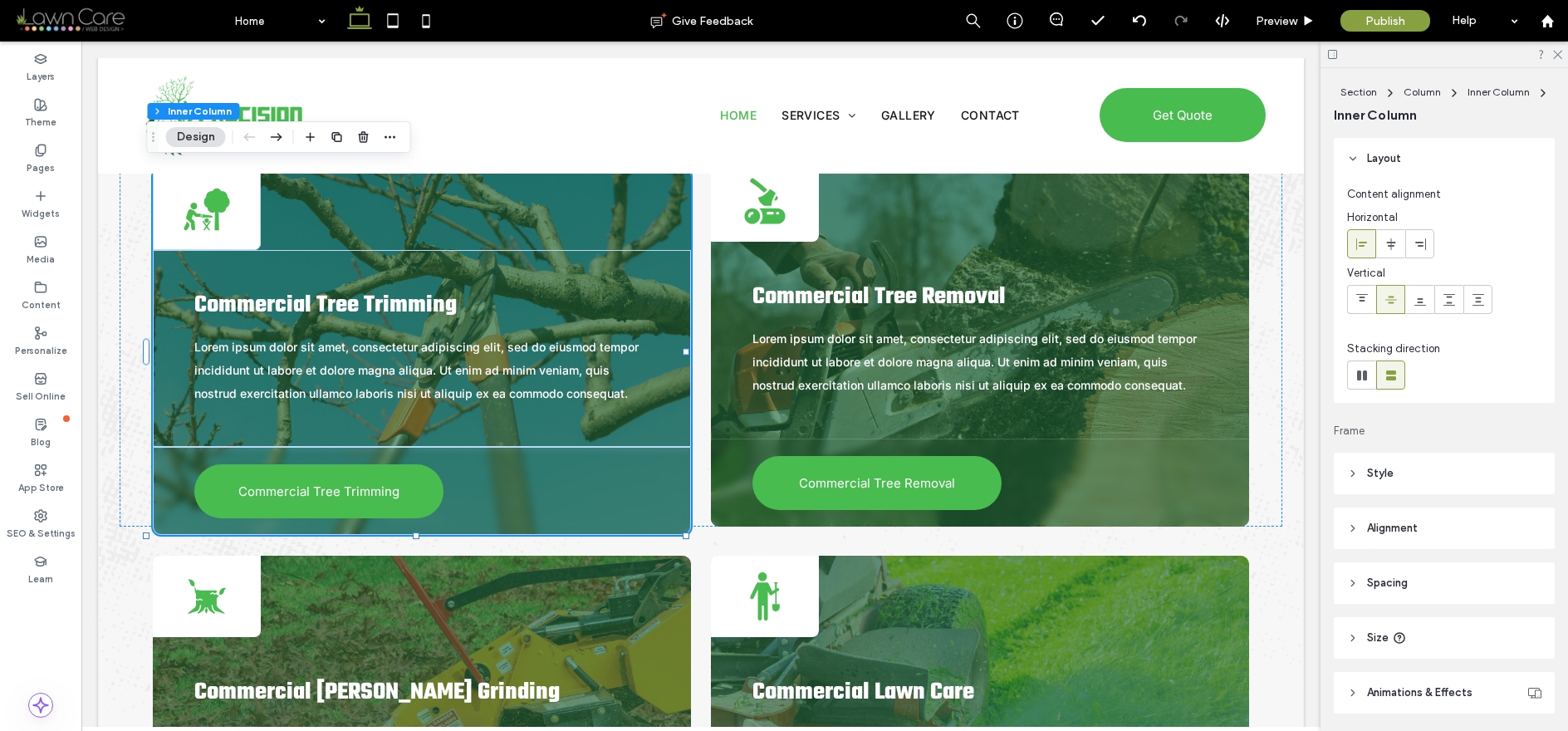
click at [679, 233] on div "A person saws a tree. Commercial Tree Trimming Lorem ipsum dolor sit amet, cons…" at bounding box center [422, 351] width 538 height 366
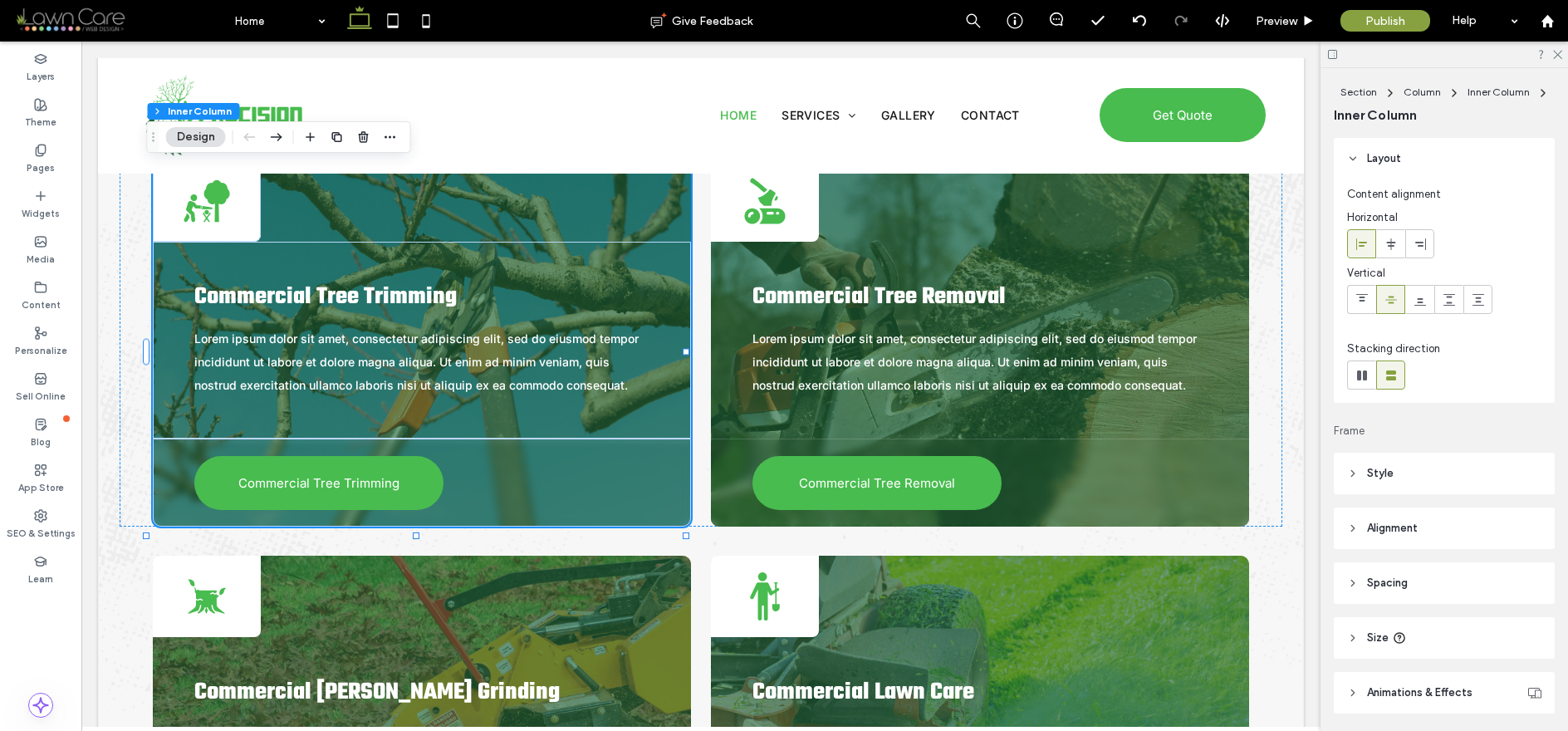
click at [1291, 461] on header "Style" at bounding box center [1444, 473] width 221 height 42
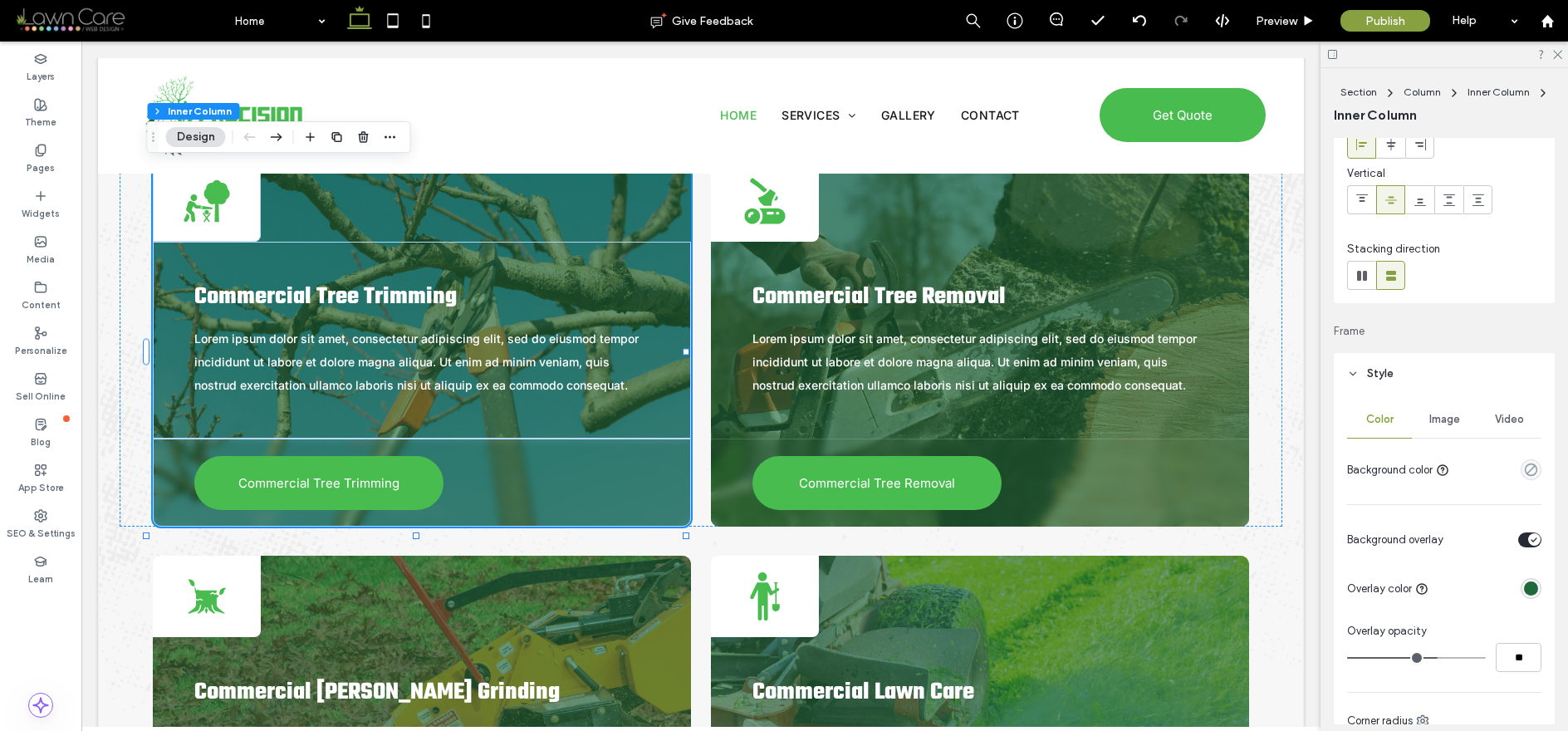
click at [1291, 419] on span "Image" at bounding box center [1444, 419] width 31 height 14
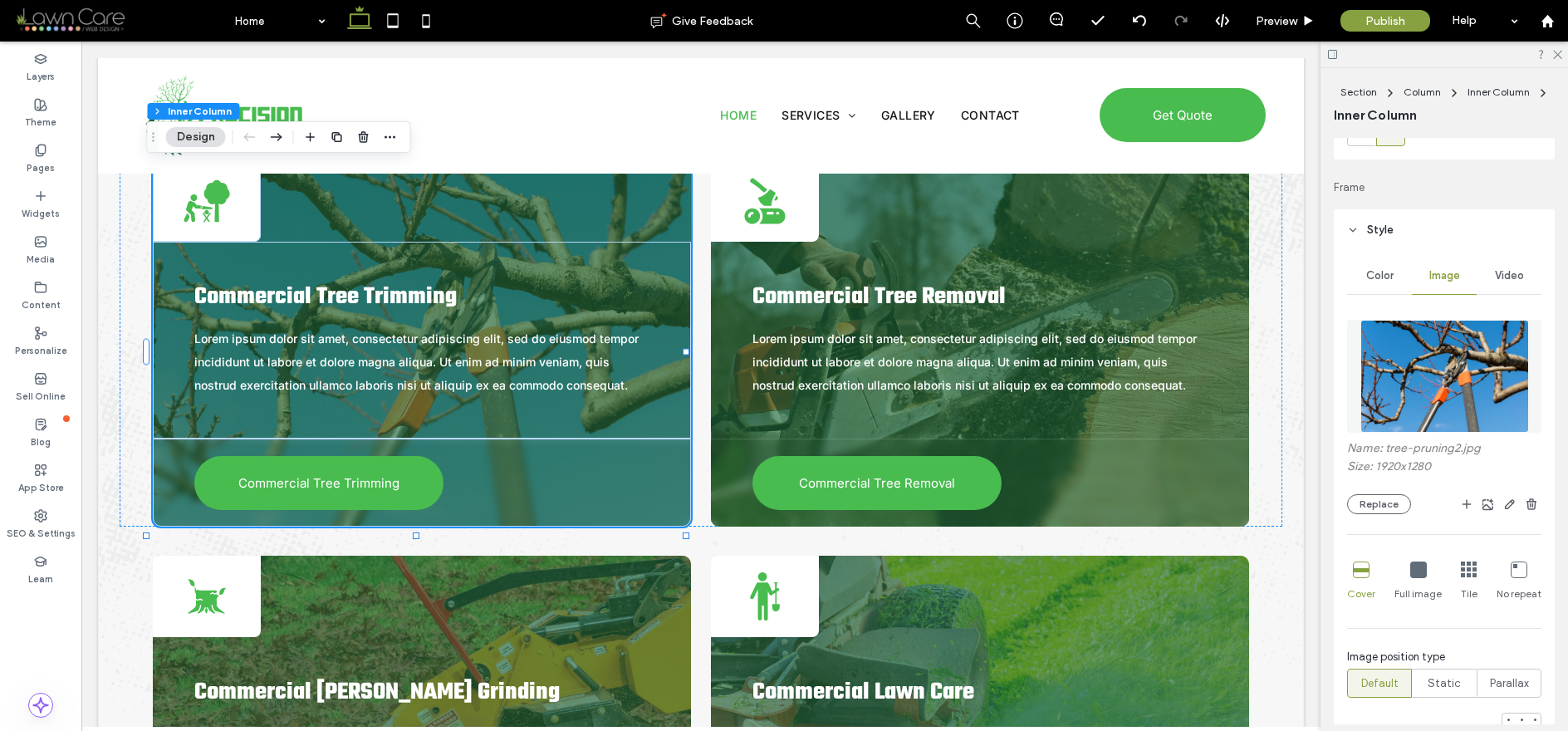
scroll to position [541, 0]
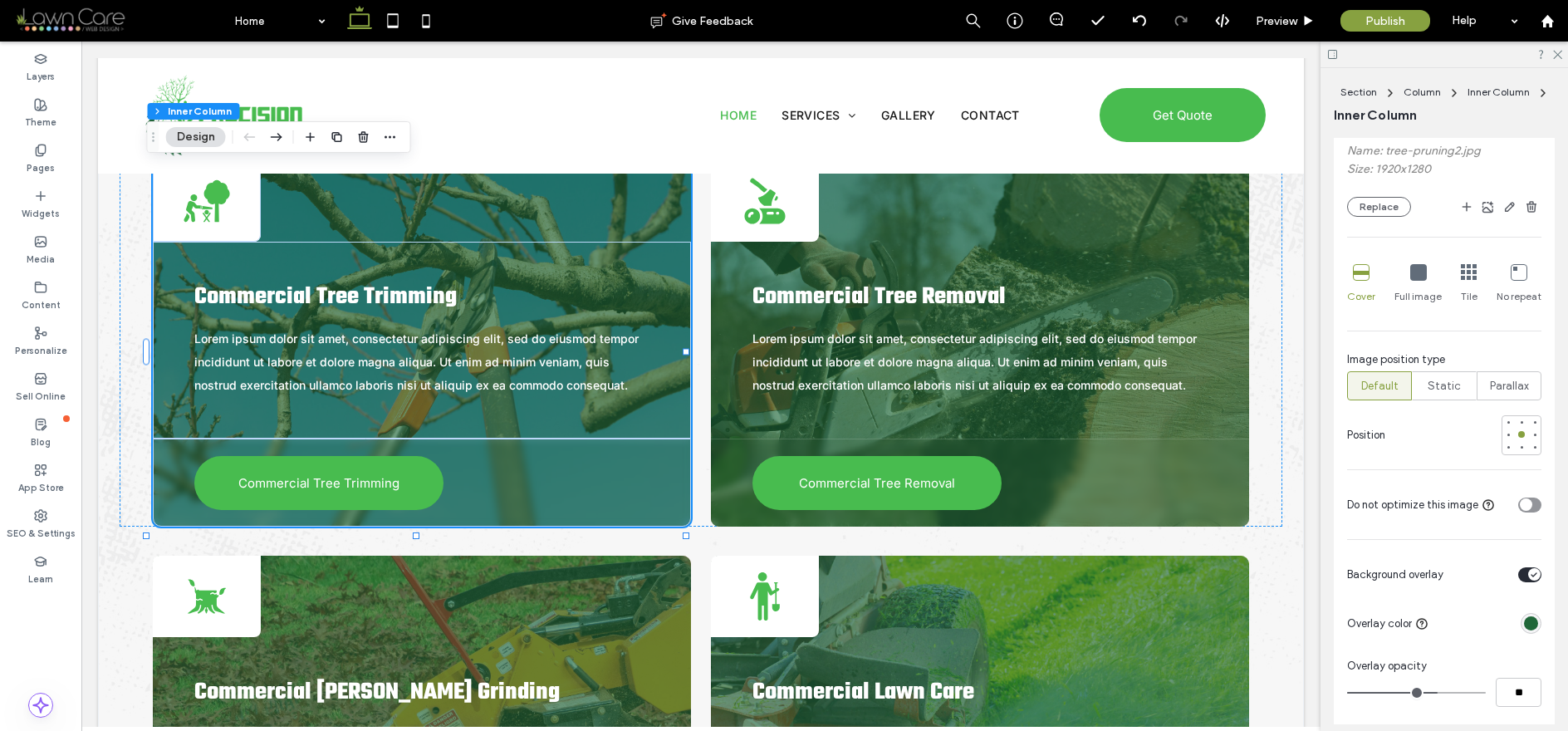
click at [1291, 504] on div "toggle" at bounding box center [1530, 504] width 24 height 15
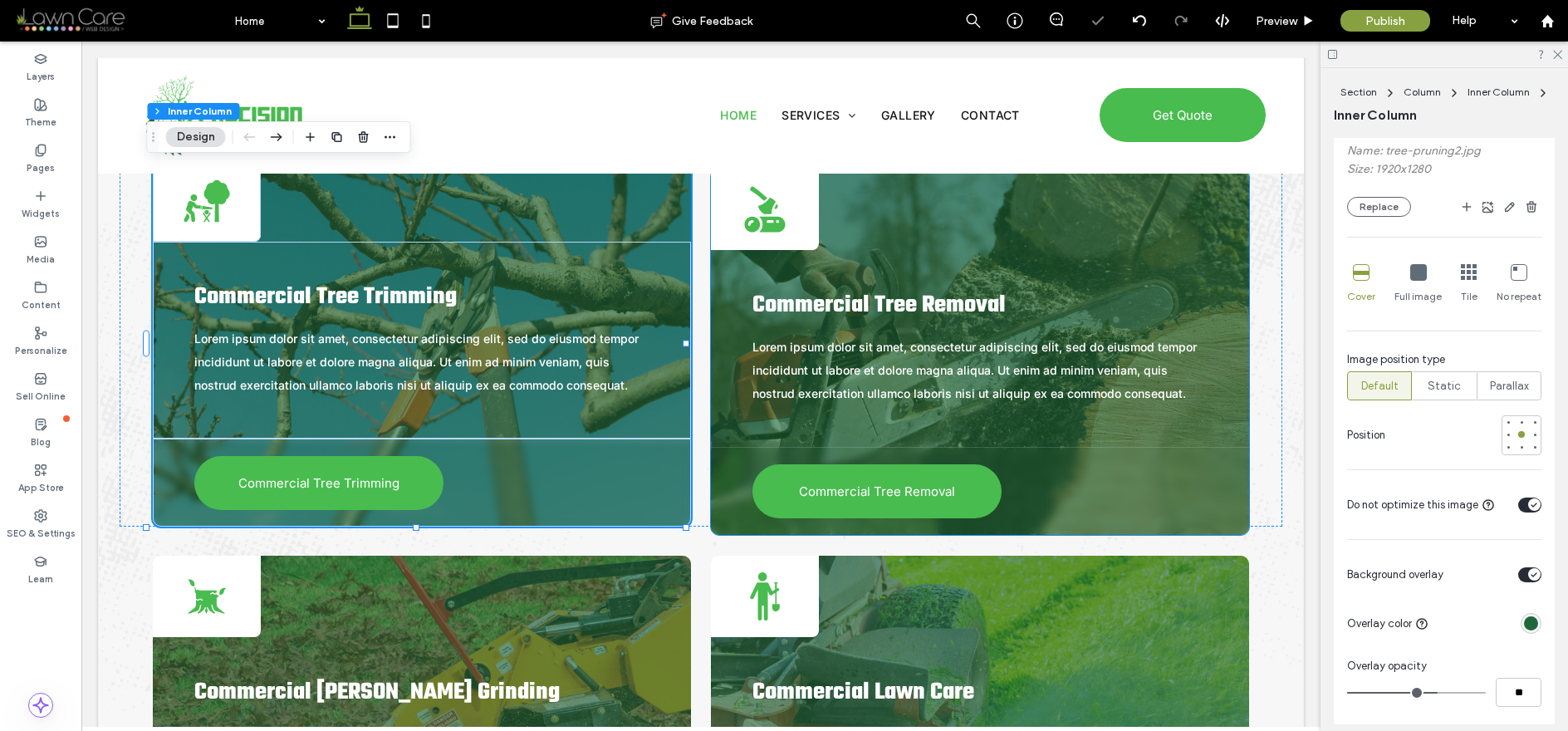
click at [1179, 482] on div "Commercial Tree Removal" at bounding box center [980, 491] width 538 height 88
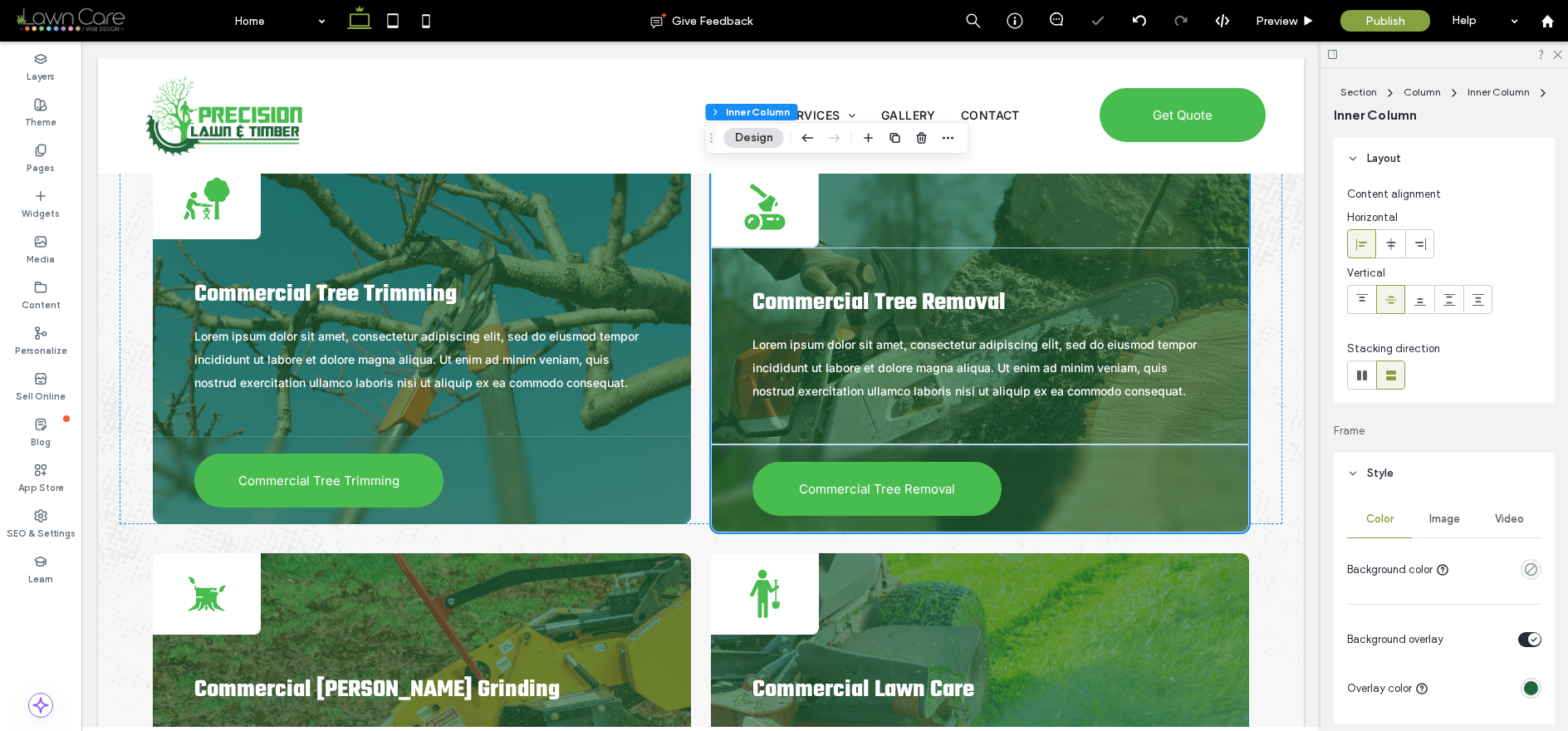
scroll to position [3674, 0]
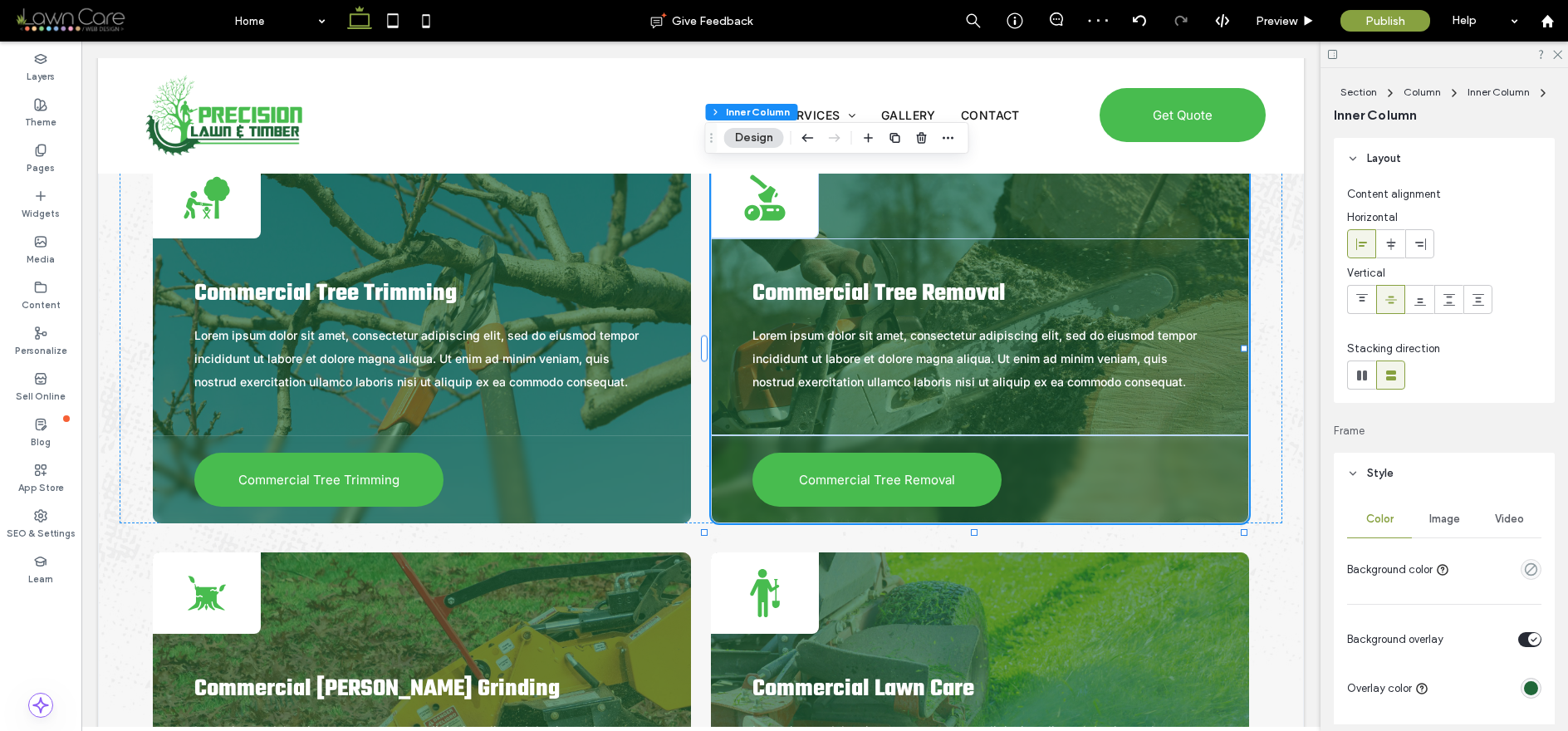
click at [1291, 526] on div "Image" at bounding box center [1443, 519] width 65 height 36
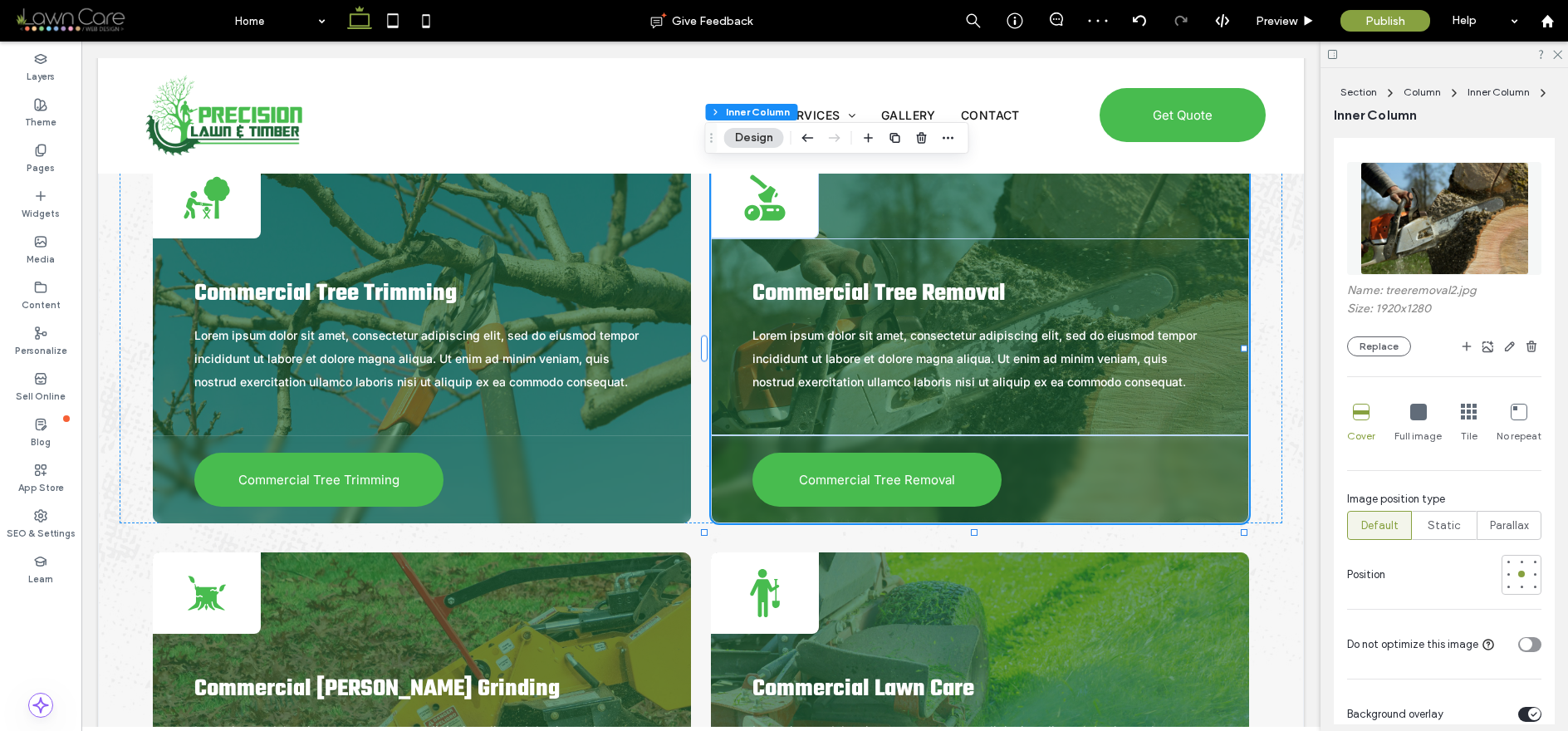
scroll to position [614, 0]
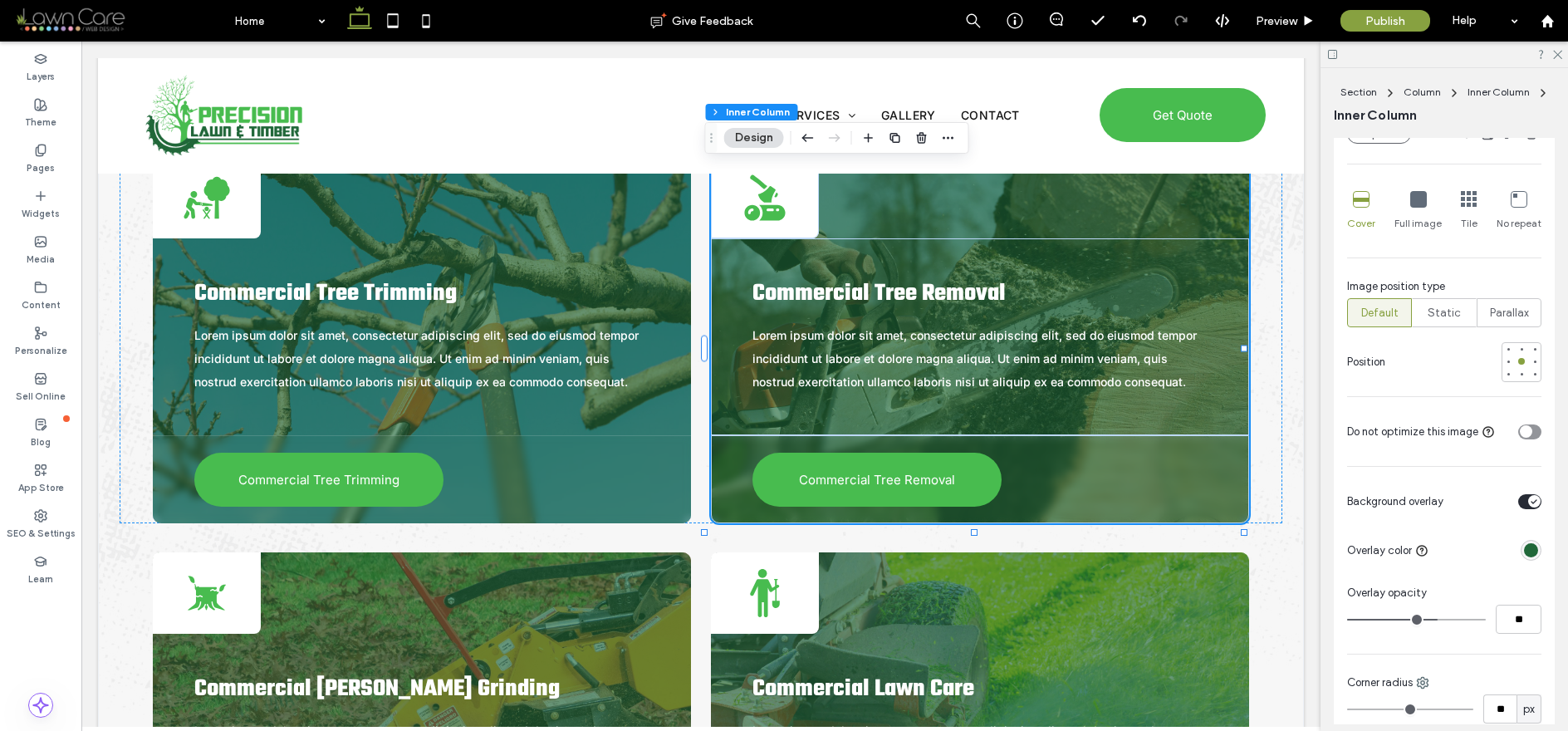
click at [1291, 432] on div "toggle" at bounding box center [1530, 431] width 24 height 15
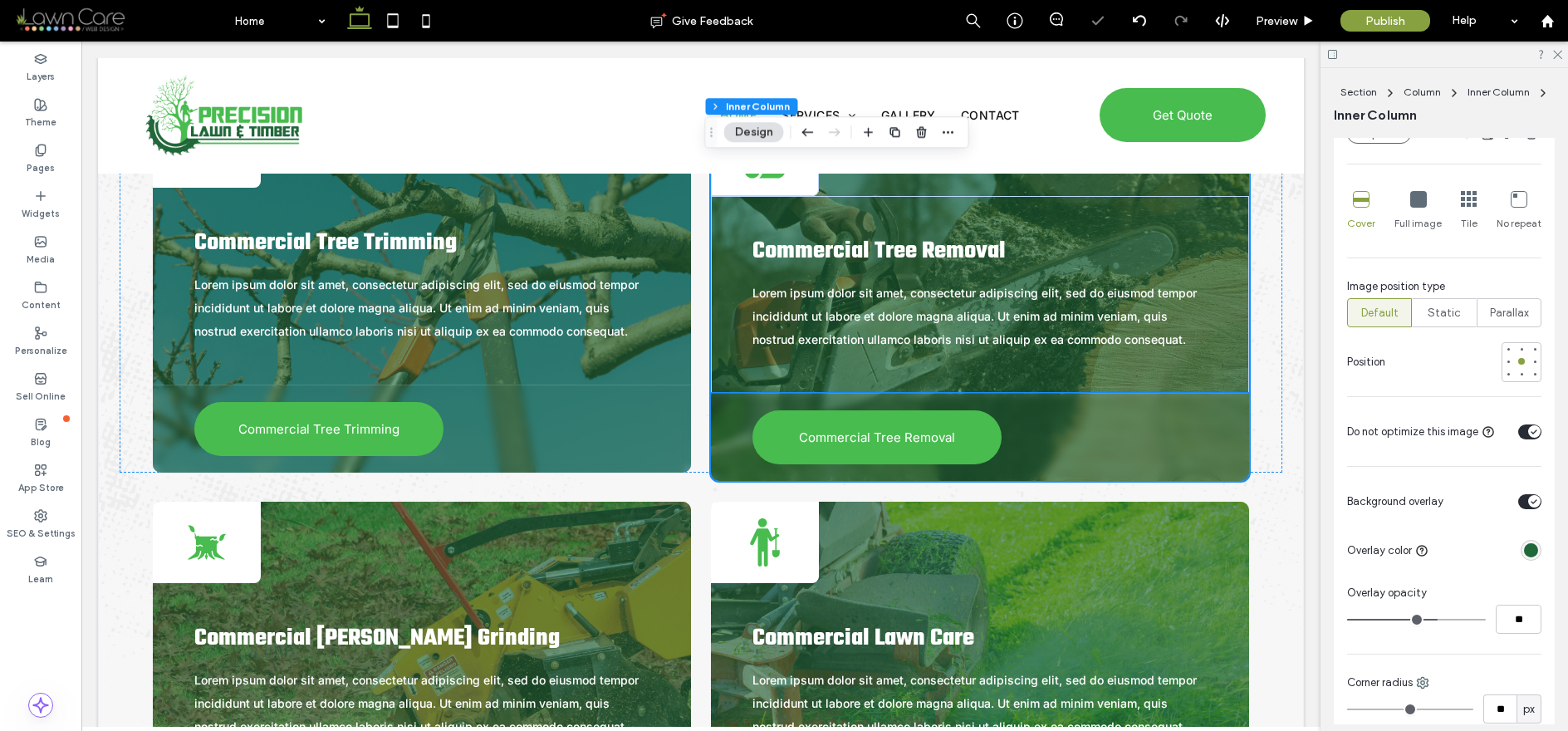
scroll to position [3767, 0]
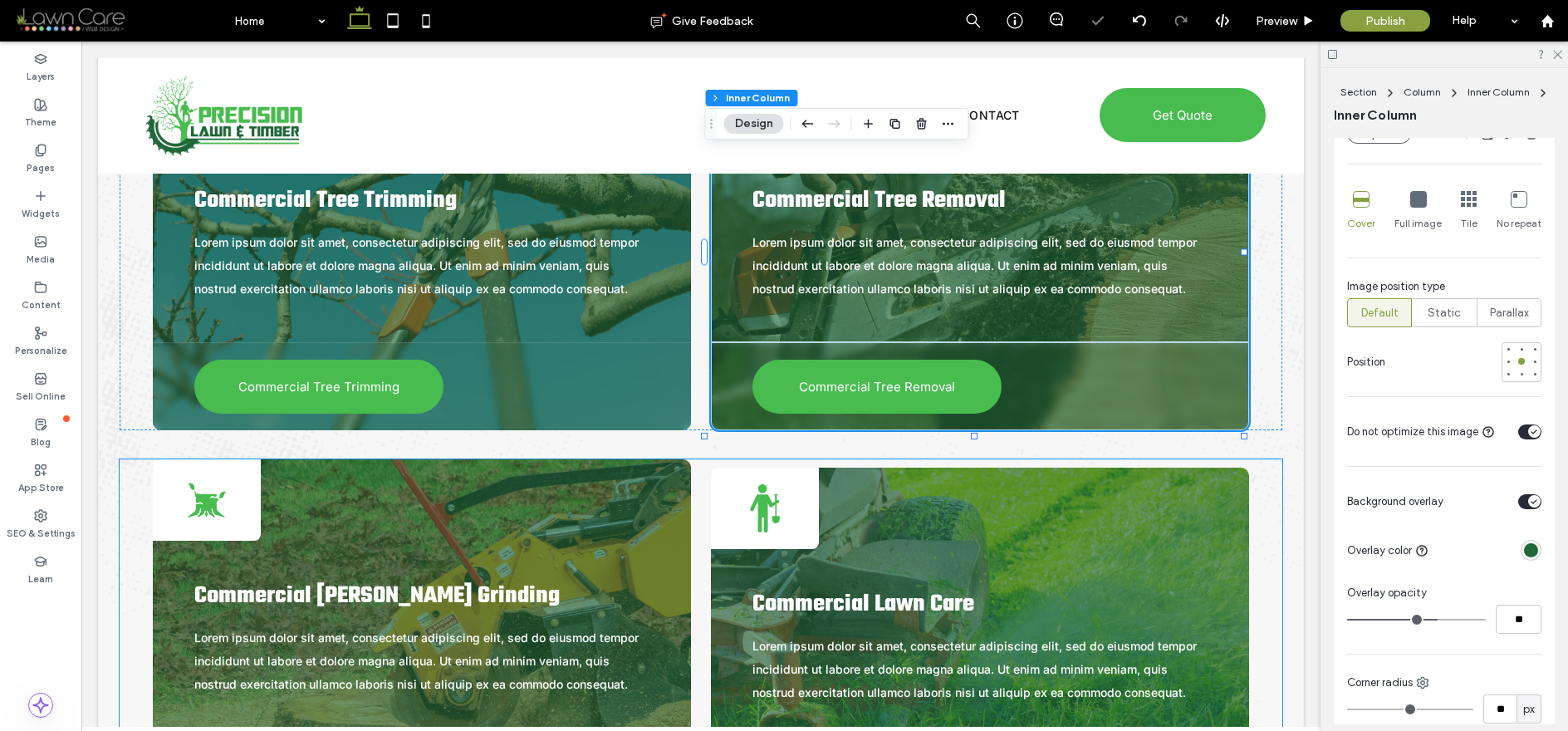
click at [1139, 496] on div "Black stick figure holding a shovel. Commercial Lawn Care Lorem ipsum dolor sit…" at bounding box center [980, 650] width 538 height 366
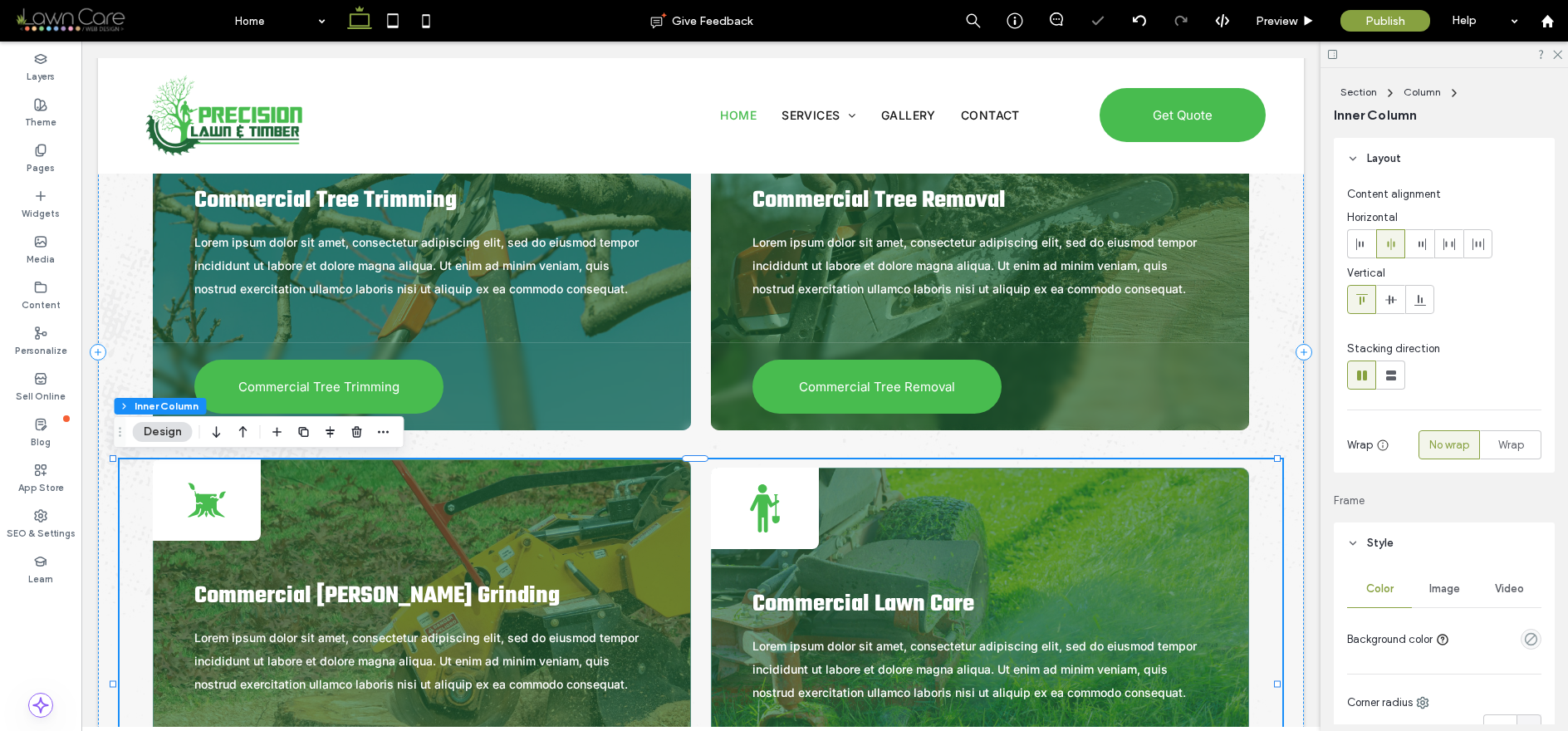
click at [1139, 496] on div "Black stick figure holding a shovel. Commercial Lawn Care Lorem ipsum dolor sit…" at bounding box center [980, 650] width 538 height 366
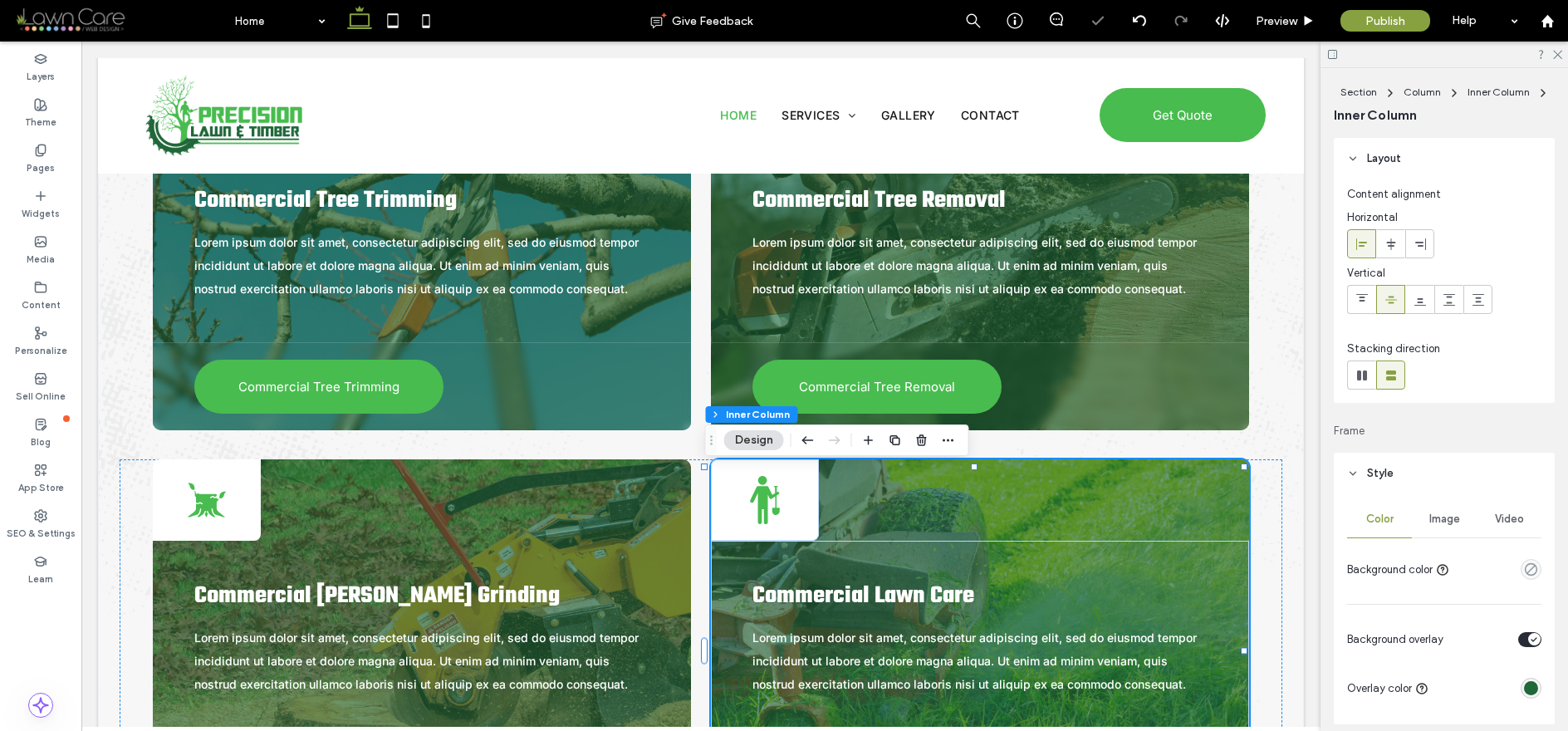
click at [1291, 520] on span "Image" at bounding box center [1444, 519] width 31 height 14
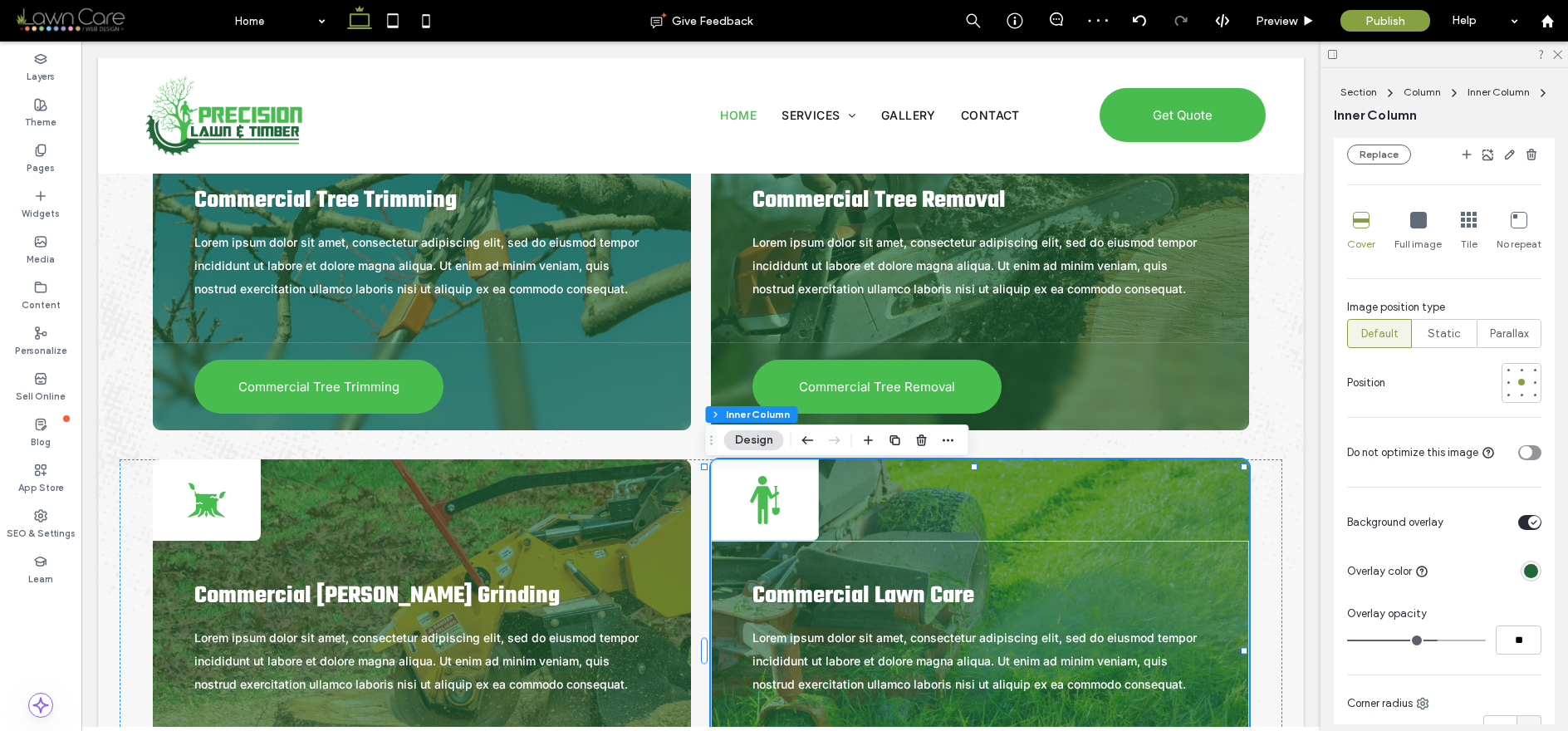
scroll to position [603, 0]
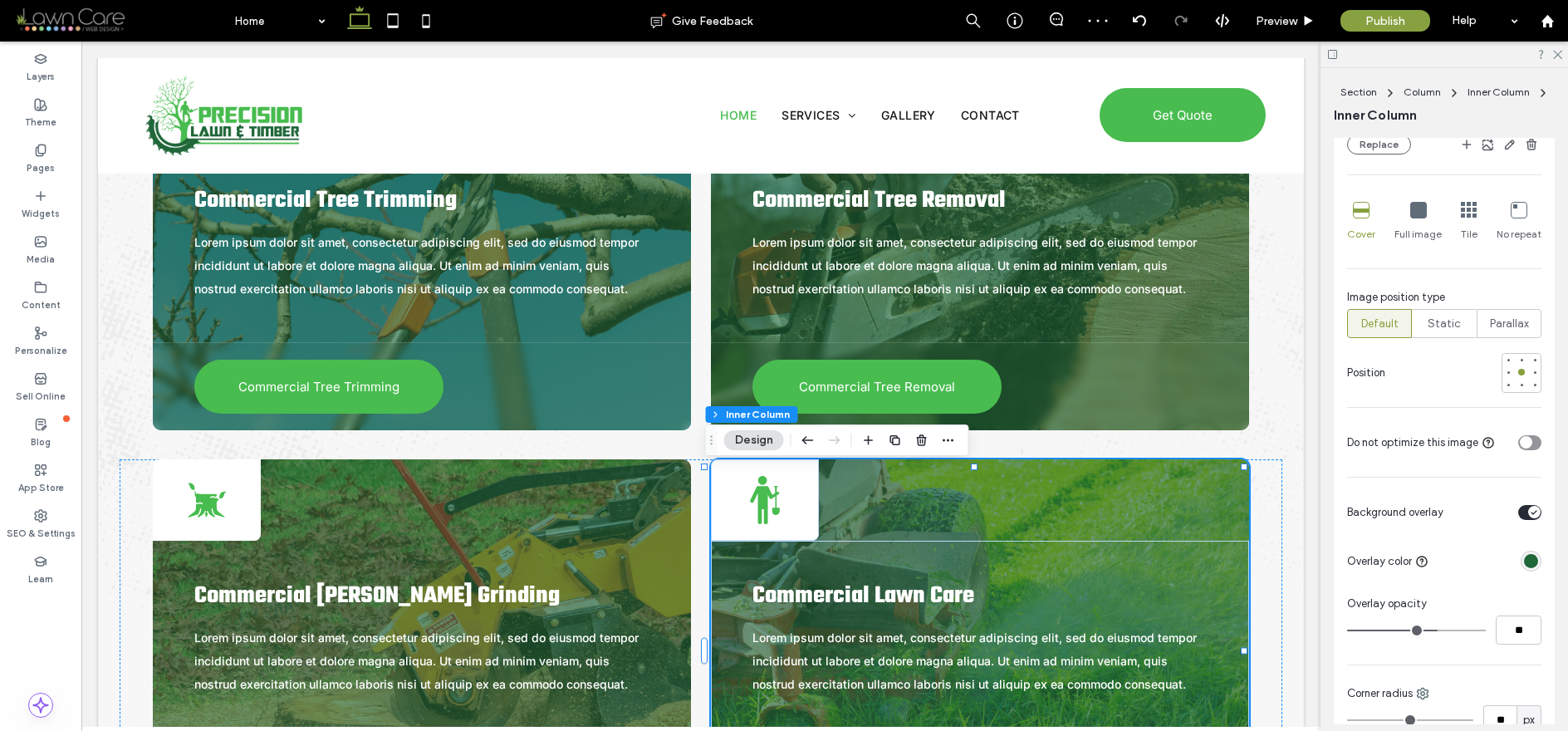
click at [1291, 450] on div at bounding box center [1522, 442] width 40 height 29
click at [1291, 438] on div "toggle" at bounding box center [1526, 442] width 13 height 13
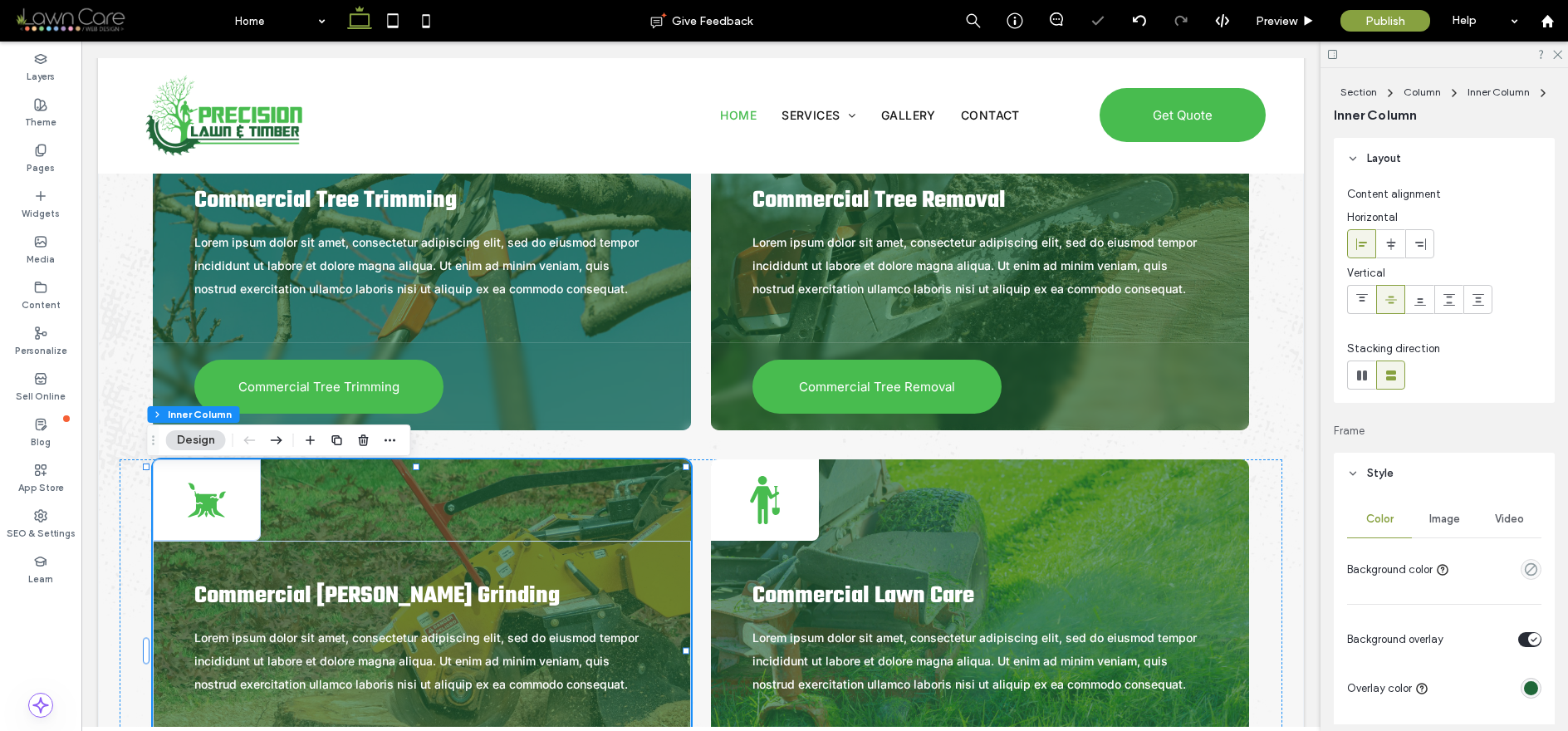
click at [471, 487] on div "Black tree [PERSON_NAME] with leaves against a white background. Commercial [PE…" at bounding box center [422, 642] width 538 height 366
click at [1432, 522] on span "Image" at bounding box center [1444, 519] width 31 height 14
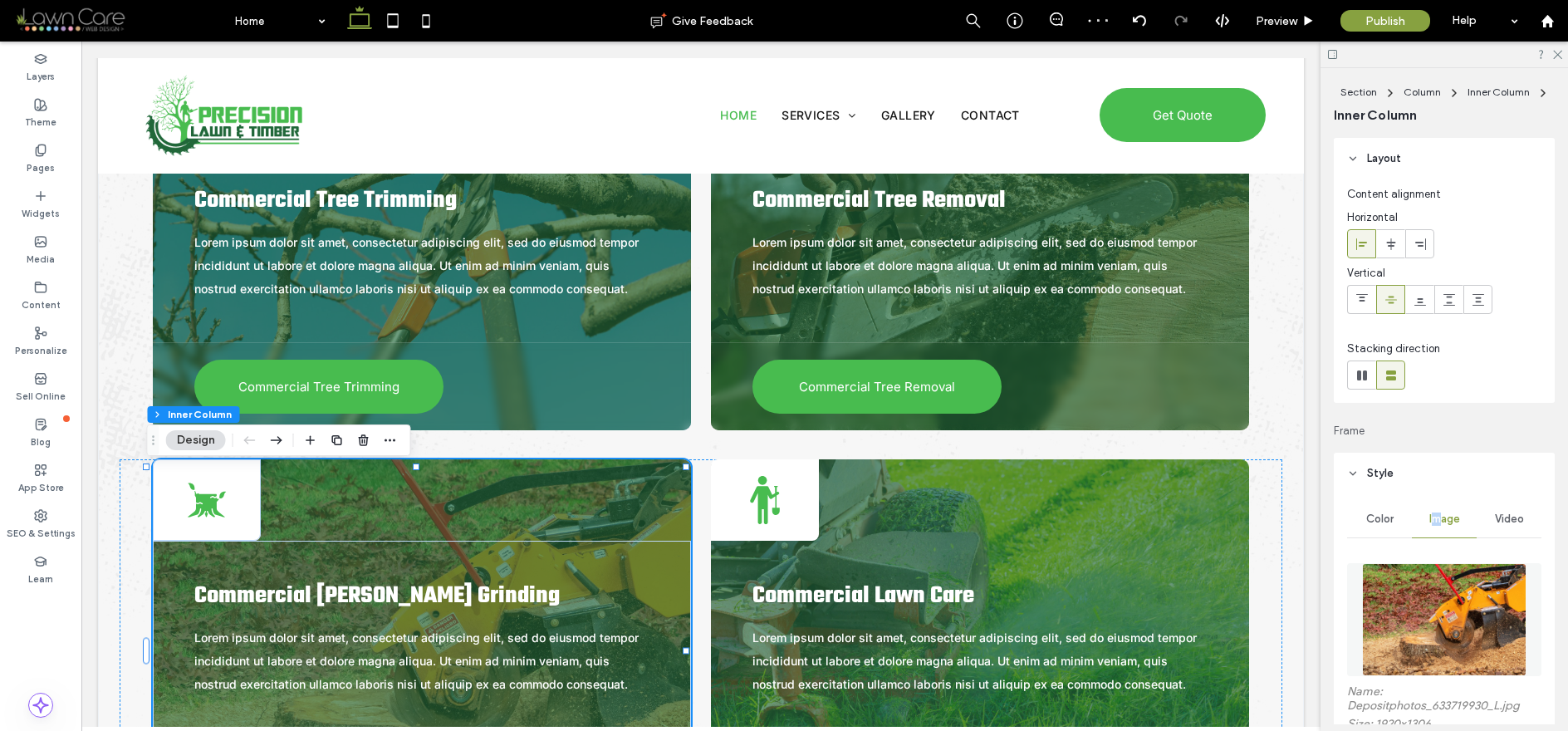
scroll to position [545, 0]
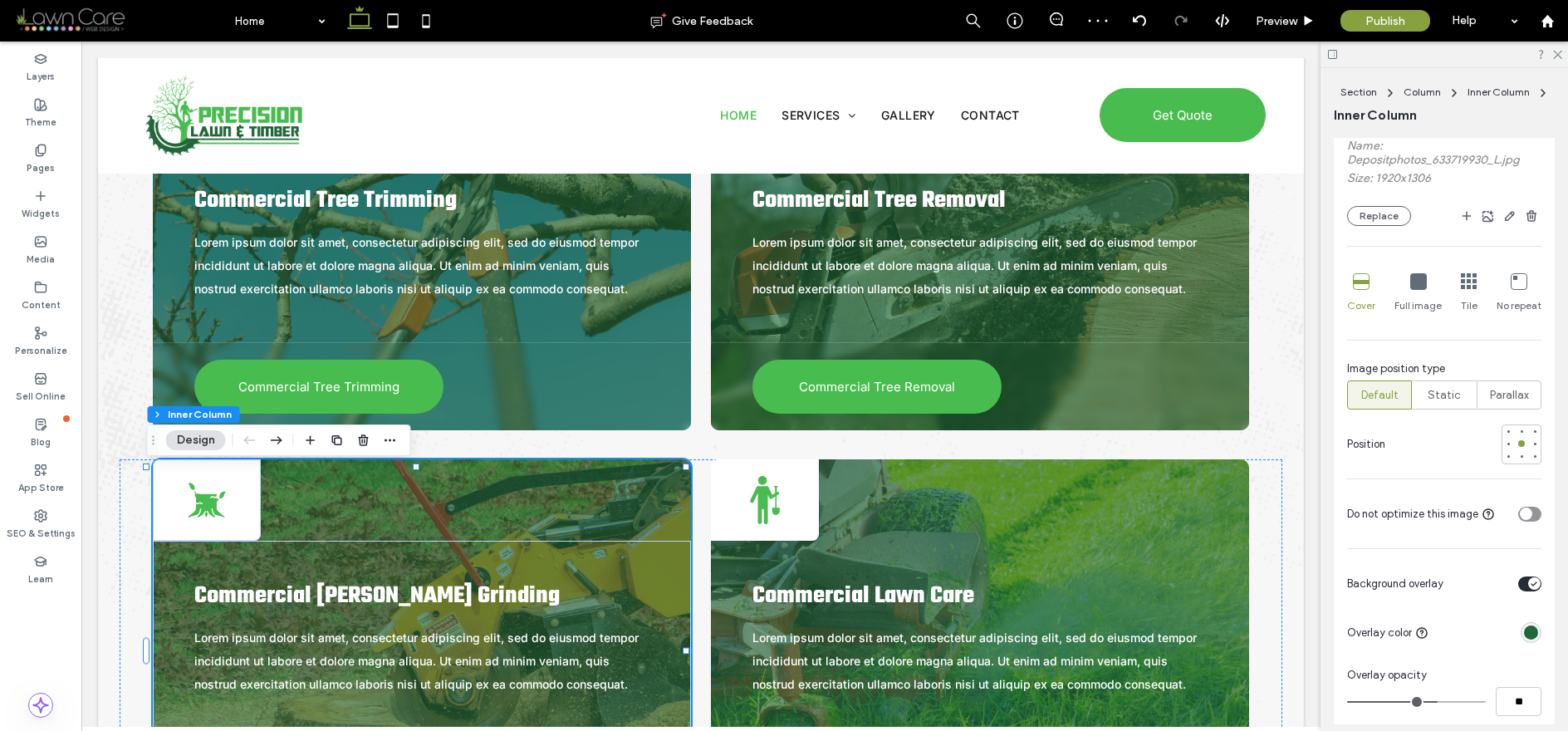
click at [1522, 512] on icon "toggle" at bounding box center [1525, 513] width 6 height 5
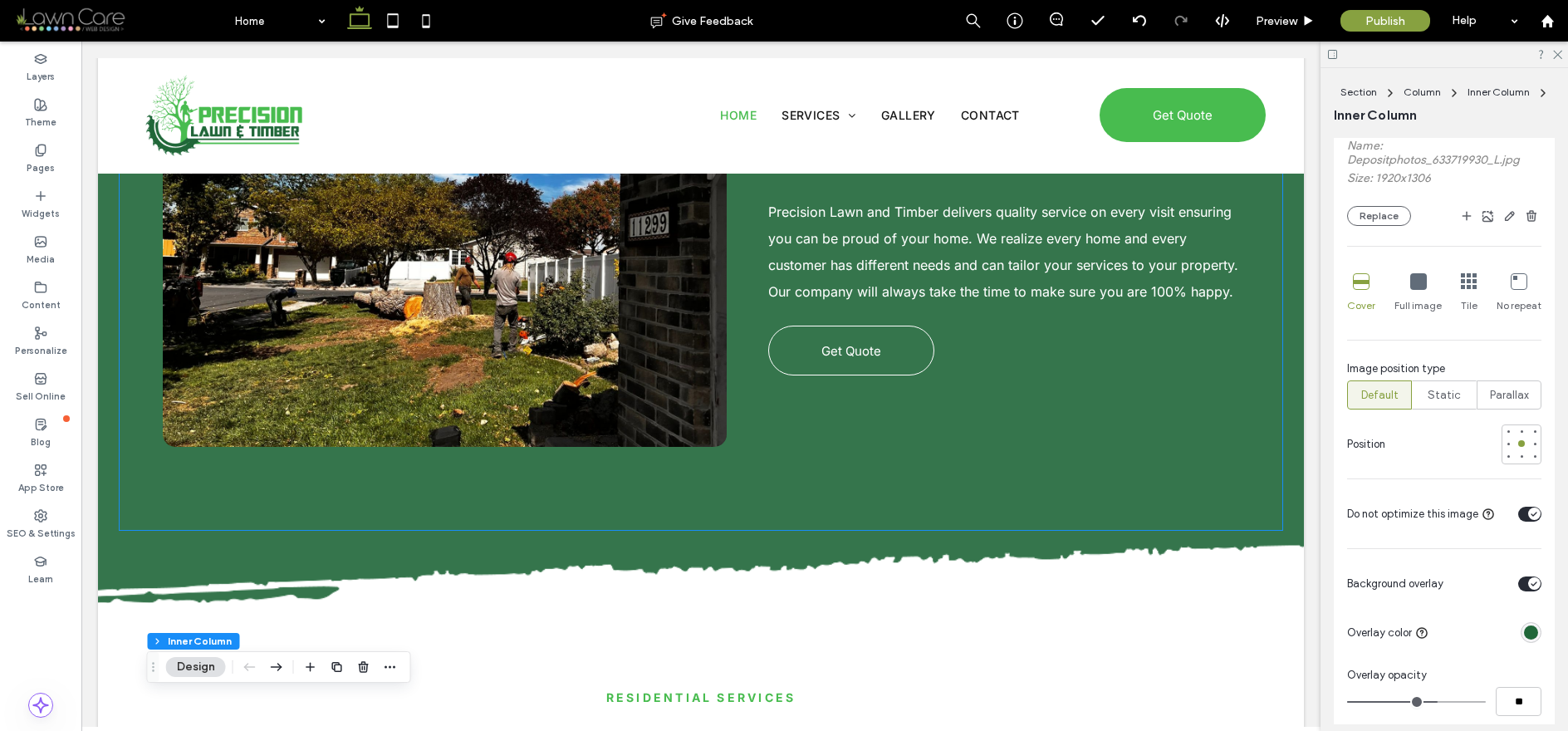
scroll to position [2304, 0]
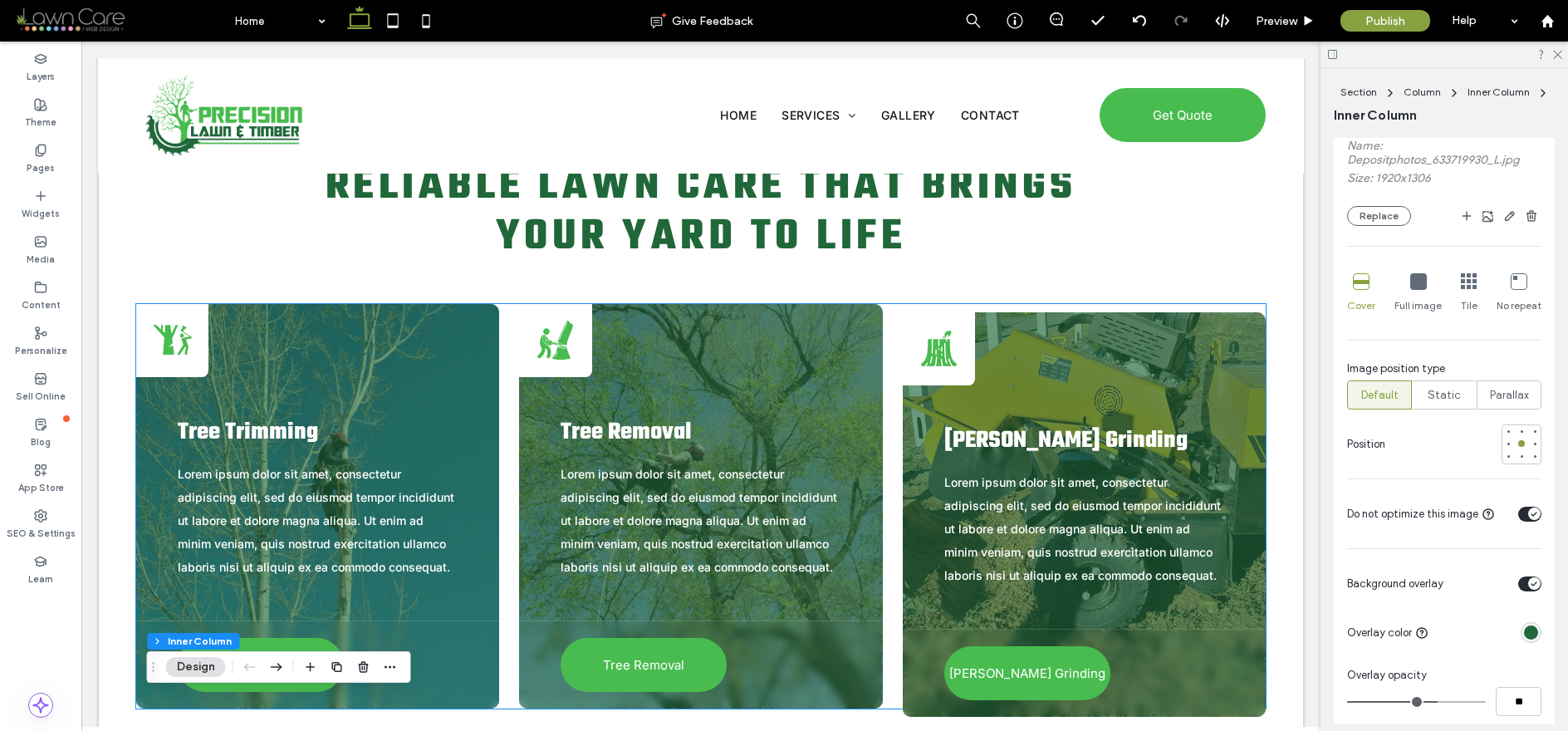
click at [1204, 381] on div "A tree [PERSON_NAME] with a small leaf growing on top, in black and white. [PER…" at bounding box center [1084, 514] width 363 height 404
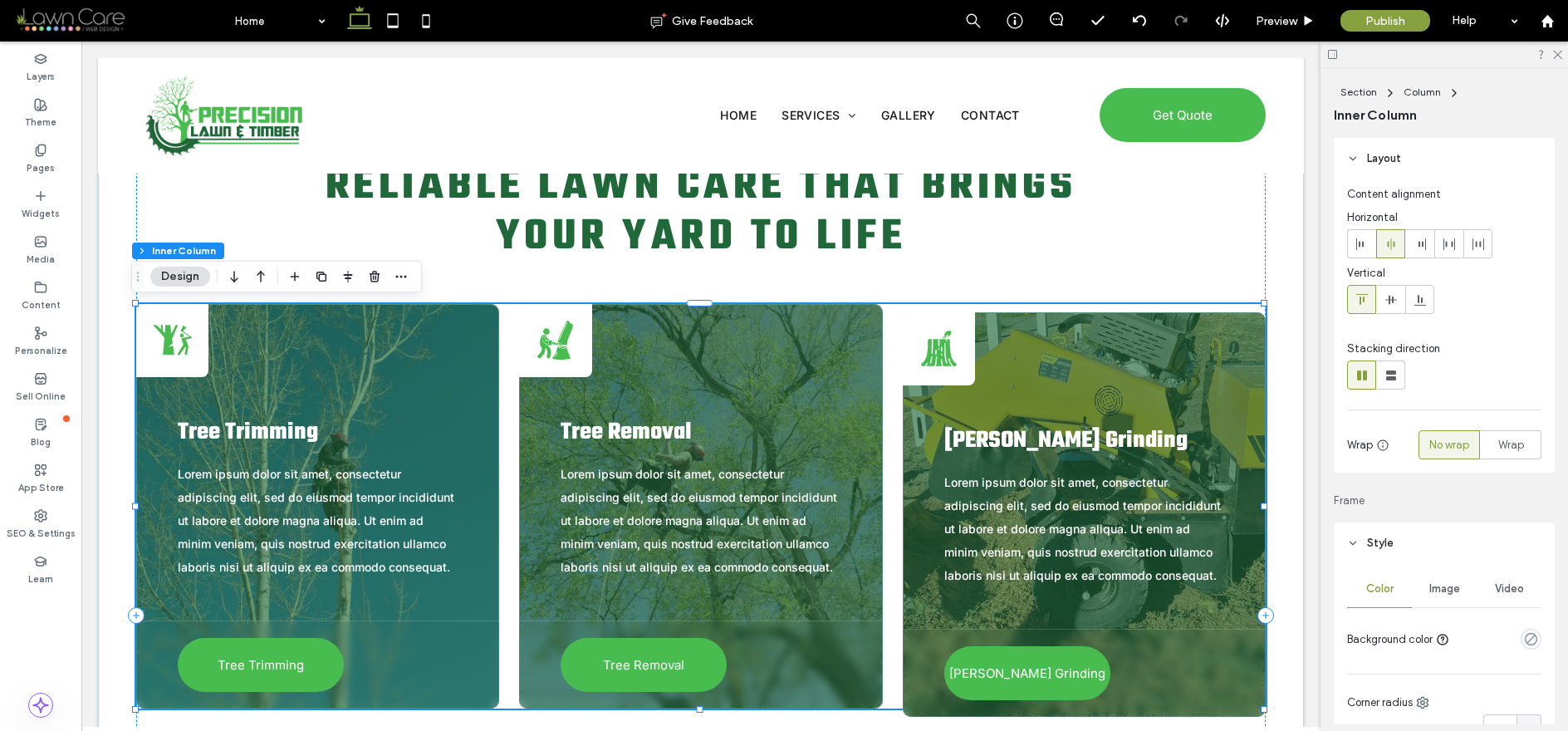
click at [1204, 381] on div "A tree [PERSON_NAME] with a small leaf growing on top, in black and white. [PER…" at bounding box center [1084, 514] width 363 height 404
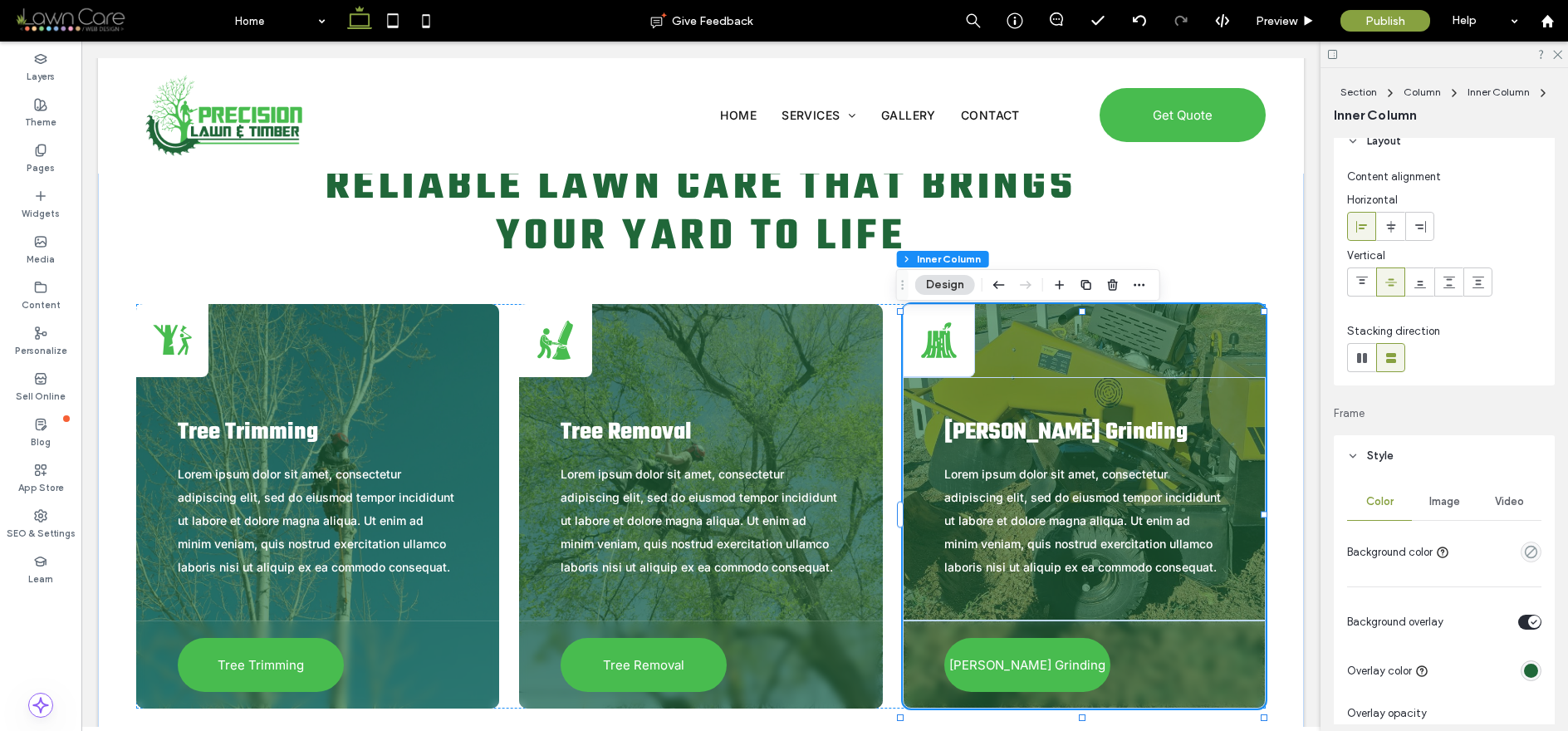
click at [1441, 496] on span "Image" at bounding box center [1444, 502] width 31 height 14
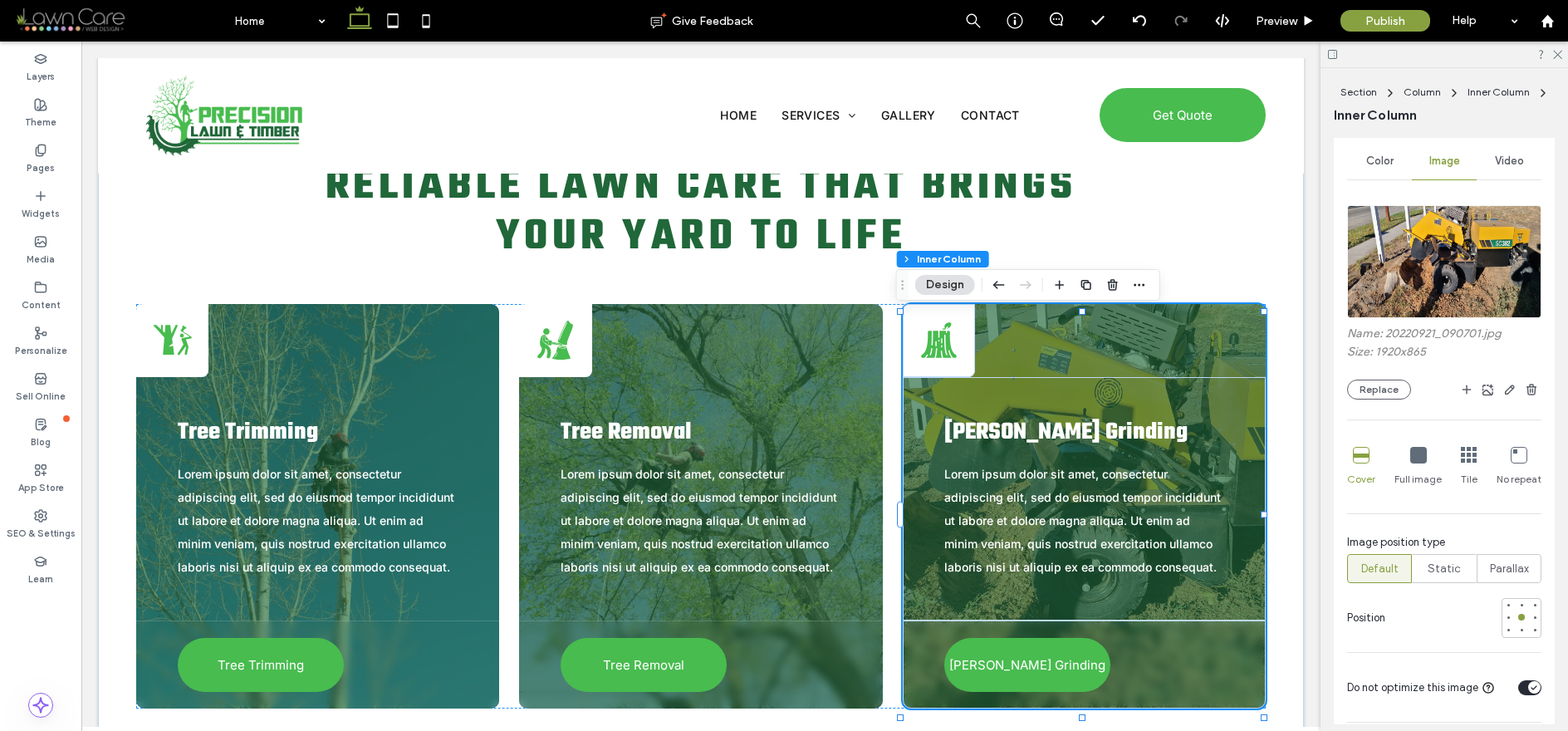
scroll to position [693, 0]
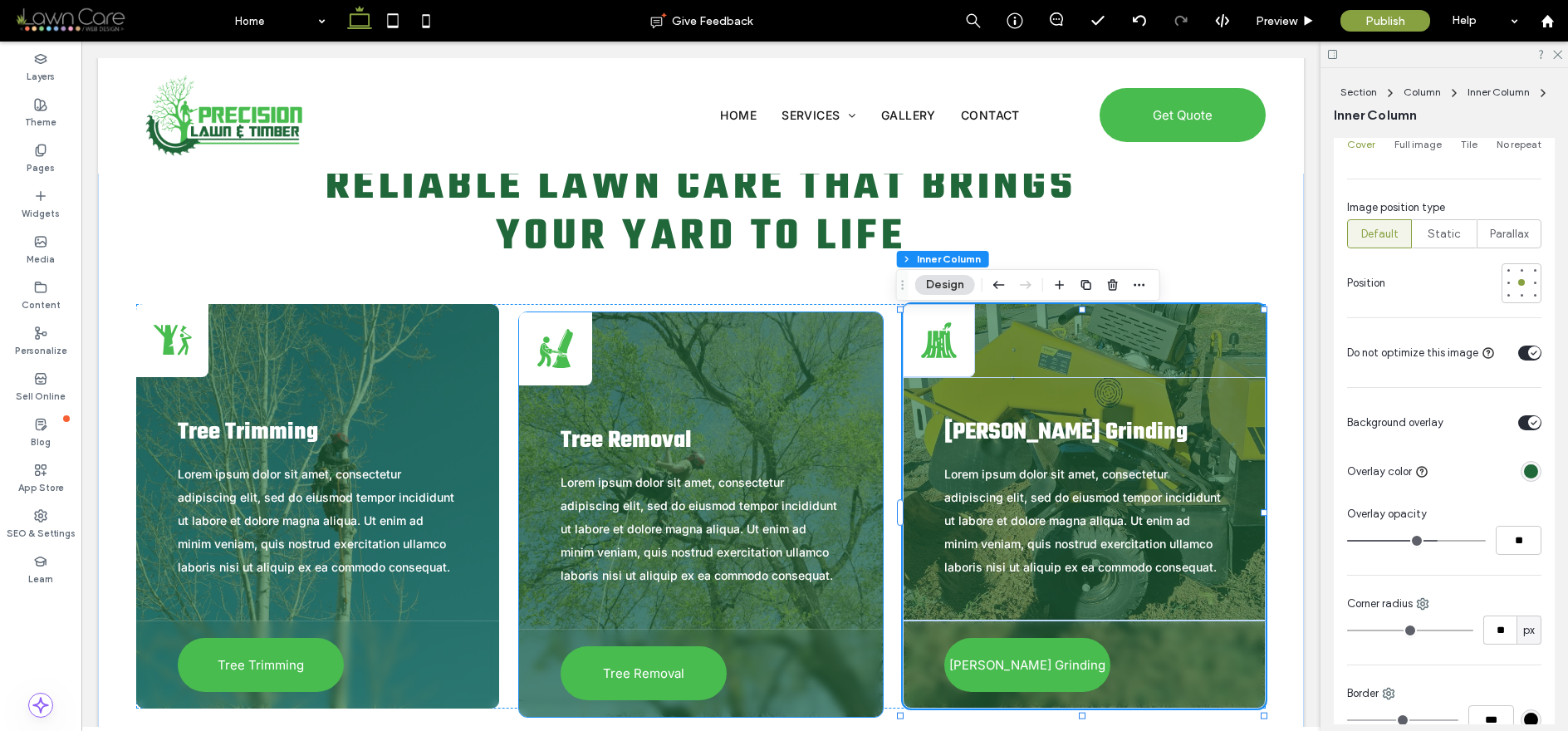
click at [817, 340] on div "A stick figure using a chainsaw to cut a tree trunk. Tree Removal Lorem ipsum d…" at bounding box center [700, 514] width 363 height 404
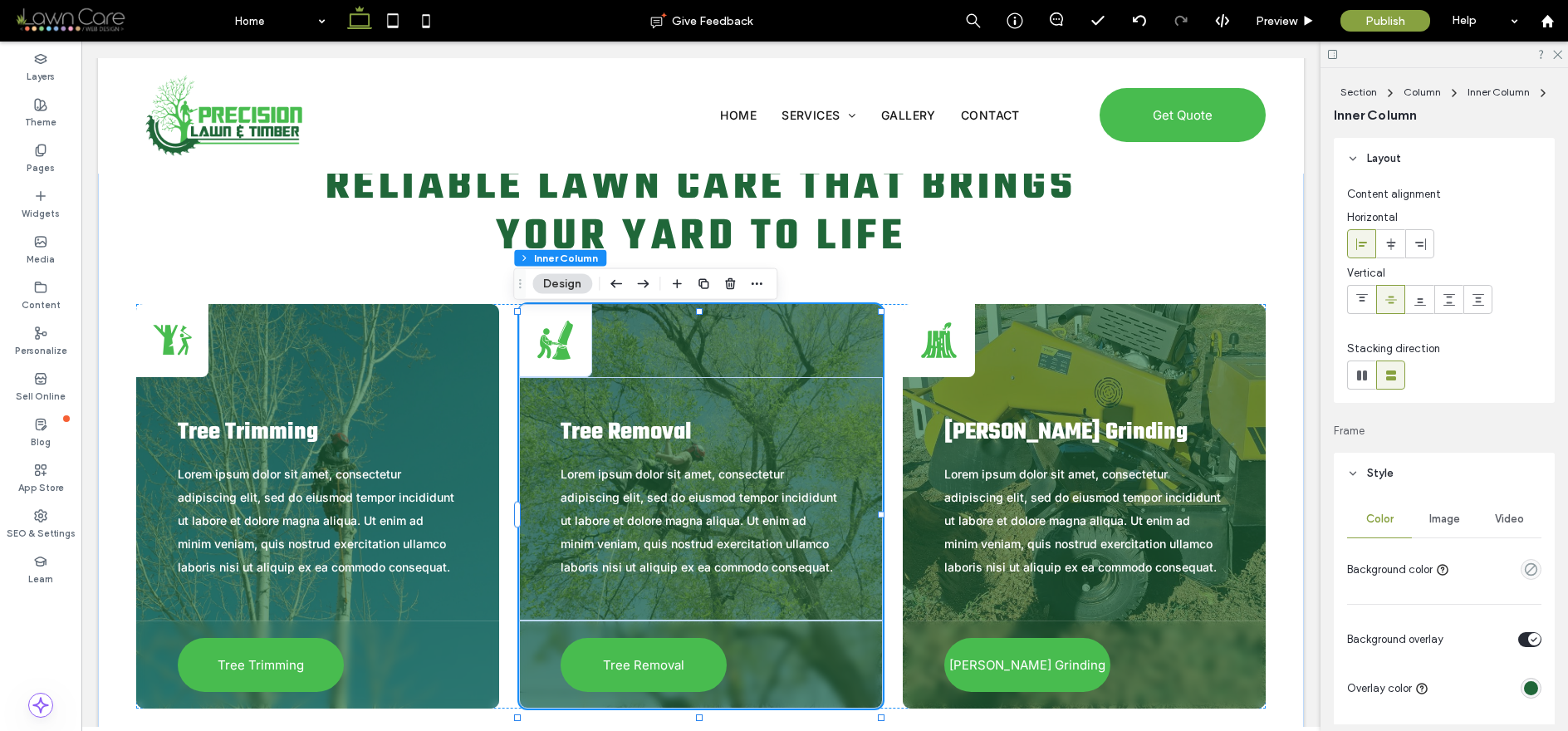
click at [1429, 520] on span "Image" at bounding box center [1444, 519] width 31 height 14
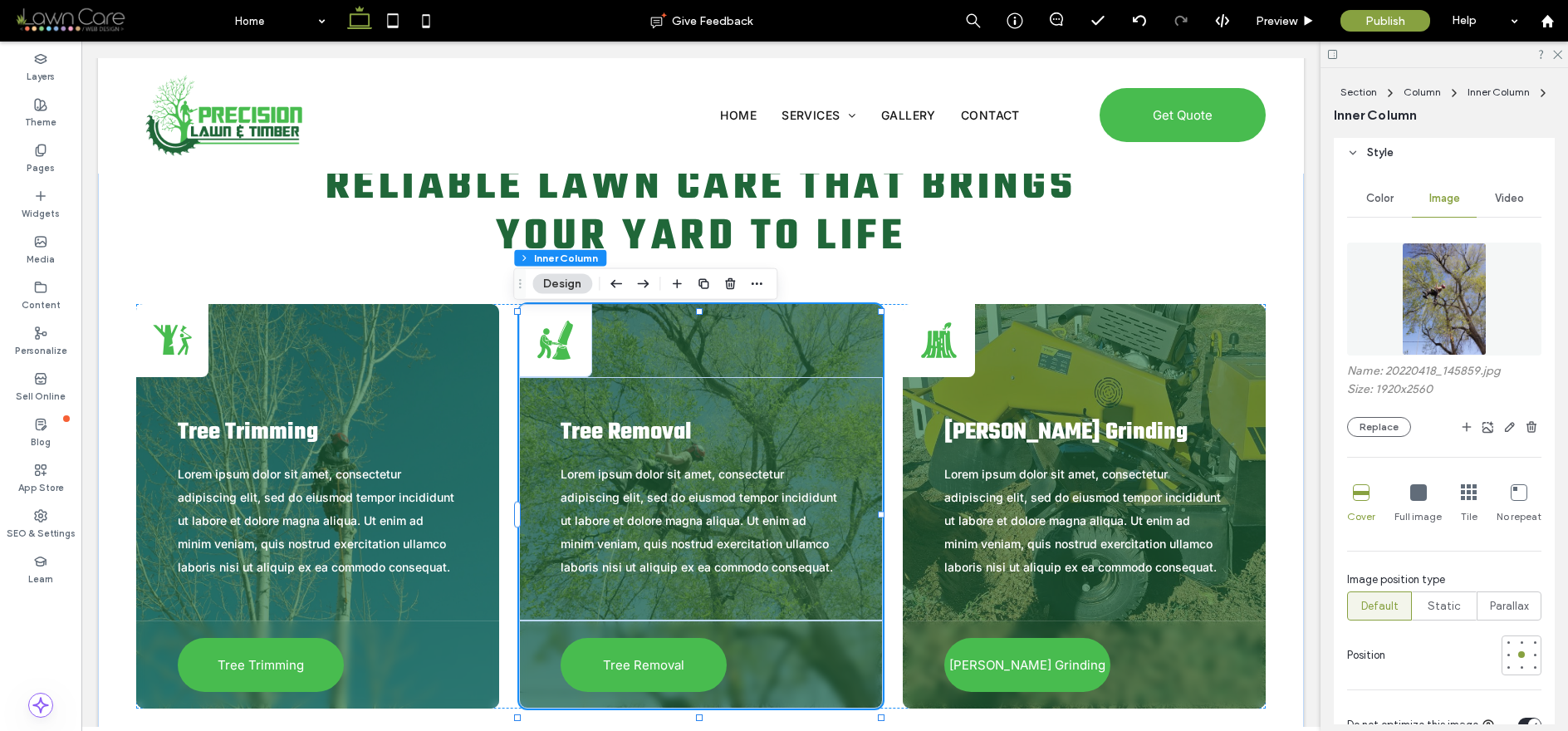
scroll to position [664, 0]
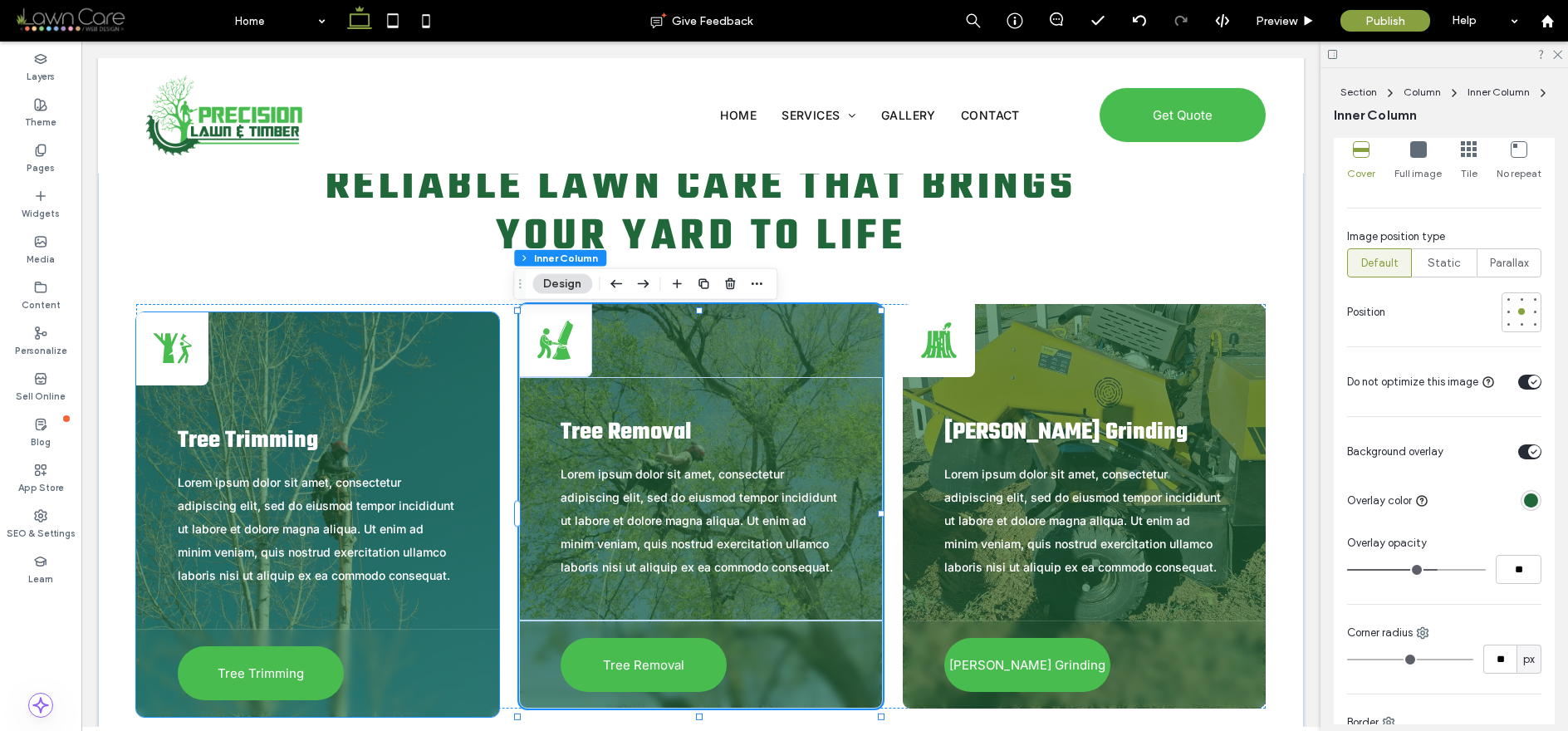
click at [463, 364] on div "Person chopping down a tree with an axe. Tree Trimming Lorem ipsum dolor sit am…" at bounding box center [318, 514] width 363 height 404
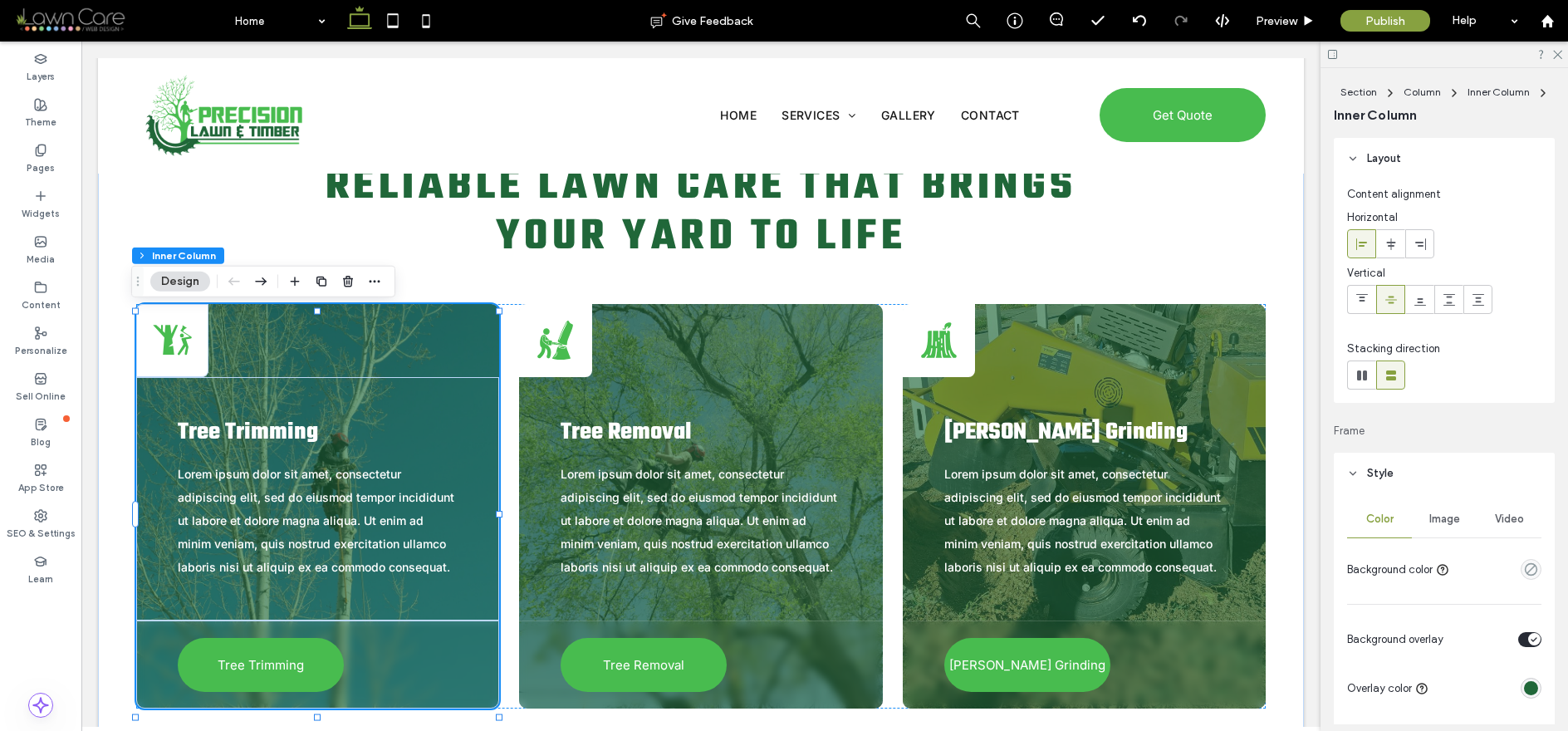
click at [1437, 513] on span "Image" at bounding box center [1444, 519] width 31 height 14
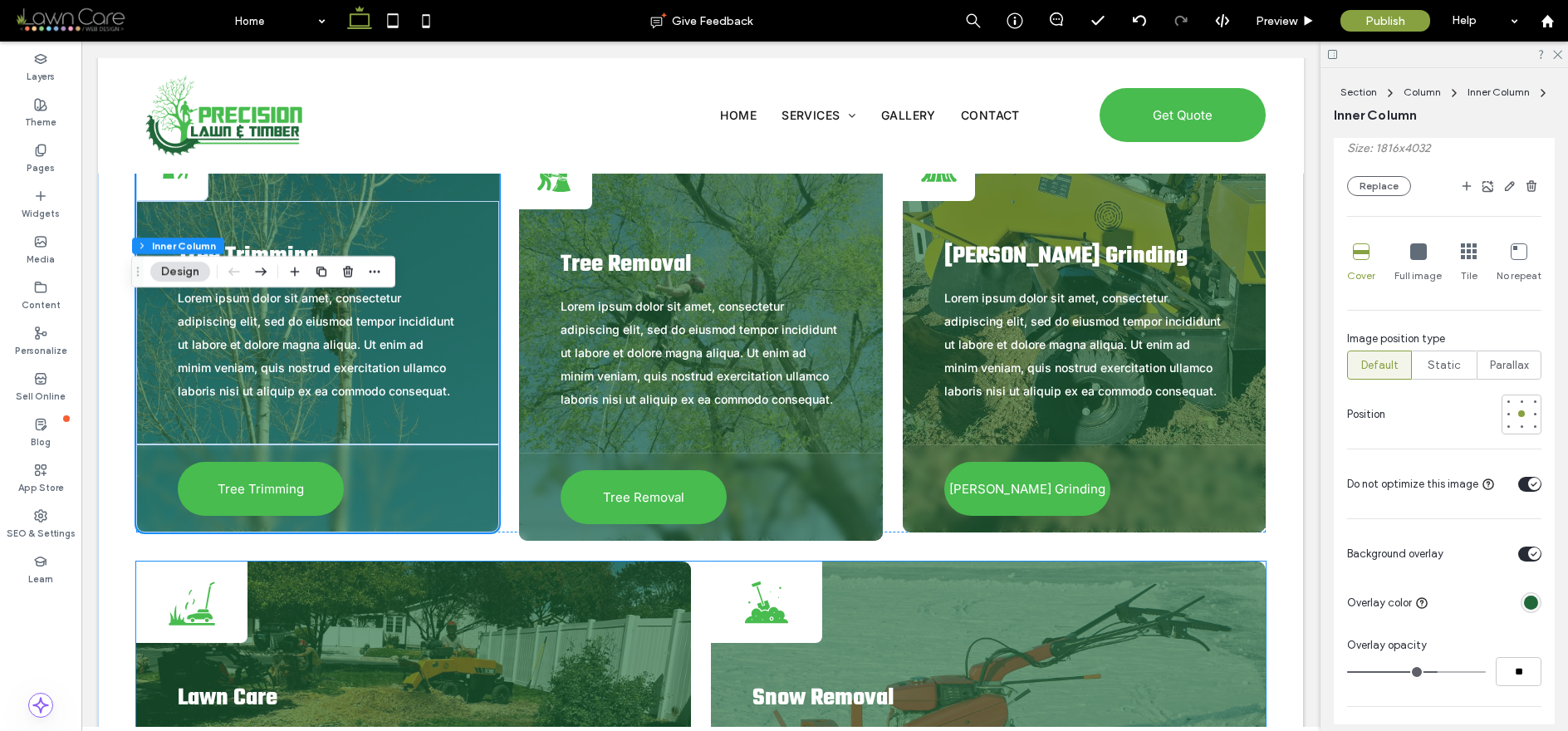
scroll to position [2844, 0]
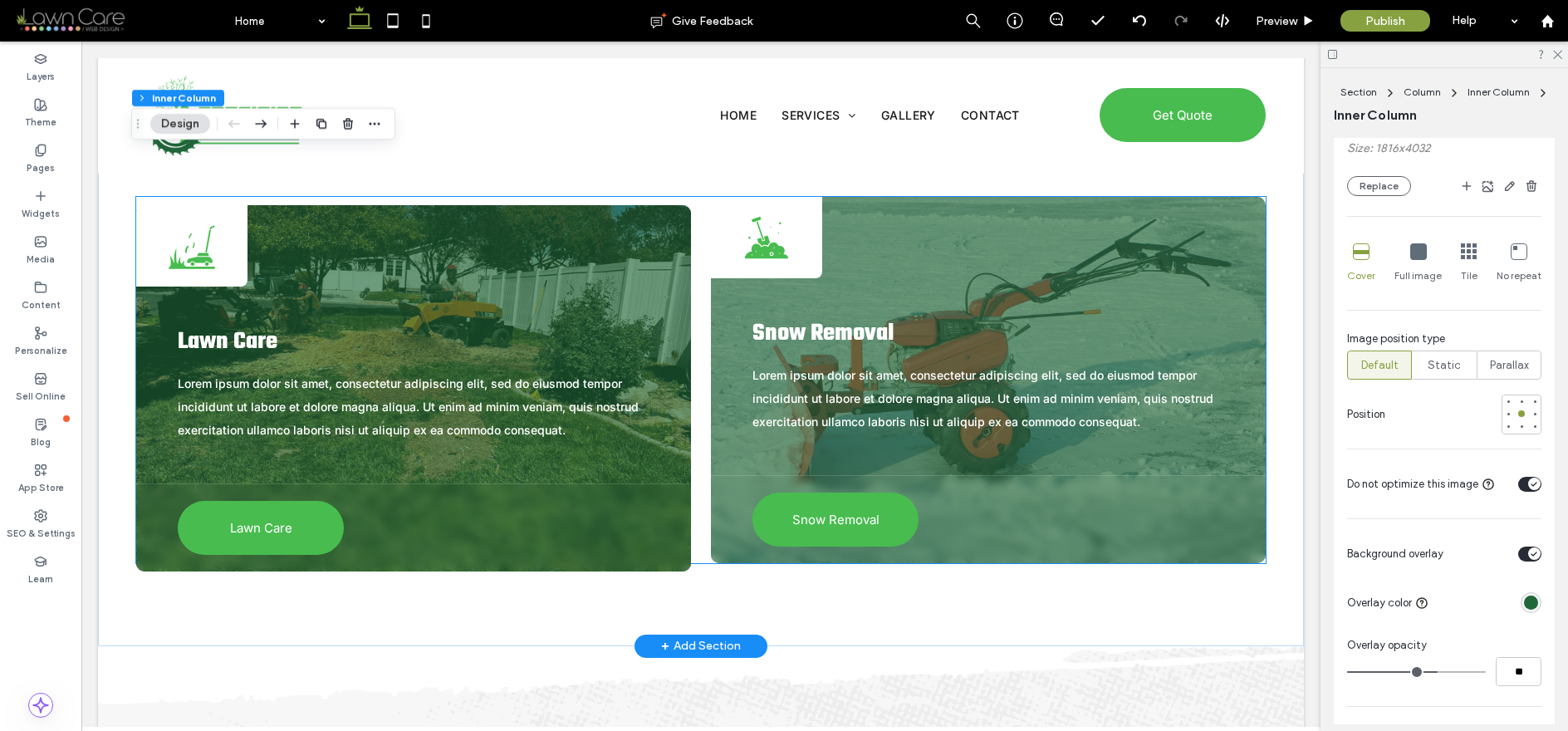
click at [664, 424] on div "Lawn Care Lorem ipsum dolor sit amet, consectetur adipiscing elit, sed do eiusm…" at bounding box center [413, 385] width 555 height 197
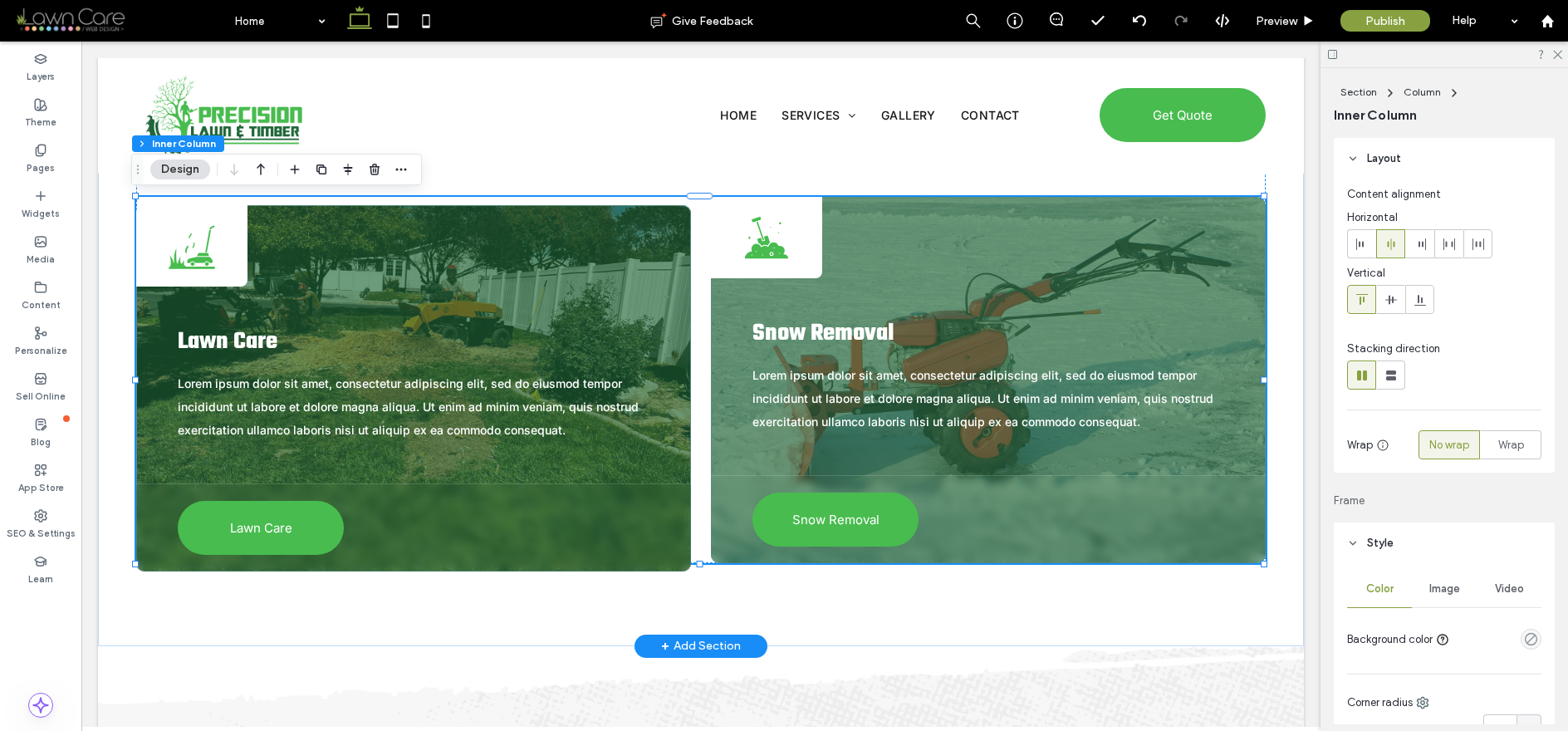
click at [664, 424] on div "Lawn Care Lorem ipsum dolor sit amet, consectetur adipiscing elit, sed do eiusm…" at bounding box center [413, 385] width 555 height 197
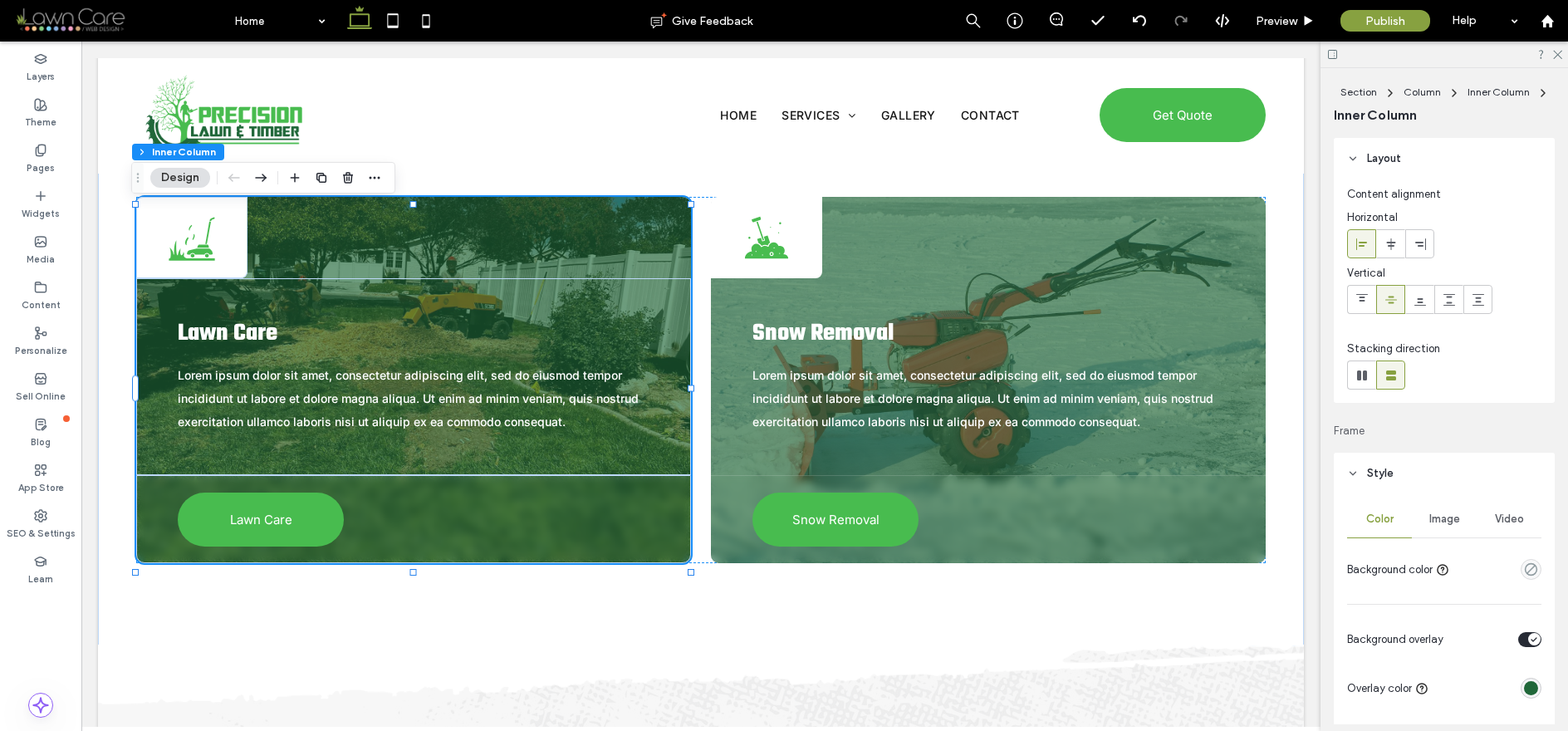
click at [1467, 513] on div "Image" at bounding box center [1443, 519] width 65 height 36
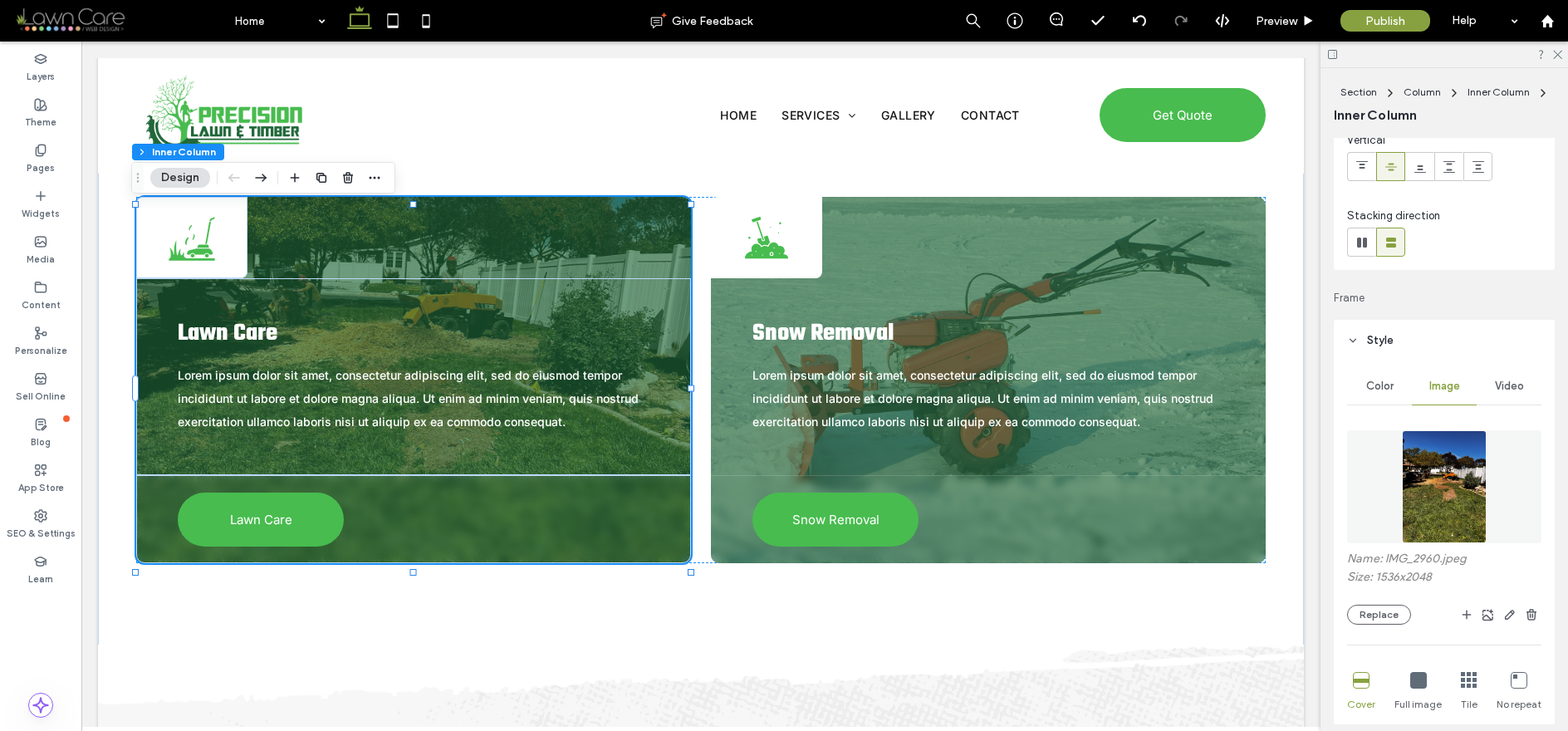
scroll to position [523, 0]
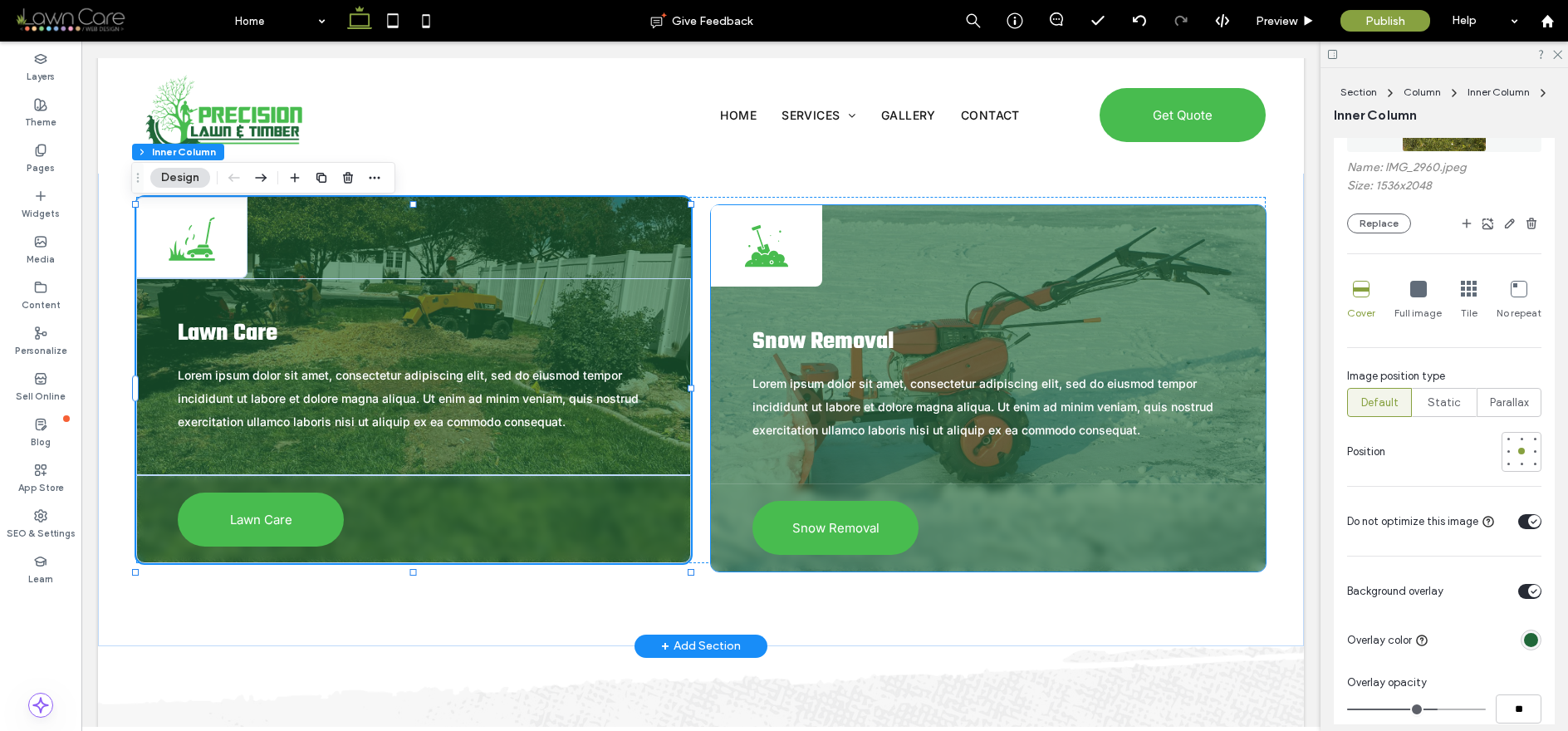
click at [1223, 491] on div "Snow Removal" at bounding box center [988, 527] width 555 height 88
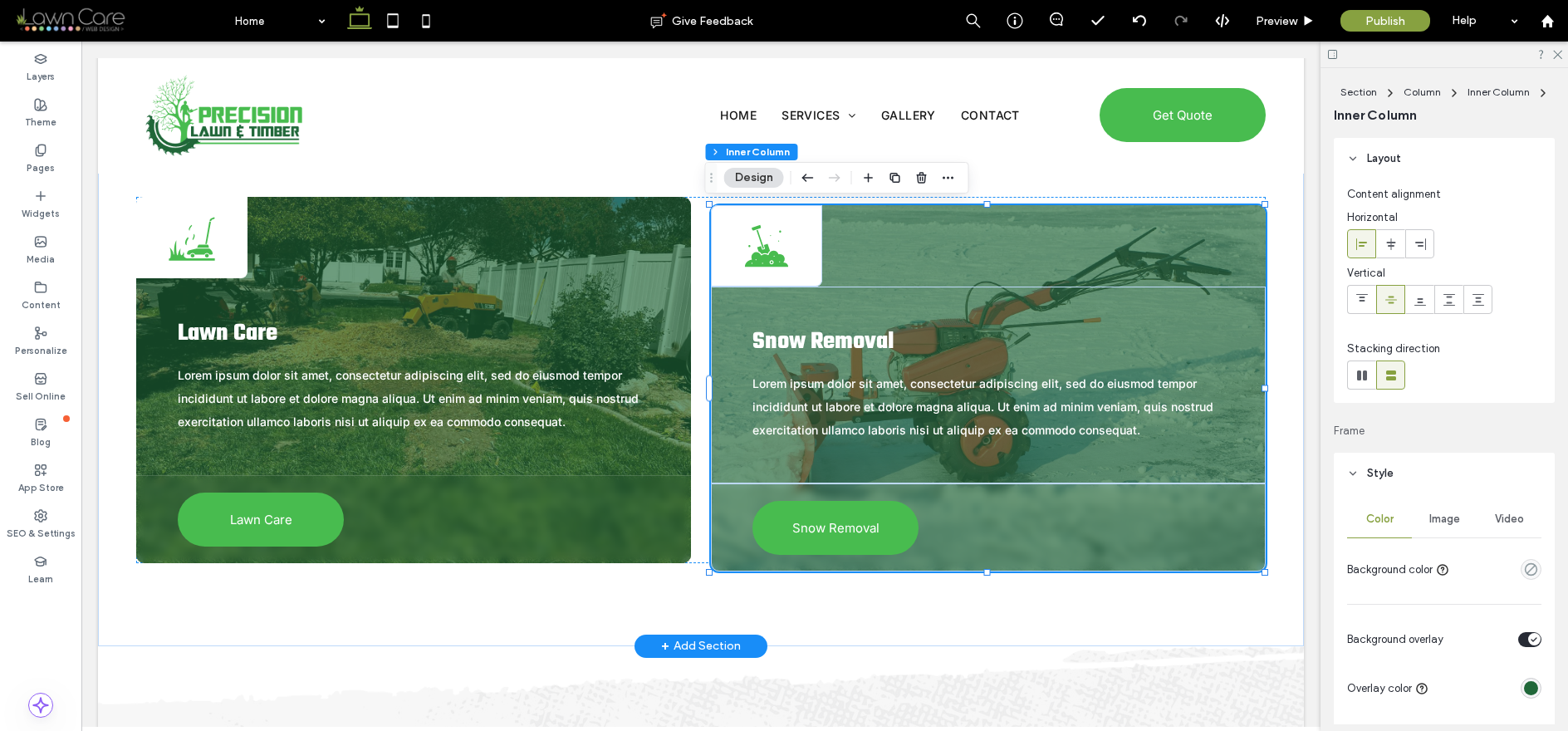
click at [1224, 492] on div "Snow Removal" at bounding box center [988, 527] width 555 height 88
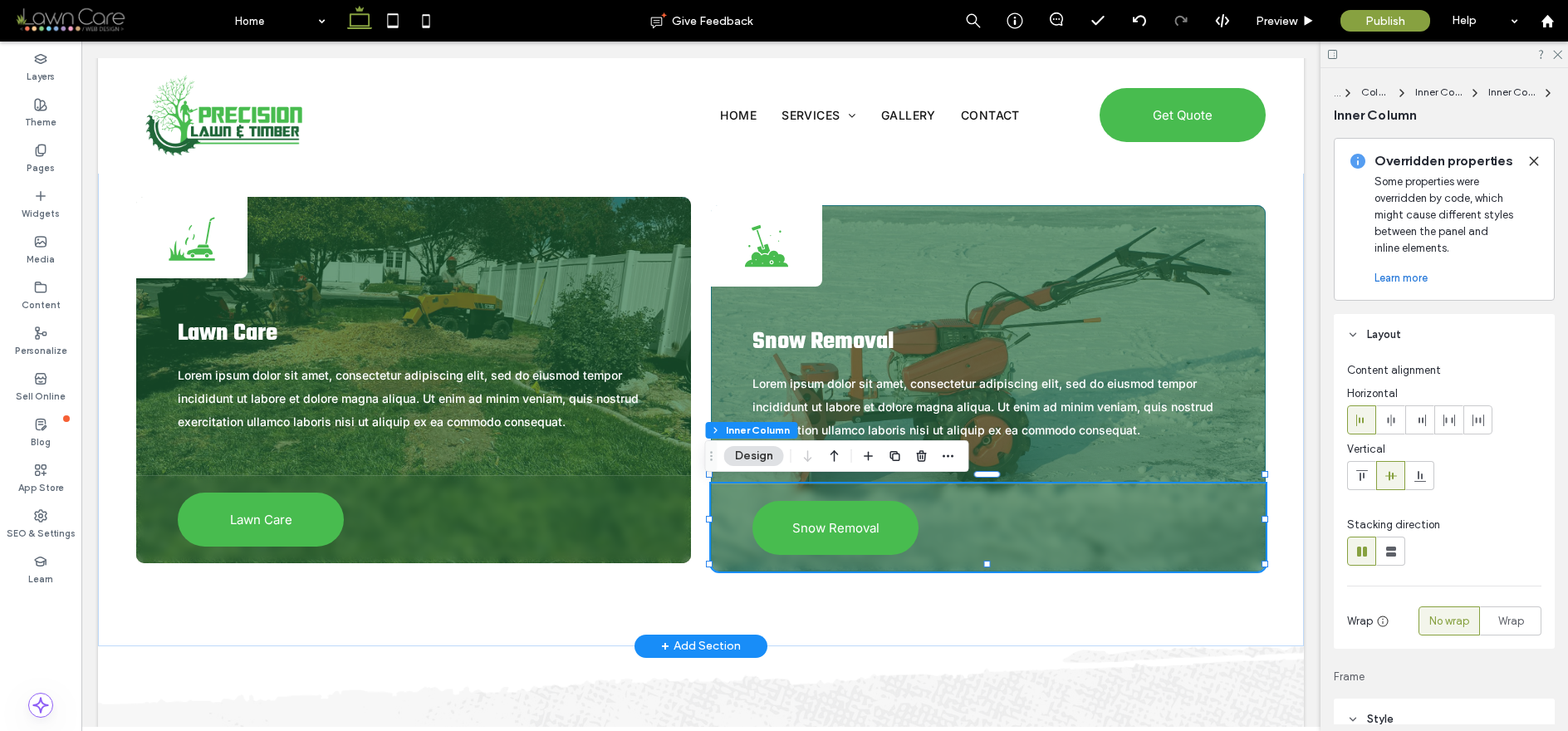
click at [1240, 252] on div "Shovel digging in dirt; black and white illustration. Snow Removal Lorem ipsum …" at bounding box center [988, 388] width 555 height 366
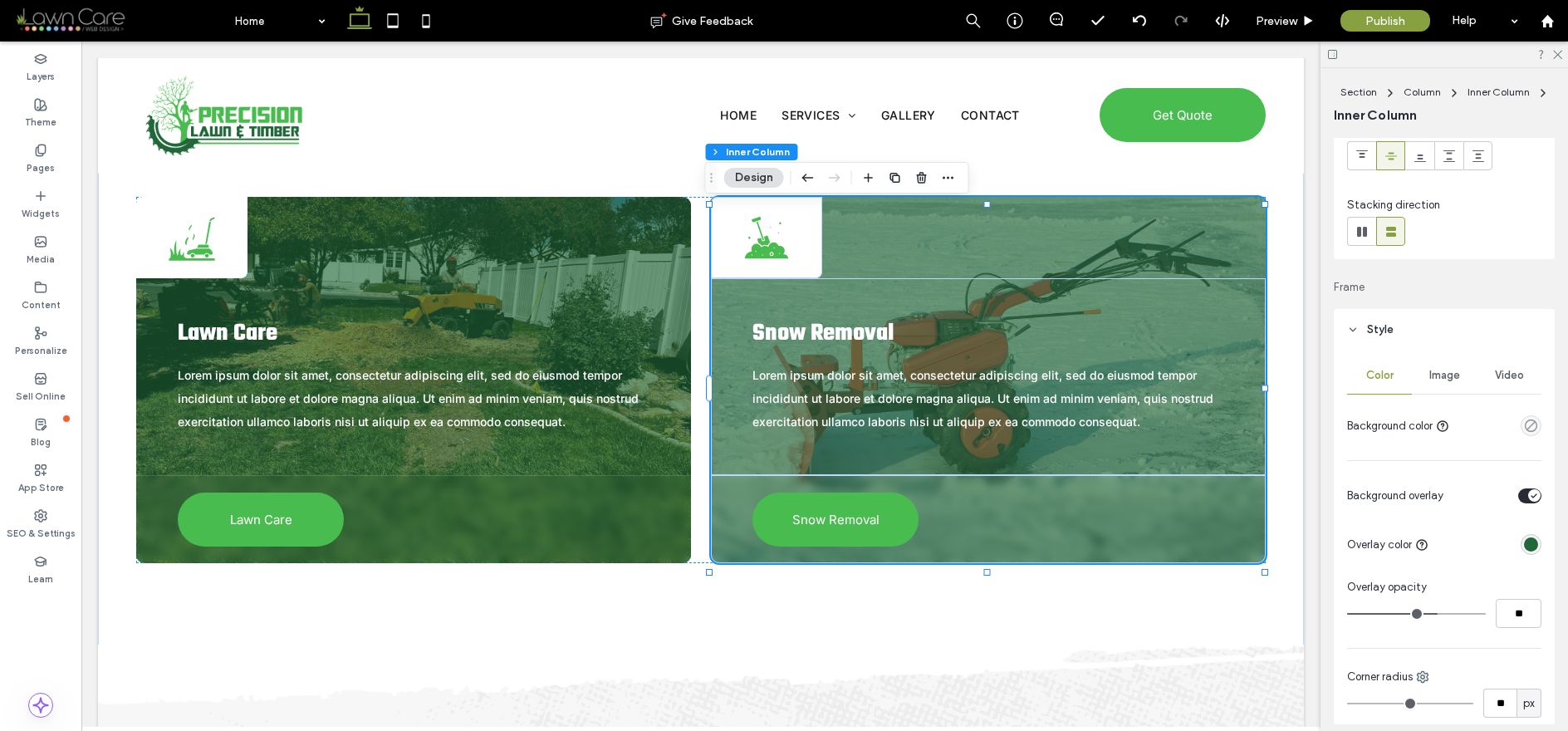
click at [1446, 372] on span "Image" at bounding box center [1444, 375] width 31 height 14
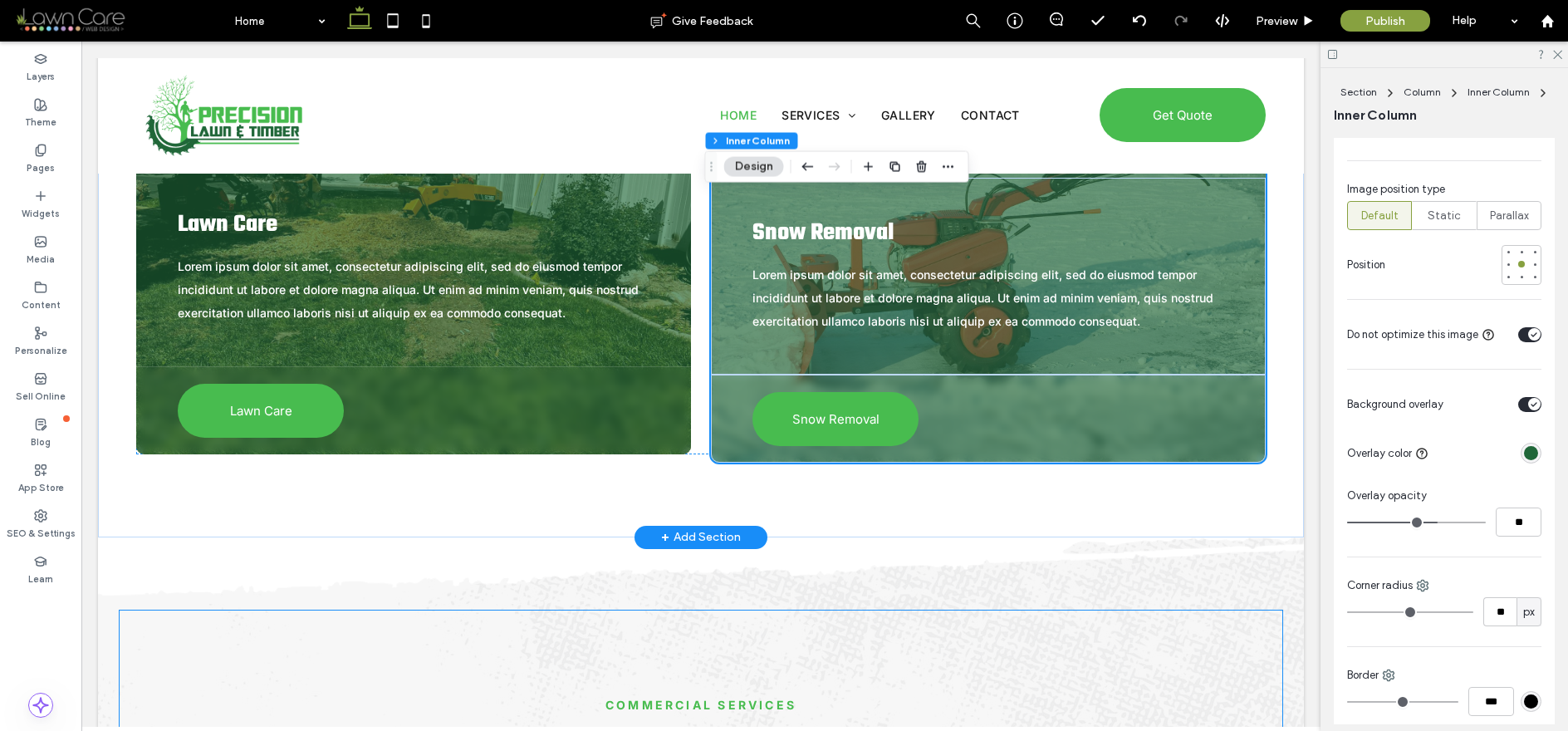
scroll to position [3371, 0]
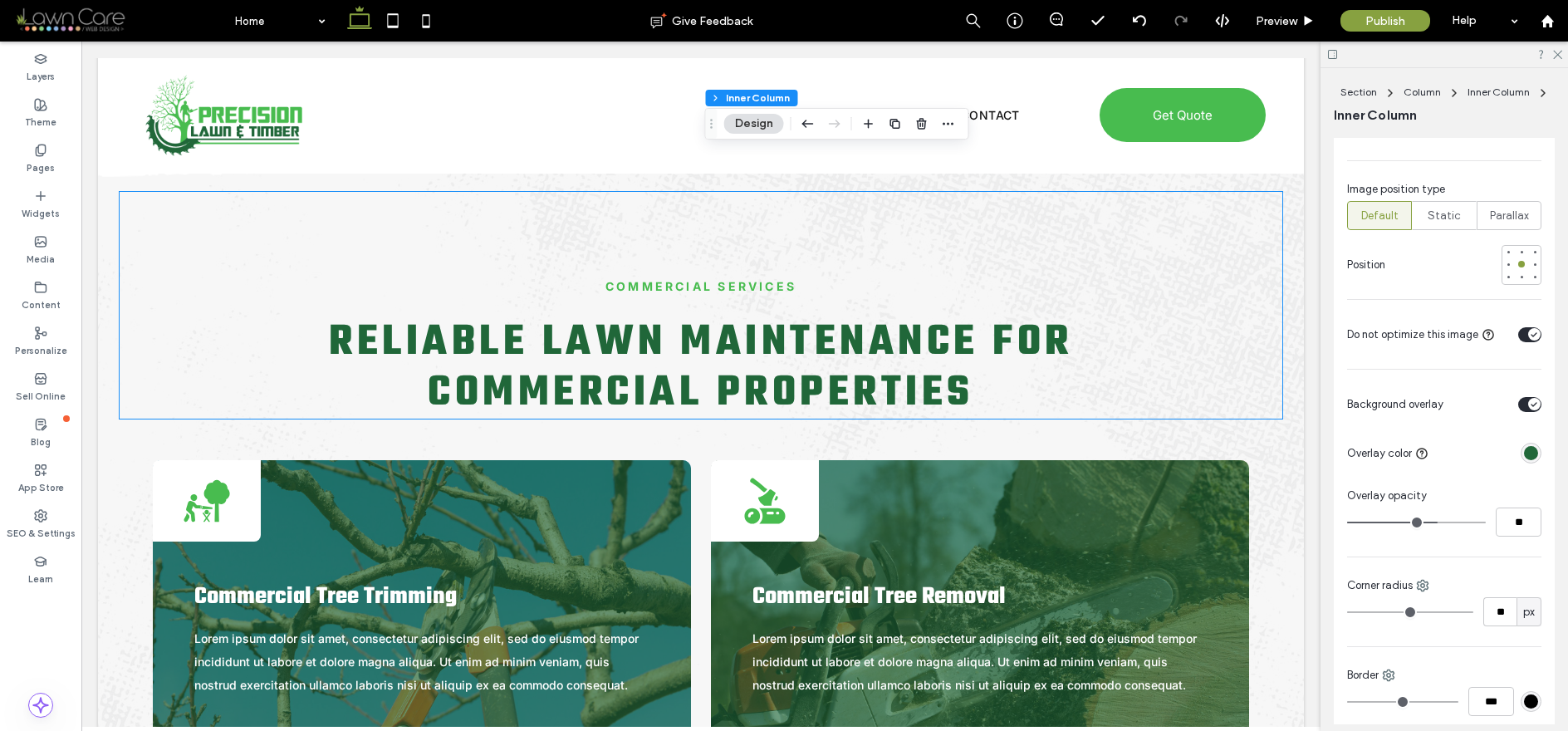
click at [914, 375] on span "Reliable Lawn Maintenance for Commercial Properties" at bounding box center [700, 368] width 744 height 117
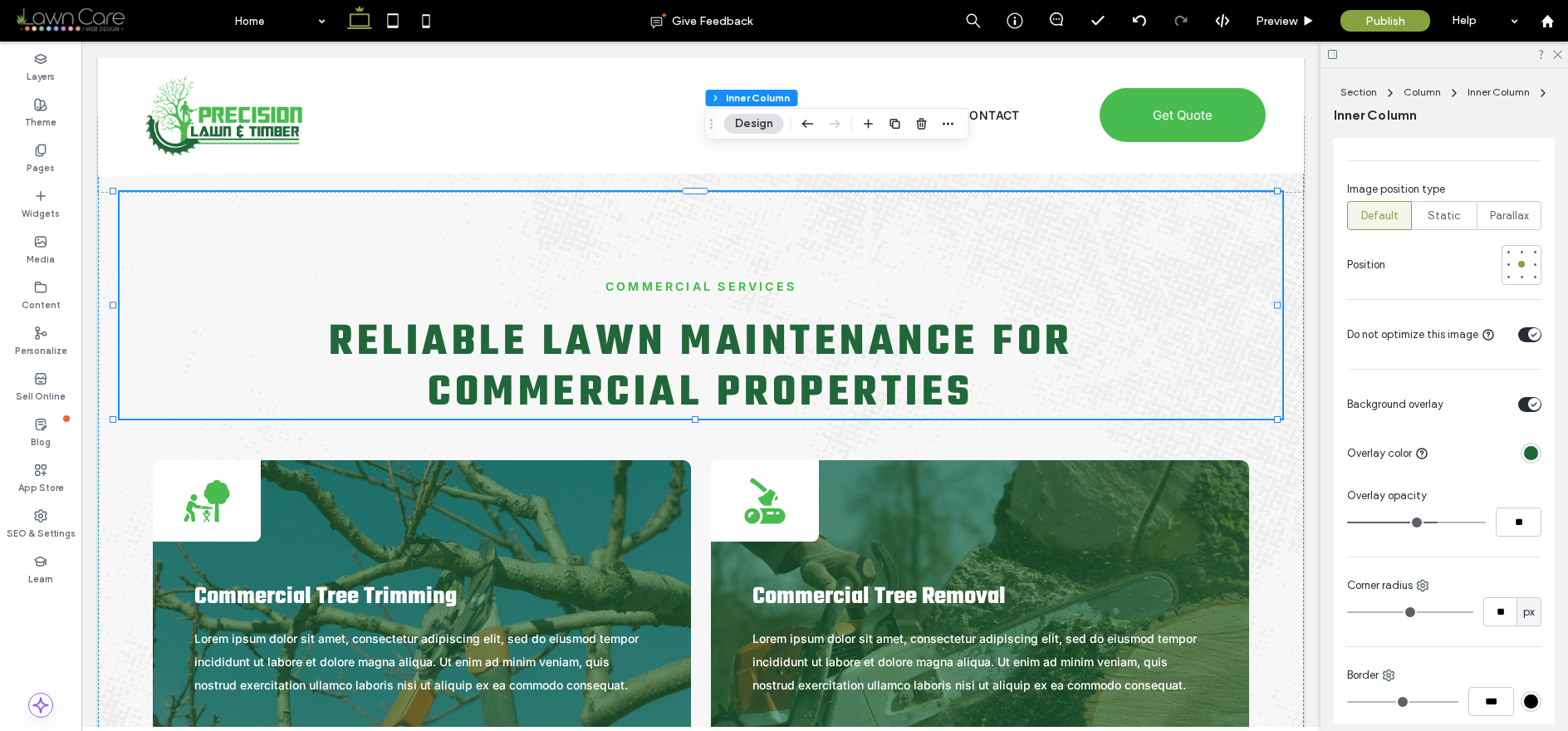
click at [914, 375] on span "Reliable Lawn Maintenance for Commercial Properties" at bounding box center [700, 368] width 744 height 117
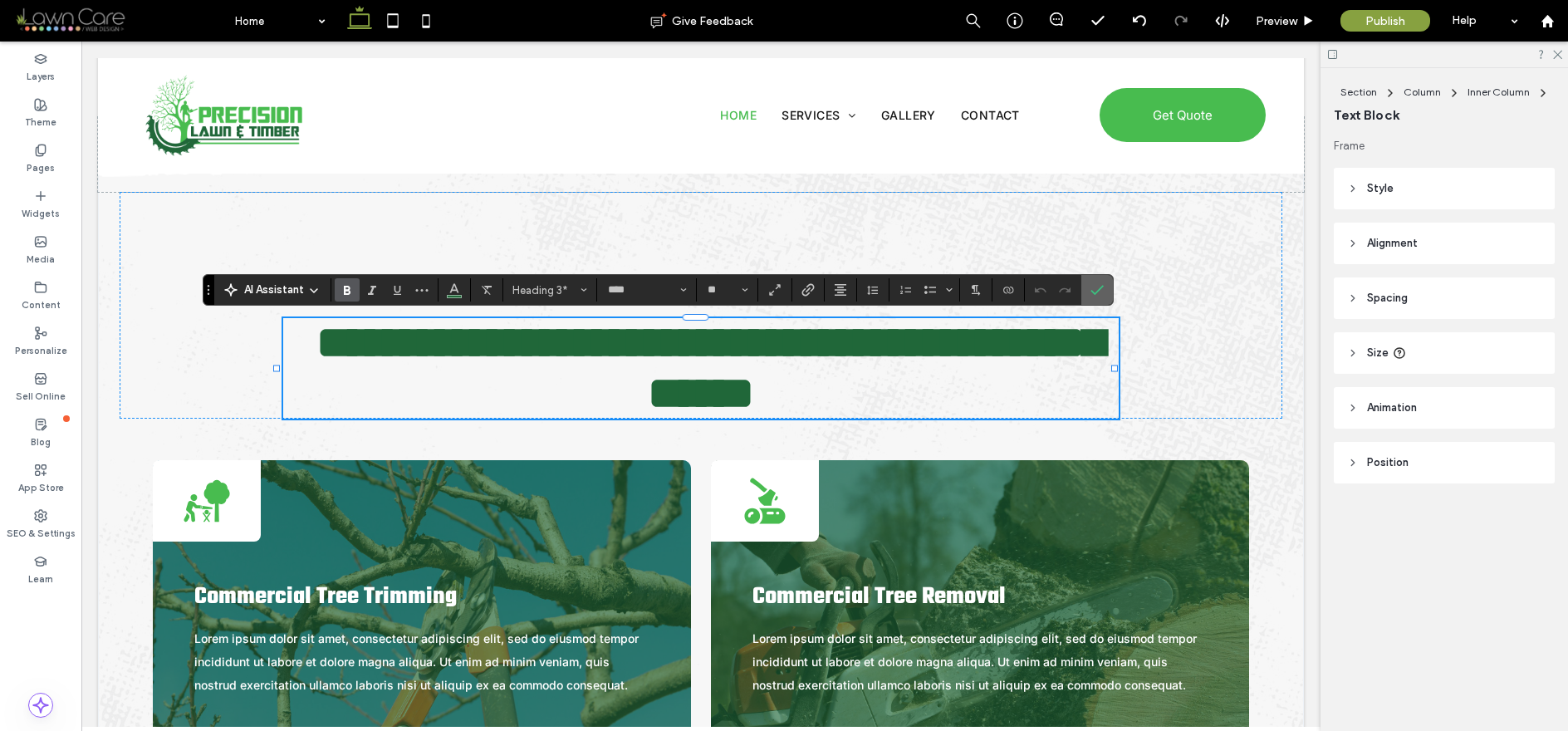
click at [1105, 293] on label "Confirm" at bounding box center [1096, 289] width 25 height 30
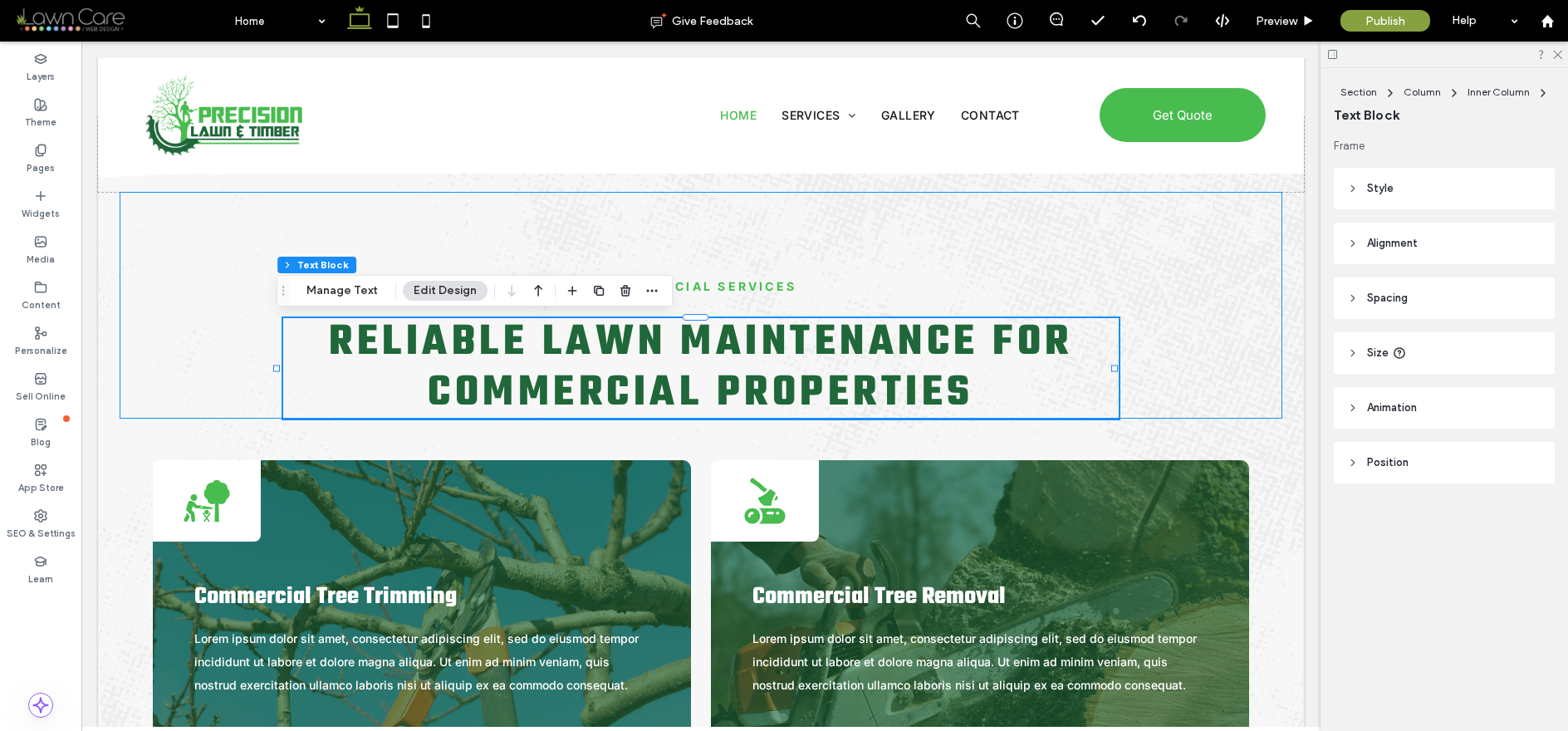
click at [1207, 251] on div "COMMERCIAL SERVICES Reliable Lawn Maintenance for Commercial Properties" at bounding box center [700, 305] width 1163 height 227
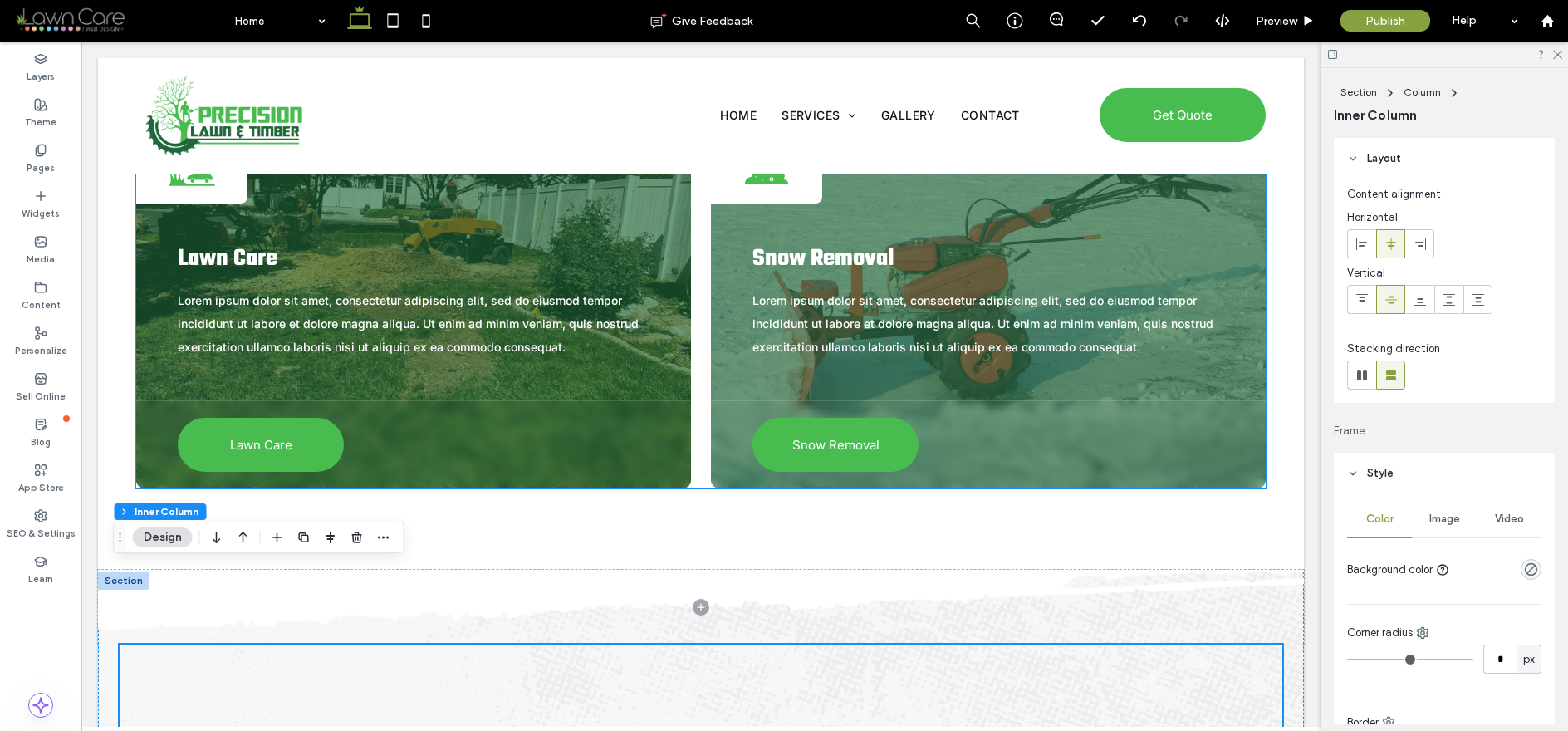
scroll to position [2709, 0]
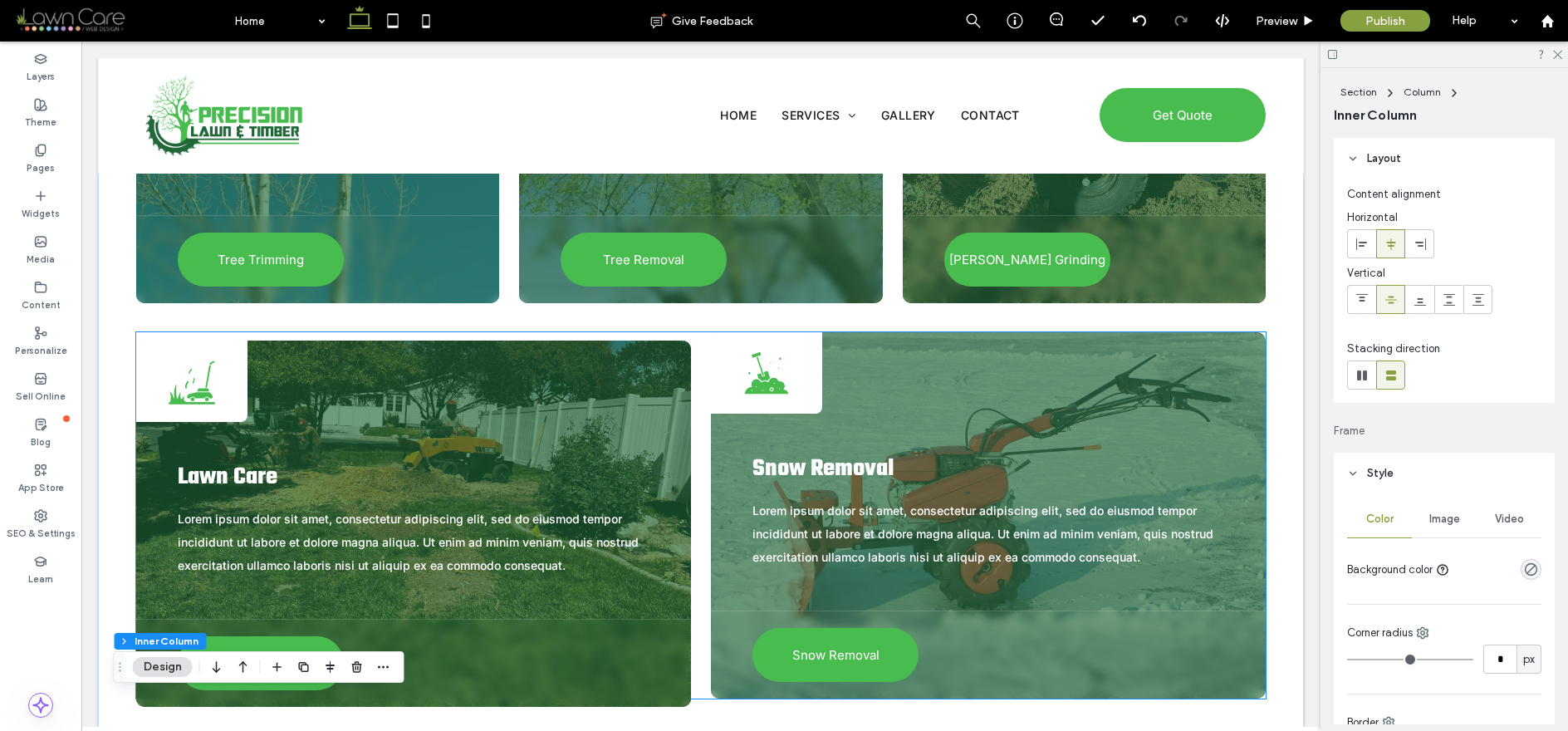
click at [659, 405] on div "Lawnmower cutting grass. Lawn Care Lorem ipsum dolor sit amet, consectetur adip…" at bounding box center [413, 523] width 555 height 366
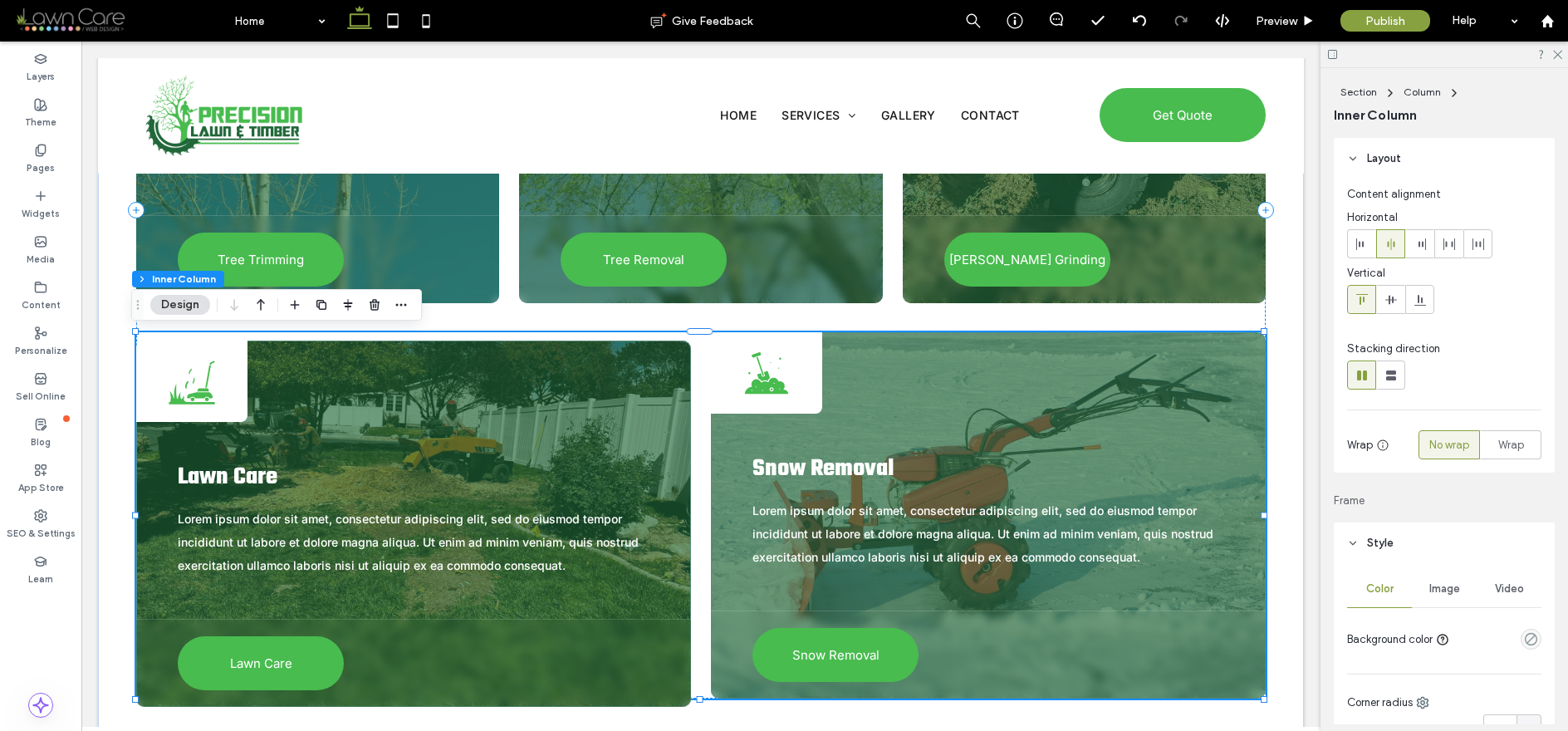
click at [659, 405] on div "Lawnmower cutting grass. Lawn Care Lorem ipsum dolor sit amet, consectetur adip…" at bounding box center [413, 523] width 555 height 366
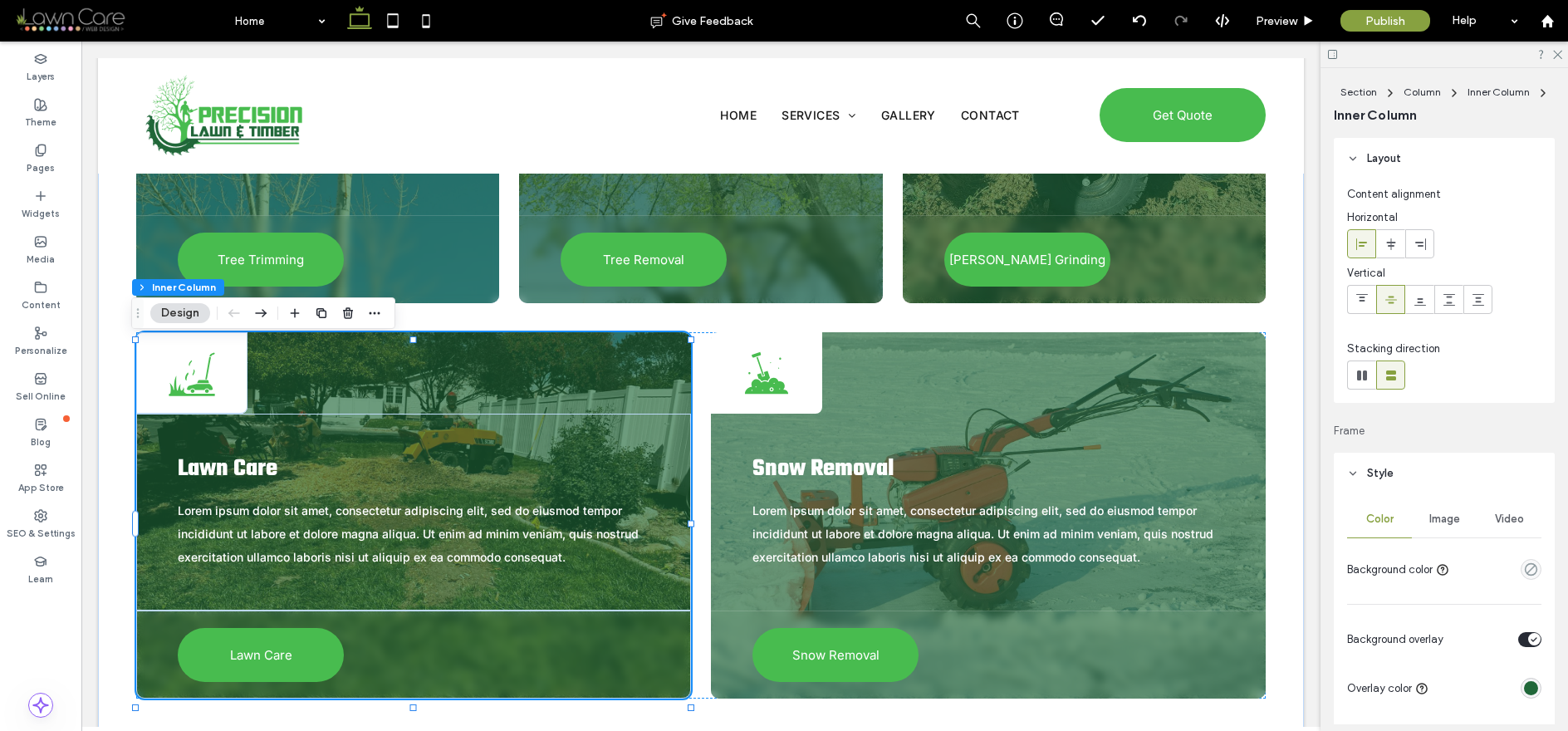
click at [1440, 521] on span "Image" at bounding box center [1444, 519] width 31 height 14
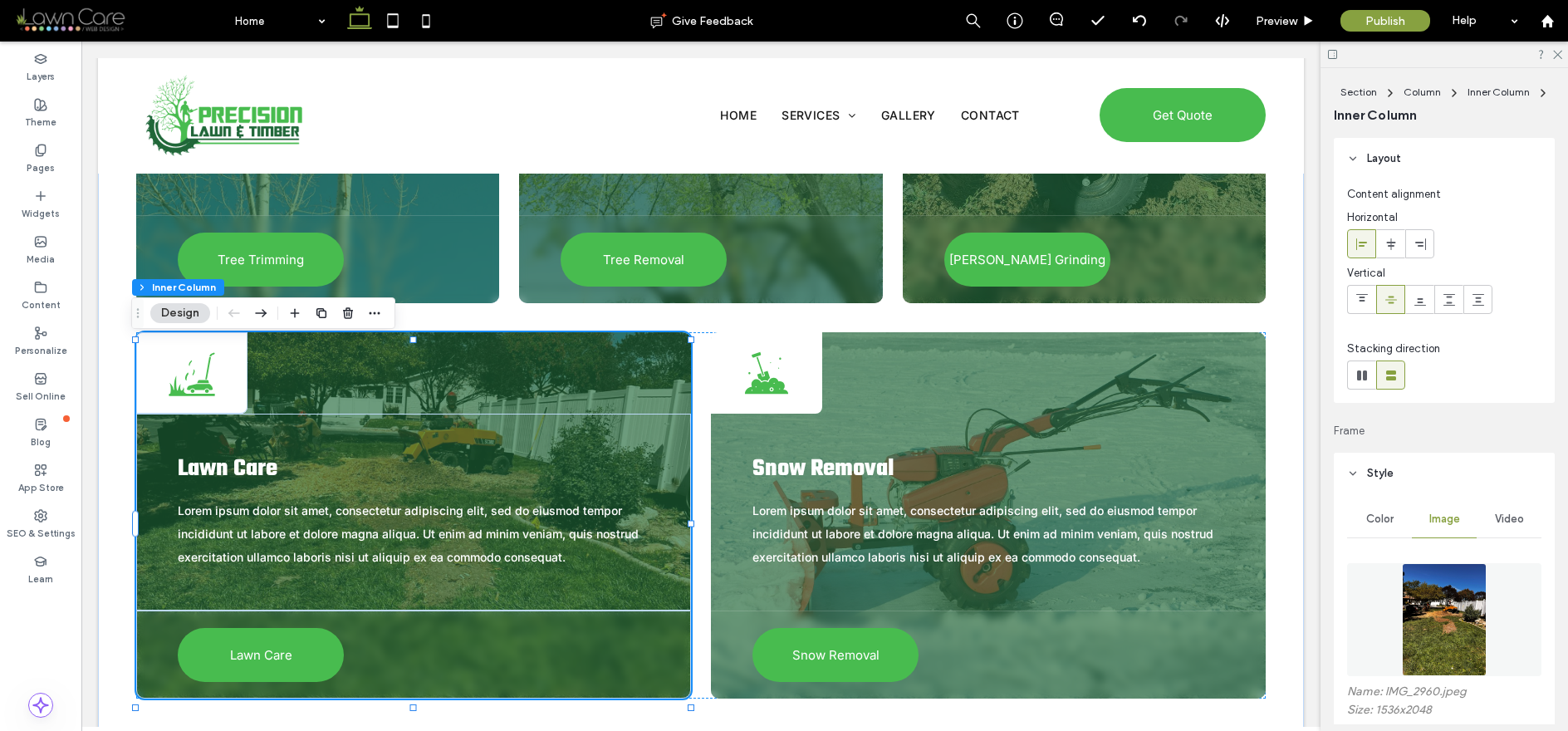
scroll to position [349, 0]
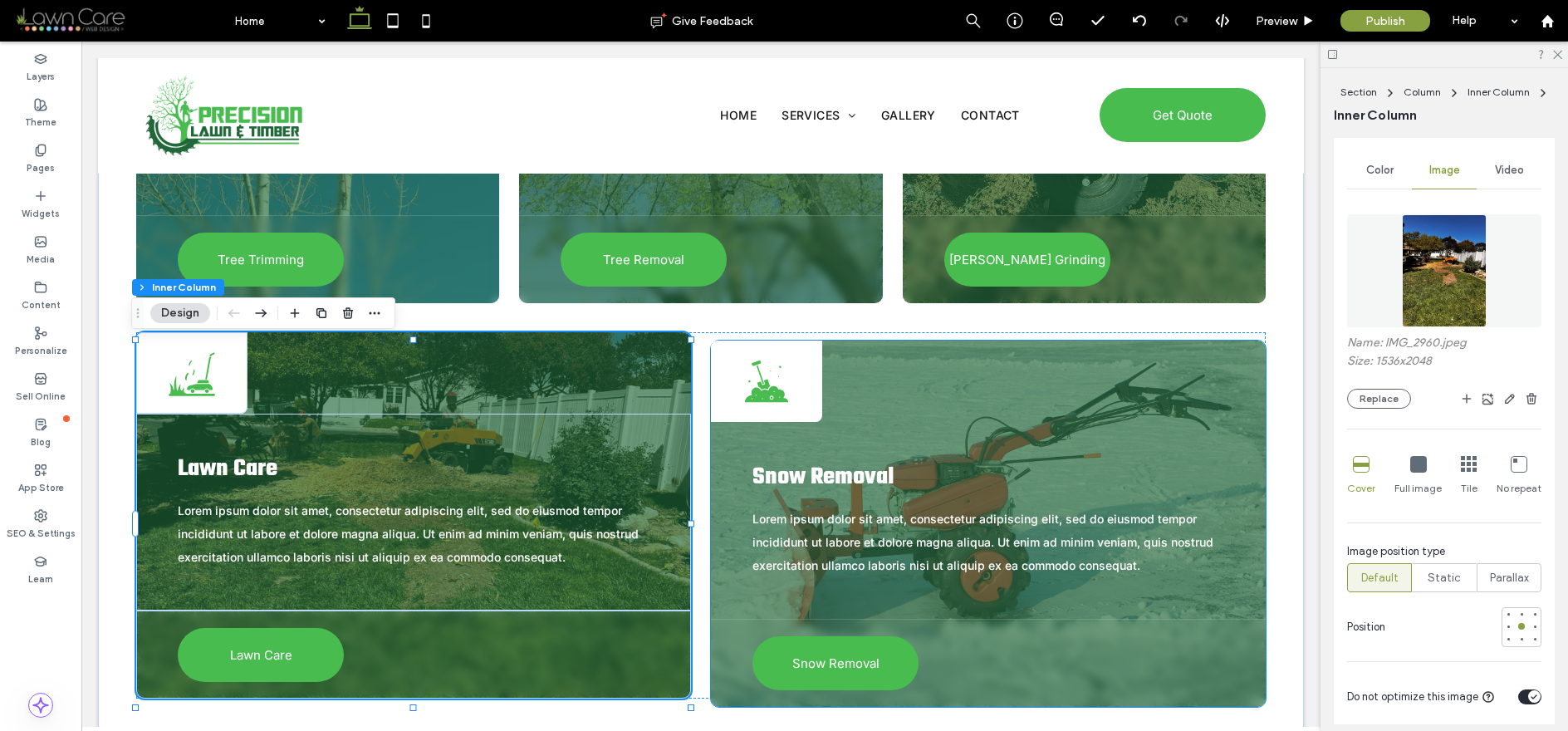
click at [1151, 407] on div "Shovel digging in dirt; black and white illustration. Snow Removal Lorem ipsum …" at bounding box center [988, 523] width 555 height 366
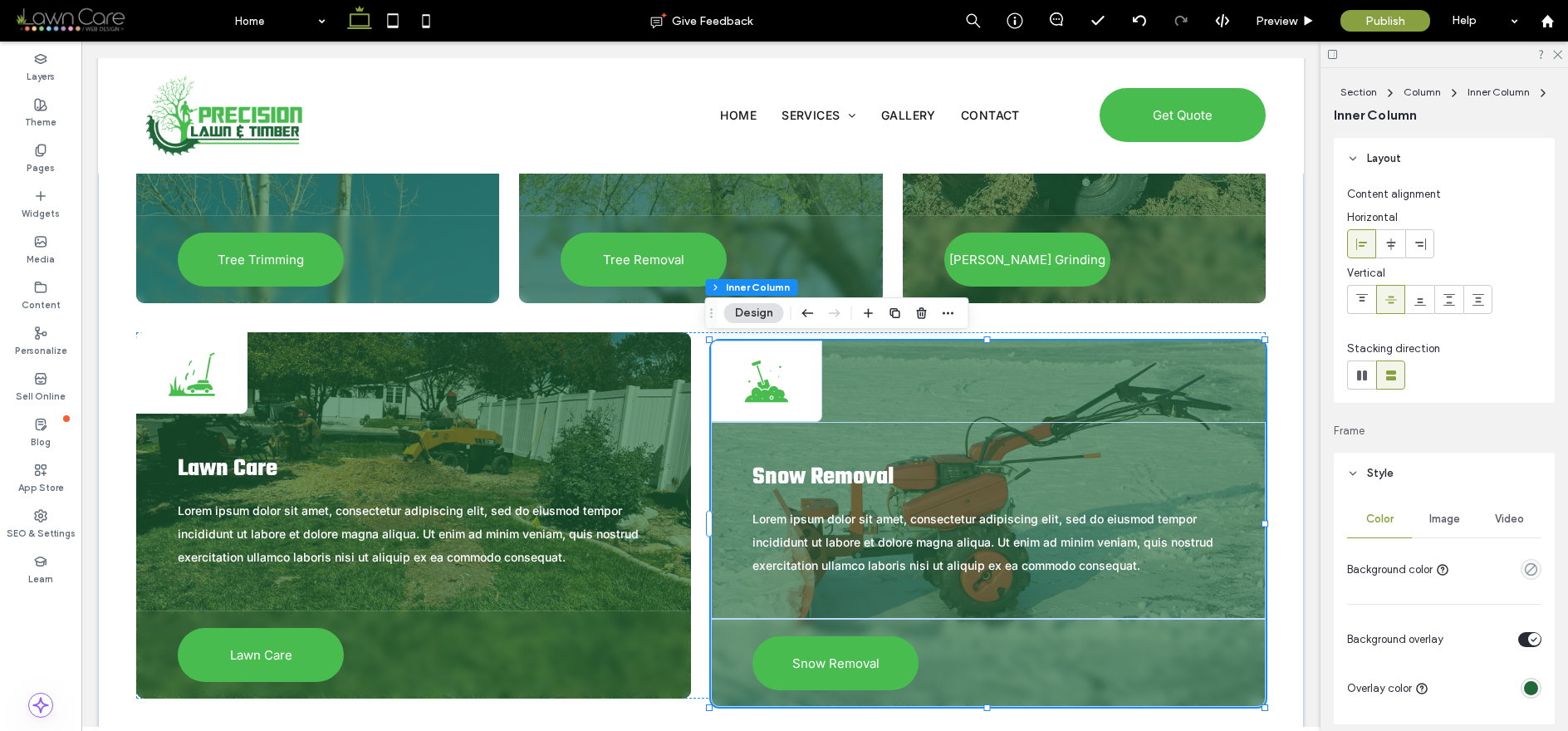
click at [1151, 407] on div "Shovel digging in dirt; black and white illustration. Snow Removal Lorem ipsum …" at bounding box center [988, 523] width 555 height 366
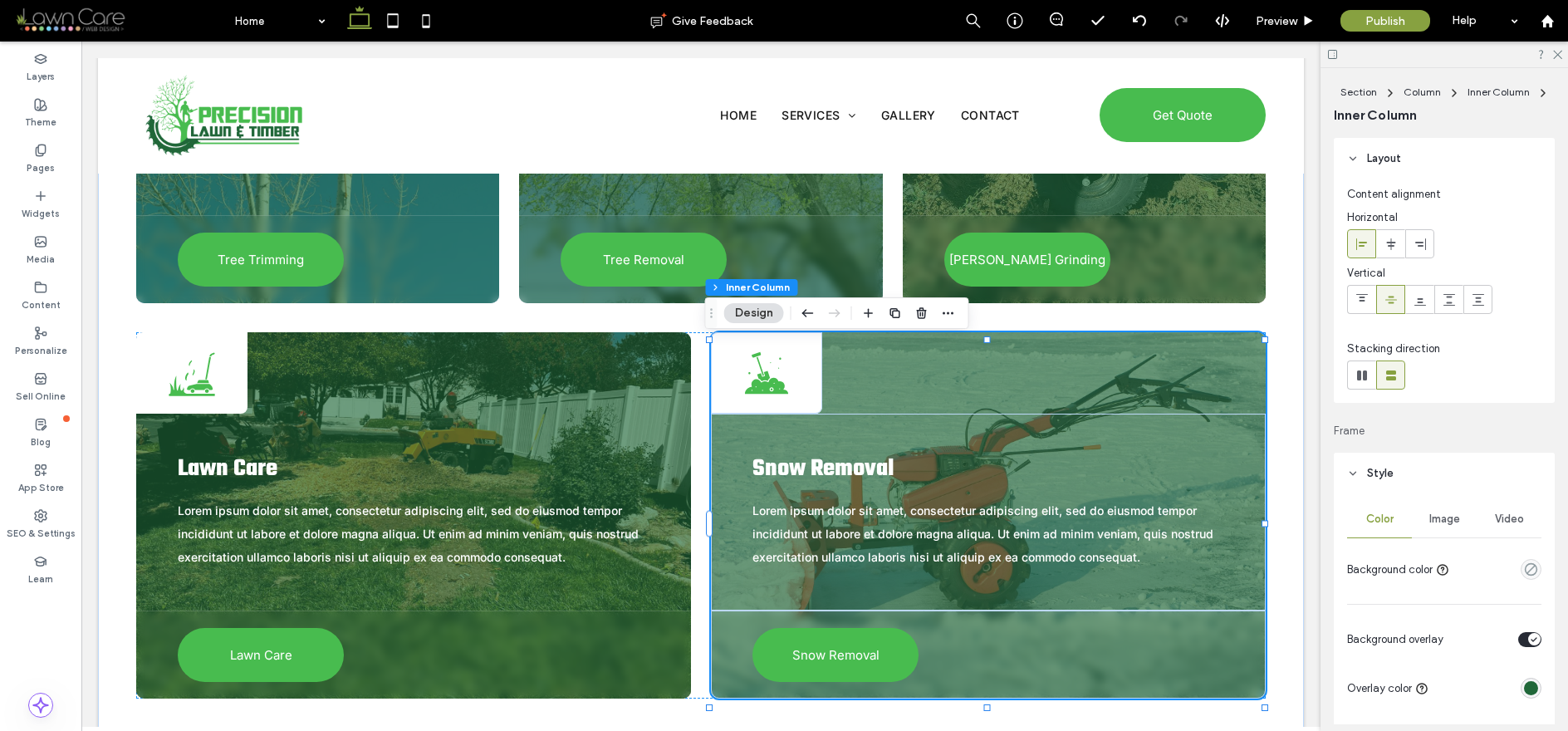
scroll to position [4, 0]
click at [1400, 513] on div "Color" at bounding box center [1379, 515] width 65 height 36
click at [1438, 515] on span "Image" at bounding box center [1444, 515] width 31 height 14
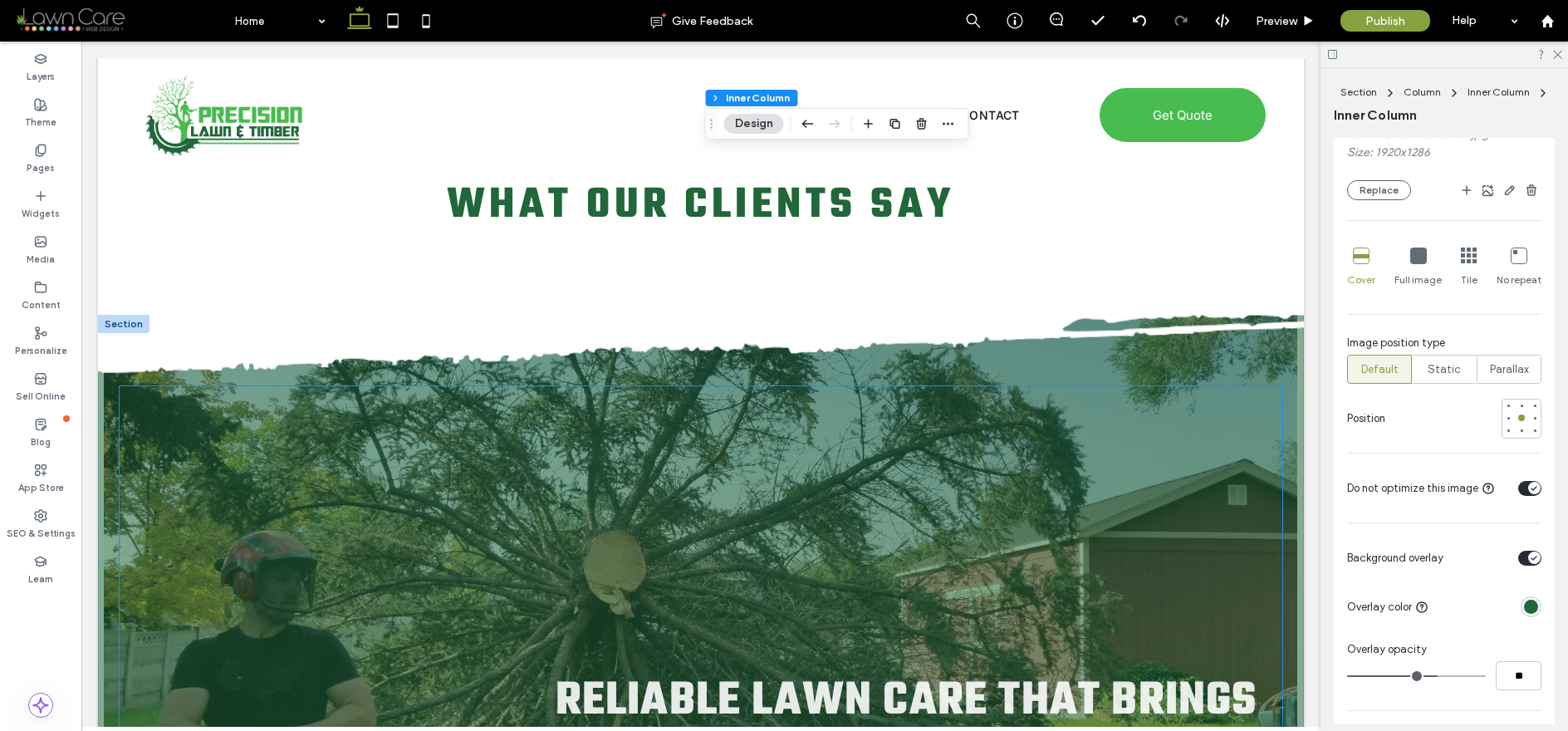
scroll to position [4488, 0]
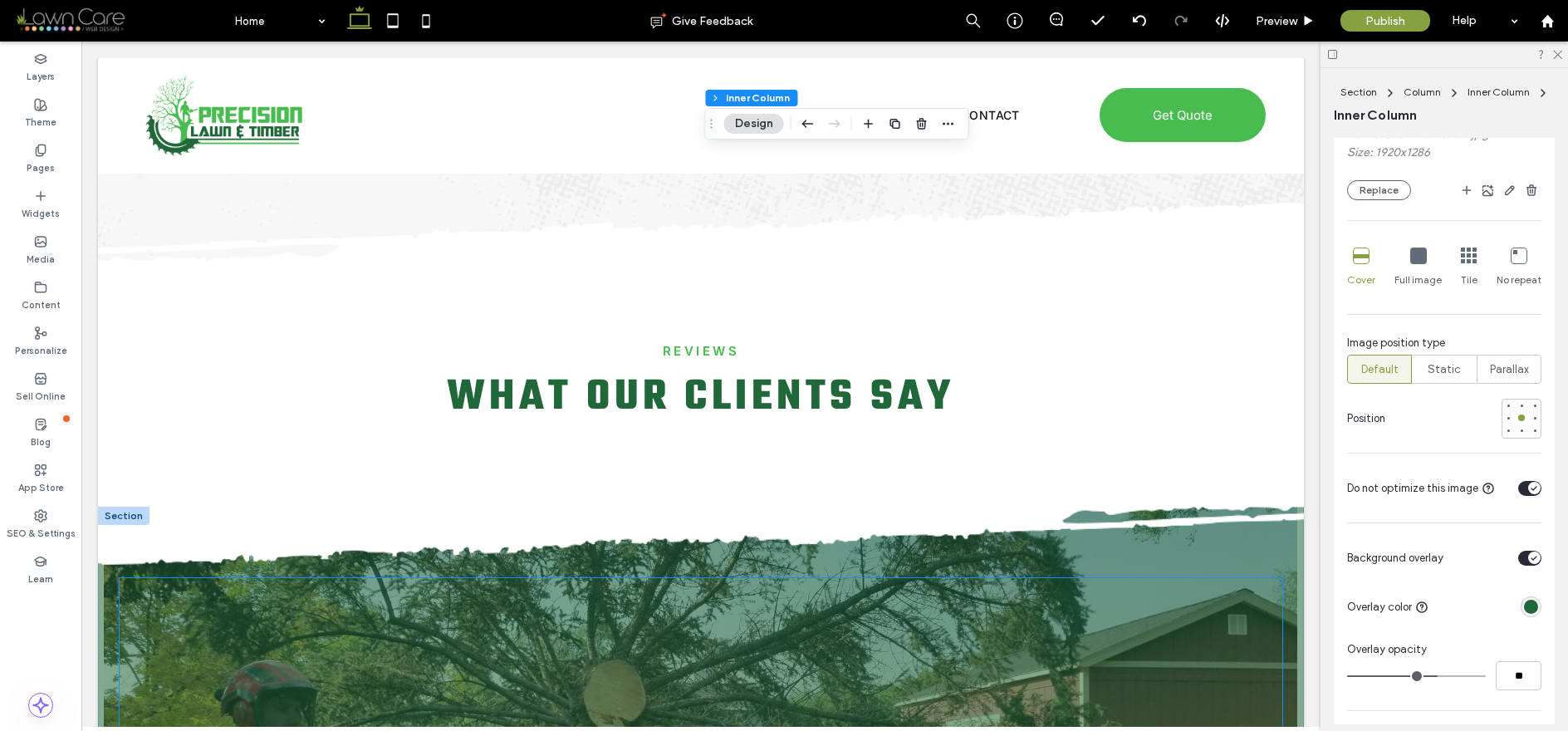
click at [1182, 571] on span at bounding box center [701, 542] width 1206 height 75
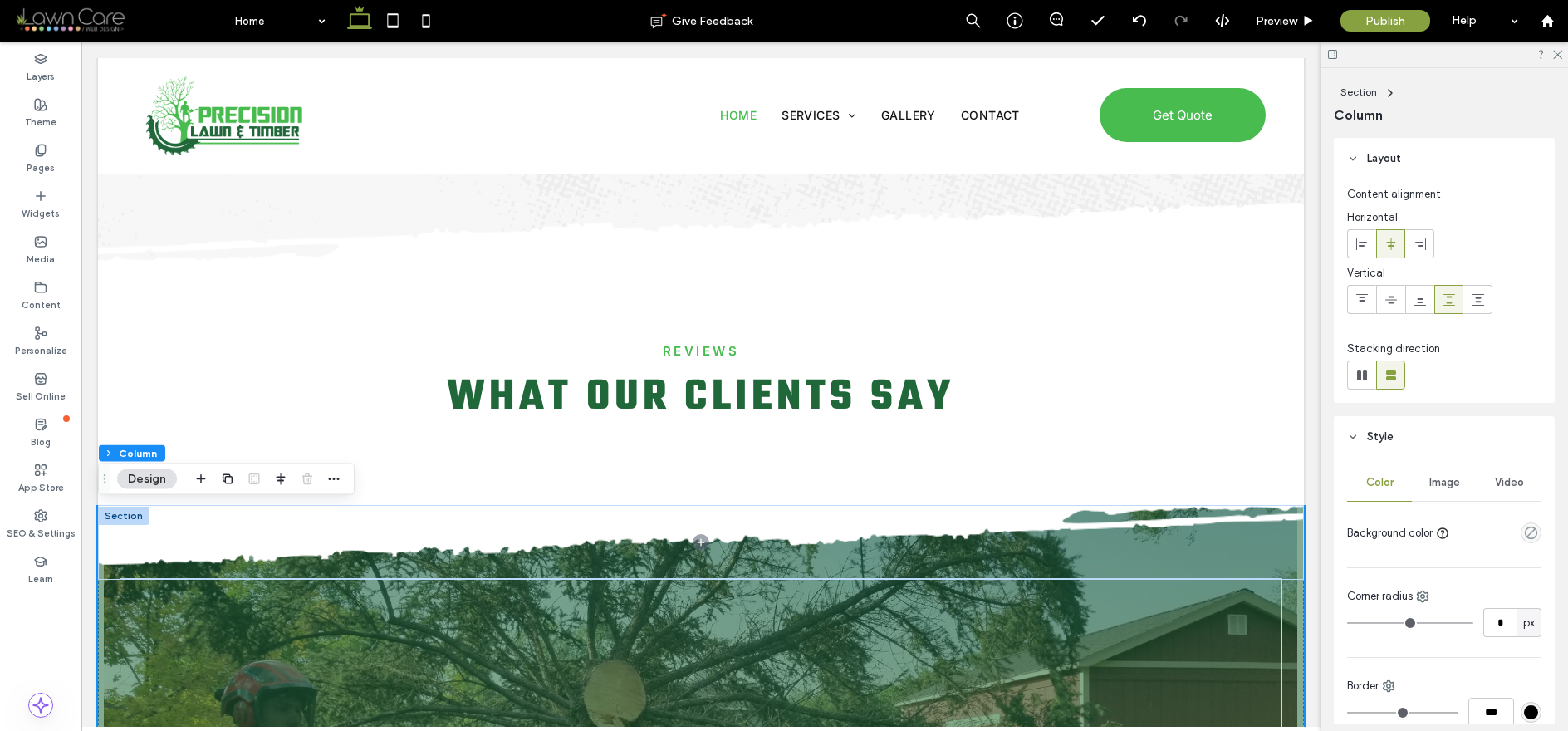
click at [1446, 476] on span "Image" at bounding box center [1444, 482] width 31 height 14
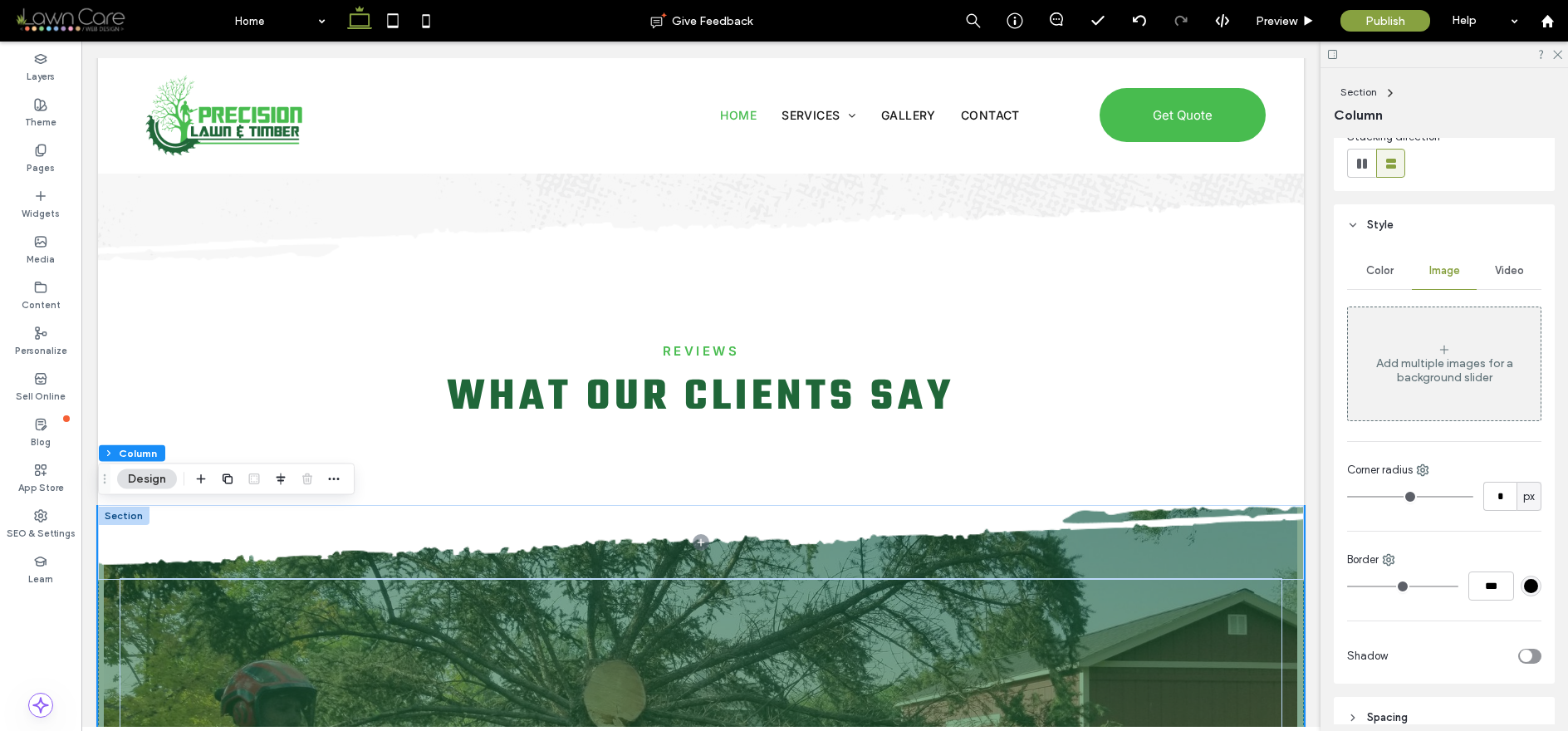
scroll to position [0, 0]
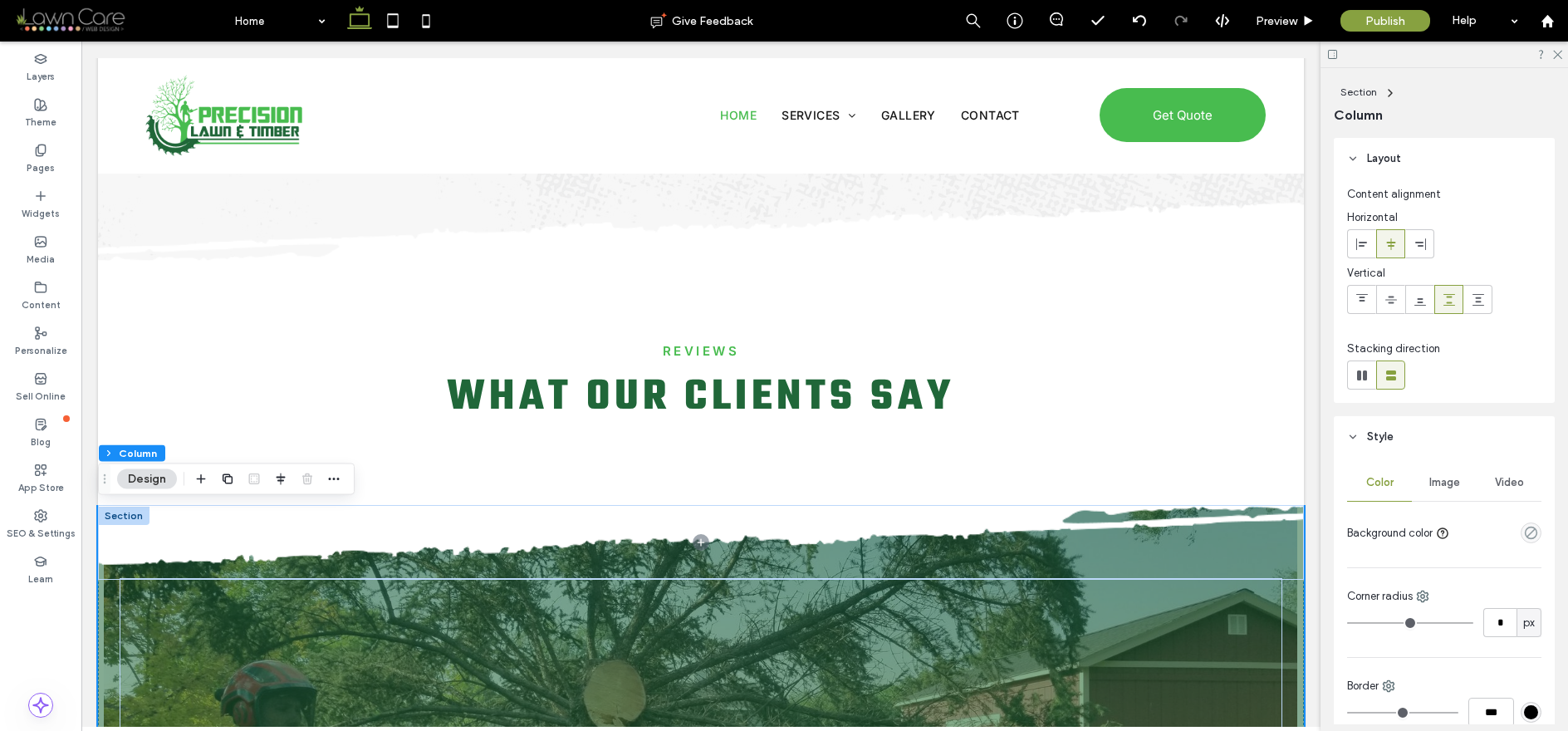
click at [1429, 482] on span "Image" at bounding box center [1444, 482] width 31 height 14
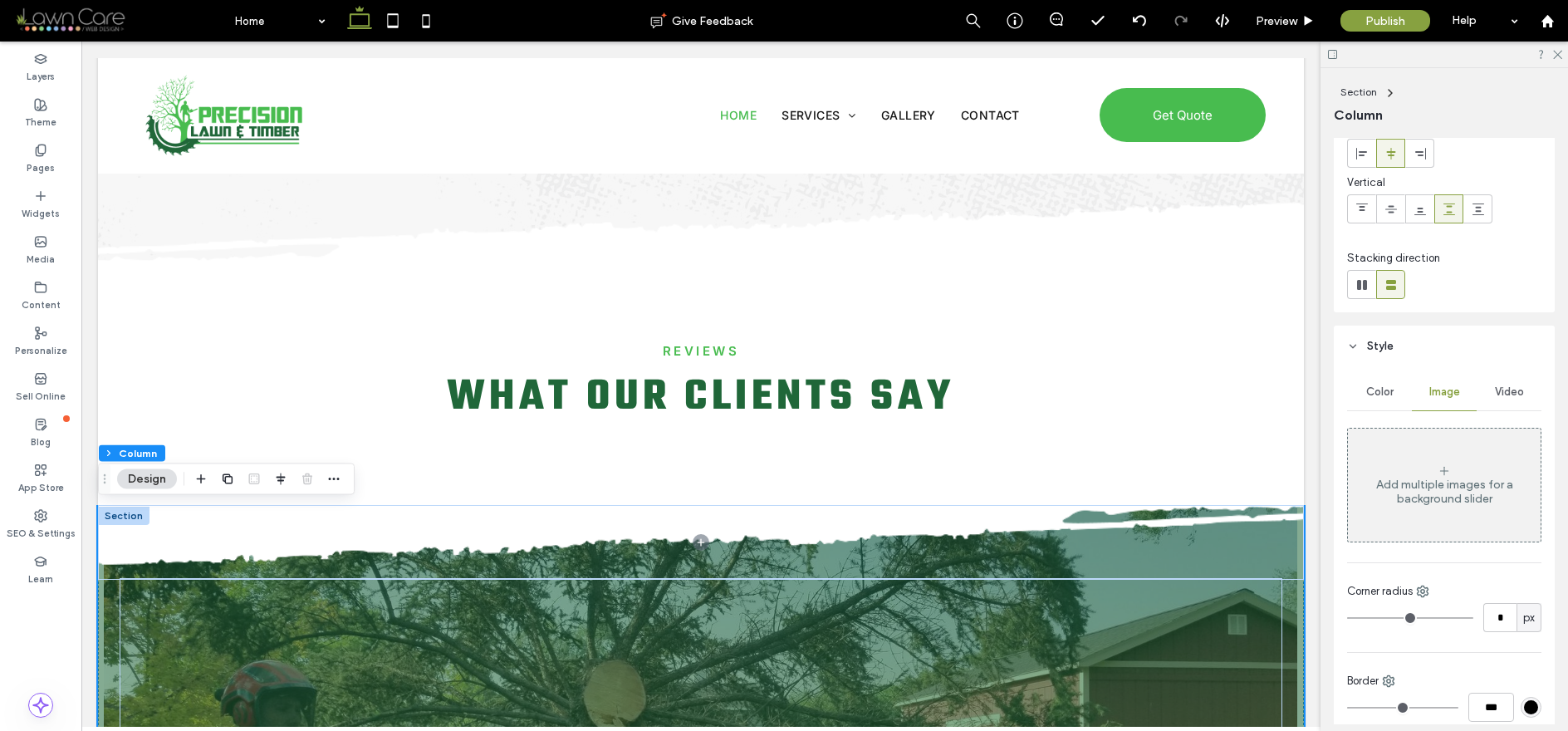
scroll to position [106, 0]
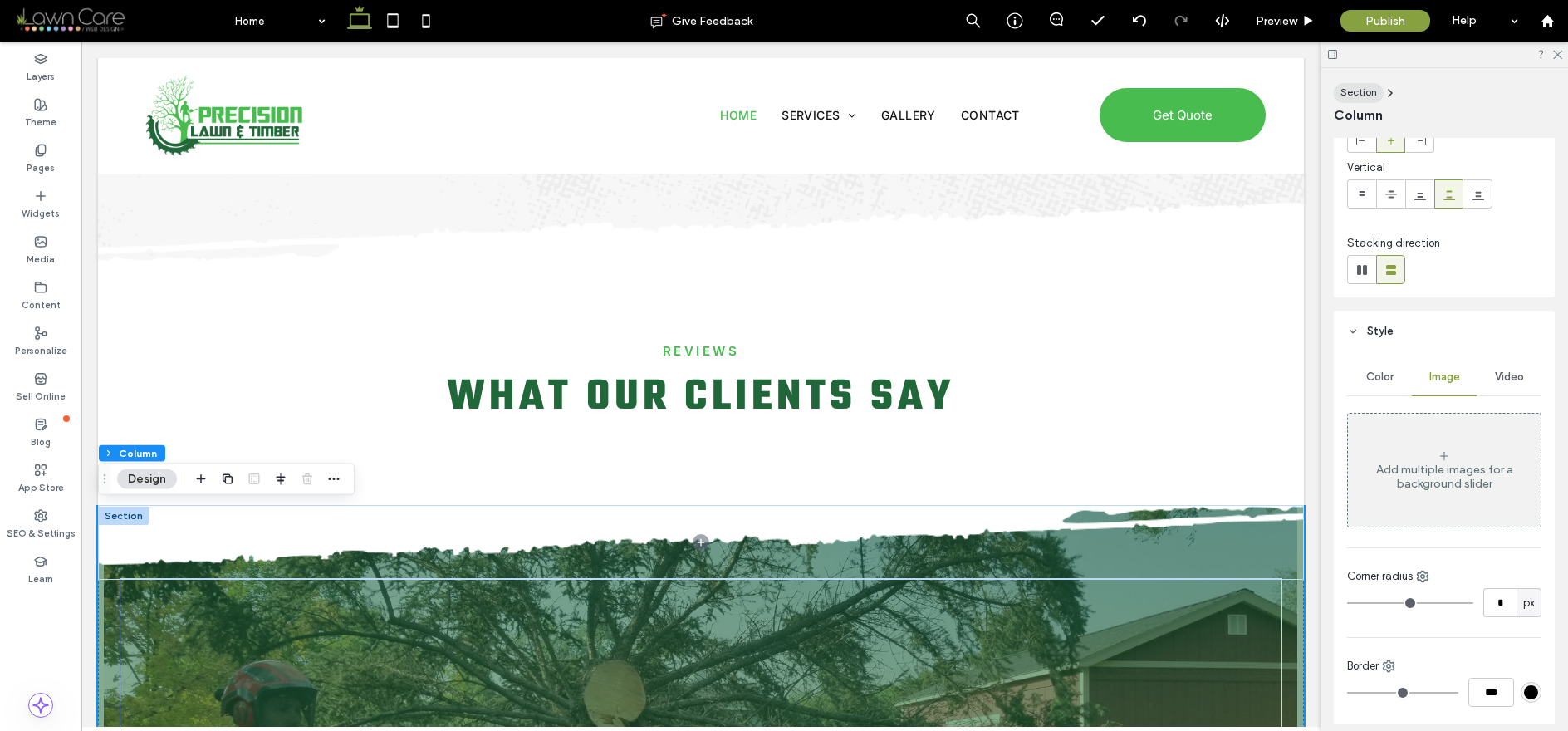
click at [1369, 85] on div "Section" at bounding box center [1359, 92] width 36 height 15
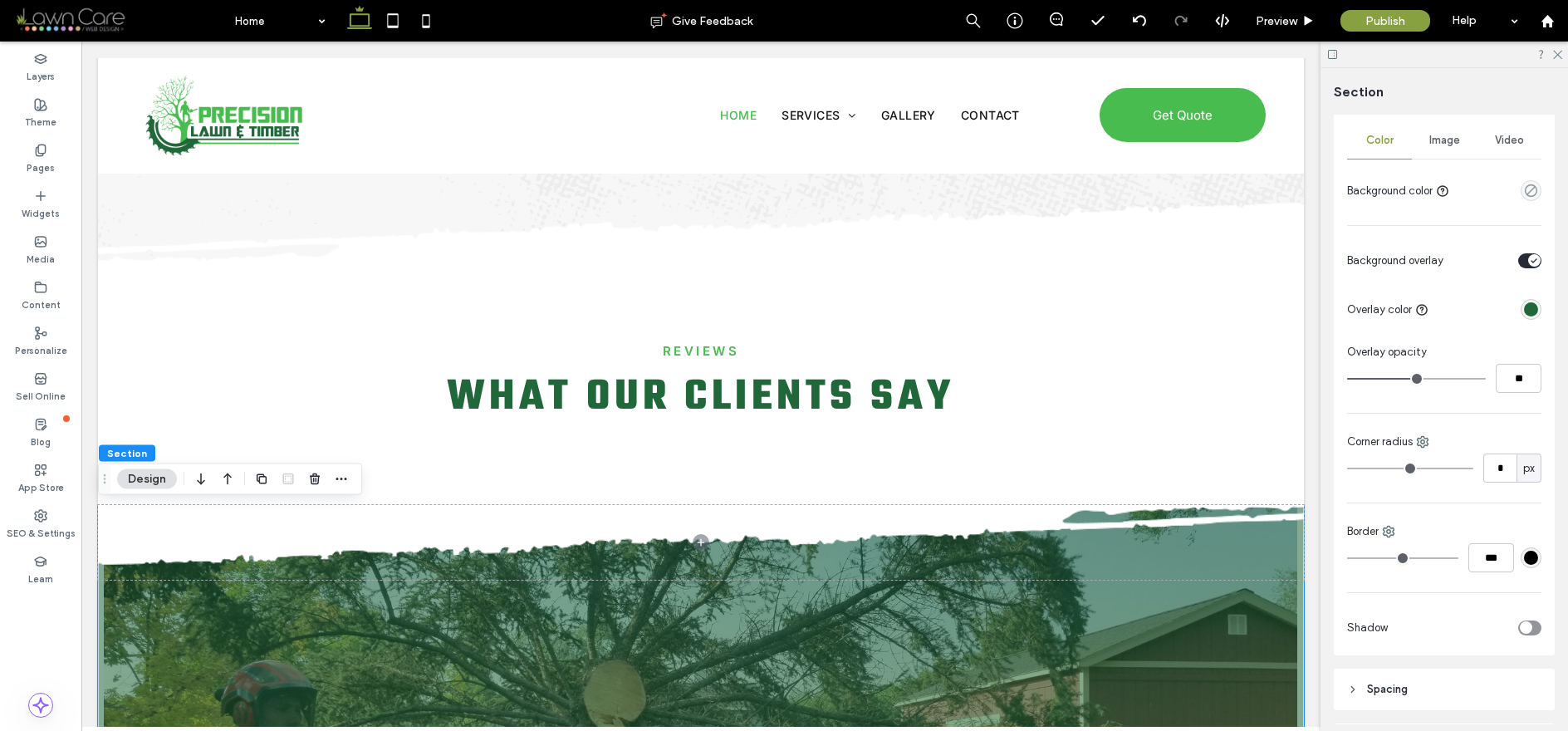
click at [1435, 150] on div "Image" at bounding box center [1443, 140] width 65 height 36
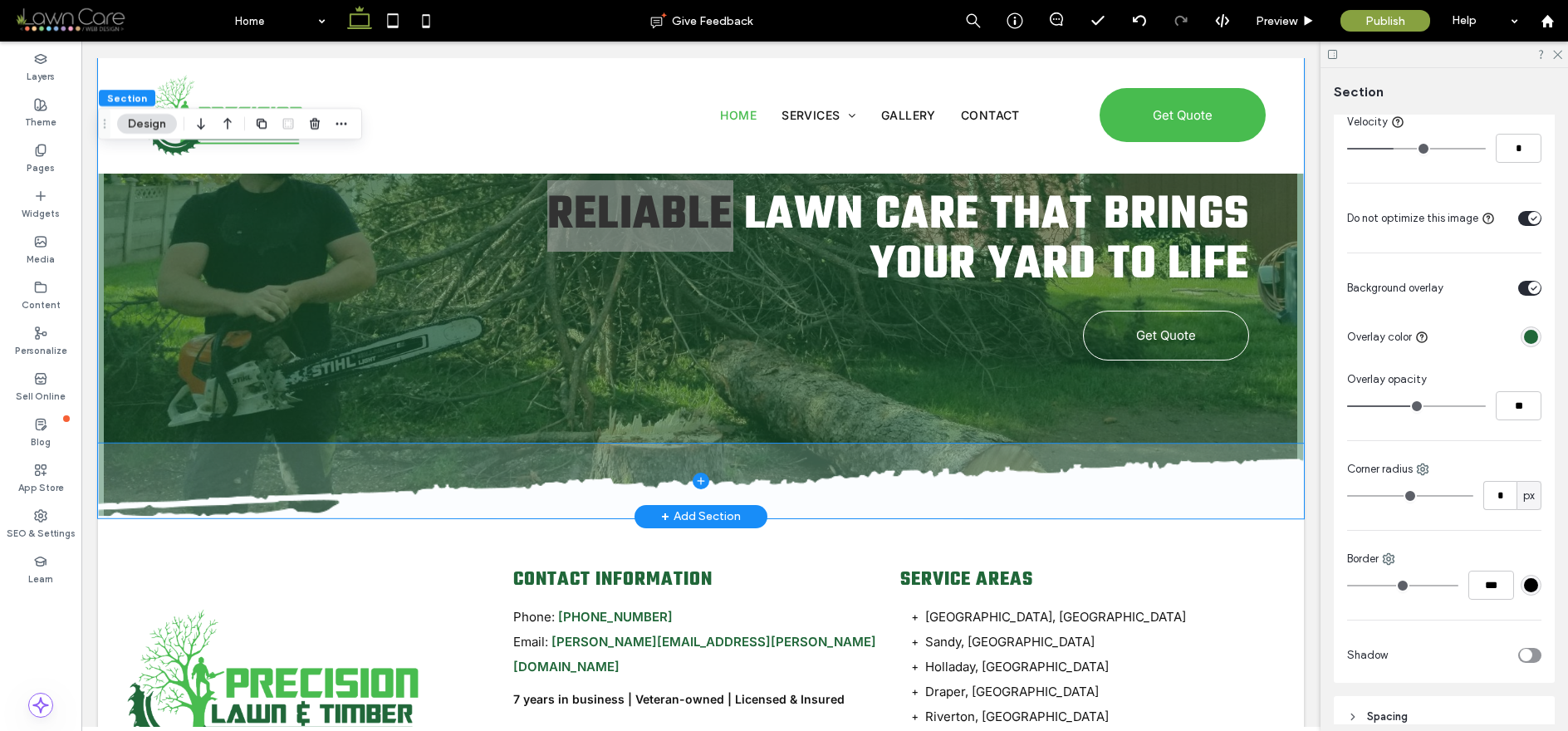
scroll to position [4960, 0]
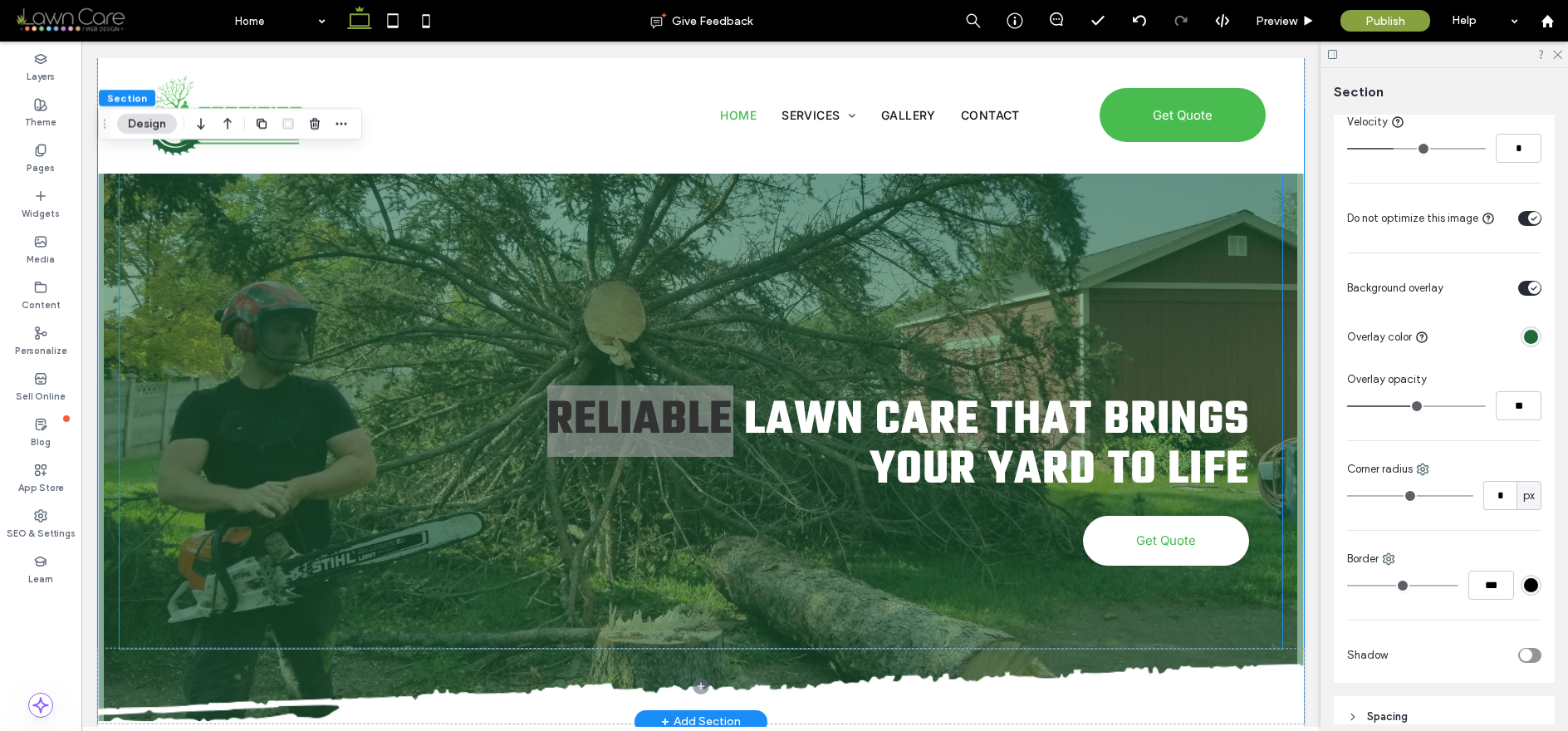
click at [1173, 548] on link "Get Quote" at bounding box center [1166, 540] width 166 height 50
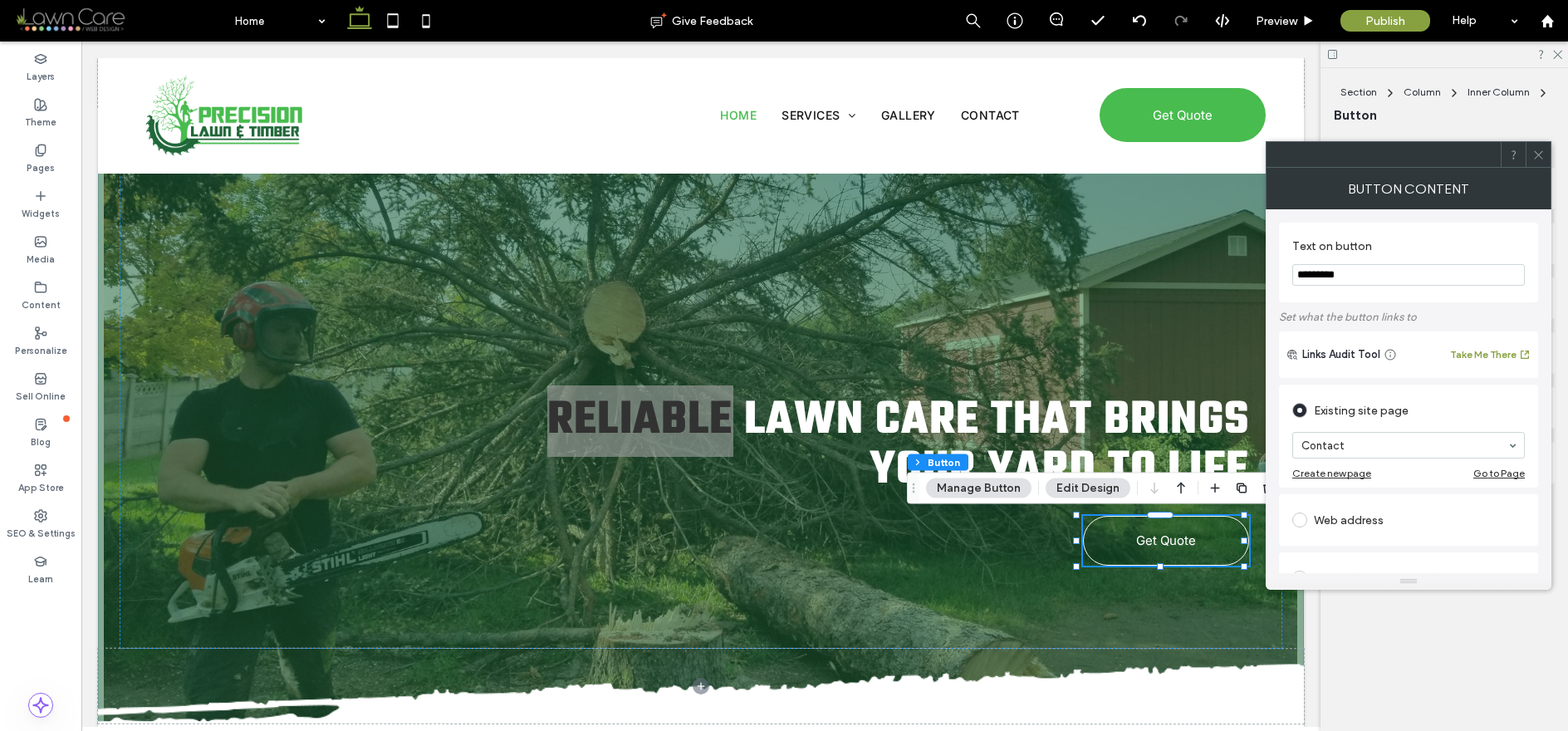
click at [1531, 156] on div at bounding box center [1537, 154] width 25 height 25
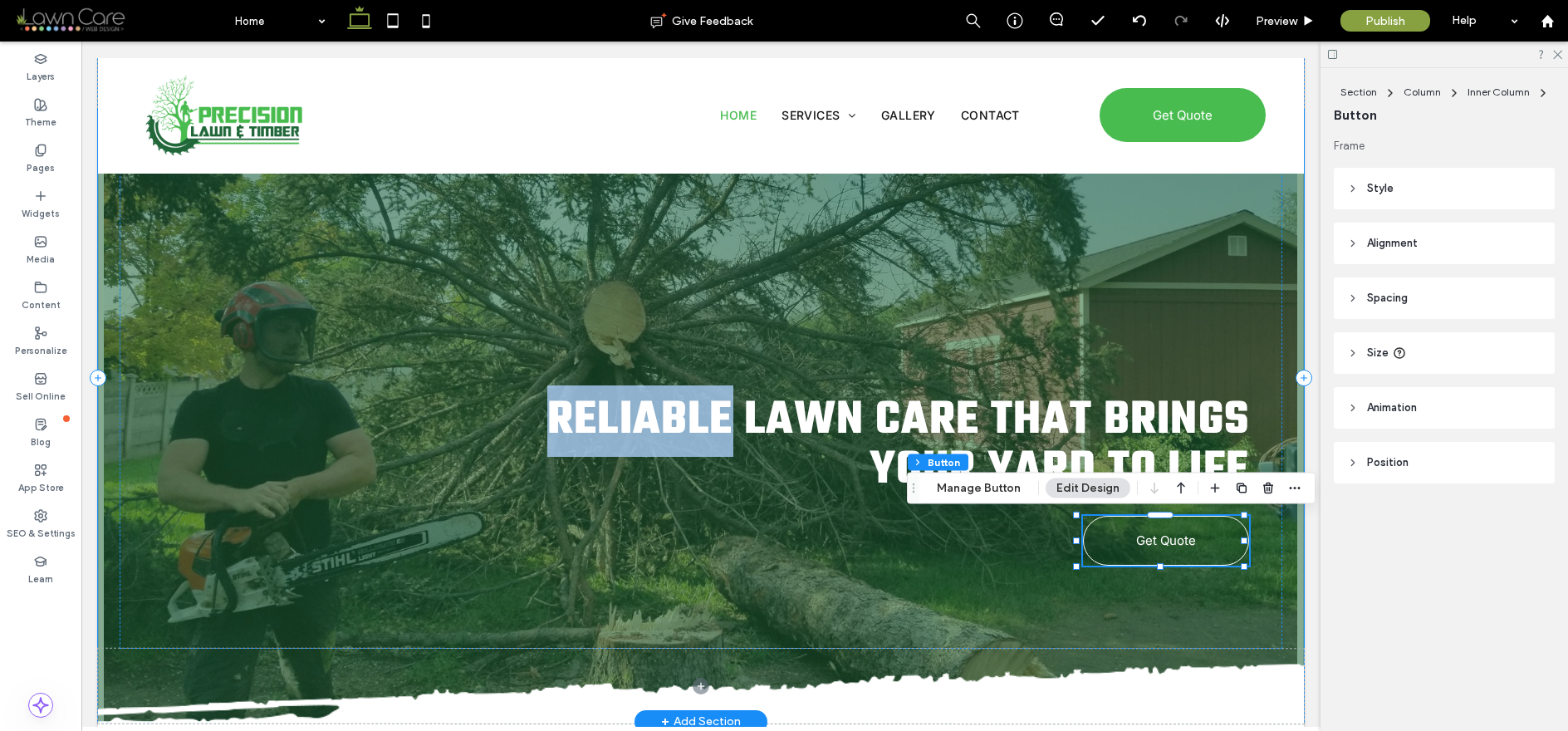
click at [1280, 240] on div "Reliable Lawn Care That Brings Your Yard to Life Get Quote" at bounding box center [701, 377] width 1206 height 687
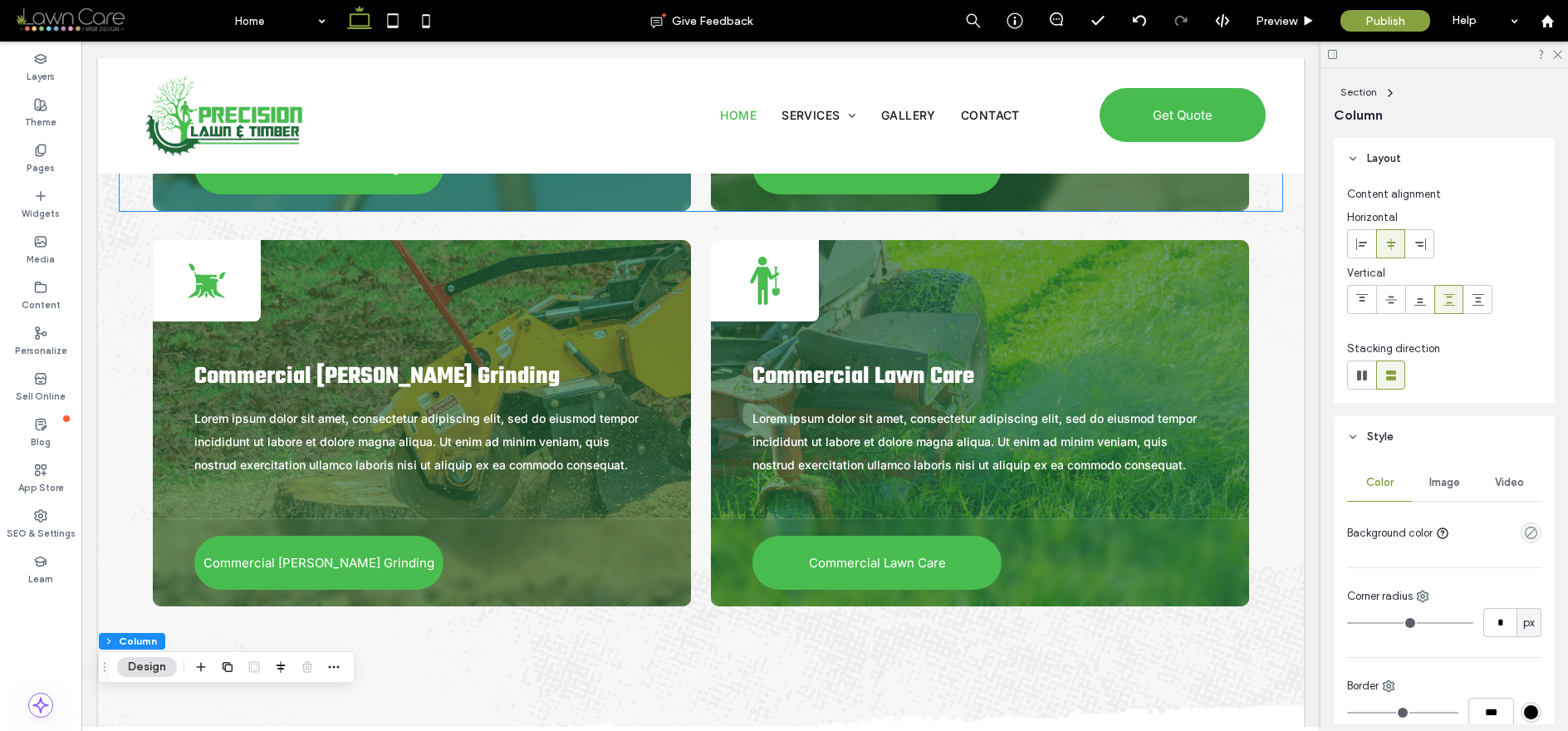
scroll to position [3994, 0]
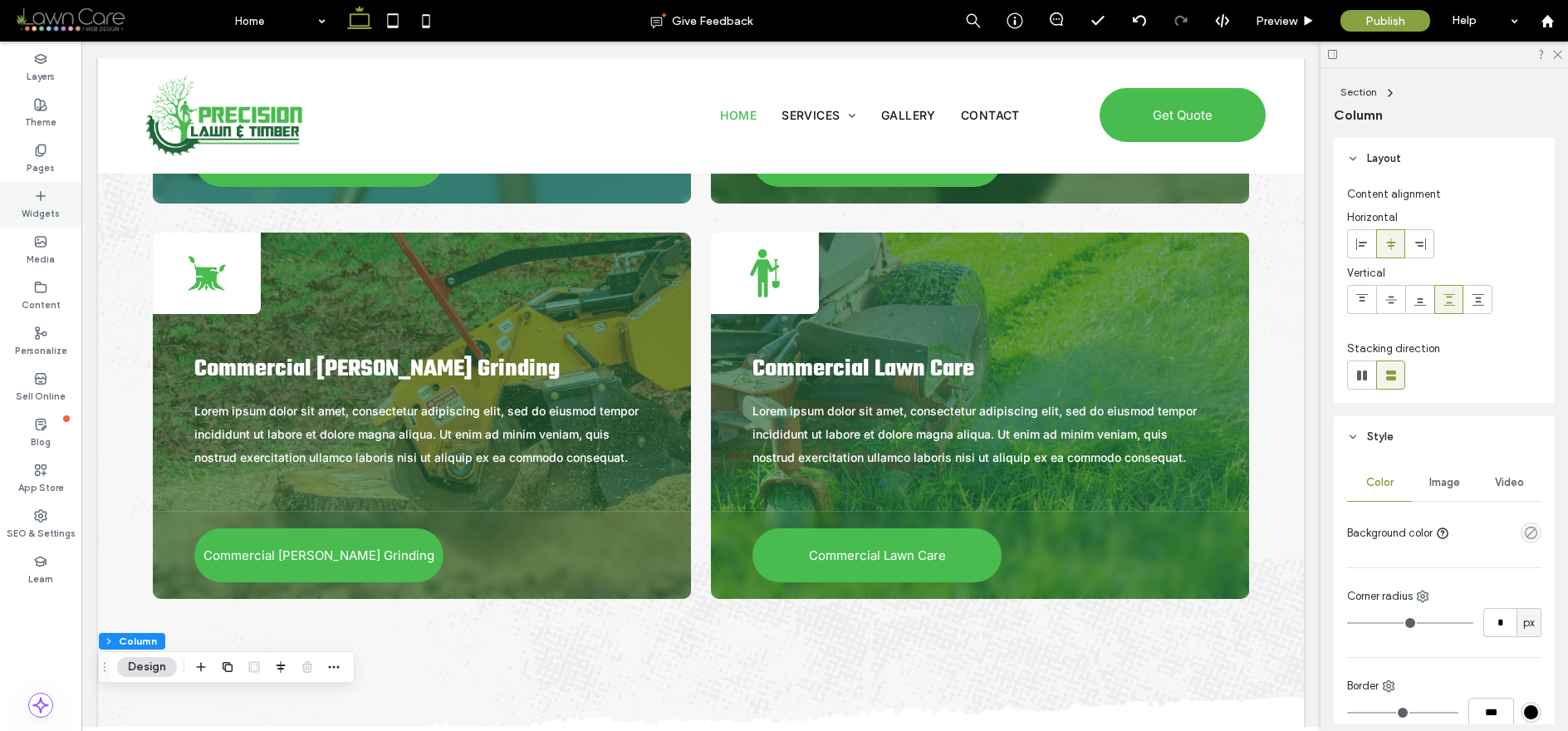
click at [43, 202] on icon at bounding box center [40, 196] width 14 height 14
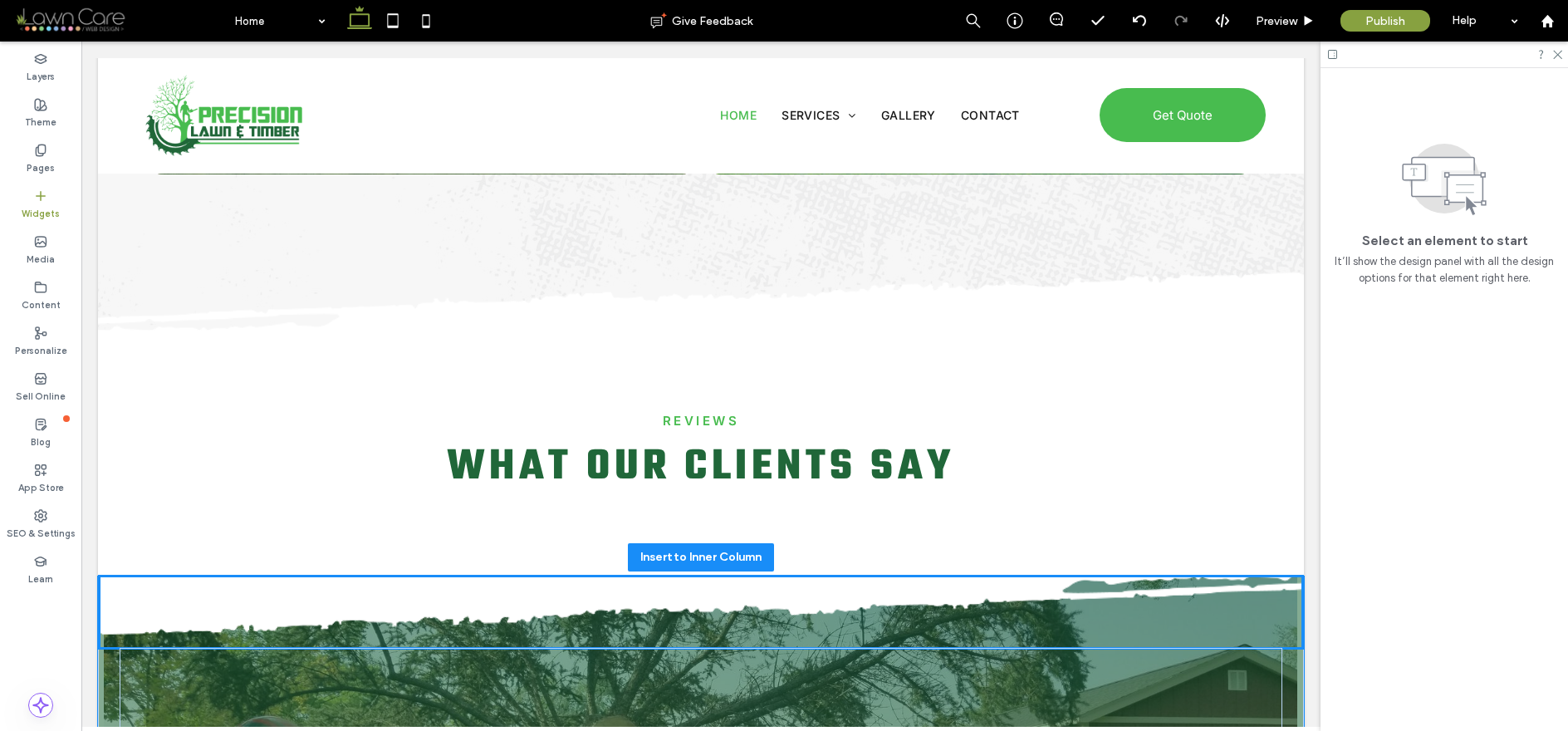
scroll to position [4455, 0]
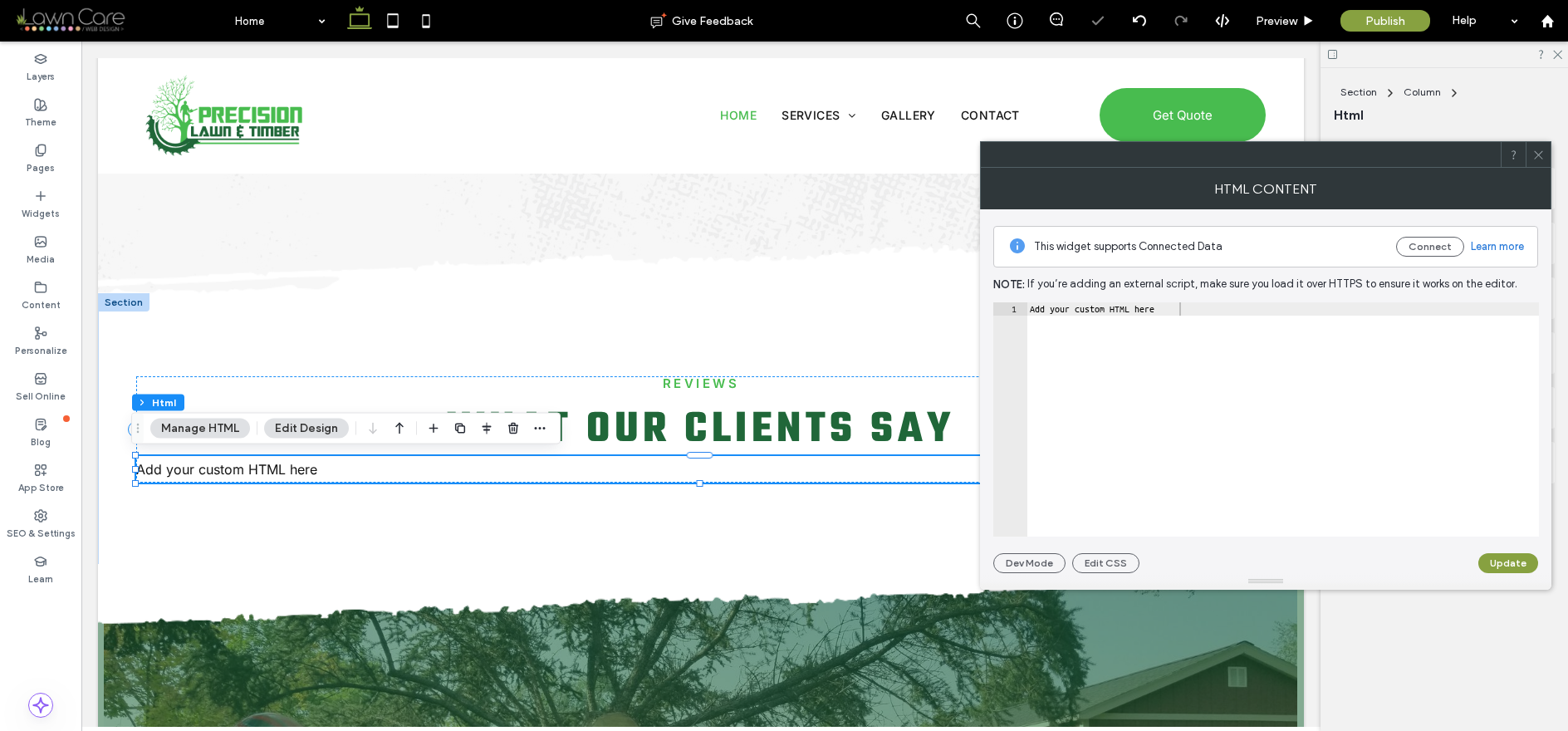
click at [1549, 154] on div at bounding box center [1537, 154] width 25 height 25
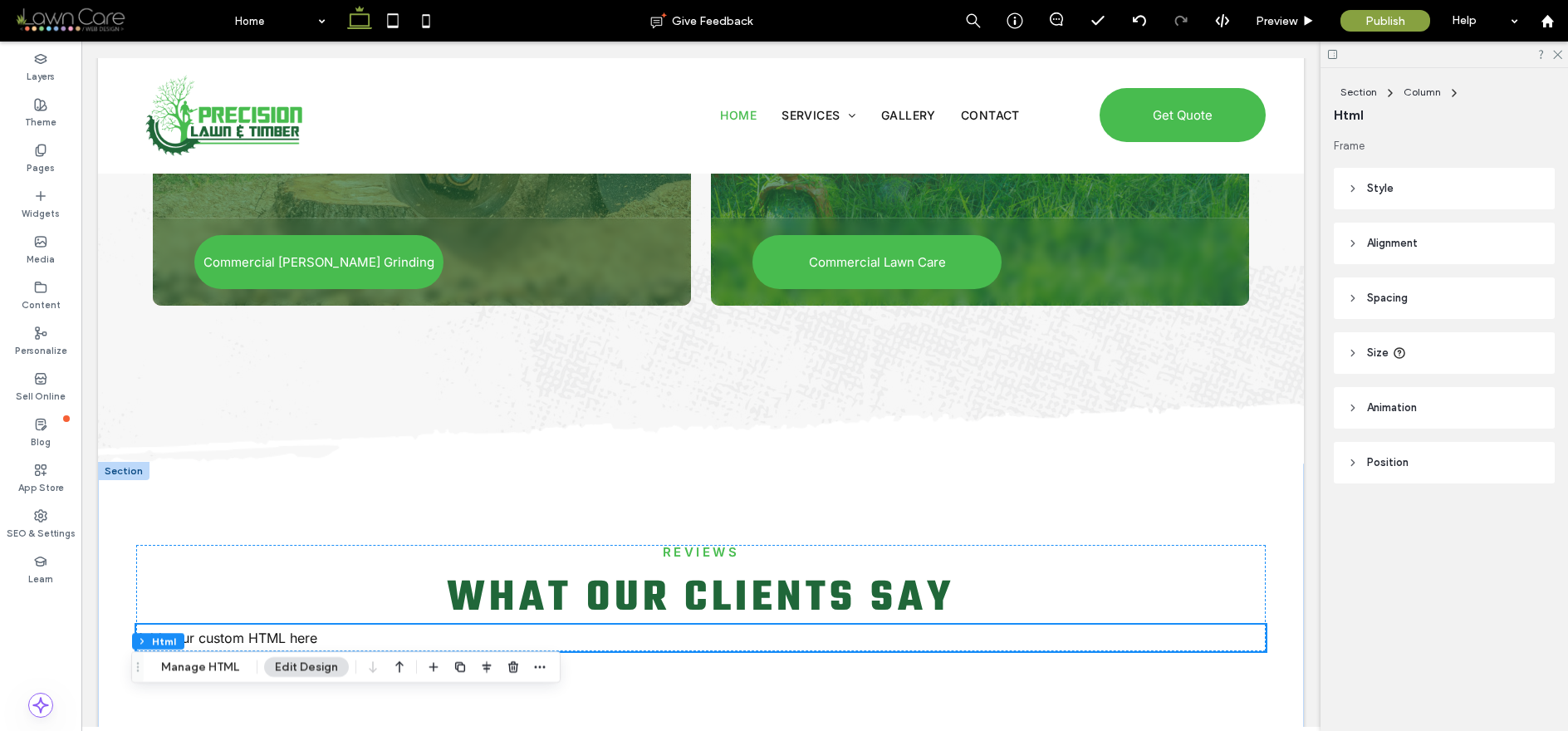
scroll to position [4290, 0]
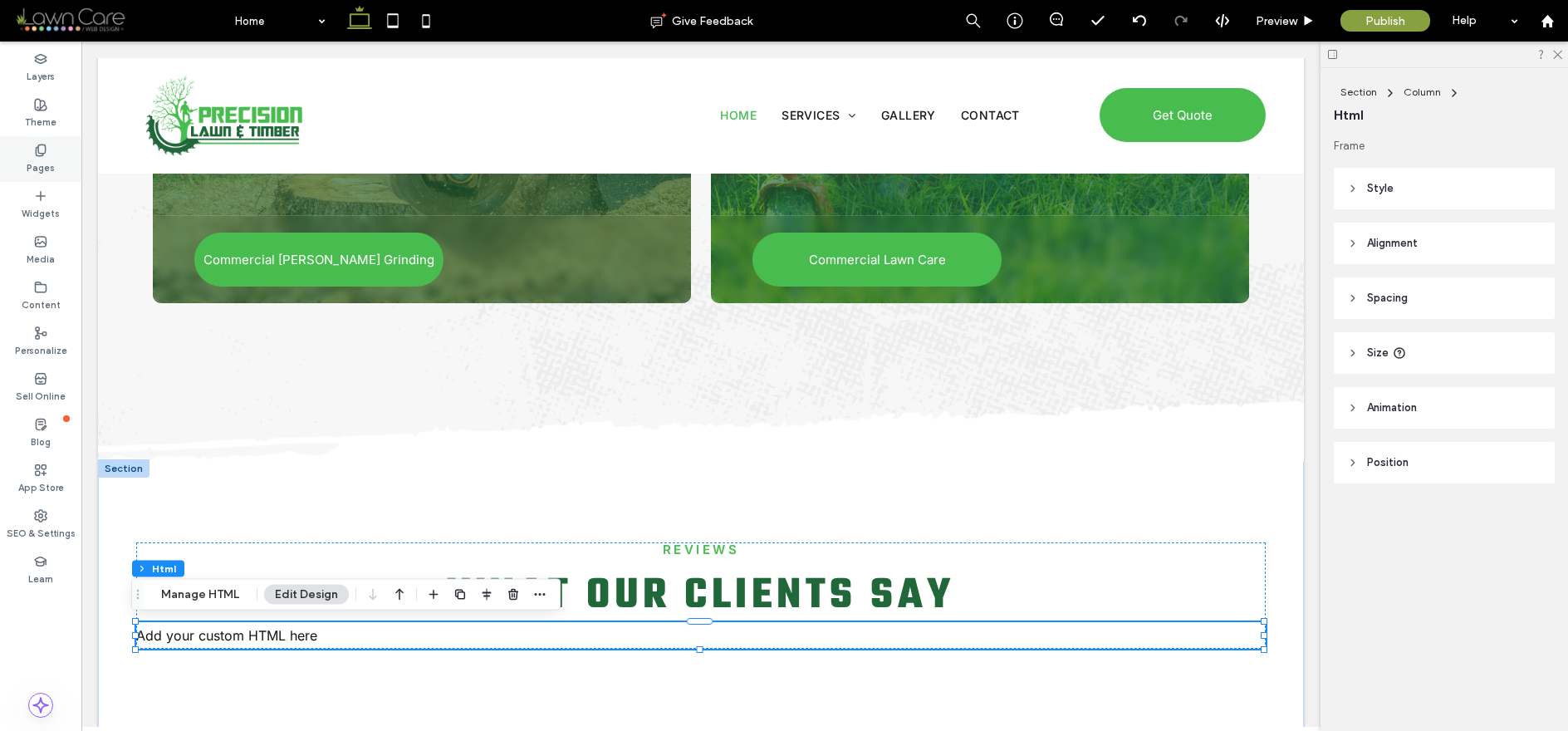
click at [39, 165] on label "Pages" at bounding box center [40, 166] width 28 height 18
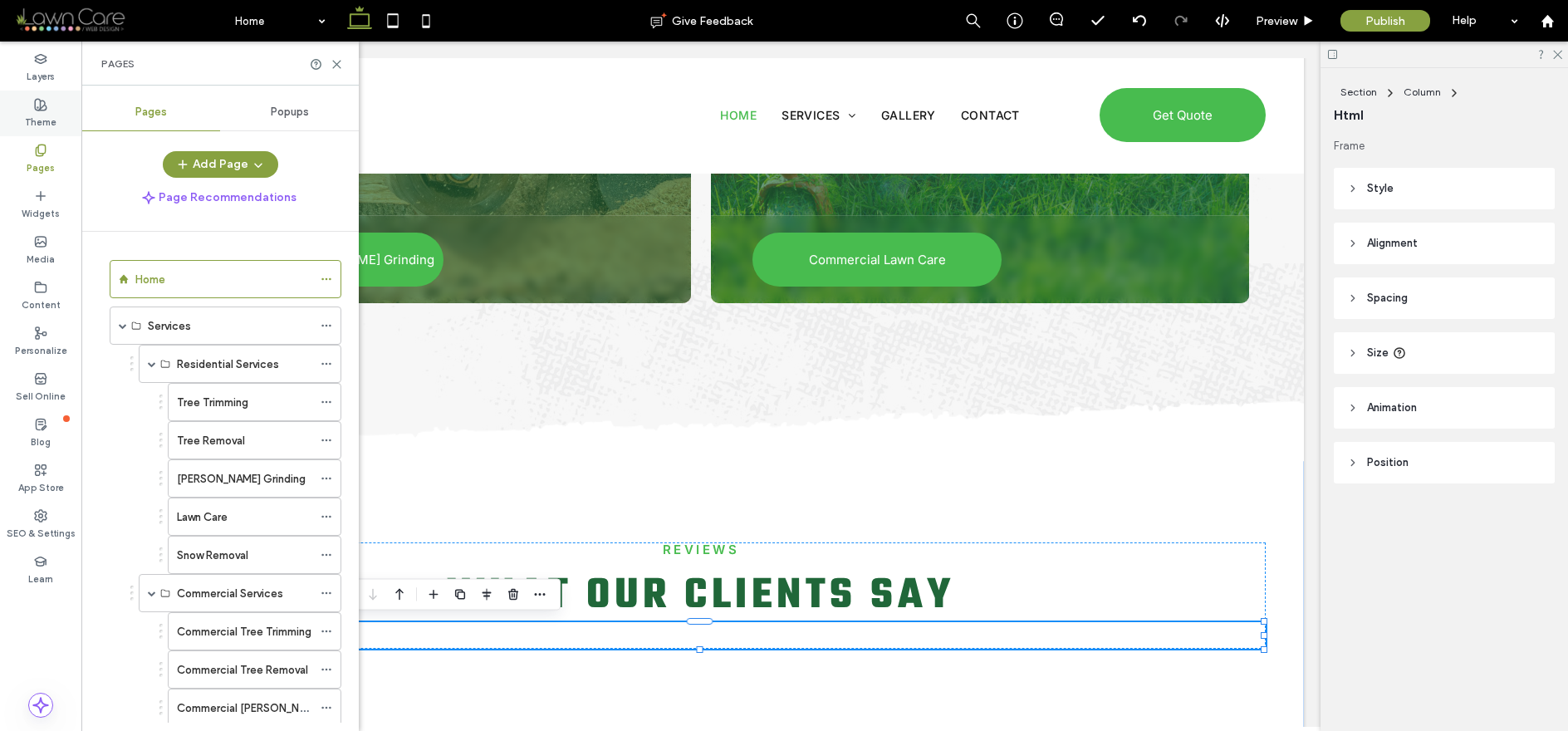
click at [52, 108] on div "Theme" at bounding box center [40, 113] width 81 height 46
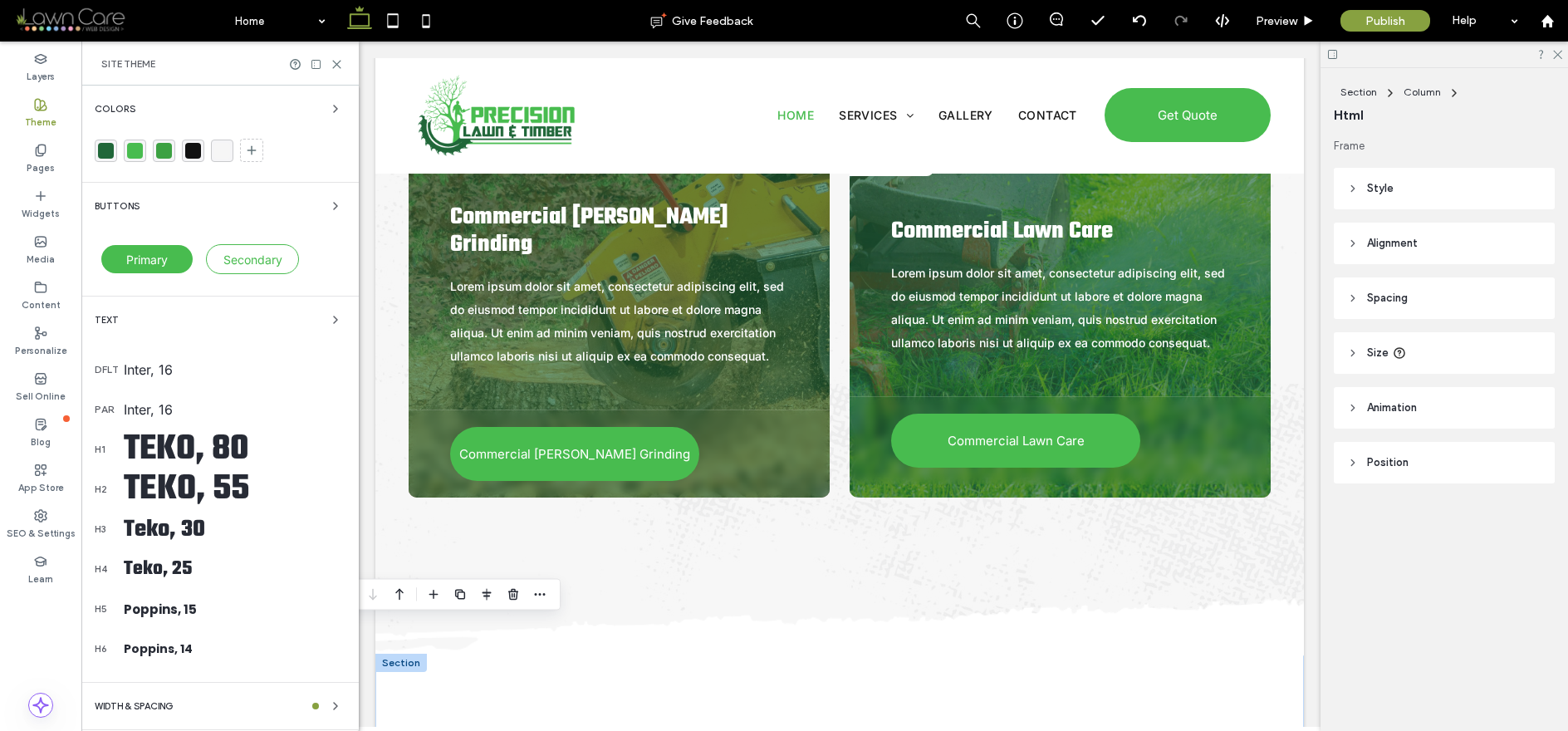
scroll to position [4433, 0]
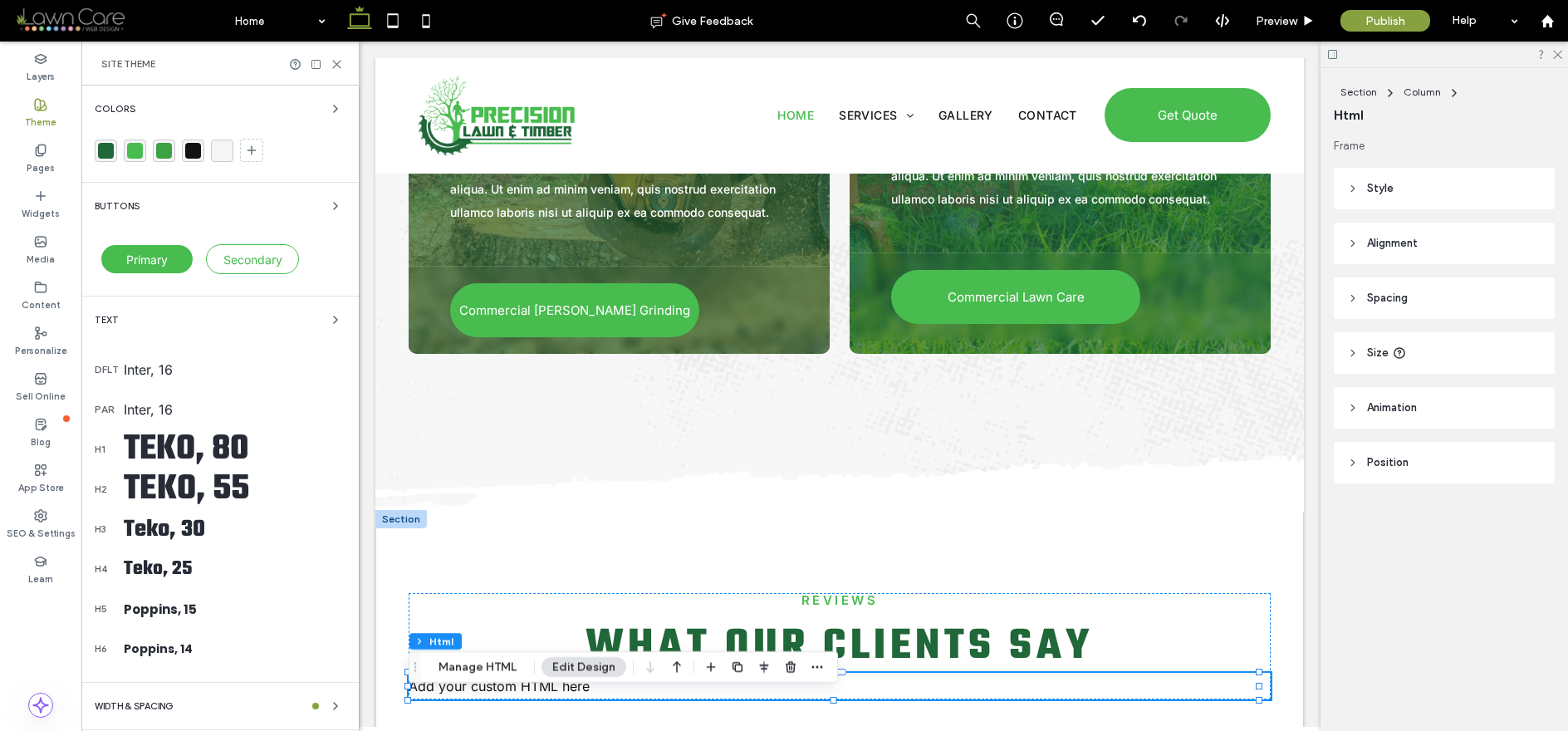
click at [231, 105] on div "Colors" at bounding box center [219, 109] width 250 height 20
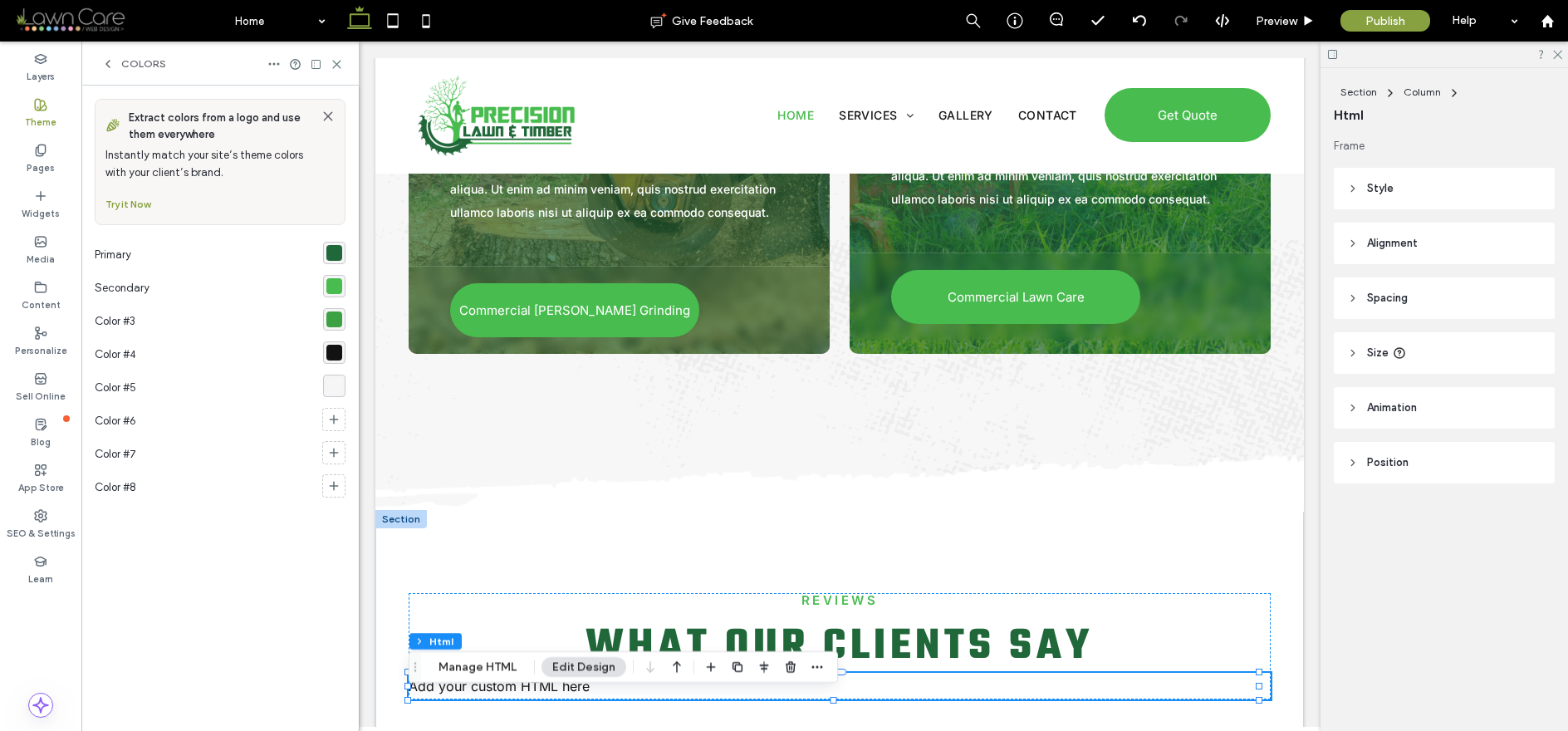
click at [332, 284] on div "rgba(72, 188, 79, 1)" at bounding box center [333, 285] width 15 height 15
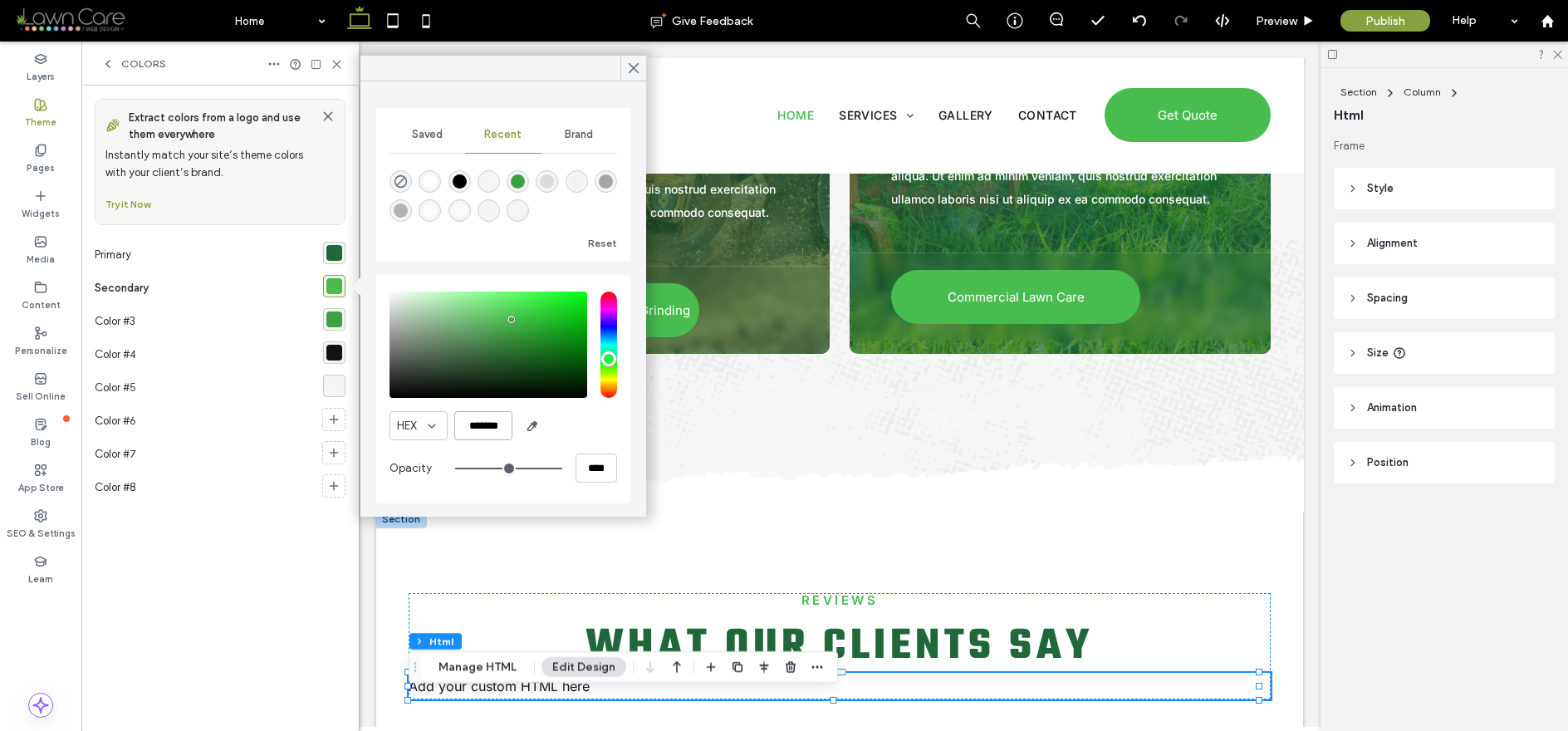
click at [488, 428] on input "*******" at bounding box center [484, 425] width 58 height 29
click at [328, 243] on div "rgba(32, 103, 57, 1)" at bounding box center [334, 252] width 23 height 23
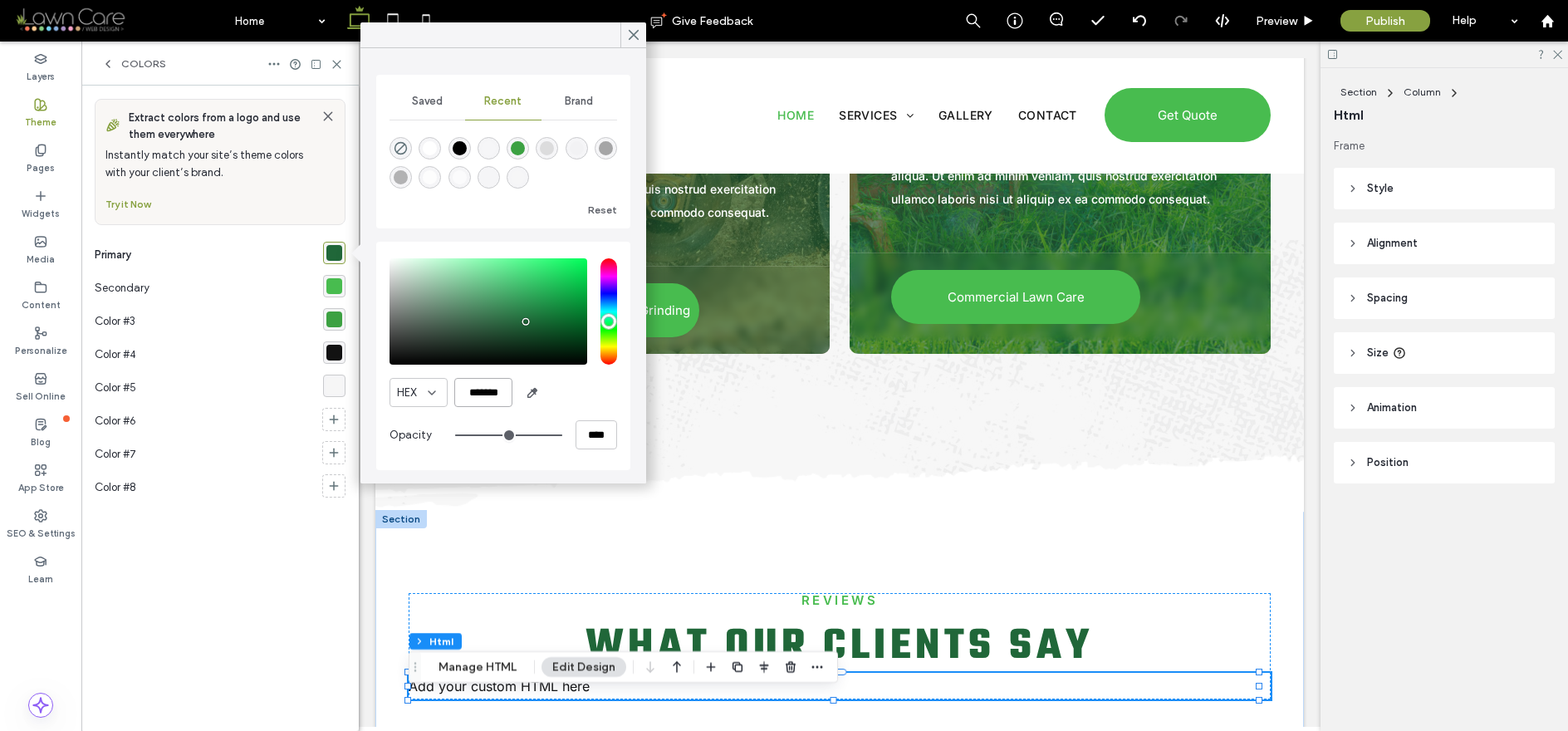
click at [504, 399] on input "*******" at bounding box center [484, 392] width 58 height 29
click at [639, 39] on icon at bounding box center [634, 35] width 15 height 15
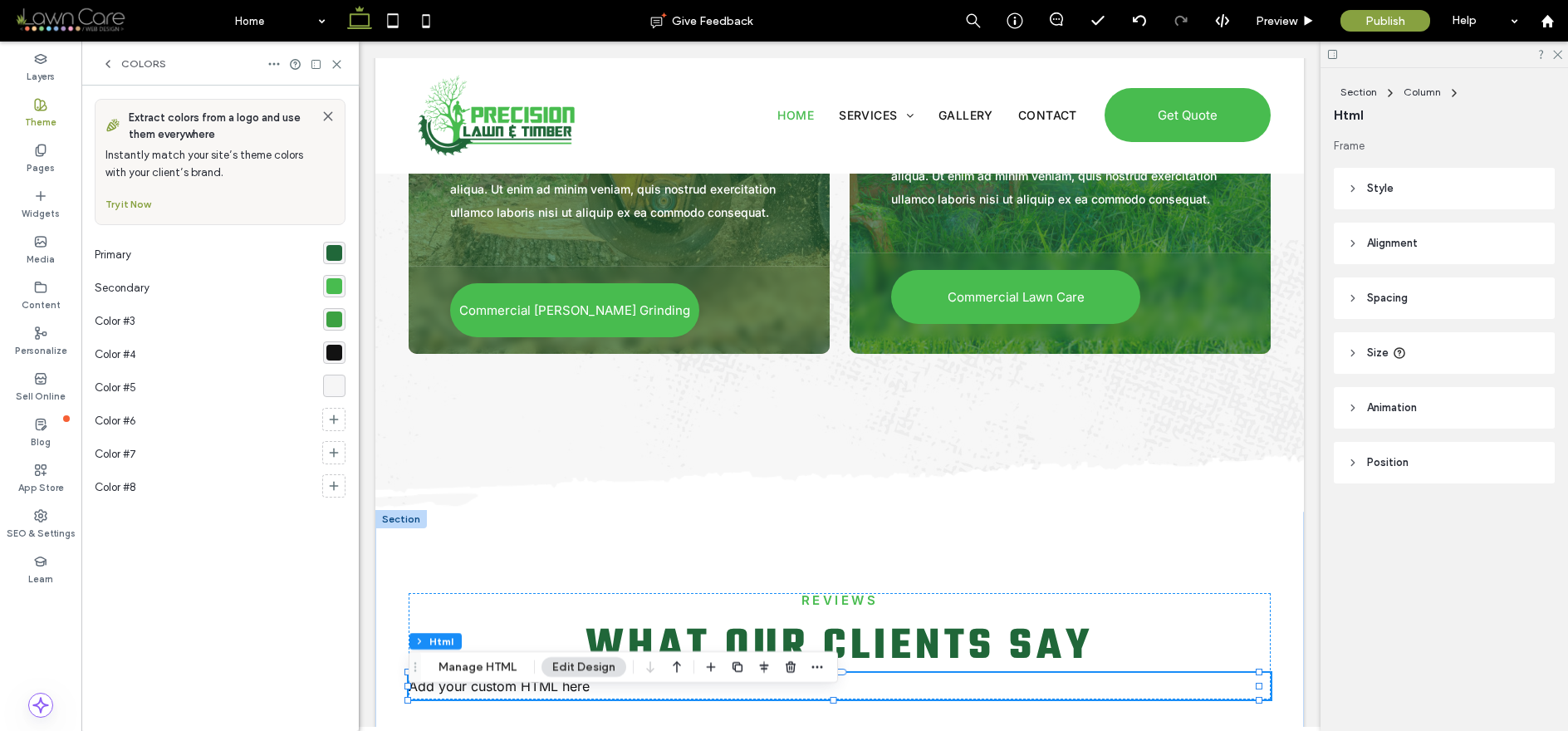
click at [330, 71] on div "Colors" at bounding box center [219, 64] width 278 height 44
click at [335, 65] on use at bounding box center [337, 65] width 7 height 7
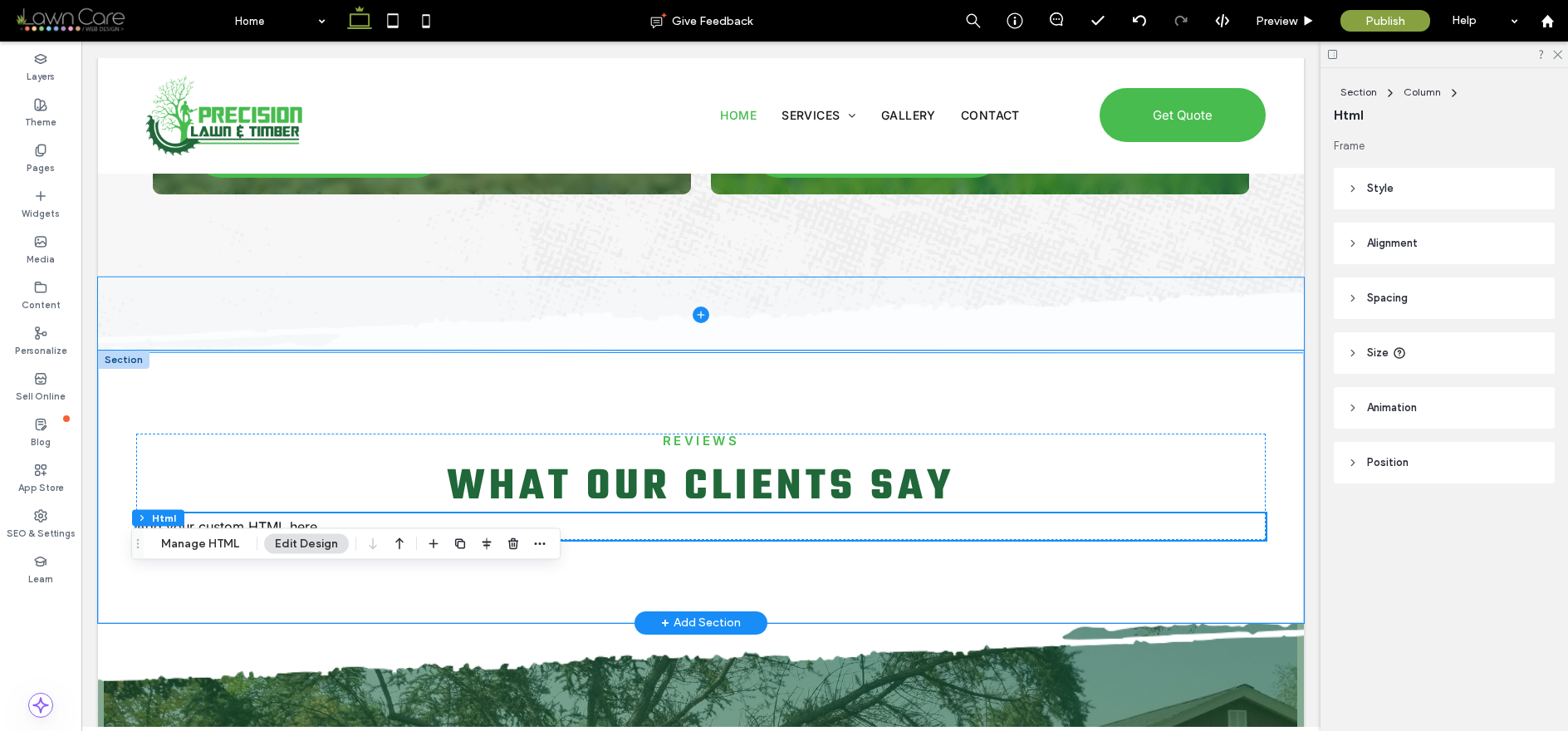
scroll to position [4411, 0]
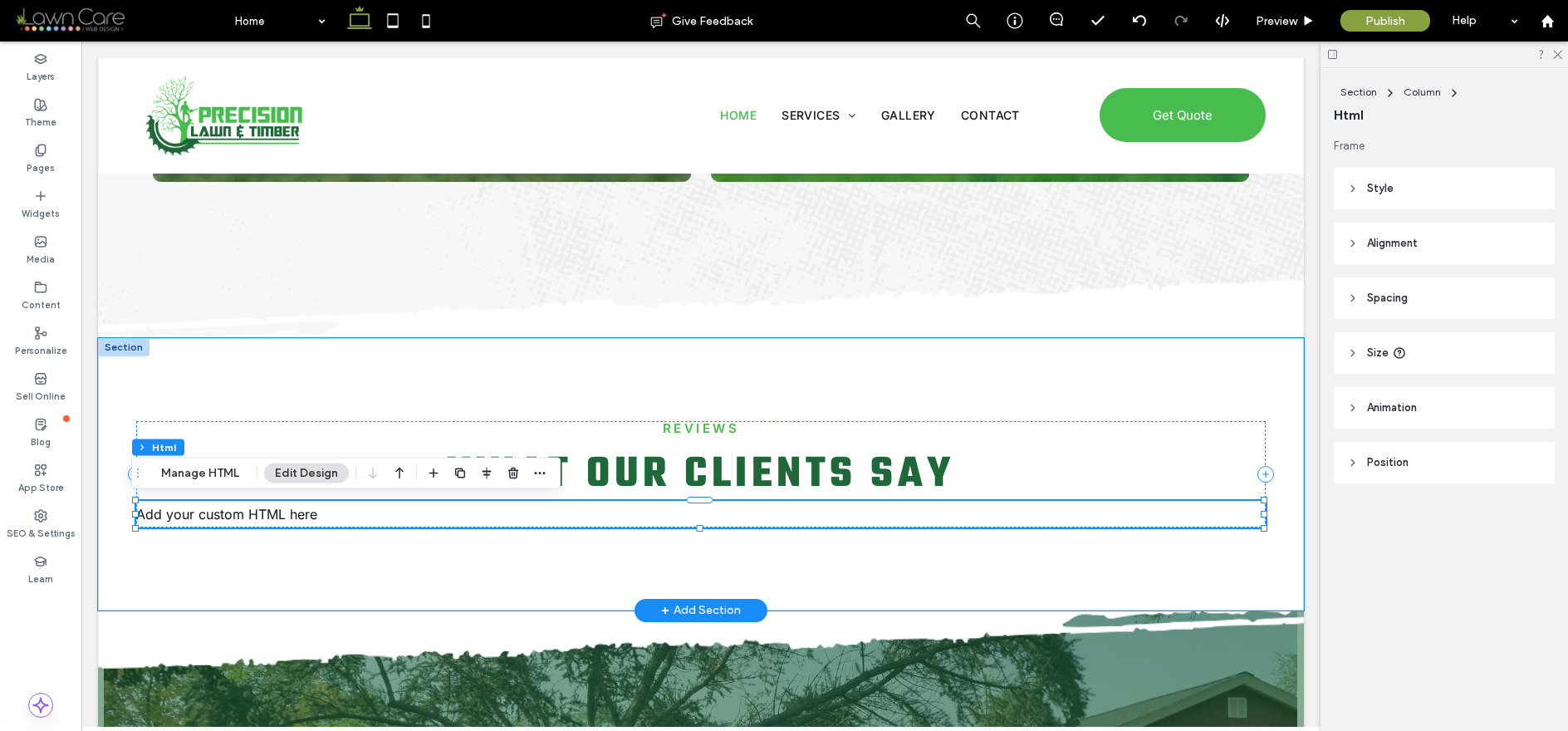
click at [340, 515] on div "Add your custom HTML here" at bounding box center [701, 513] width 1129 height 26
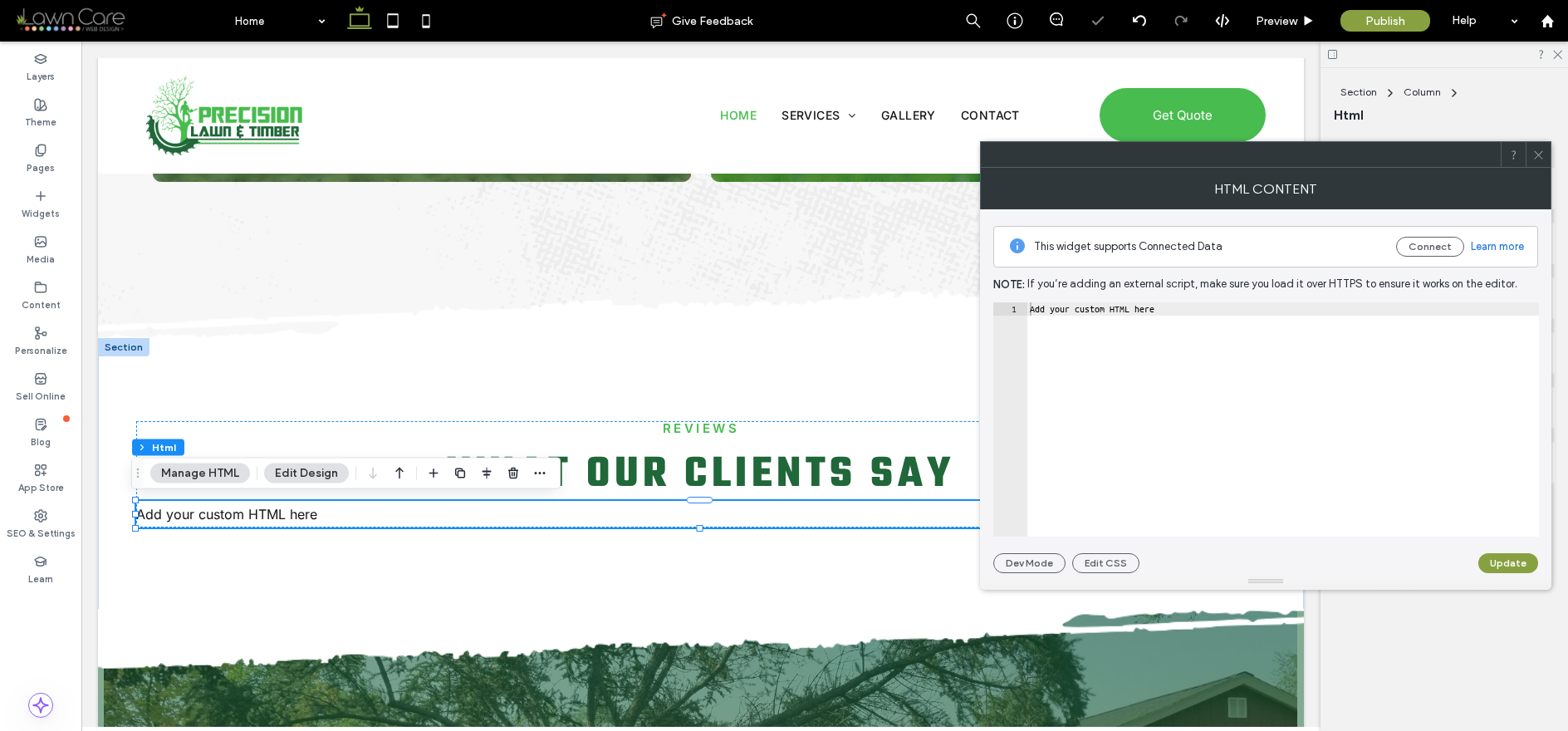
type textarea "**********"
click at [1175, 303] on div "Add your custom HTML here" at bounding box center [1282, 432] width 513 height 260
click at [1188, 310] on div "Add your custom HTML here" at bounding box center [1282, 432] width 513 height 260
click at [1187, 310] on div "Add your custom HTML here" at bounding box center [1282, 432] width 513 height 260
drag, startPoint x: 1193, startPoint y: 310, endPoint x: 1184, endPoint y: 313, distance: 9.5
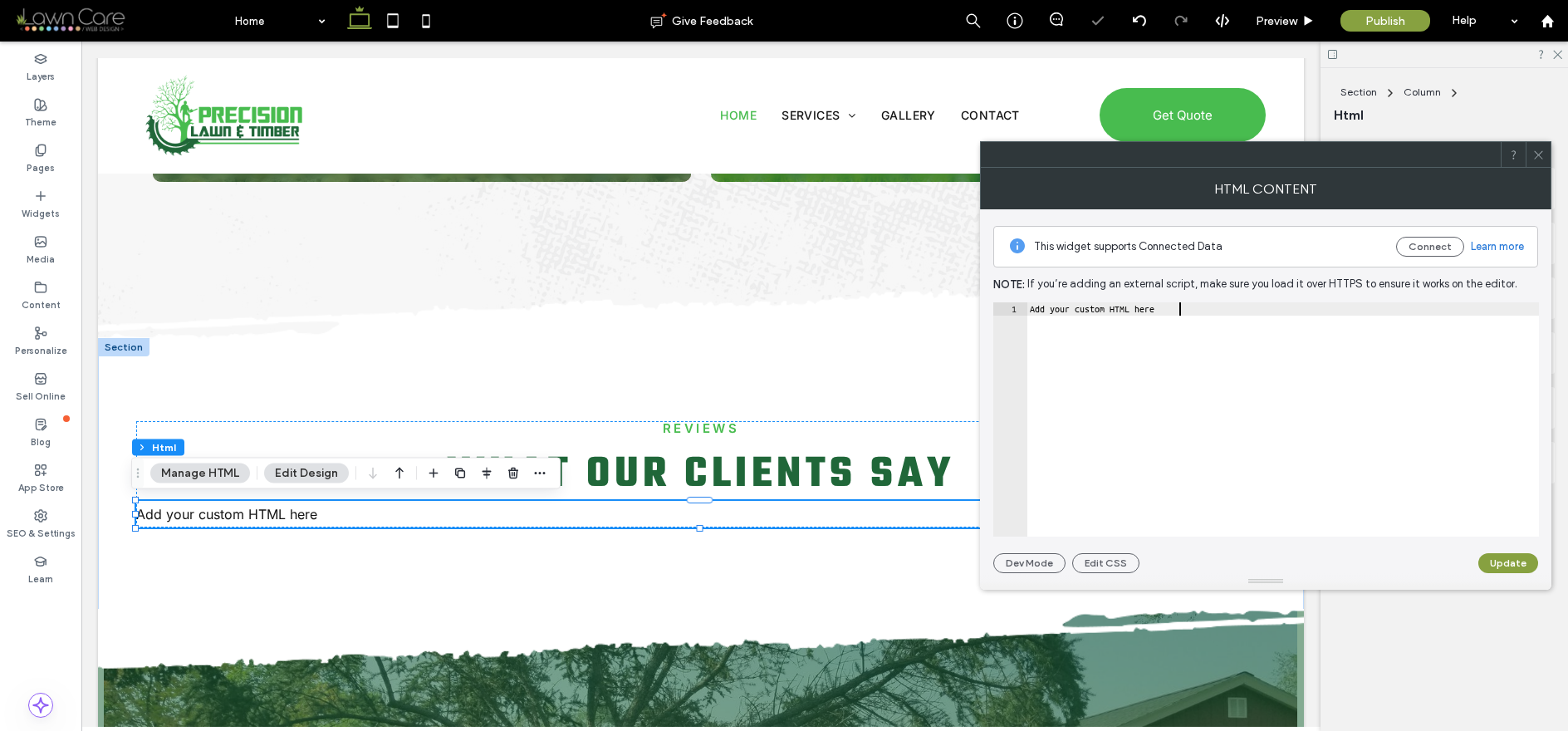
click at [1187, 312] on div "Add your custom HTML here" at bounding box center [1282, 432] width 513 height 260
click at [1182, 313] on div "Add your custom HTML here" at bounding box center [1282, 432] width 513 height 260
paste textarea "**********"
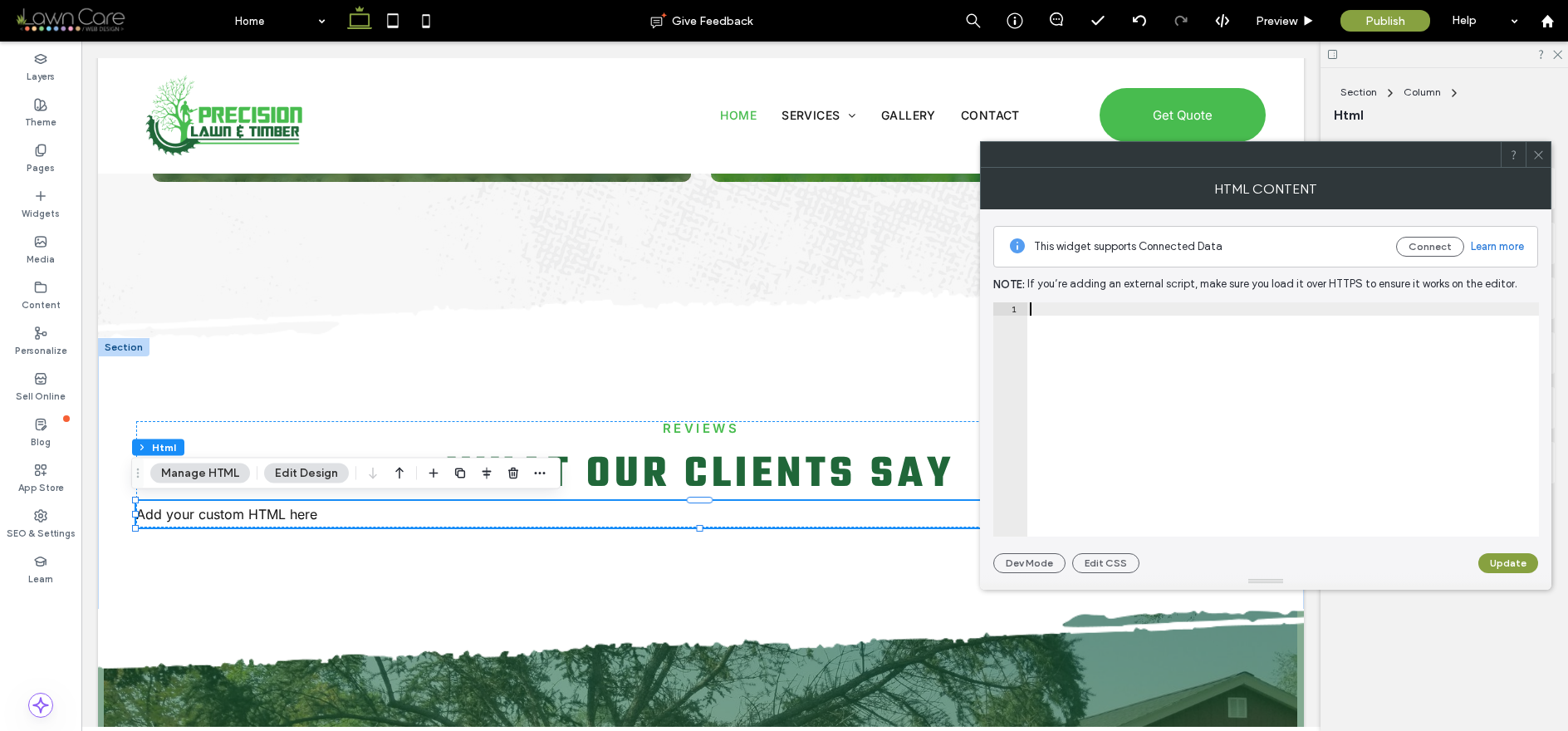
type textarea "**********"
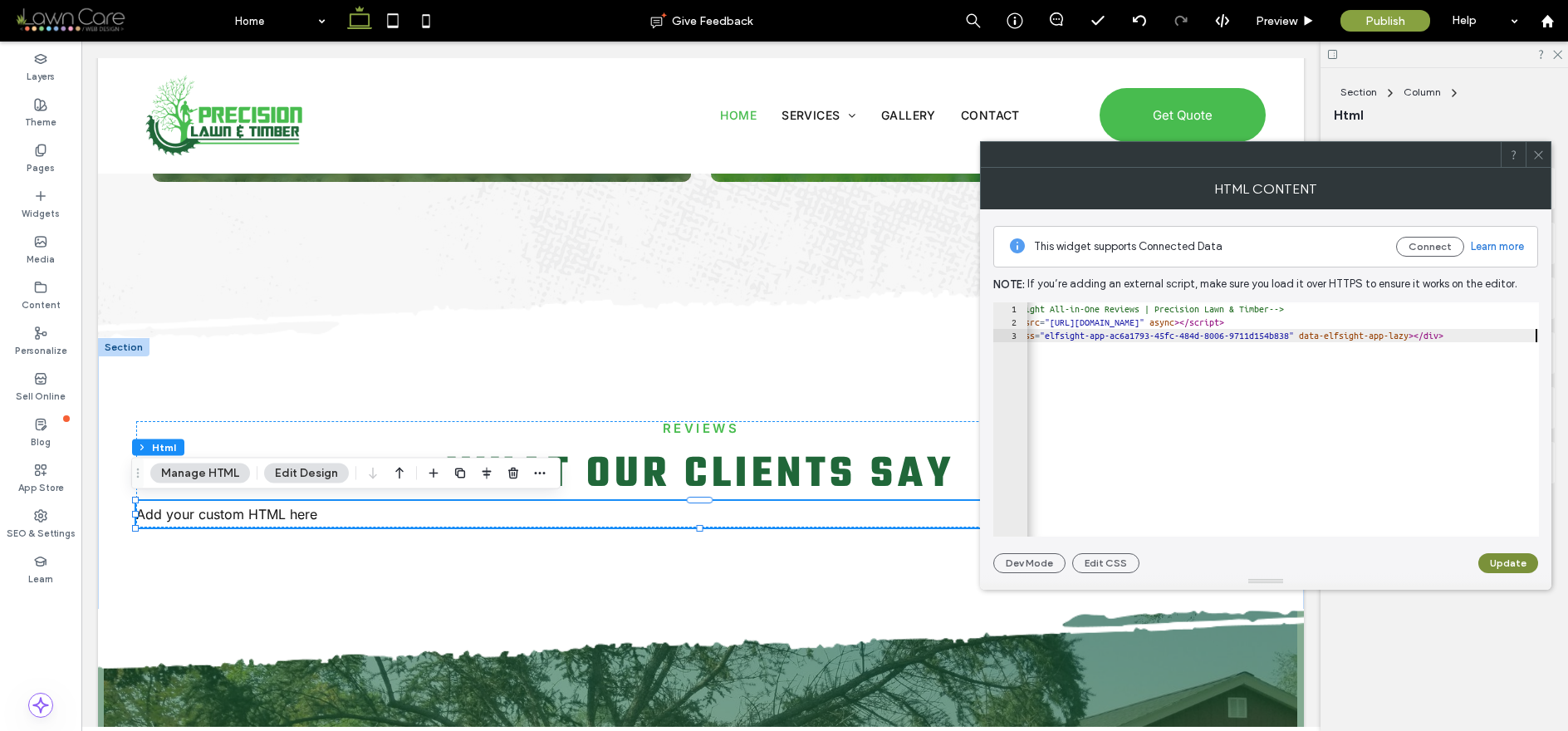
click at [1504, 560] on button "Update" at bounding box center [1508, 563] width 60 height 20
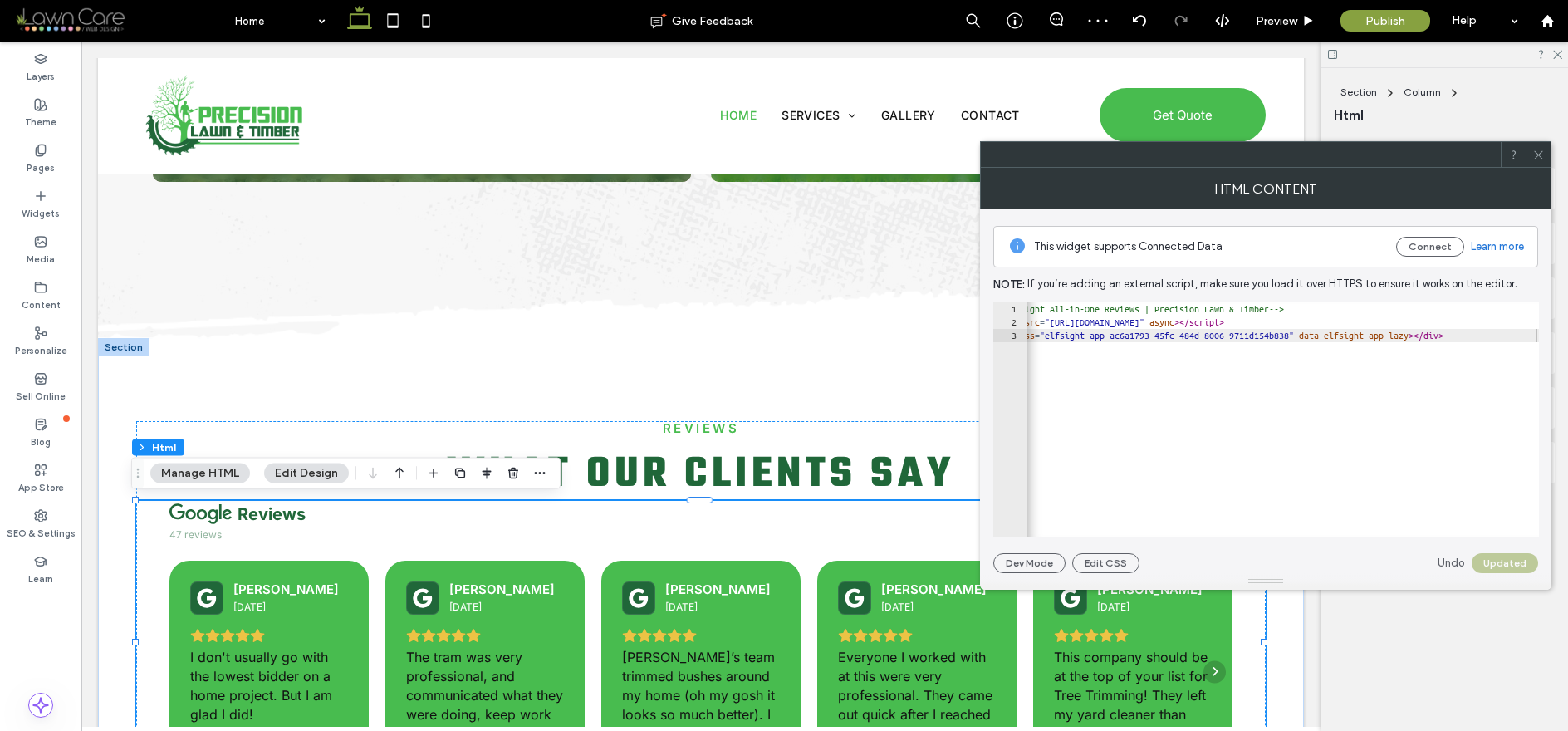
click at [1536, 147] on span at bounding box center [1539, 154] width 13 height 25
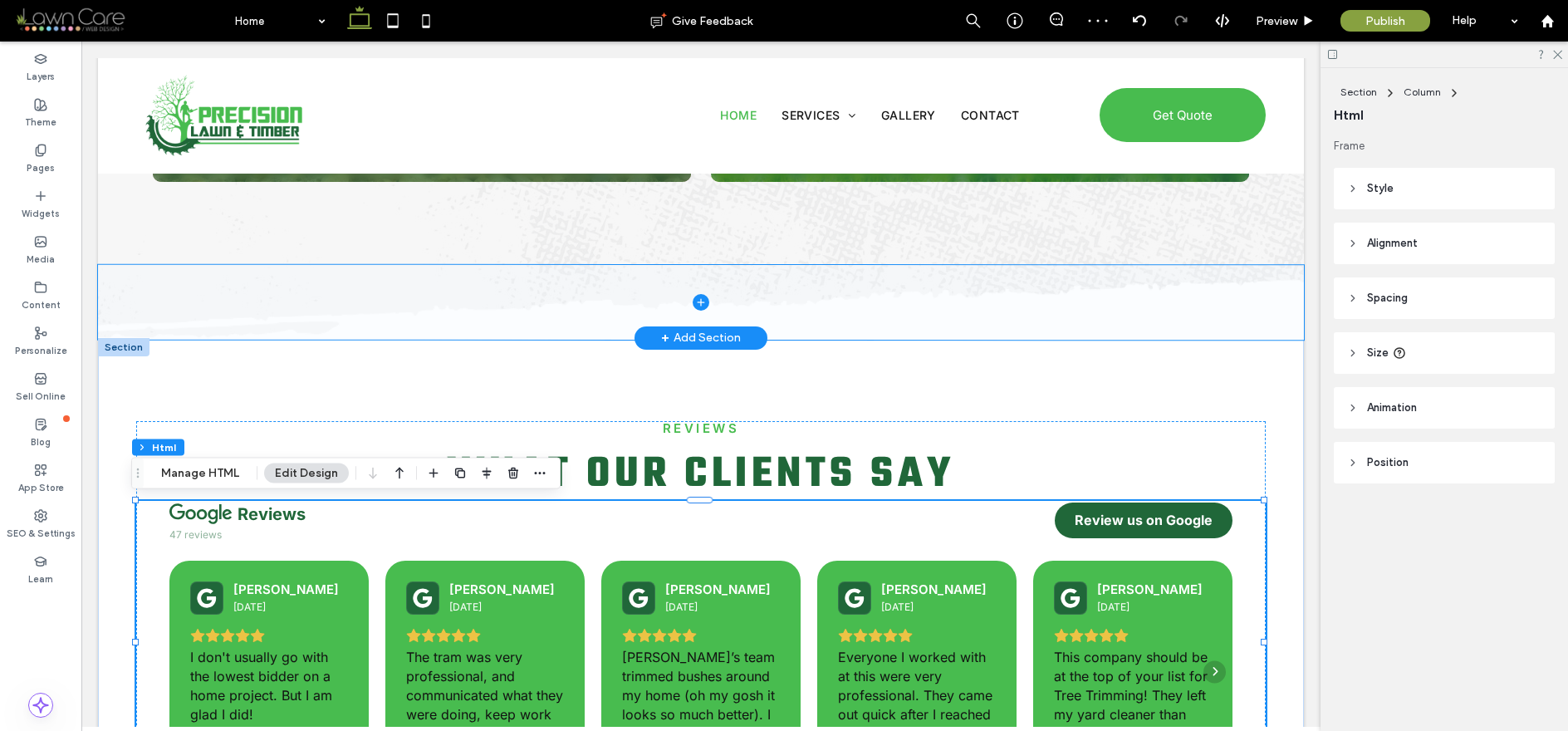
click at [1268, 316] on span at bounding box center [701, 302] width 1206 height 76
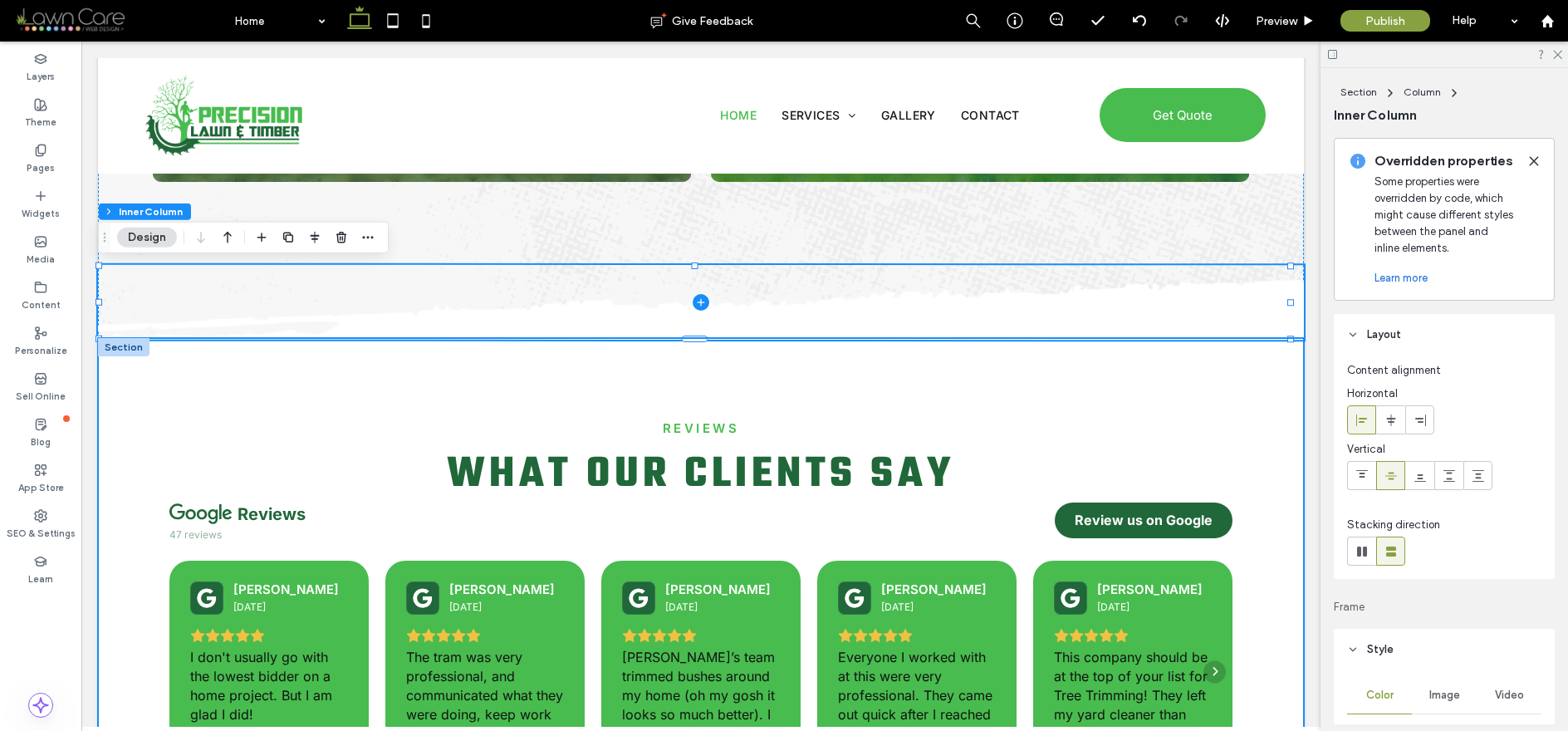
click at [1277, 391] on div "Reviews What Our Clients Say reviews 47 reviews Review us on Google [PERSON_NAM…" at bounding box center [700, 602] width 1196 height 528
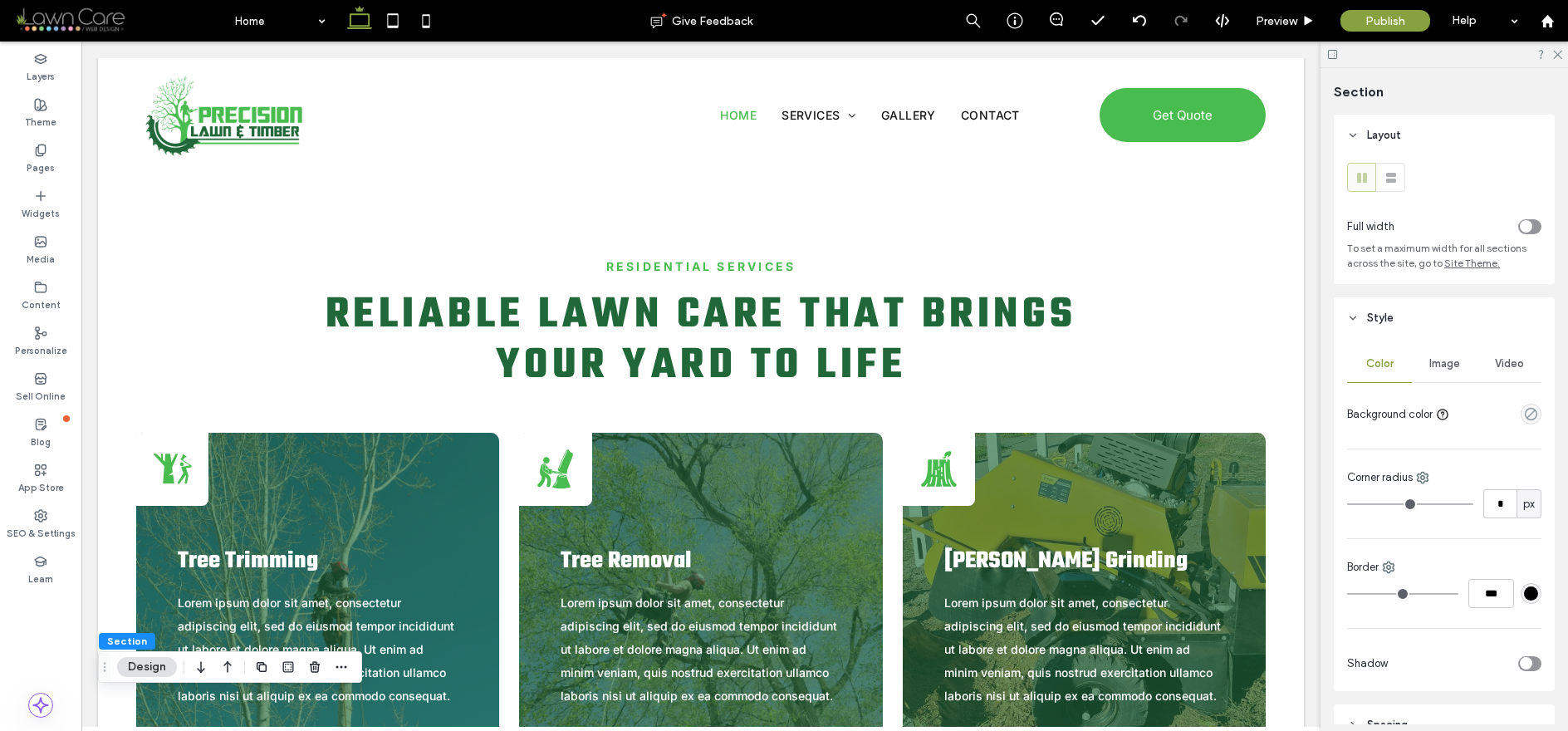
scroll to position [2085, 0]
